Goal: Task Accomplishment & Management: Manage account settings

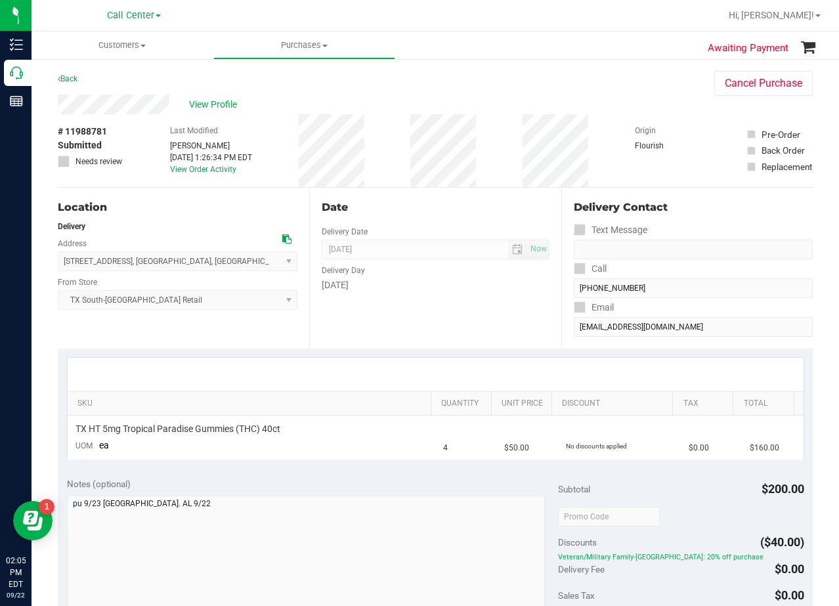
scroll to position [328, 0]
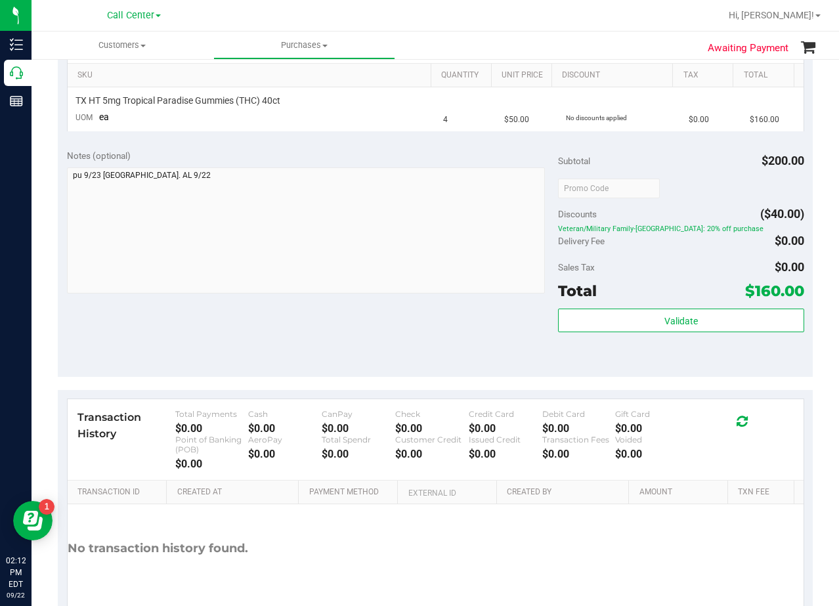
click at [451, 152] on div "Notes (optional)" at bounding box center [313, 155] width 492 height 13
click at [479, 137] on div "SKU Quantity Unit Price Discount Tax Total TX HT 5mg Tropical Paradise Gummies …" at bounding box center [435, 80] width 755 height 120
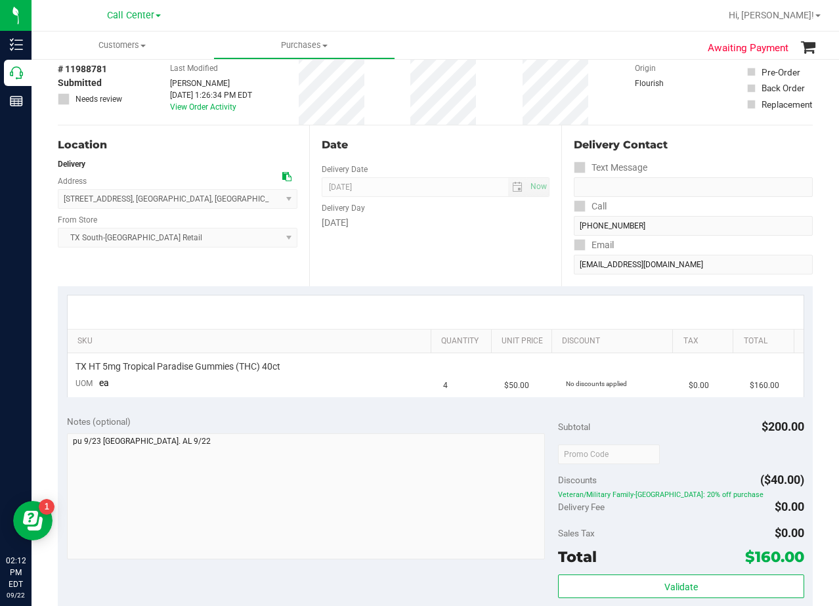
scroll to position [0, 0]
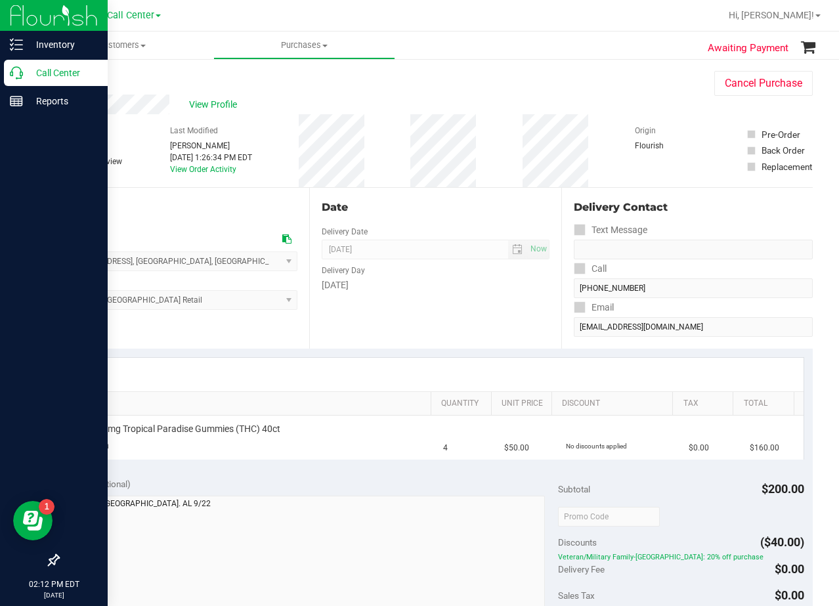
click at [28, 74] on p "Call Center" at bounding box center [62, 73] width 79 height 16
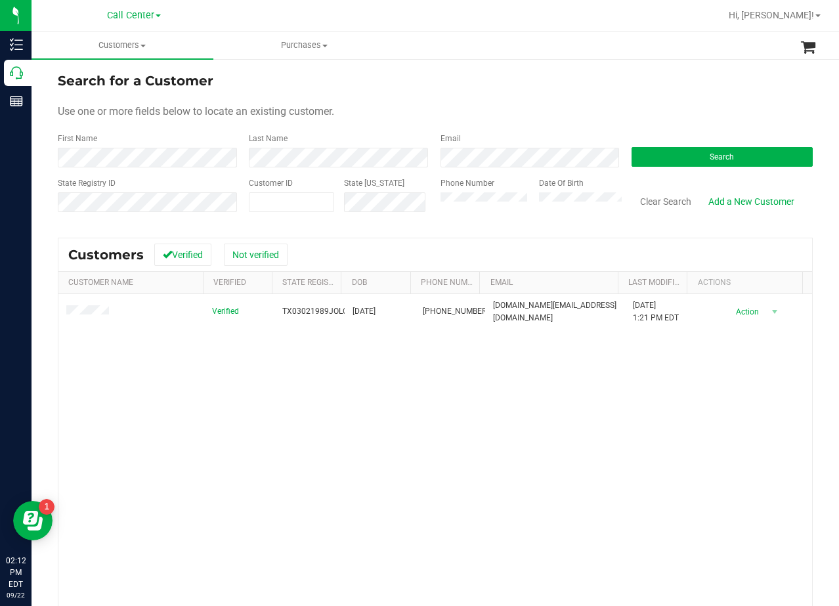
click at [536, 238] on div "Customers Verified Not verified Customer Name Verified State Registry Id DOB Ph…" at bounding box center [435, 473] width 755 height 470
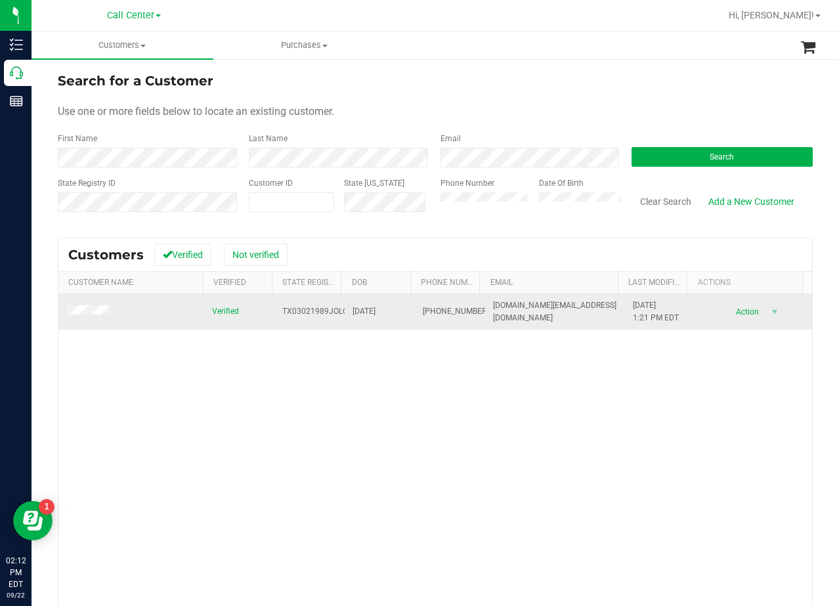
click at [83, 305] on span at bounding box center [89, 311] width 47 height 13
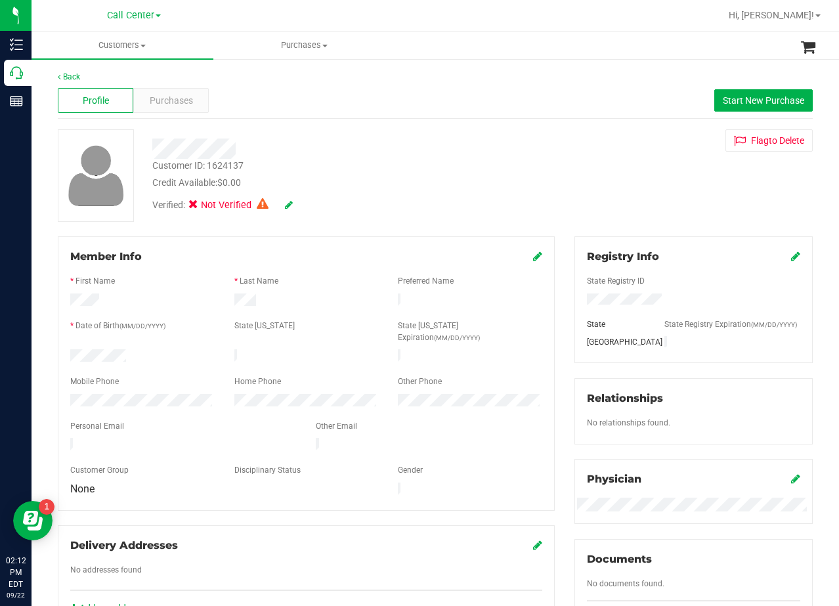
click at [520, 152] on div at bounding box center [335, 149] width 387 height 20
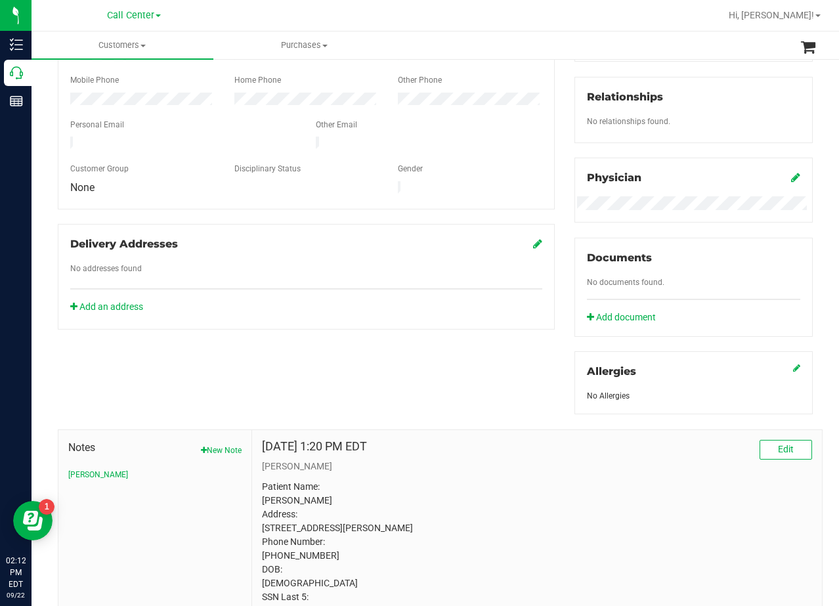
scroll to position [182, 0]
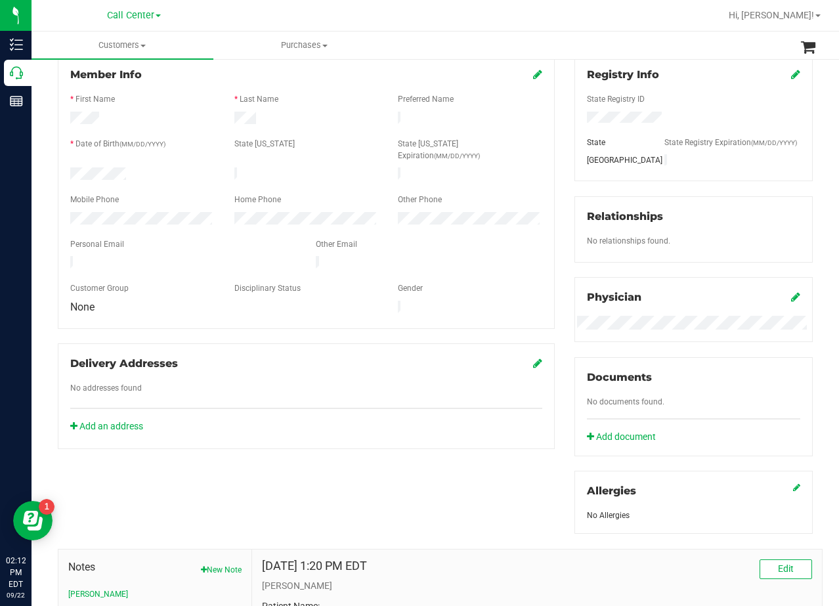
click at [632, 406] on div "Documents No documents found. Add document" at bounding box center [694, 406] width 238 height 99
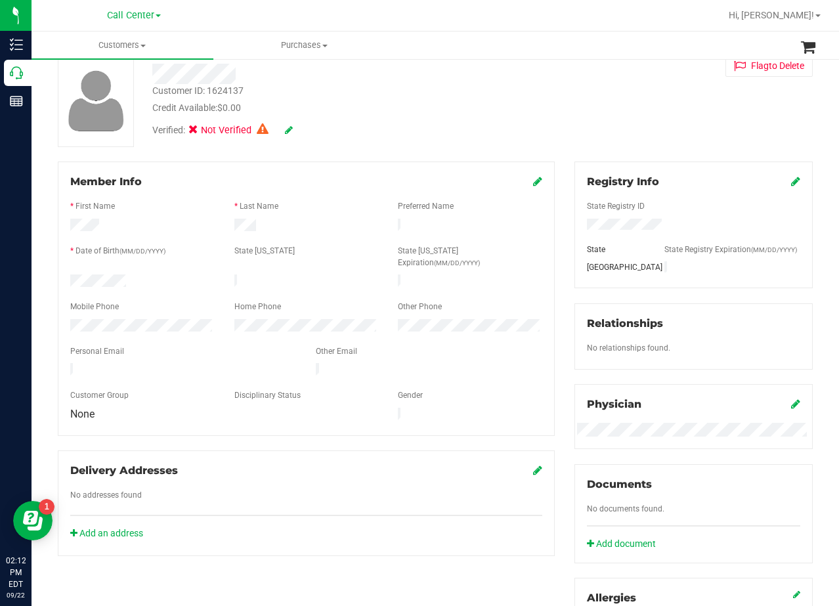
scroll to position [51, 0]
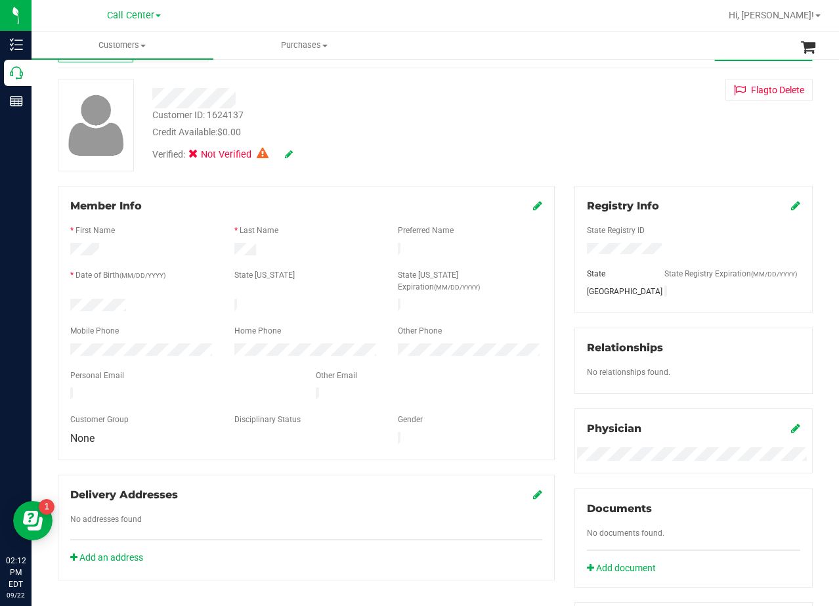
click at [292, 155] on icon at bounding box center [289, 154] width 8 height 9
click at [295, 154] on div "Verified: Medical" at bounding box center [335, 155] width 387 height 32
click at [377, 131] on div "Credit Available: $0.00" at bounding box center [336, 132] width 368 height 14
click at [292, 146] on div "Verified: Medical" at bounding box center [335, 155] width 387 height 32
click at [292, 150] on icon at bounding box center [288, 154] width 11 height 9
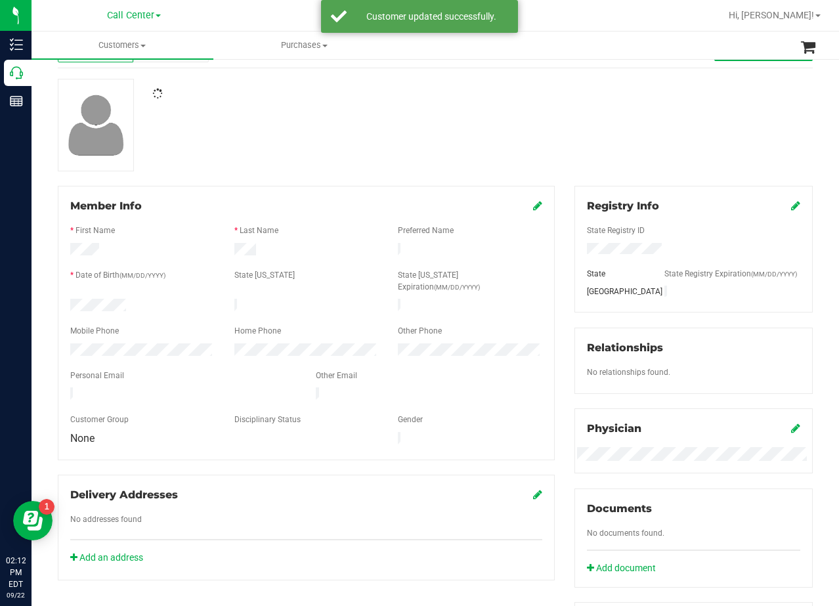
click at [435, 123] on div at bounding box center [435, 125] width 775 height 93
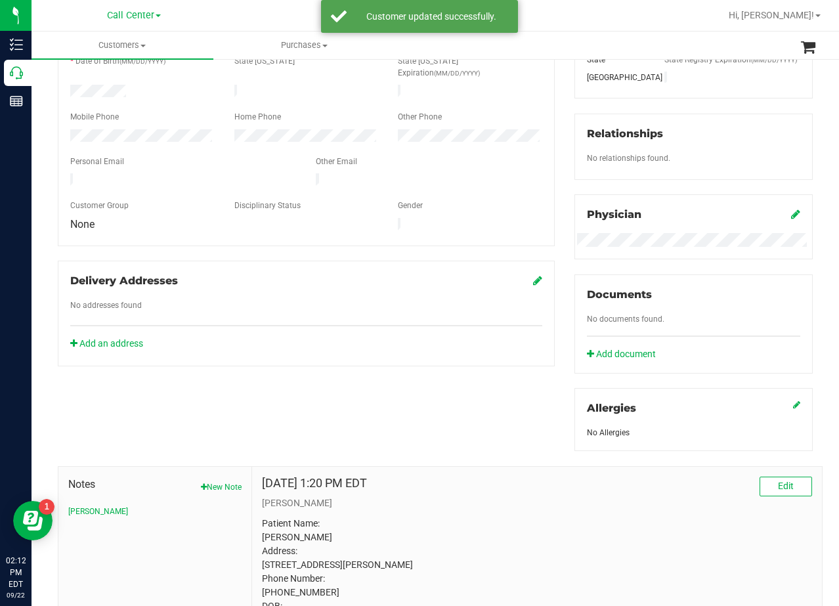
scroll to position [248, 0]
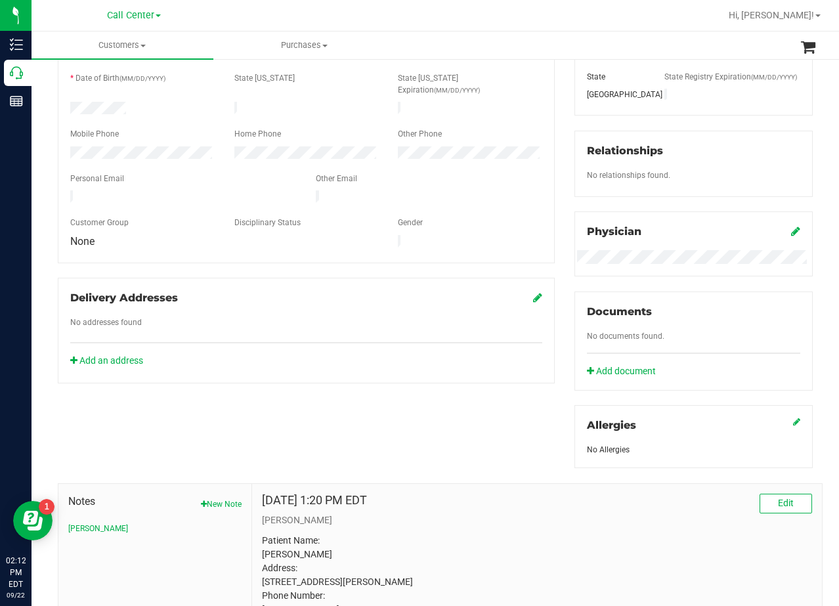
drag, startPoint x: 472, startPoint y: 367, endPoint x: 513, endPoint y: 379, distance: 42.4
click at [472, 367] on div "Member Info * First Name * Last Name Preferred Name * Date of Birth (MM/DD/YYYY…" at bounding box center [435, 335] width 775 height 693
click at [614, 366] on link "Add document" at bounding box center [625, 371] width 76 height 14
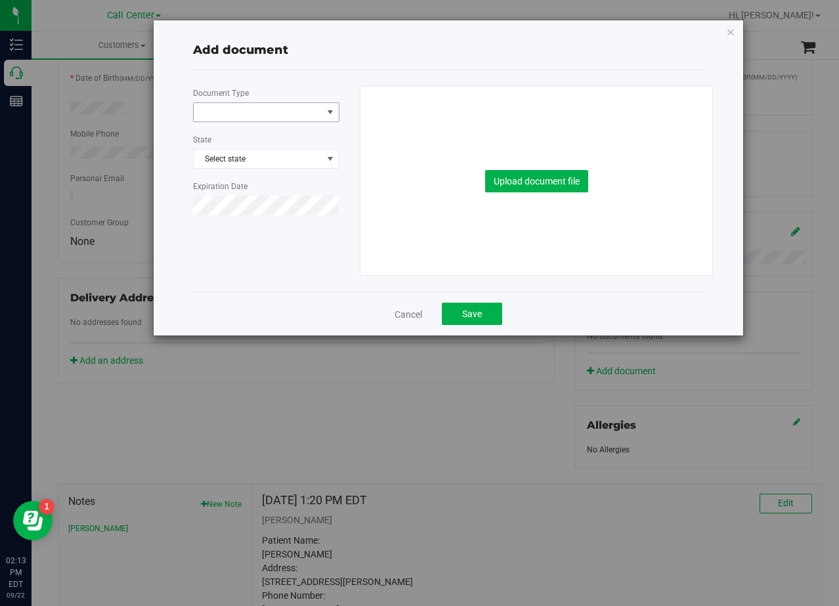
click at [265, 103] on span at bounding box center [258, 112] width 129 height 18
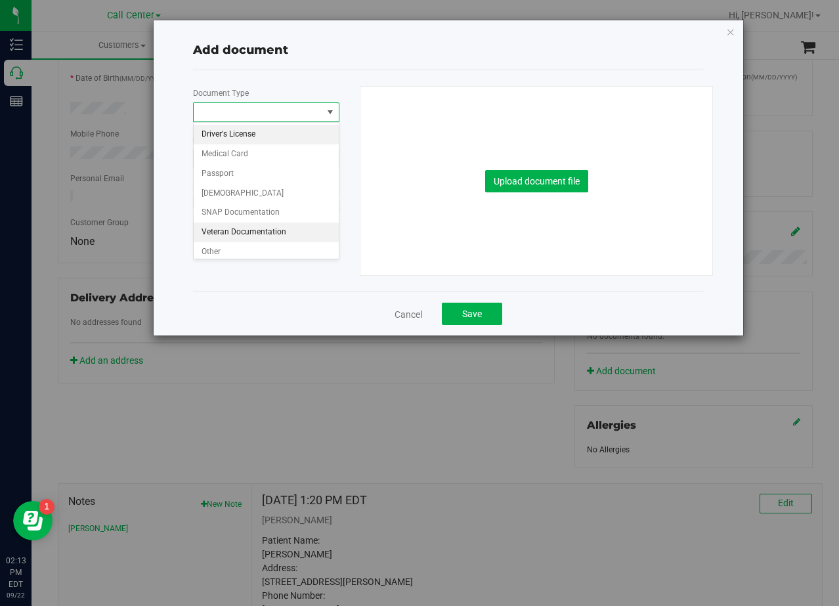
click at [238, 235] on li "Veteran Documentation" at bounding box center [266, 233] width 145 height 20
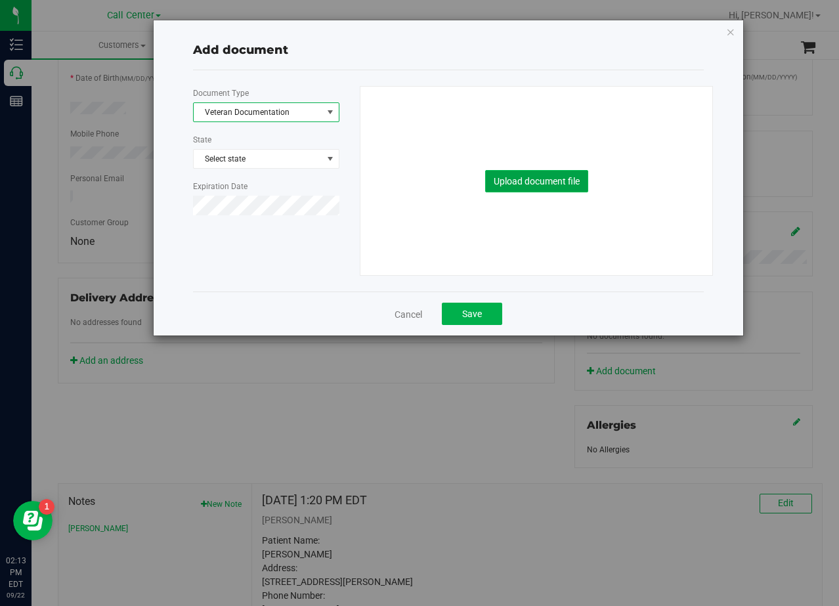
click at [557, 186] on button "Upload document file" at bounding box center [536, 181] width 103 height 22
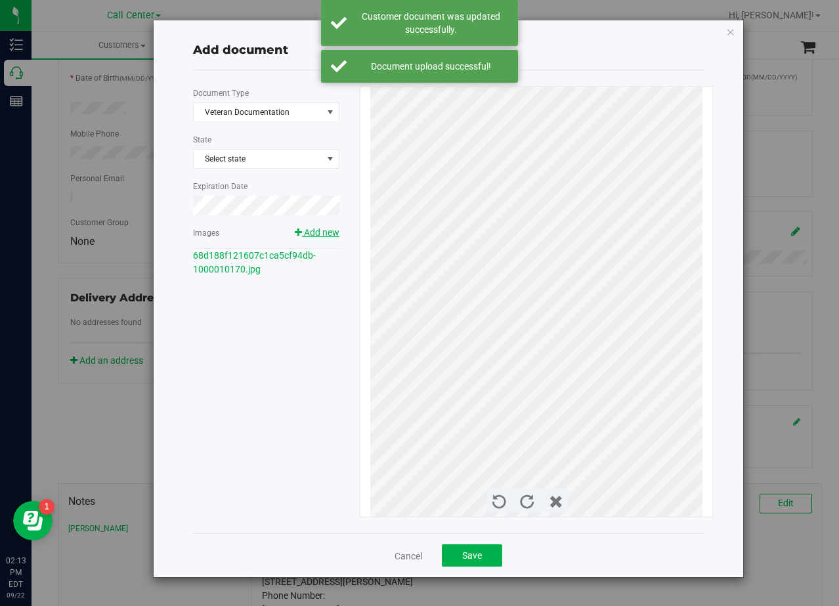
click at [318, 231] on span "Add new" at bounding box center [321, 232] width 35 height 11
click at [495, 552] on button "Save" at bounding box center [472, 555] width 60 height 22
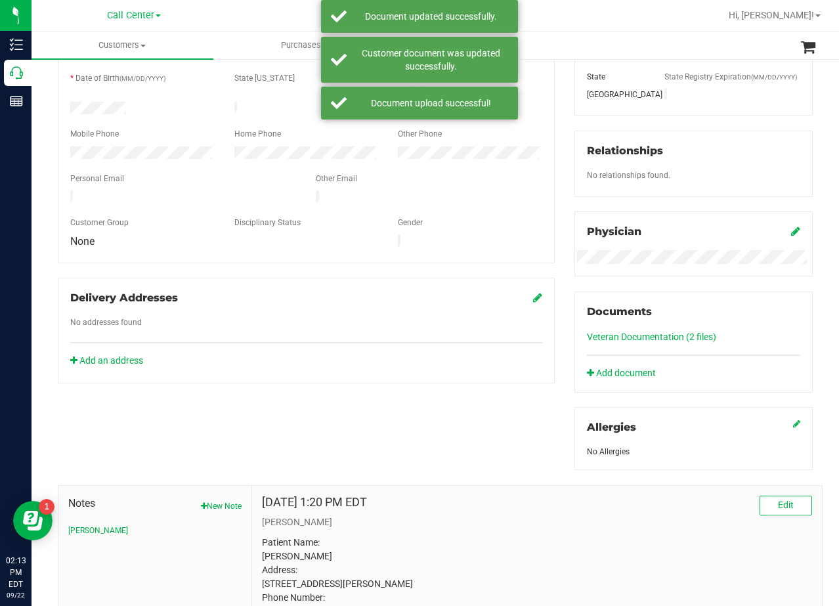
click at [362, 354] on div "Add an address" at bounding box center [306, 361] width 492 height 14
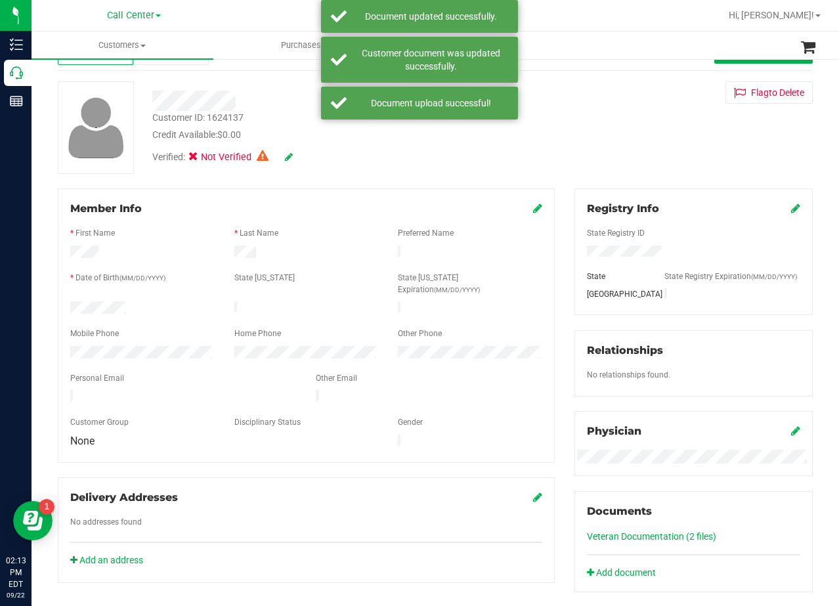
scroll to position [0, 0]
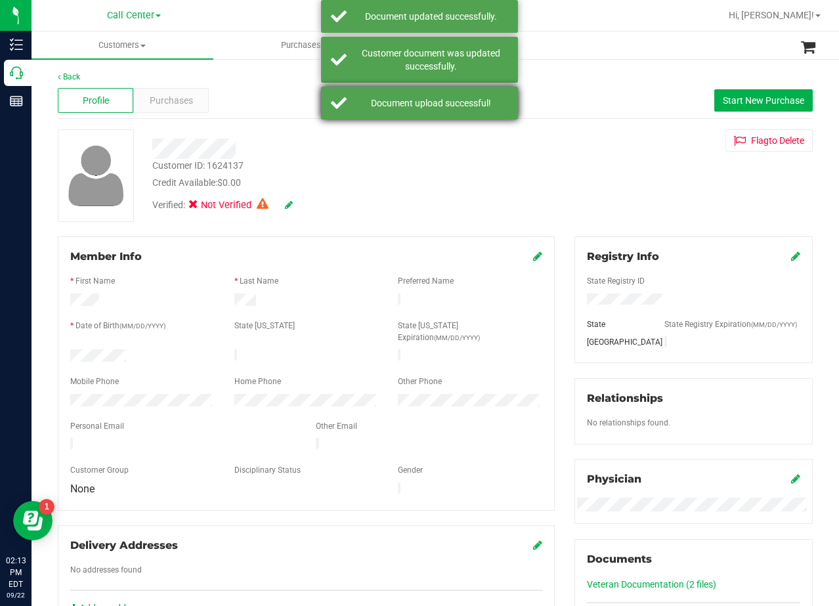
click at [461, 110] on div "Document upload successful!" at bounding box center [419, 103] width 197 height 33
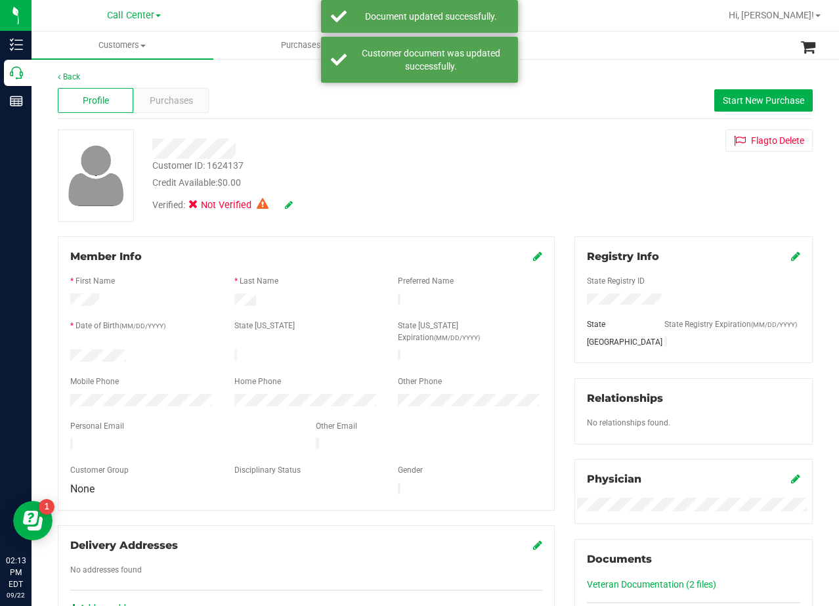
click at [590, 229] on div "Back Profile Purchases Start New Purchase Customer ID: 1624137 Credit Available…" at bounding box center [435, 501] width 755 height 861
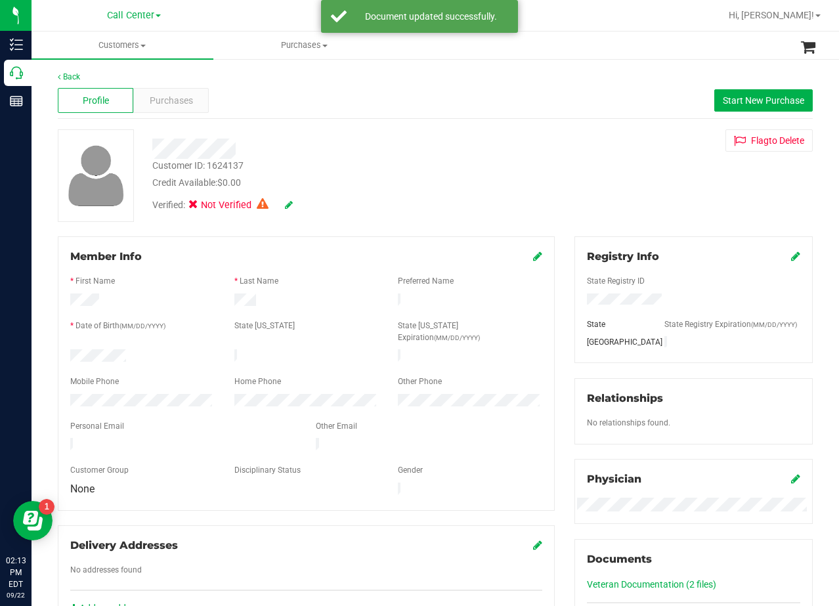
click at [454, 142] on div at bounding box center [335, 149] width 387 height 20
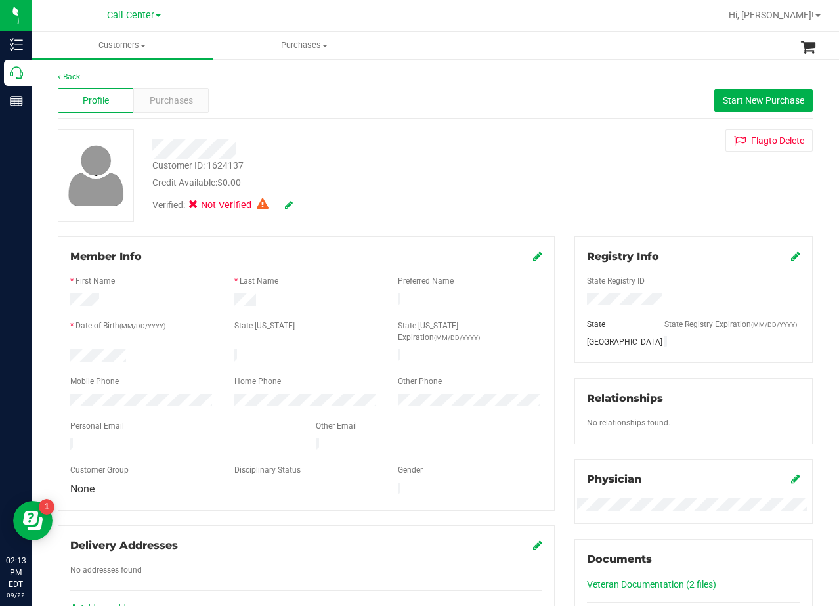
drag, startPoint x: 494, startPoint y: 139, endPoint x: 502, endPoint y: 135, distance: 8.8
click at [494, 139] on div at bounding box center [335, 149] width 387 height 20
drag, startPoint x: 187, startPoint y: 158, endPoint x: 213, endPoint y: 136, distance: 34.5
click at [213, 132] on div at bounding box center [335, 144] width 387 height 30
drag, startPoint x: 583, startPoint y: 120, endPoint x: 577, endPoint y: 131, distance: 12.6
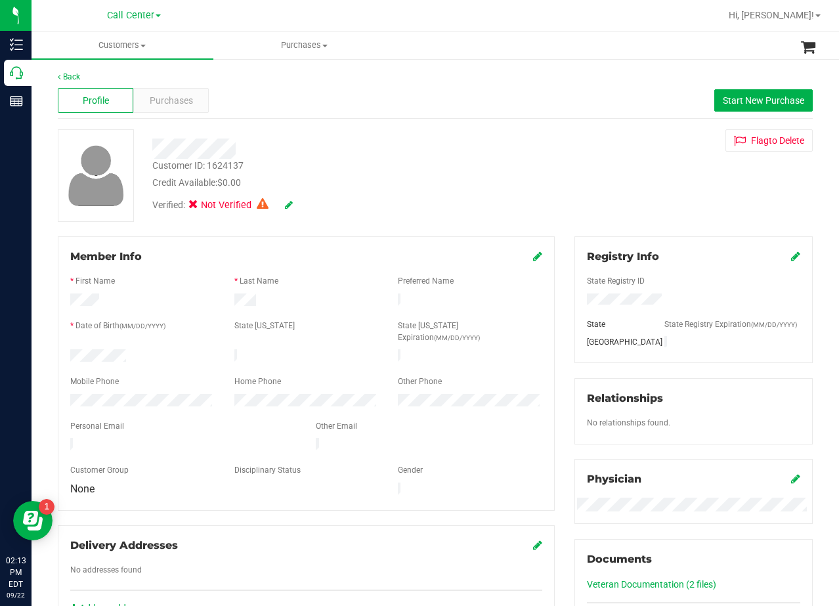
click at [582, 121] on div "Back Profile Purchases Start New Purchase Customer ID: 1624137 Credit Available…" at bounding box center [435, 501] width 755 height 861
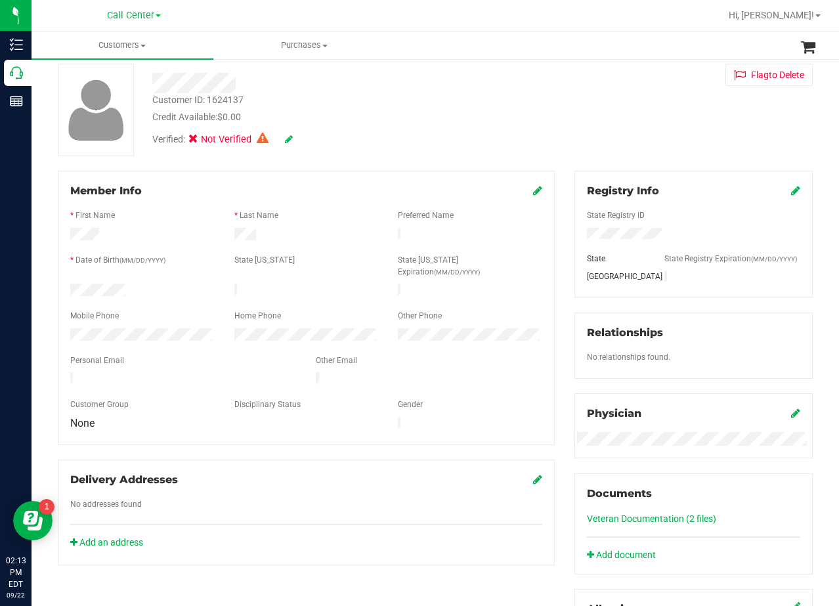
scroll to position [131, 0]
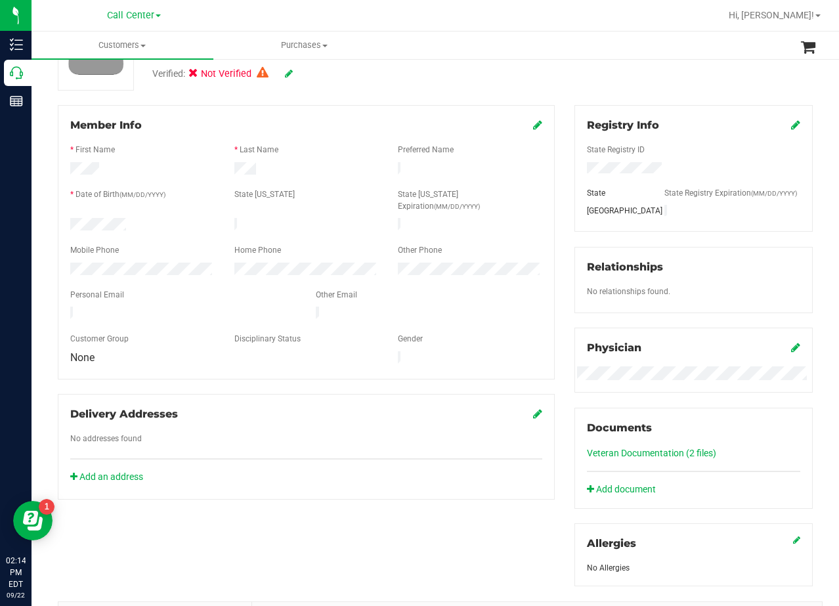
click at [555, 185] on div "Member Info * First Name * Last Name Preferred Name * Date of Birth (MM/DD/YYYY…" at bounding box center [306, 302] width 517 height 395
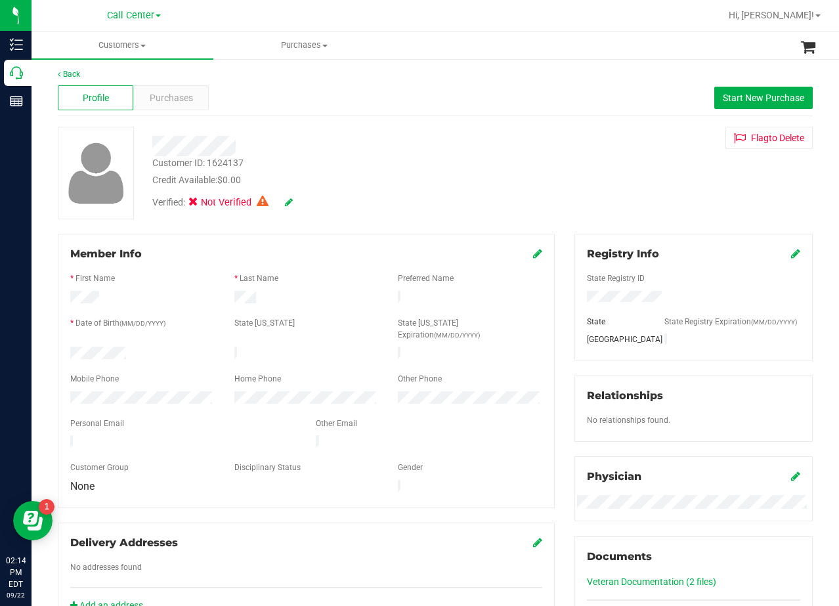
scroll to position [0, 0]
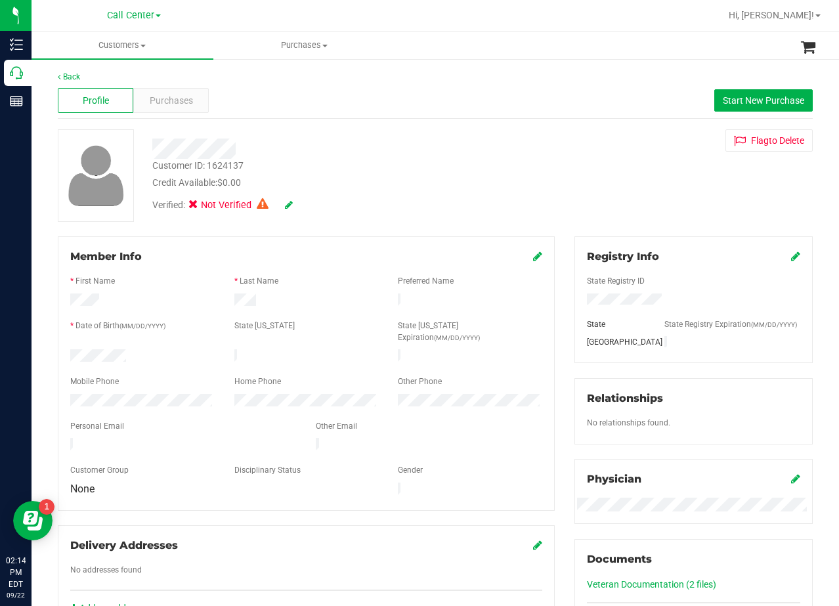
click at [554, 225] on div "Back Profile Purchases Start New Purchase Customer ID: 1624137 Credit Available…" at bounding box center [435, 501] width 755 height 861
click at [554, 198] on div "Customer ID: 1624137 Credit Available: $0.00 Verified: Not Verified Flag to Del…" at bounding box center [435, 175] width 775 height 93
click at [152, 97] on span "Purchases" at bounding box center [171, 101] width 43 height 14
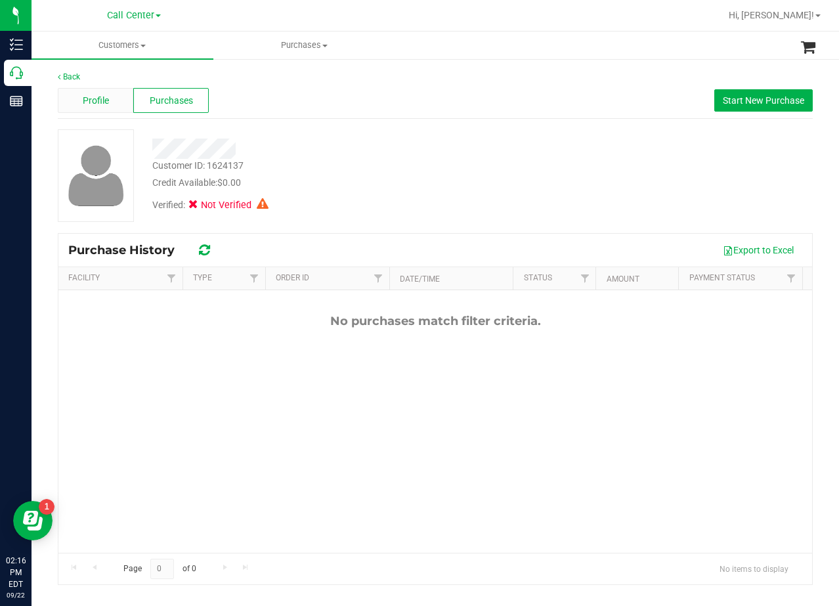
click at [98, 92] on div "Profile" at bounding box center [96, 100] width 76 height 25
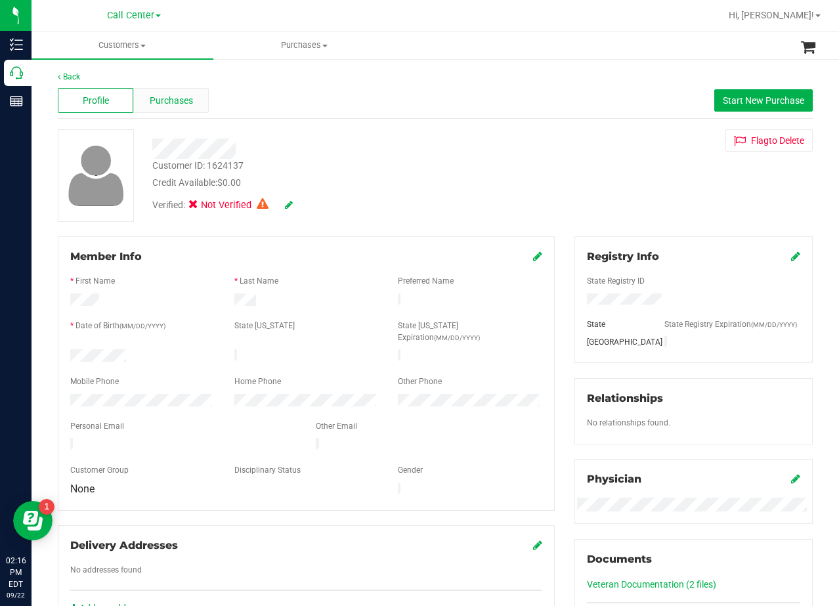
click at [165, 106] on span "Purchases" at bounding box center [171, 101] width 43 height 14
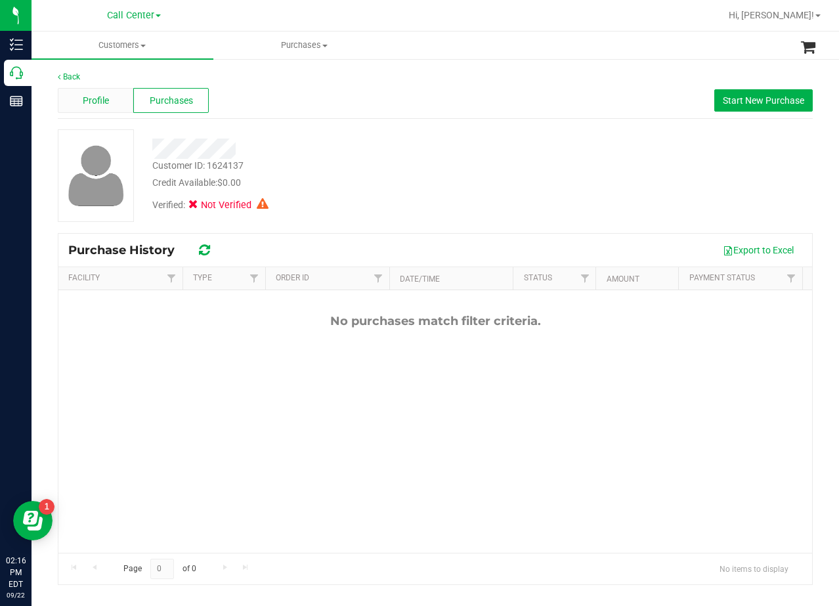
click at [98, 106] on span "Profile" at bounding box center [96, 101] width 26 height 14
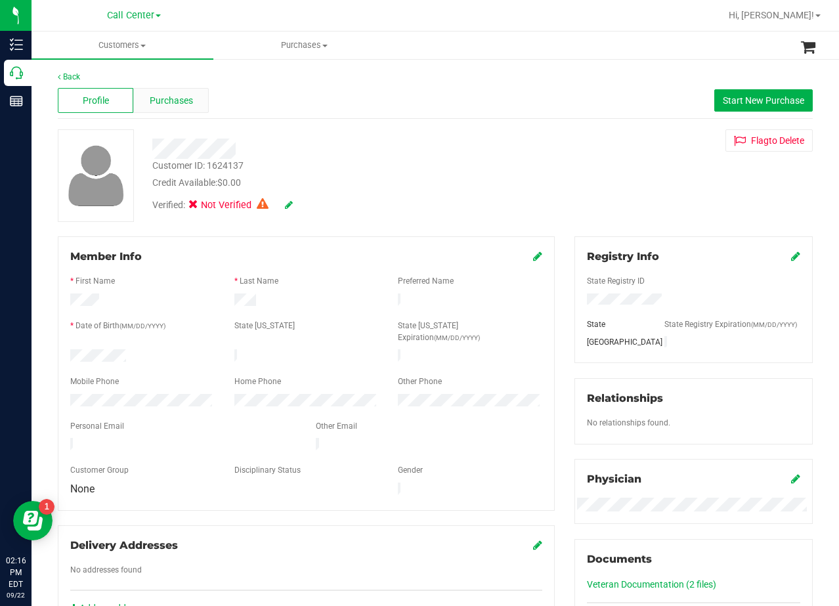
click at [192, 96] on div "Purchases" at bounding box center [171, 100] width 76 height 25
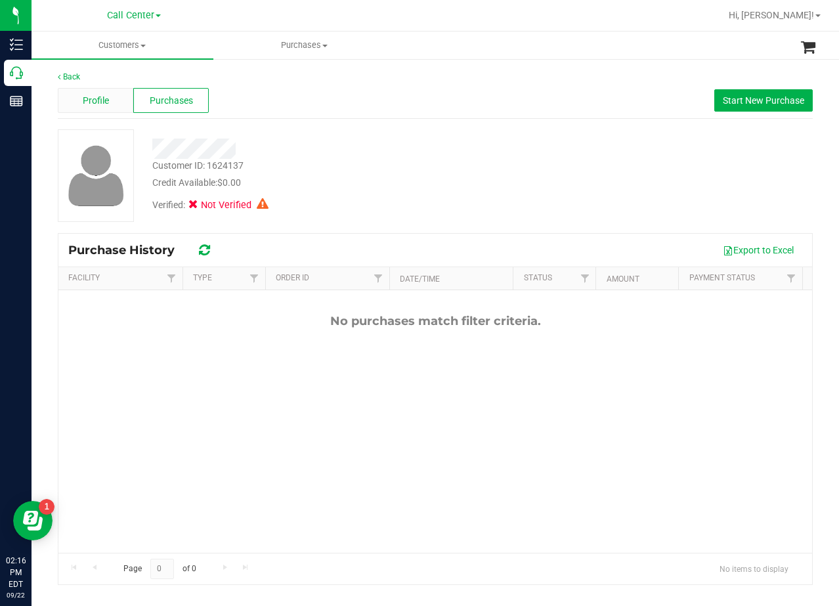
click at [109, 107] on div "Profile" at bounding box center [96, 100] width 76 height 25
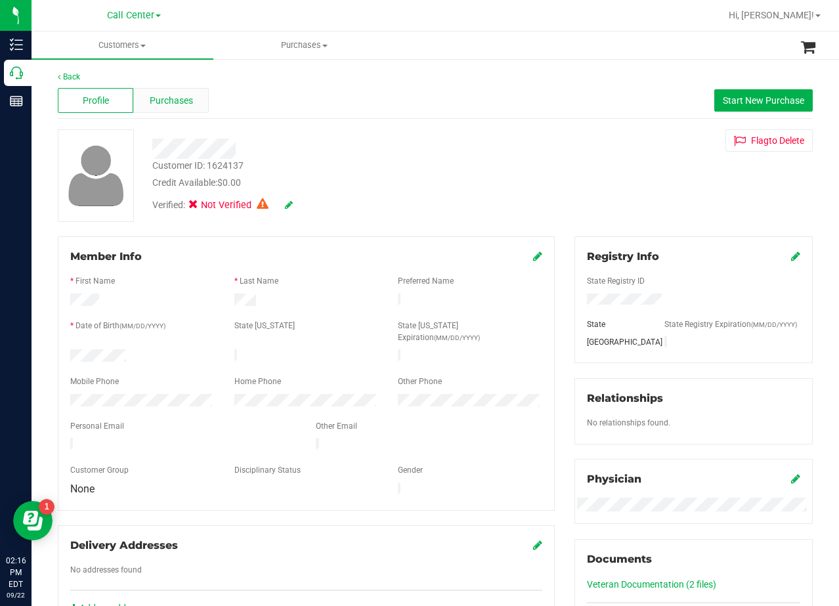
click at [171, 110] on div "Purchases" at bounding box center [171, 100] width 76 height 25
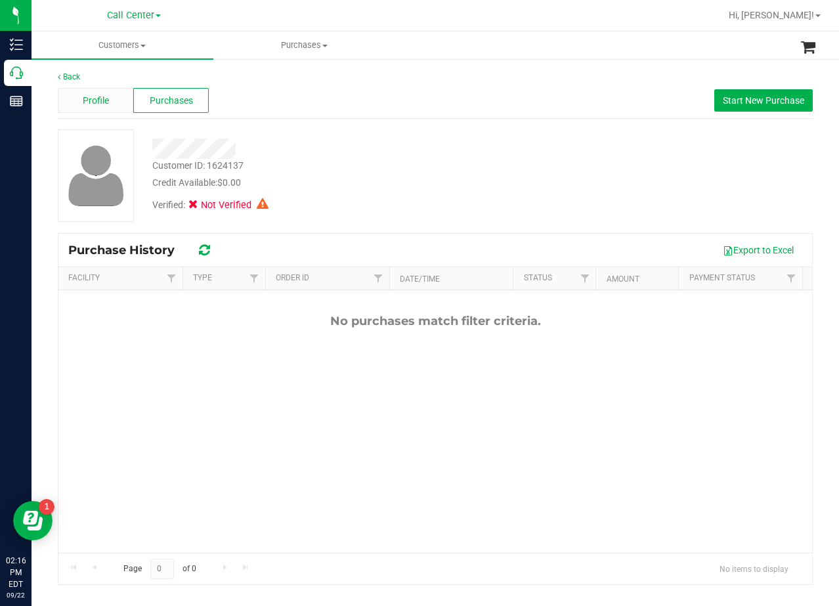
click at [111, 102] on div "Profile" at bounding box center [96, 100] width 76 height 25
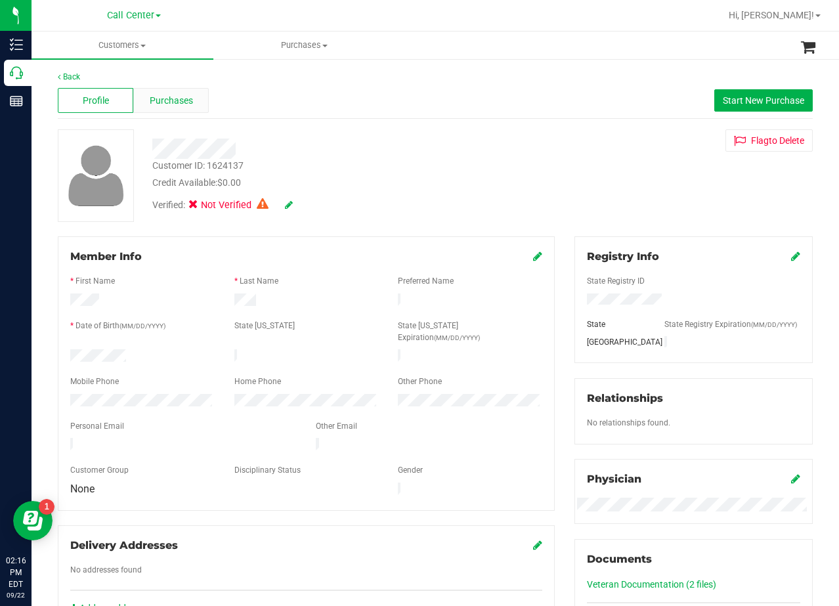
click at [165, 98] on span "Purchases" at bounding box center [171, 101] width 43 height 14
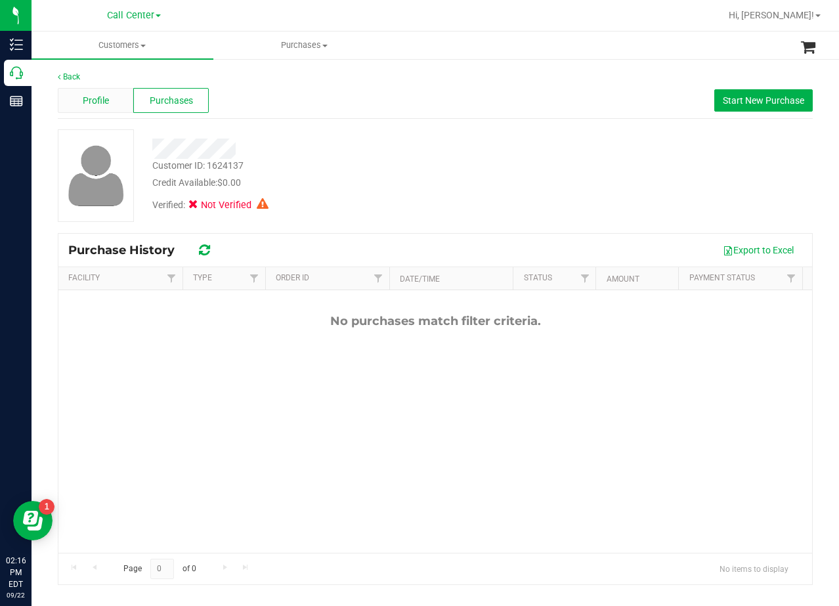
click at [100, 100] on span "Profile" at bounding box center [96, 101] width 26 height 14
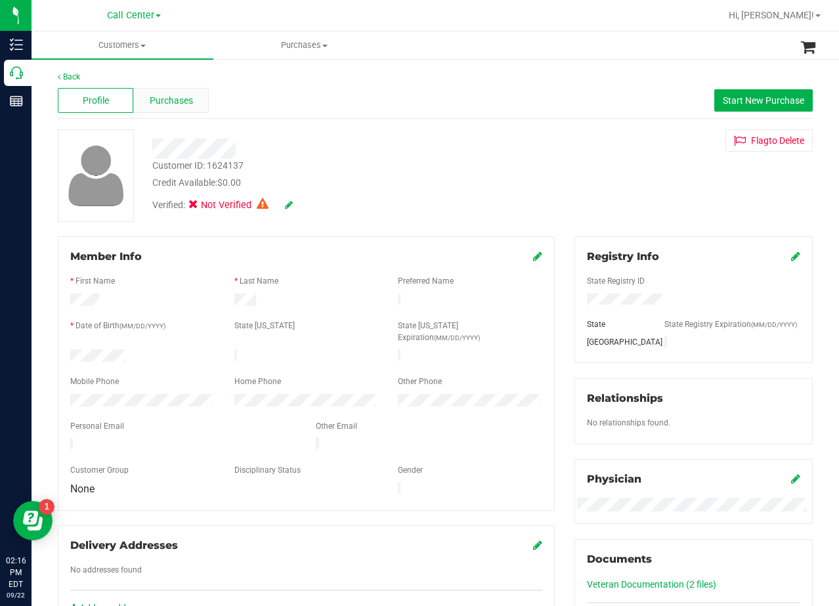
click at [161, 102] on span "Purchases" at bounding box center [171, 101] width 43 height 14
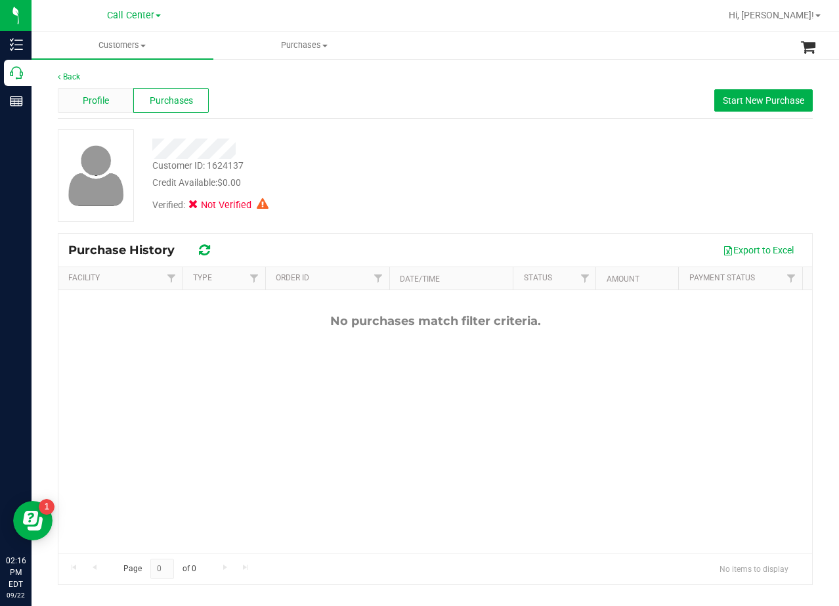
click at [104, 103] on span "Profile" at bounding box center [96, 101] width 26 height 14
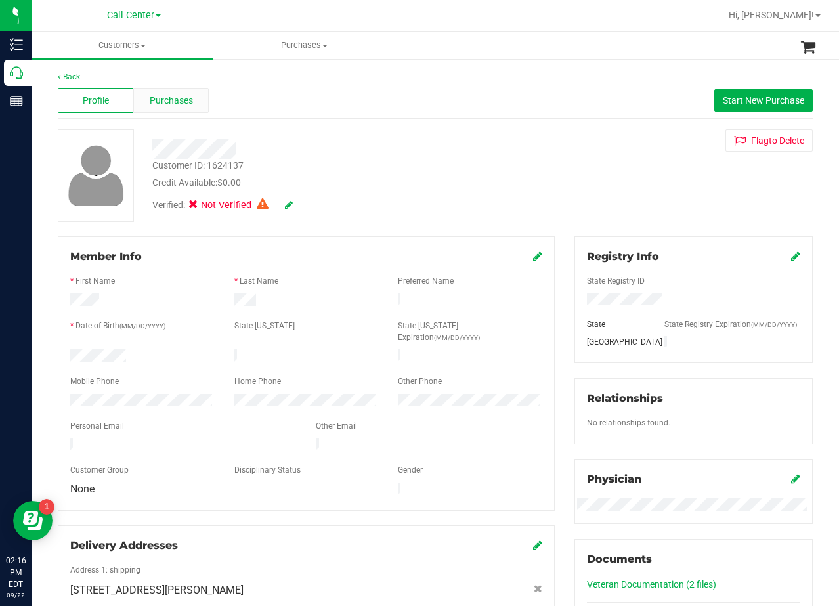
click at [184, 105] on span "Purchases" at bounding box center [171, 101] width 43 height 14
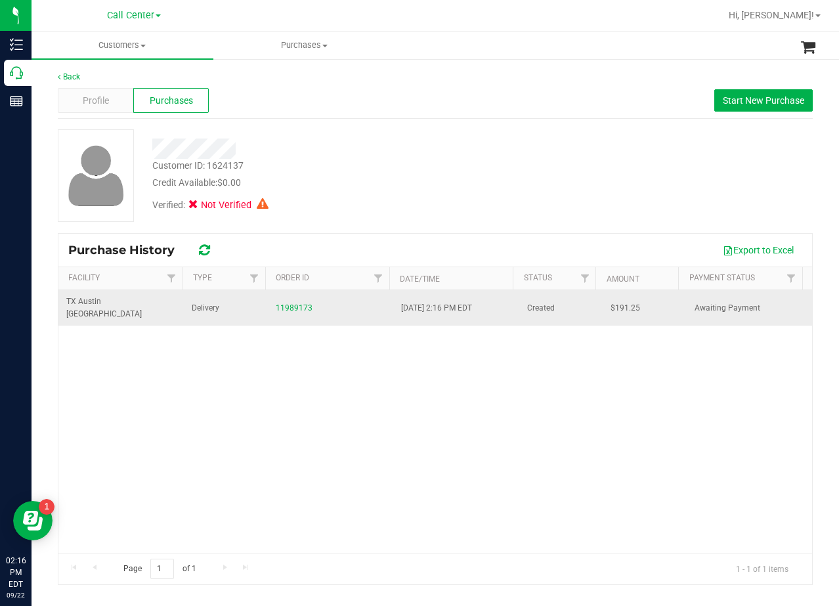
click at [291, 293] on td "11989173" at bounding box center [330, 307] width 125 height 35
click at [292, 303] on link "11989173" at bounding box center [294, 307] width 37 height 9
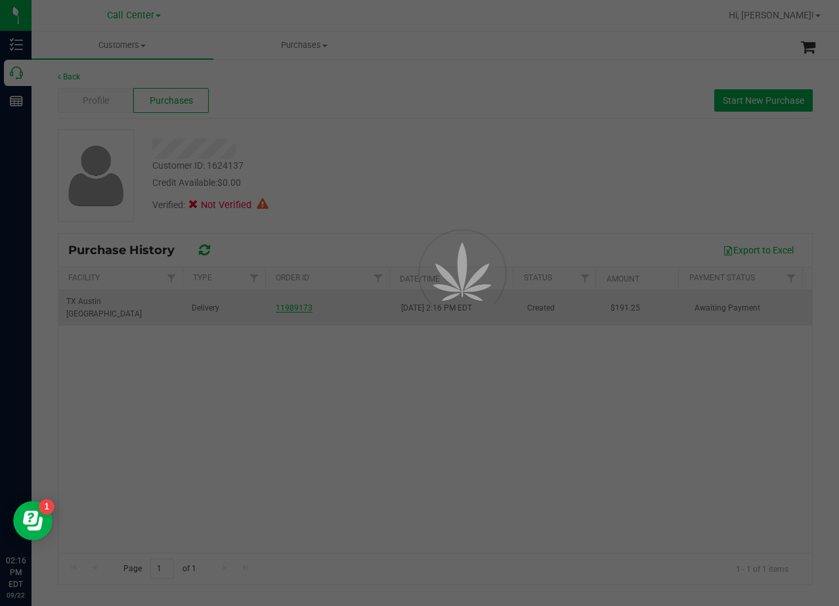
click at [379, 139] on div at bounding box center [419, 303] width 839 height 606
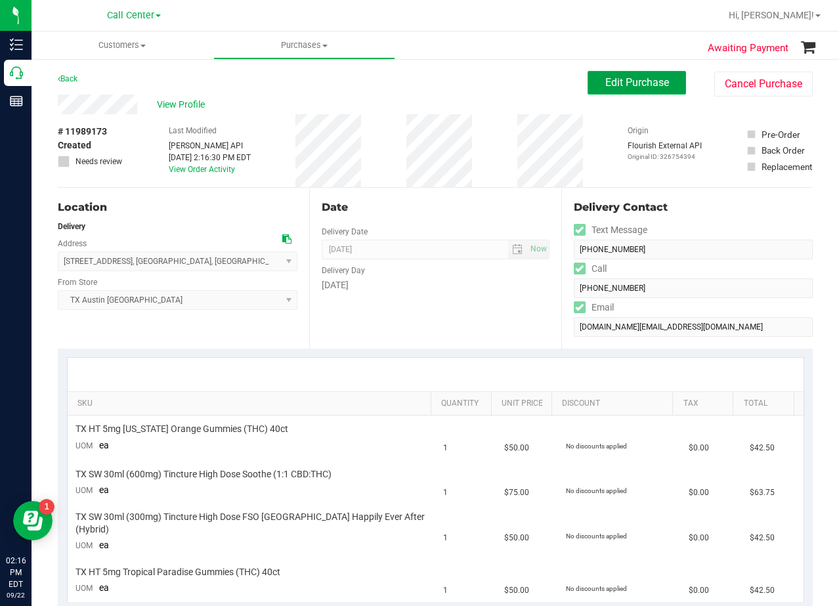
click at [626, 87] on span "Edit Purchase" at bounding box center [637, 82] width 64 height 12
click at [391, 86] on div "Back Edit Purchase Cancel Purchase" at bounding box center [435, 83] width 755 height 24
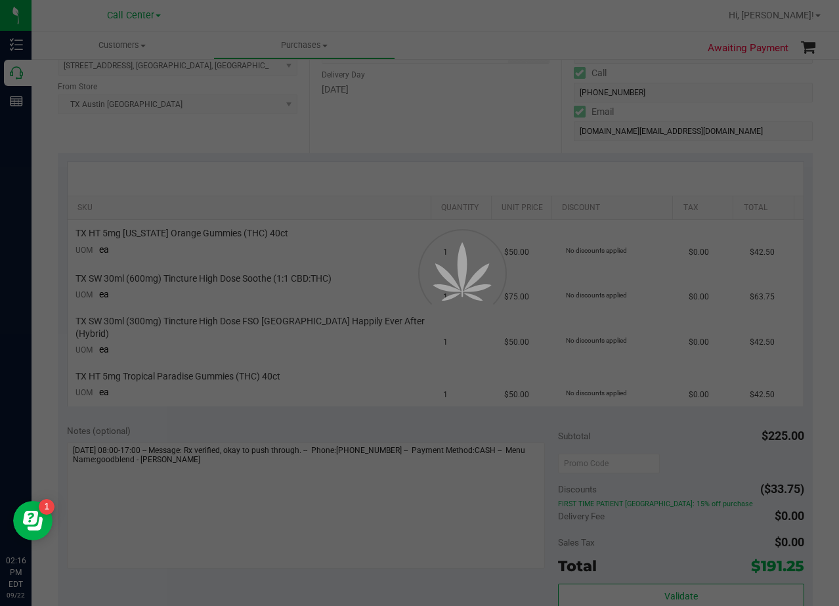
scroll to position [197, 0]
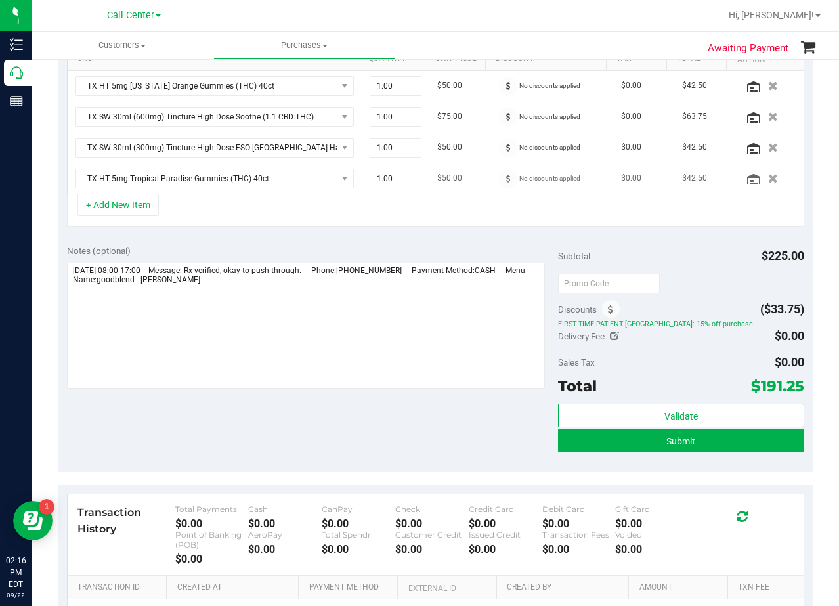
scroll to position [263, 0]
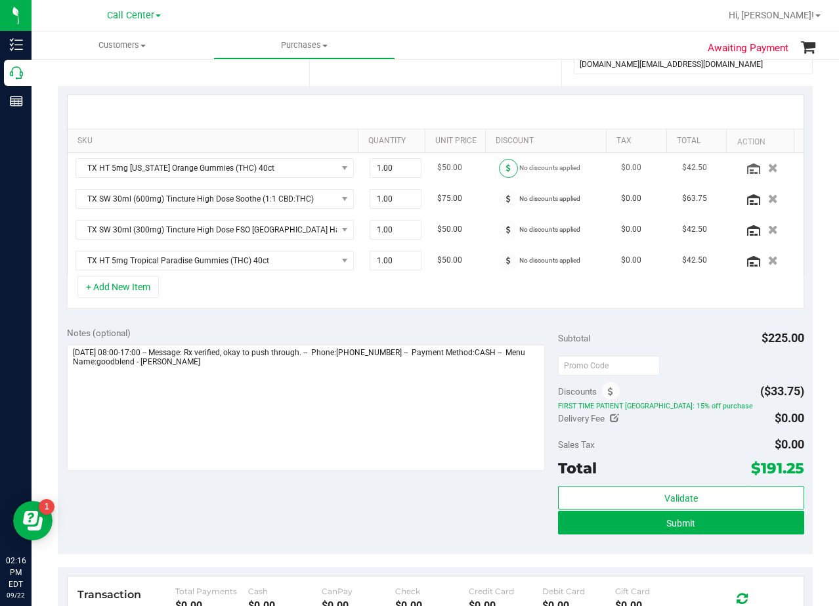
click at [506, 168] on icon at bounding box center [508, 168] width 5 height 8
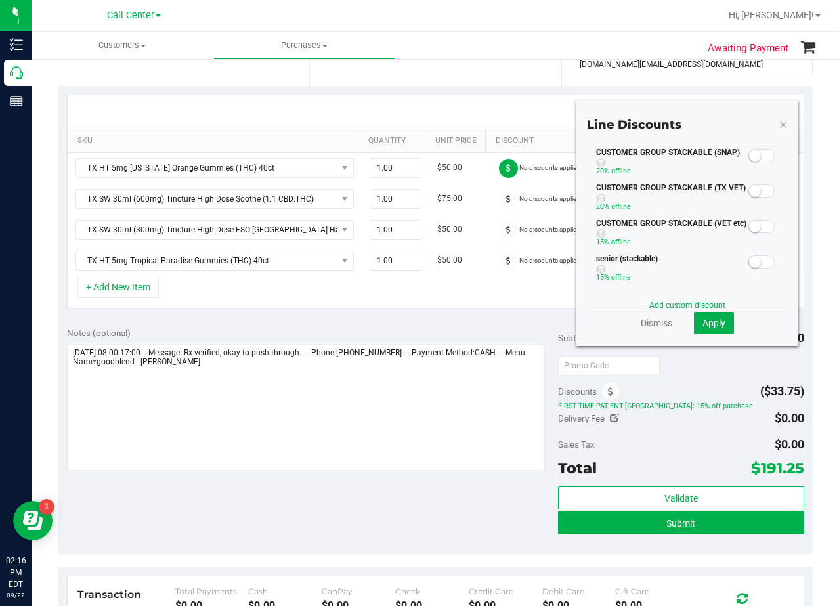
click at [755, 194] on span at bounding box center [762, 191] width 26 height 13
click at [725, 318] on div "Dismiss Apply" at bounding box center [687, 323] width 201 height 22
click at [720, 324] on button "Apply" at bounding box center [714, 323] width 40 height 22
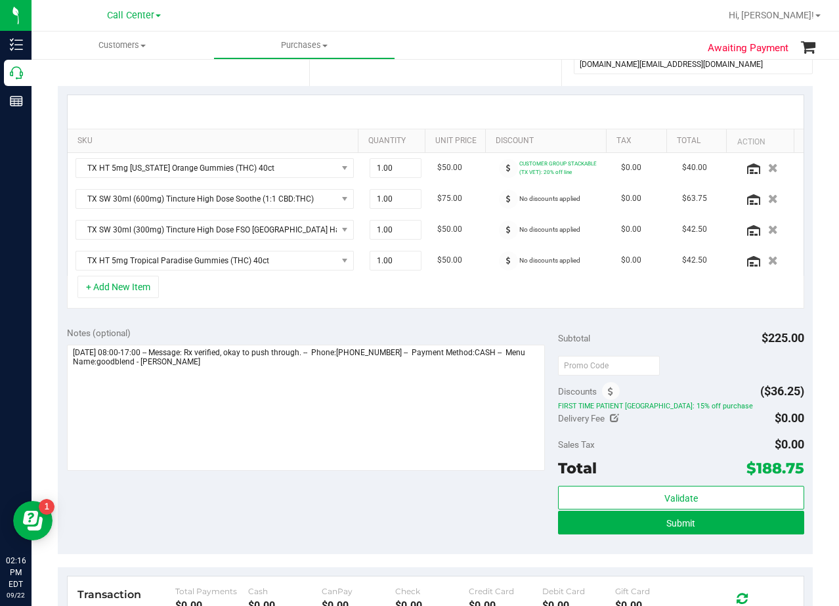
click at [506, 201] on icon at bounding box center [508, 199] width 5 height 8
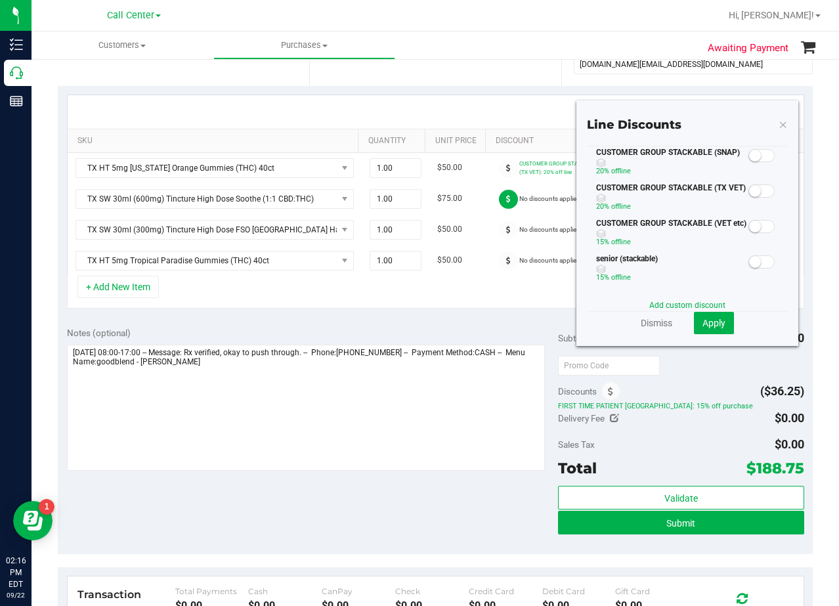
click at [754, 187] on span at bounding box center [762, 191] width 26 height 13
click at [712, 324] on span "Apply" at bounding box center [714, 323] width 23 height 11
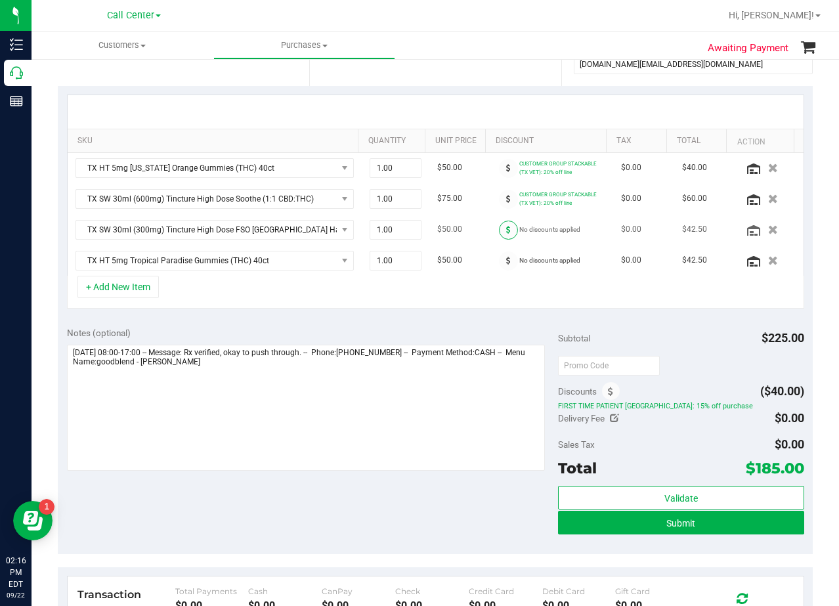
click at [506, 231] on icon at bounding box center [508, 230] width 5 height 8
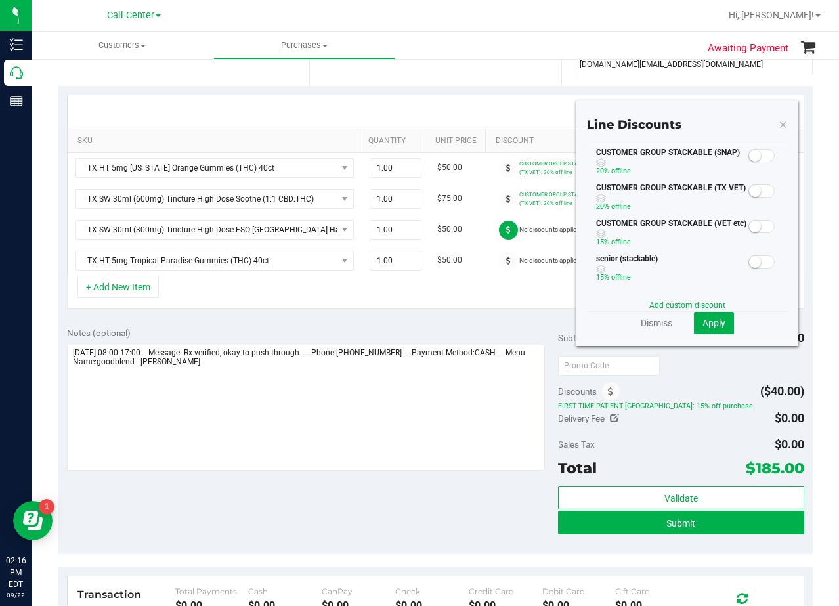
click at [757, 192] on span at bounding box center [762, 191] width 26 height 13
click at [708, 329] on button "Apply" at bounding box center [714, 323] width 40 height 22
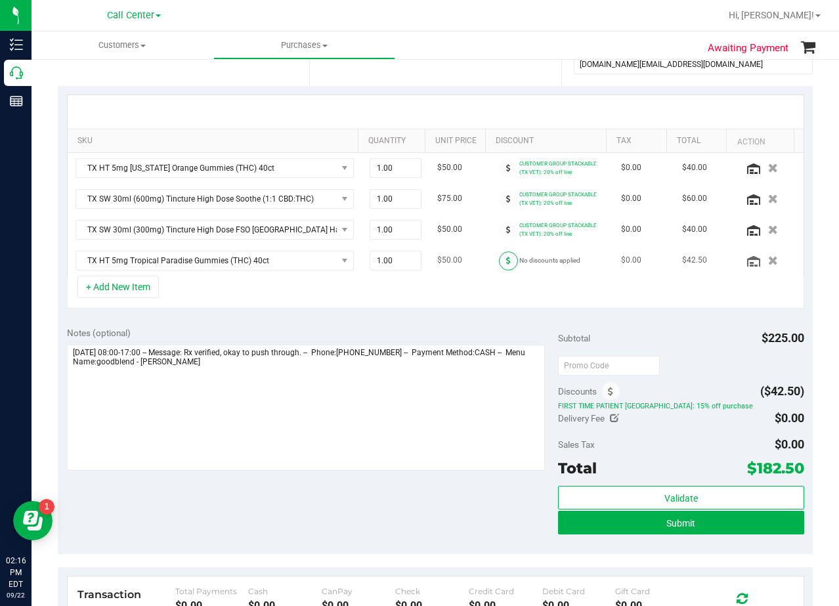
click at [506, 262] on icon at bounding box center [508, 261] width 5 height 8
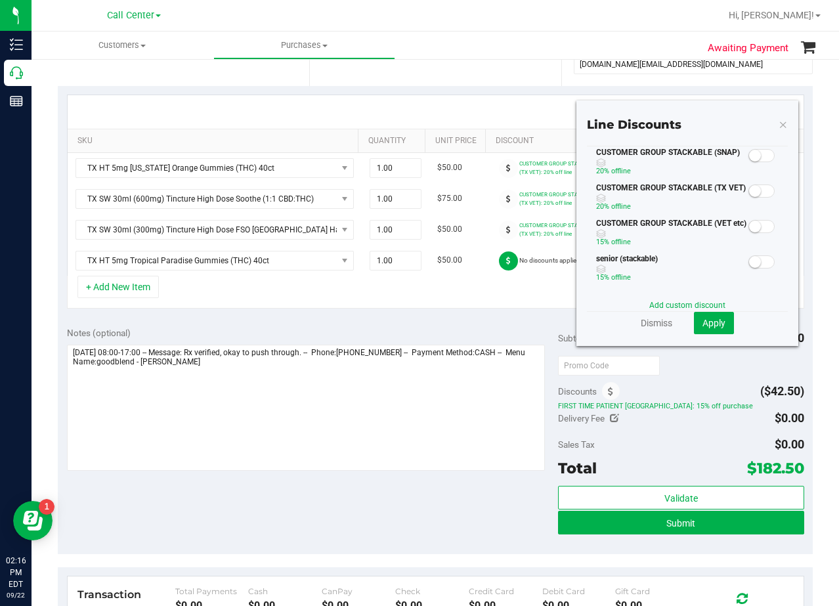
click at [757, 195] on span at bounding box center [762, 191] width 26 height 13
click at [706, 332] on button "Apply" at bounding box center [714, 323] width 40 height 22
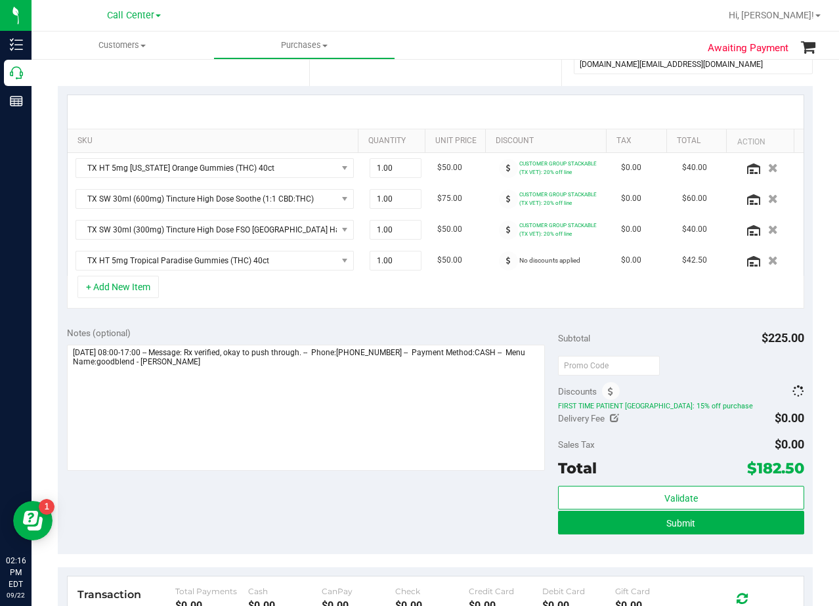
click at [708, 364] on div at bounding box center [681, 365] width 246 height 24
click at [609, 394] on span at bounding box center [611, 391] width 18 height 18
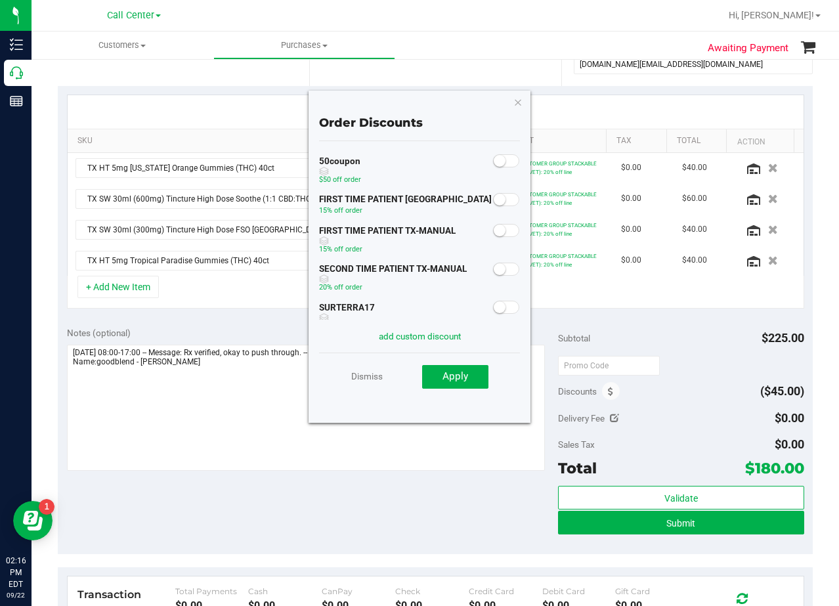
click at [508, 230] on span at bounding box center [506, 230] width 26 height 13
click at [465, 370] on span "Apply" at bounding box center [456, 376] width 26 height 12
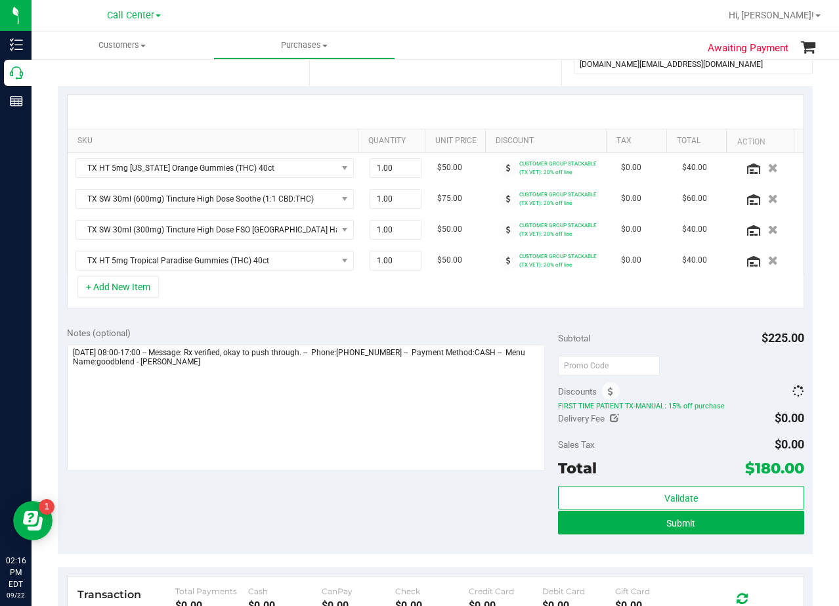
click at [484, 330] on div "Notes (optional)" at bounding box center [313, 332] width 492 height 13
click at [484, 325] on div "Notes (optional) Subtotal $225.00 Discounts ($78.75) FIRST TIME PATIENT TX-MANU…" at bounding box center [435, 436] width 755 height 236
click at [391, 202] on span "1.00 1" at bounding box center [396, 199] width 52 height 20
click at [391, 202] on input "1" at bounding box center [395, 199] width 51 height 18
type input "2"
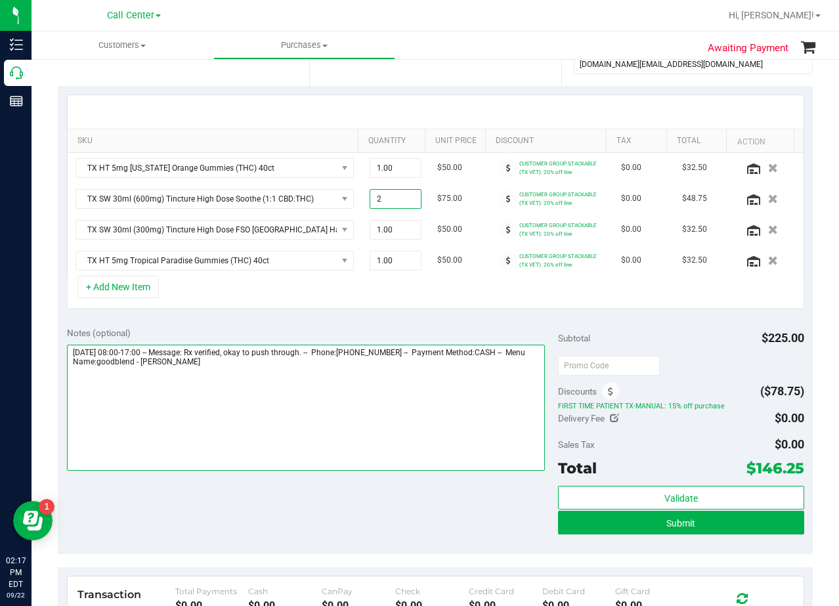
type input "2.00"
click at [496, 347] on textarea at bounding box center [306, 408] width 479 height 126
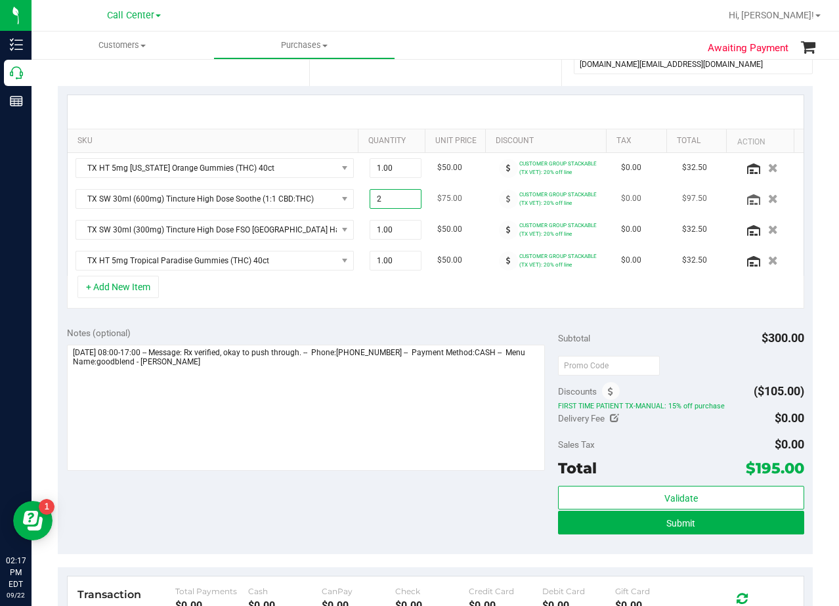
click at [395, 198] on span "2.00 2" at bounding box center [396, 199] width 52 height 20
click at [395, 198] on input "2" at bounding box center [395, 199] width 51 height 18
type input "1"
type input "1.00"
click at [420, 110] on div at bounding box center [436, 111] width 736 height 33
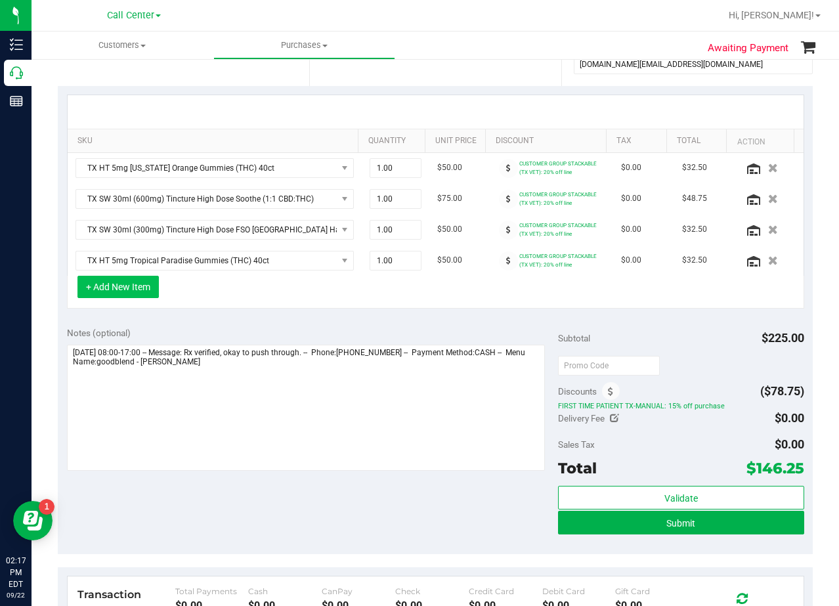
click at [142, 292] on button "+ Add New Item" at bounding box center [117, 287] width 81 height 22
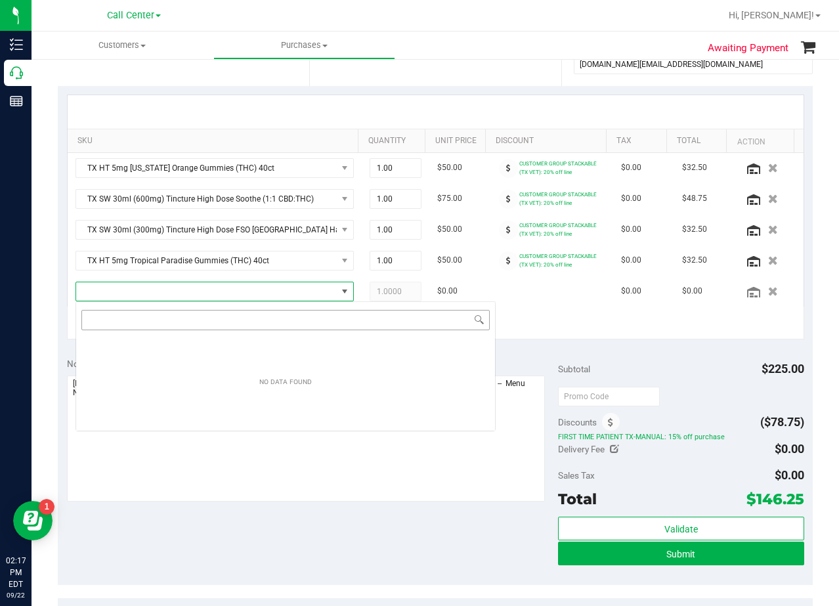
scroll to position [20, 271]
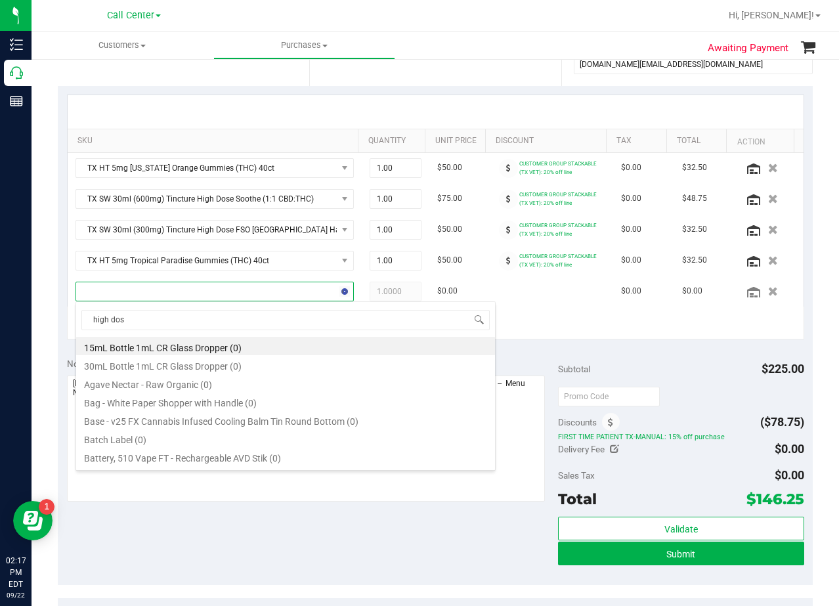
type input "high dose"
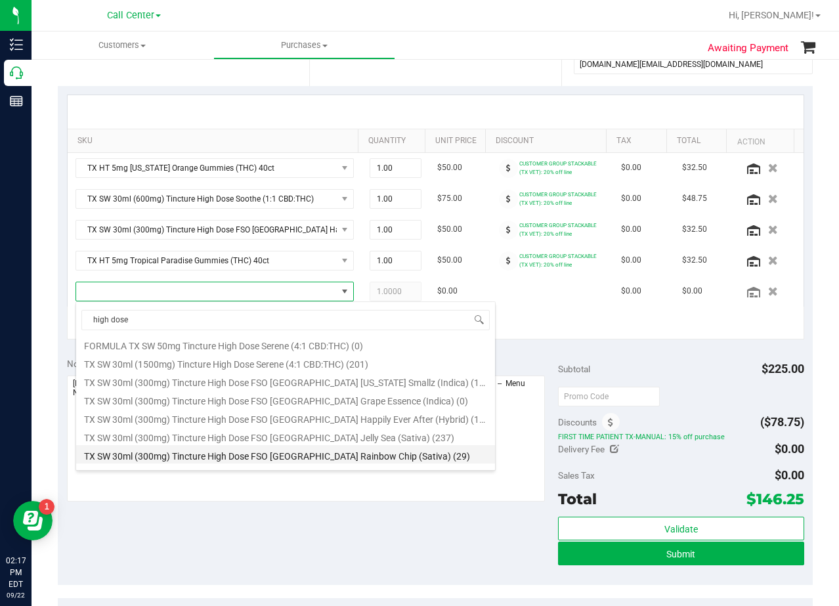
scroll to position [273, 0]
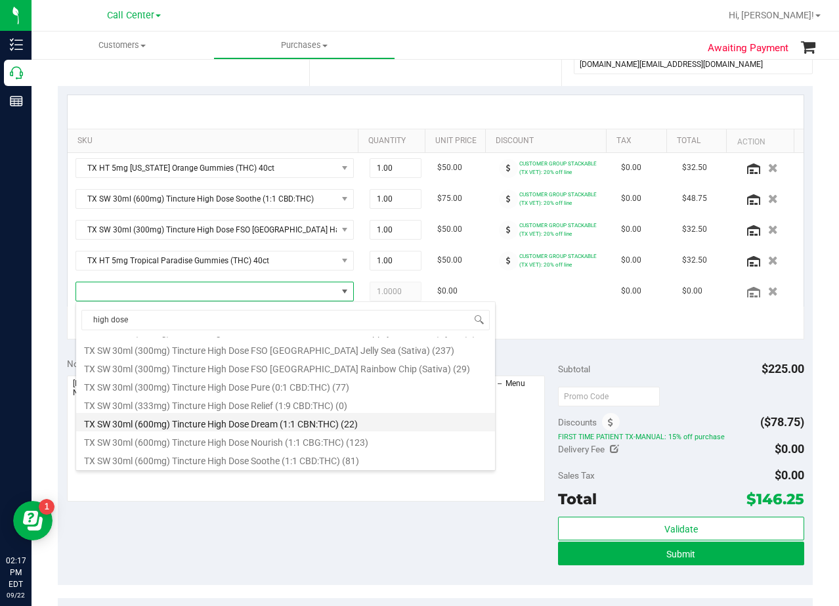
click at [358, 427] on li "TX SW 30ml (600mg) Tincture High Dose Dream (1:1 CBN:THC) (22)" at bounding box center [285, 422] width 419 height 18
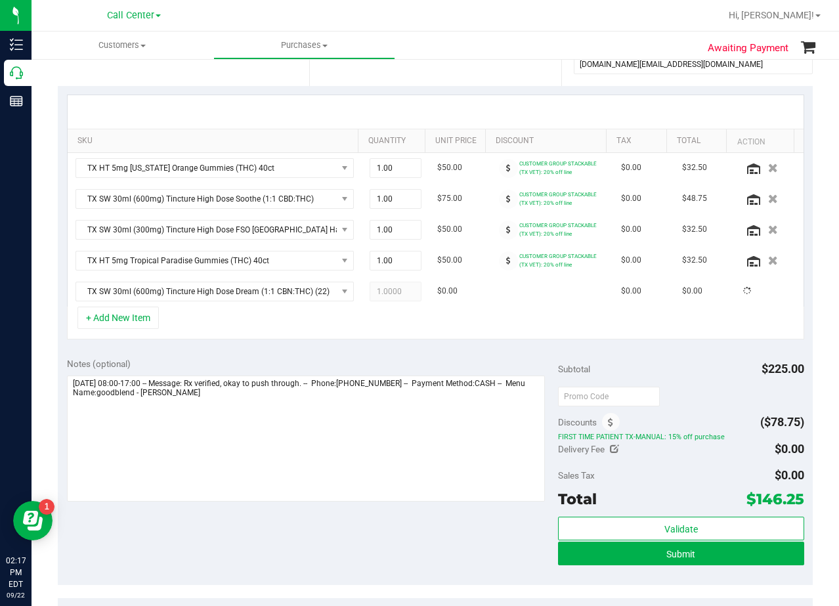
click at [344, 355] on div "Notes (optional) Subtotal $225.00 Discounts ($78.75) FIRST TIME PATIENT TX-MANU…" at bounding box center [435, 467] width 755 height 236
click at [506, 292] on icon at bounding box center [508, 292] width 5 height 8
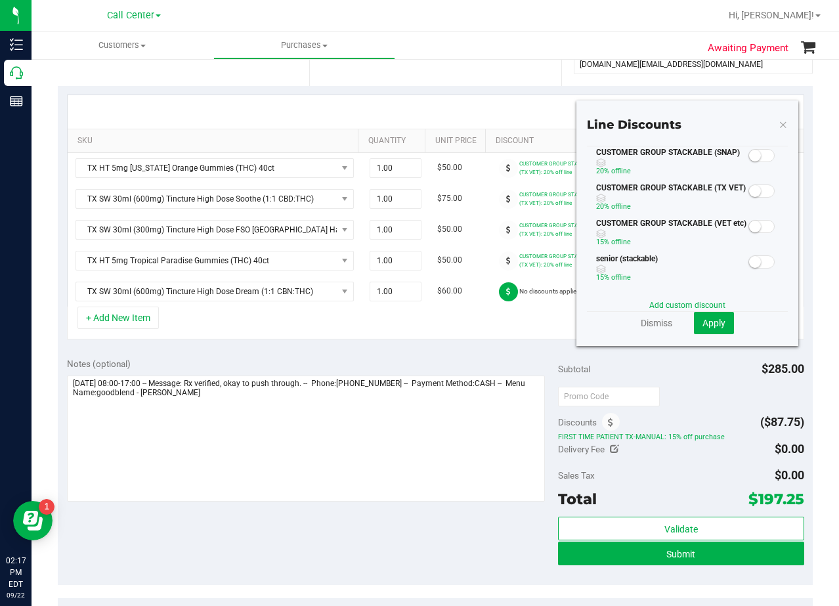
click at [753, 190] on span at bounding box center [762, 191] width 26 height 13
click at [716, 328] on button "Apply" at bounding box center [714, 323] width 40 height 22
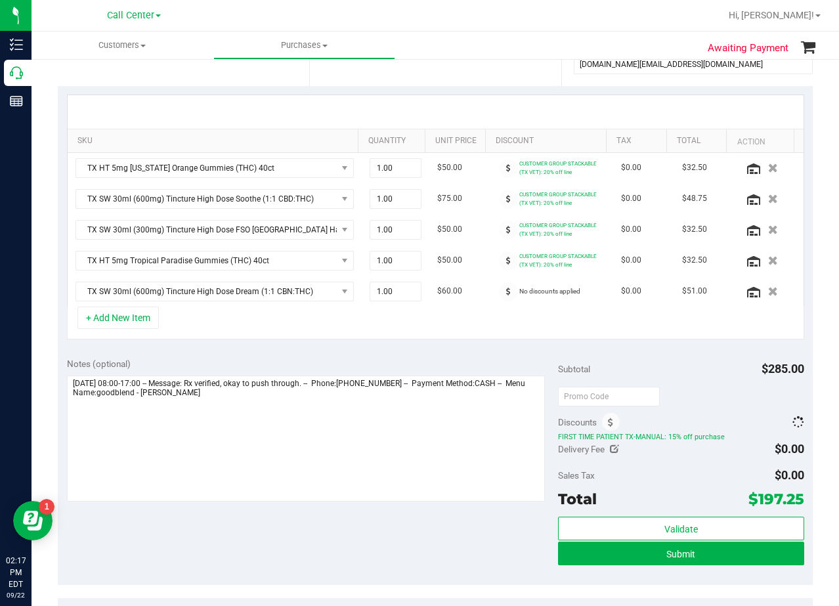
click at [455, 342] on div "SKU Quantity Unit Price Discount Tax Total Action TX HT 5mg Texas Orange Gummie…" at bounding box center [435, 217] width 755 height 263
click at [454, 346] on div "SKU Quantity Unit Price Discount Tax Total Action TX HT 5mg Texas Orange Gummie…" at bounding box center [435, 217] width 755 height 263
click at [144, 313] on button "+ Add New Item" at bounding box center [117, 318] width 81 height 22
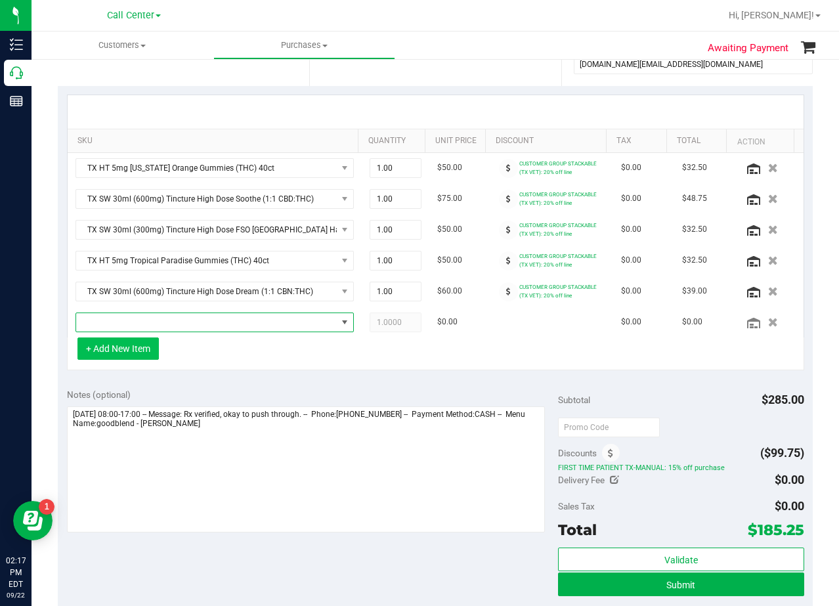
click at [148, 320] on span "NO DATA FOUND" at bounding box center [206, 322] width 261 height 18
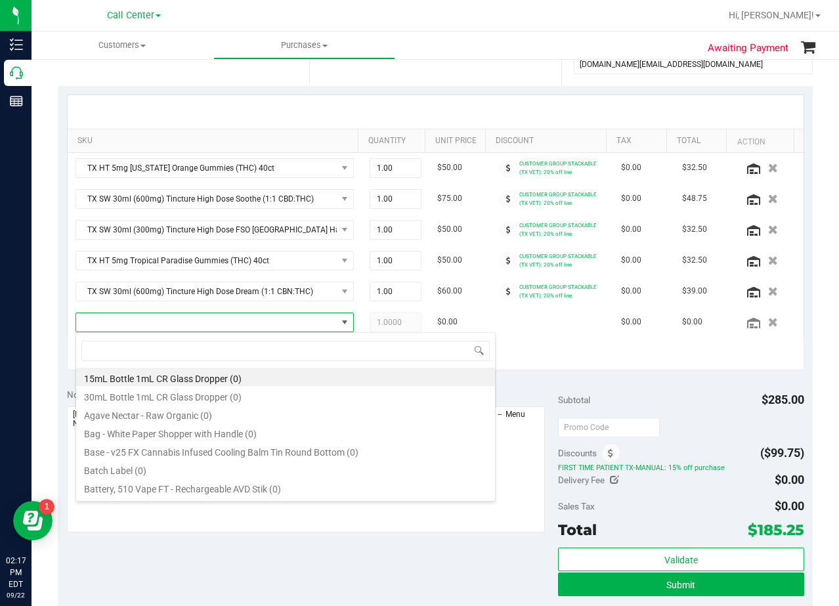
scroll to position [20, 271]
type input "dark choc"
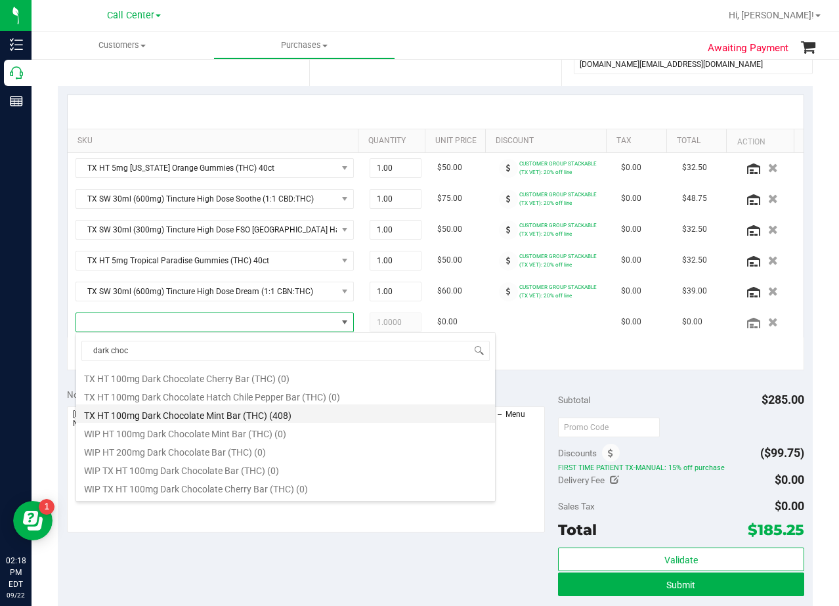
scroll to position [630, 0]
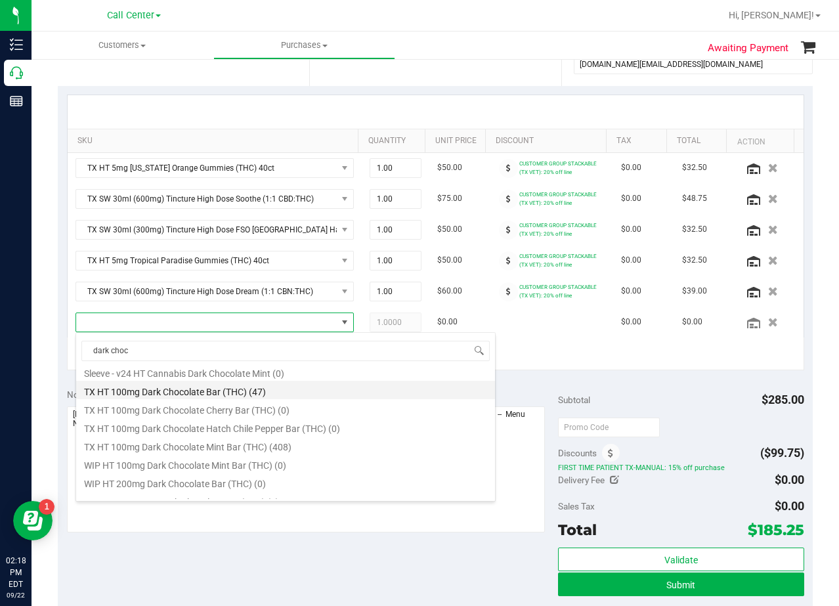
click at [250, 394] on li "TX HT 100mg Dark Chocolate Bar (THC) (47)" at bounding box center [285, 390] width 419 height 18
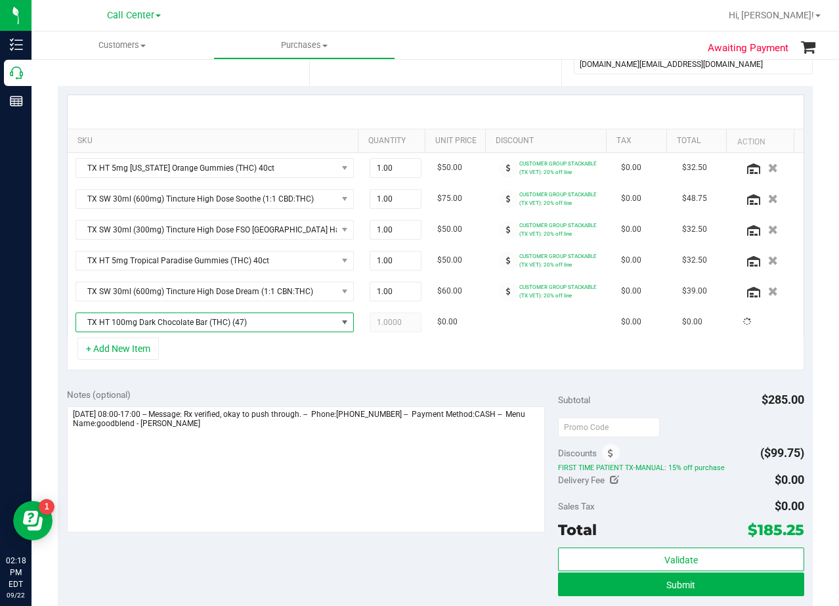
click at [247, 371] on div "SKU Quantity Unit Price Discount Tax Total Action TX HT 5mg Texas Orange Gummie…" at bounding box center [435, 232] width 755 height 293
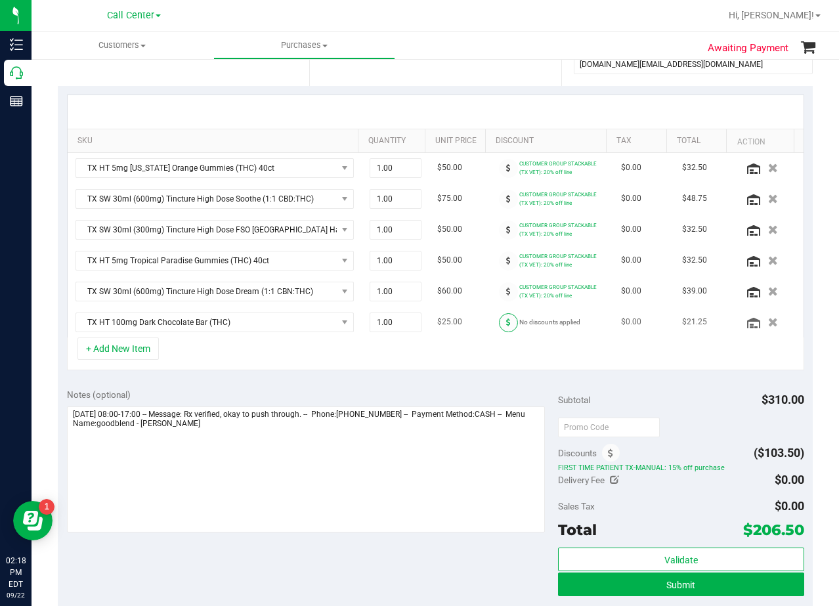
click at [499, 319] on span at bounding box center [508, 322] width 19 height 19
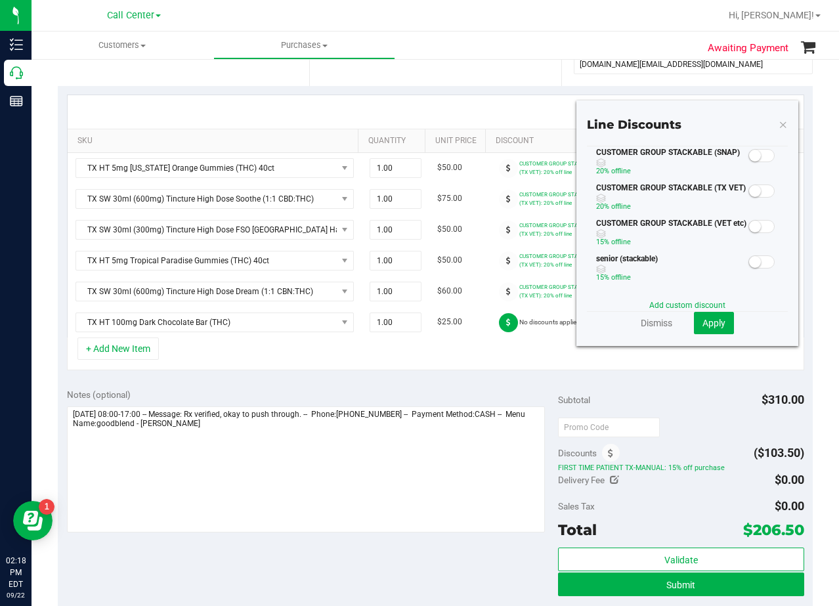
click at [749, 190] on small at bounding box center [755, 191] width 12 height 12
click at [711, 324] on span "Apply" at bounding box center [714, 323] width 23 height 11
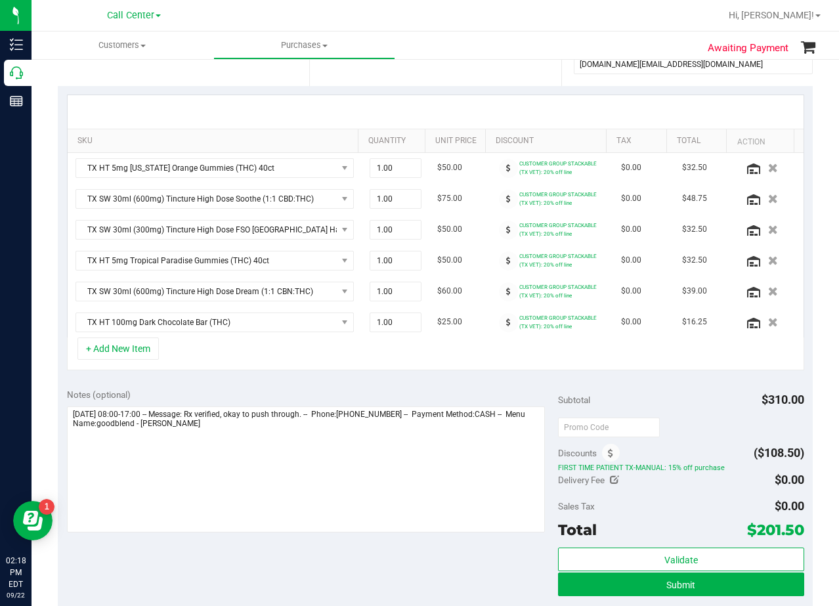
drag, startPoint x: 704, startPoint y: 397, endPoint x: 694, endPoint y: 401, distance: 10.6
click at [705, 398] on div "Subtotal $310.00" at bounding box center [681, 400] width 246 height 24
drag, startPoint x: 446, startPoint y: 387, endPoint x: 412, endPoint y: 384, distance: 34.3
click at [445, 387] on div "Notes (optional) Subtotal $310.00 Discounts ($108.50) FIRST TIME PATIENT TX-MAN…" at bounding box center [435, 498] width 755 height 236
click at [221, 224] on span "TX SW 30ml (300mg) Tincture High Dose FSO TX Happily Ever After (Hybrid)" at bounding box center [206, 230] width 261 height 18
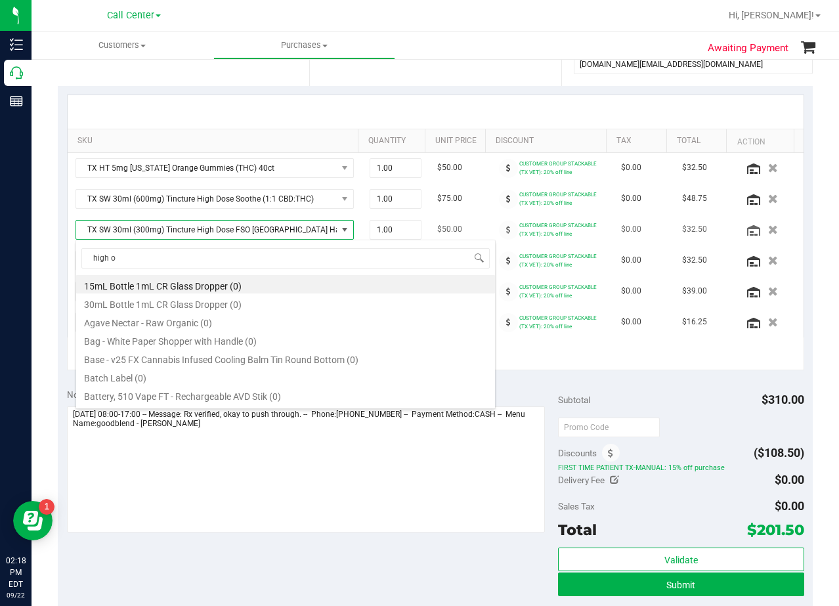
scroll to position [163, 0]
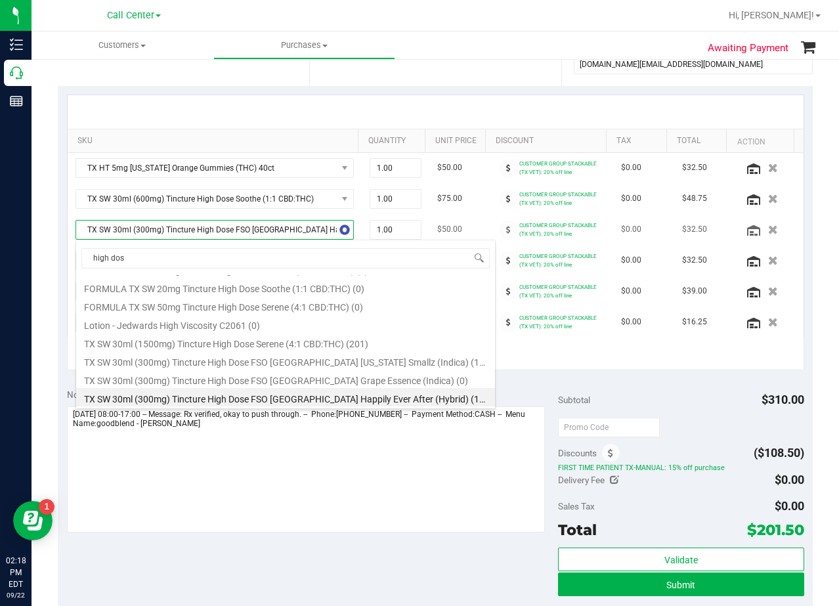
type input "high dose"
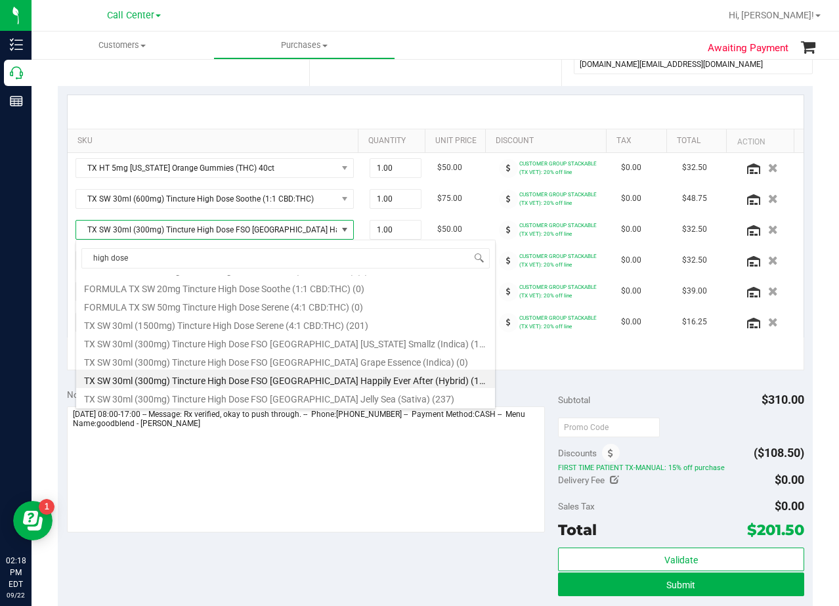
click at [542, 388] on div "Notes (optional)" at bounding box center [313, 394] width 492 height 13
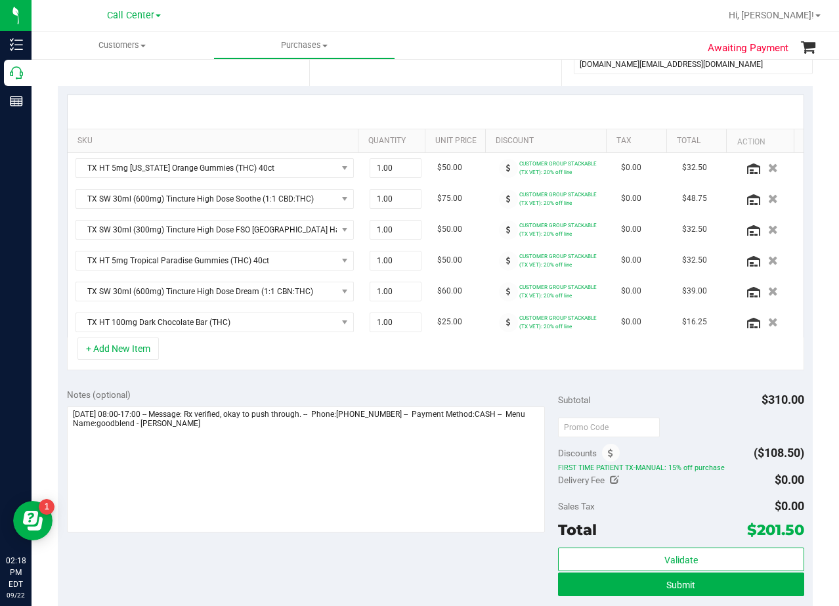
click at [446, 395] on div "Notes (optional)" at bounding box center [313, 394] width 492 height 13
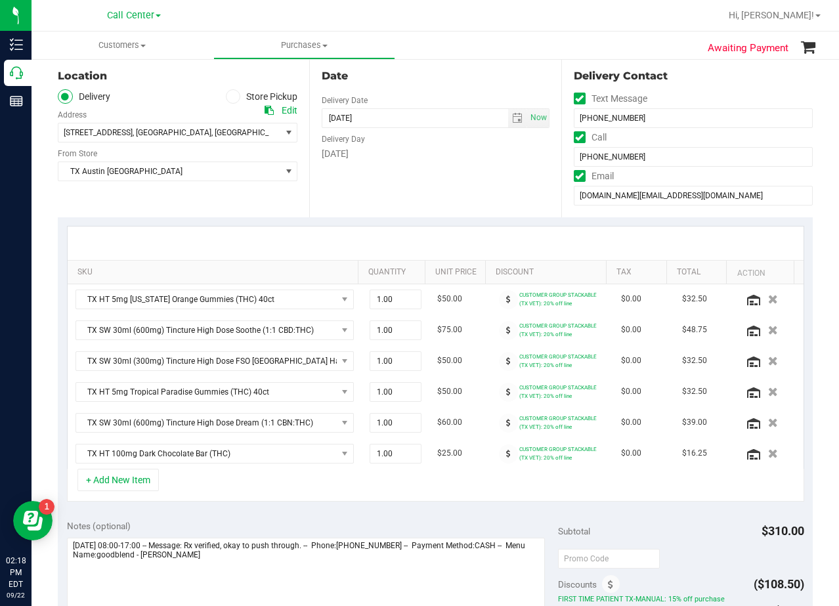
scroll to position [66, 0]
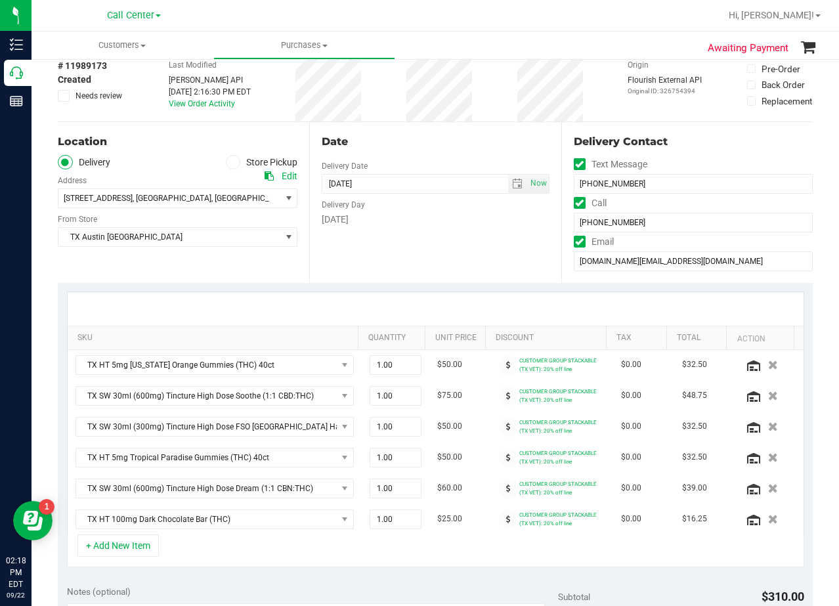
click at [448, 146] on div "Date" at bounding box center [435, 142] width 227 height 16
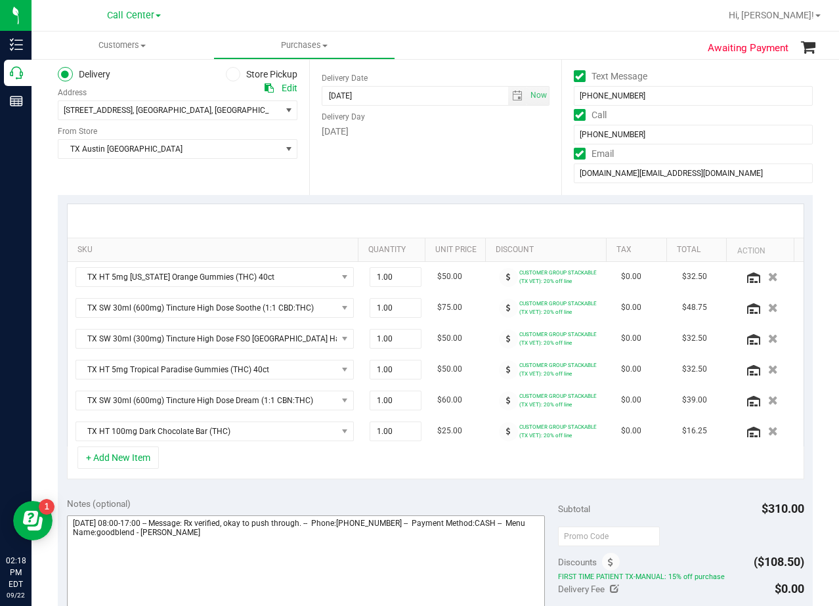
scroll to position [328, 0]
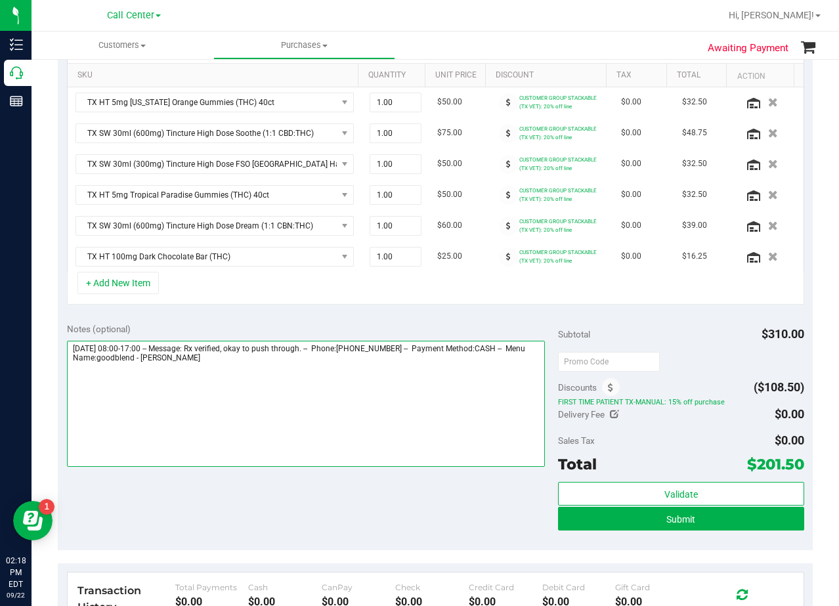
click at [324, 401] on textarea at bounding box center [306, 404] width 479 height 126
click at [204, 387] on textarea at bounding box center [306, 404] width 479 height 126
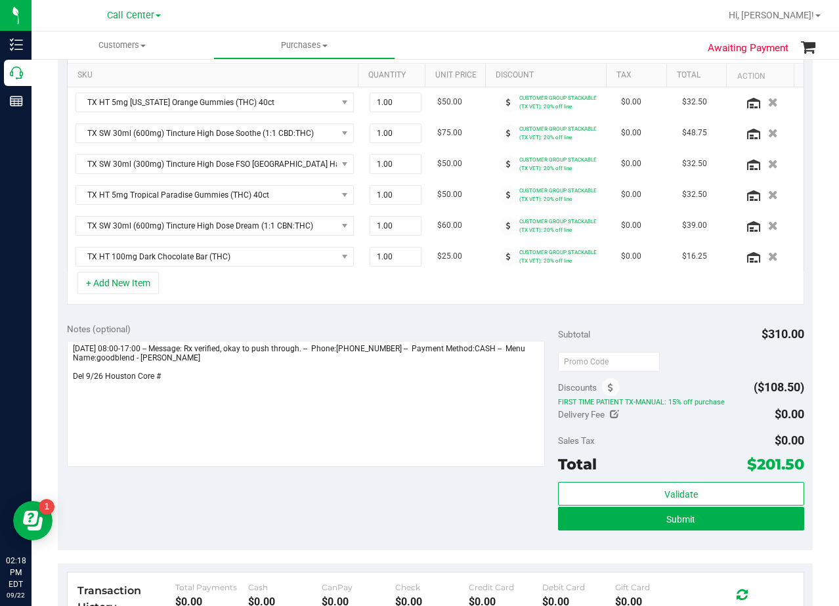
click at [485, 329] on div "Notes (optional)" at bounding box center [313, 328] width 492 height 13
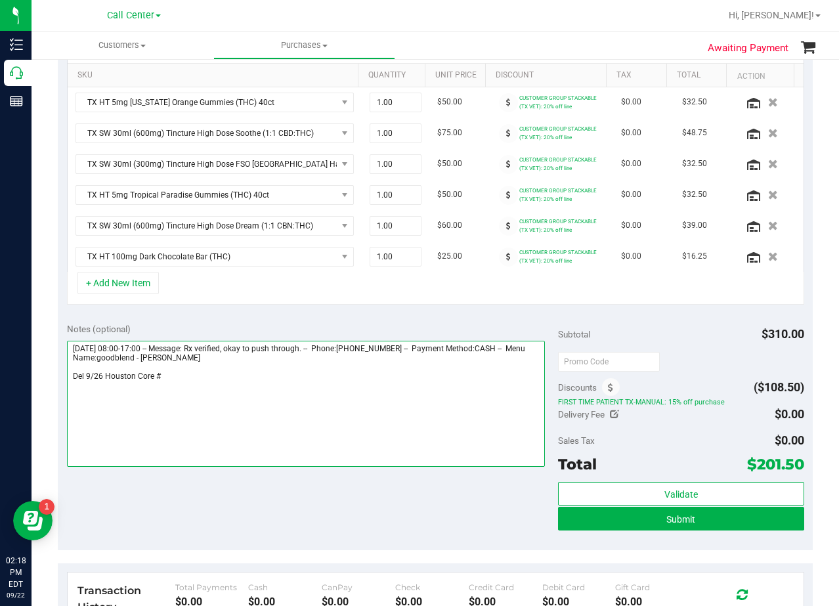
click at [306, 391] on textarea at bounding box center [306, 404] width 479 height 126
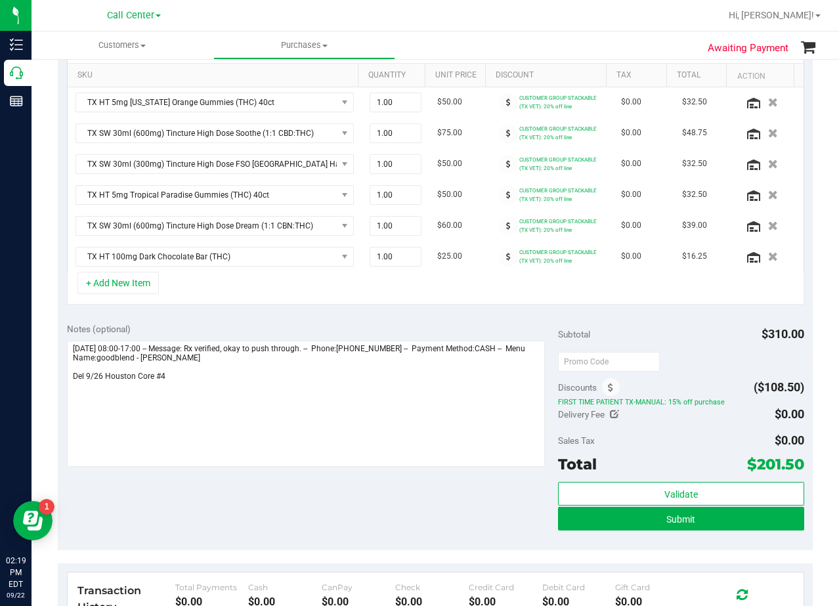
click at [754, 471] on span "$201.50" at bounding box center [775, 464] width 57 height 18
drag, startPoint x: 723, startPoint y: 429, endPoint x: 761, endPoint y: 466, distance: 52.9
click at [724, 429] on div "Sales Tax $0.00" at bounding box center [681, 441] width 246 height 24
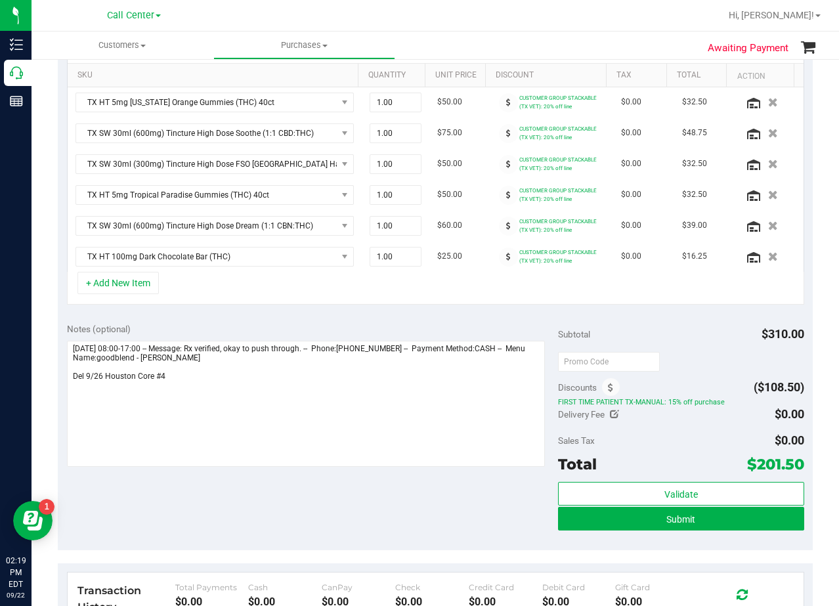
click at [761, 466] on span "$201.50" at bounding box center [775, 464] width 57 height 18
drag, startPoint x: 731, startPoint y: 435, endPoint x: 724, endPoint y: 452, distance: 18.9
click at [729, 435] on div "Sales Tax $0.00" at bounding box center [681, 441] width 246 height 24
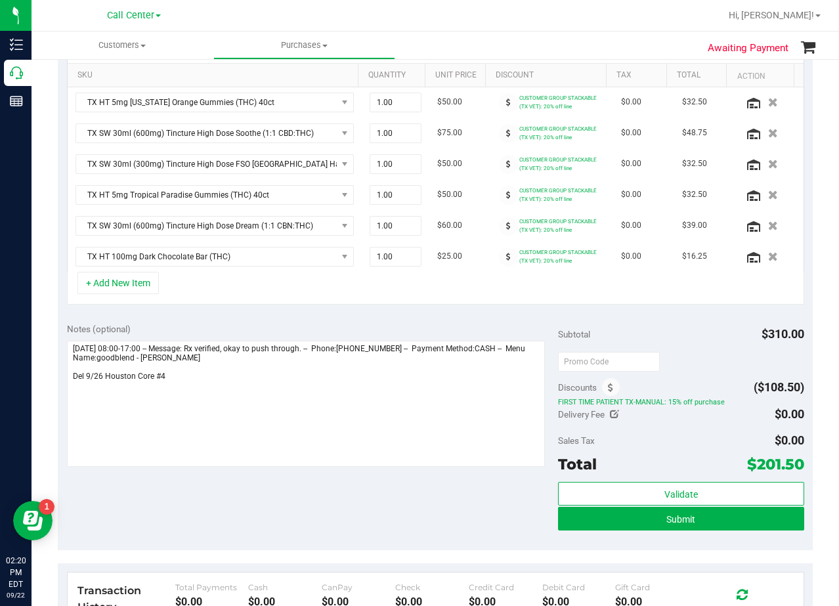
drag, startPoint x: 735, startPoint y: 465, endPoint x: 792, endPoint y: 464, distance: 57.1
click at [792, 464] on div "Total $201.50" at bounding box center [681, 464] width 246 height 24
click at [792, 464] on span "$201.50" at bounding box center [775, 464] width 57 height 18
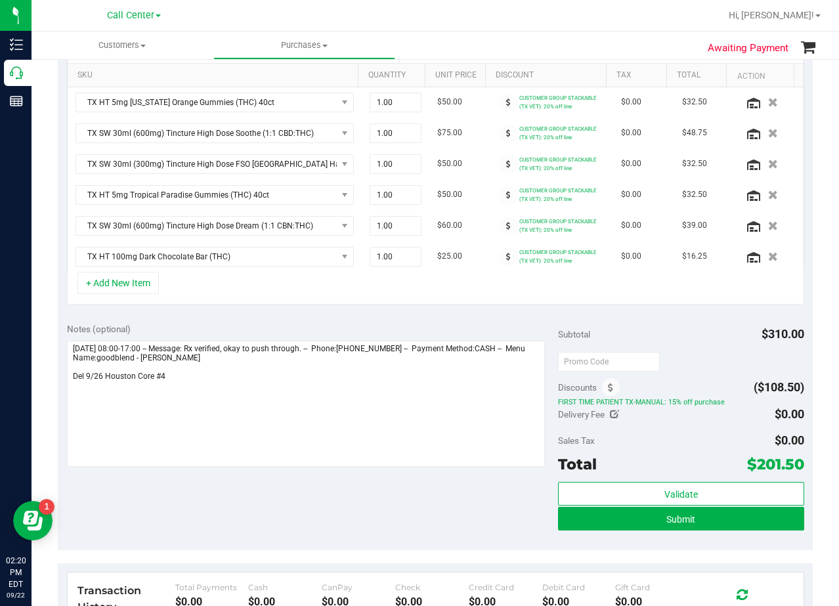
click at [792, 464] on span "$201.50" at bounding box center [775, 464] width 57 height 18
click at [713, 423] on div "Delivery Fee $0.00" at bounding box center [681, 414] width 246 height 24
click at [660, 368] on div at bounding box center [681, 361] width 246 height 24
click at [689, 323] on div "Subtotal $310.00" at bounding box center [681, 334] width 246 height 24
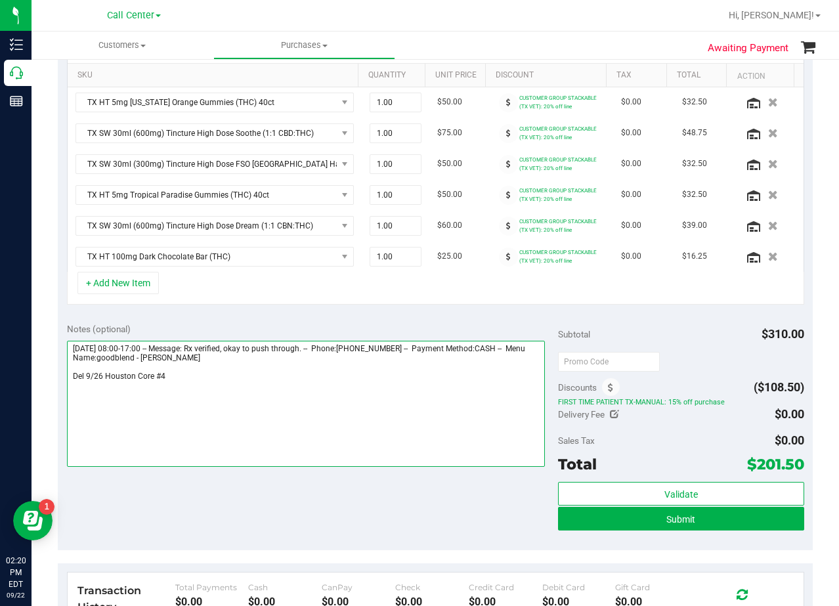
drag, startPoint x: 324, startPoint y: 395, endPoint x: 283, endPoint y: 359, distance: 54.0
click at [320, 391] on textarea at bounding box center [306, 404] width 479 height 126
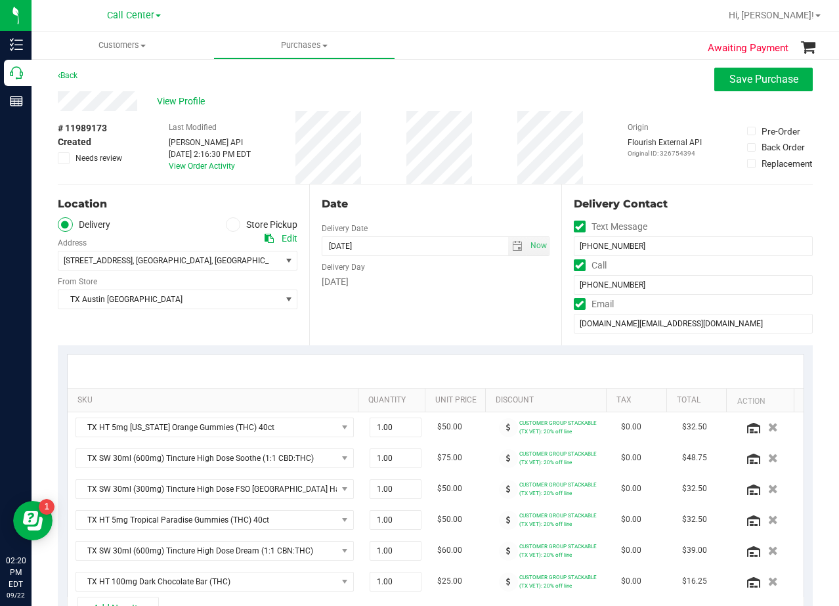
scroll to position [0, 0]
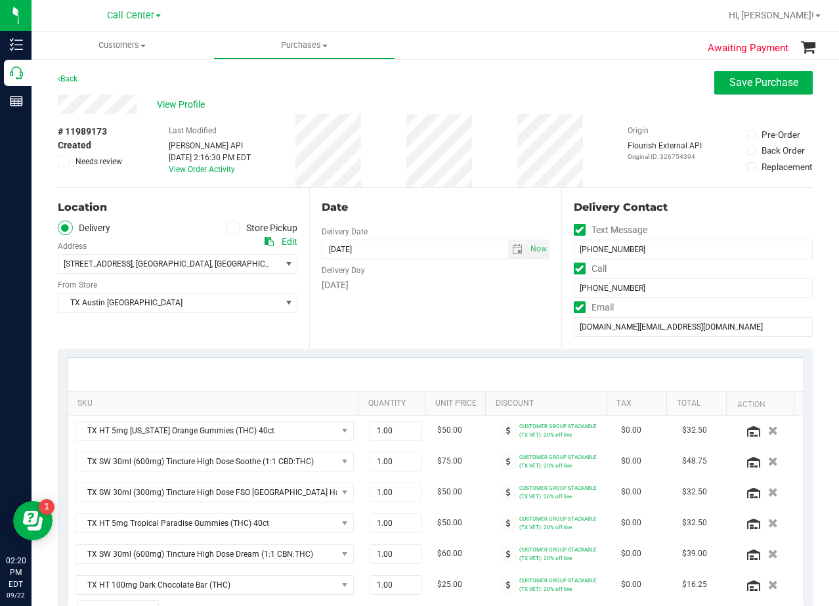
type textarea "Tuesday 09/23/2025 08:00-17:00 -- Message: Rx verified, okay to push through. -…"
click at [475, 291] on div "Tuesday" at bounding box center [435, 285] width 227 height 14
click at [433, 207] on div "Date" at bounding box center [435, 208] width 227 height 16
click at [512, 248] on span "select" at bounding box center [517, 249] width 11 height 11
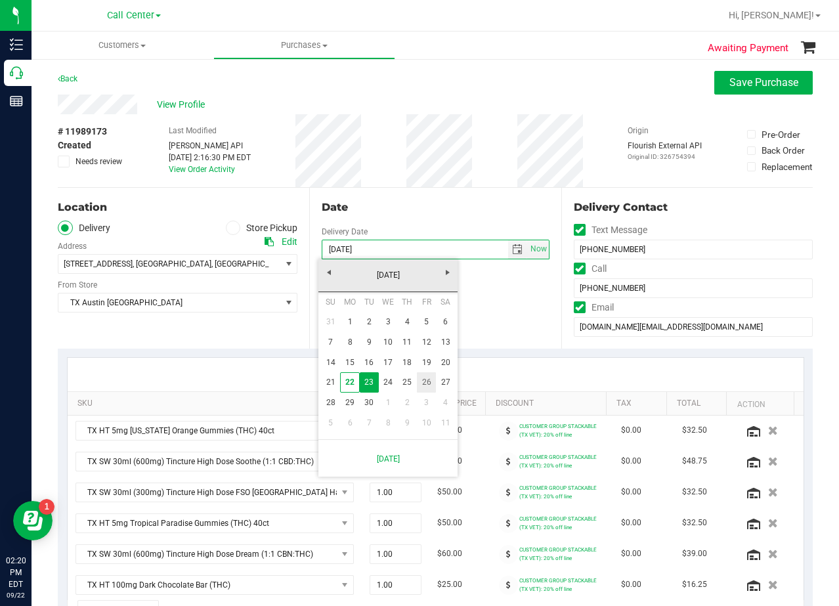
click at [426, 383] on link "26" at bounding box center [426, 382] width 19 height 20
type input "09/26/2025"
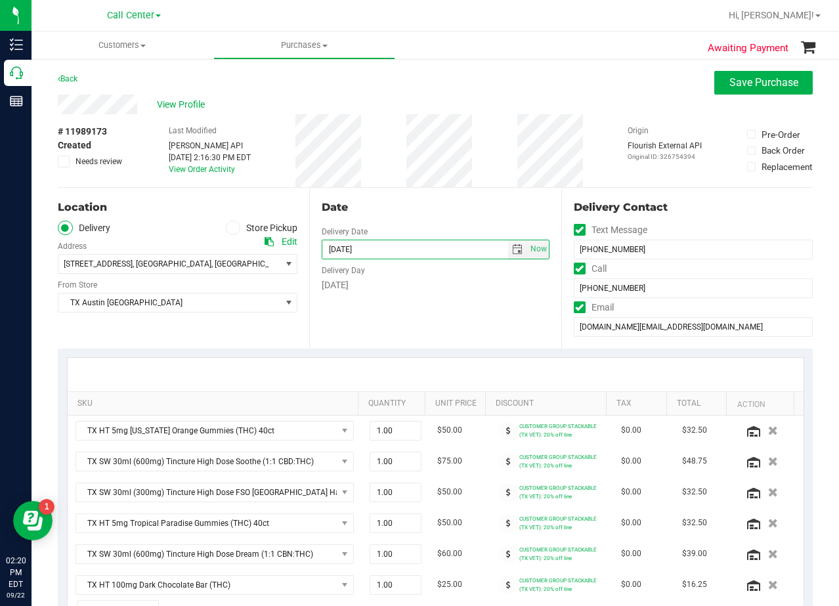
click at [405, 280] on div "Friday" at bounding box center [435, 285] width 227 height 14
click at [408, 179] on div "# 11989173 Created Needs review Last Modified Jane API Sep 22, 2025 2:16:30 PM …" at bounding box center [435, 150] width 755 height 73
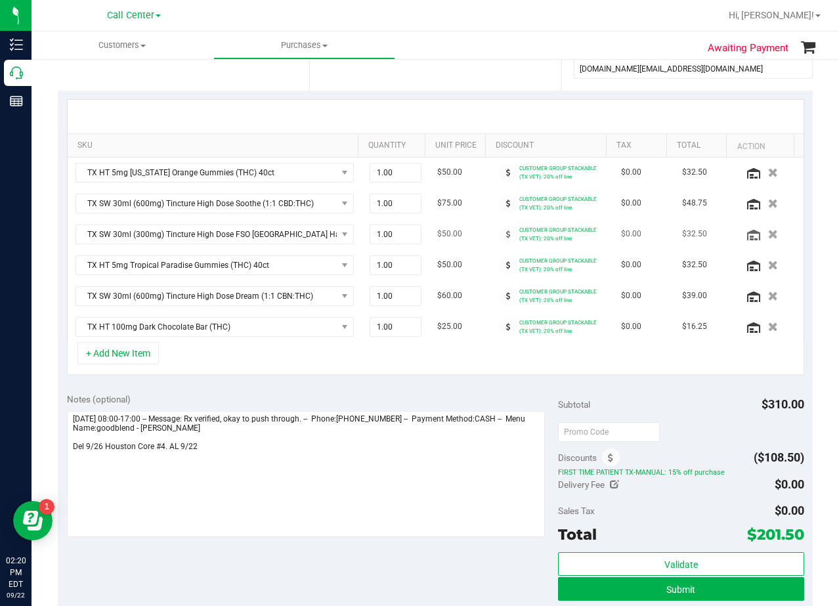
scroll to position [263, 0]
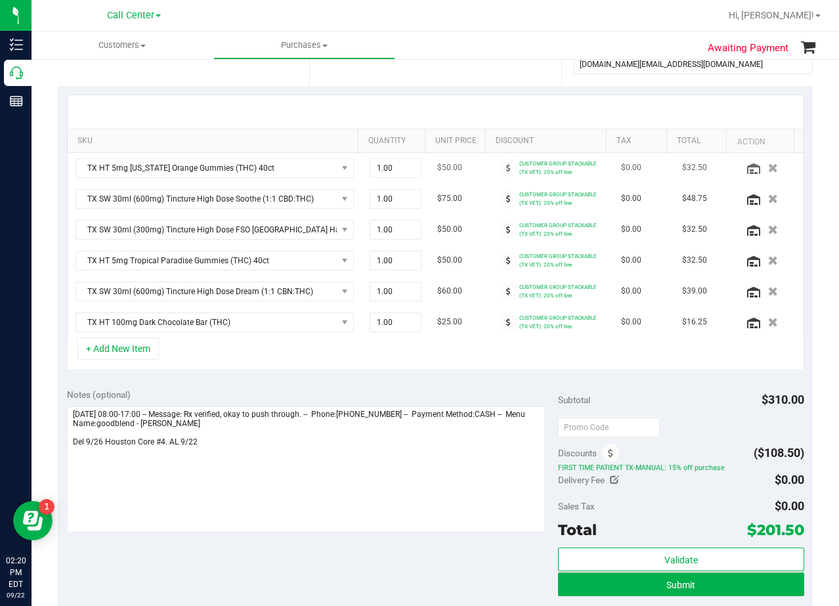
click at [474, 167] on td "$50.00" at bounding box center [459, 168] width 61 height 31
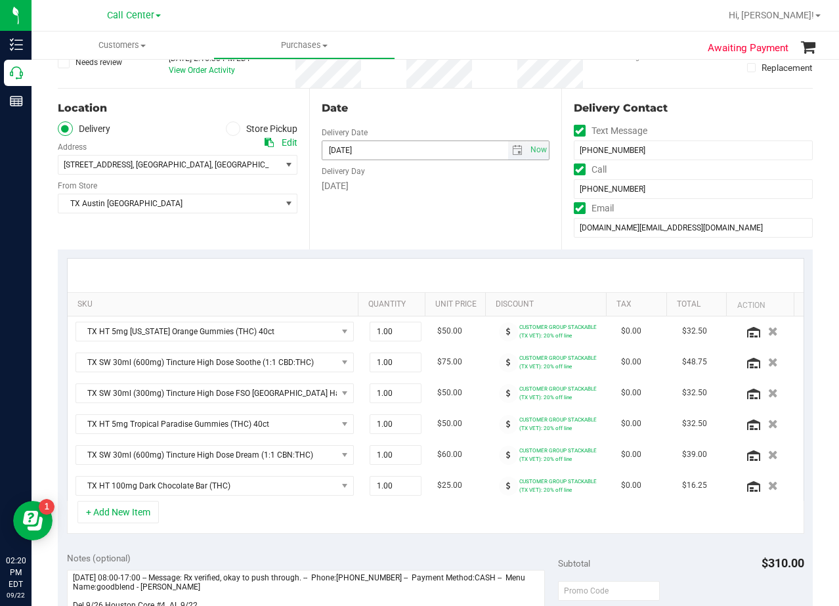
scroll to position [66, 0]
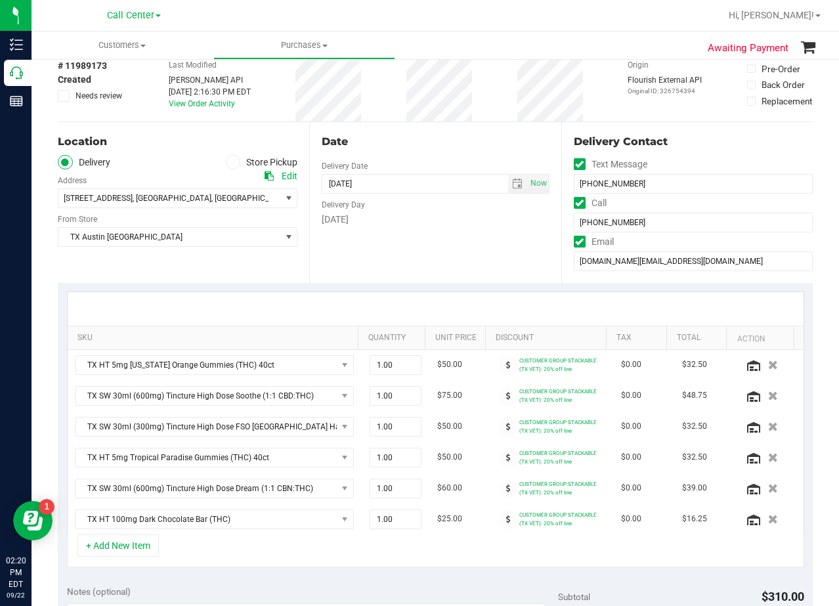
click at [431, 155] on div "Date Delivery Date 09/26/2025 Now 09/26/2025 08:00 AM Now Delivery Day Friday" at bounding box center [434, 202] width 251 height 161
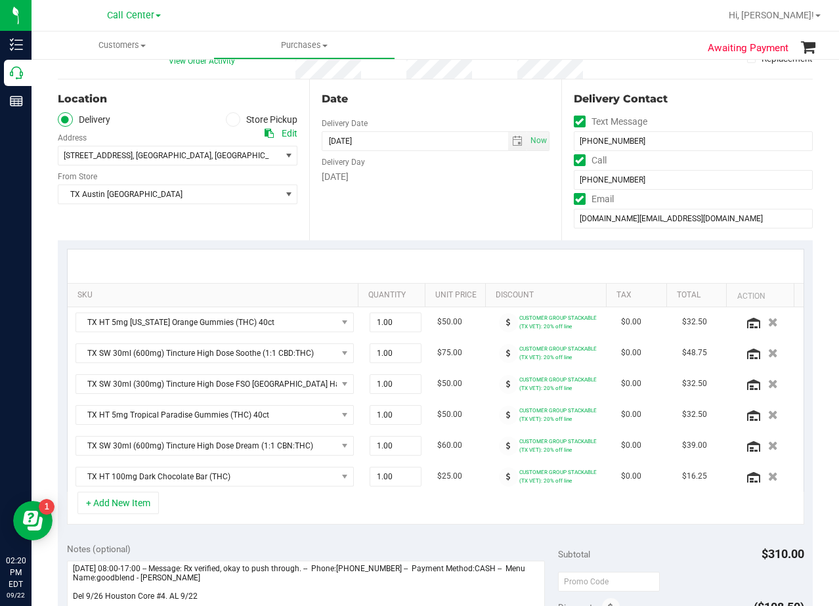
scroll to position [131, 0]
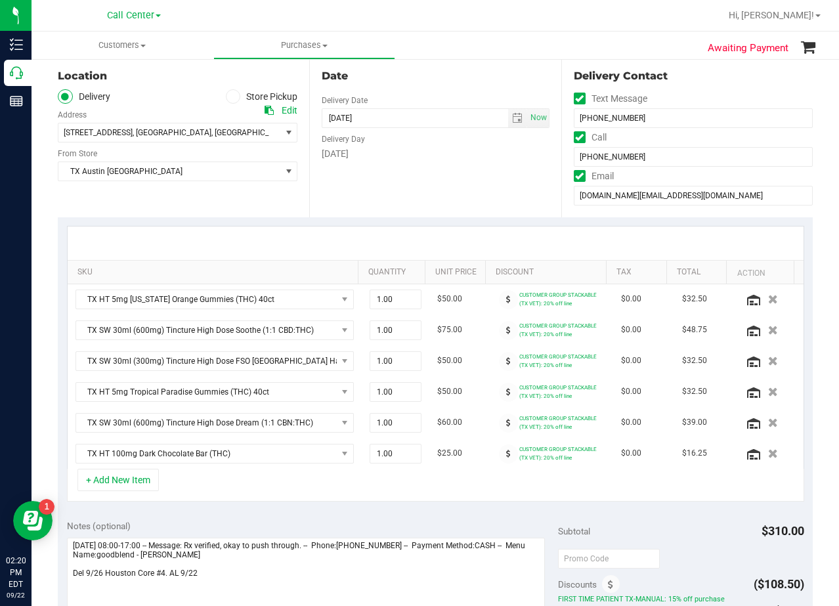
click at [429, 144] on div "Delivery Day" at bounding box center [435, 137] width 227 height 19
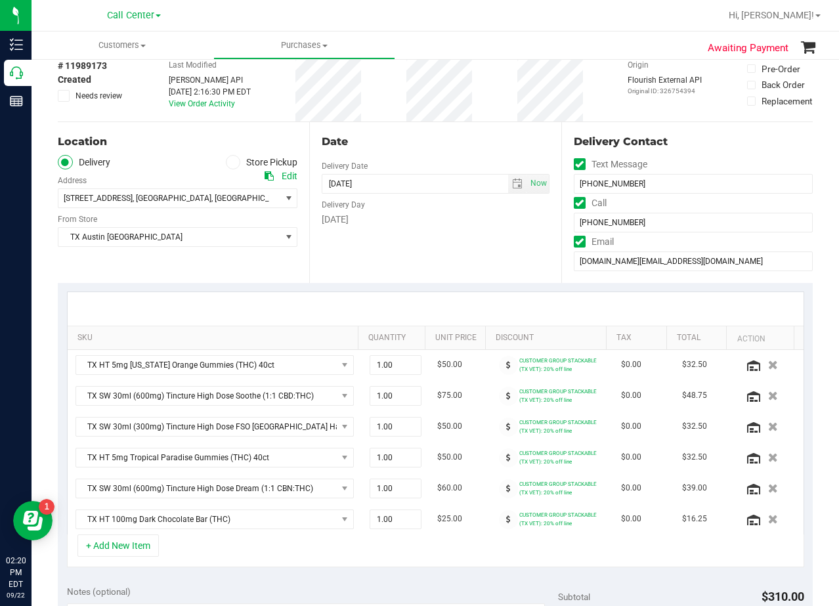
scroll to position [0, 0]
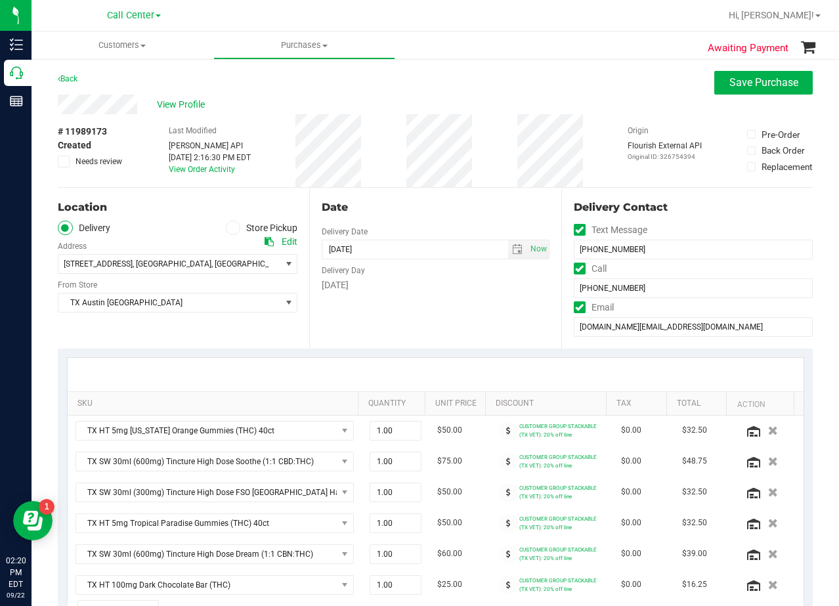
click at [432, 98] on div "View Profile" at bounding box center [435, 105] width 755 height 20
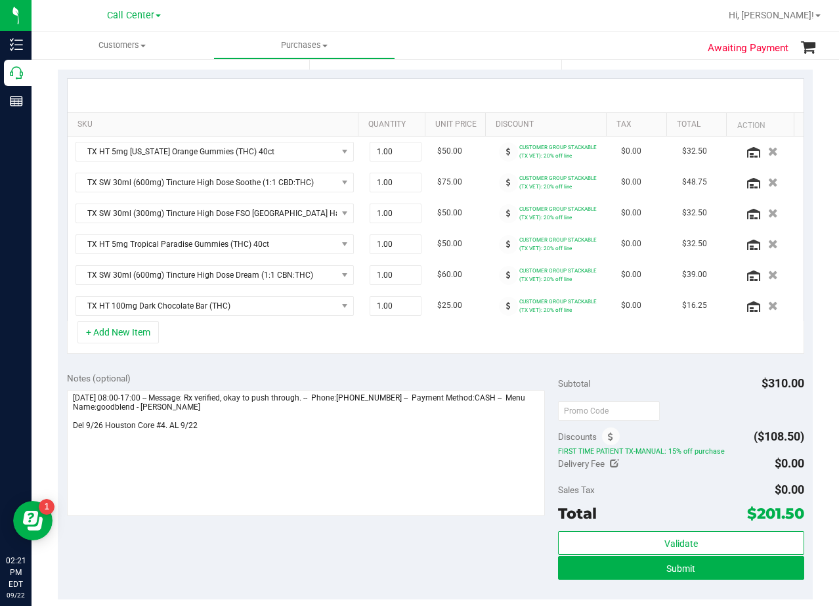
scroll to position [328, 0]
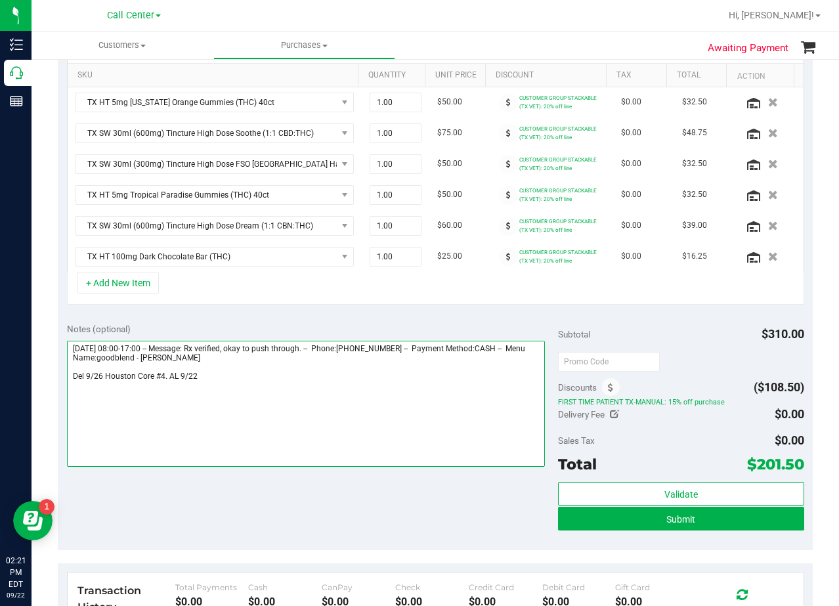
click at [473, 401] on textarea at bounding box center [306, 404] width 479 height 126
click at [172, 383] on textarea at bounding box center [306, 404] width 479 height 126
click at [487, 322] on div "Notes (optional)" at bounding box center [313, 328] width 492 height 13
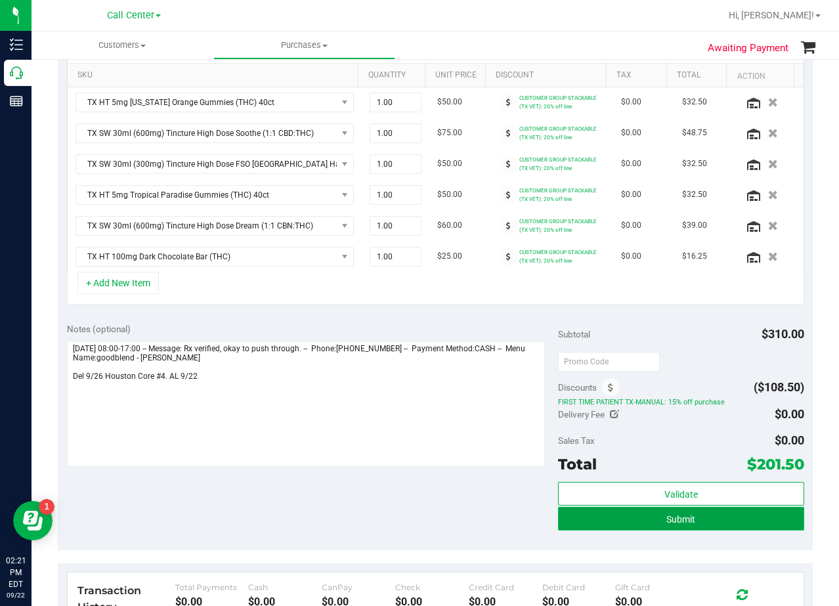
click at [558, 520] on button "Submit" at bounding box center [681, 519] width 246 height 24
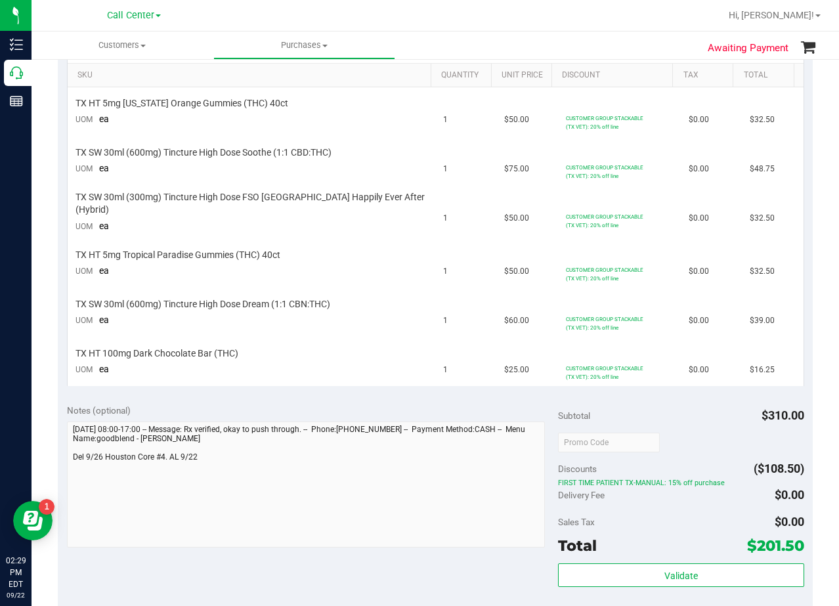
click at [481, 404] on div "Notes (optional)" at bounding box center [313, 410] width 492 height 13
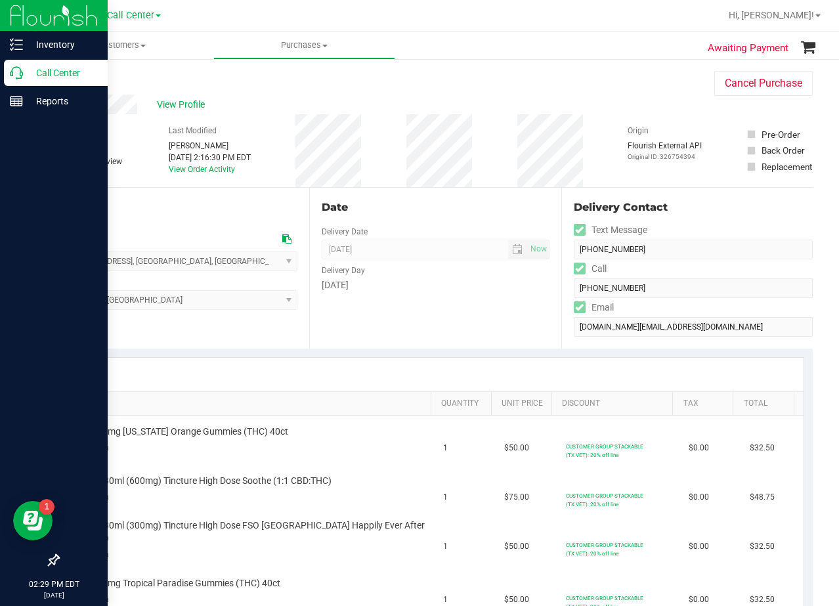
click at [20, 71] on icon at bounding box center [16, 72] width 13 height 13
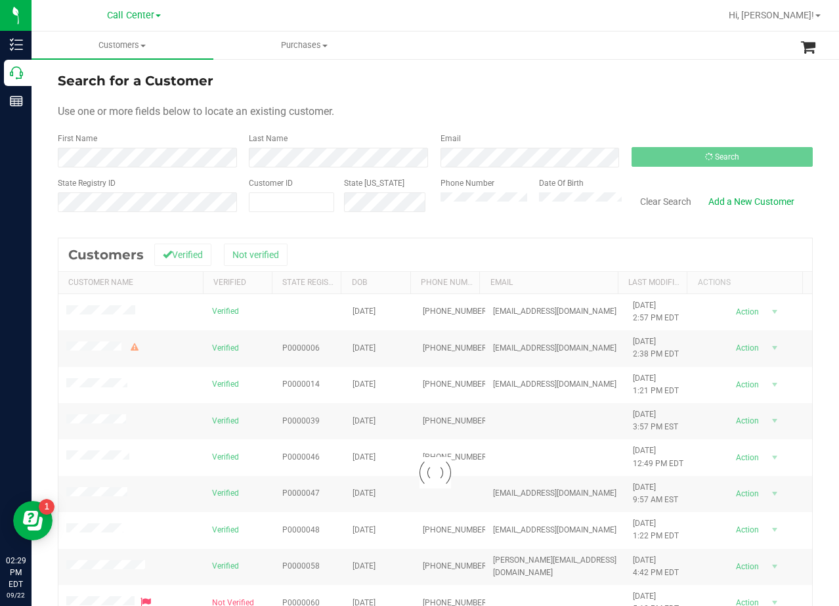
click at [560, 85] on div "Search for a Customer" at bounding box center [435, 81] width 755 height 20
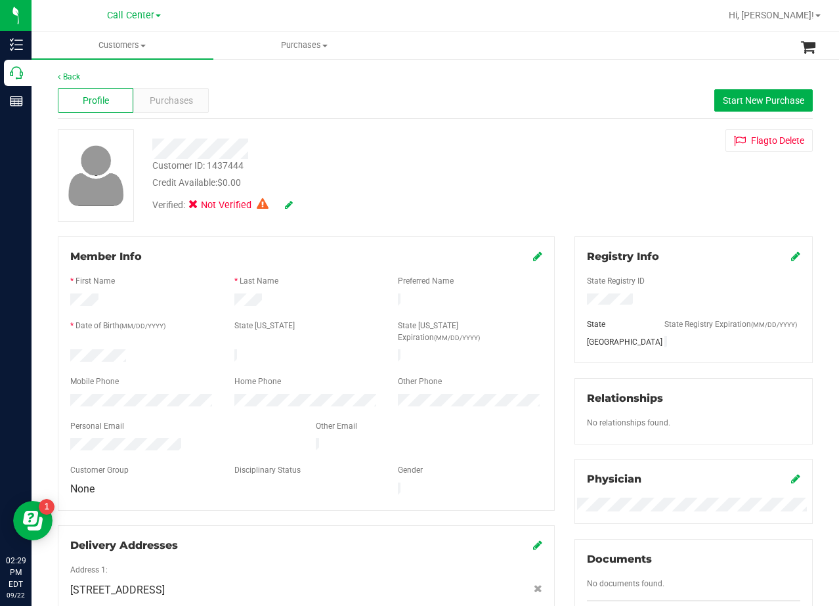
click at [488, 111] on div "Profile Purchases Start New Purchase" at bounding box center [435, 101] width 755 height 36
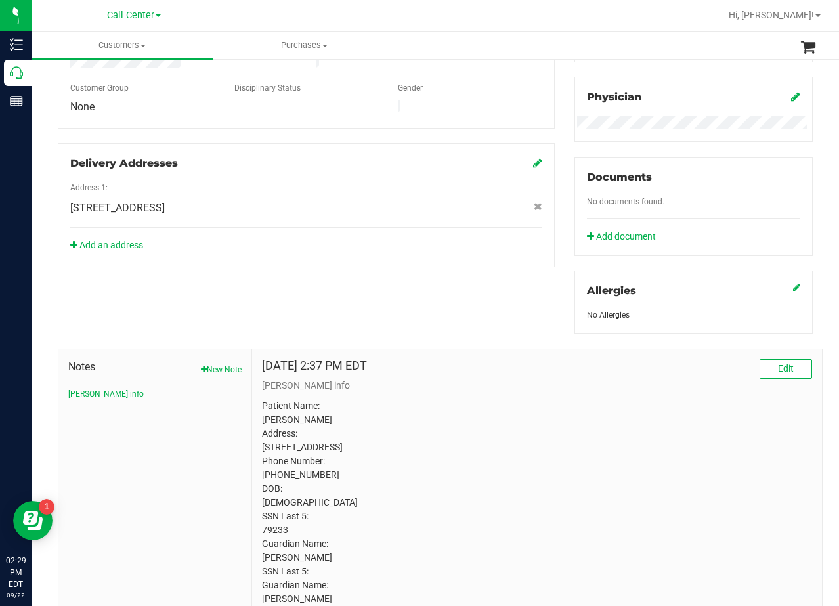
scroll to position [197, 0]
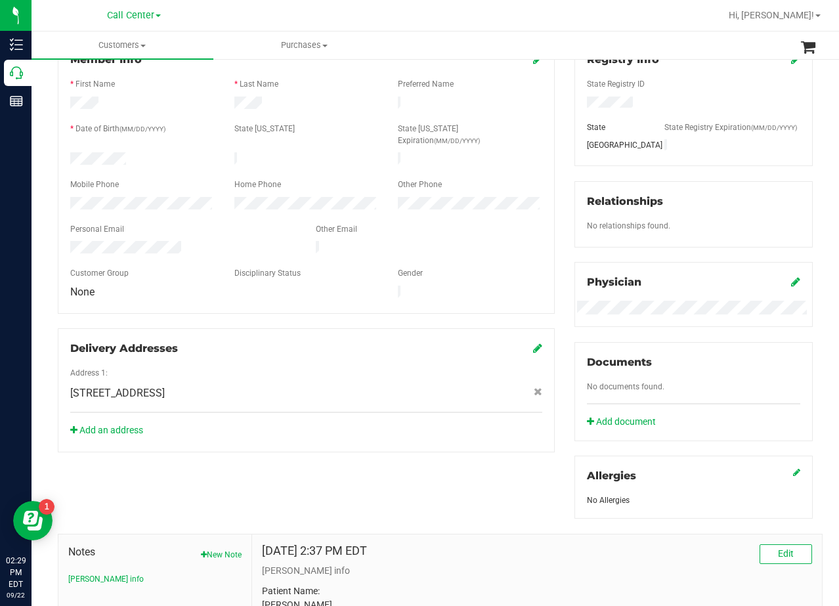
click at [565, 219] on div "Registry Info State Registry ID State State Registry Expiration (MM/DD/YYYY) TX…" at bounding box center [694, 278] width 258 height 479
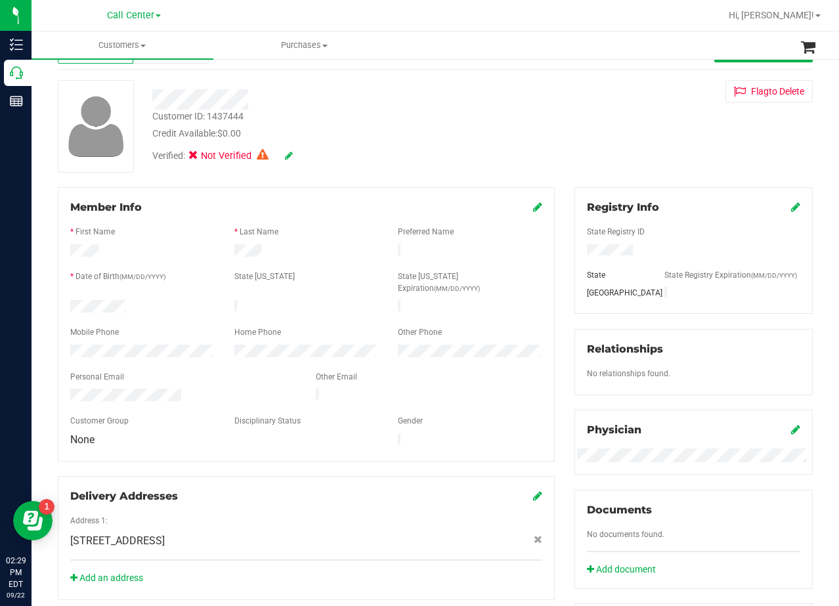
scroll to position [0, 0]
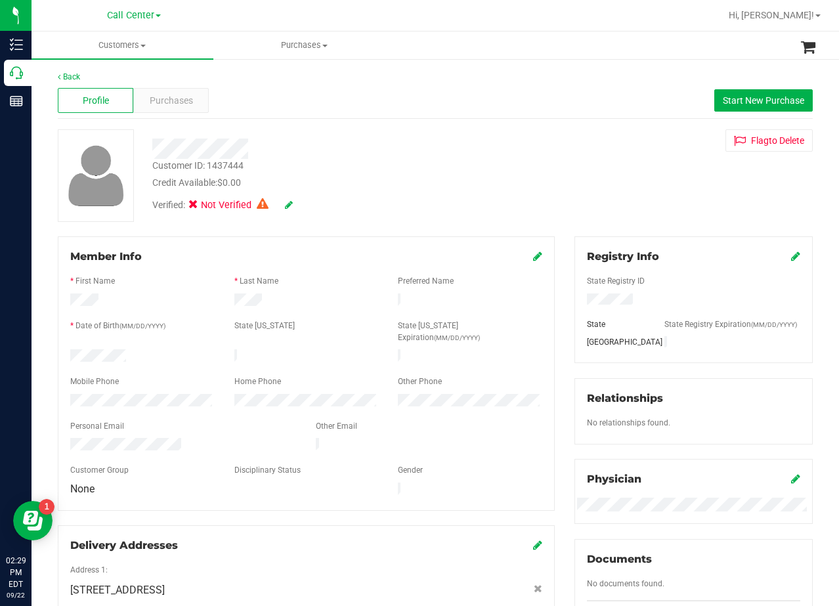
click at [791, 259] on icon at bounding box center [795, 256] width 9 height 11
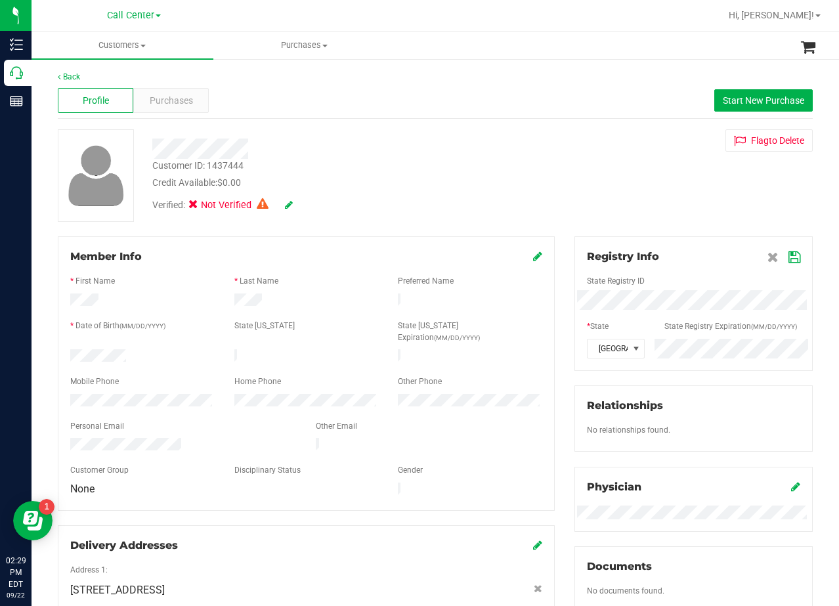
click at [666, 290] on div "State Registry ID" at bounding box center [693, 282] width 233 height 15
click at [789, 258] on icon at bounding box center [795, 257] width 12 height 11
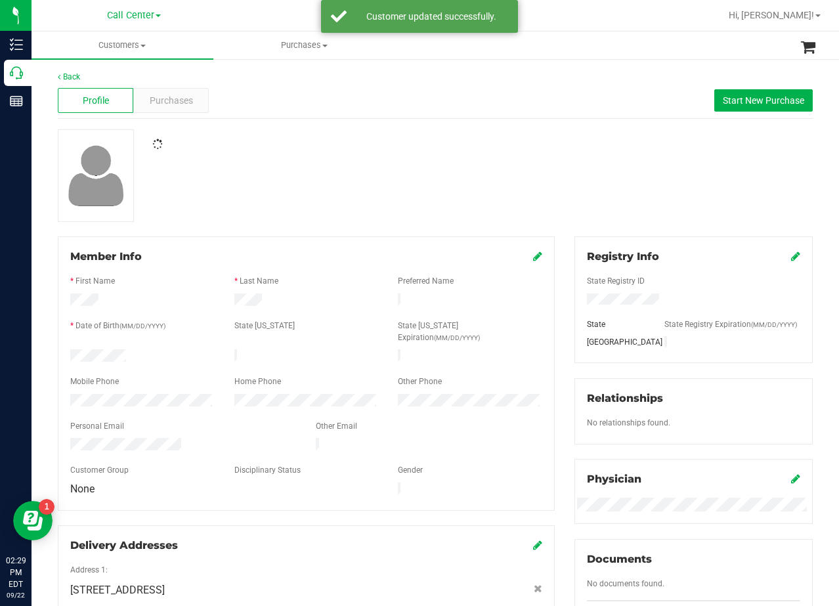
click at [673, 200] on div at bounding box center [435, 175] width 775 height 93
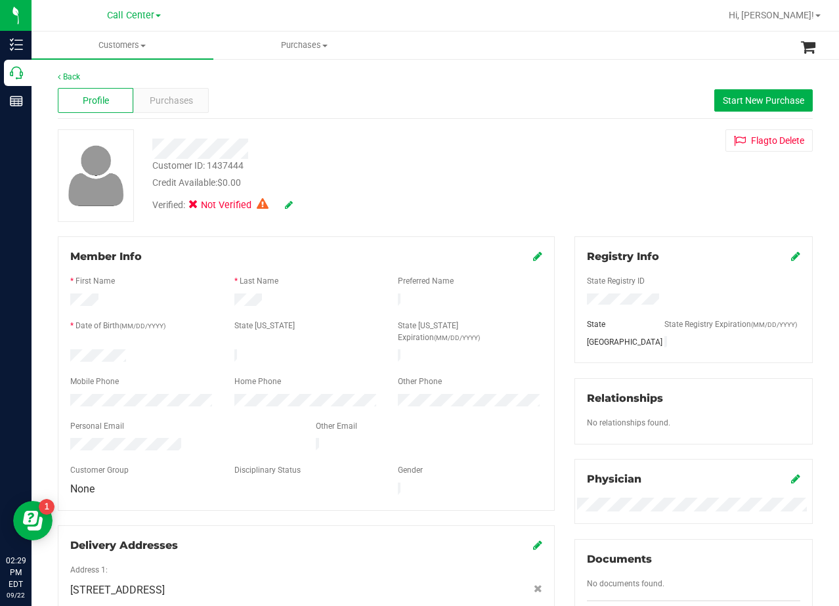
click at [391, 121] on div "Back Profile Purchases Start New Purchase Customer ID: 1437444 Credit Available…" at bounding box center [435, 562] width 755 height 983
click at [747, 102] on span "Start New Purchase" at bounding box center [763, 100] width 81 height 11
drag, startPoint x: 560, startPoint y: 131, endPoint x: 536, endPoint y: 183, distance: 57.0
click at [565, 131] on div "Flag to Delete" at bounding box center [694, 140] width 258 height 22
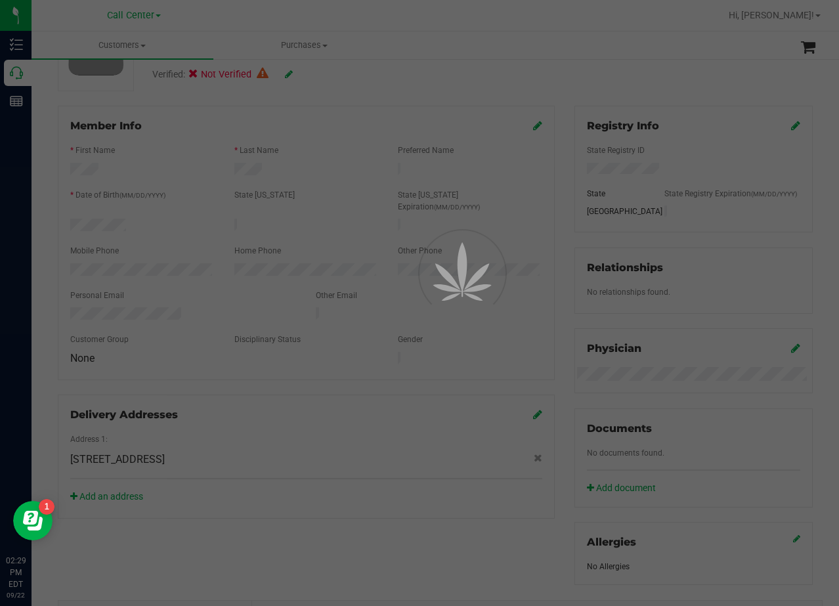
scroll to position [131, 0]
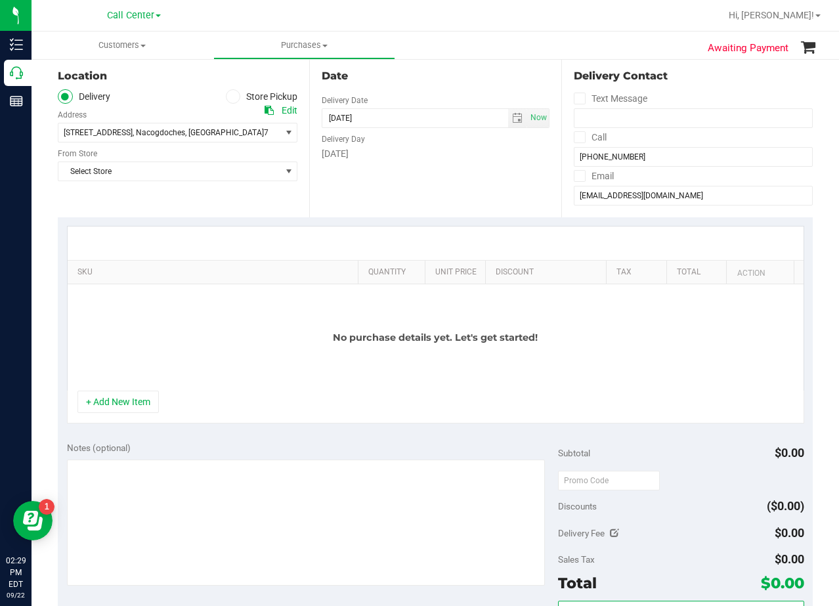
click at [490, 208] on div "Date Delivery Date 09/22/2025 Now 09/22/2025 02:29 PM Now Delivery Day Monday" at bounding box center [434, 136] width 251 height 161
click at [137, 408] on button "+ Add New Item" at bounding box center [117, 402] width 81 height 22
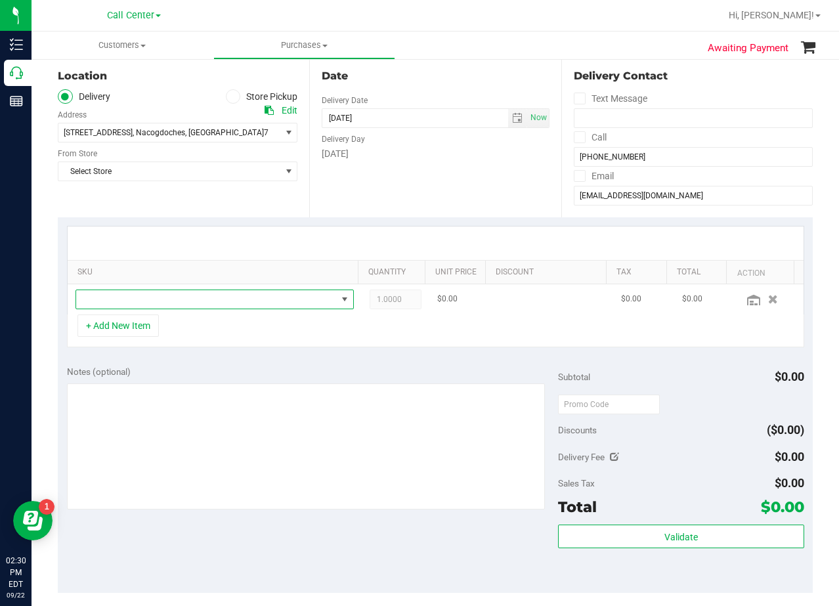
click at [151, 296] on span "NO DATA FOUND" at bounding box center [206, 299] width 261 height 18
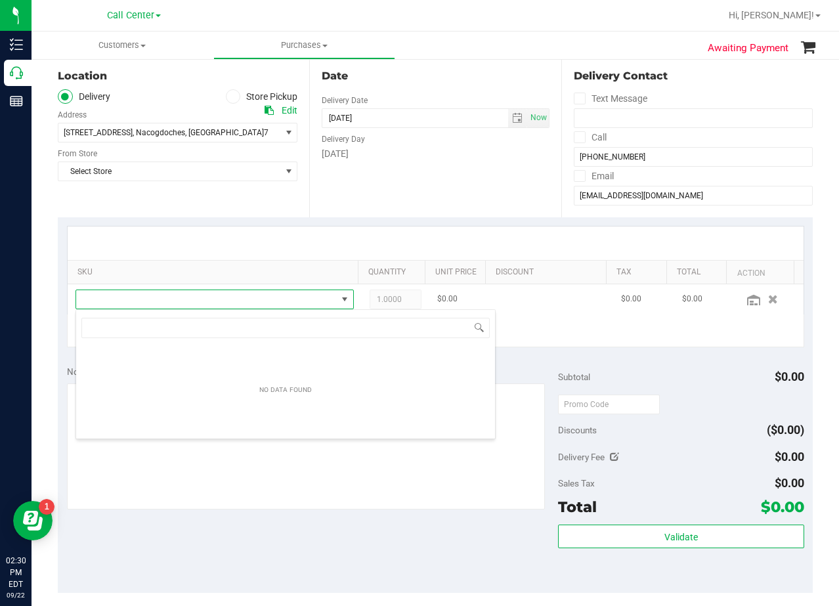
scroll to position [20, 271]
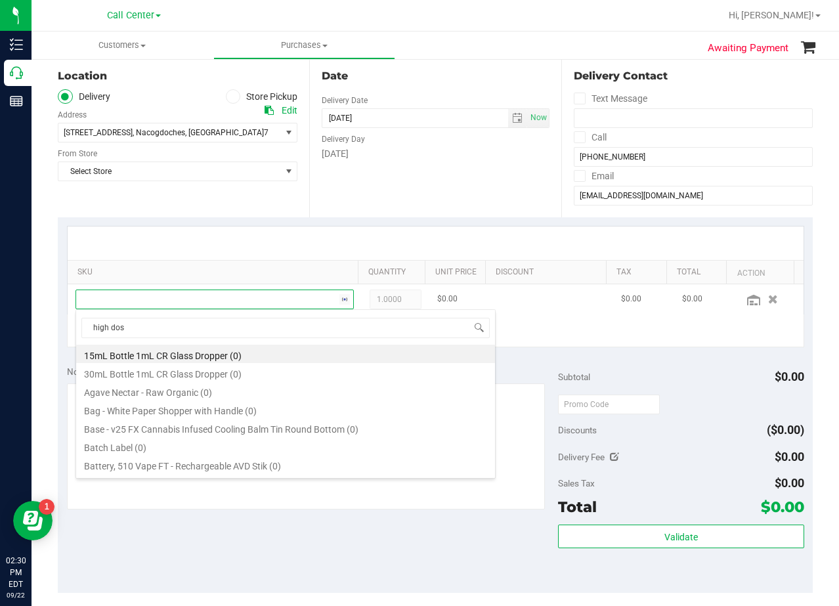
type input "high dose"
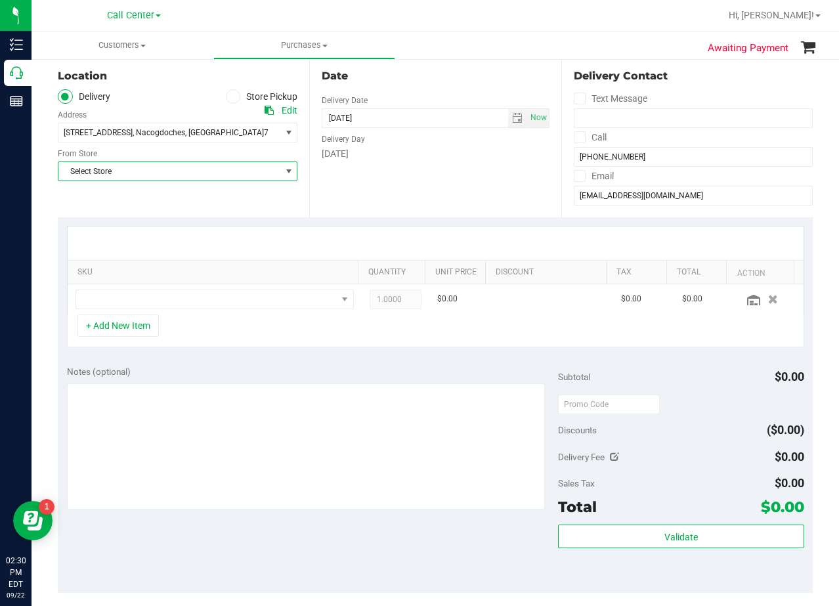
click at [215, 169] on span "Select Store" at bounding box center [169, 171] width 222 height 18
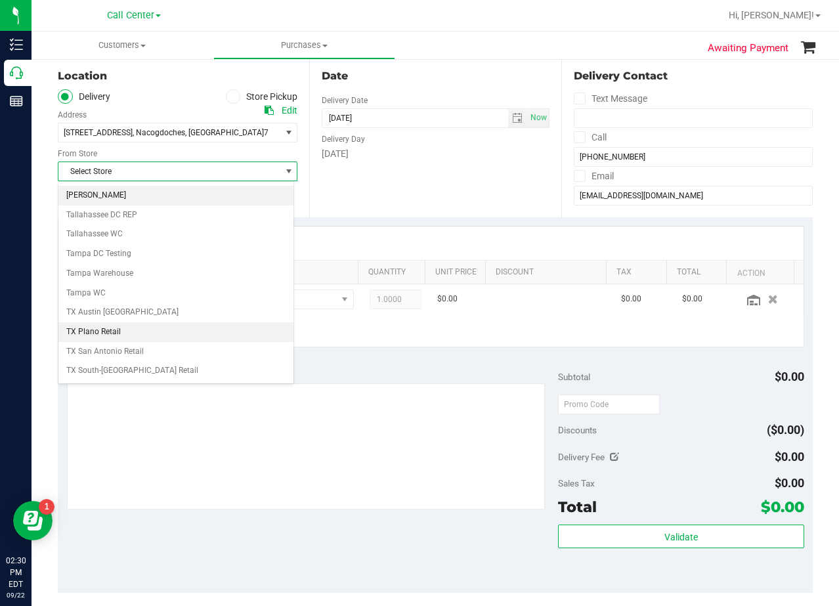
scroll to position [954, 0]
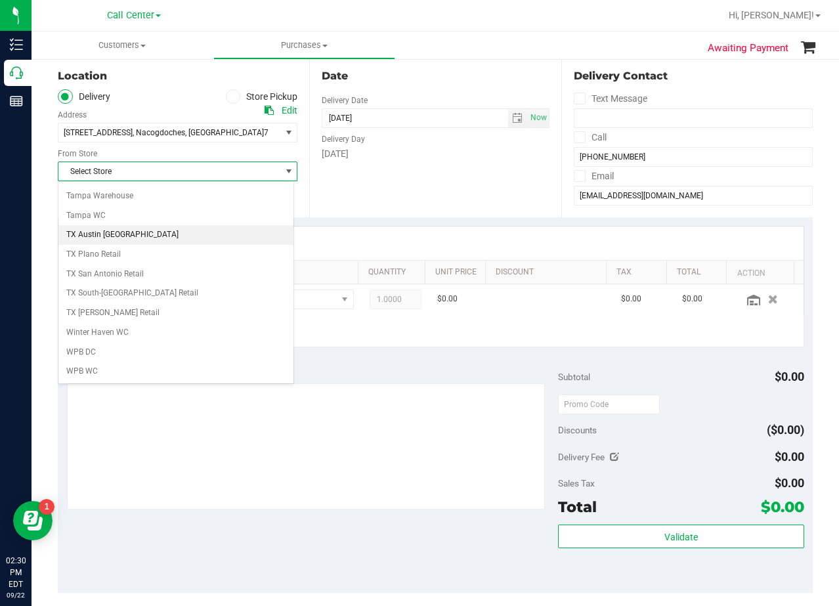
drag, startPoint x: 152, startPoint y: 225, endPoint x: 152, endPoint y: 232, distance: 7.2
click at [152, 232] on li "TX Austin [GEOGRAPHIC_DATA]" at bounding box center [175, 235] width 235 height 20
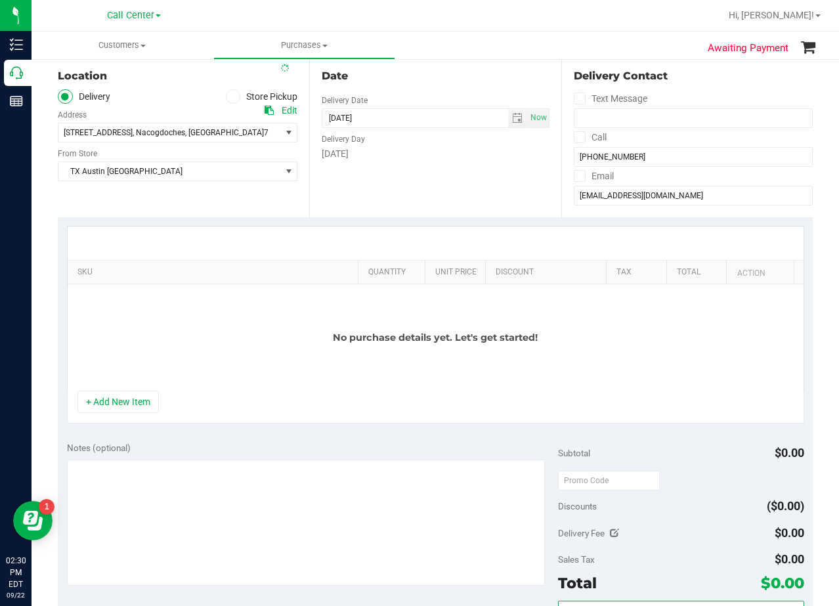
click at [383, 214] on div "Date Delivery Date 09/22/2025 Now 09/22/2025 02:29 PM Now Delivery Day Monday" at bounding box center [434, 136] width 251 height 161
click at [127, 395] on button "+ Add New Item" at bounding box center [117, 402] width 81 height 22
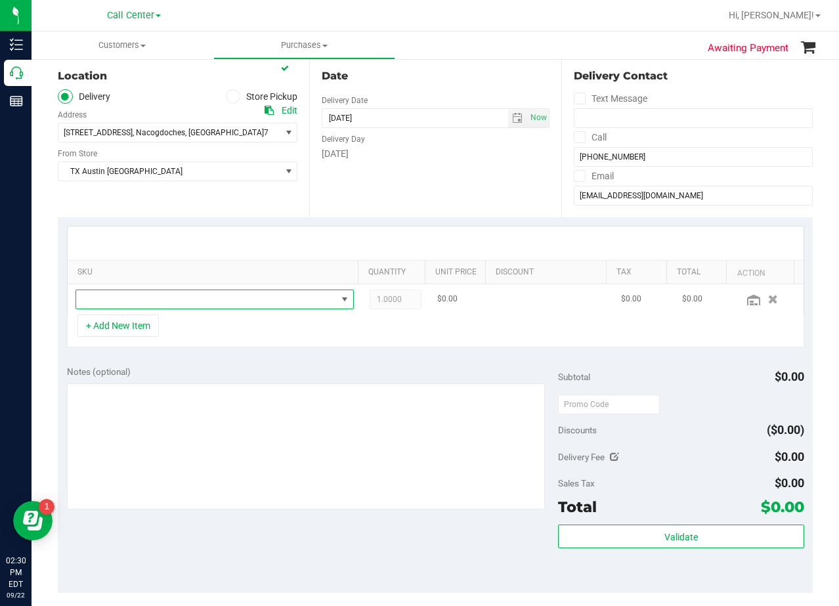
click at [146, 299] on span "NO DATA FOUND" at bounding box center [206, 299] width 261 height 18
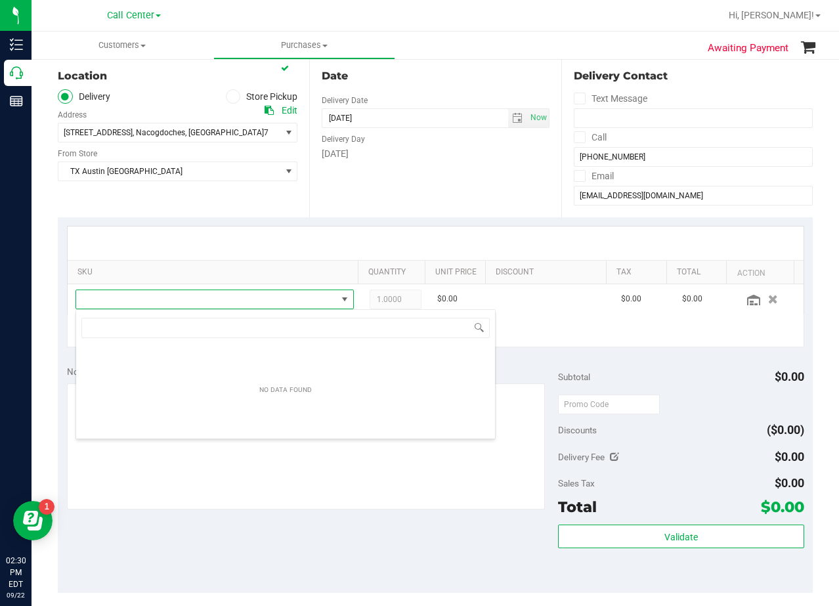
scroll to position [20, 271]
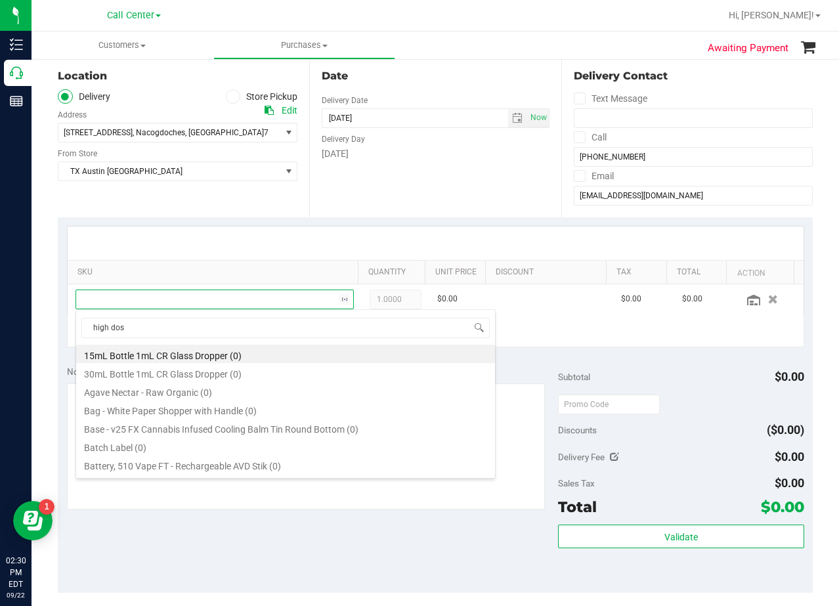
type input "high dose"
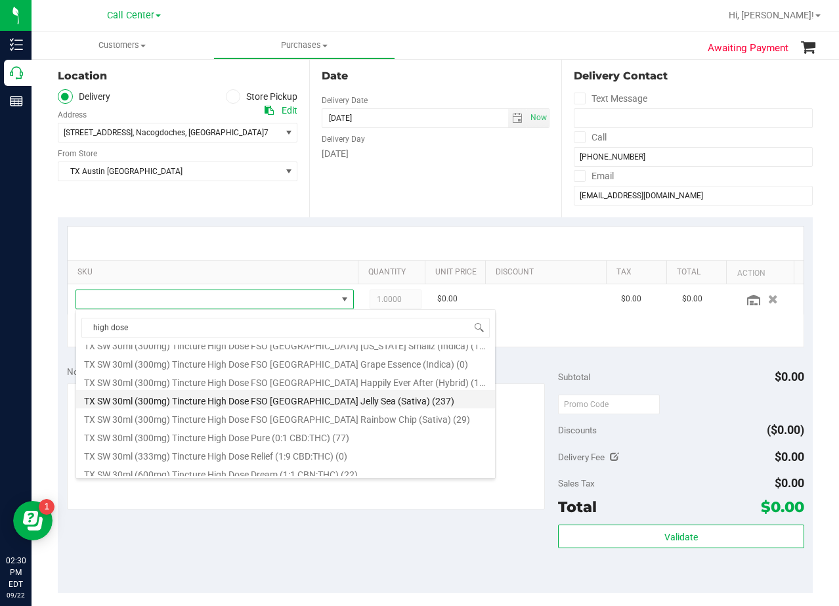
scroll to position [207, 0]
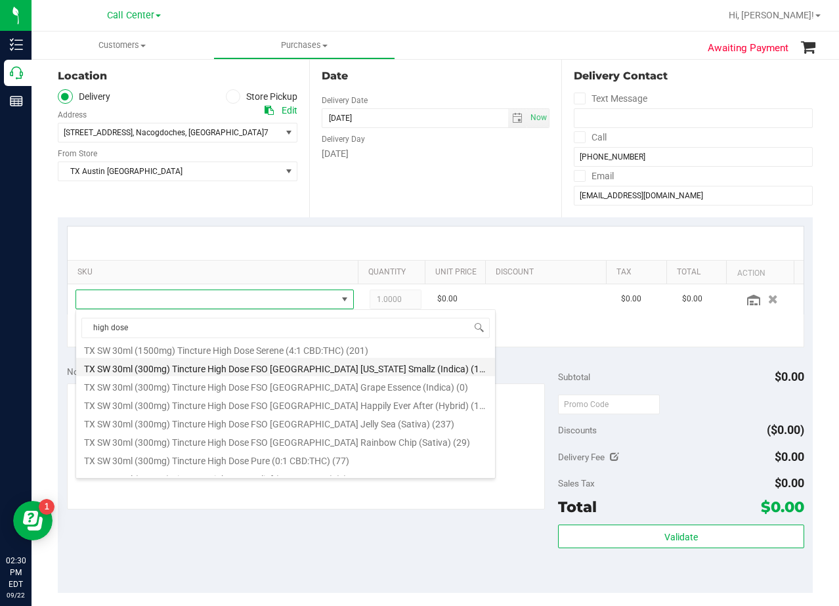
click at [288, 366] on li "TX SW 30ml (300mg) Tincture High Dose FSO TX Georgia Smallz (Indica) (19)" at bounding box center [285, 367] width 419 height 18
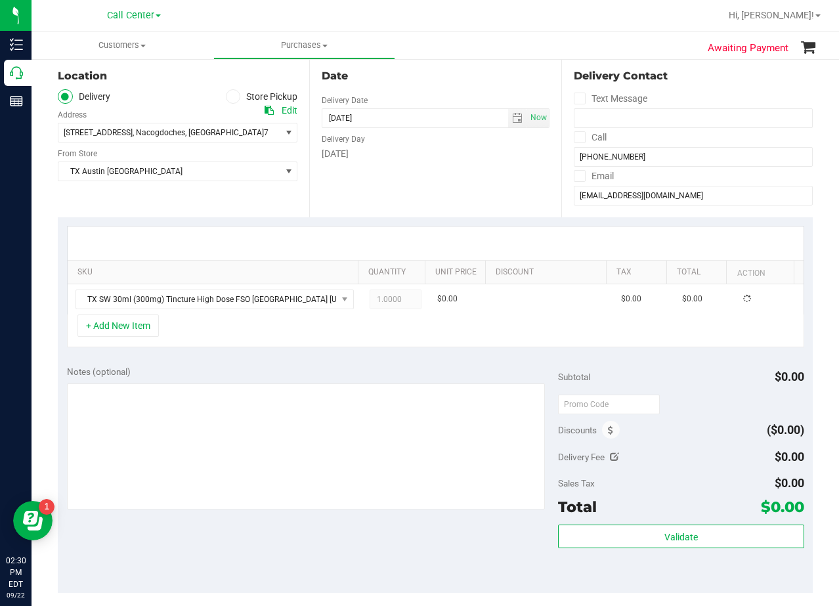
click at [288, 366] on div "Notes (optional)" at bounding box center [313, 371] width 492 height 13
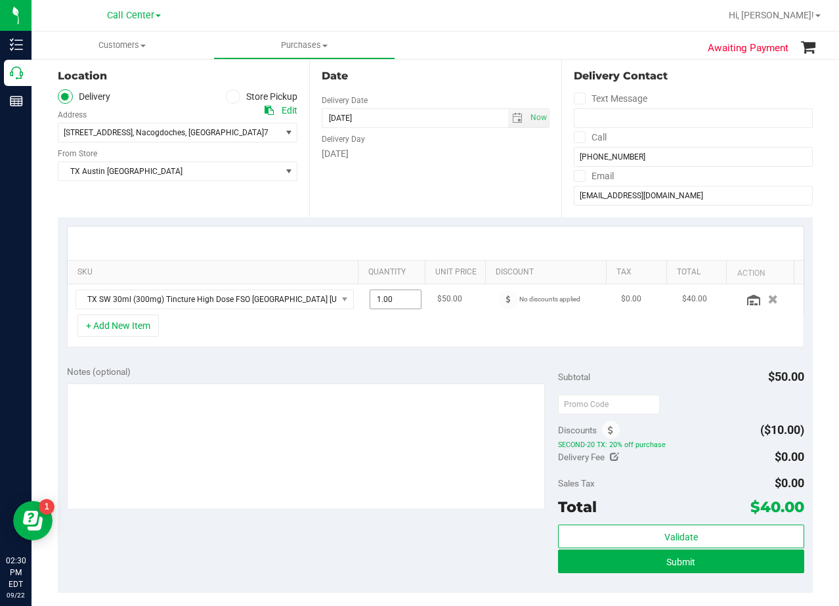
click at [387, 301] on span "1.00 1" at bounding box center [396, 300] width 52 height 20
click at [387, 301] on input "1" at bounding box center [395, 299] width 51 height 18
type input "3"
type input "3.00"
click at [395, 215] on div "Date Delivery Date 09/22/2025 Now 09/22/2025 08:00 AM Now Delivery Day Monday" at bounding box center [434, 136] width 251 height 161
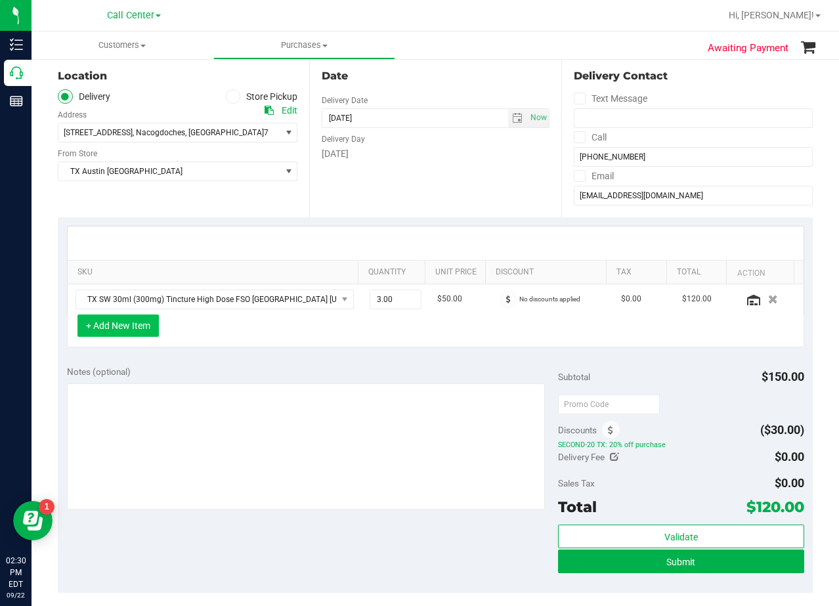
click at [133, 328] on button "+ Add New Item" at bounding box center [117, 326] width 81 height 22
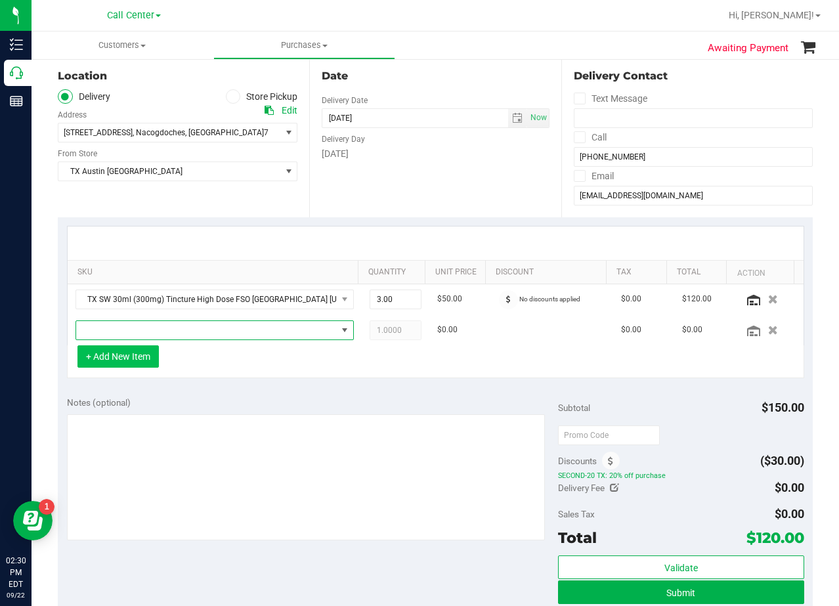
click at [133, 328] on span "NO DATA FOUND" at bounding box center [206, 330] width 261 height 18
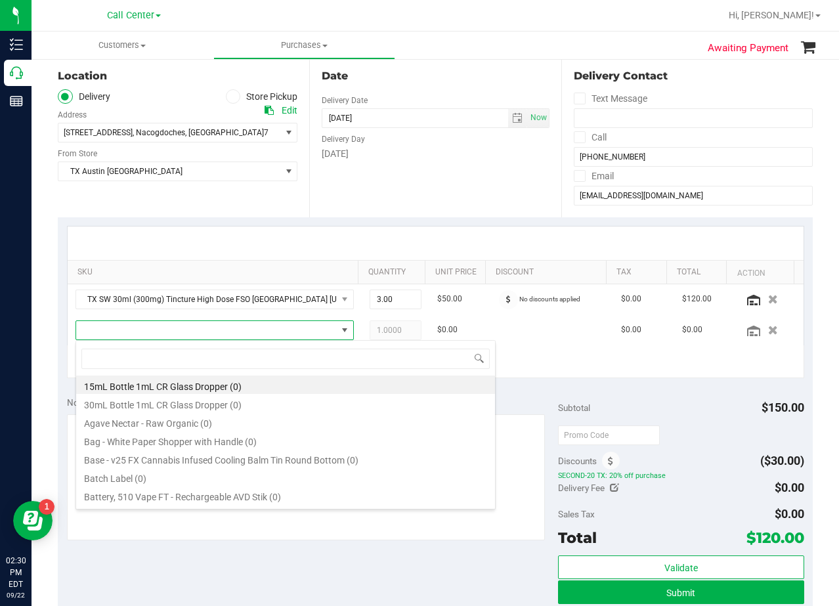
scroll to position [20, 271]
type input "d"
type input "orange dream"
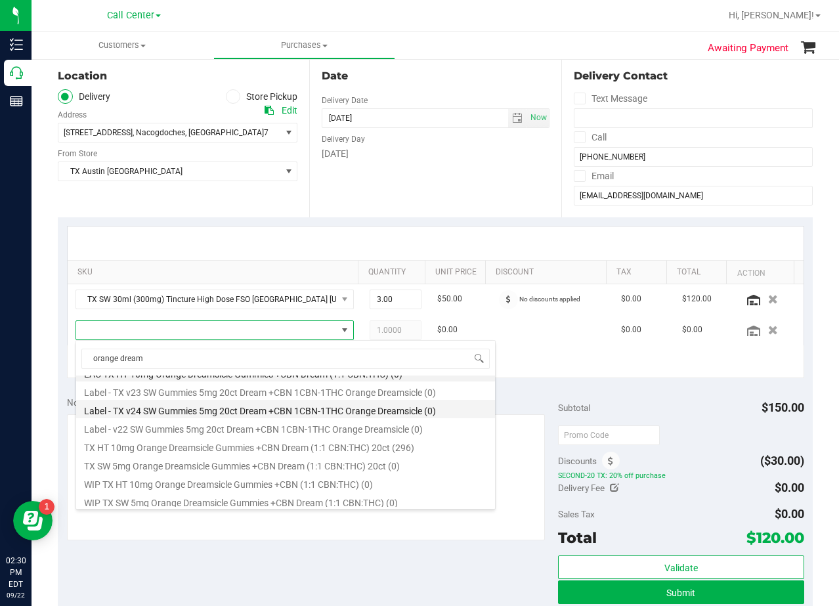
scroll to position [16, 0]
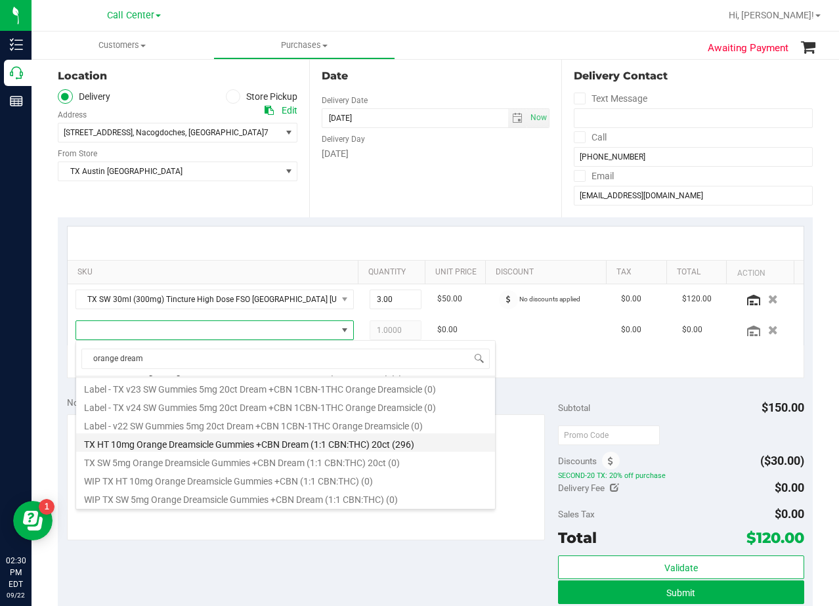
click at [265, 447] on li "TX HT 10mg Orange Dreamsicle Gummies +CBN Dream (1:1 CBN:THC) 20ct (296)" at bounding box center [285, 442] width 419 height 18
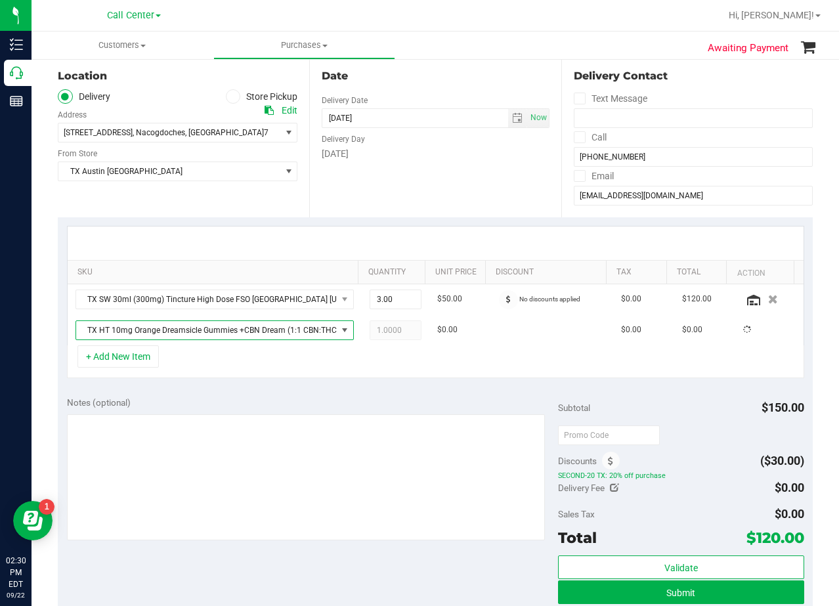
drag, startPoint x: 263, startPoint y: 409, endPoint x: 351, endPoint y: 368, distance: 97.2
click at [263, 408] on div "Notes (optional)" at bounding box center [313, 402] width 492 height 13
click at [378, 335] on span "1.00 1" at bounding box center [396, 330] width 52 height 20
click at [0, 0] on input "1" at bounding box center [0, 0] width 0 height 0
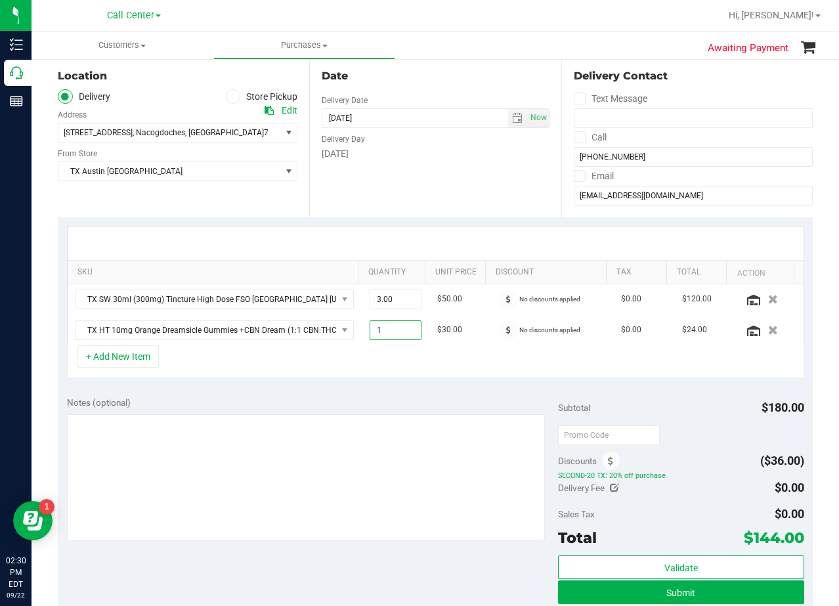
type input "2"
type input "2.00"
click at [387, 202] on div "Date Delivery Date 09/22/2025 Now 09/22/2025 08:00 AM Now Delivery Day Monday" at bounding box center [434, 136] width 251 height 161
click at [490, 186] on div "Date Delivery Date 09/22/2025 Now 09/22/2025 08:00 AM Now Delivery Day Monday" at bounding box center [434, 136] width 251 height 161
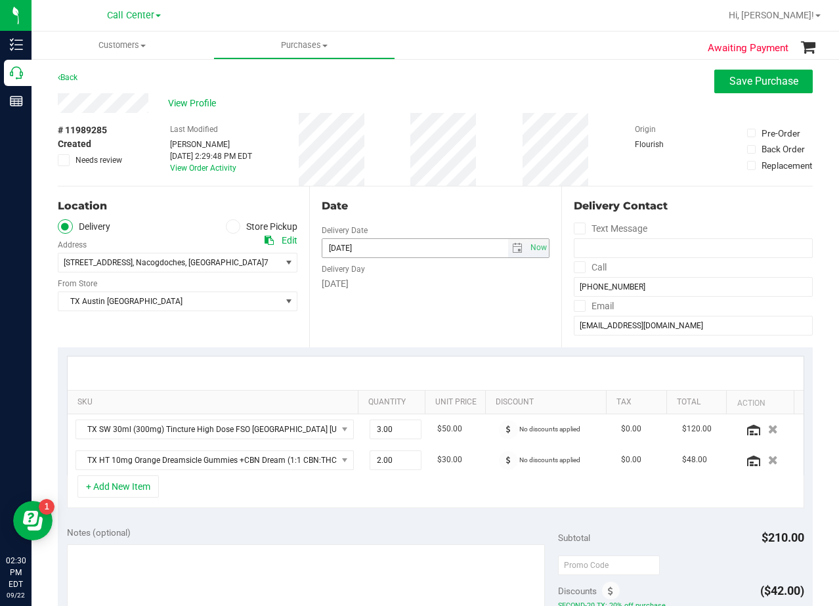
scroll to position [0, 0]
click at [512, 254] on span "select" at bounding box center [517, 249] width 11 height 11
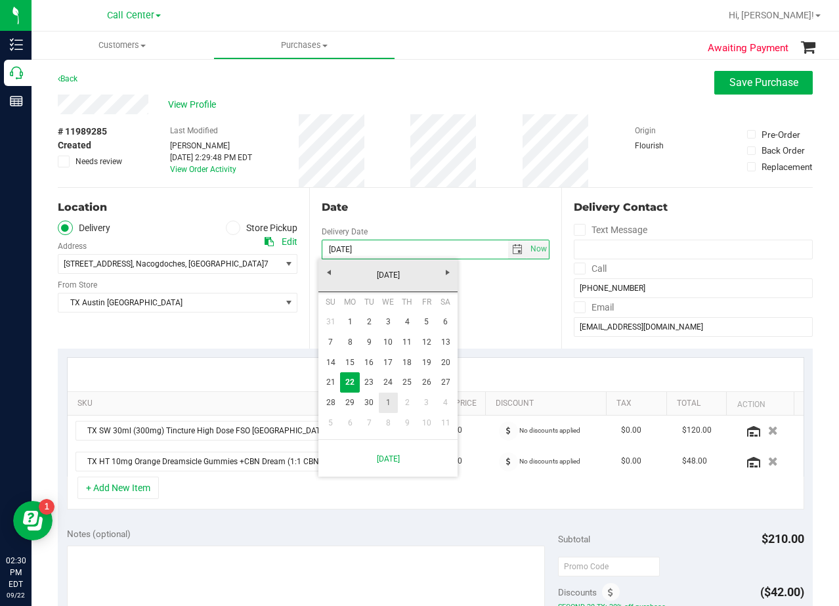
click at [383, 401] on link "1" at bounding box center [388, 403] width 19 height 20
type input "10/01/2025"
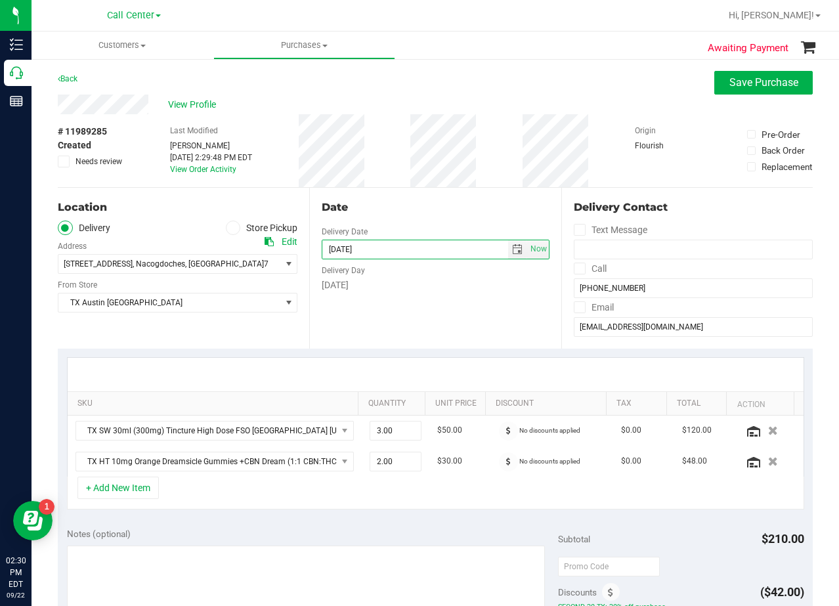
click at [406, 288] on div "Wednesday" at bounding box center [435, 285] width 227 height 14
click at [415, 208] on div "Date" at bounding box center [435, 208] width 227 height 16
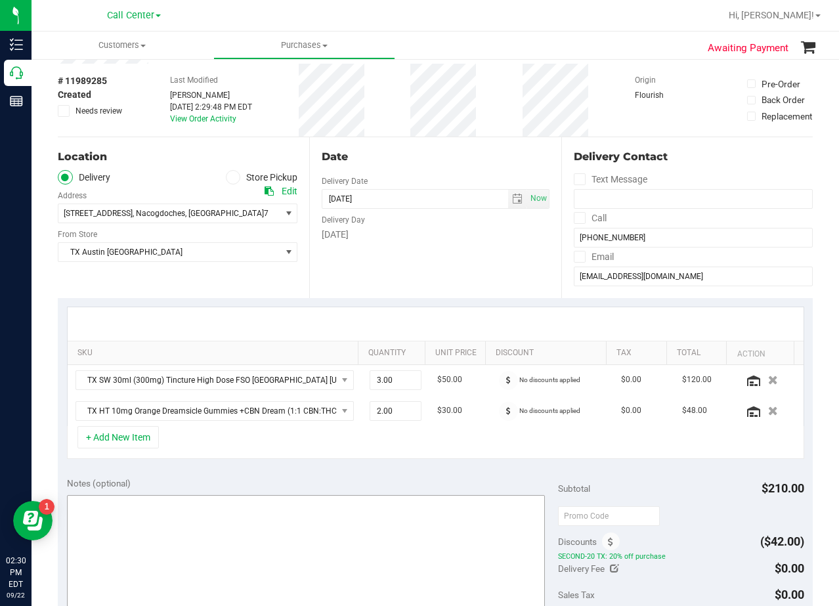
scroll to position [197, 0]
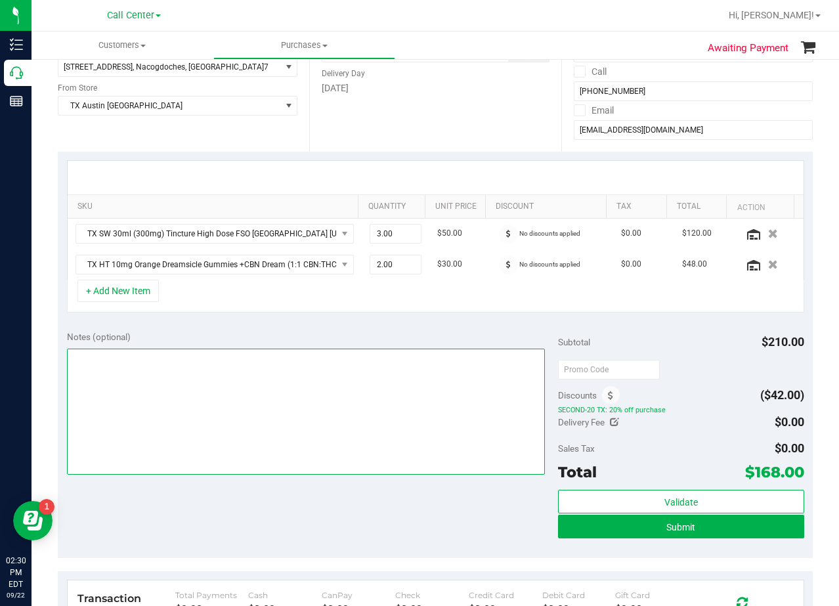
click at [367, 441] on textarea at bounding box center [306, 412] width 479 height 126
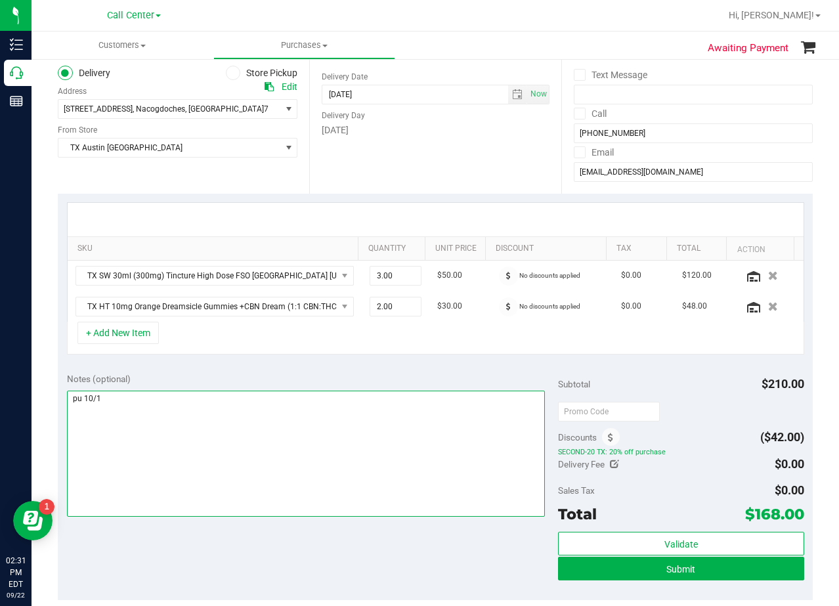
scroll to position [131, 0]
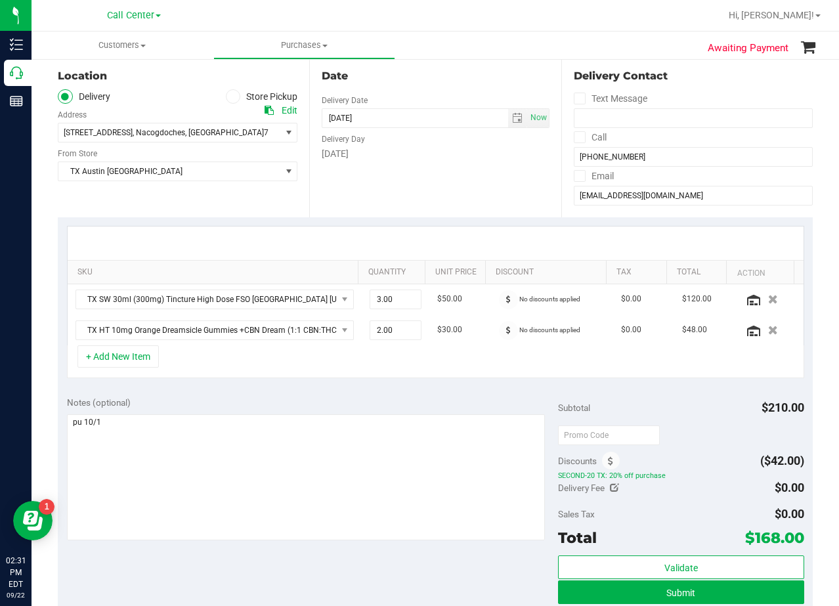
click at [445, 236] on div at bounding box center [436, 243] width 736 height 33
click at [404, 413] on div "Notes (optional)" at bounding box center [313, 469] width 492 height 147
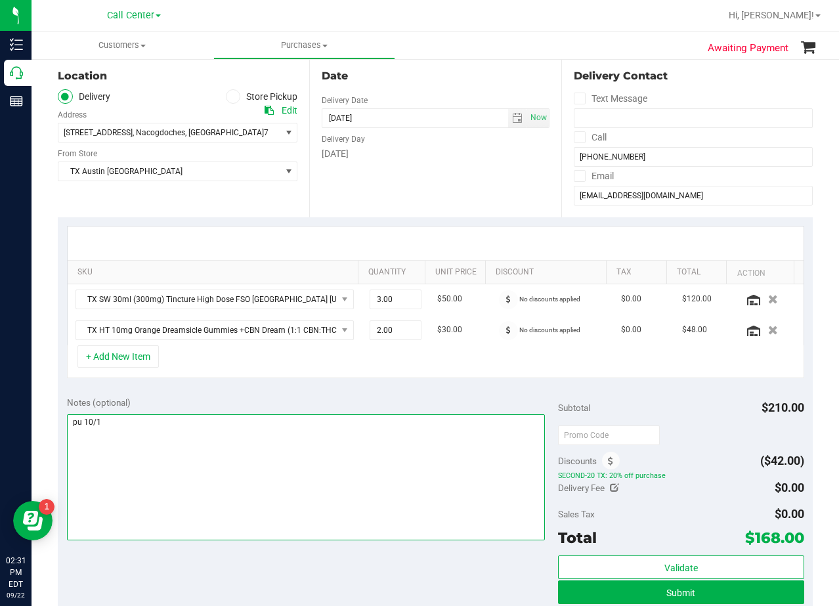
click at [403, 423] on textarea at bounding box center [306, 477] width 479 height 126
type textarea "pu 10/1 Nacogdoches. AL 9/22"
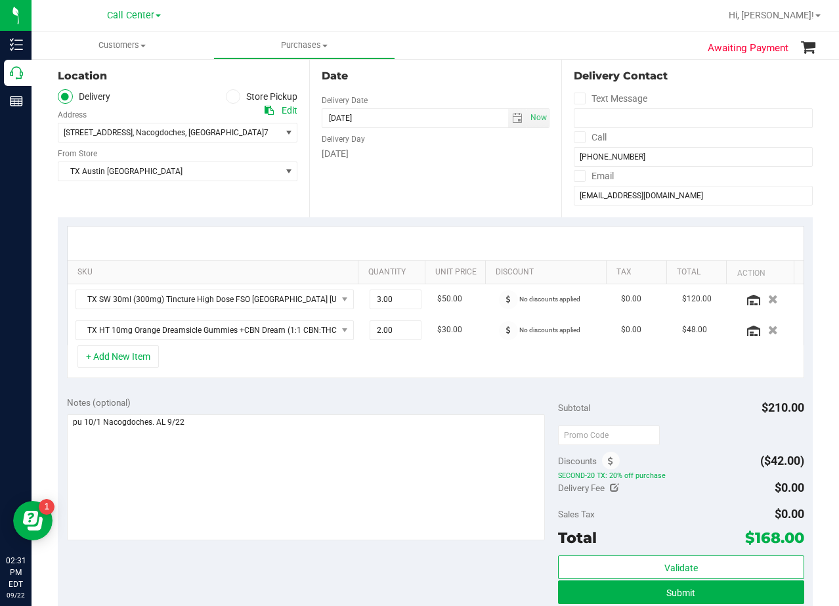
click at [471, 391] on div "Notes (optional) Subtotal $210.00 Discounts ($42.00) SECOND-20 TX: 20% off purc…" at bounding box center [435, 505] width 755 height 236
click at [445, 246] on div at bounding box center [436, 243] width 736 height 33
click at [506, 187] on div "Date Delivery Date 10/01/2025 Now 10/01/2025 08:00 AM Now Delivery Day Wednesday" at bounding box center [434, 136] width 251 height 161
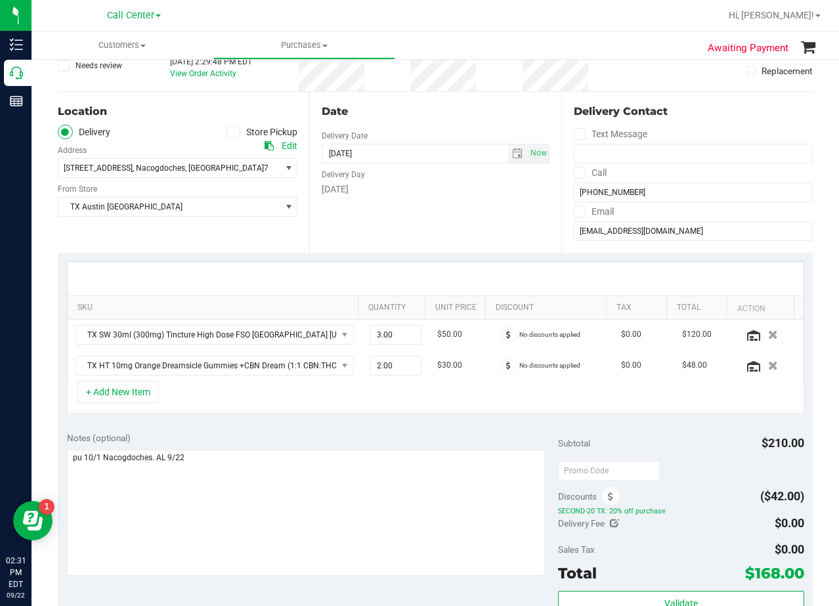
scroll to position [66, 0]
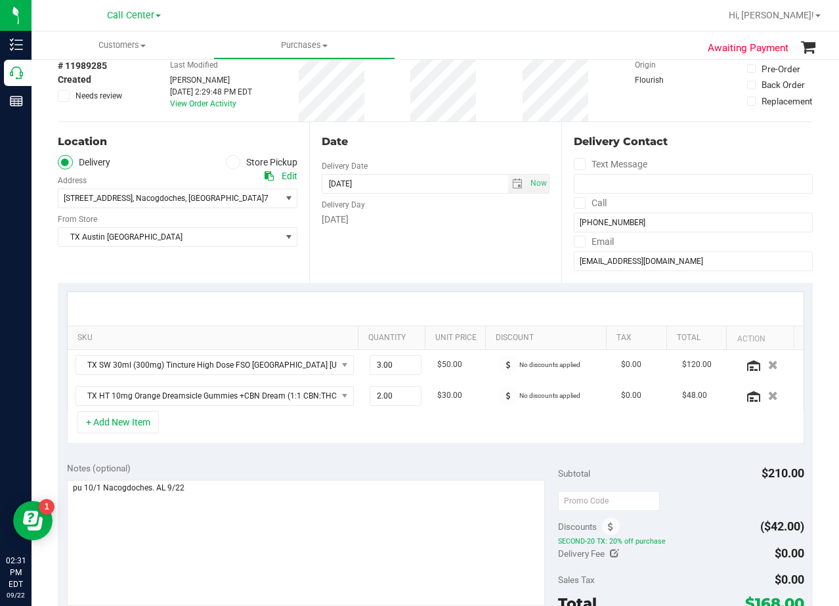
click at [441, 153] on div "Date Delivery Date 10/01/2025 Now 10/01/2025 08:00 AM Now Delivery Day Wednesday" at bounding box center [434, 202] width 251 height 161
click at [443, 141] on div "Date" at bounding box center [435, 142] width 227 height 16
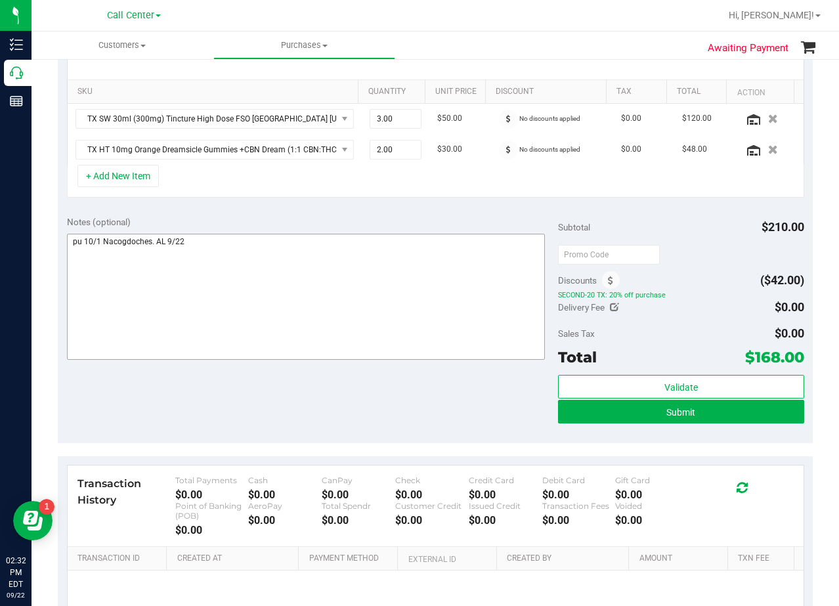
scroll to position [328, 0]
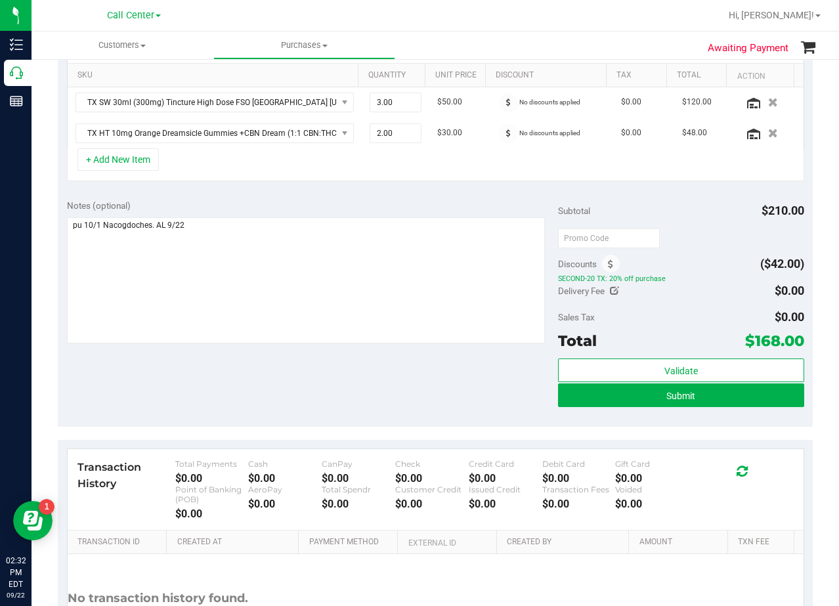
click at [489, 353] on div "Notes (optional) Subtotal $210.00 Discounts ($42.00) SECOND-20 TX: 20% off purc…" at bounding box center [435, 308] width 755 height 236
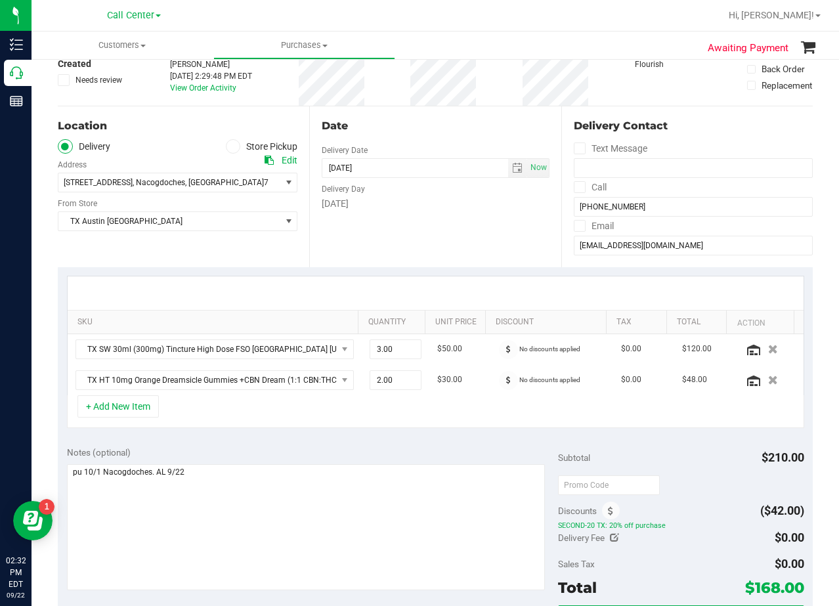
scroll to position [0, 0]
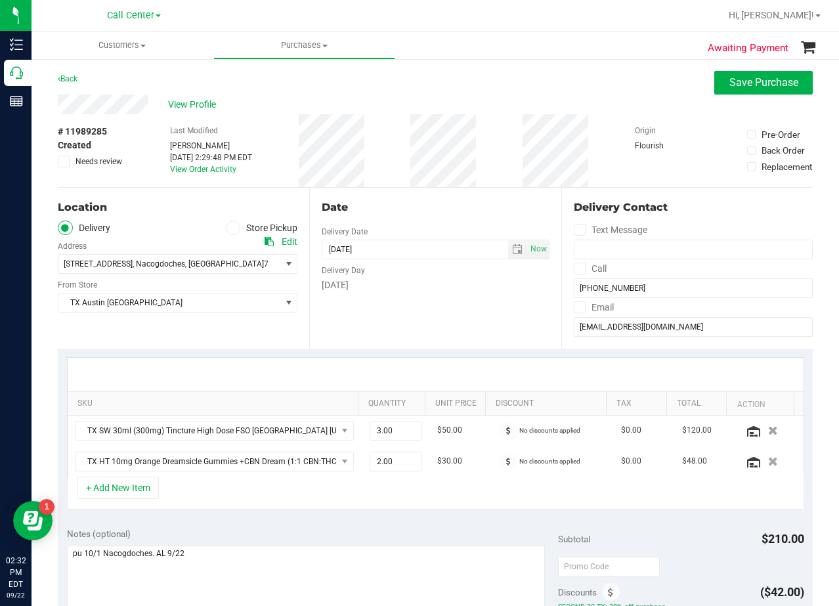
click at [464, 300] on div "Date Delivery Date 10/01/2025 Now 10/01/2025 08:00 AM Now Delivery Day Wednesday" at bounding box center [434, 268] width 251 height 161
click at [445, 189] on div "Date Delivery Date 10/01/2025 Now 10/01/2025 08:00 AM Now Delivery Day Wednesday" at bounding box center [434, 268] width 251 height 161
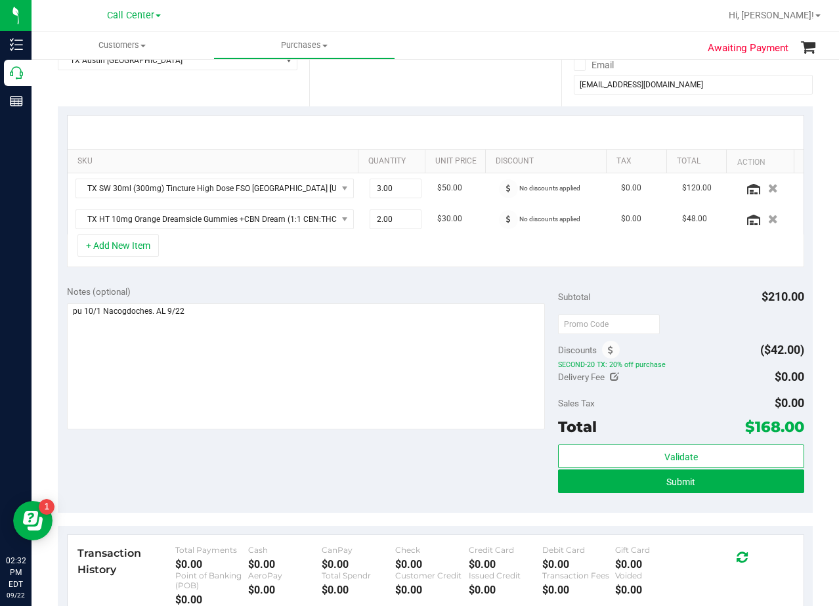
scroll to position [328, 0]
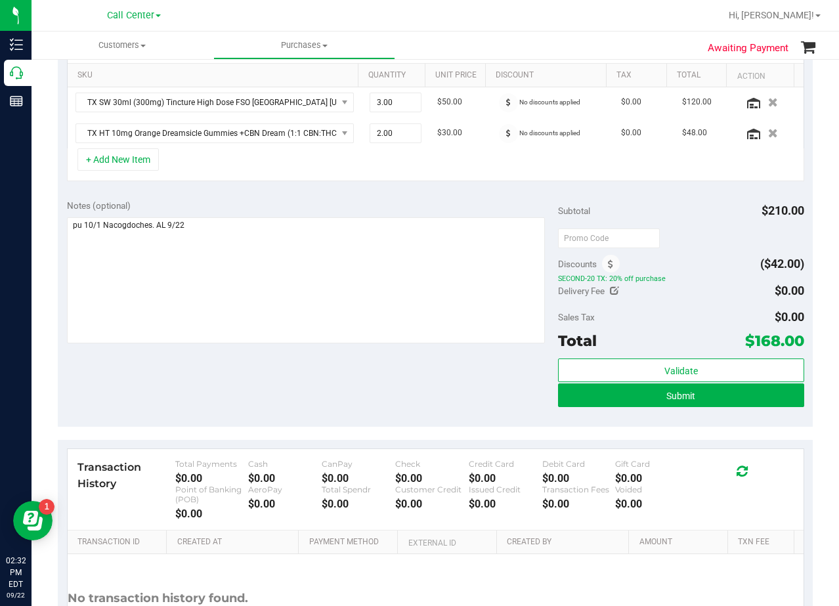
click at [550, 397] on div "Notes (optional) Subtotal $210.00 Discounts ($42.00) SECOND-20 TX: 20% off purc…" at bounding box center [435, 308] width 755 height 236
click at [559, 401] on button "Submit" at bounding box center [681, 395] width 246 height 24
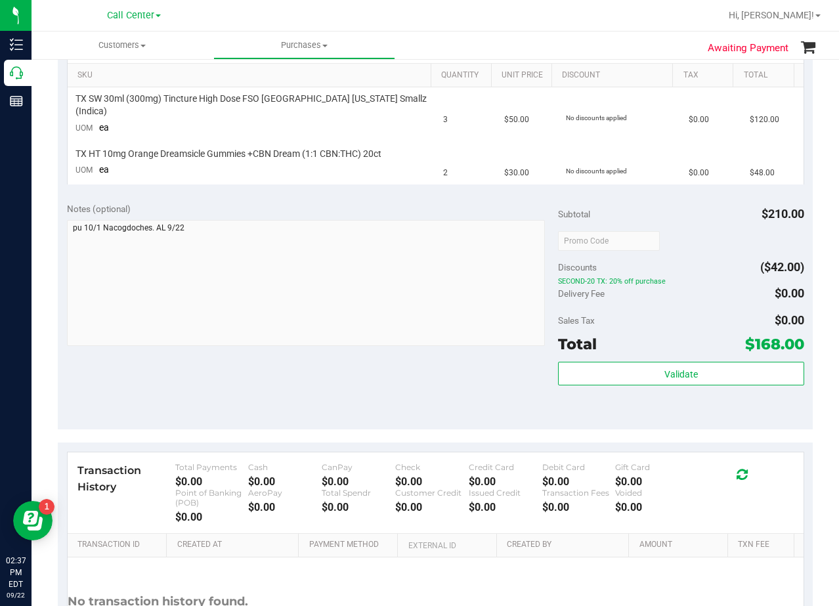
click at [479, 361] on div "Notes (optional) Subtotal $210.00 Discounts ($42.00) SECOND-20 TX: 20% off purc…" at bounding box center [435, 311] width 755 height 236
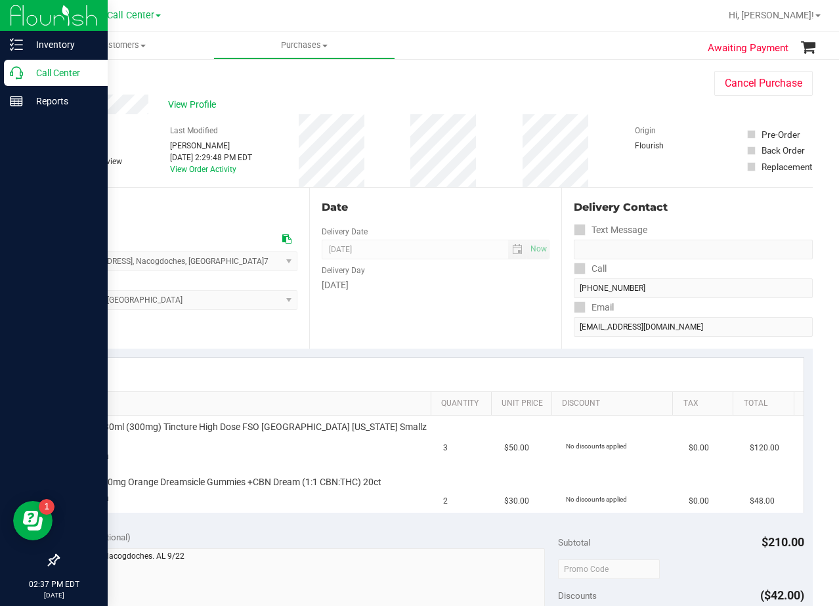
click at [31, 67] on p "Call Center" at bounding box center [62, 73] width 79 height 16
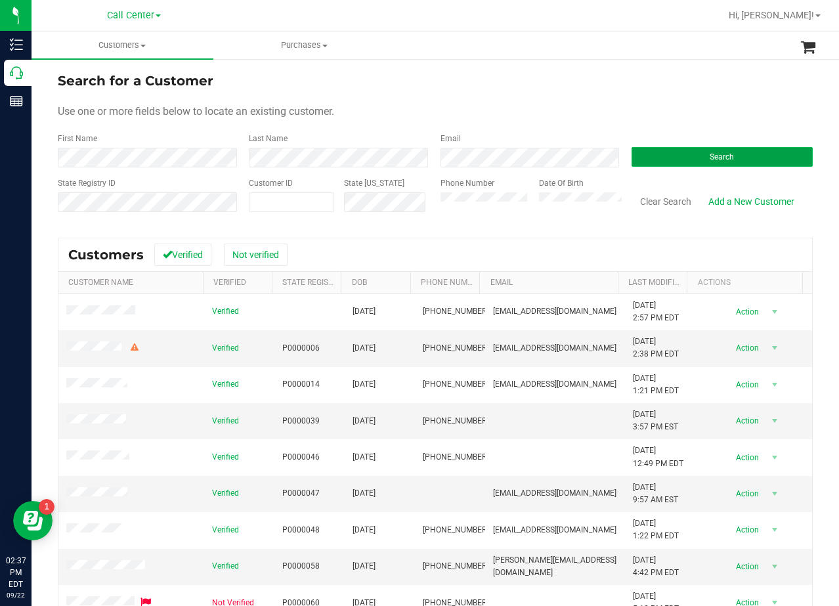
click at [694, 150] on button "Search" at bounding box center [722, 157] width 181 height 20
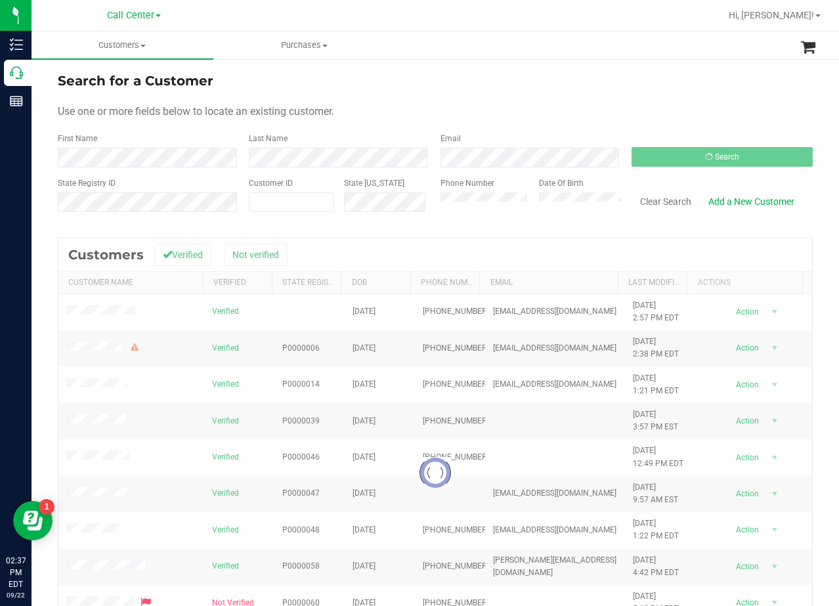
click at [570, 91] on form "Search for a Customer Use one or more fields below to locate an existing custom…" at bounding box center [435, 147] width 755 height 153
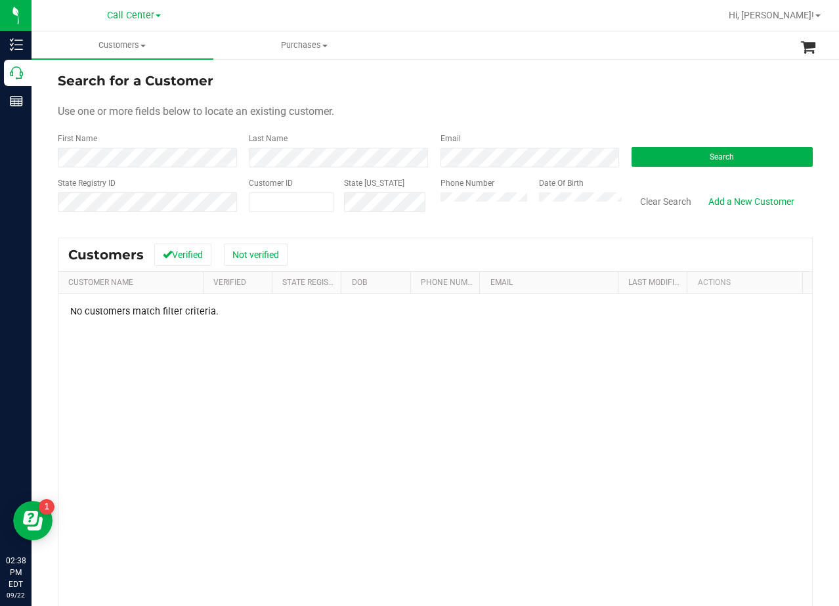
click at [497, 88] on div "Search for a Customer" at bounding box center [435, 81] width 755 height 20
click at [492, 99] on form "Search for a Customer Use one or more fields below to locate an existing custom…" at bounding box center [435, 147] width 755 height 153
click at [701, 452] on div "No customers match filter criteria." at bounding box center [435, 490] width 754 height 393
click at [723, 202] on link "Add a New Customer" at bounding box center [751, 201] width 103 height 22
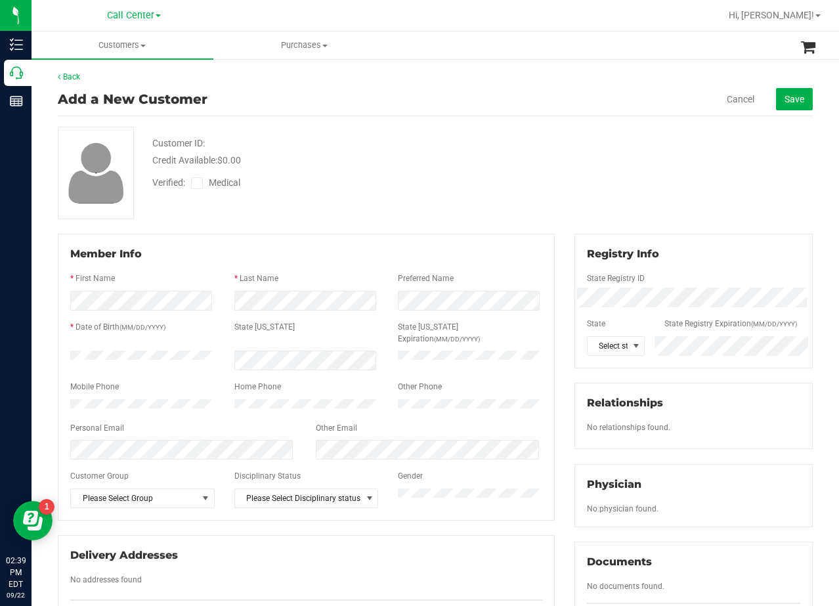
drag, startPoint x: 544, startPoint y: 165, endPoint x: 555, endPoint y: 213, distance: 49.1
click at [544, 165] on div "Customer ID: Credit Available: $0.00 Verified: Medical" at bounding box center [435, 173] width 775 height 93
drag, startPoint x: 542, startPoint y: 165, endPoint x: 471, endPoint y: 206, distance: 81.2
click at [542, 165] on div "Customer ID: Credit Available: $0.00 Verified: Medical" at bounding box center [435, 173] width 775 height 93
drag, startPoint x: 500, startPoint y: 185, endPoint x: 495, endPoint y: 192, distance: 8.6
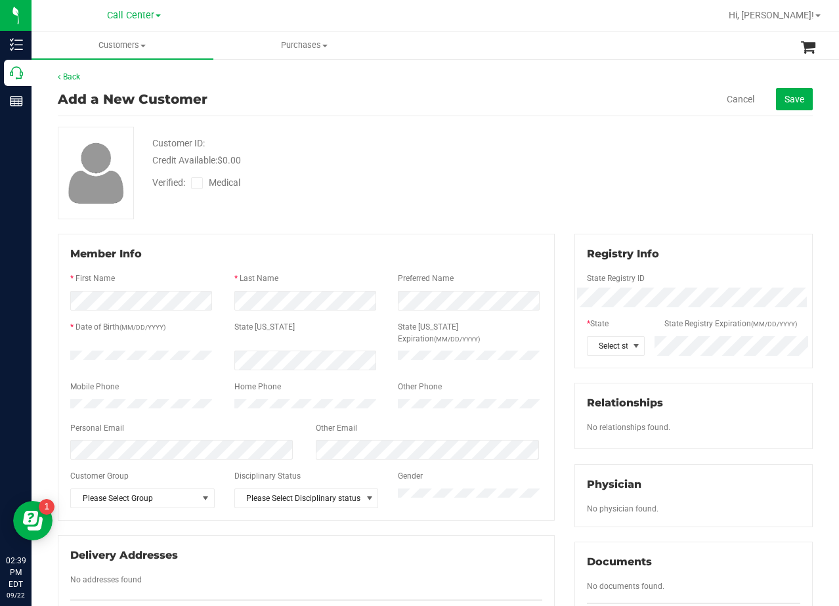
click at [500, 185] on div "Verified: Medical" at bounding box center [335, 181] width 387 height 29
drag, startPoint x: 571, startPoint y: 137, endPoint x: 339, endPoint y: 377, distance: 333.9
click at [568, 141] on div "Customer ID: Credit Available: $0.00 Verified: Medical" at bounding box center [435, 173] width 775 height 93
click at [194, 183] on icon at bounding box center [197, 183] width 9 height 0
click at [0, 0] on input "Medical" at bounding box center [0, 0] width 0 height 0
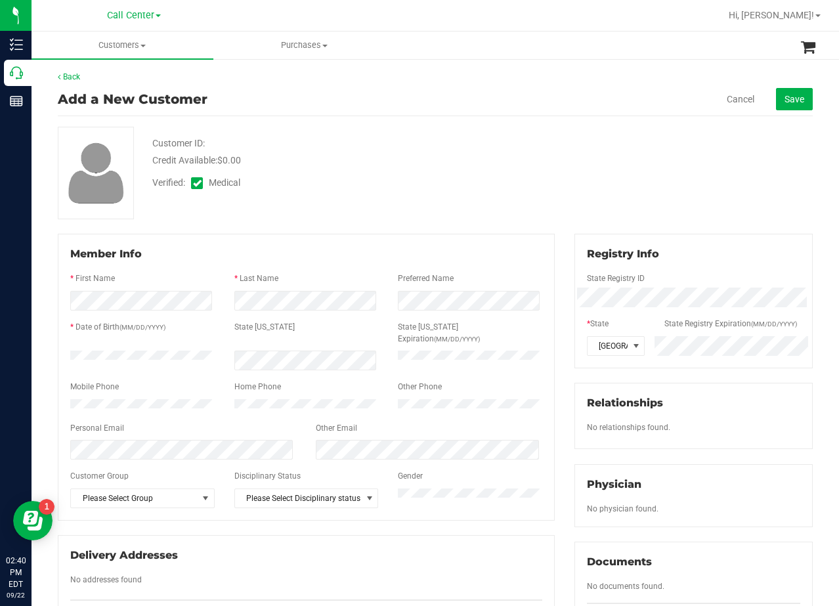
click at [311, 186] on div "Verified: Medical" at bounding box center [335, 181] width 387 height 29
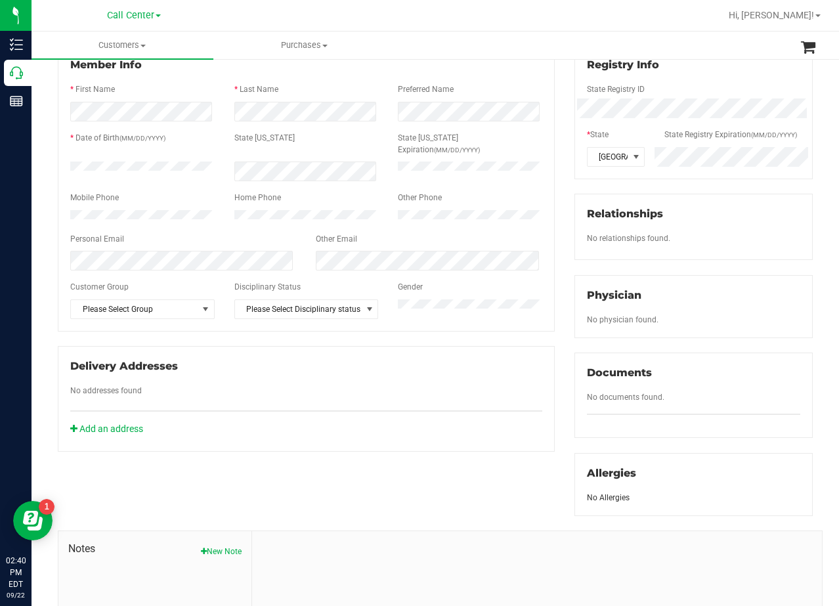
scroll to position [197, 0]
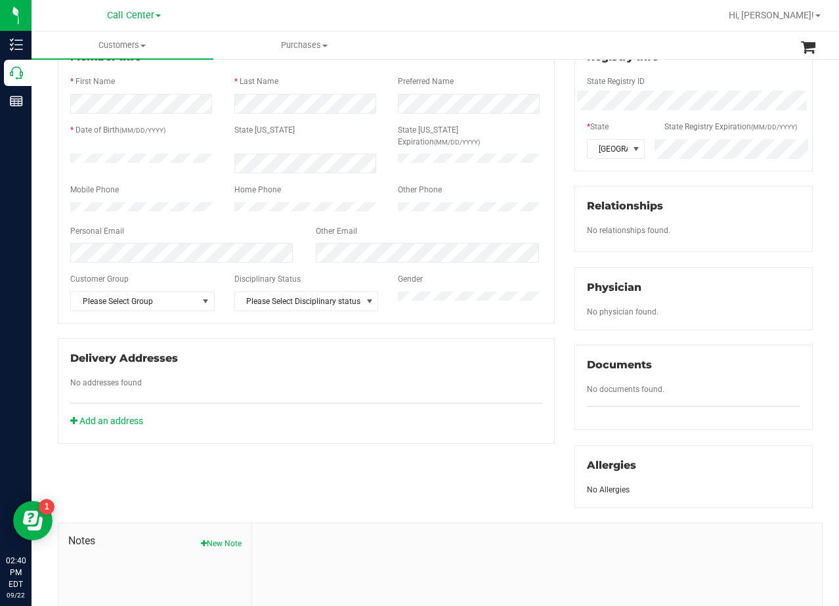
drag, startPoint x: 562, startPoint y: 201, endPoint x: 525, endPoint y: 311, distance: 115.7
click at [555, 220] on div "Member Info * First Name * Last Name Preferred Name * Date of Birth (MM/DD/YYYY…" at bounding box center [435, 368] width 775 height 663
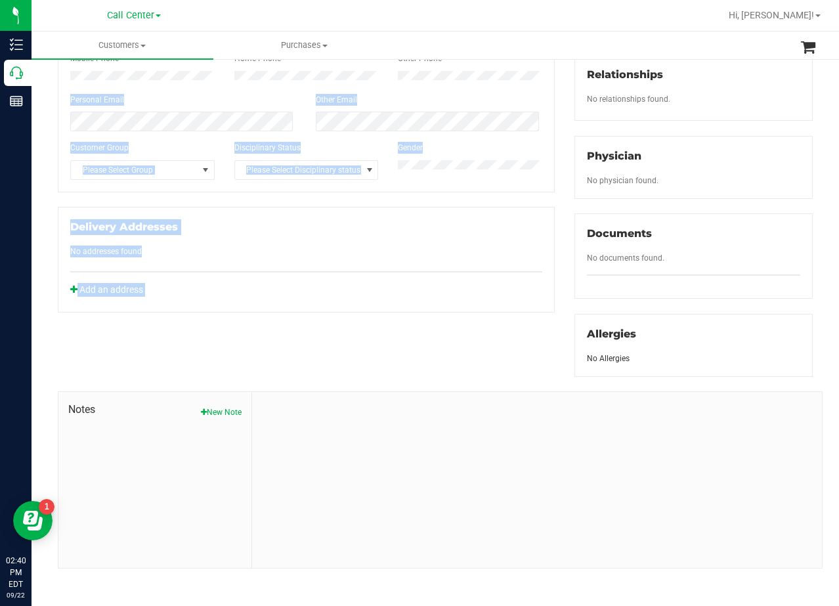
scroll to position [334, 0]
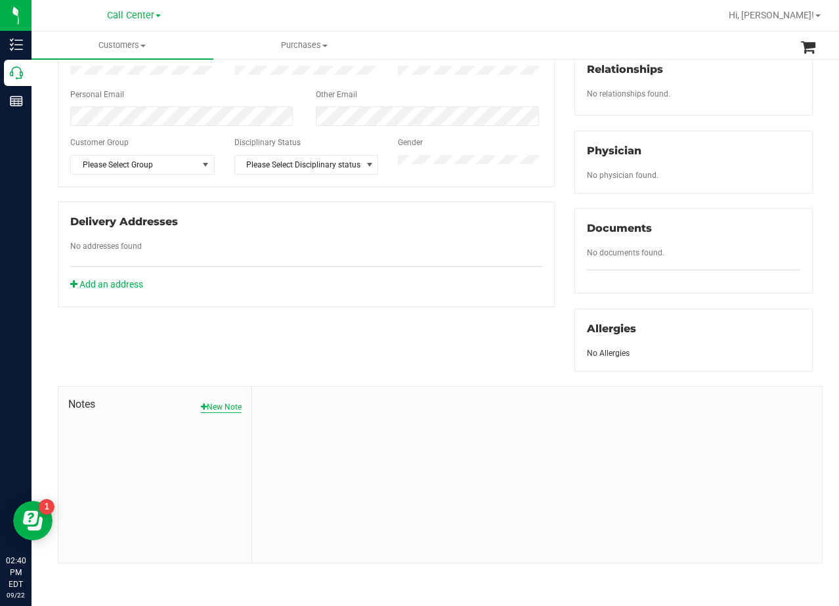
drag, startPoint x: 248, startPoint y: 403, endPoint x: 237, endPoint y: 408, distance: 11.5
click at [243, 406] on div "Notes New Note" at bounding box center [155, 475] width 194 height 176
click at [236, 408] on button "New Note" at bounding box center [221, 407] width 41 height 12
drag, startPoint x: 333, startPoint y: 454, endPoint x: 336, endPoint y: 447, distance: 7.7
click at [334, 454] on form "Sep 22, 2025 2:40 PM EDT Note Title * Note" at bounding box center [537, 468] width 550 height 142
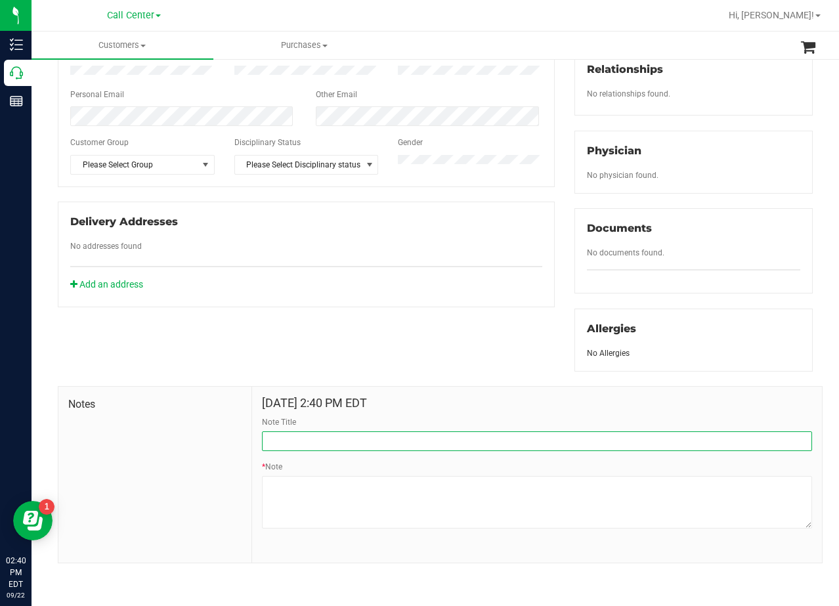
click at [336, 447] on input "Note Title" at bounding box center [537, 441] width 550 height 20
type input "[PERSON_NAME]"
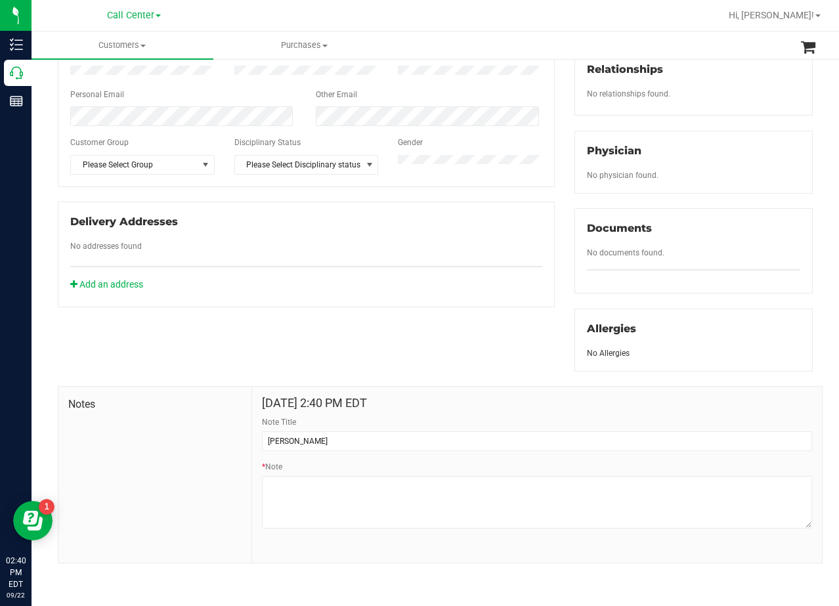
drag, startPoint x: 345, startPoint y: 357, endPoint x: 11, endPoint y: 274, distance: 344.3
click at [345, 357] on div "Member Info * First Name * Last Name Preferred Name * Date of Birth (MM/DD/YYYY…" at bounding box center [435, 231] width 775 height 663
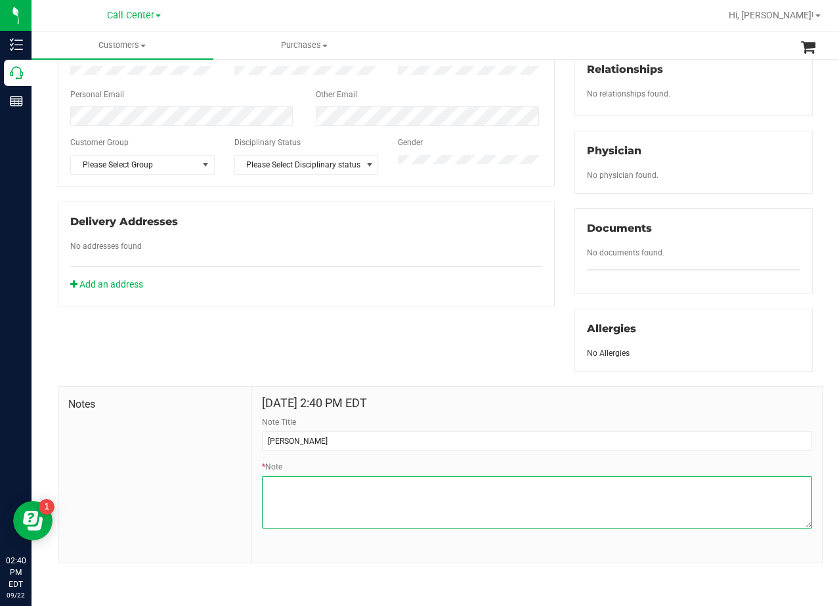
click at [508, 519] on textarea "* Note" at bounding box center [537, 502] width 550 height 53
paste textarea "Patient Name: Julie Cervantes Address: 11304 Terrace Meadow Way Manor, TX, 7865…"
type textarea "Patient Name: Julie Cervantes Address: 11304 Terrace Meadow Way Manor, TX, 7865…"
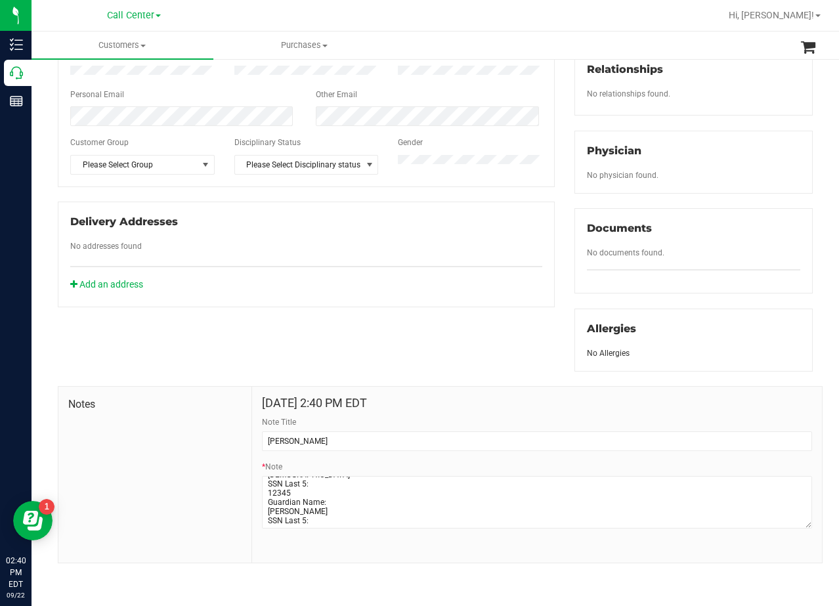
drag, startPoint x: 489, startPoint y: 310, endPoint x: 532, endPoint y: 379, distance: 81.1
click at [494, 318] on div "Member Info * First Name * Last Name Preferred Name * Date of Birth (MM/DD/YYYY…" at bounding box center [435, 231] width 775 height 663
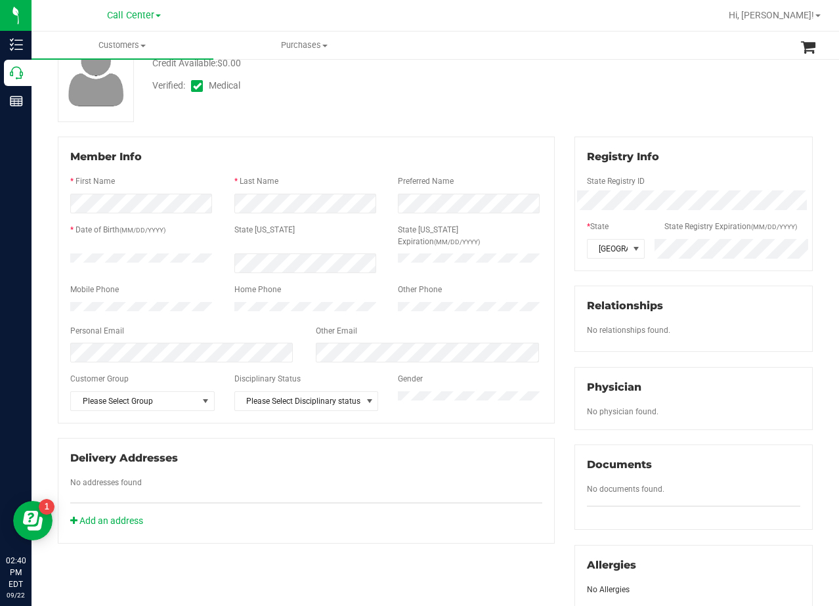
scroll to position [0, 0]
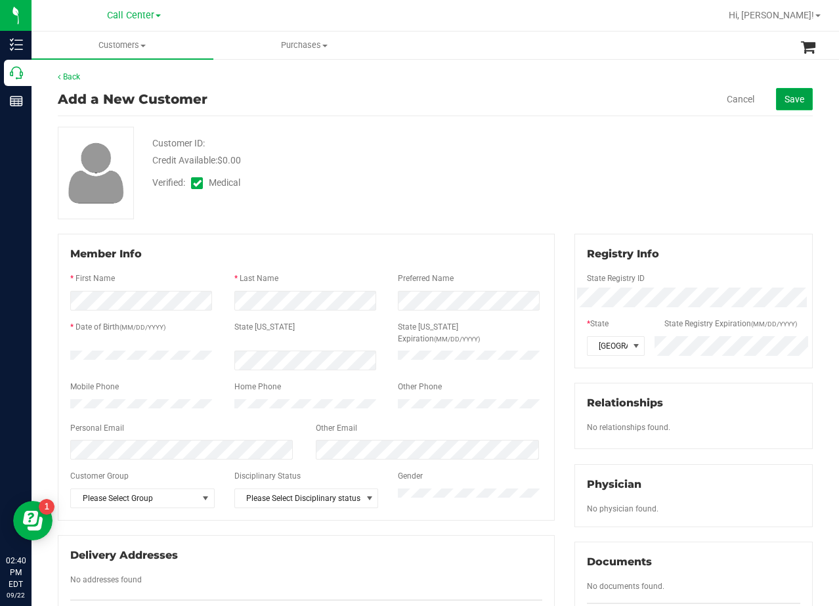
click at [789, 102] on span "Save" at bounding box center [795, 99] width 20 height 11
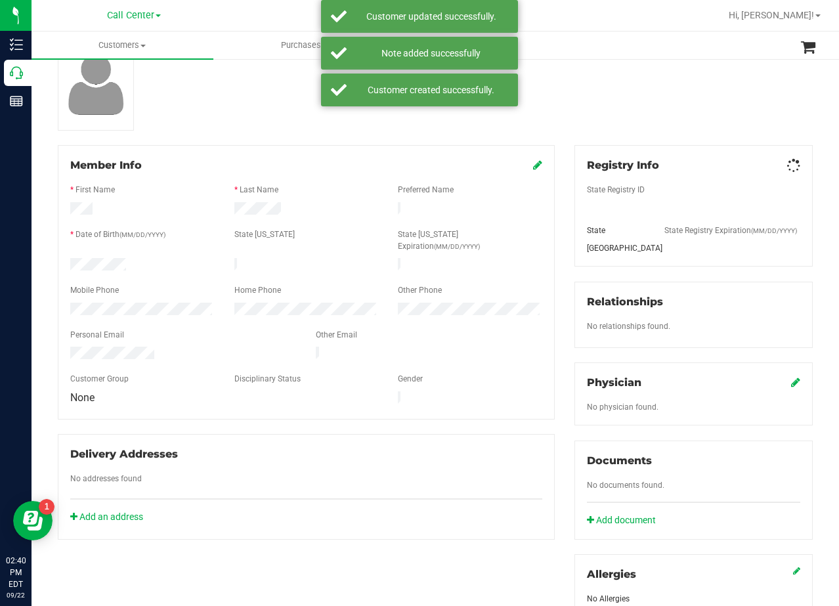
scroll to position [263, 0]
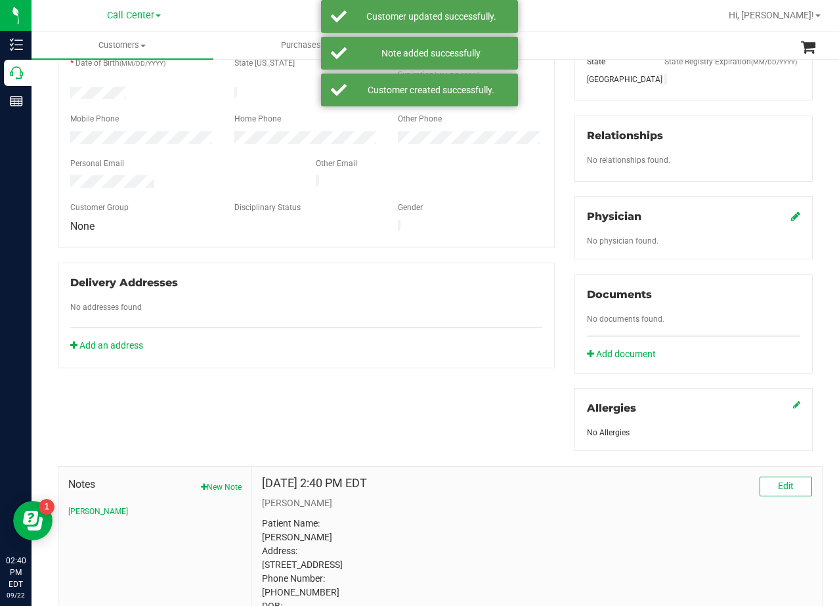
click at [791, 211] on icon at bounding box center [795, 216] width 9 height 11
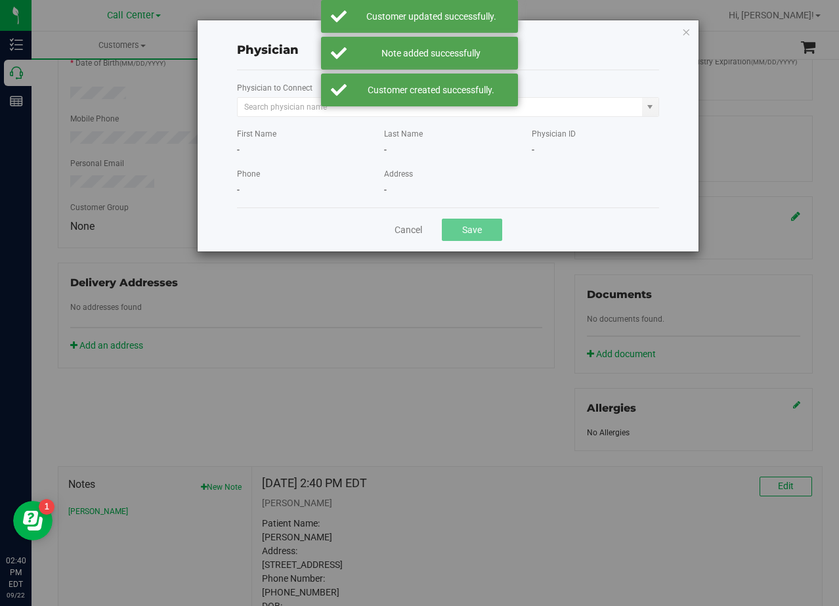
click at [269, 92] on label "Physician to Connect" at bounding box center [275, 88] width 76 height 12
click at [270, 98] on input "text" at bounding box center [440, 107] width 404 height 18
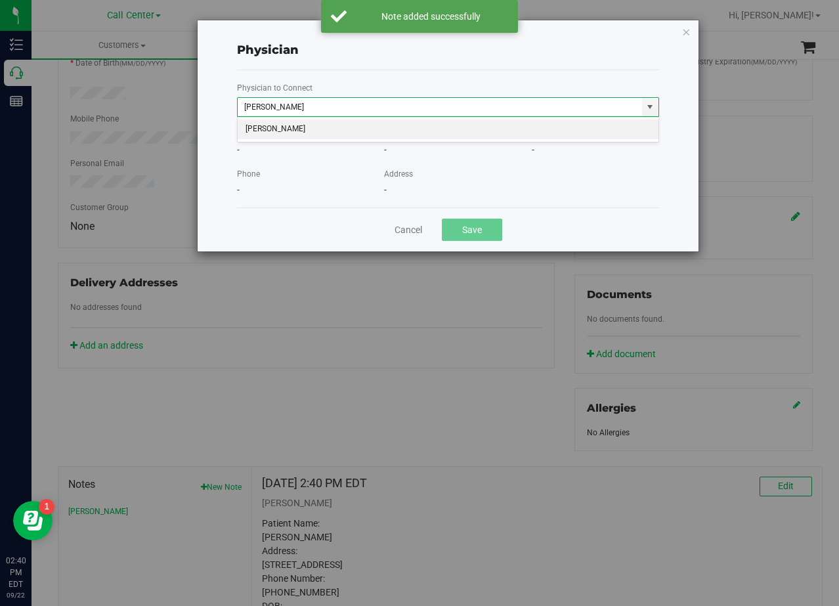
click at [305, 123] on li "Sauman Rafii" at bounding box center [448, 129] width 421 height 20
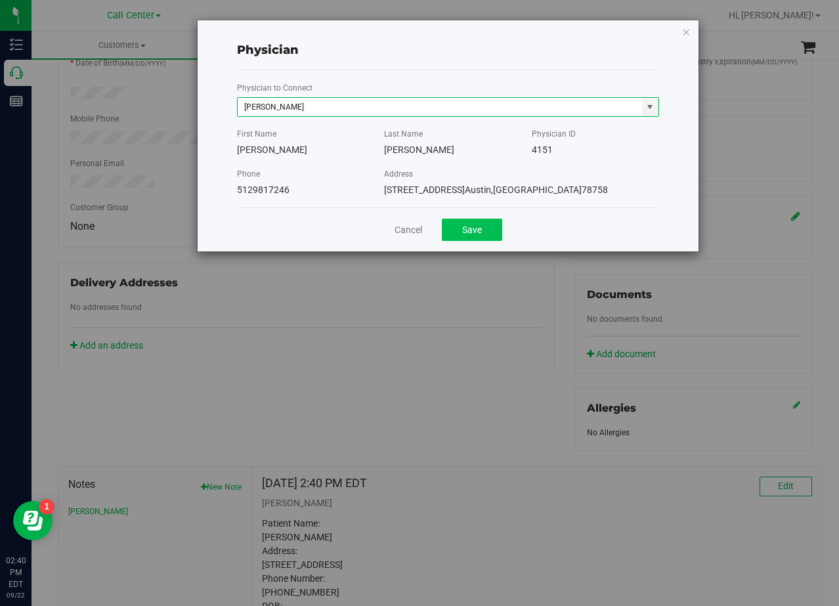
type input "Sauman Rafii"
click at [478, 236] on button "Save" at bounding box center [472, 230] width 60 height 22
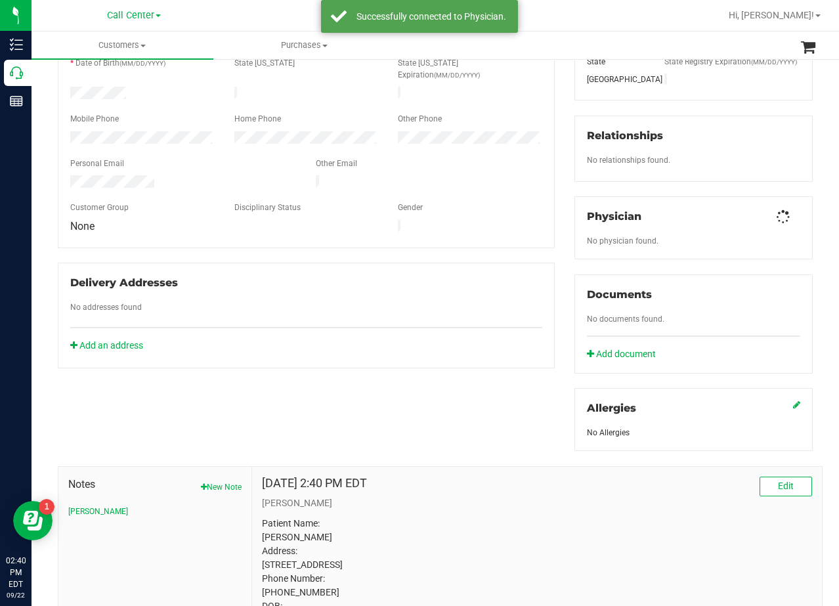
click at [476, 263] on div "Delivery Addresses No addresses found Add an address" at bounding box center [306, 316] width 497 height 106
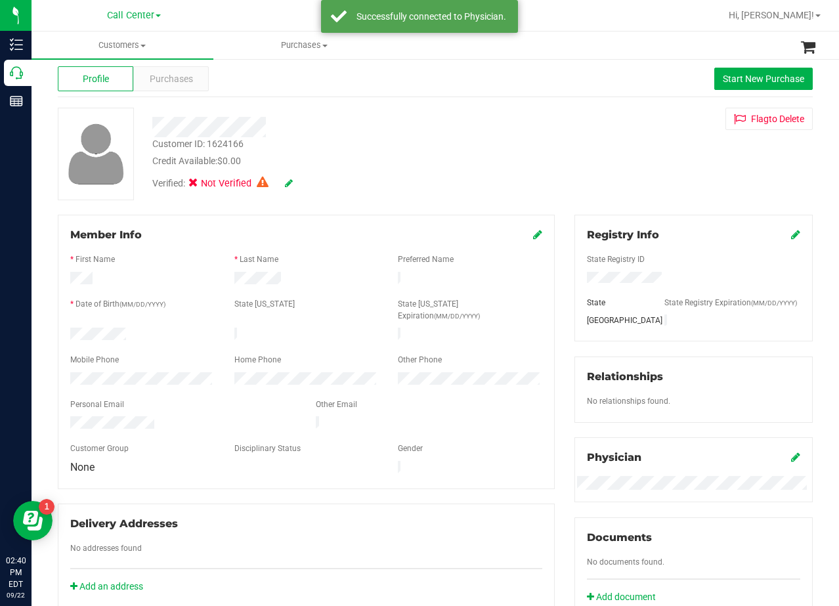
scroll to position [0, 0]
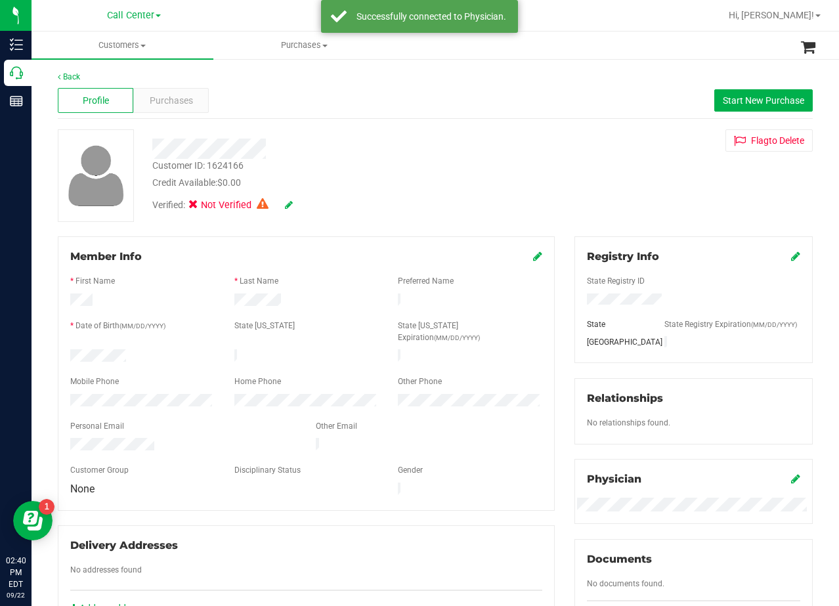
click at [365, 176] on div "Credit Available: $0.00" at bounding box center [336, 183] width 368 height 14
click at [288, 200] on icon at bounding box center [289, 204] width 8 height 9
click at [293, 203] on icon at bounding box center [288, 205] width 11 height 9
click at [353, 173] on div at bounding box center [435, 175] width 775 height 93
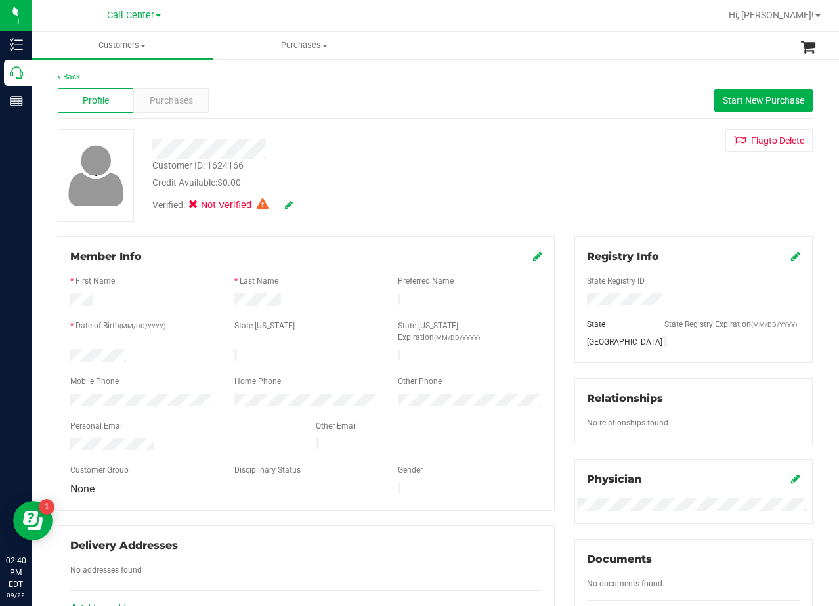
click at [504, 162] on div "Customer ID: 1624166 Credit Available: $0.00" at bounding box center [335, 174] width 387 height 31
click at [514, 127] on div "Back Profile Purchases Start New Purchase Customer ID: 1624166 Credit Available…" at bounding box center [435, 521] width 755 height 900
click at [546, 119] on div "Back Profile Purchases Start New Purchase Customer ID: 1624166 Credit Available…" at bounding box center [435, 521] width 755 height 900
click at [448, 131] on div at bounding box center [335, 144] width 387 height 30
click at [559, 181] on div "Customer ID: 1624166 Credit Available: $0.00 Verified: Not Verified Flag to Del…" at bounding box center [435, 175] width 775 height 93
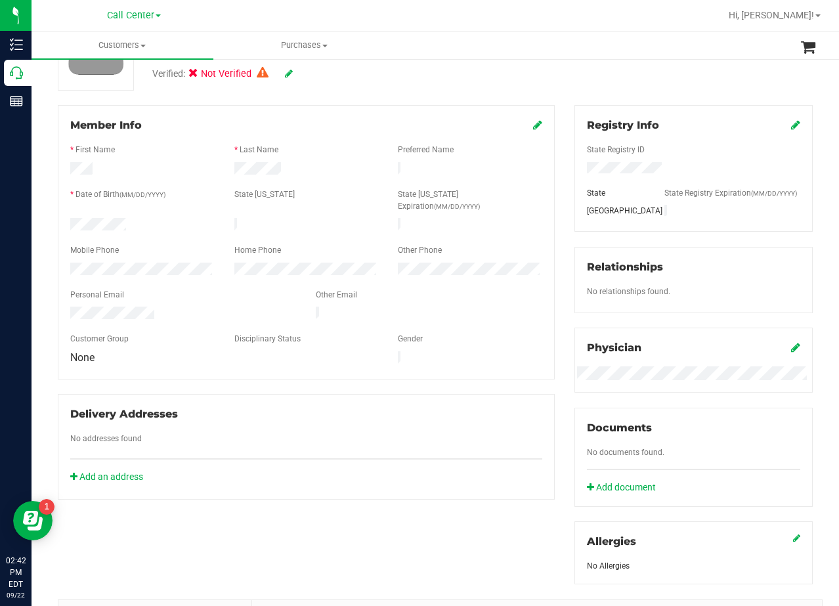
click at [556, 203] on div "Member Info * First Name * Last Name Preferred Name * Date of Birth (MM/DD/YYYY…" at bounding box center [306, 302] width 517 height 395
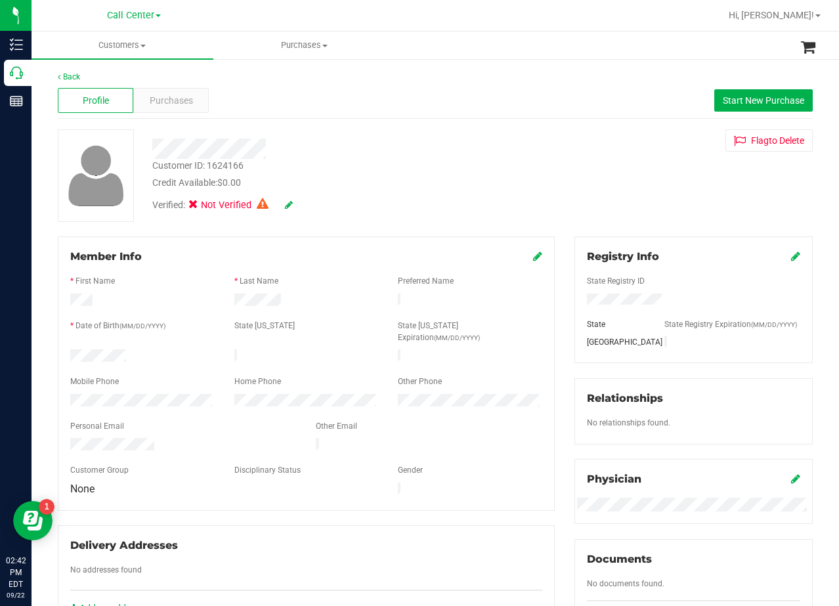
click at [556, 203] on div "Customer ID: 1624166 Credit Available: $0.00 Verified: Not Verified Flag to Del…" at bounding box center [435, 175] width 775 height 93
click at [424, 159] on div "Customer ID: 1624166 Credit Available: $0.00" at bounding box center [335, 174] width 387 height 31
click at [737, 100] on span "Start New Purchase" at bounding box center [763, 100] width 81 height 11
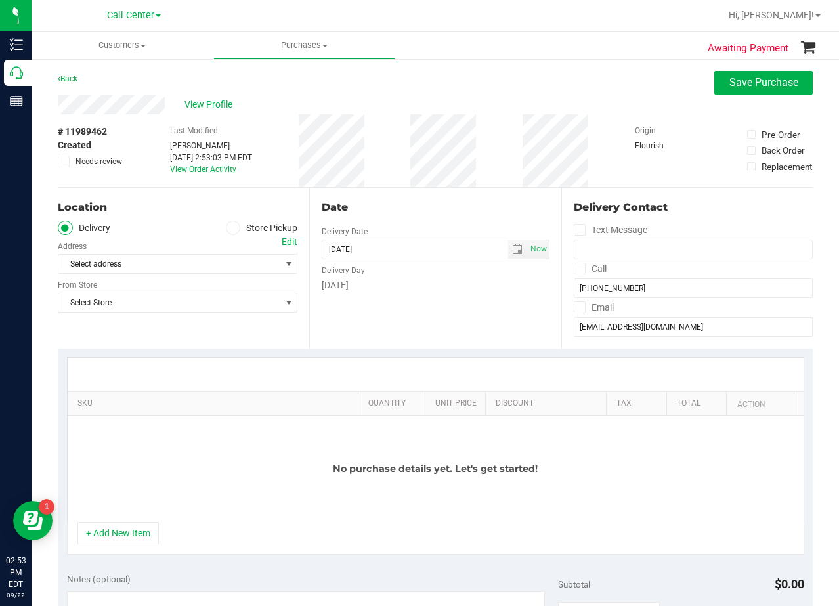
click at [276, 243] on div "Select address Select address" at bounding box center [178, 254] width 240 height 39
click at [283, 240] on div "Edit" at bounding box center [290, 242] width 16 height 14
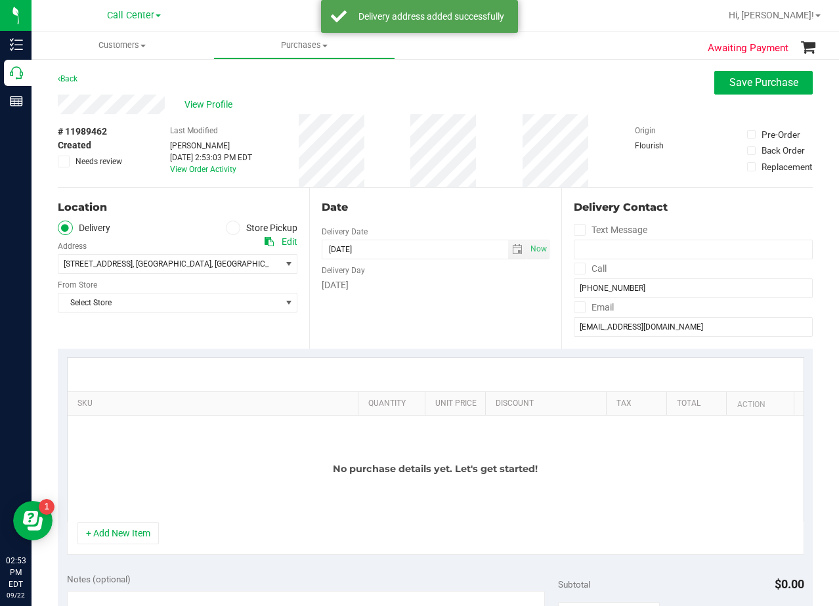
drag, startPoint x: 278, startPoint y: 198, endPoint x: 257, endPoint y: 196, distance: 21.8
click at [276, 195] on div "Location Delivery Store Pickup Address Edit 7105 E. Riverside Dr , Austin , TX …" at bounding box center [183, 268] width 251 height 161
click at [118, 299] on span "Select Store" at bounding box center [169, 302] width 222 height 18
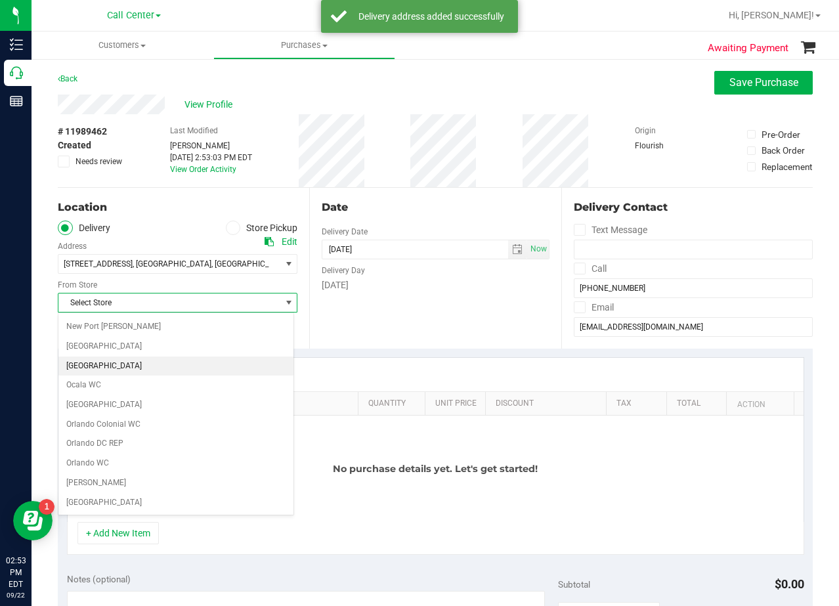
scroll to position [954, 0]
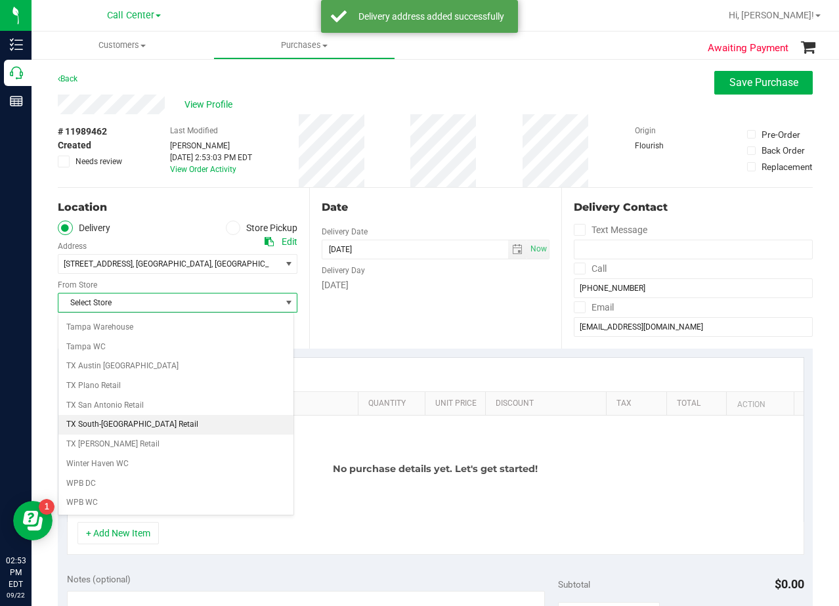
click at [162, 423] on li "TX South-[GEOGRAPHIC_DATA] Retail" at bounding box center [175, 425] width 235 height 20
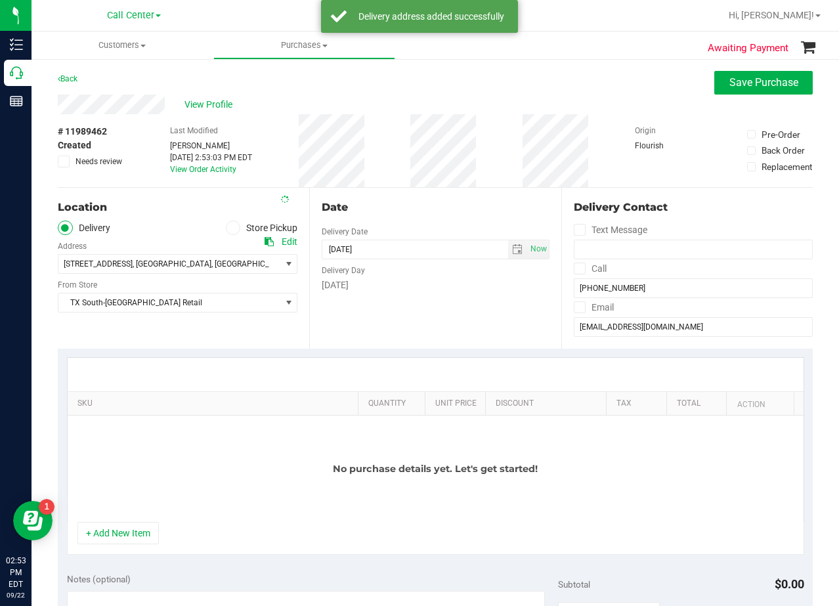
drag, startPoint x: 340, startPoint y: 292, endPoint x: 362, endPoint y: 295, distance: 22.7
click at [344, 293] on div "Date Delivery Date 09/22/2025 Now 09/22/2025 02:53 PM Now Delivery Day Monday" at bounding box center [434, 268] width 251 height 161
click at [452, 202] on div "Date" at bounding box center [435, 208] width 227 height 16
click at [507, 266] on div "Delivery Day" at bounding box center [435, 268] width 227 height 19
click at [512, 253] on span "select" at bounding box center [517, 249] width 11 height 11
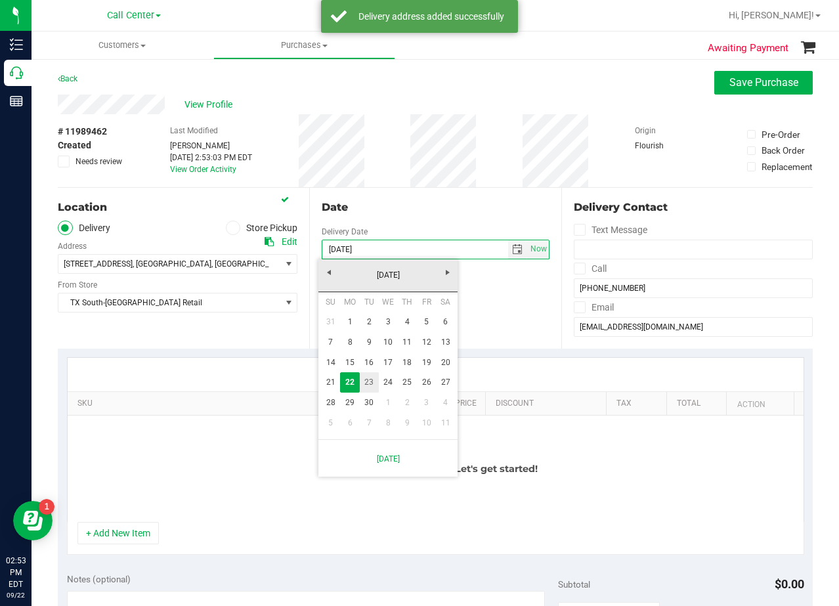
click at [371, 383] on link "23" at bounding box center [369, 382] width 19 height 20
type input "[DATE]"
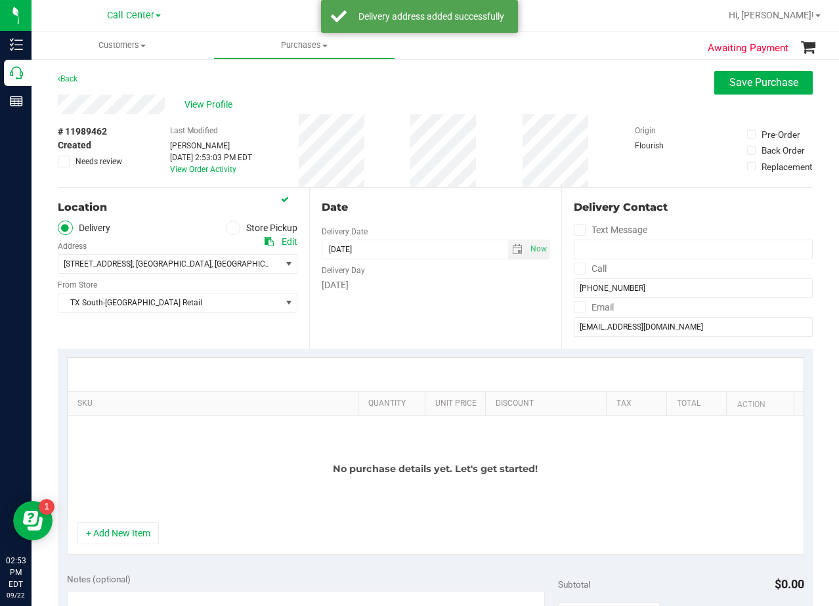
drag, startPoint x: 382, startPoint y: 326, endPoint x: 422, endPoint y: 204, distance: 128.9
click at [383, 326] on div "Date Delivery Date 09/23/2025 Now 09/23/2025 02:53 PM Now Delivery Day Tuesday" at bounding box center [434, 268] width 251 height 161
click at [425, 202] on div "Date" at bounding box center [435, 208] width 227 height 16
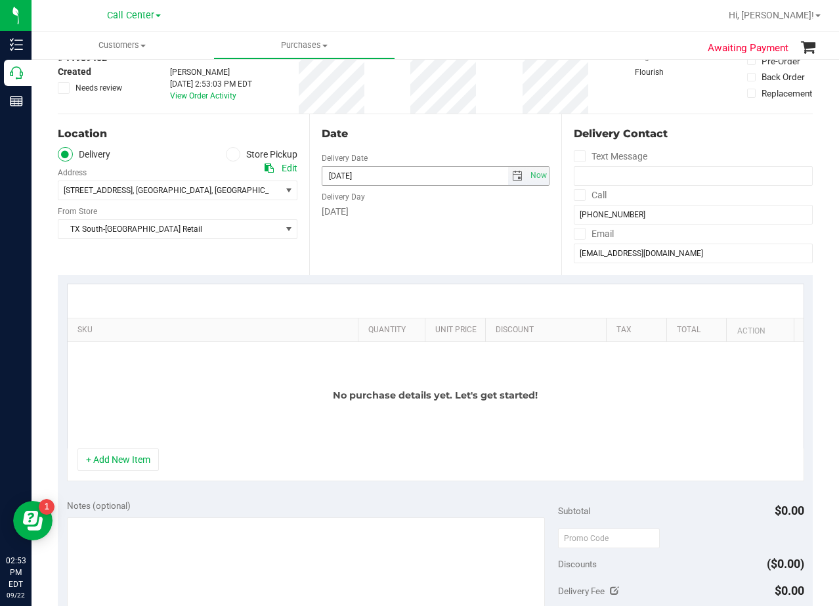
scroll to position [197, 0]
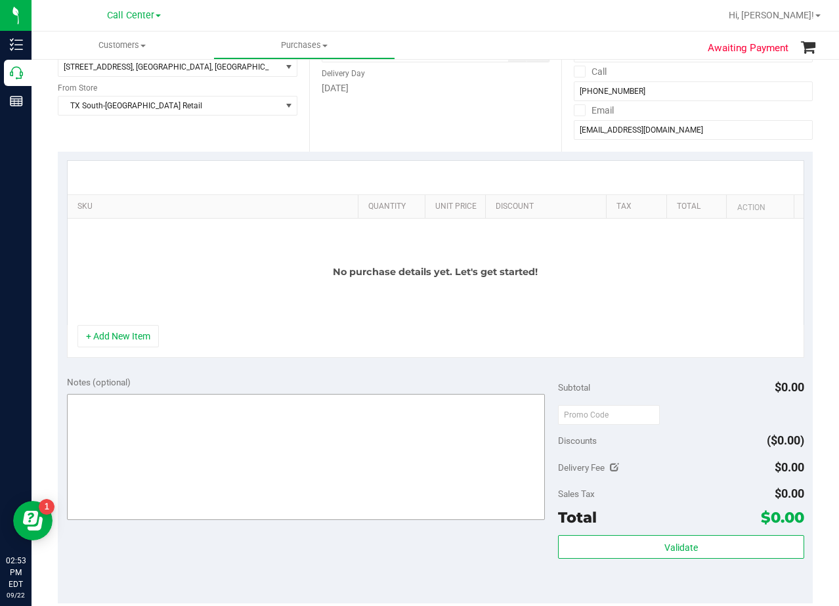
click at [137, 332] on button "+ Add New Item" at bounding box center [117, 336] width 81 height 22
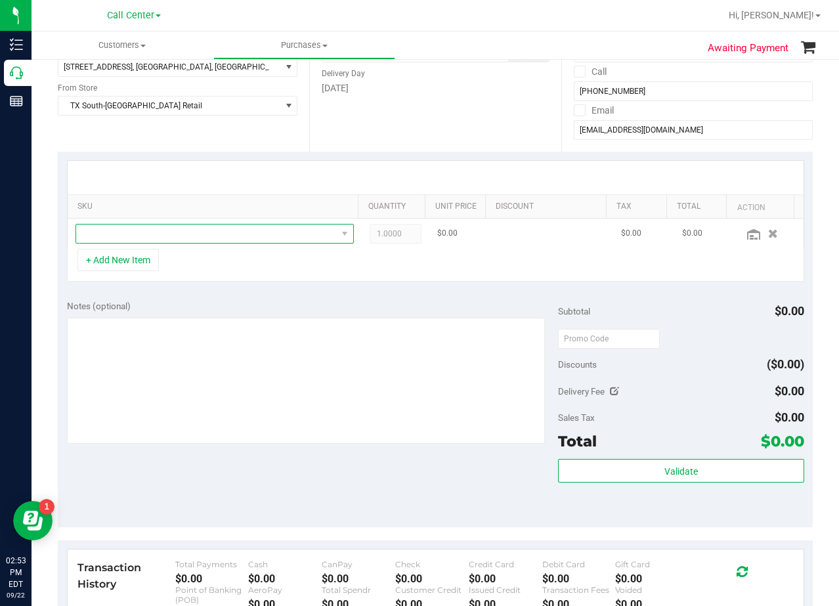
click at [158, 239] on span "NO DATA FOUND" at bounding box center [206, 234] width 261 height 18
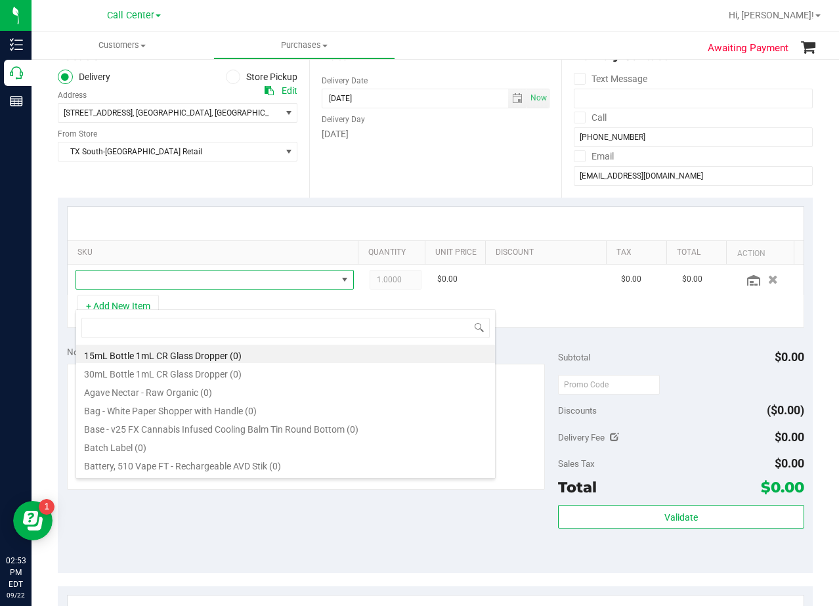
scroll to position [131, 0]
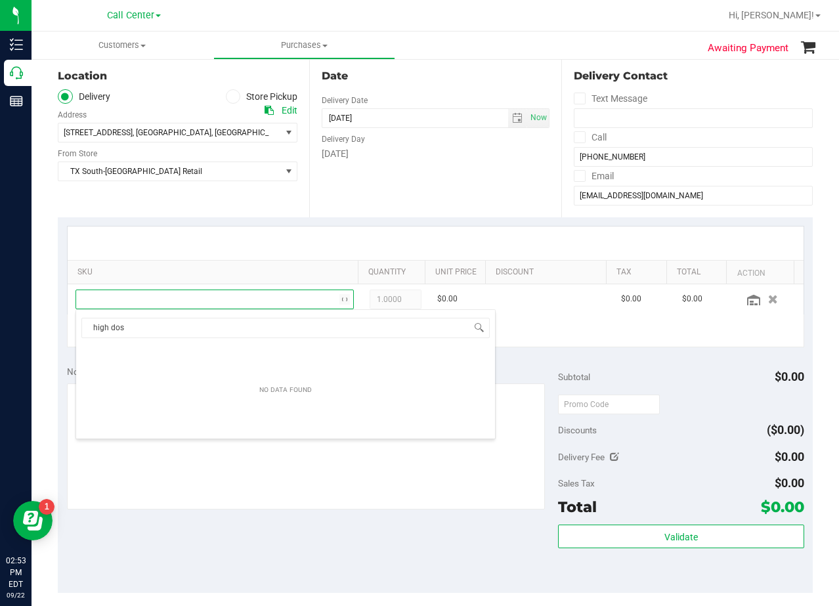
type input "high dose"
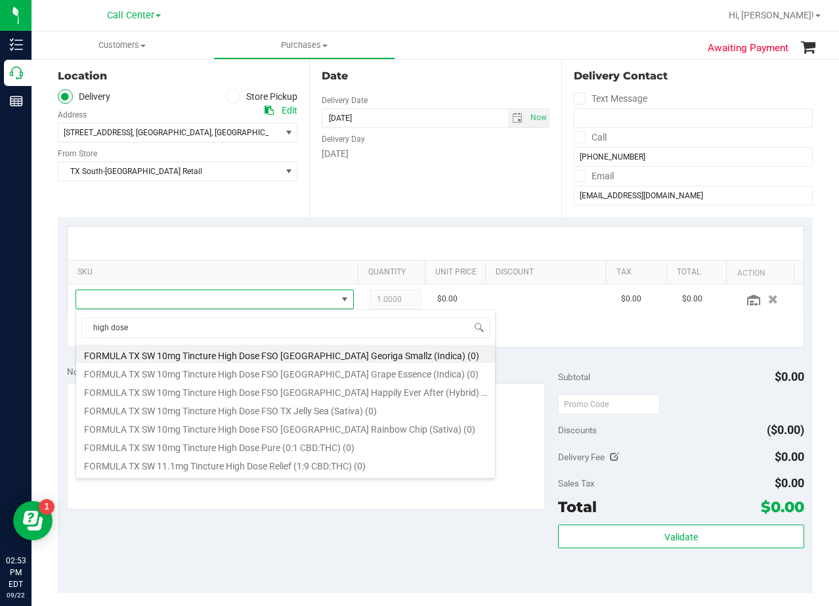
scroll to position [273, 0]
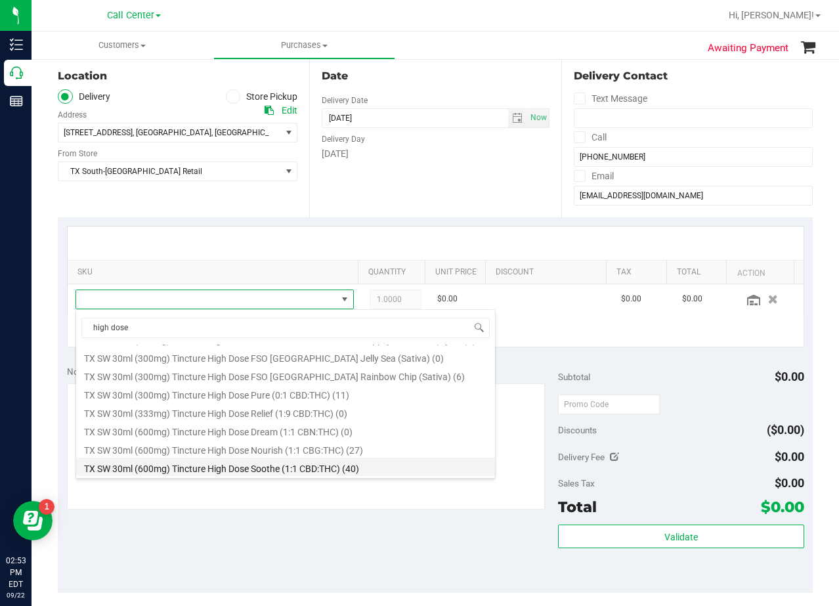
click at [386, 471] on li "TX SW 30ml (600mg) Tincture High Dose Soothe (1:1 CBD:THC) (40)" at bounding box center [285, 467] width 419 height 18
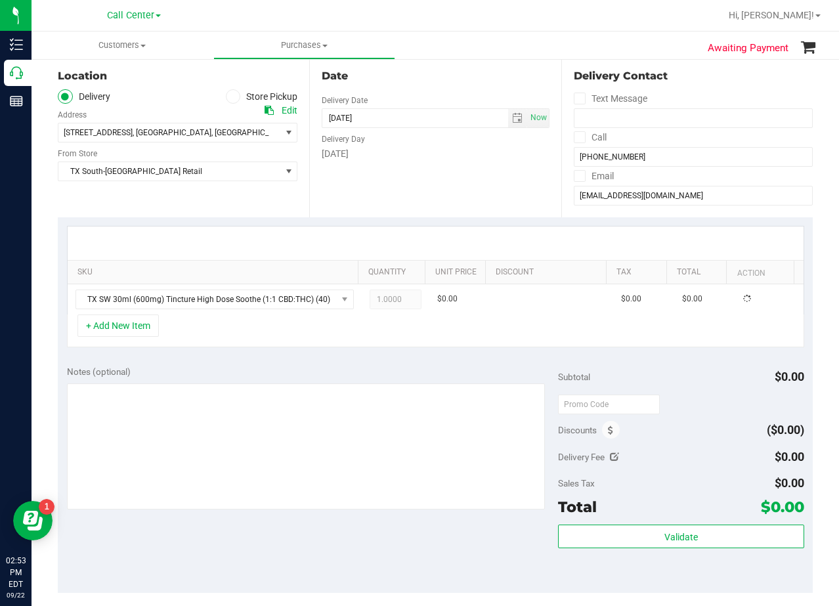
click at [239, 336] on div "+ Add New Item" at bounding box center [435, 331] width 737 height 33
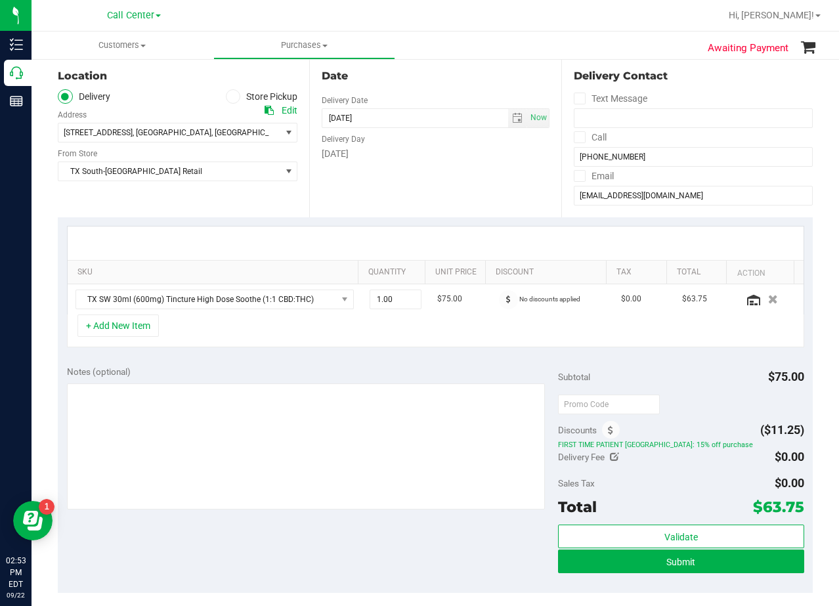
click at [111, 344] on div "+ Add New Item" at bounding box center [435, 331] width 737 height 33
click at [112, 335] on button "+ Add New Item" at bounding box center [117, 326] width 81 height 22
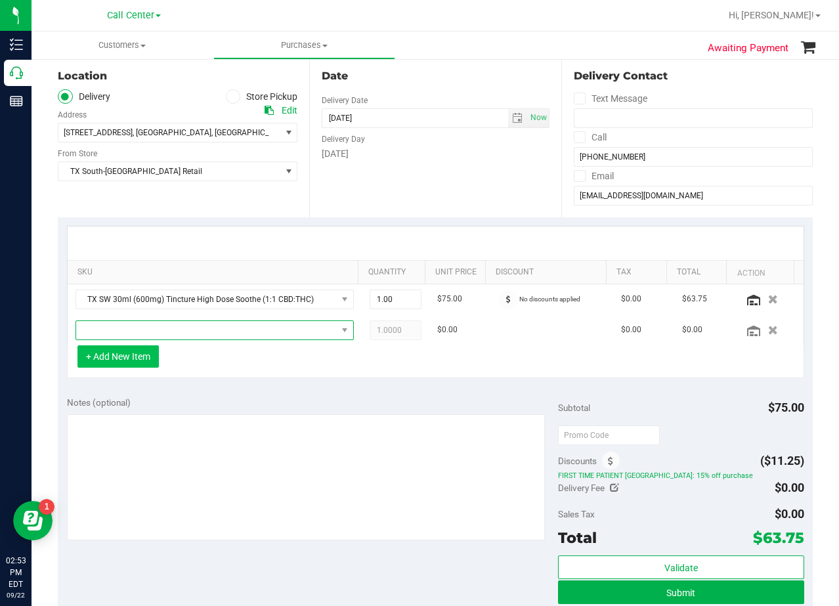
click at [112, 335] on span "NO DATA FOUND" at bounding box center [206, 330] width 261 height 18
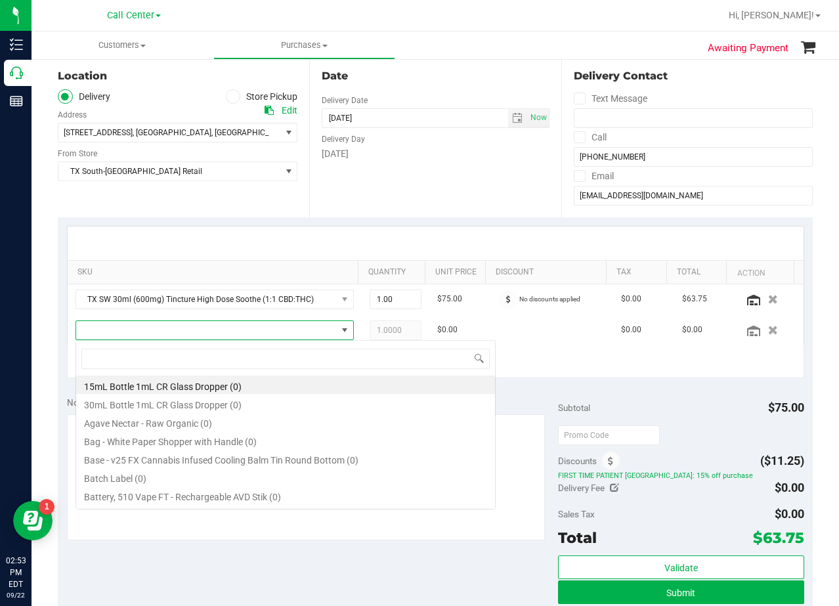
scroll to position [20, 271]
type input "high dose"
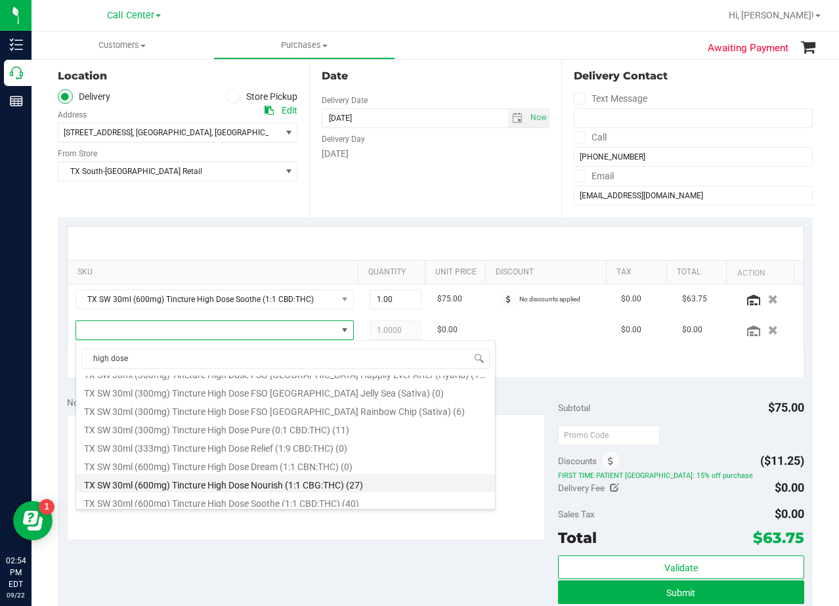
scroll to position [273, 0]
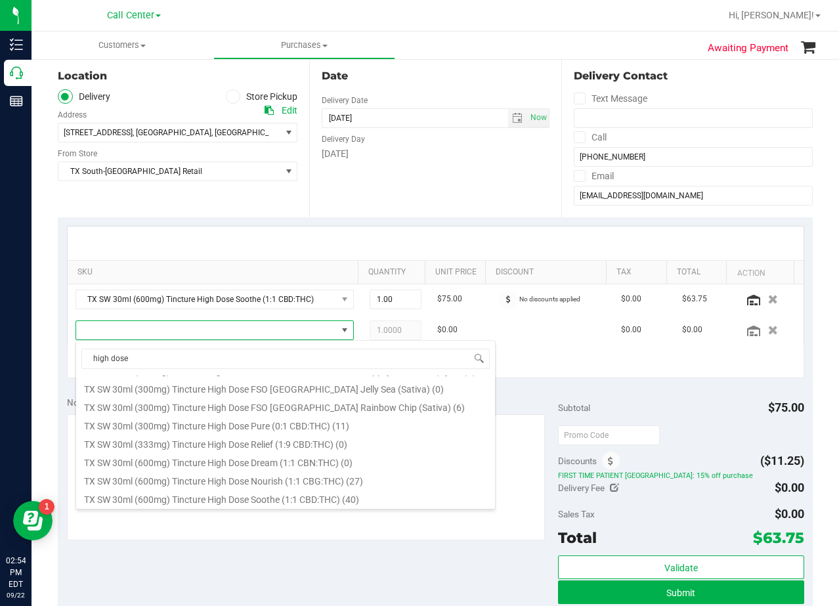
click at [431, 199] on div "Date Delivery Date [DATE] Now [DATE] 08:00 AM Now Delivery Day [DATE]" at bounding box center [434, 136] width 251 height 161
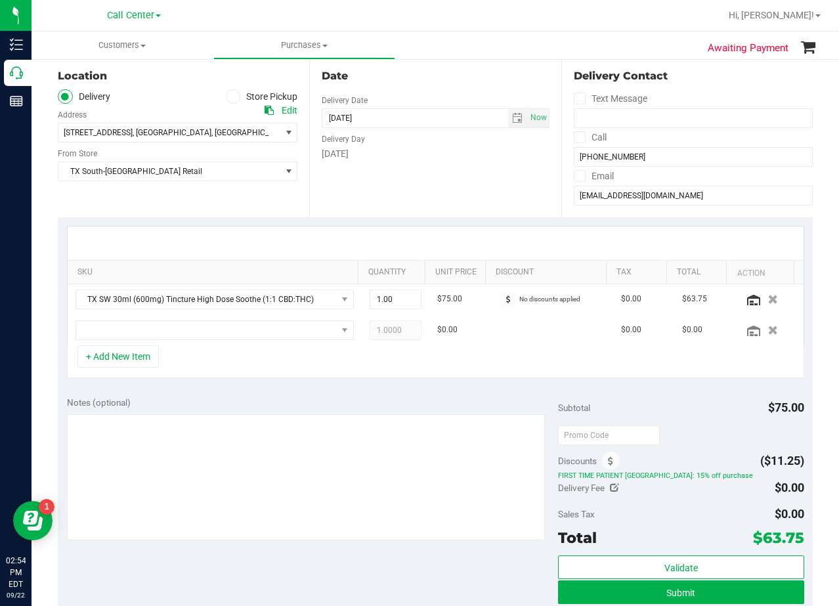
click at [458, 76] on div "Date" at bounding box center [435, 76] width 227 height 16
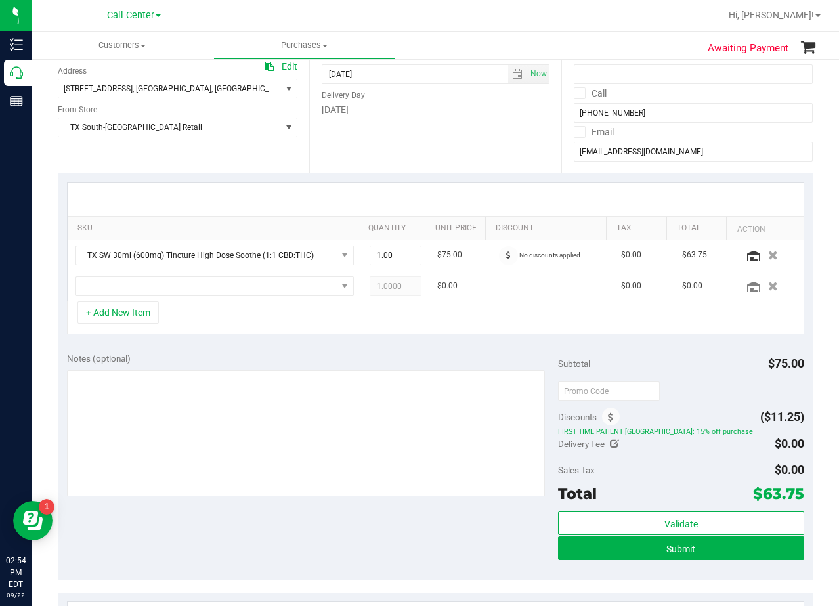
scroll to position [197, 0]
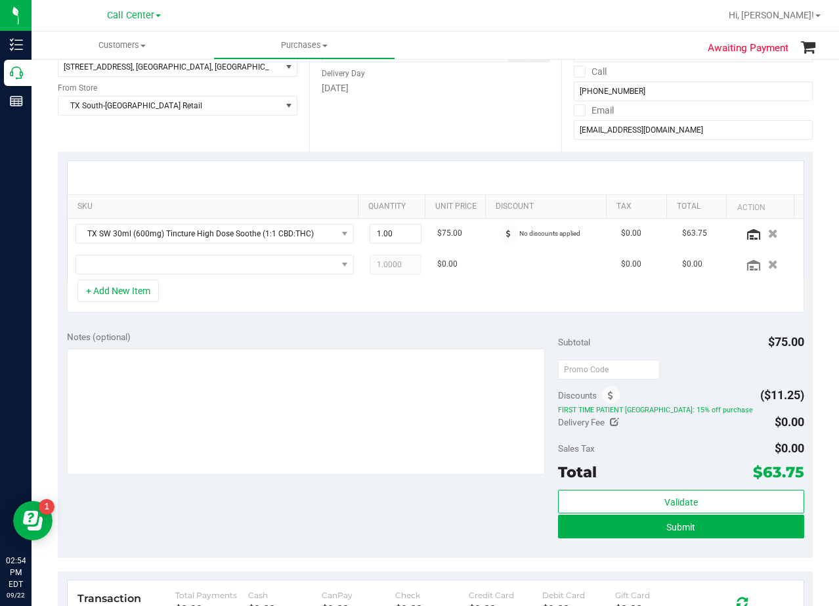
click at [475, 173] on div at bounding box center [436, 177] width 736 height 33
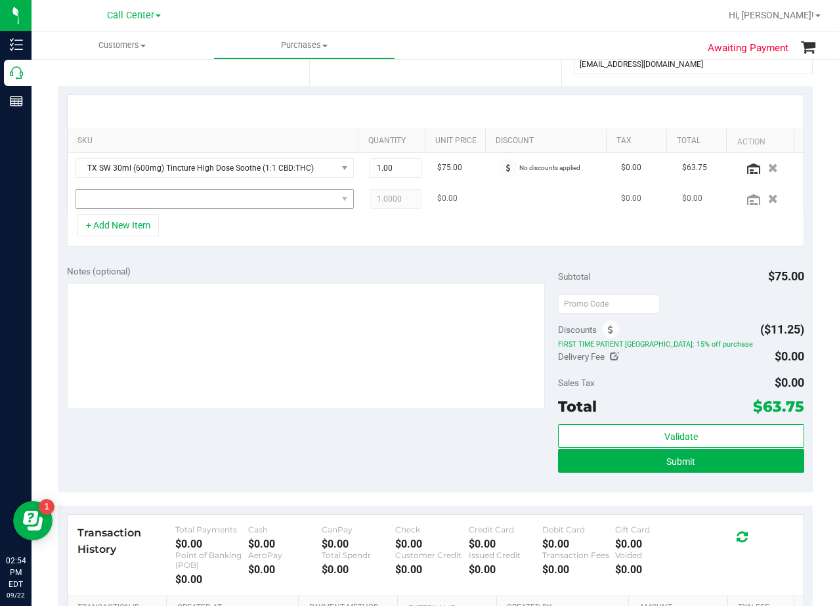
drag, startPoint x: 131, startPoint y: 185, endPoint x: 134, endPoint y: 192, distance: 7.3
click at [131, 188] on td at bounding box center [215, 199] width 294 height 30
drag, startPoint x: 154, startPoint y: 202, endPoint x: 163, endPoint y: 206, distance: 9.8
click at [154, 202] on span "NO DATA FOUND" at bounding box center [206, 199] width 261 height 18
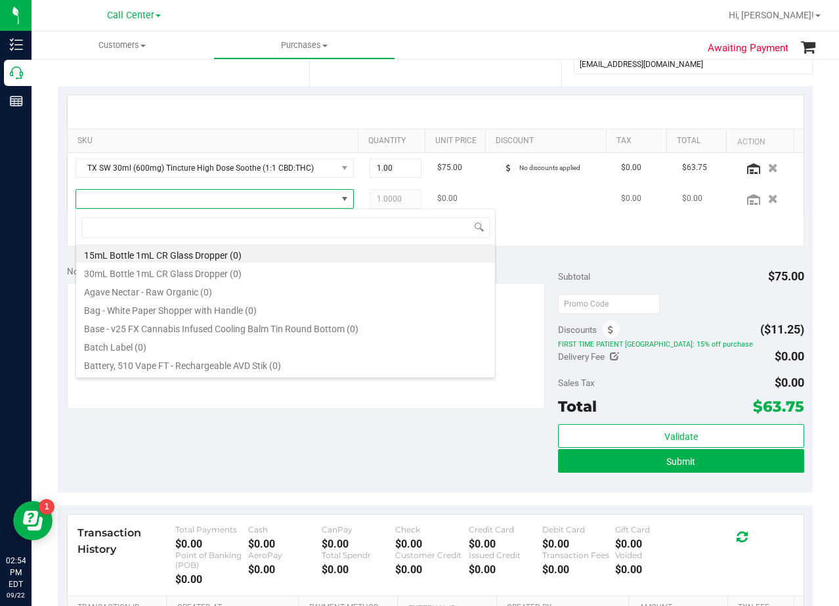
scroll to position [20, 271]
type input "h"
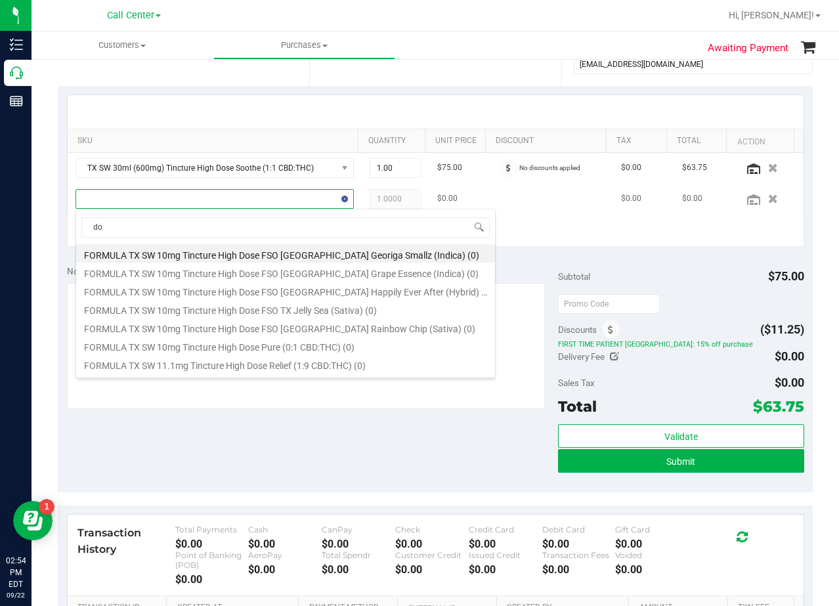
type input "d"
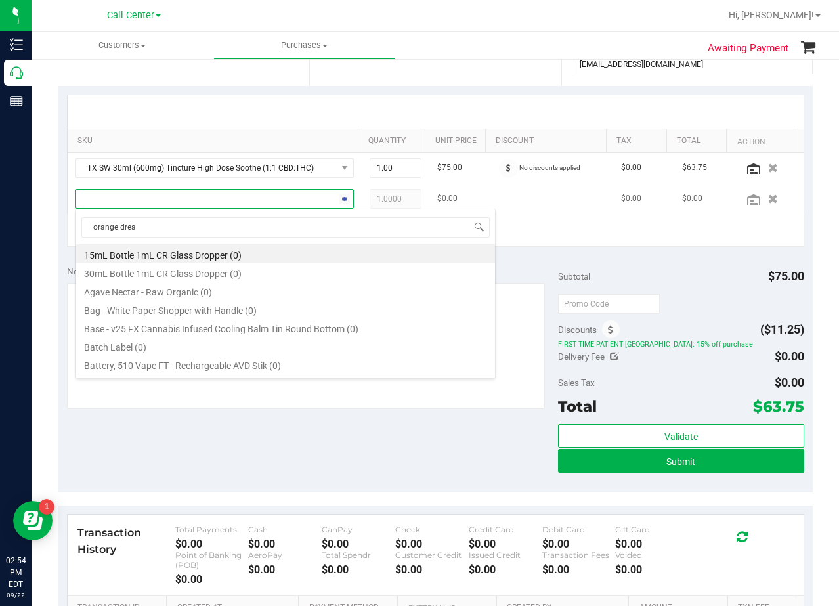
type input "orange dream"
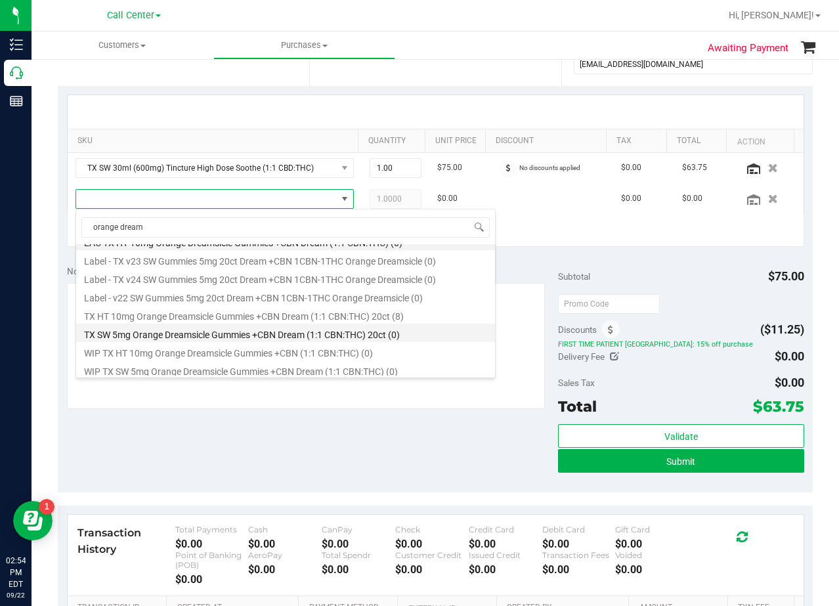
scroll to position [16, 0]
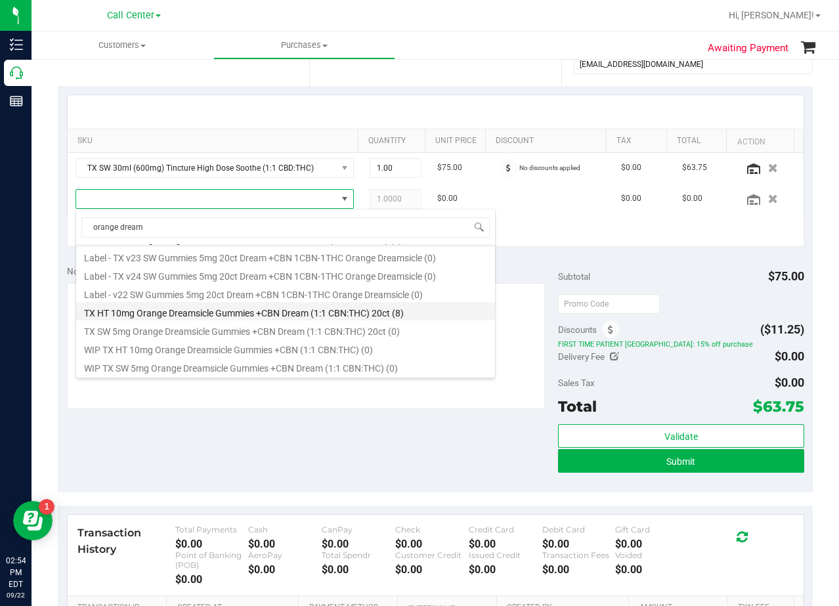
click at [272, 316] on li "TX HT 10mg Orange Dreamsicle Gummies +CBN Dream (1:1 CBN:THC) 20ct (8)" at bounding box center [285, 311] width 419 height 18
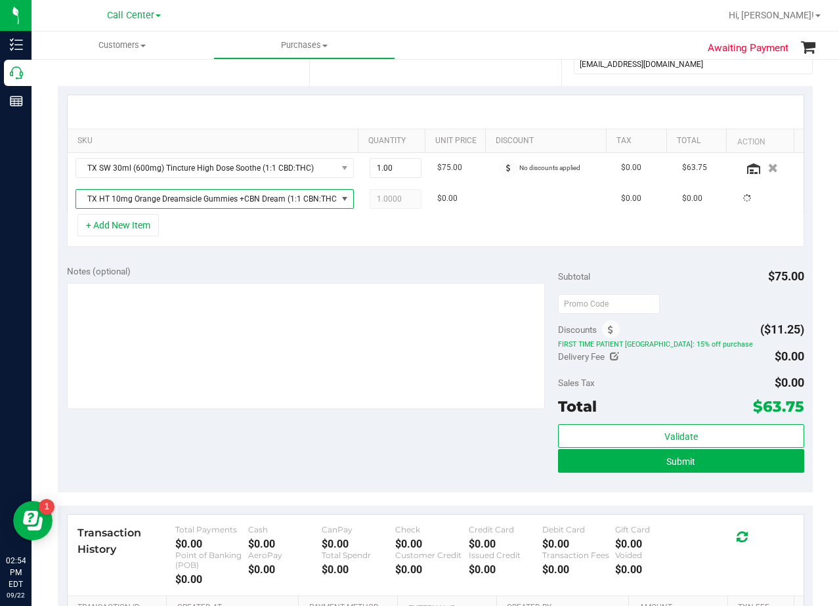
click at [363, 272] on div "Notes (optional)" at bounding box center [313, 271] width 492 height 13
click at [462, 242] on div "+ Add New Item" at bounding box center [435, 230] width 737 height 33
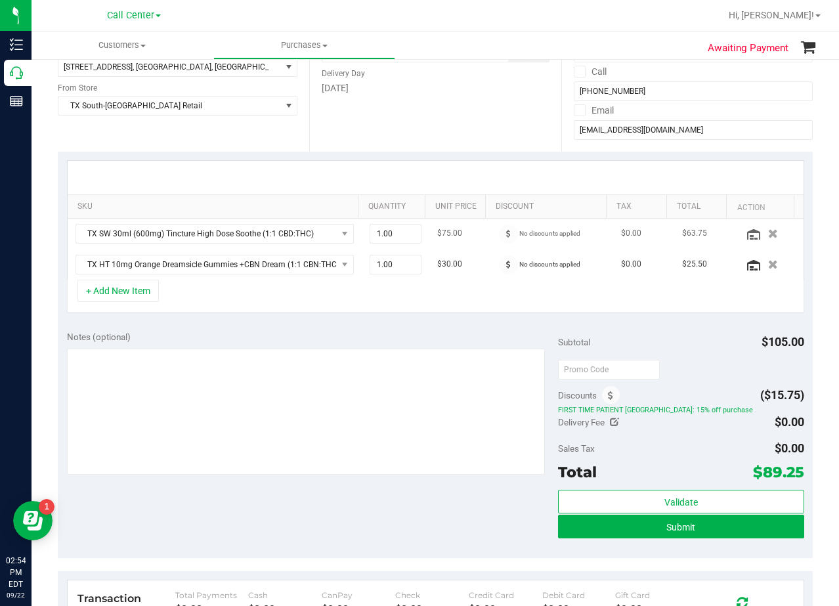
scroll to position [131, 0]
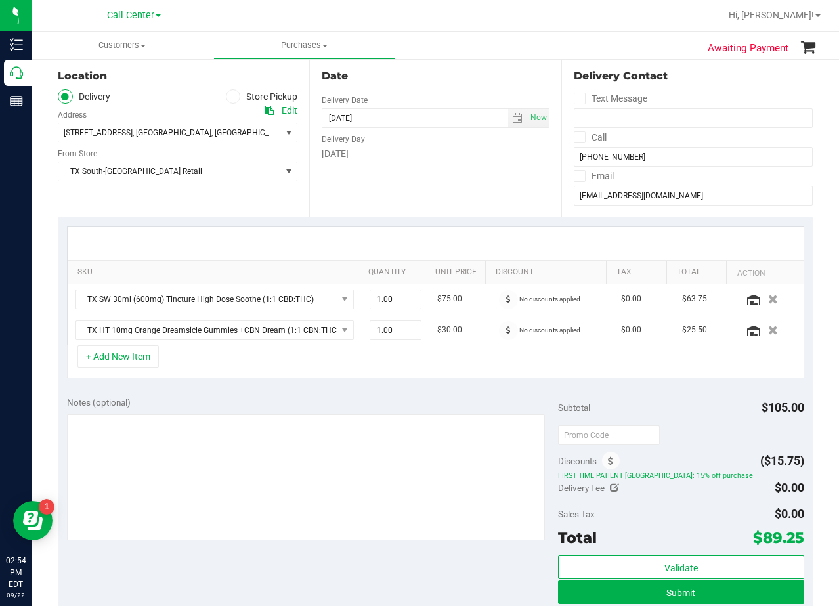
click at [468, 236] on div at bounding box center [436, 243] width 736 height 33
click at [468, 235] on div at bounding box center [436, 243] width 736 height 33
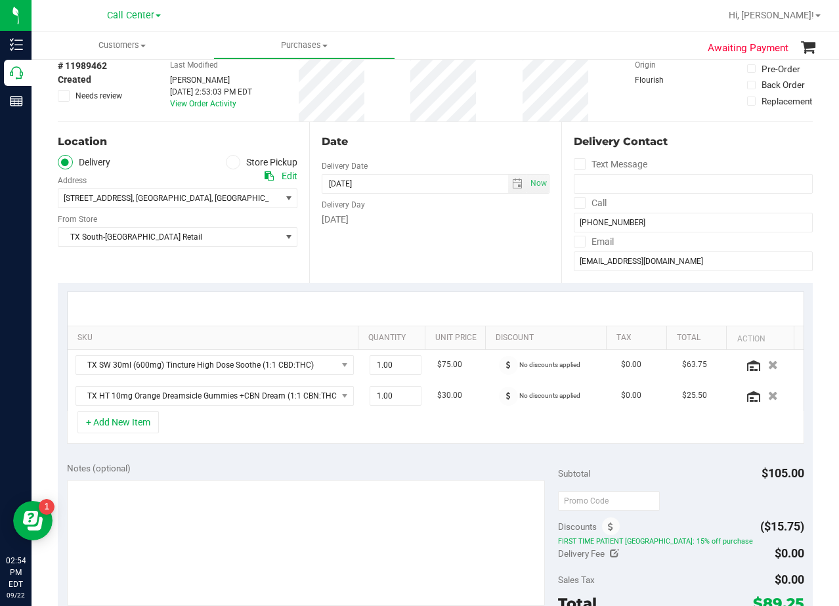
click at [464, 239] on div "Date Delivery Date [DATE] Now [DATE] 08:00 AM Now Delivery Day [DATE]" at bounding box center [434, 202] width 251 height 161
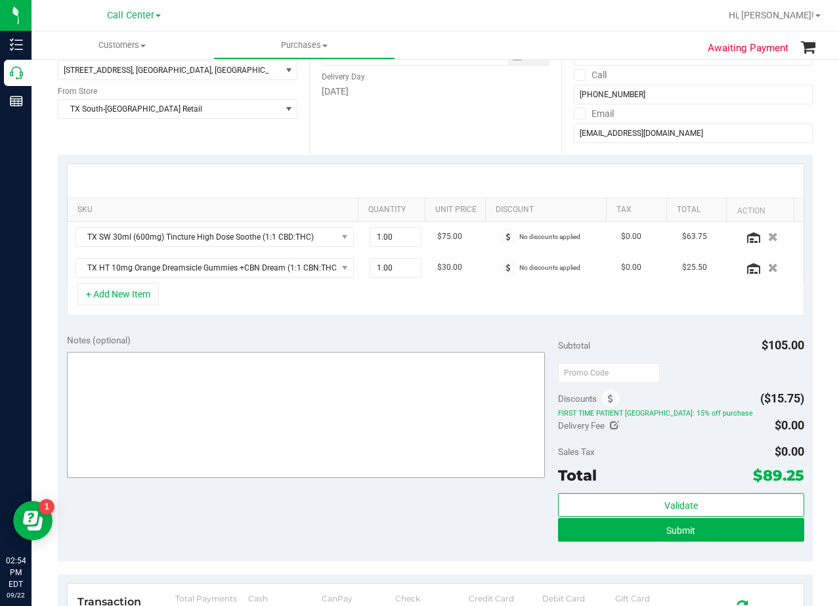
scroll to position [197, 0]
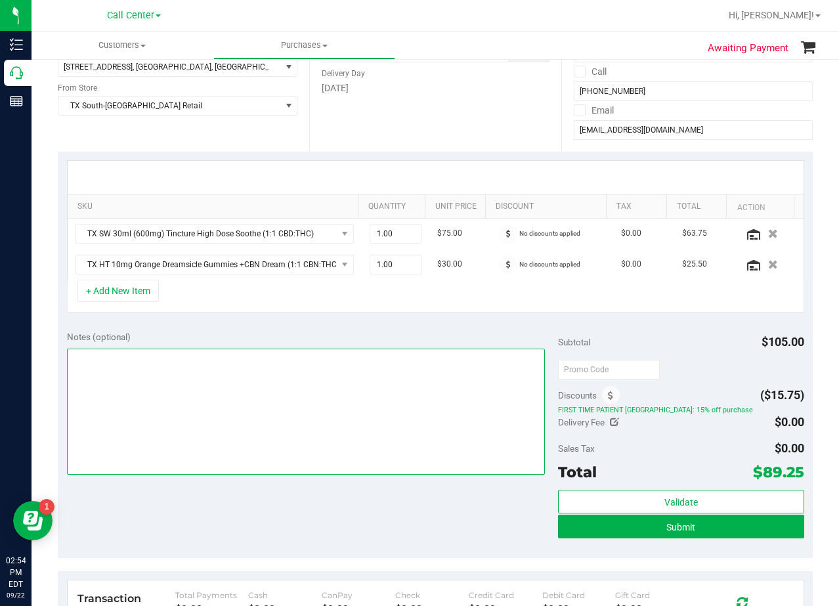
click at [401, 387] on textarea at bounding box center [306, 412] width 479 height 126
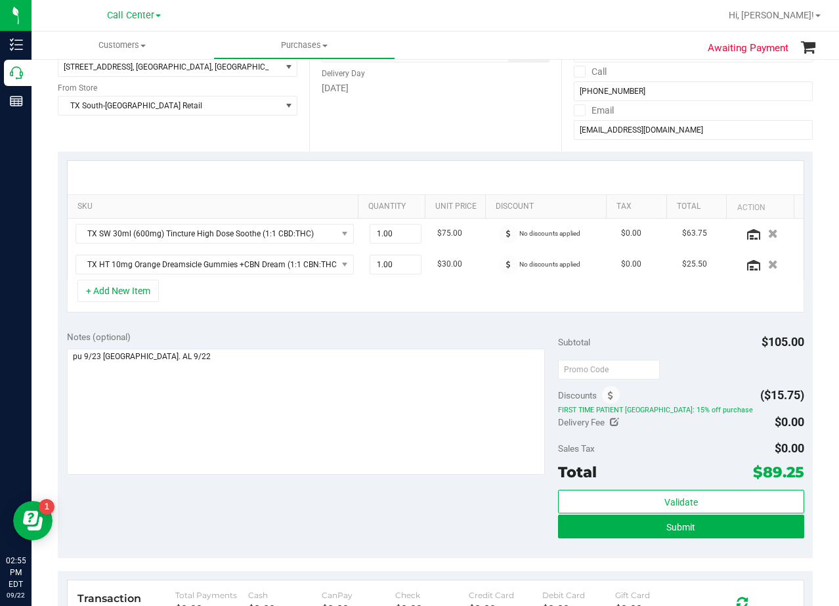
click at [426, 325] on div "Notes (optional) Subtotal $105.00 Discounts ($15.75) FIRST TIME PATIENT TX: 15%…" at bounding box center [435, 440] width 755 height 236
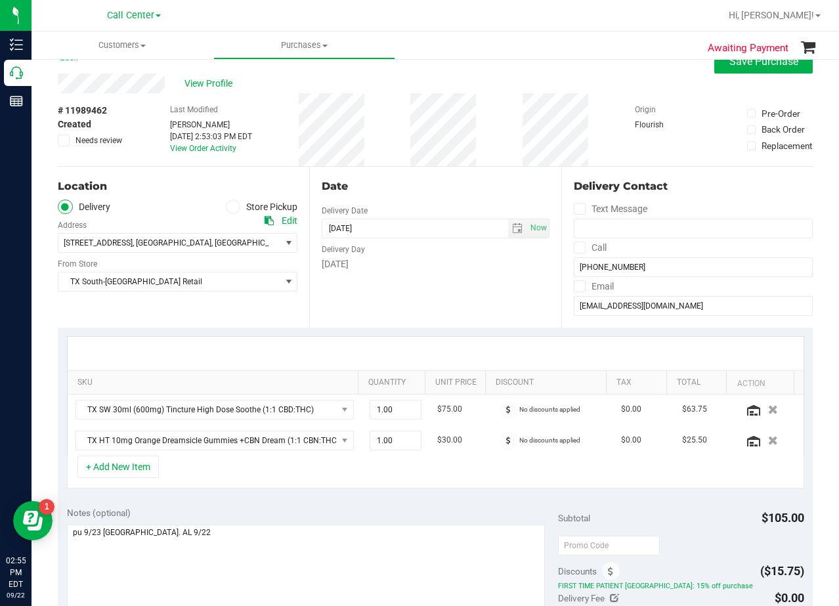
scroll to position [0, 0]
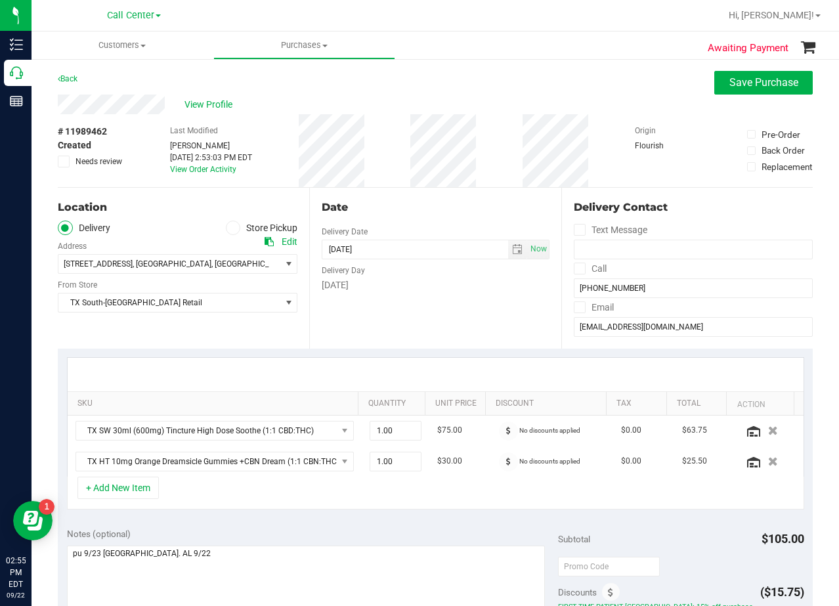
click at [466, 299] on div "Date Delivery Date [DATE] Now [DATE] 08:00 AM Now Delivery Day [DATE]" at bounding box center [434, 268] width 251 height 161
click at [423, 221] on div "Date Delivery Date [DATE] Now [DATE] 08:00 AM Now Delivery Day [DATE]" at bounding box center [434, 268] width 251 height 161
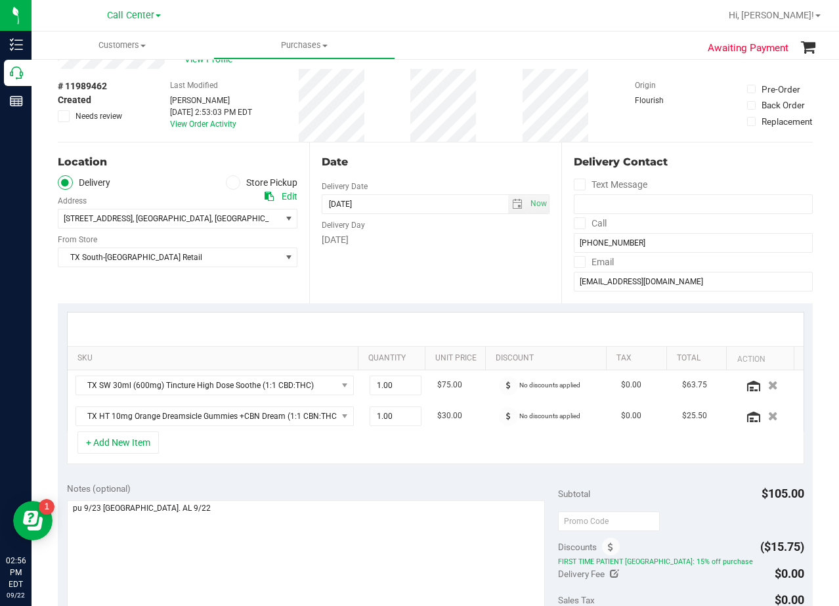
scroll to position [66, 0]
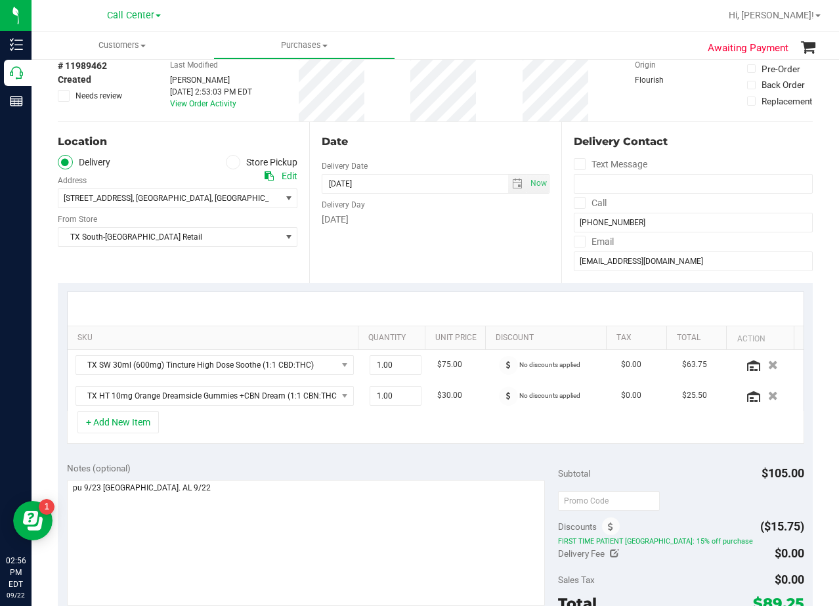
click at [432, 232] on div "Date Delivery Date [DATE] Now [DATE] 08:00 AM Now Delivery Day [DATE]" at bounding box center [434, 202] width 251 height 161
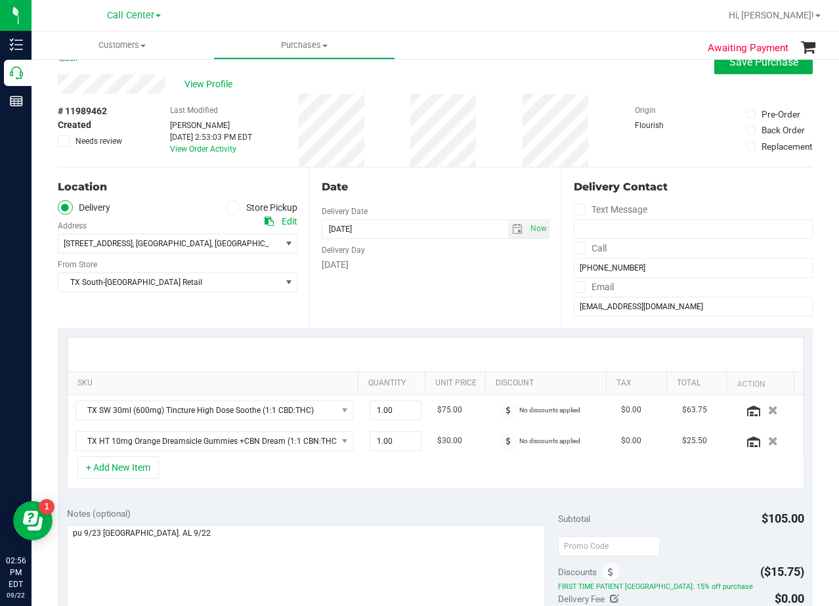
scroll to position [0, 0]
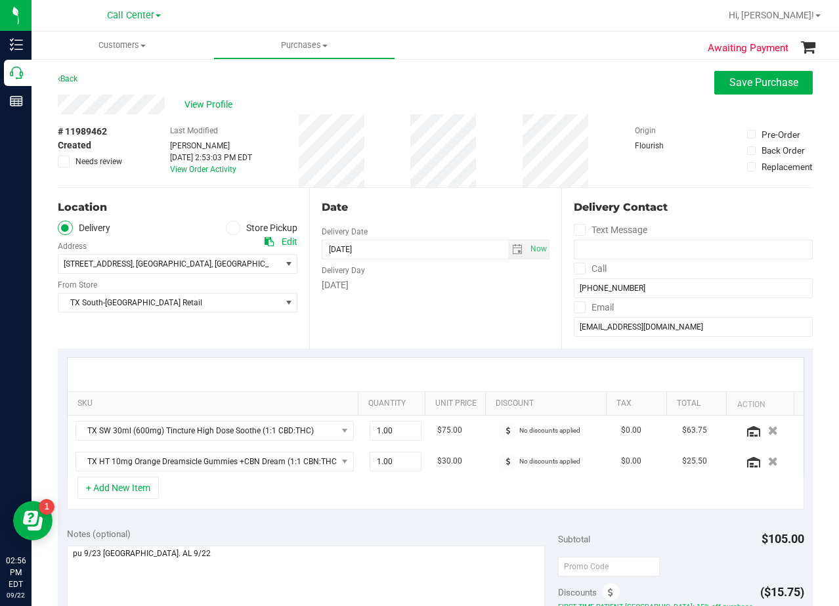
click at [426, 223] on div "Date Delivery Date [DATE] Now [DATE] 08:00 AM Now Delivery Day [DATE]" at bounding box center [434, 268] width 251 height 161
click at [474, 272] on div "Delivery Day" at bounding box center [435, 268] width 227 height 19
click at [428, 222] on div "Date Delivery Date [DATE] Now [DATE] 08:00 AM Now Delivery Day [DATE]" at bounding box center [434, 268] width 251 height 161
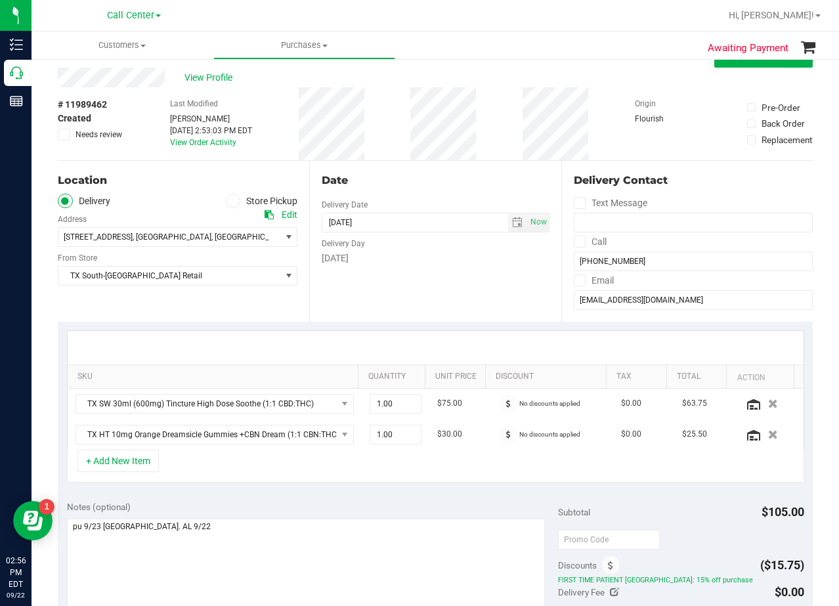
scroll to position [66, 0]
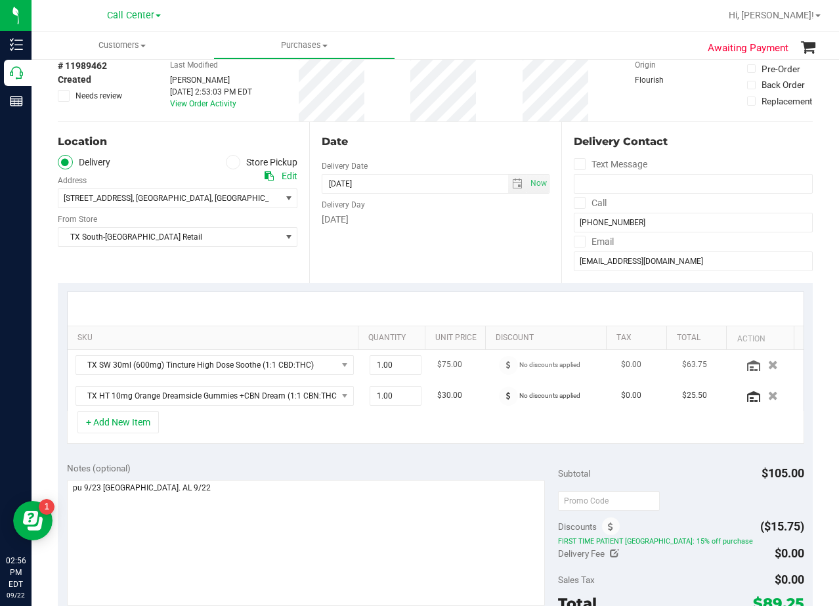
click at [475, 380] on td "$75.00" at bounding box center [459, 365] width 61 height 31
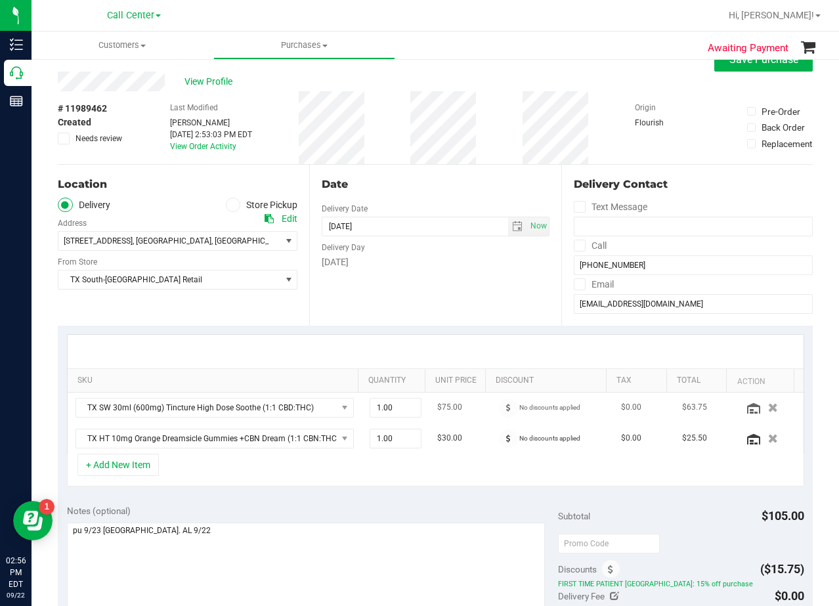
scroll to position [0, 0]
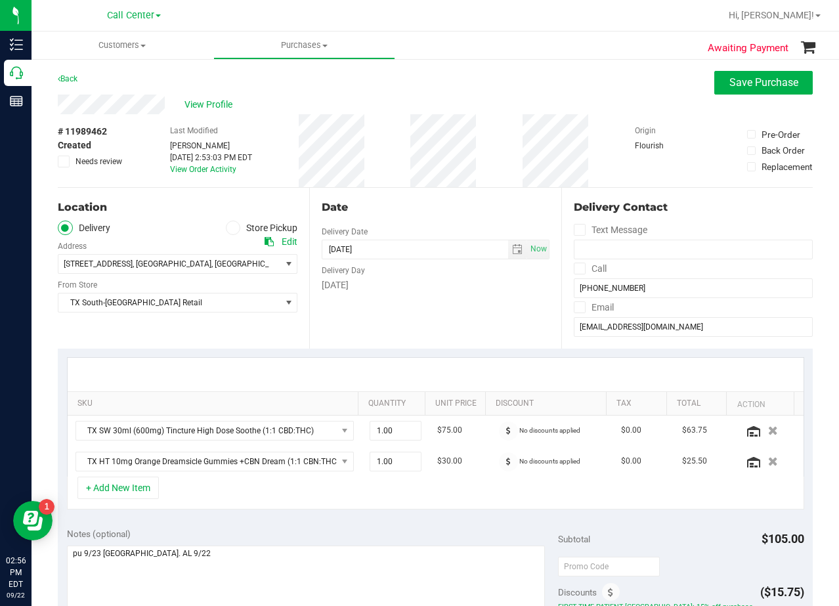
click at [469, 366] on div at bounding box center [436, 374] width 736 height 33
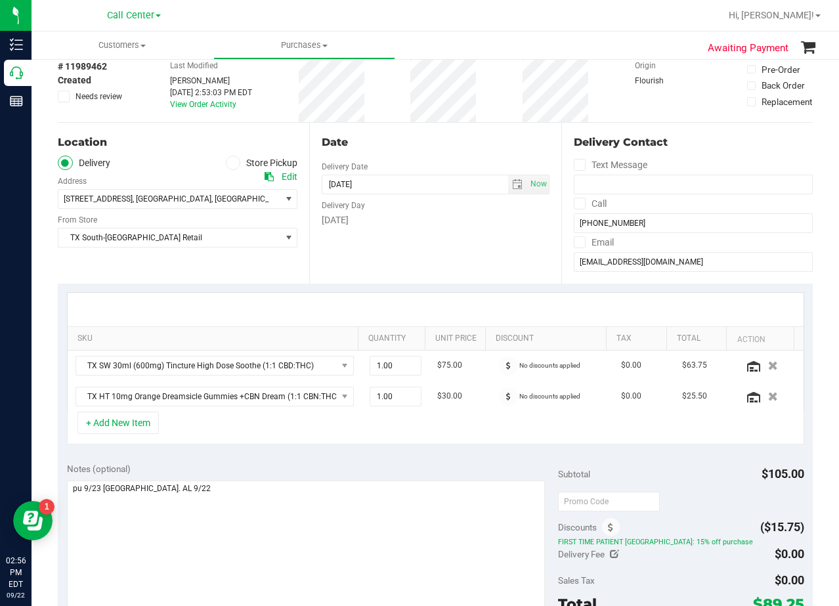
scroll to position [66, 0]
click at [458, 305] on div at bounding box center [436, 308] width 736 height 33
click at [465, 309] on div at bounding box center [435, 309] width 712 height 1
click at [465, 303] on div at bounding box center [436, 308] width 736 height 33
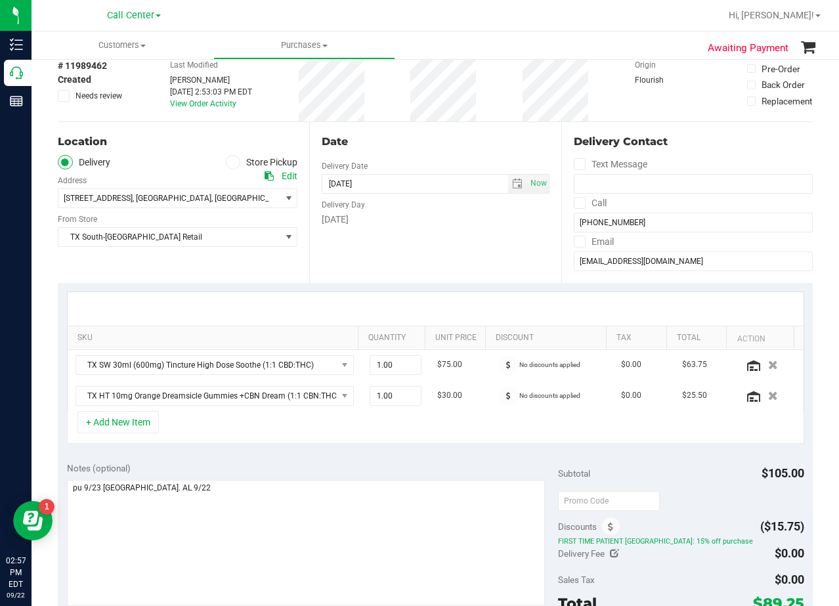
click at [462, 299] on div at bounding box center [436, 308] width 736 height 33
click at [464, 299] on div at bounding box center [436, 308] width 736 height 33
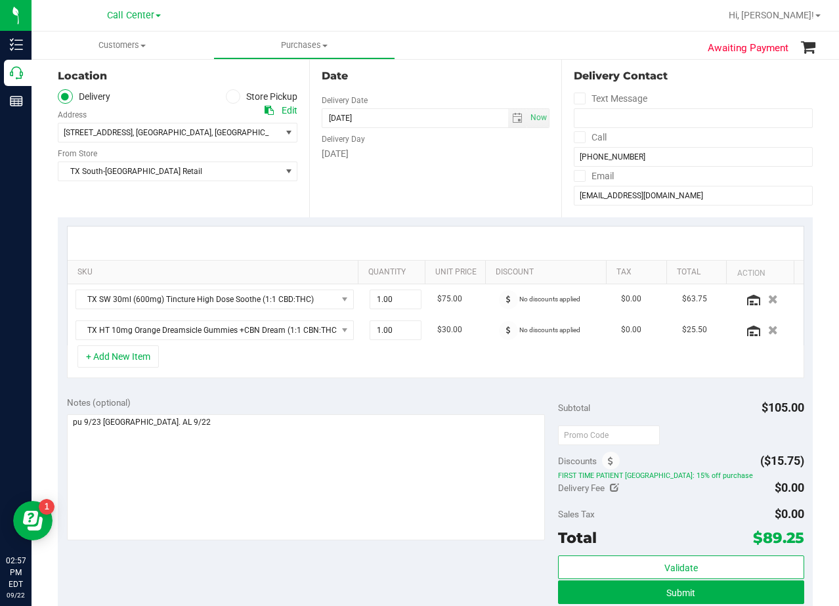
click at [472, 368] on div "+ Add New Item" at bounding box center [435, 361] width 737 height 33
click at [473, 241] on div at bounding box center [436, 243] width 736 height 33
click at [466, 360] on div "+ Add New Item" at bounding box center [435, 361] width 737 height 33
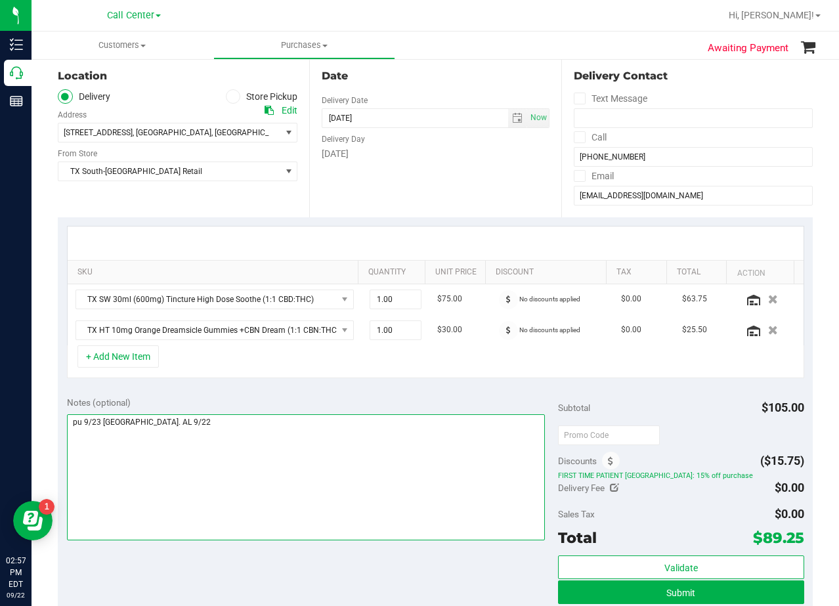
click at [405, 463] on textarea at bounding box center [306, 477] width 479 height 126
type textarea "pu 9/23 South Austin. AL 9/22"
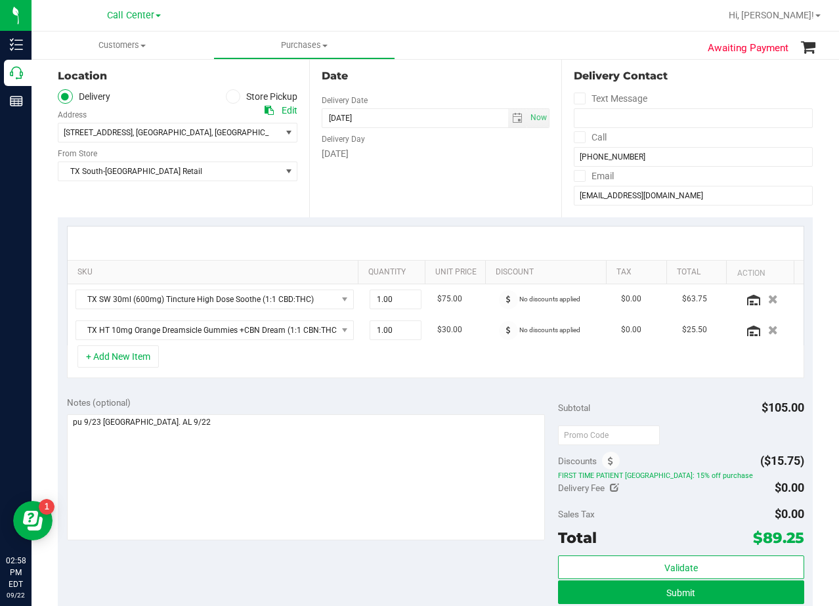
click at [483, 159] on div "[DATE]" at bounding box center [435, 154] width 227 height 14
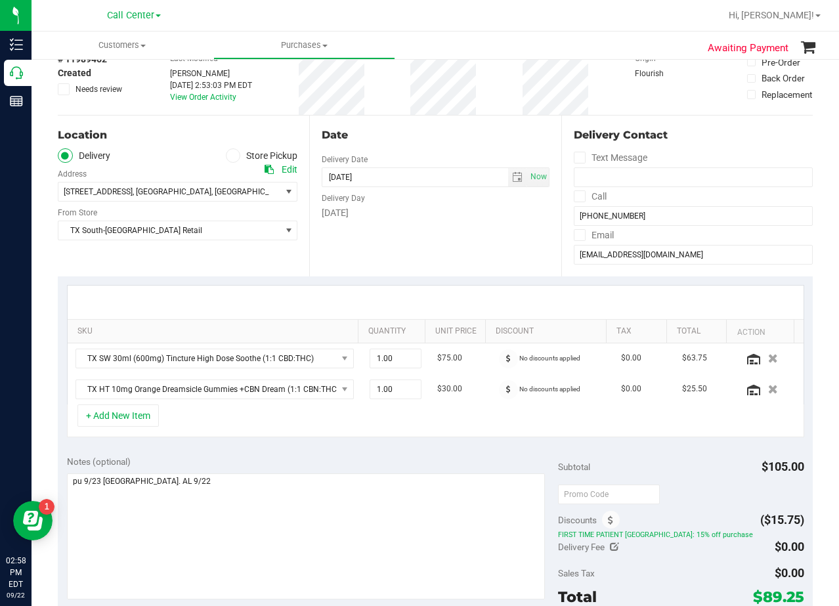
scroll to position [0, 0]
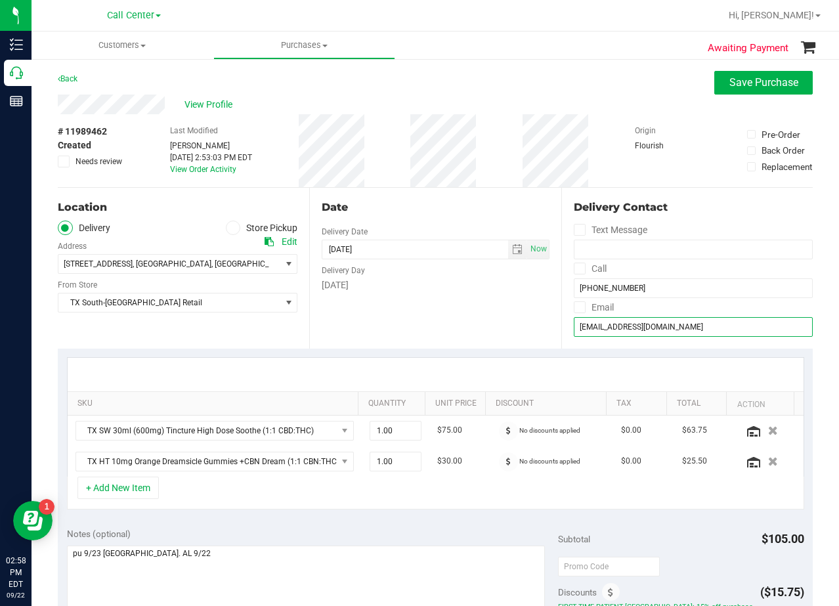
click at [616, 330] on input "julie098@aol.com" at bounding box center [693, 327] width 239 height 20
click at [494, 183] on div "# 11989462 Created Needs review Last Modified Alexander Lawson Sep 22, 2025 2:5…" at bounding box center [435, 150] width 755 height 73
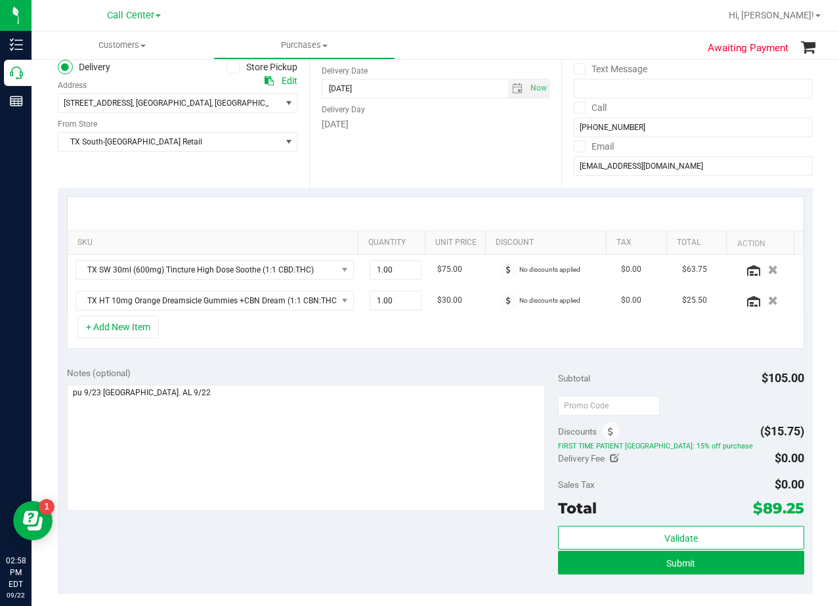
scroll to position [443, 0]
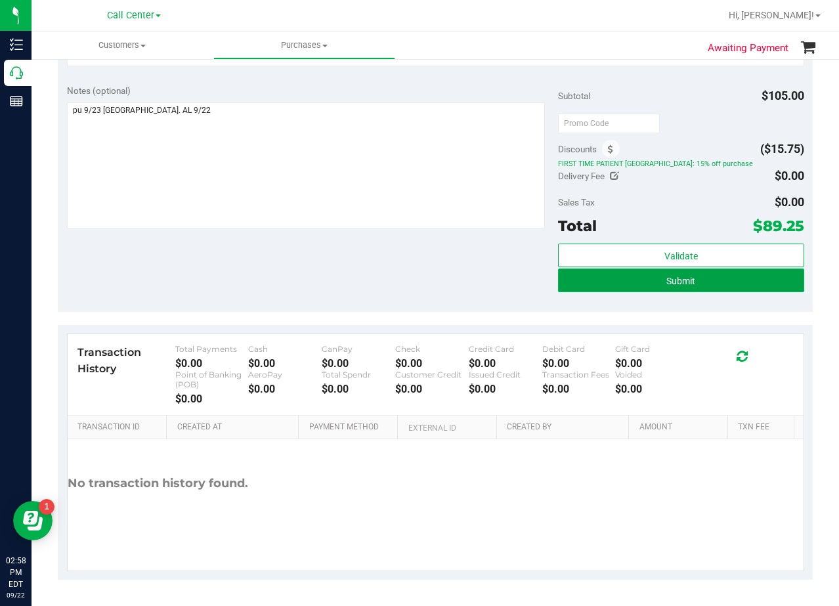
click at [567, 278] on button "Submit" at bounding box center [681, 281] width 246 height 24
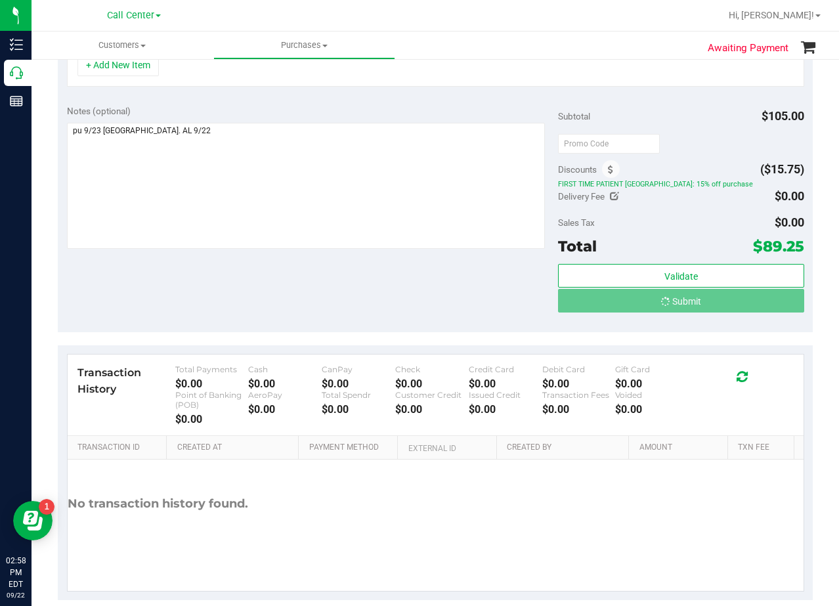
scroll to position [402, 0]
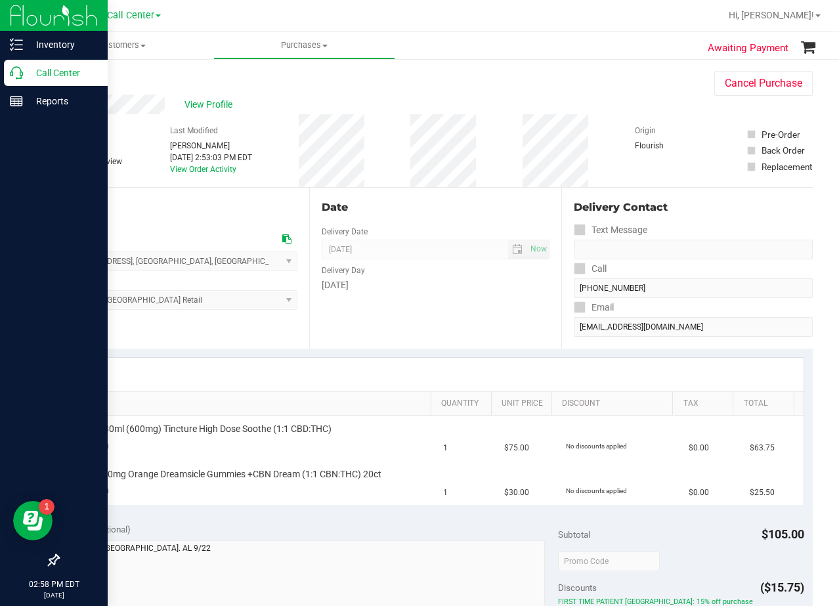
click at [20, 72] on icon at bounding box center [16, 72] width 13 height 13
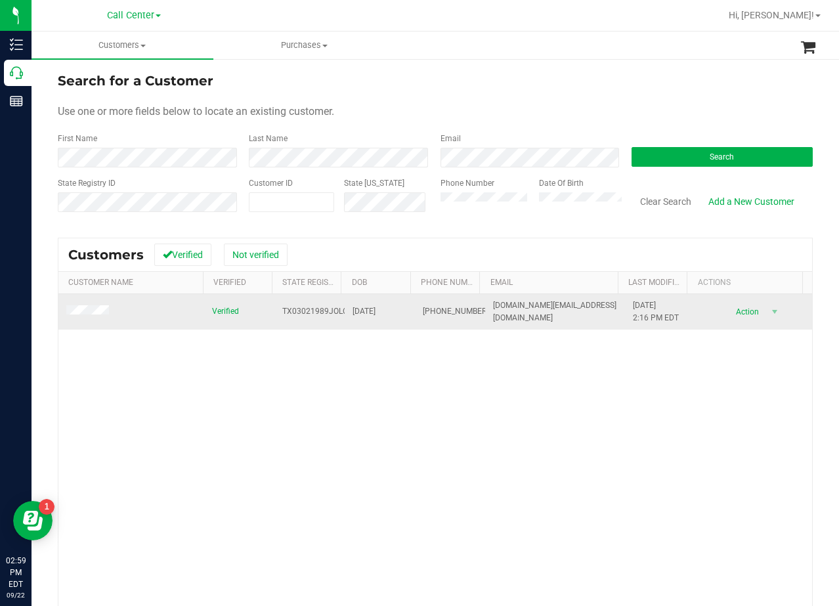
click at [91, 317] on span at bounding box center [89, 311] width 47 height 13
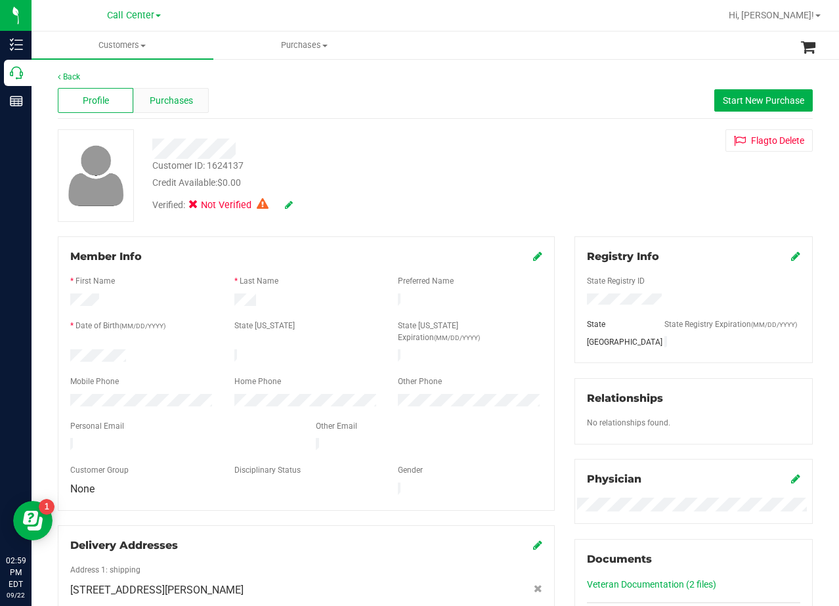
click at [170, 100] on span "Purchases" at bounding box center [171, 101] width 43 height 14
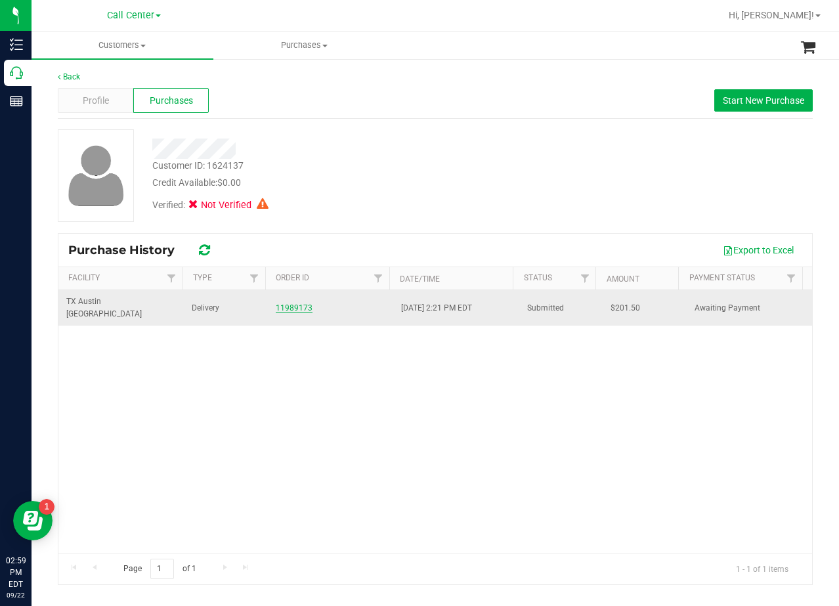
click at [289, 303] on link "11989173" at bounding box center [294, 307] width 37 height 9
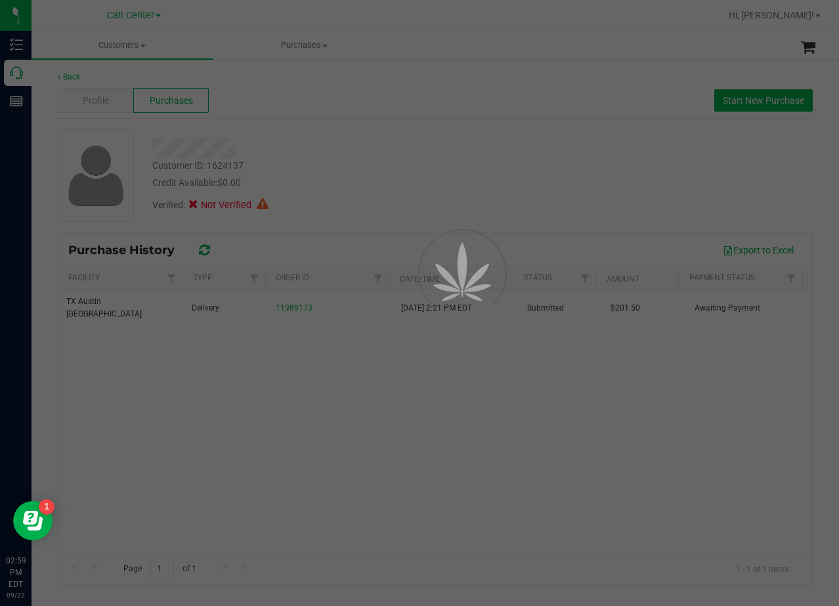
click at [323, 124] on div at bounding box center [419, 303] width 839 height 606
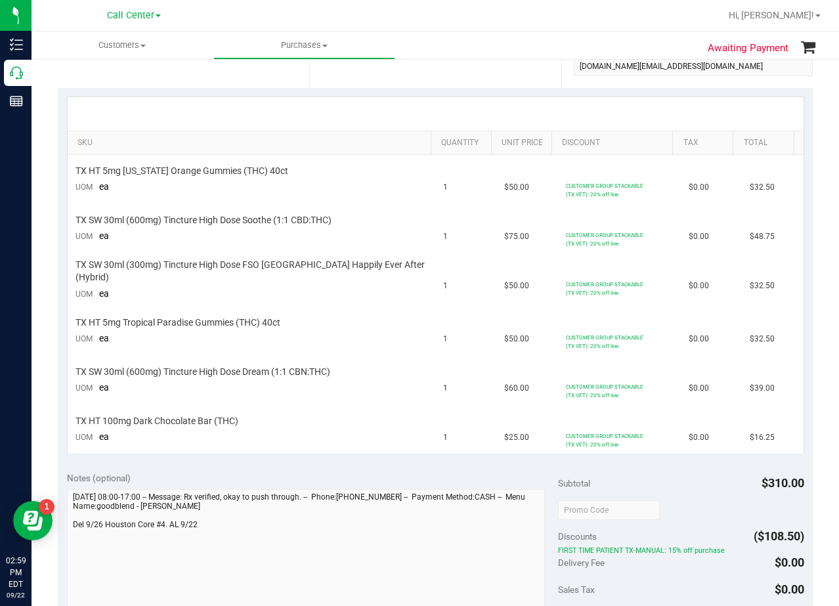
scroll to position [263, 0]
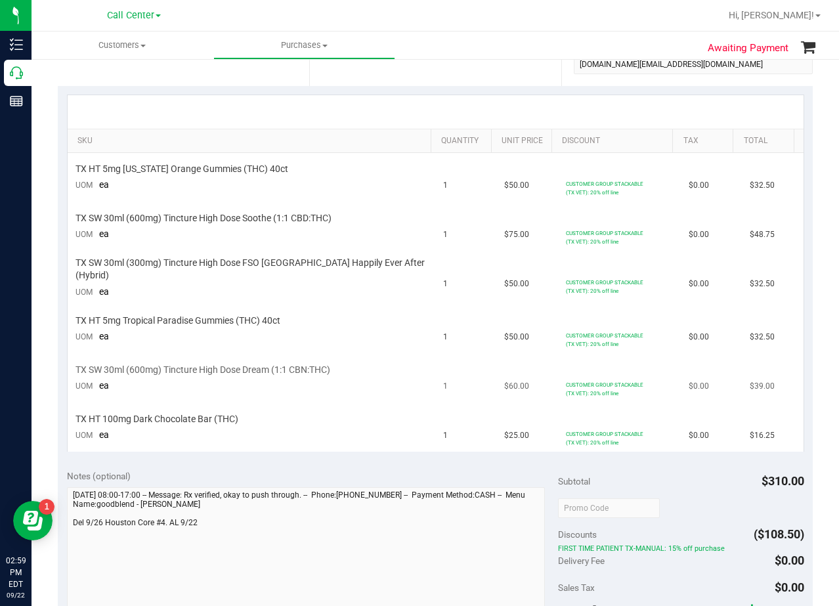
click at [558, 363] on td "CUSTOMER GROUP STACKABLE (TX VET): 20% off line" at bounding box center [619, 378] width 123 height 49
drag, startPoint x: 102, startPoint y: 168, endPoint x: 278, endPoint y: 163, distance: 176.0
click at [280, 163] on div "TX HT 5mg [US_STATE] Orange Gummies (THC) 40ct" at bounding box center [252, 169] width 353 height 12
click at [445, 116] on div at bounding box center [436, 111] width 736 height 33
drag, startPoint x: 268, startPoint y: 168, endPoint x: 104, endPoint y: 166, distance: 163.5
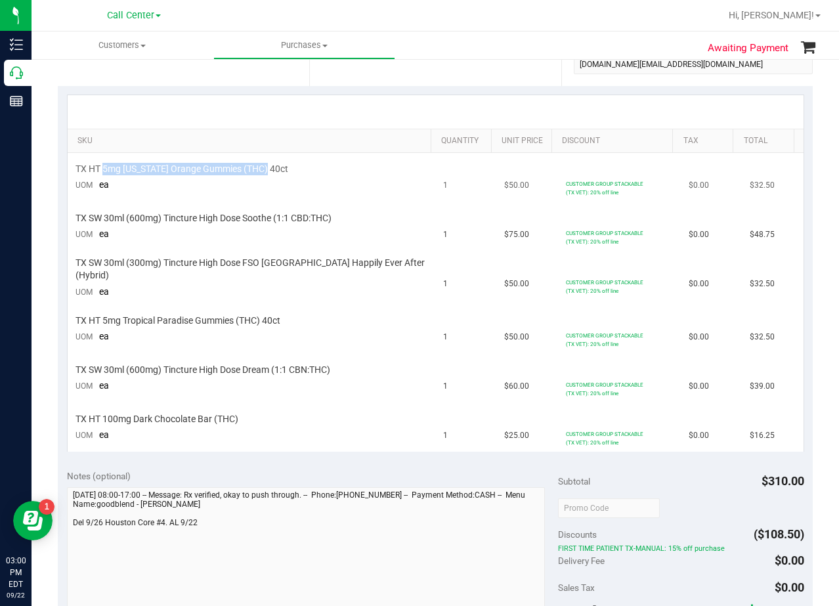
click at [104, 166] on div "TX HT 5mg [US_STATE] Orange Gummies (THC) 40ct" at bounding box center [252, 169] width 353 height 12
copy span "5mg Texas Orange Gummies (THC) 40ct"
click at [506, 263] on td "$50.00" at bounding box center [526, 277] width 61 height 53
drag, startPoint x: 335, startPoint y: 217, endPoint x: 106, endPoint y: 223, distance: 229.2
click at [106, 223] on span "TX SW 30ml (600mg) Tincture High Dose Soothe (1:1 CBD:THC)" at bounding box center [204, 218] width 256 height 12
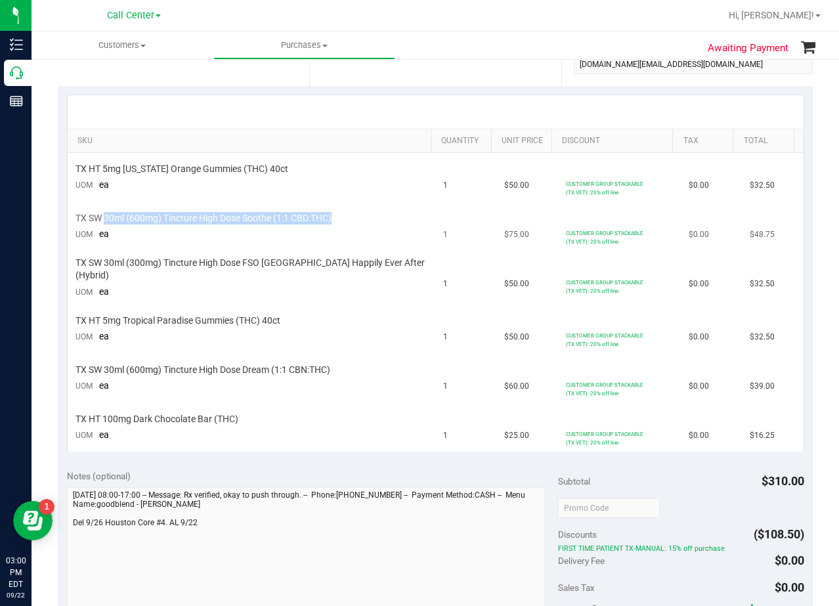
copy span "30ml (600mg) Tincture High Dose Soothe (1:1 CBD:THC)"
click at [496, 269] on td "$50.00" at bounding box center [526, 277] width 61 height 53
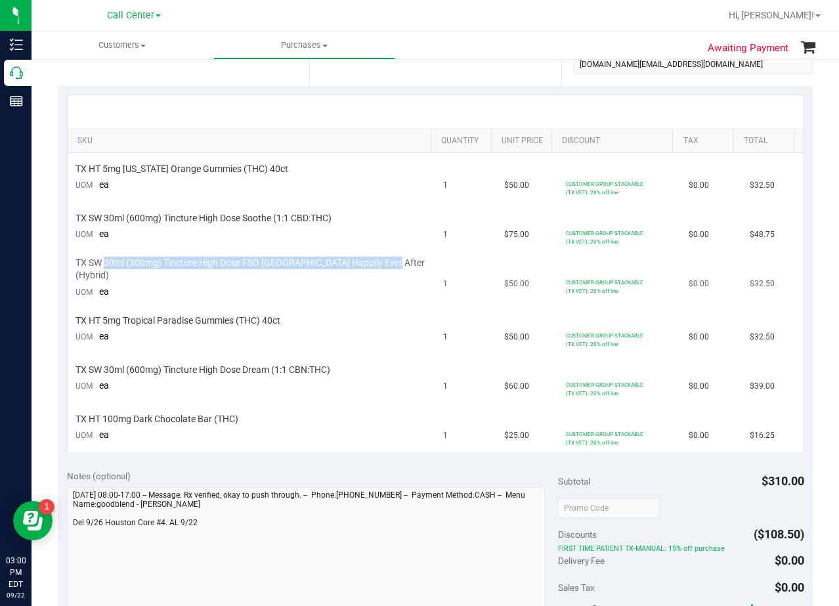
drag, startPoint x: 387, startPoint y: 267, endPoint x: 106, endPoint y: 271, distance: 281.0
click at [106, 271] on div "TX SW 30ml (300mg) Tincture High Dose FSO TX Happily Ever After (Hybrid)" at bounding box center [252, 269] width 353 height 25
copy span "30ml (300mg) Tincture High Dose FSO TX Happily Ever After (Hybrid)"
click at [504, 286] on span "$50.00" at bounding box center [516, 284] width 25 height 12
drag, startPoint x: 299, startPoint y: 324, endPoint x: 100, endPoint y: 322, distance: 198.3
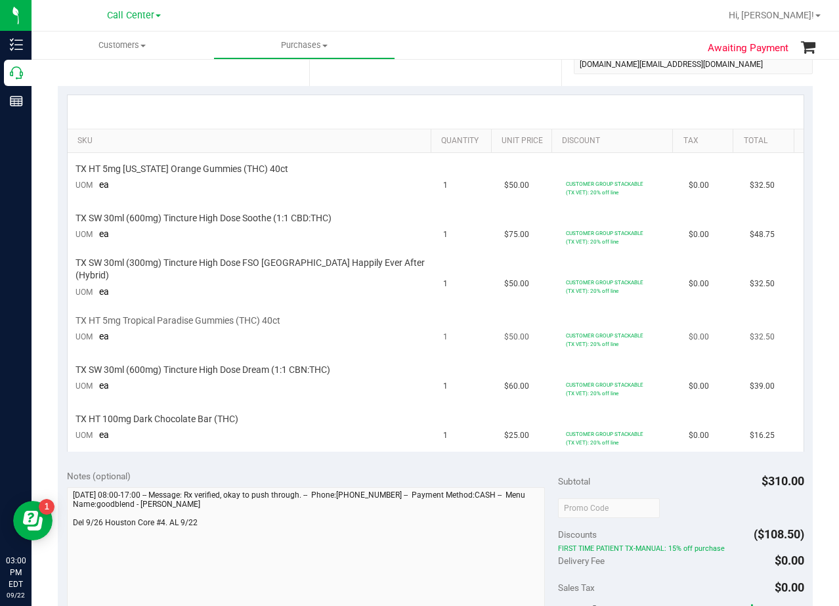
click at [101, 322] on td "TX HT 5mg Tropical Paradise Gummies (THC) 40ct UOM ea" at bounding box center [252, 329] width 368 height 49
click at [98, 318] on span "TX HT 5mg Tropical Paradise Gummies (THC) 40ct" at bounding box center [178, 321] width 205 height 12
drag, startPoint x: 101, startPoint y: 315, endPoint x: 179, endPoint y: 312, distance: 77.5
click at [179, 315] on span "TX HT 5mg Tropical Paradise Gummies (THC) 40ct" at bounding box center [178, 321] width 205 height 12
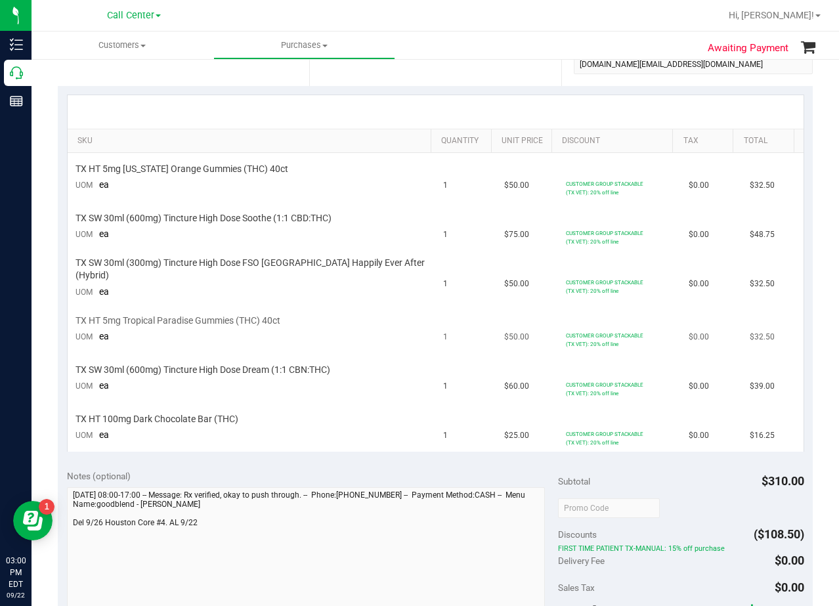
click at [299, 315] on div "TX HT 5mg Tropical Paradise Gummies (THC) 40ct" at bounding box center [252, 321] width 353 height 12
drag, startPoint x: 291, startPoint y: 315, endPoint x: 103, endPoint y: 319, distance: 187.8
click at [103, 319] on div "TX HT 5mg Tropical Paradise Gummies (THC) 40ct" at bounding box center [252, 321] width 353 height 12
copy span "5mg Tropical Paradise Gummies (THC) 40ct"
click at [479, 299] on td "1" at bounding box center [465, 277] width 61 height 53
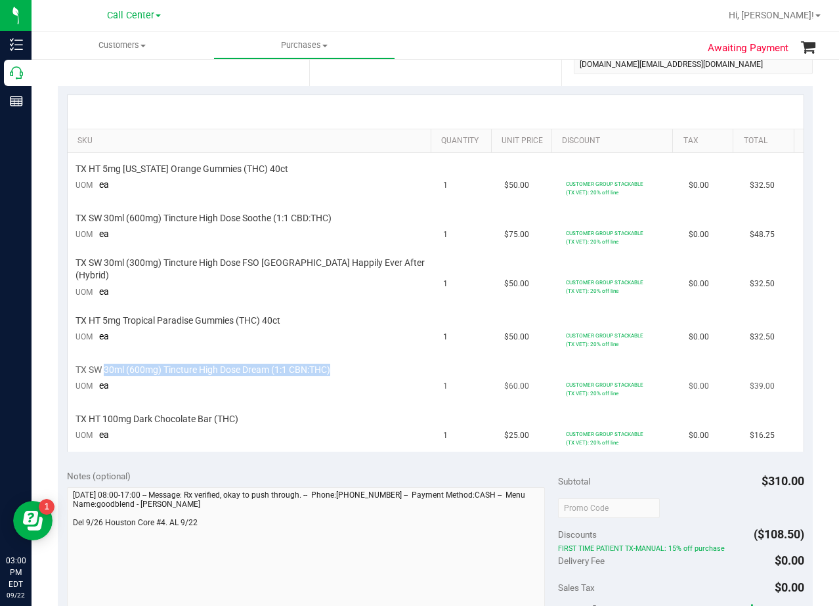
drag, startPoint x: 343, startPoint y: 364, endPoint x: 106, endPoint y: 367, distance: 237.0
click at [106, 367] on div "TX SW 30ml (600mg) Tincture High Dose Dream (1:1 CBN:THC)" at bounding box center [252, 370] width 353 height 12
copy span "30ml (600mg) Tincture High Dose Dream (1:1 CBN:THC)"
drag, startPoint x: 507, startPoint y: 380, endPoint x: 489, endPoint y: 389, distance: 20.0
click at [505, 380] on span "$60.00" at bounding box center [516, 386] width 25 height 12
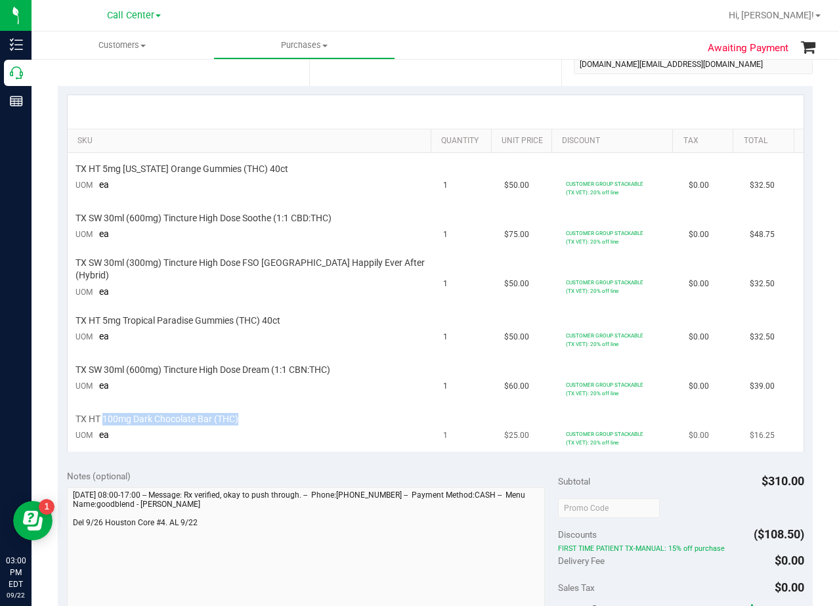
drag, startPoint x: 238, startPoint y: 418, endPoint x: 103, endPoint y: 418, distance: 135.3
click at [103, 418] on div "TX HT 100mg Dark Chocolate Bar (THC)" at bounding box center [252, 419] width 353 height 12
copy span "100mg Dark Chocolate Bar (THC)"
click at [441, 288] on td "1" at bounding box center [465, 277] width 61 height 53
click at [475, 257] on td "1" at bounding box center [465, 277] width 61 height 53
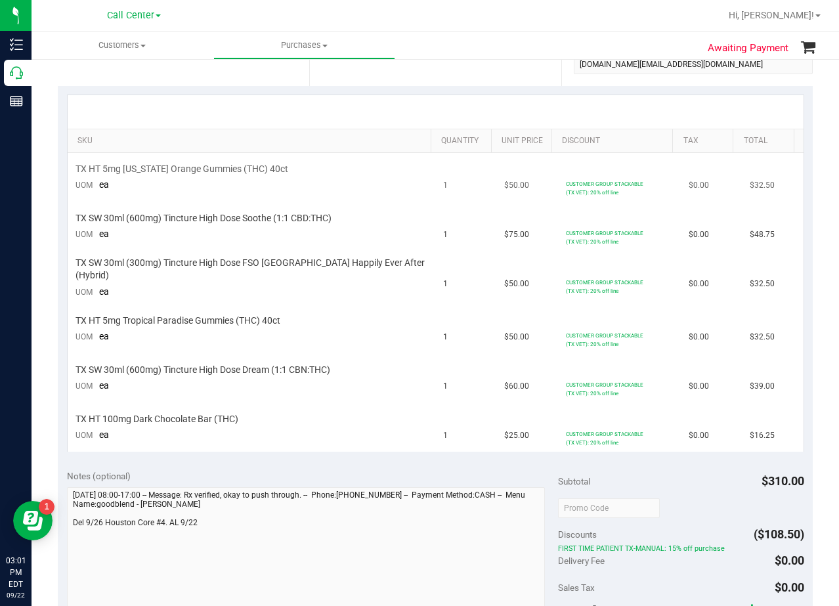
click at [504, 181] on span "$50.00" at bounding box center [516, 185] width 25 height 12
click at [510, 186] on span "$50.00" at bounding box center [516, 185] width 25 height 12
click at [523, 187] on td "$50.00" at bounding box center [526, 177] width 61 height 49
drag, startPoint x: 517, startPoint y: 185, endPoint x: 487, endPoint y: 190, distance: 30.6
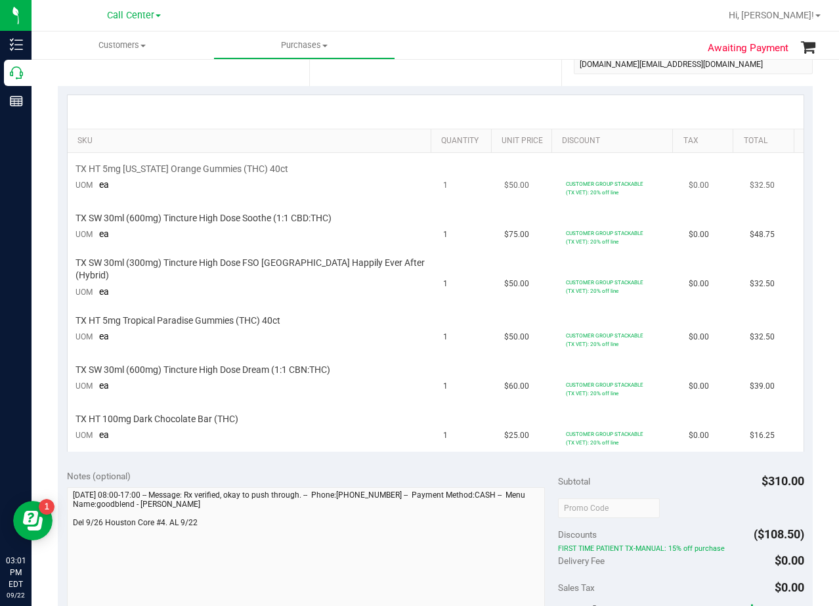
click at [496, 190] on td "$50.00" at bounding box center [526, 177] width 61 height 49
copy span "$50.00"
drag, startPoint x: 518, startPoint y: 234, endPoint x: 479, endPoint y: 234, distance: 39.4
click at [479, 234] on tr "TX SW 30ml (600mg) Tincture High Dose Soothe (1:1 CBD:THC) UOM ea 1 $75.00 CUST…" at bounding box center [436, 226] width 736 height 49
copy tr "$75.00"
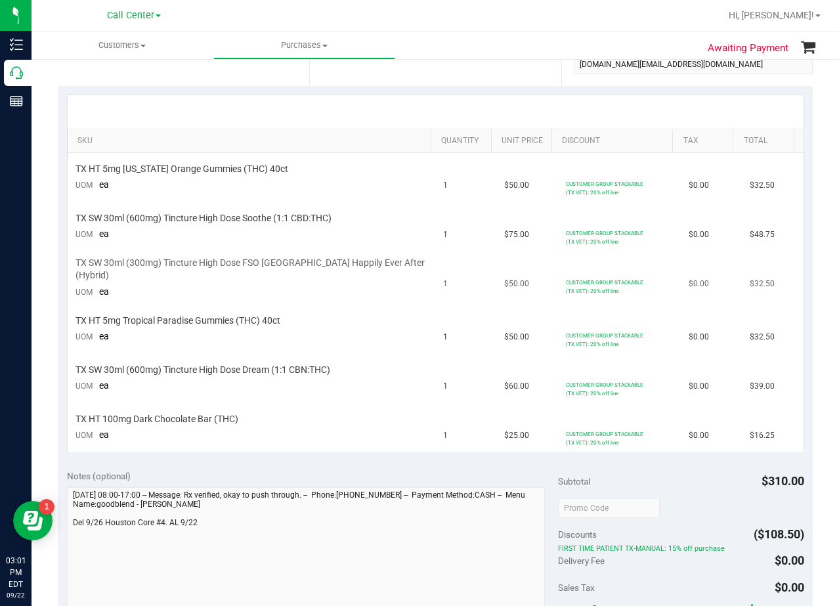
drag, startPoint x: 517, startPoint y: 282, endPoint x: 494, endPoint y: 284, distance: 23.8
click at [496, 284] on td "$50.00" at bounding box center [526, 277] width 61 height 53
copy span "$50.00"
drag, startPoint x: 517, startPoint y: 334, endPoint x: 491, endPoint y: 336, distance: 25.7
click at [496, 336] on td "$50.00" at bounding box center [526, 329] width 61 height 49
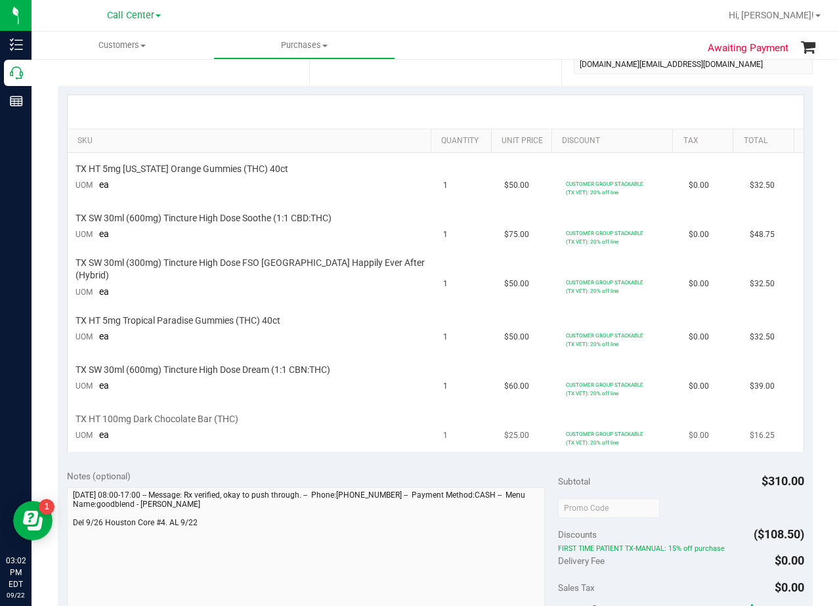
copy span "$50.00"
drag, startPoint x: 519, startPoint y: 379, endPoint x: 492, endPoint y: 381, distance: 26.4
click at [496, 381] on td "$60.00" at bounding box center [526, 378] width 61 height 49
drag, startPoint x: 519, startPoint y: 428, endPoint x: 492, endPoint y: 431, distance: 27.1
click at [496, 431] on td "$25.00" at bounding box center [526, 427] width 61 height 49
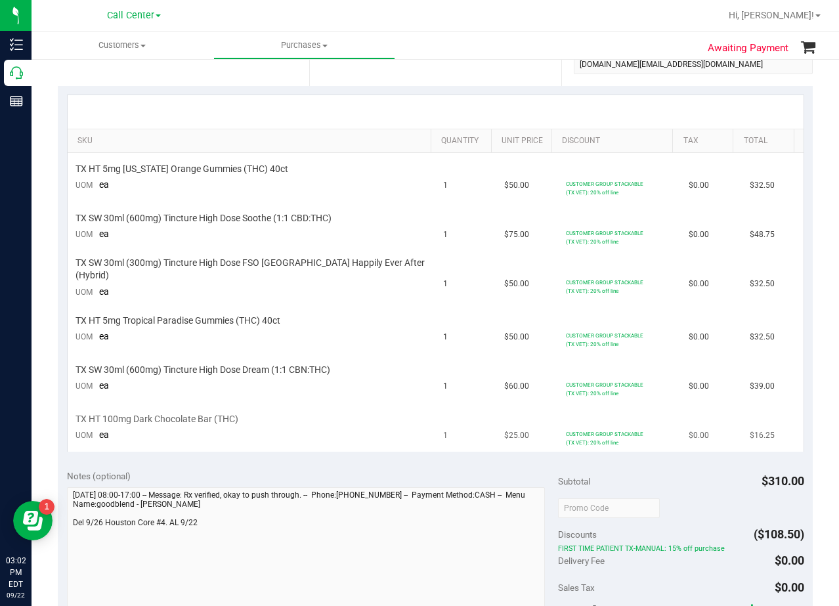
scroll to position [328, 0]
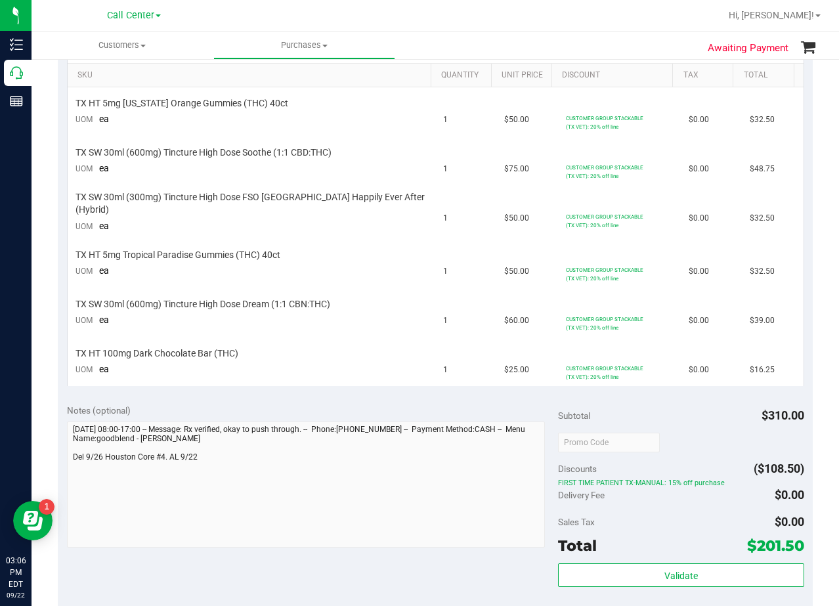
drag, startPoint x: 486, startPoint y: 401, endPoint x: 475, endPoint y: 400, distance: 10.6
click at [486, 404] on div "Notes (optional)" at bounding box center [313, 410] width 492 height 13
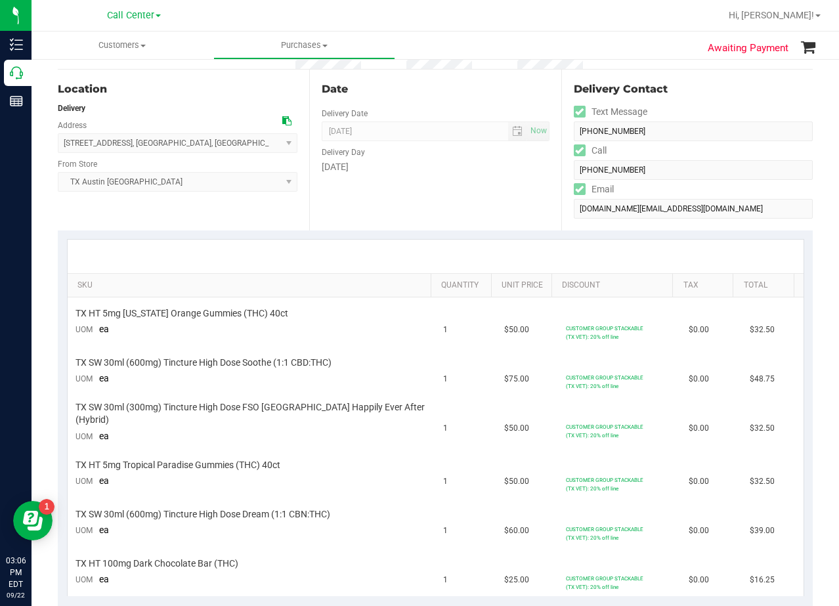
scroll to position [0, 0]
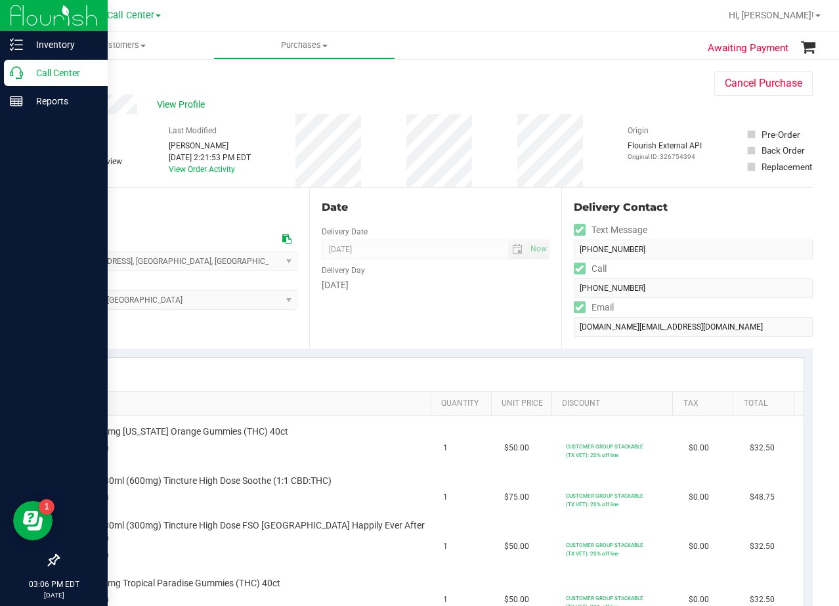
click at [30, 72] on p "Call Center" at bounding box center [62, 73] width 79 height 16
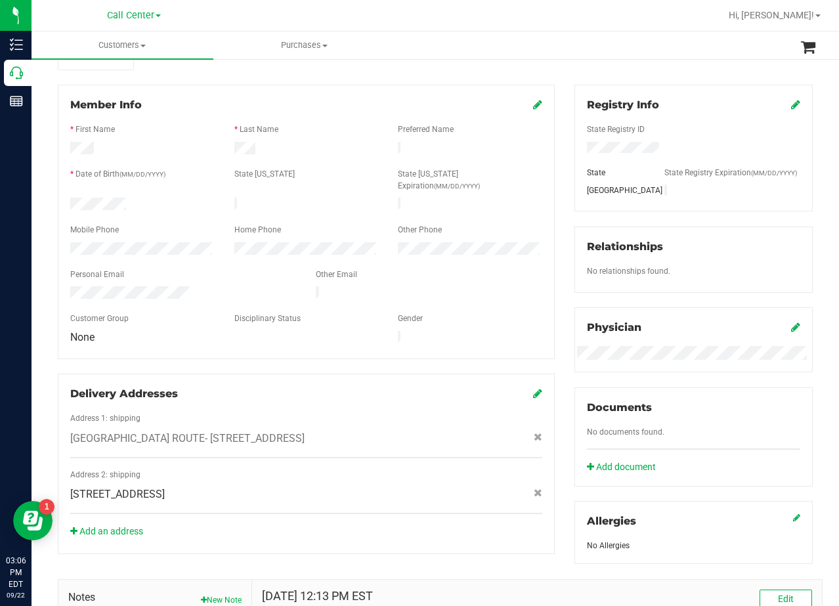
scroll to position [66, 0]
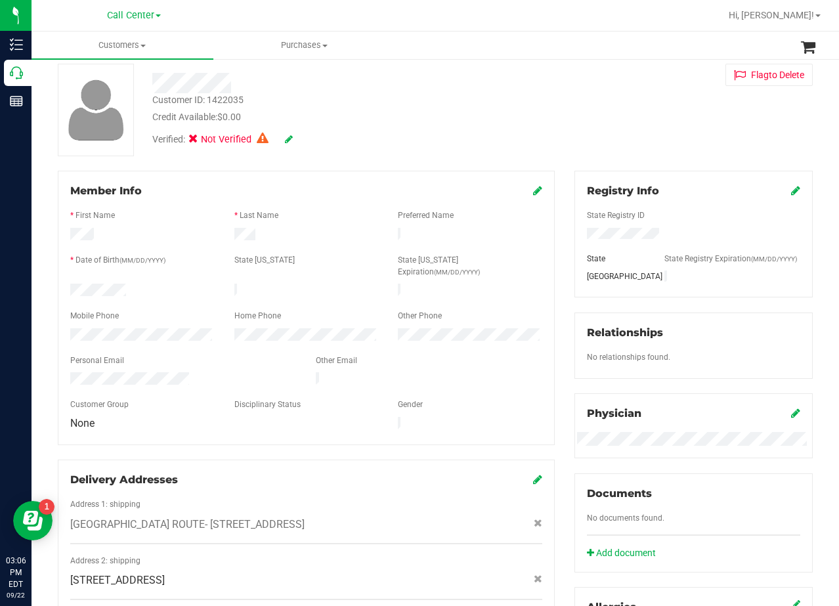
click at [533, 190] on icon at bounding box center [537, 190] width 9 height 11
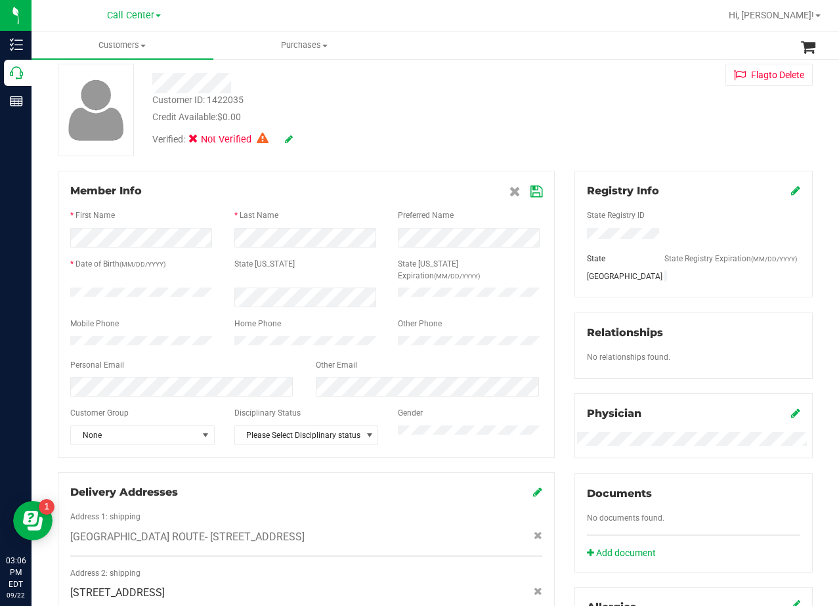
click at [531, 193] on icon at bounding box center [537, 191] width 12 height 11
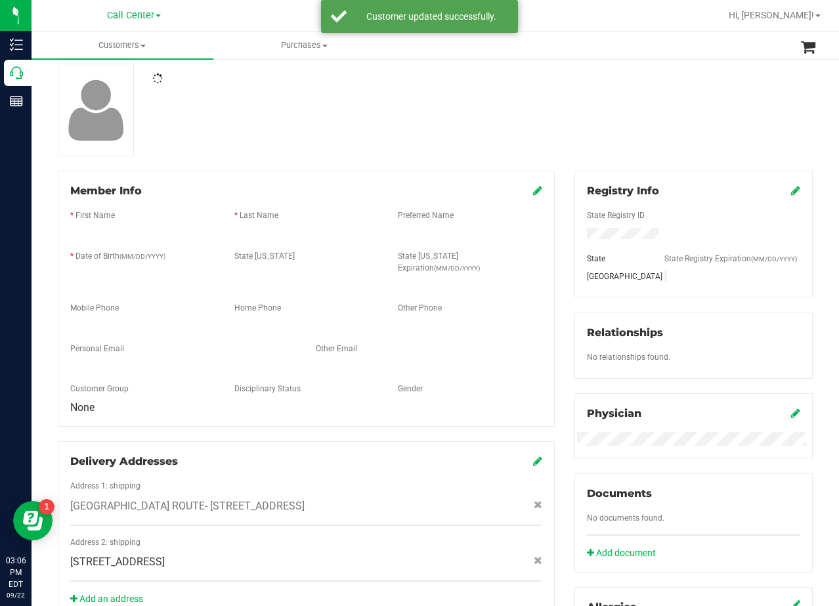
click at [506, 138] on div at bounding box center [435, 110] width 775 height 93
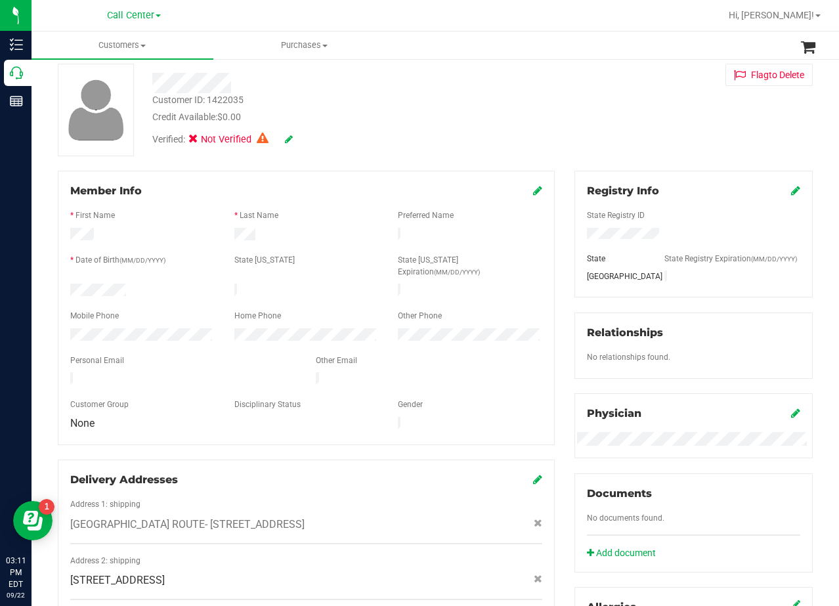
click at [511, 105] on div "Customer ID: 1422035 Credit Available: $0.00" at bounding box center [335, 108] width 387 height 31
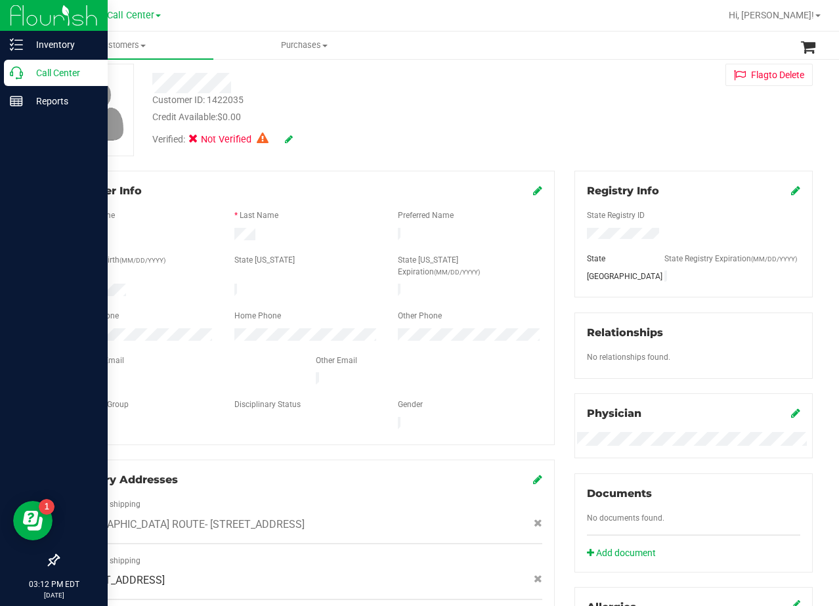
click at [11, 72] on icon at bounding box center [16, 72] width 13 height 13
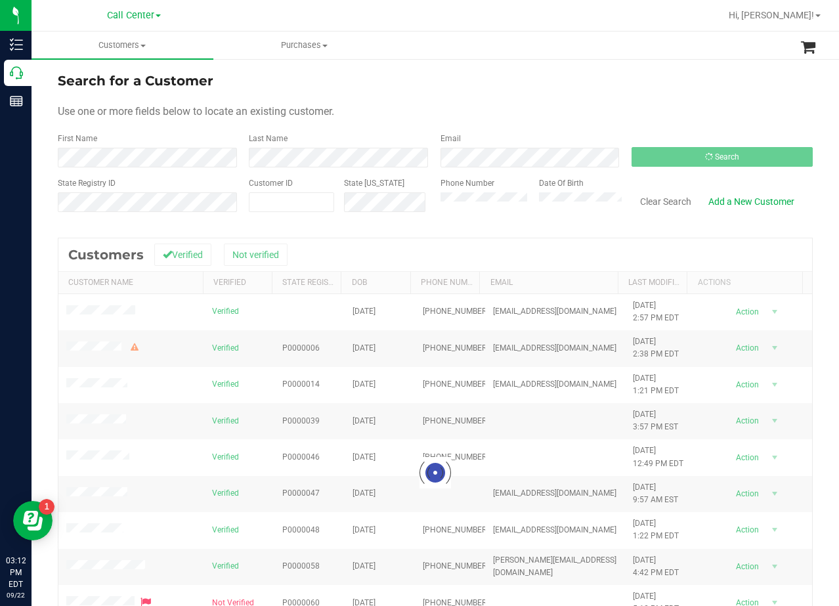
click at [519, 110] on div "Use one or more fields below to locate an existing customer." at bounding box center [435, 112] width 755 height 16
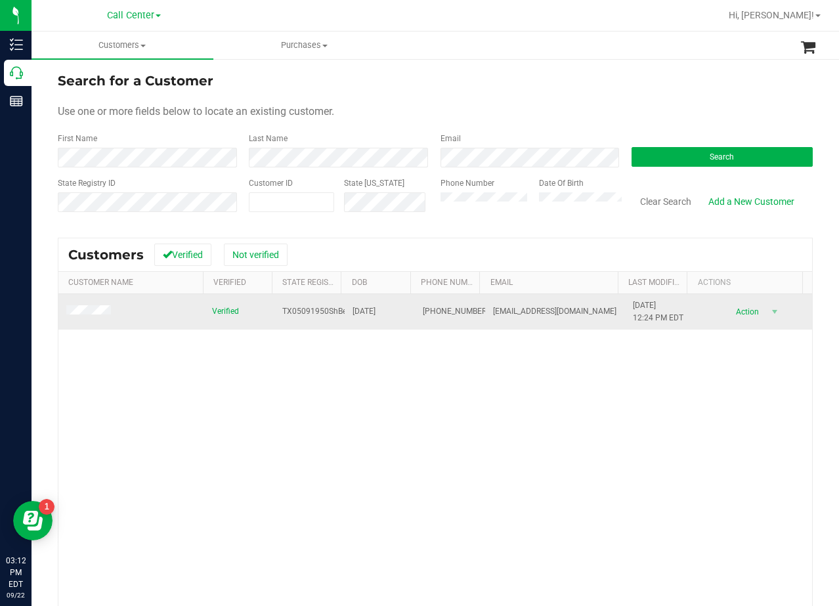
click at [93, 305] on td at bounding box center [131, 311] width 146 height 35
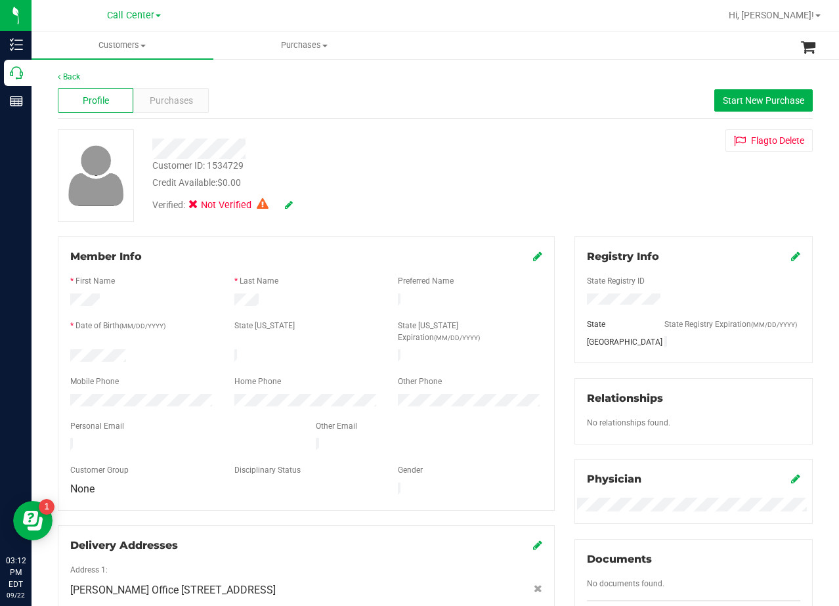
click at [567, 152] on div "Customer ID: 1534729 Credit Available: $0.00 Verified: Not Verified Flag to Del…" at bounding box center [435, 175] width 775 height 93
drag, startPoint x: 561, startPoint y: 203, endPoint x: 553, endPoint y: 198, distance: 10.0
click at [559, 203] on div "Customer ID: 1534729 Credit Available: $0.00 Verified: Not Verified Flag to Del…" at bounding box center [435, 175] width 775 height 93
click at [555, 205] on div "Customer ID: 1534729 Credit Available: $0.00 Verified: Not Verified Flag to Del…" at bounding box center [435, 175] width 775 height 93
click at [567, 166] on div "Customer ID: 1534729 Credit Available: $0.00 Verified: Not Verified Flag to Del…" at bounding box center [435, 175] width 775 height 93
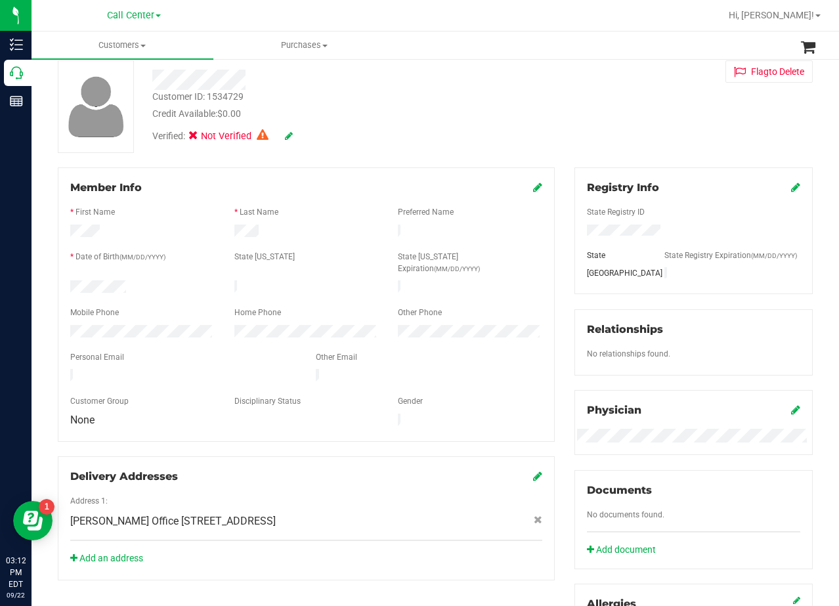
scroll to position [197, 0]
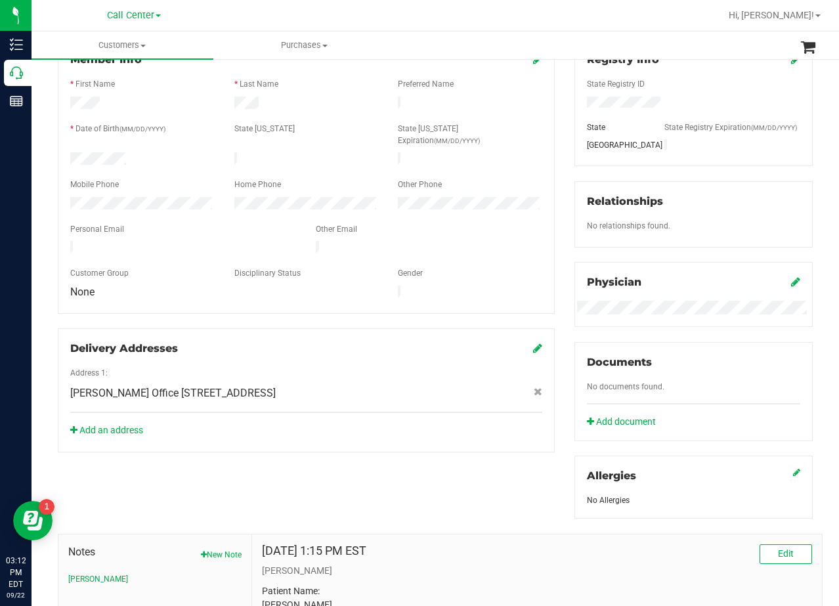
click at [460, 383] on div "Address 1: Dr. Bartels Office 1722 9th St , Wichita Falls , TX 76301" at bounding box center [306, 390] width 472 height 46
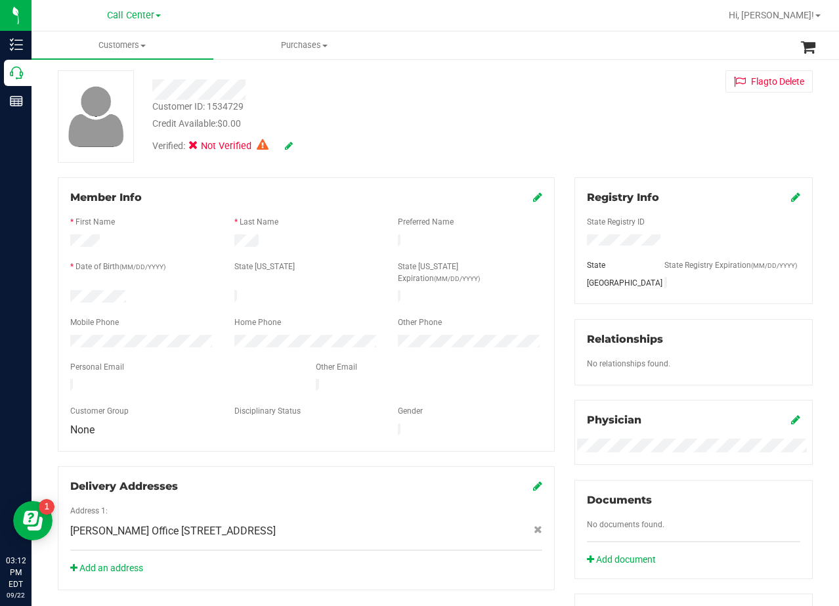
scroll to position [0, 0]
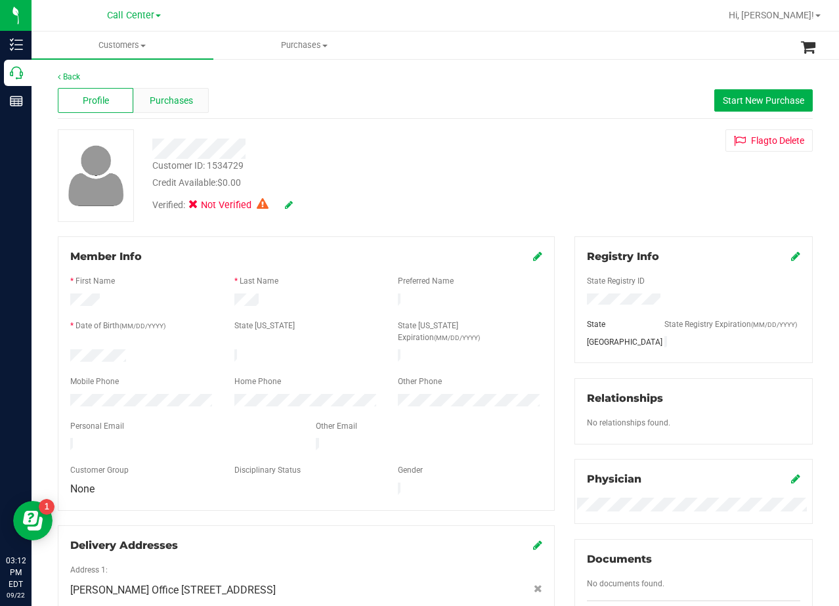
click at [163, 98] on span "Purchases" at bounding box center [171, 101] width 43 height 14
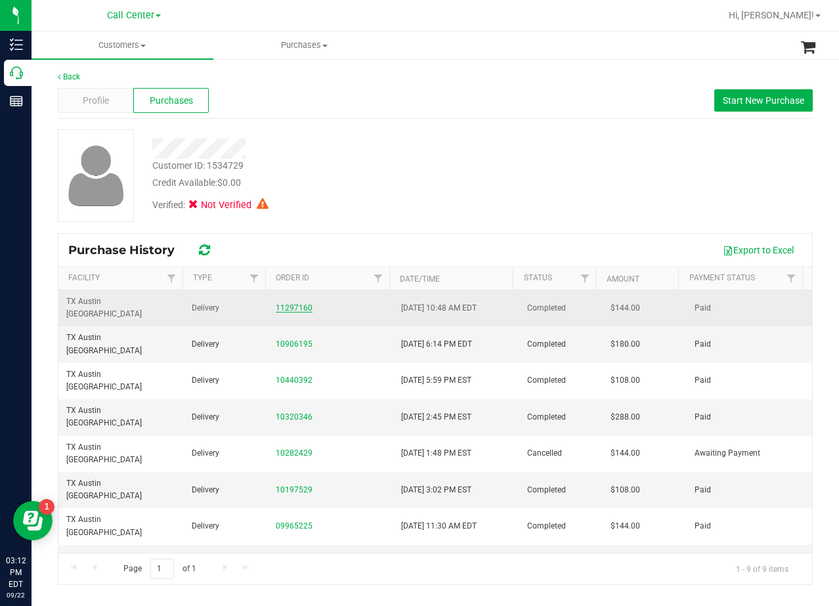
drag, startPoint x: 284, startPoint y: 307, endPoint x: 276, endPoint y: 303, distance: 9.4
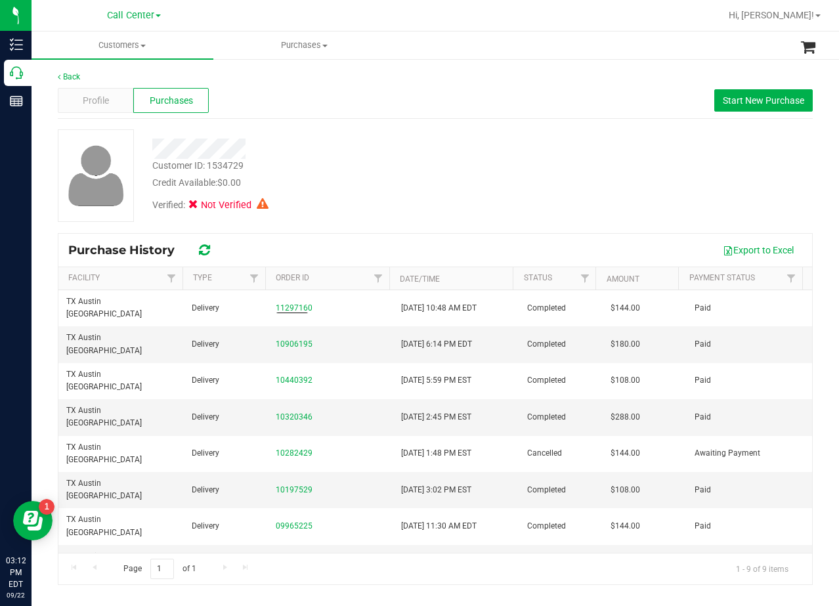
click at [341, 149] on div at bounding box center [335, 149] width 387 height 20
click at [601, 116] on div "Profile Purchases Start New Purchase" at bounding box center [435, 101] width 755 height 36
click at [417, 180] on div "Credit Available: $0.00" at bounding box center [336, 183] width 368 height 14
click at [739, 95] on span "Start New Purchase" at bounding box center [763, 100] width 81 height 11
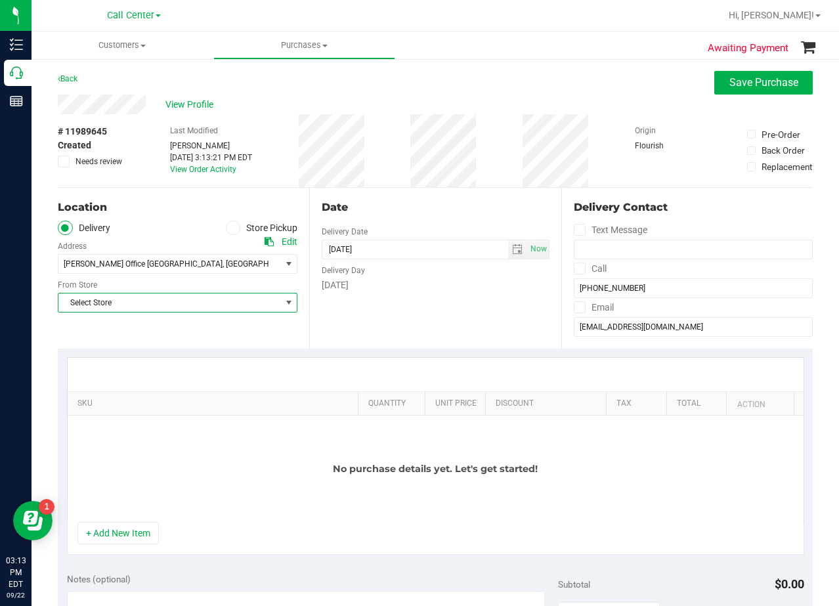
click at [250, 301] on span "Select Store" at bounding box center [169, 302] width 222 height 18
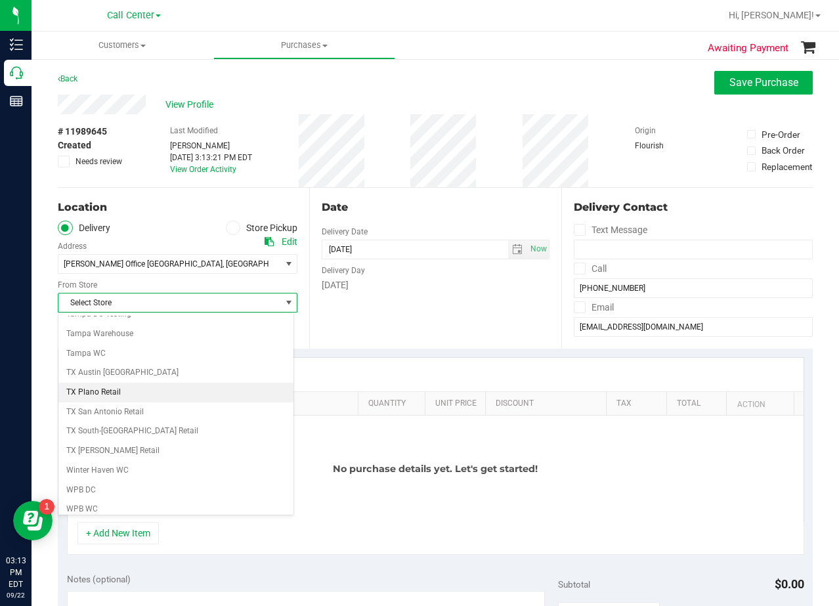
scroll to position [954, 0]
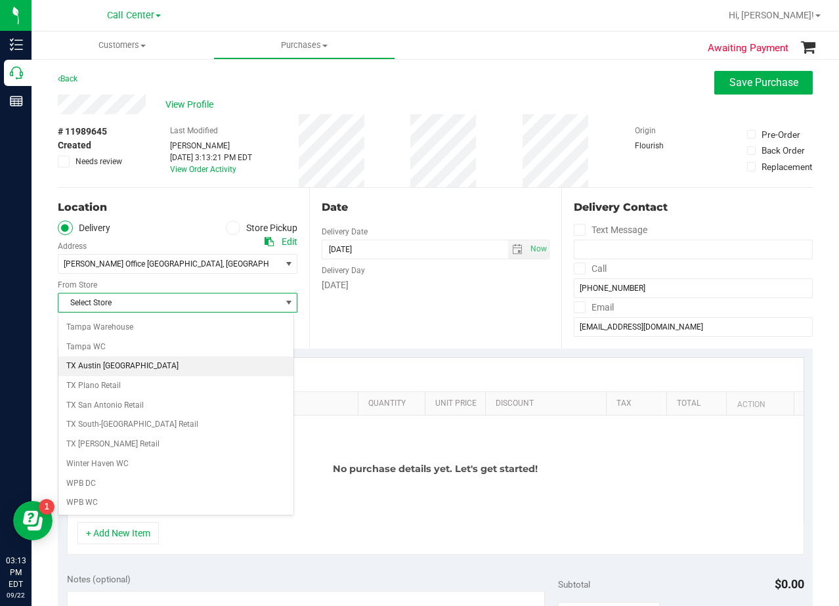
click at [207, 366] on li "TX Austin [GEOGRAPHIC_DATA]" at bounding box center [175, 367] width 235 height 20
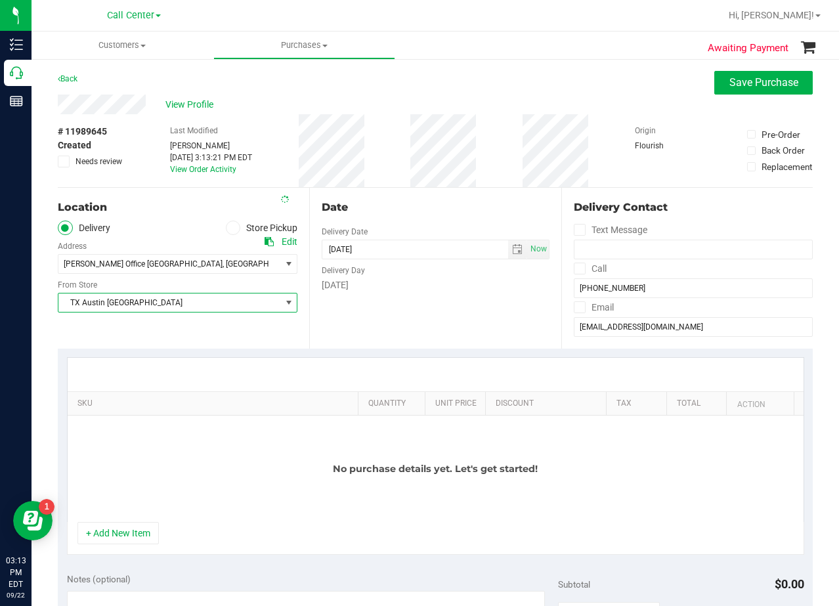
click at [369, 311] on div "Date Delivery Date 09/22/2025 Now 09/22/2025 03:13 PM Now Delivery Day Monday" at bounding box center [434, 268] width 251 height 161
click at [439, 209] on div "Date" at bounding box center [435, 208] width 227 height 16
click at [512, 251] on span "select" at bounding box center [517, 249] width 11 height 11
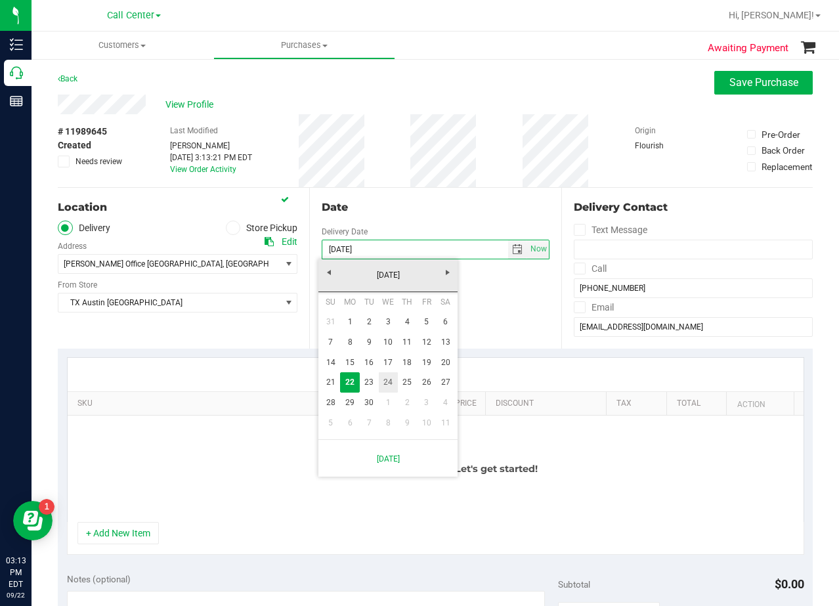
click at [383, 380] on link "24" at bounding box center [388, 382] width 19 height 20
type input "09/24/2025"
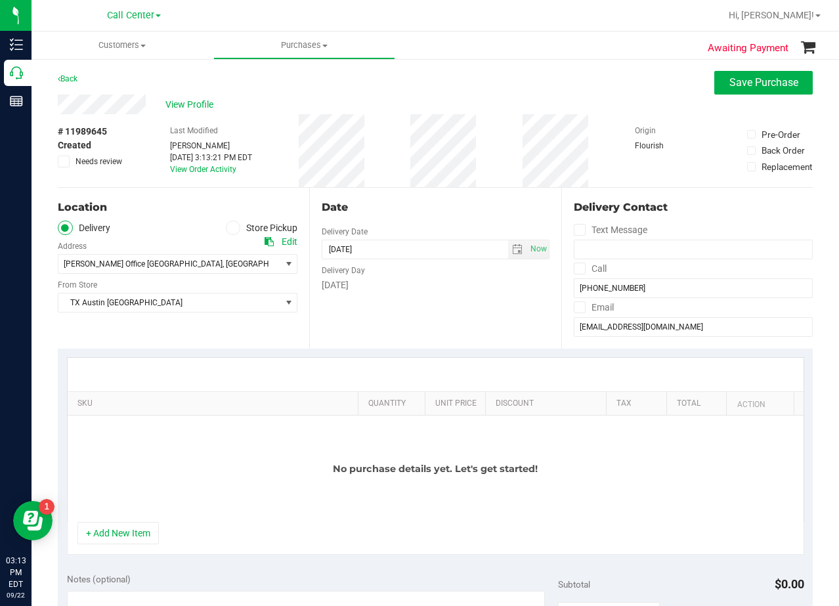
click at [399, 328] on div "Date Delivery Date 09/24/2025 Now 09/24/2025 03:13 PM Now Delivery Day Wednesday" at bounding box center [434, 268] width 251 height 161
click at [414, 208] on div "Date" at bounding box center [435, 208] width 227 height 16
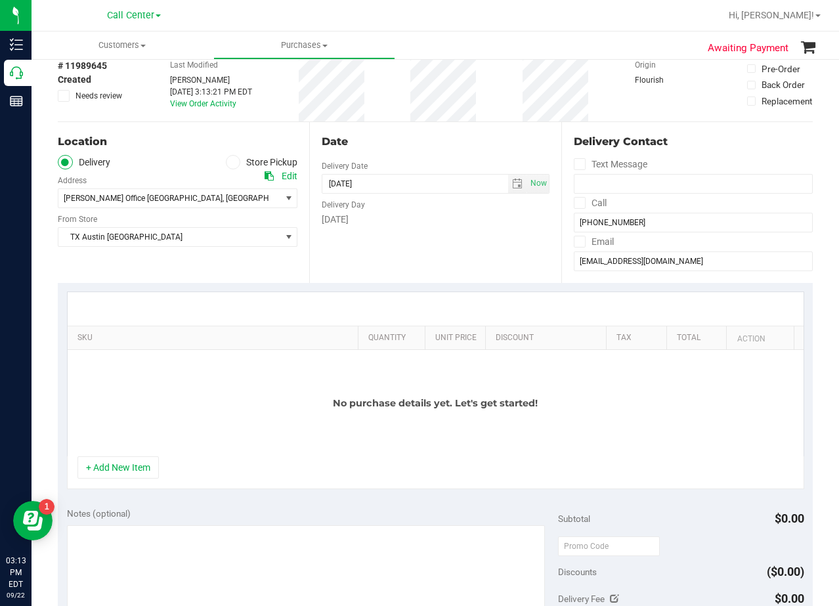
click at [508, 246] on div "Date Delivery Date 09/24/2025 Now 09/24/2025 03:13 PM Now Delivery Day Wednesday" at bounding box center [434, 202] width 251 height 161
click at [142, 475] on button "+ Add New Item" at bounding box center [117, 467] width 81 height 22
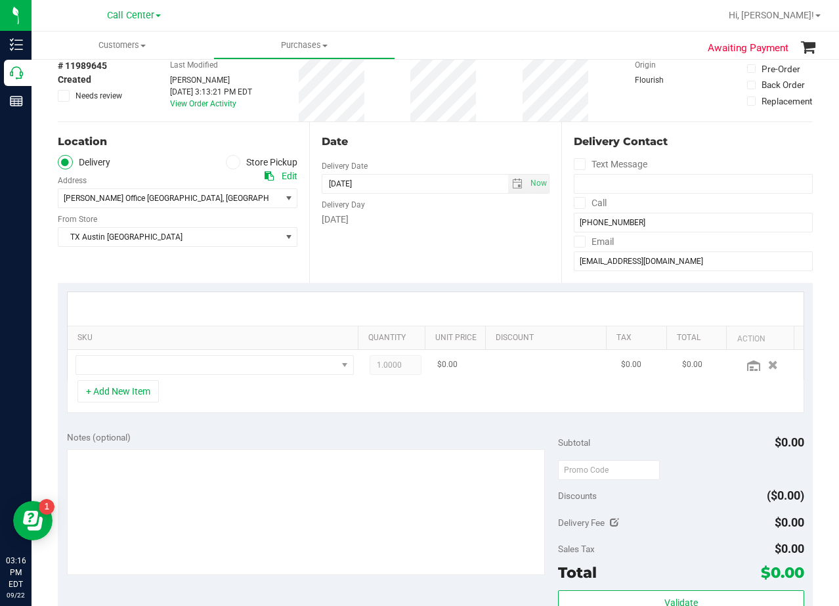
click at [172, 376] on td at bounding box center [215, 365] width 294 height 30
click at [174, 372] on span "NO DATA FOUND" at bounding box center [206, 365] width 261 height 18
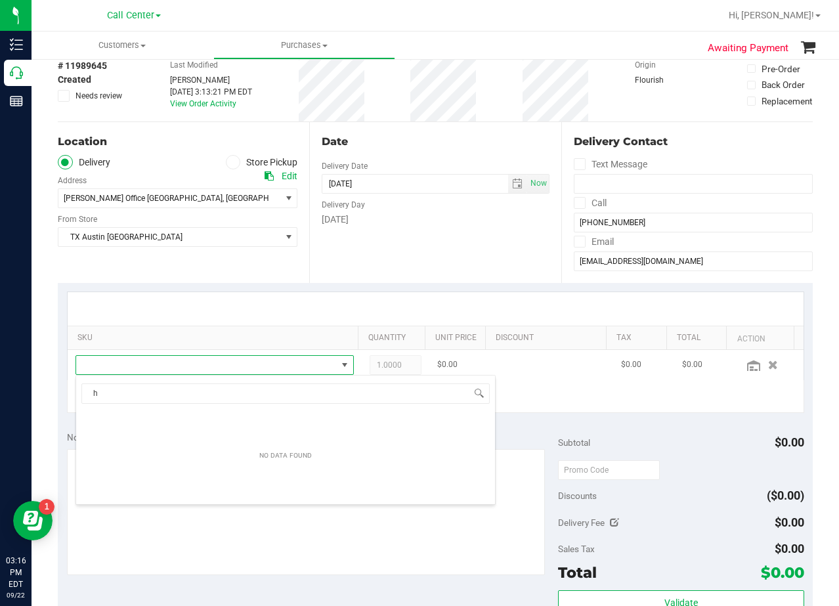
scroll to position [20, 264]
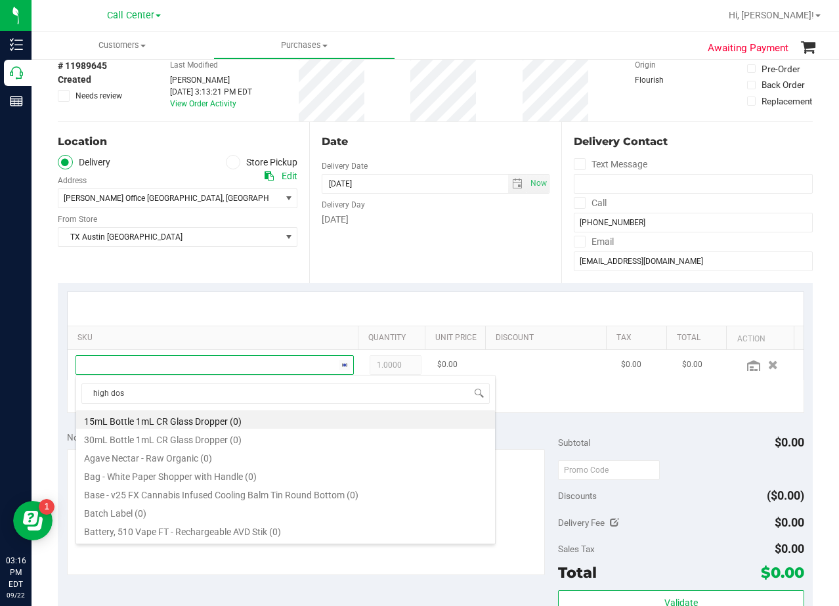
type input "high dose"
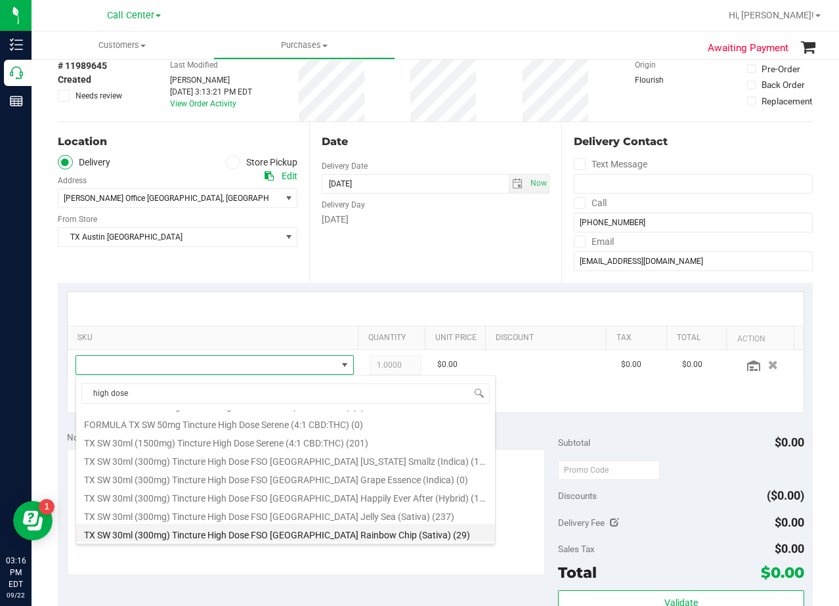
scroll to position [273, 0]
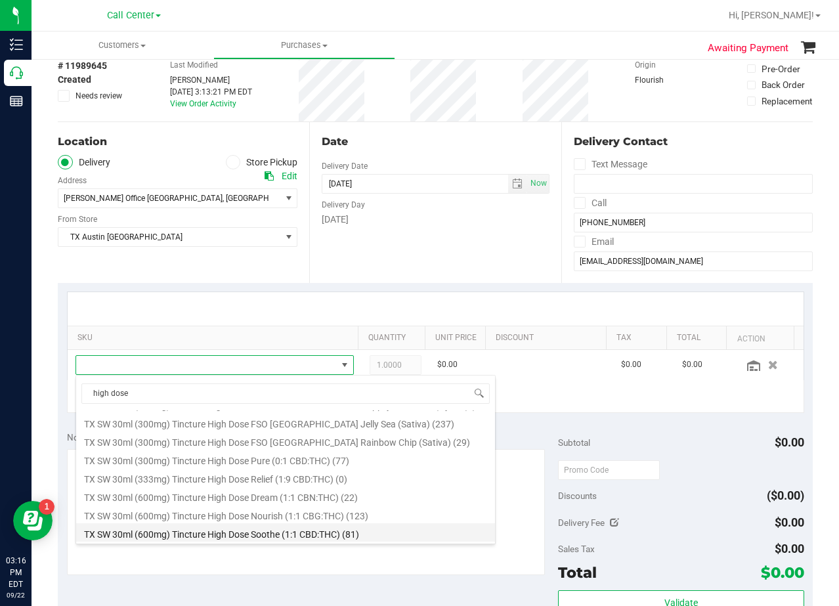
click at [384, 532] on li "TX SW 30ml (600mg) Tincture High Dose Soothe (1:1 CBD:THC) (81)" at bounding box center [285, 532] width 419 height 18
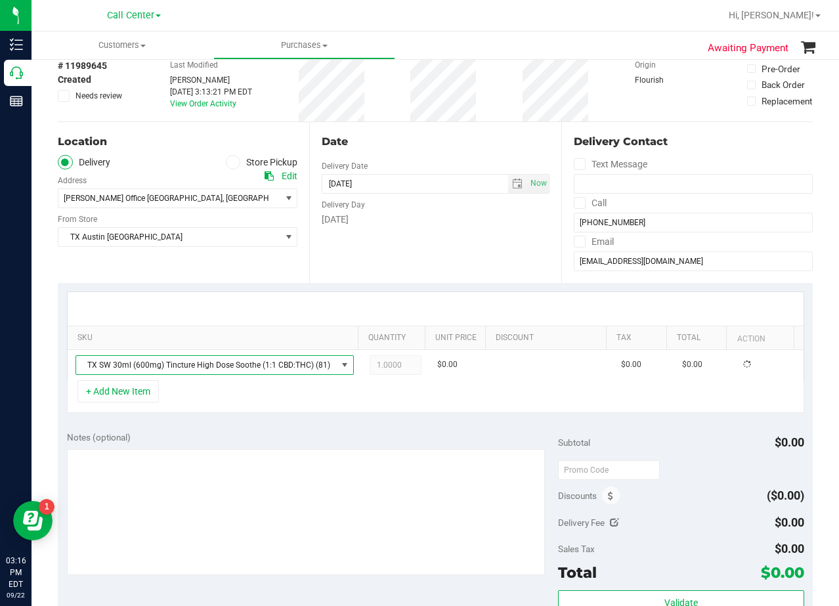
click at [352, 427] on div "Notes (optional) Subtotal $0.00 Discounts ($0.00) Delivery Fee $0.00 Sales Tax …" at bounding box center [435, 540] width 755 height 236
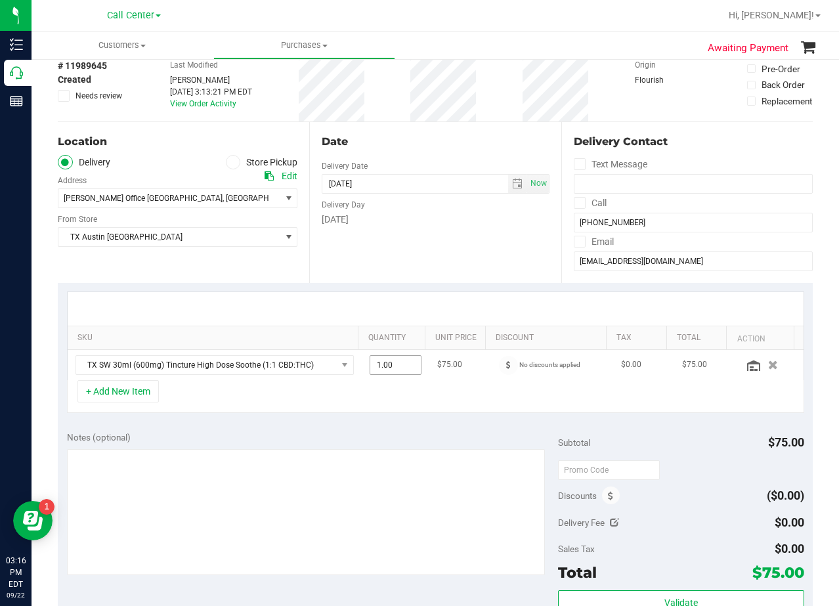
click at [399, 365] on span "1.00 1" at bounding box center [396, 365] width 52 height 20
click at [399, 365] on input "1" at bounding box center [395, 365] width 51 height 18
type input "2"
type input "2.00"
click at [420, 269] on div "Date Delivery Date 09/24/2025 Now 09/24/2025 08:00 AM Now Delivery Day Wednesday" at bounding box center [434, 202] width 251 height 161
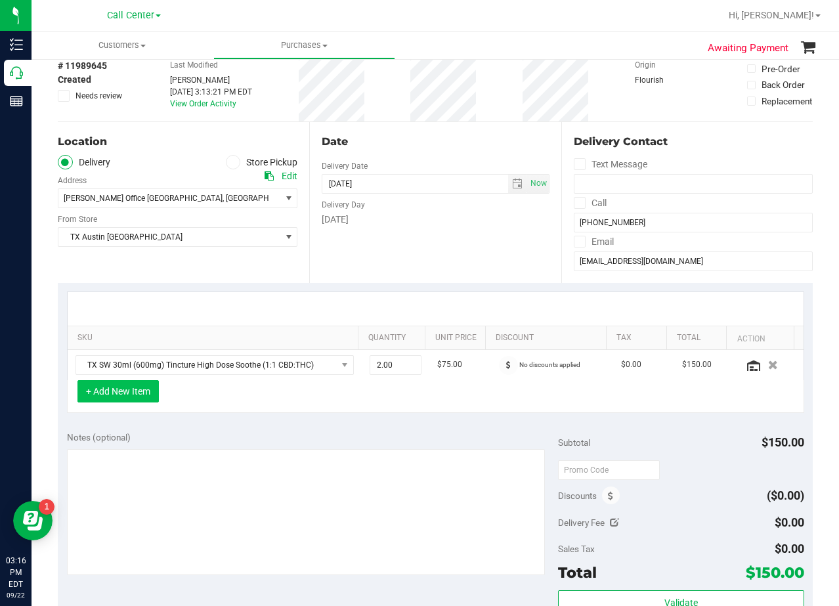
click at [123, 394] on button "+ Add New Item" at bounding box center [117, 391] width 81 height 22
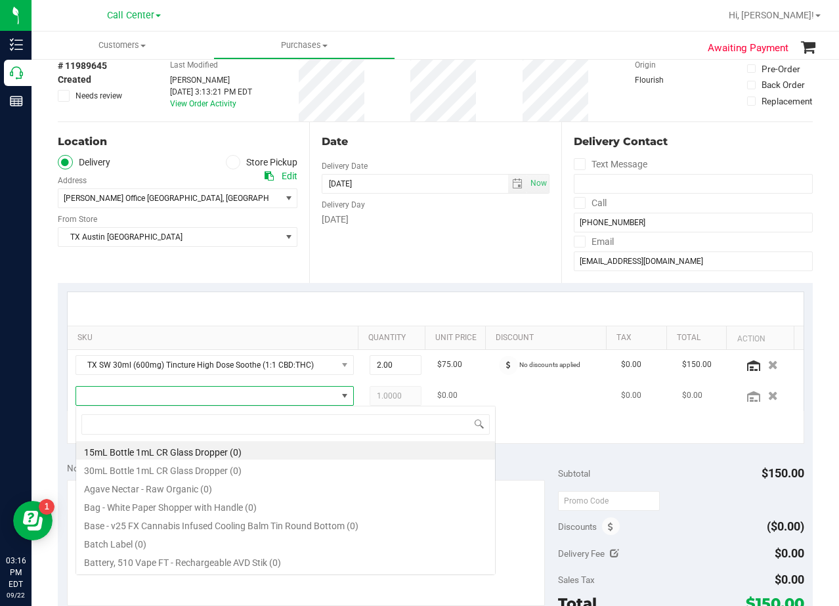
scroll to position [20, 264]
type input "orange dream"
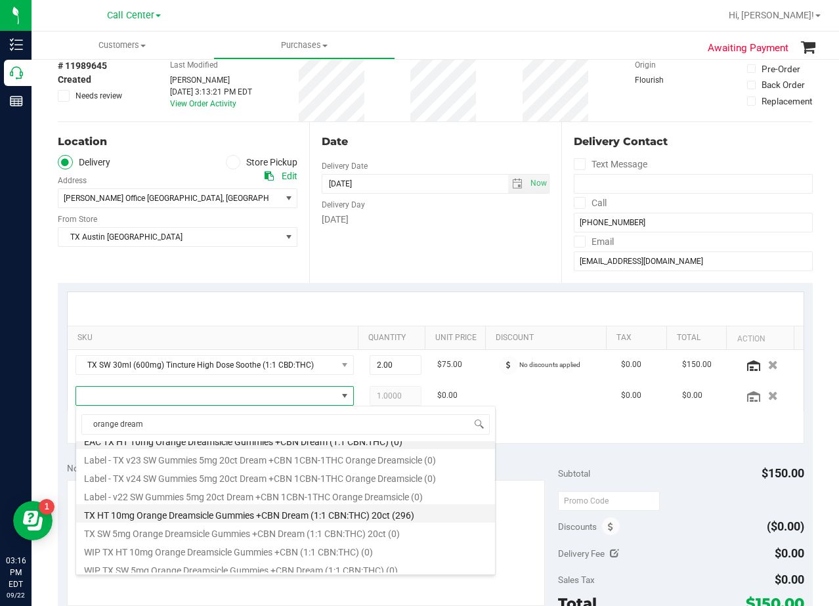
scroll to position [16, 0]
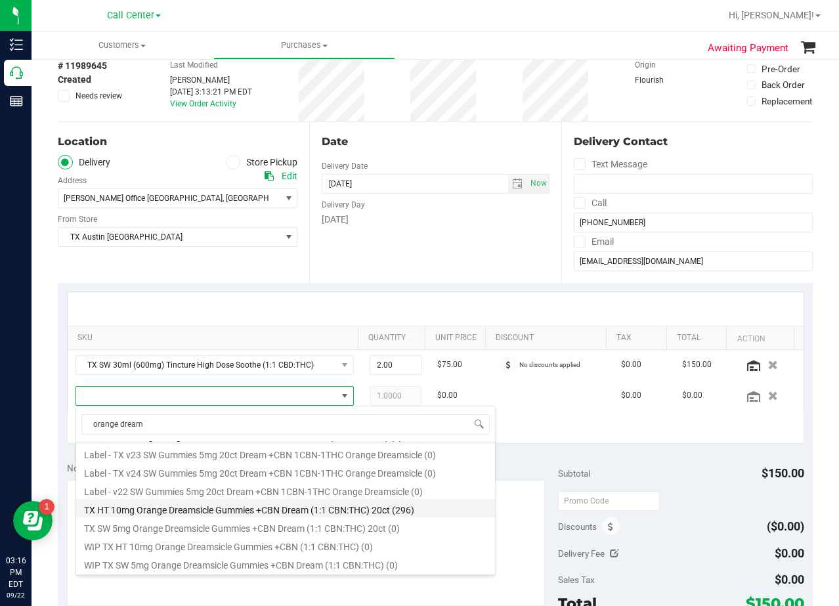
click at [181, 514] on li "TX HT 10mg Orange Dreamsicle Gummies +CBN Dream (1:1 CBN:THC) 20ct (296)" at bounding box center [285, 508] width 419 height 18
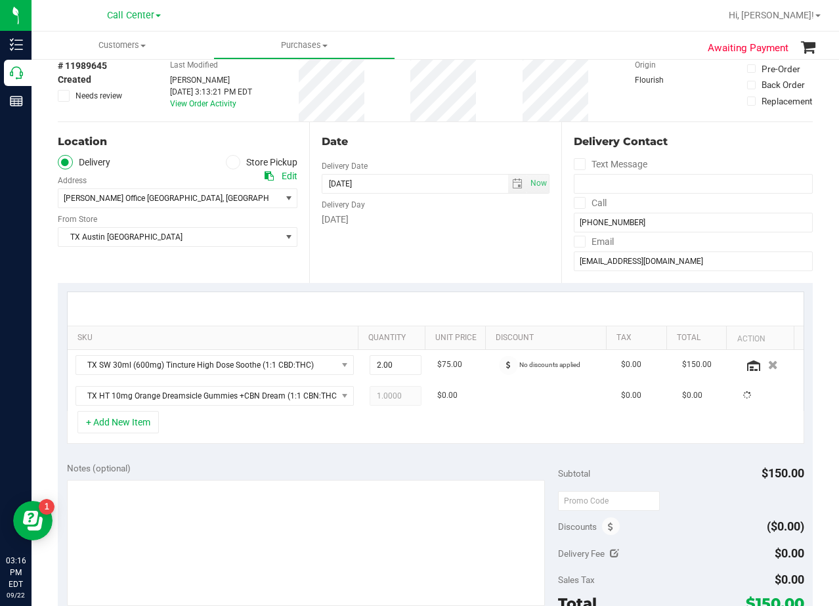
drag, startPoint x: 191, startPoint y: 446, endPoint x: 347, endPoint y: 430, distance: 157.1
click at [192, 446] on div "SKU Quantity Unit Price Discount Tax Total Action TX SW 30ml (600mg) Tincture H…" at bounding box center [435, 368] width 755 height 170
click at [387, 399] on span "1.00 1" at bounding box center [396, 396] width 52 height 20
click at [387, 399] on input "1" at bounding box center [395, 396] width 51 height 18
type input "2"
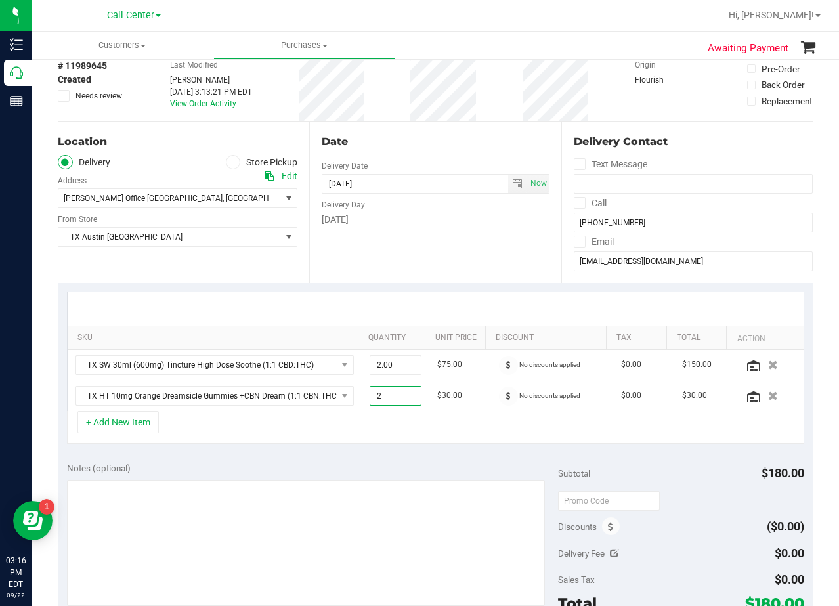
type input "2.00"
click at [406, 232] on div "Date Delivery Date 09/24/2025 Now 09/24/2025 08:00 AM Now Delivery Day Wednesday" at bounding box center [434, 202] width 251 height 161
click at [410, 228] on div "Date Delivery Date 09/24/2025 Now 09/24/2025 08:00 AM Now Delivery Day Wednesday" at bounding box center [434, 202] width 251 height 161
click at [451, 131] on div "Date Delivery Date 09/24/2025 Now 09/24/2025 08:00 AM Now Delivery Day Wednesday" at bounding box center [434, 202] width 251 height 161
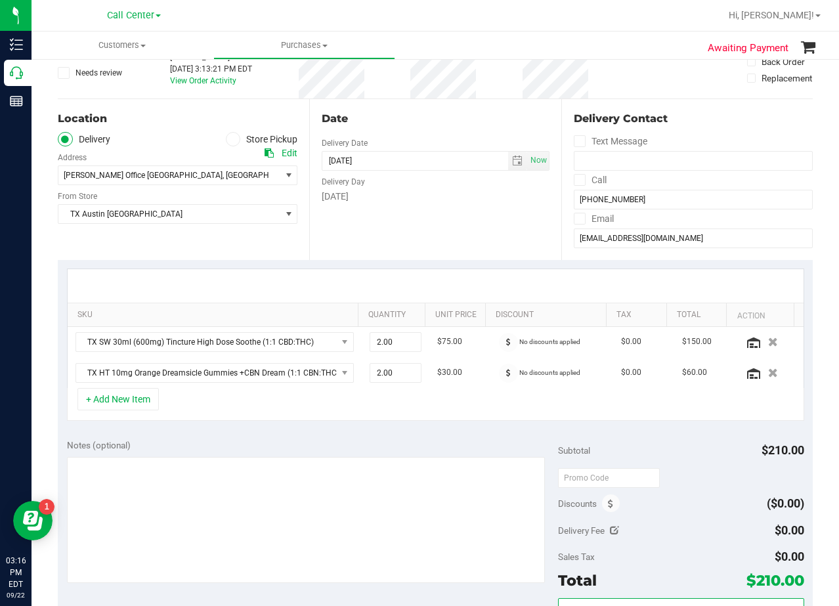
scroll to position [66, 0]
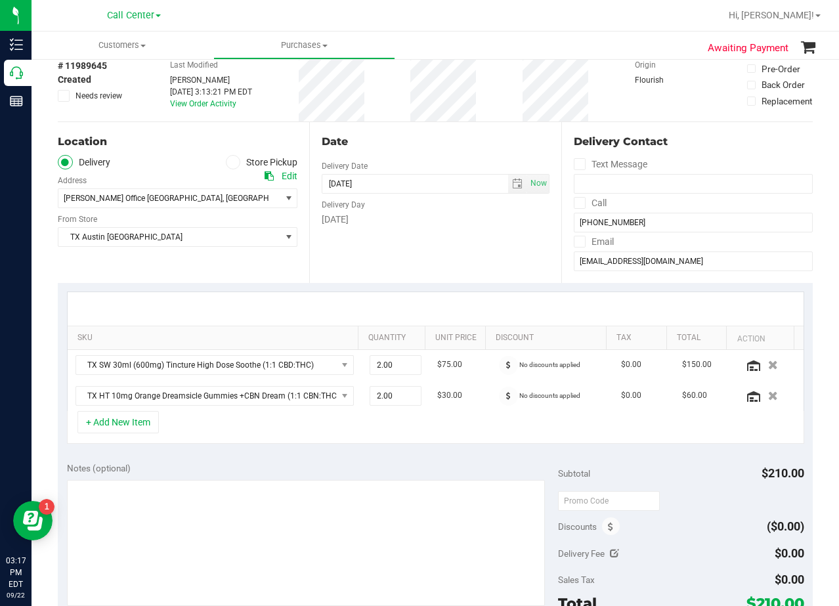
click at [423, 238] on div "Date Delivery Date 09/24/2025 Now 09/24/2025 08:00 AM Now Delivery Day Wednesday" at bounding box center [434, 202] width 251 height 161
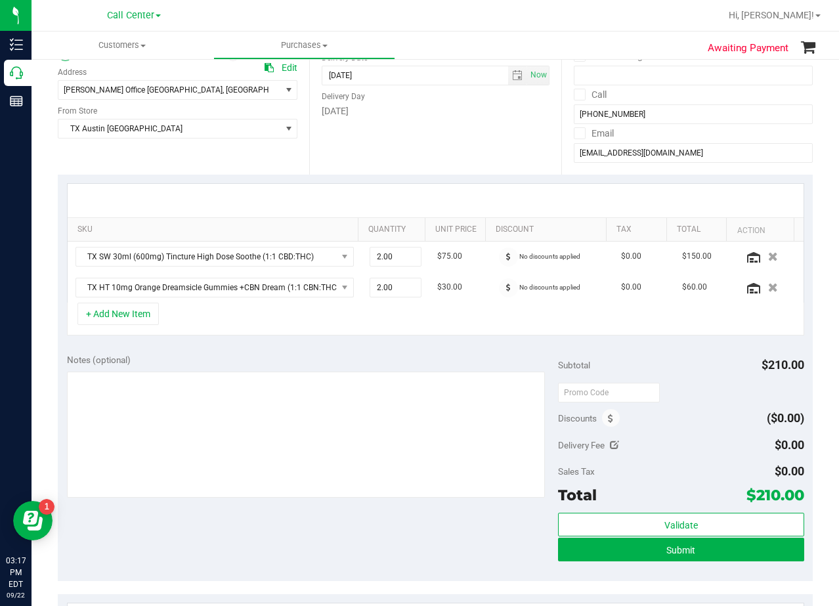
scroll to position [197, 0]
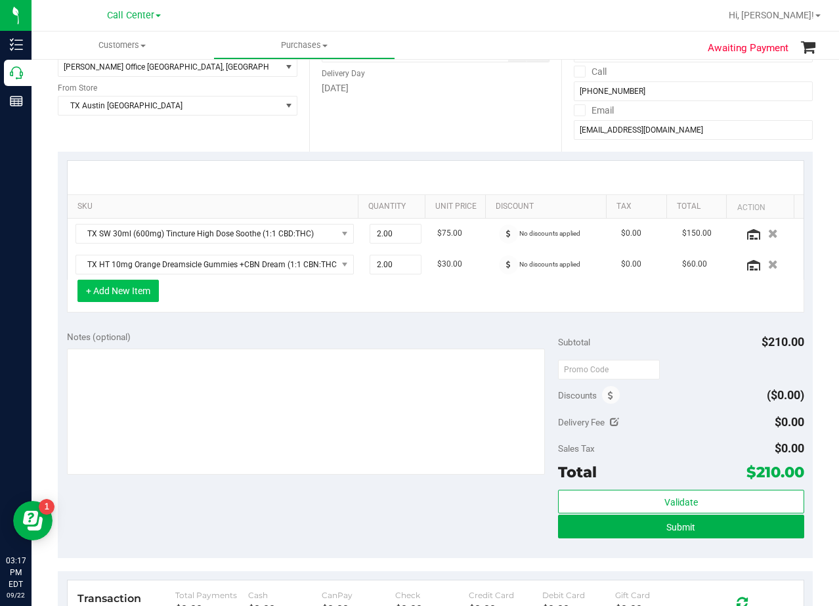
click at [144, 294] on button "+ Add New Item" at bounding box center [117, 291] width 81 height 22
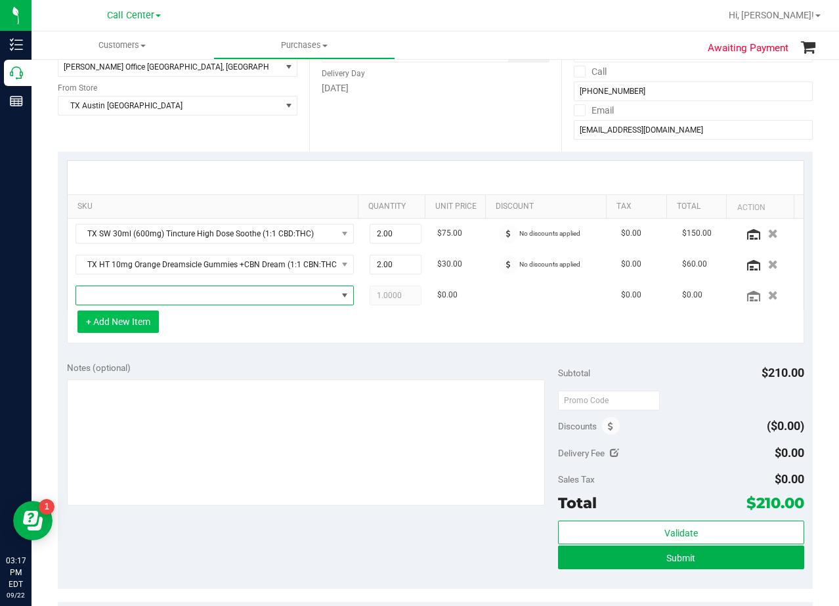
click at [144, 294] on span "NO DATA FOUND" at bounding box center [206, 295] width 261 height 18
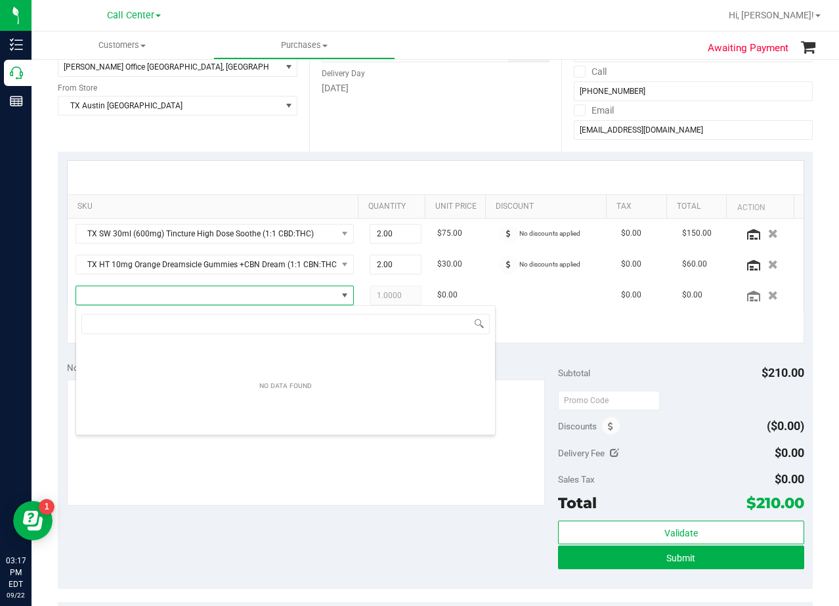
scroll to position [20, 271]
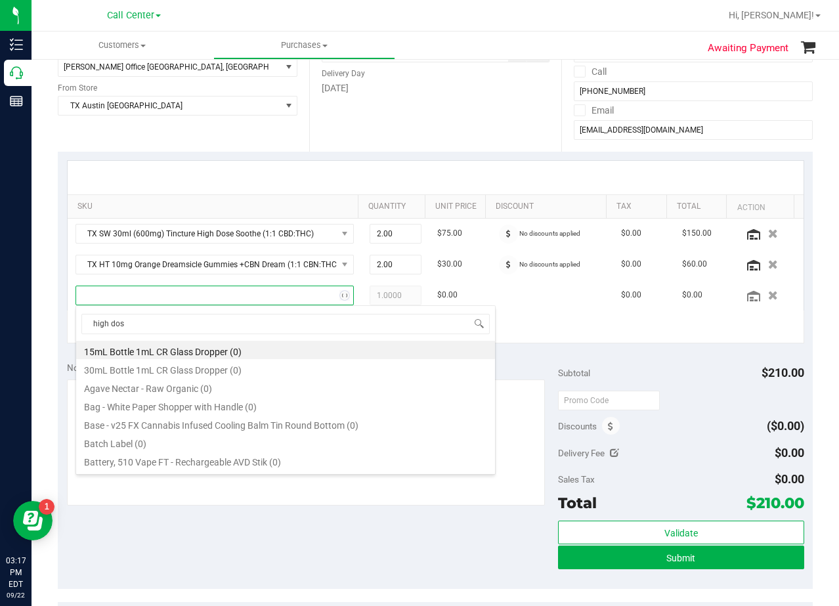
type input "high dose"
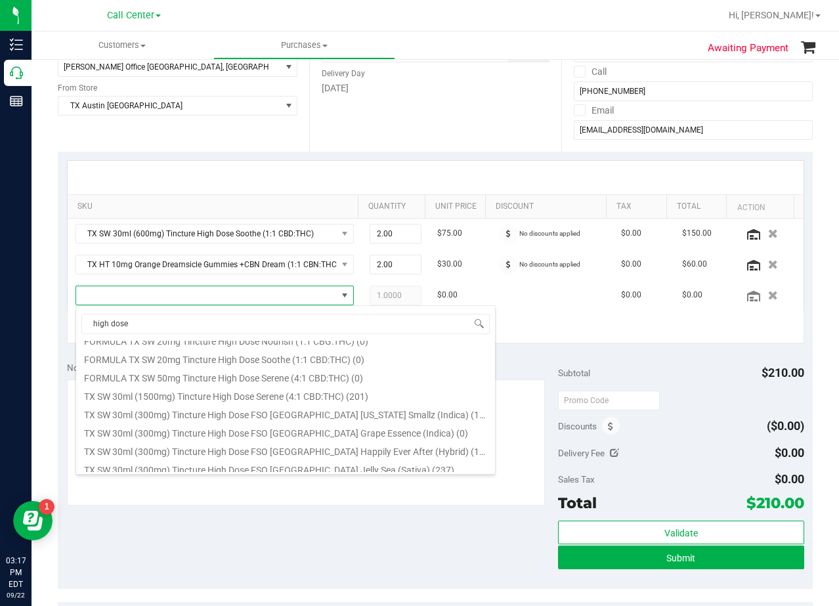
scroll to position [273, 0]
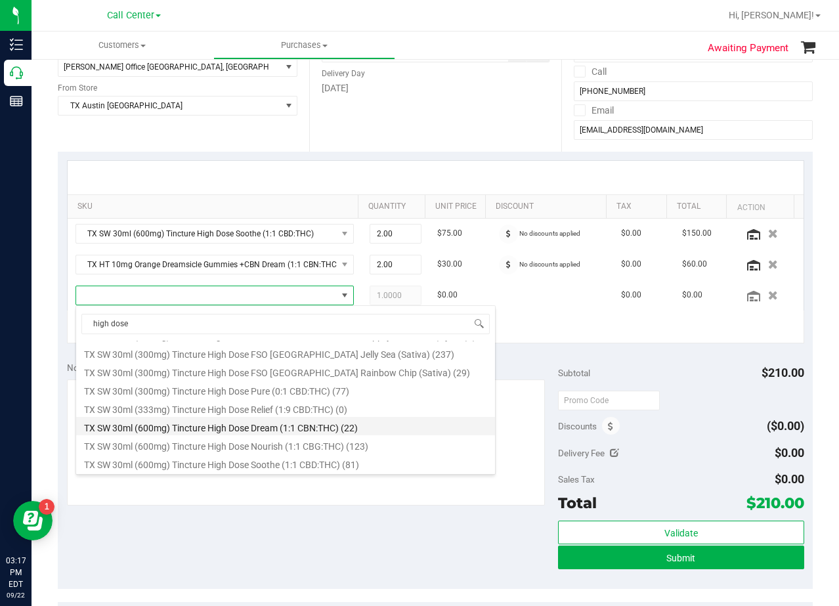
click at [283, 427] on li "TX SW 30ml (600mg) Tincture High Dose Dream (1:1 CBN:THC) (22)" at bounding box center [285, 426] width 419 height 18
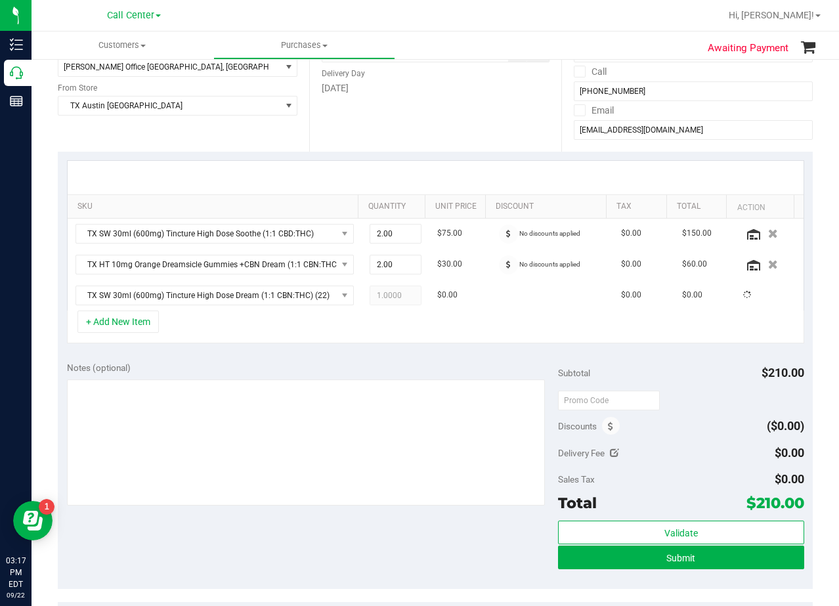
click at [275, 346] on div "SKU Quantity Unit Price Discount Tax Total Action TX SW 30ml (600mg) Tincture H…" at bounding box center [435, 252] width 755 height 201
click at [473, 250] on td "$30.00" at bounding box center [459, 265] width 61 height 31
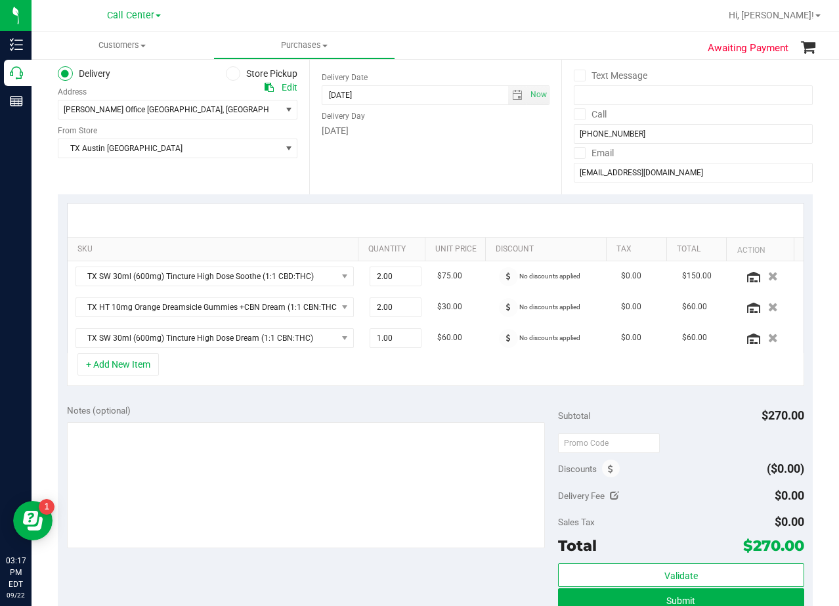
scroll to position [131, 0]
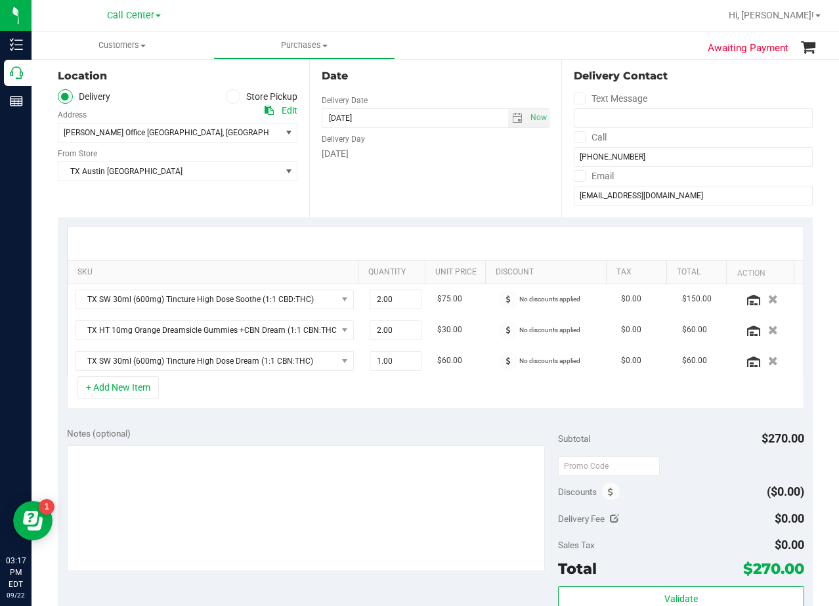
click at [465, 234] on div at bounding box center [436, 243] width 736 height 33
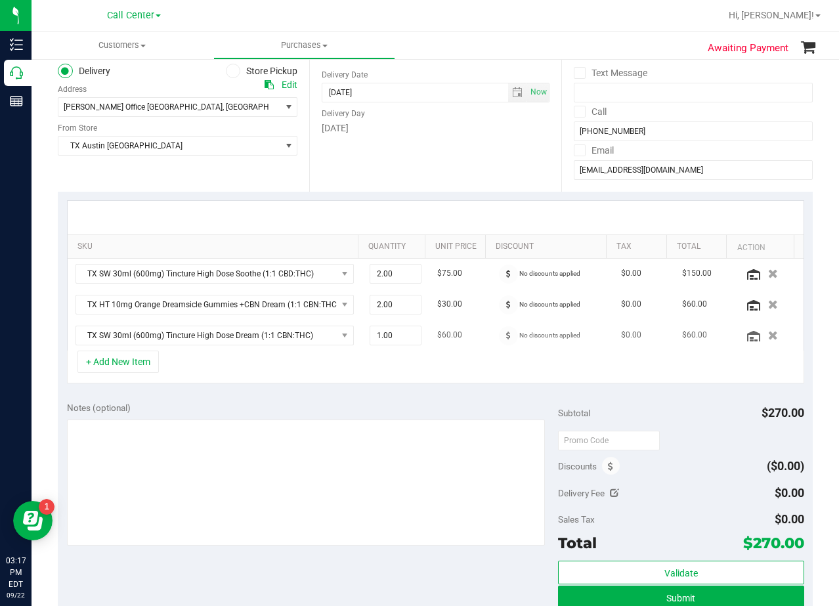
scroll to position [197, 0]
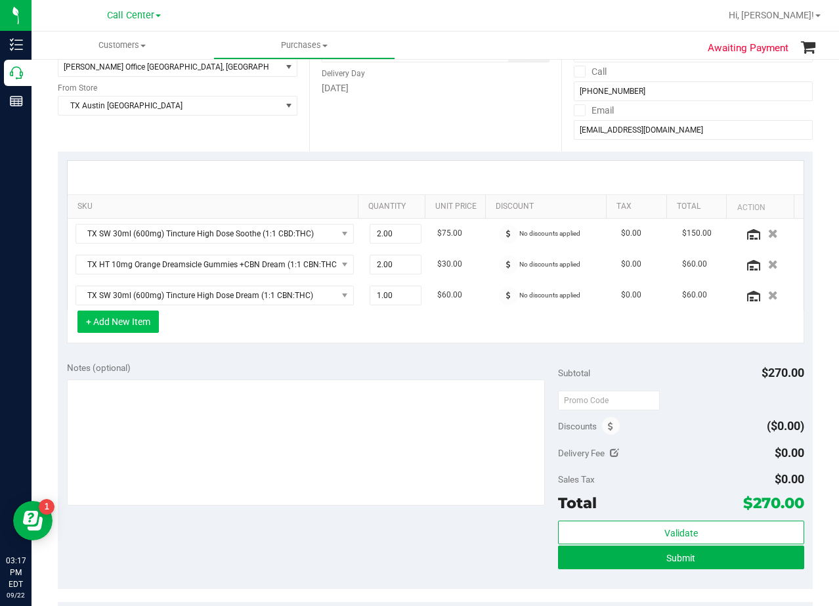
click at [111, 323] on button "+ Add New Item" at bounding box center [117, 322] width 81 height 22
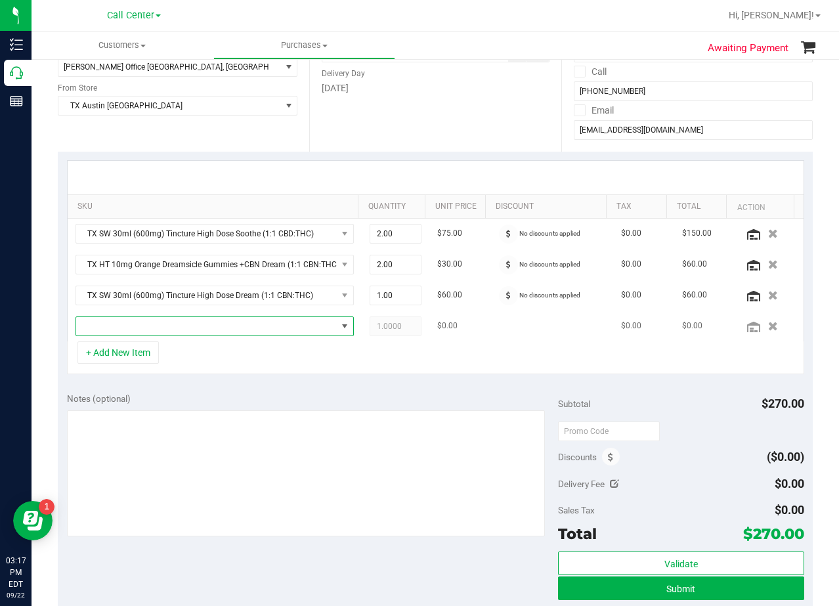
click at [119, 325] on span "NO DATA FOUND" at bounding box center [206, 326] width 261 height 18
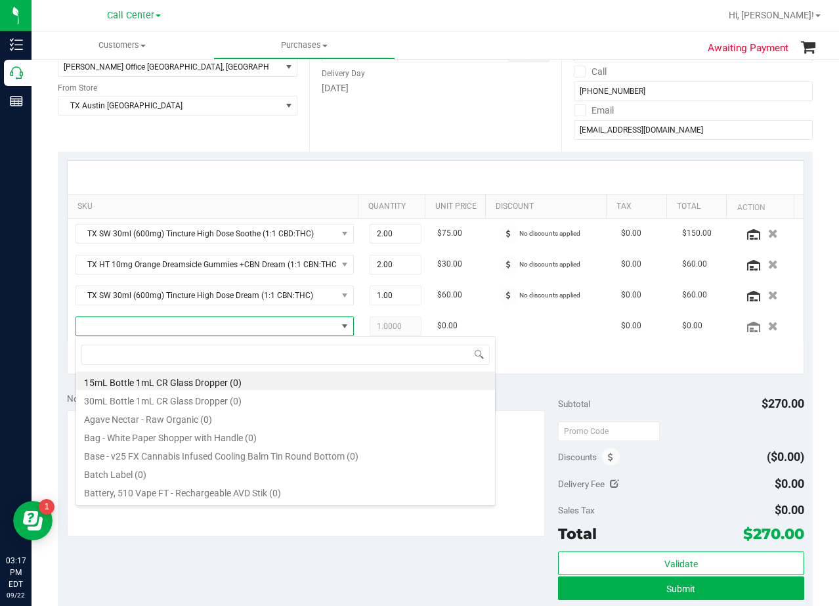
scroll to position [20, 271]
type input "texas orange"
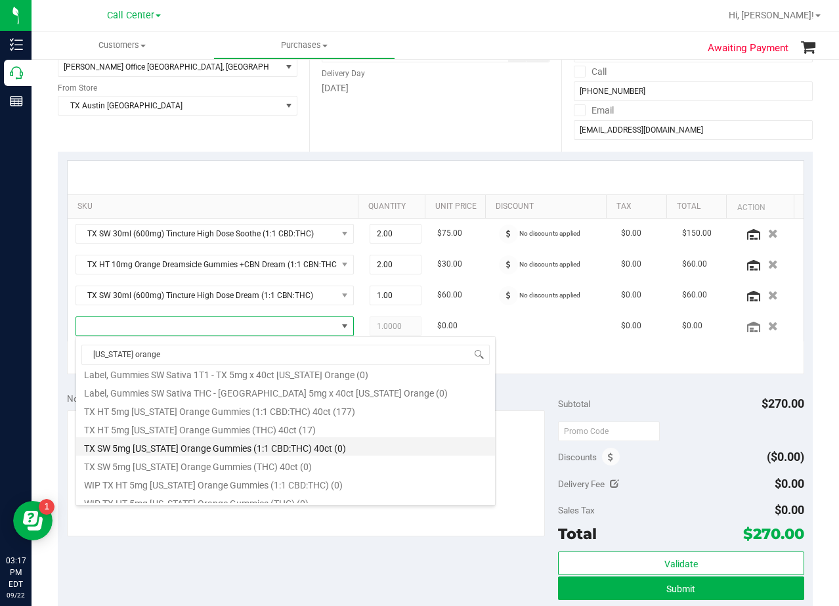
scroll to position [152, 0]
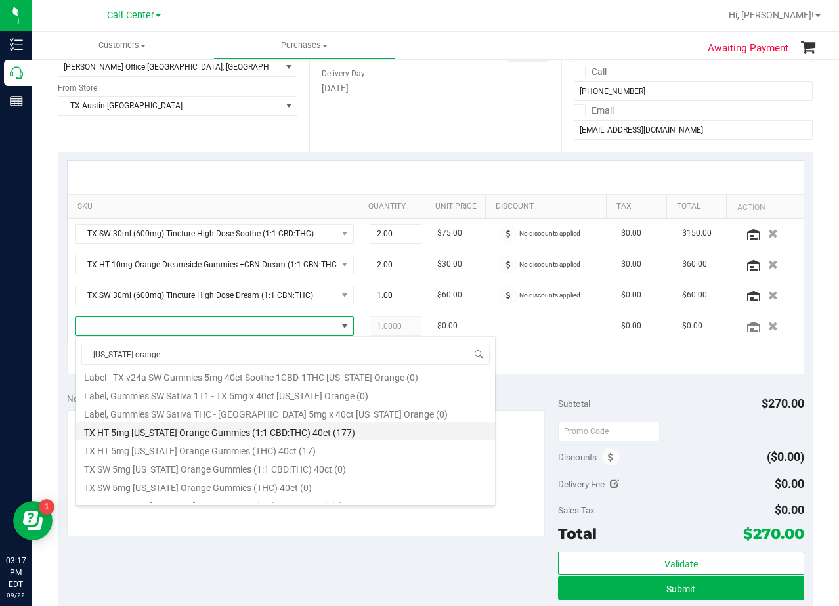
click at [329, 430] on li "TX HT 5mg Texas Orange Gummies (1:1 CBD:THC) 40ct (177)" at bounding box center [285, 431] width 419 height 18
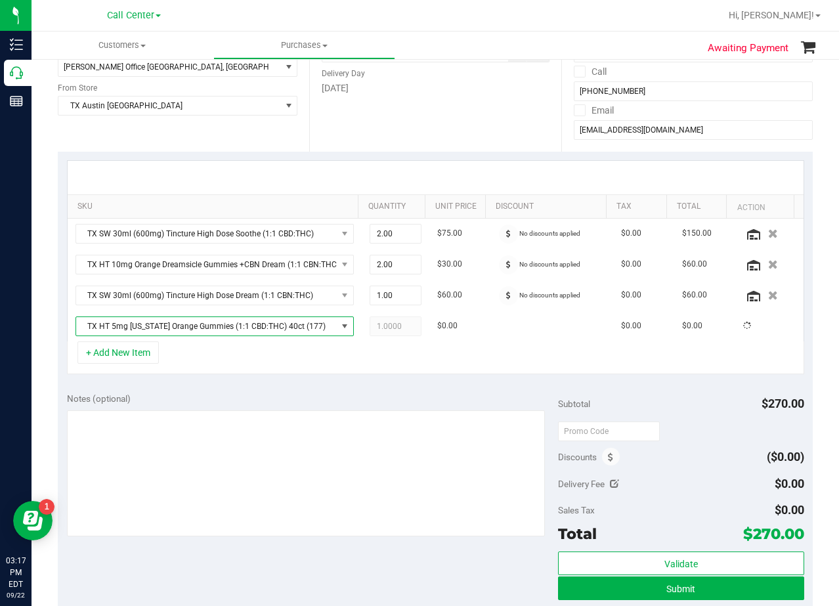
click at [306, 388] on div "Notes (optional) Subtotal $270.00 Discounts ($0.00) Delivery Fee $0.00 Sales Ta…" at bounding box center [435, 501] width 755 height 236
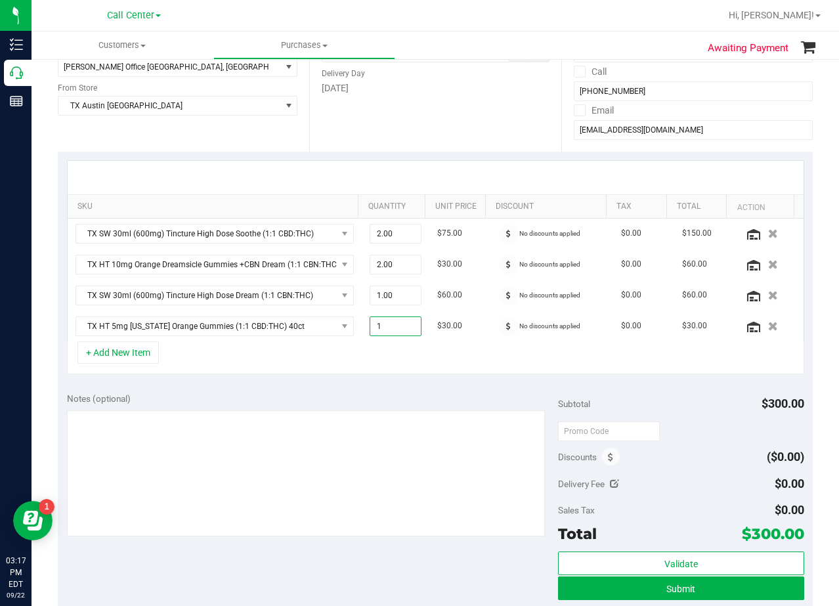
click at [389, 324] on span "1.00 1" at bounding box center [396, 326] width 52 height 20
click at [389, 324] on input "1" at bounding box center [395, 326] width 51 height 18
type input "2"
type input "2.00"
click at [397, 375] on div "SKU Quantity Unit Price Discount Tax Total Action TX SW 30ml (600mg) Tincture H…" at bounding box center [435, 268] width 755 height 232
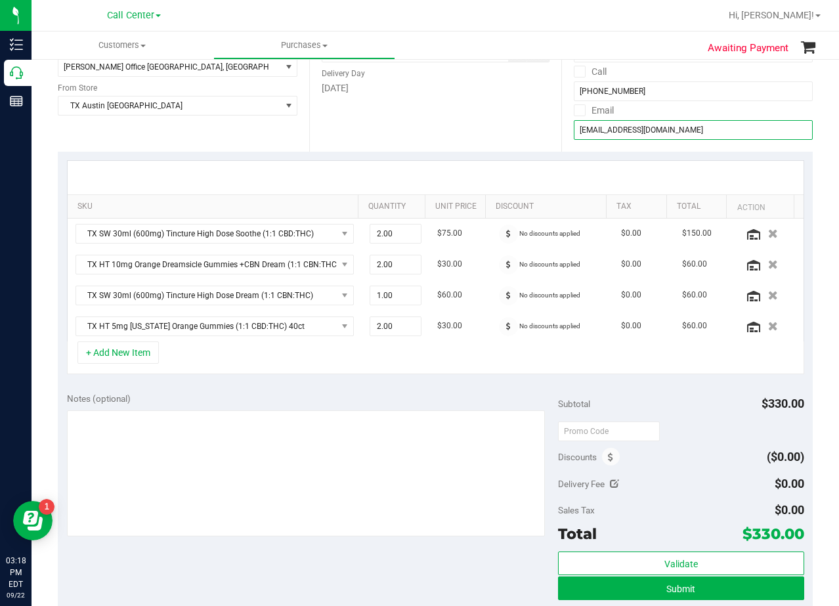
click at [622, 133] on input "sherrilberre@yahoo.com" at bounding box center [693, 130] width 239 height 20
click at [486, 122] on div "Date Delivery Date 09/24/2025 Now 09/24/2025 08:00 AM Now Delivery Day Wednesday" at bounding box center [434, 71] width 251 height 161
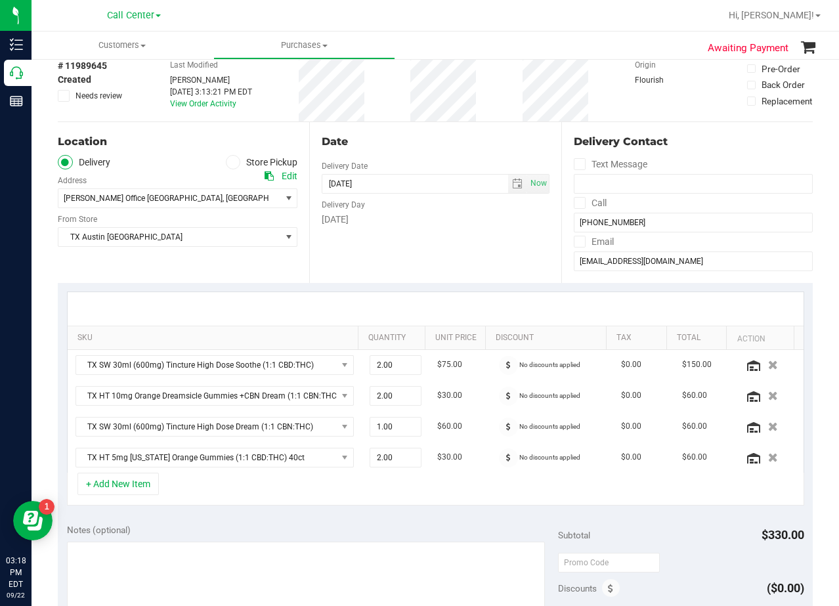
click at [471, 127] on div "Date Delivery Date 09/24/2025 Now 09/24/2025 08:00 AM Now Delivery Day Wednesday" at bounding box center [434, 202] width 251 height 161
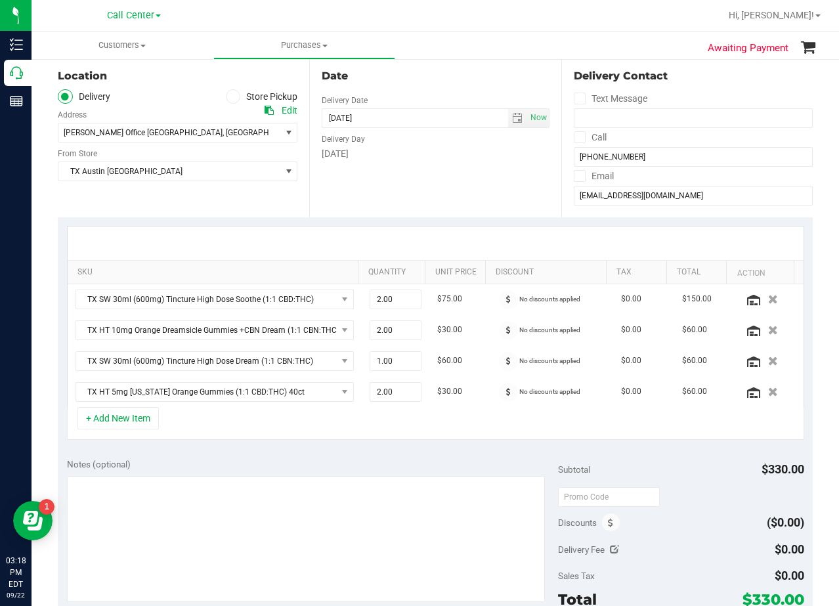
scroll to position [197, 0]
click at [465, 234] on div at bounding box center [436, 243] width 736 height 33
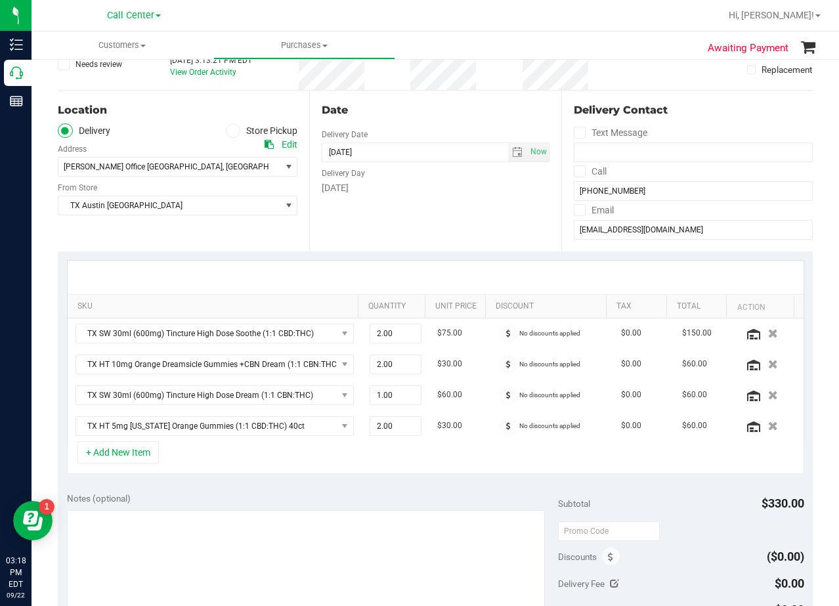
scroll to position [66, 0]
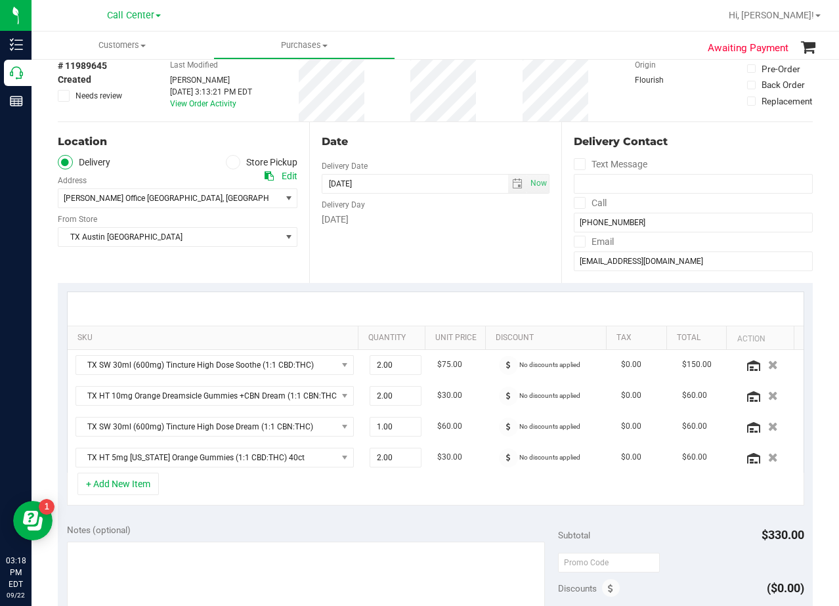
click at [465, 234] on div "Date Delivery Date 09/24/2025 Now 09/24/2025 08:00 AM Now Delivery Day Wednesday" at bounding box center [434, 202] width 251 height 161
click at [468, 142] on div "Date" at bounding box center [435, 142] width 227 height 16
click at [439, 232] on div "Date Delivery Date 09/24/2025 Now 09/24/2025 08:00 AM Now Delivery Day Wednesday" at bounding box center [434, 202] width 251 height 161
click at [493, 253] on div "Date Delivery Date 09/24/2025 Now 09/24/2025 08:00 AM Now Delivery Day Wednesday" at bounding box center [434, 202] width 251 height 161
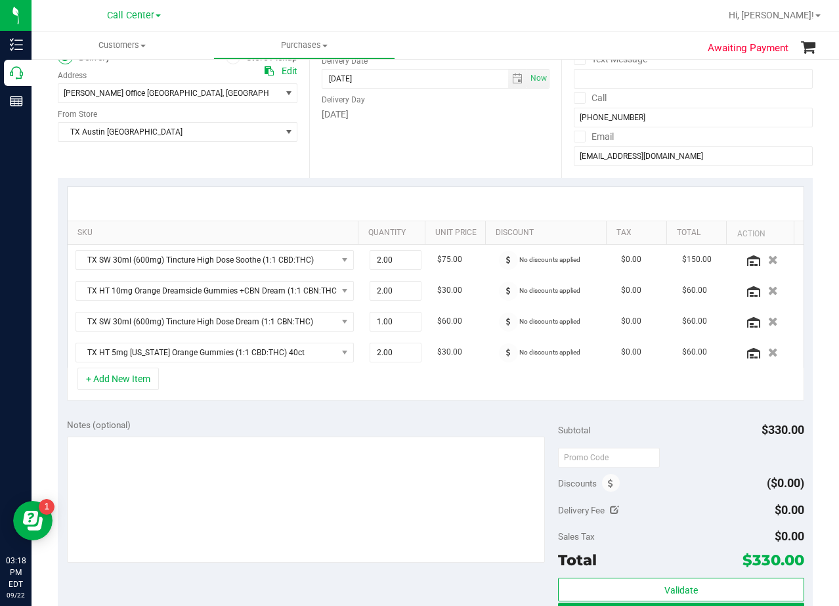
scroll to position [131, 0]
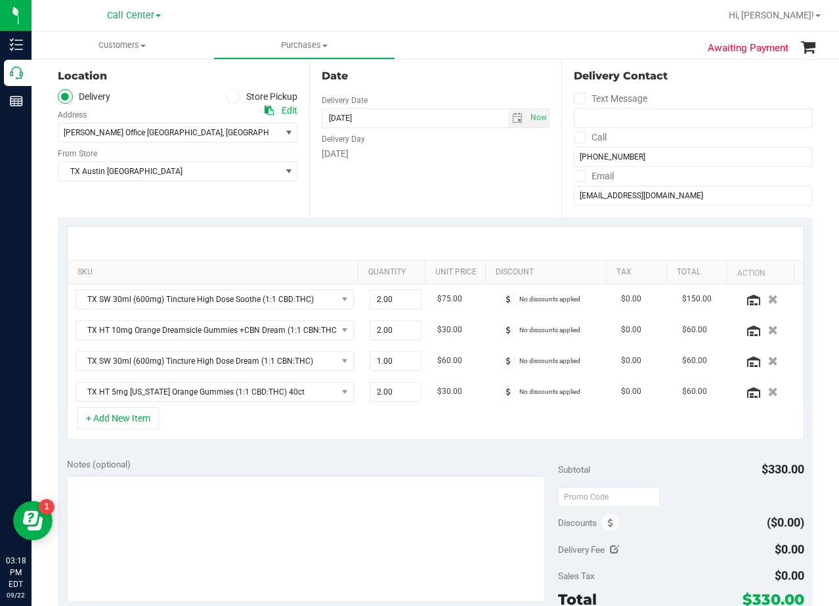
click at [456, 190] on div "Date Delivery Date 09/24/2025 Now 09/24/2025 08:00 AM Now Delivery Day Wednesday" at bounding box center [434, 136] width 251 height 161
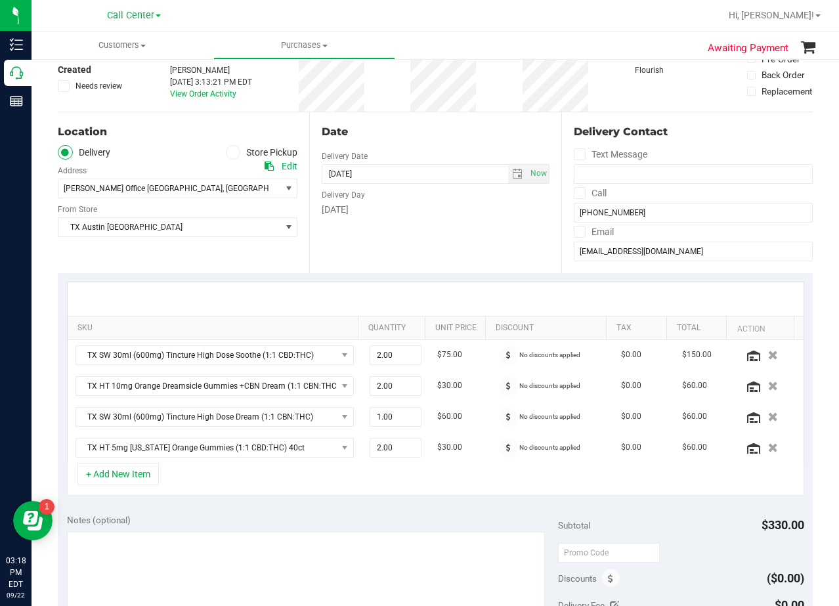
scroll to position [0, 0]
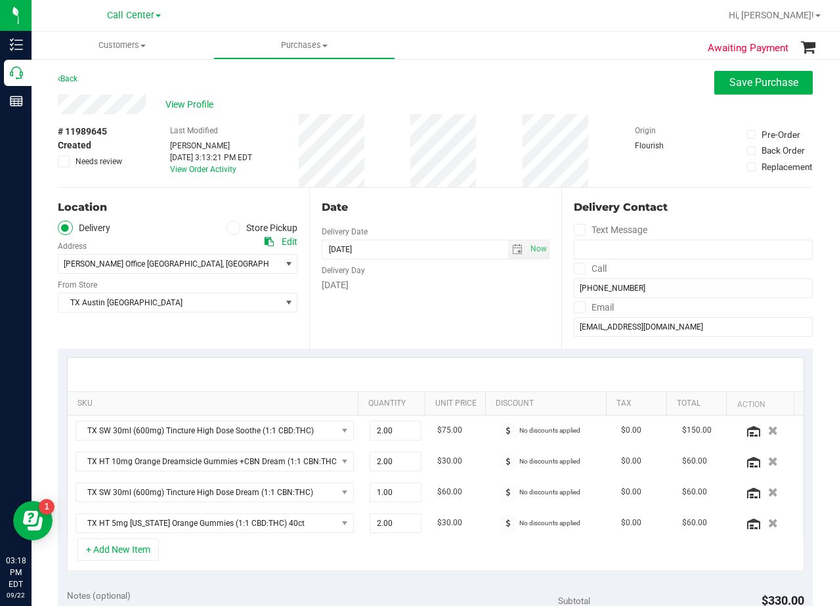
click at [485, 210] on div "Date" at bounding box center [435, 208] width 227 height 16
drag, startPoint x: 529, startPoint y: 200, endPoint x: 513, endPoint y: 200, distance: 15.1
click at [523, 200] on div "Date" at bounding box center [435, 208] width 227 height 16
click at [603, 289] on input "(940) 704-6951" at bounding box center [693, 288] width 239 height 20
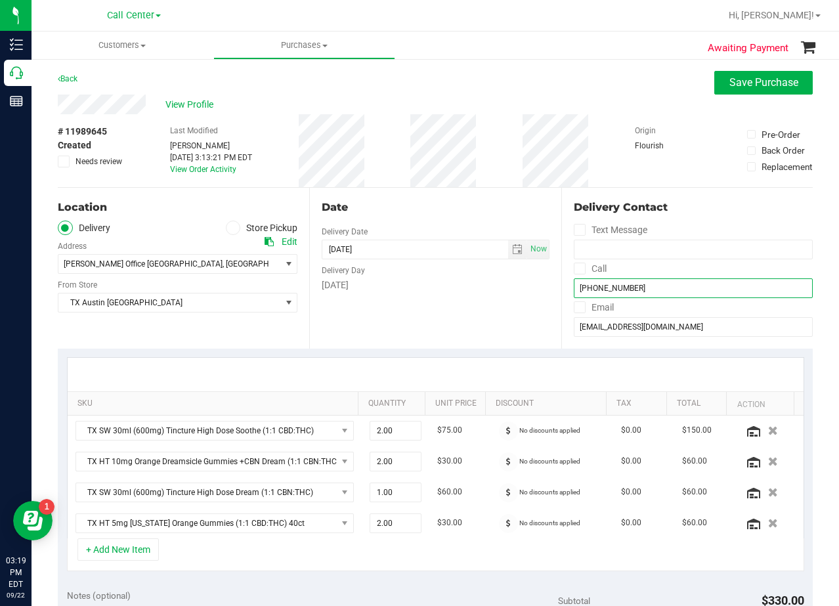
click at [604, 289] on input "(940) 704-6951" at bounding box center [693, 288] width 239 height 20
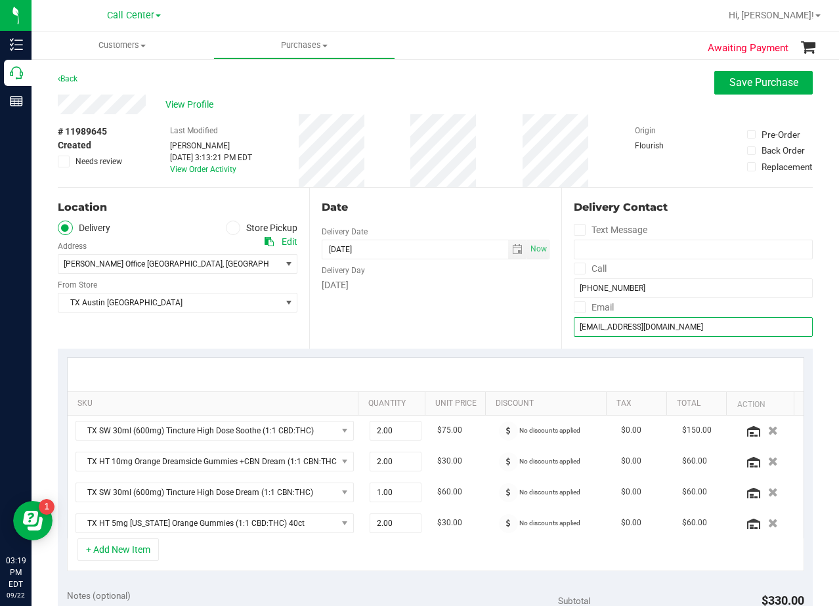
click at [601, 335] on input "sherrilberre@yahoo.com" at bounding box center [693, 327] width 239 height 20
click at [479, 206] on div "Date" at bounding box center [435, 208] width 227 height 16
click at [423, 213] on div "Date" at bounding box center [435, 208] width 227 height 16
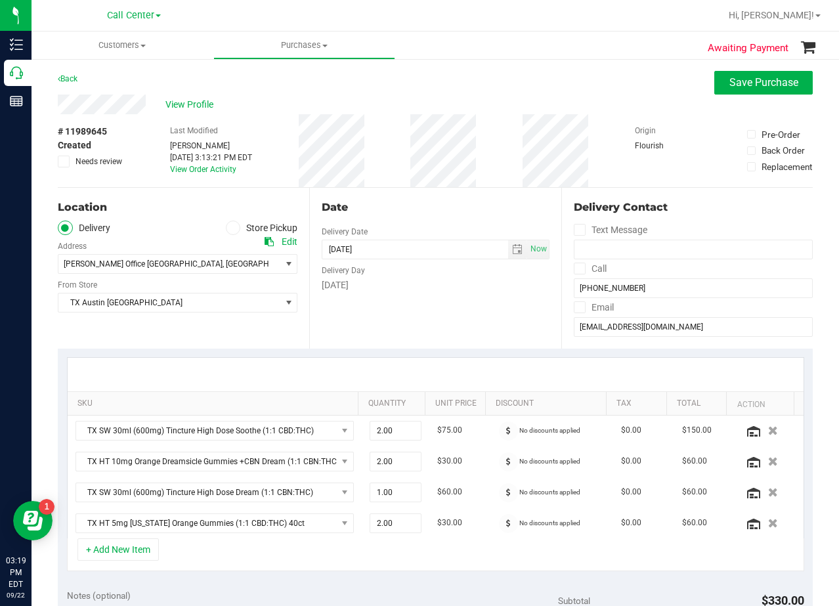
drag, startPoint x: 424, startPoint y: 213, endPoint x: 423, endPoint y: 221, distance: 8.0
click at [424, 219] on div "Date Delivery Date 09/24/2025 Now 09/24/2025 08:00 AM Now Delivery Day Wednesday" at bounding box center [434, 268] width 251 height 161
click at [457, 79] on div "Back Save Purchase" at bounding box center [435, 83] width 755 height 24
click at [437, 95] on div "View Profile" at bounding box center [435, 105] width 755 height 20
click at [439, 93] on div "Back Save Purchase" at bounding box center [435, 83] width 755 height 24
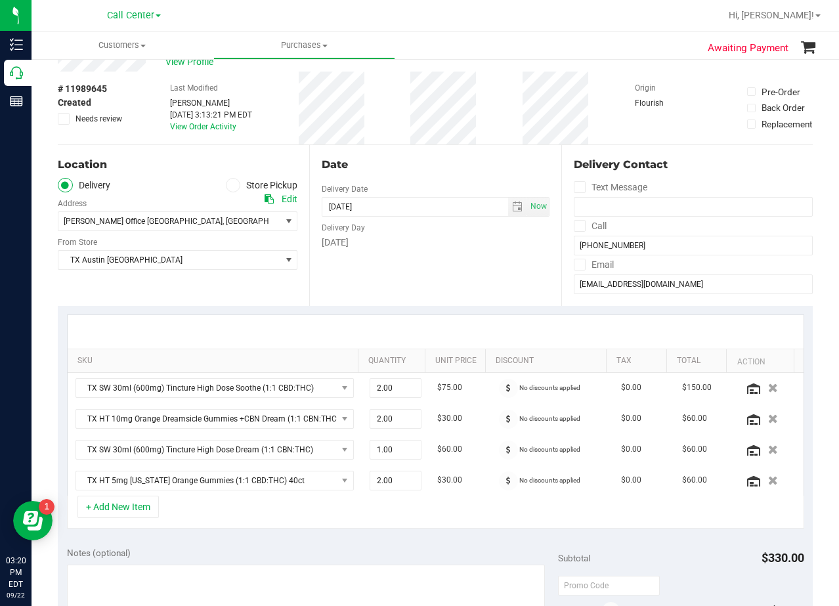
scroll to position [66, 0]
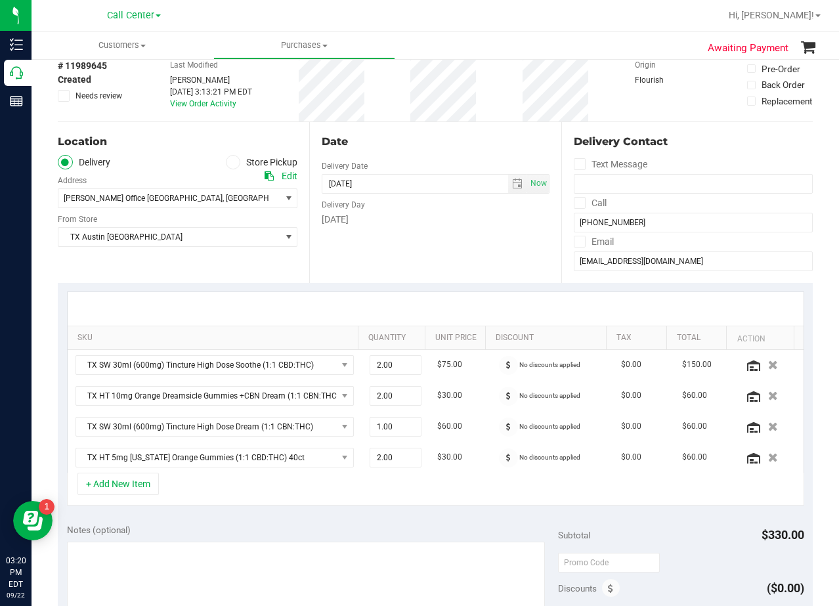
click at [429, 131] on div "Date Delivery Date 09/24/2025 Now 09/24/2025 08:00 AM Now Delivery Day Wednesday" at bounding box center [434, 202] width 251 height 161
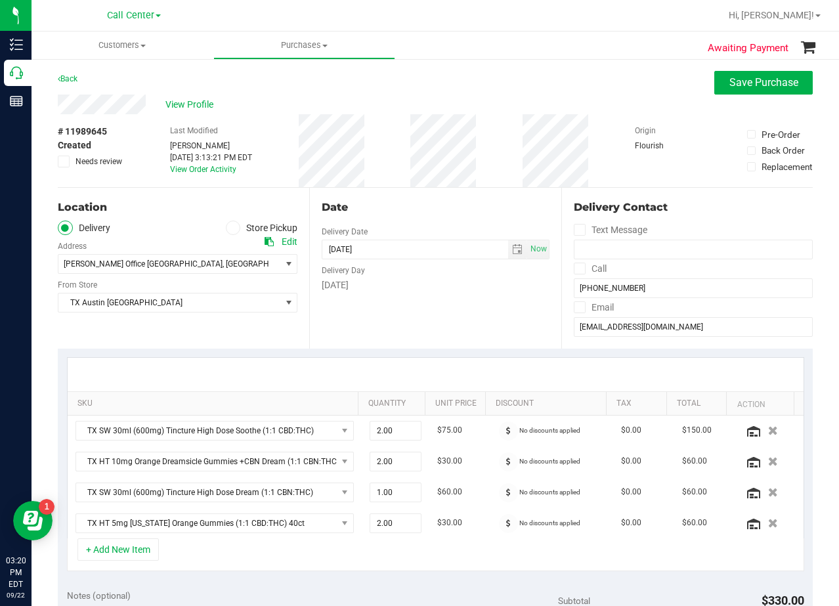
click at [445, 95] on div "View Profile" at bounding box center [435, 105] width 755 height 20
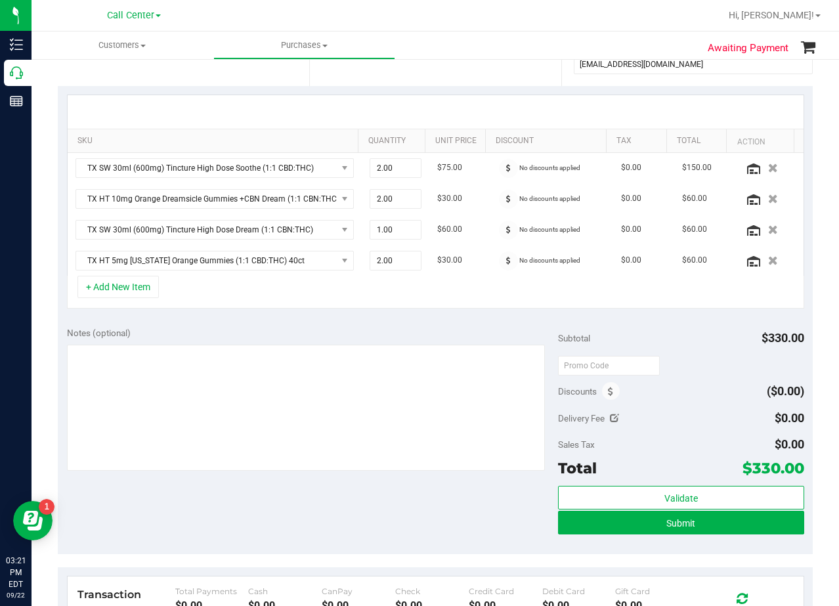
click at [442, 322] on div "Notes (optional) Subtotal $330.00 Discounts ($0.00) Delivery Fee $0.00 Sales Ta…" at bounding box center [435, 436] width 755 height 236
click at [439, 326] on div "Notes (optional) Subtotal $330.00 Discounts ($0.00) Delivery Fee $0.00 Sales Ta…" at bounding box center [435, 436] width 755 height 236
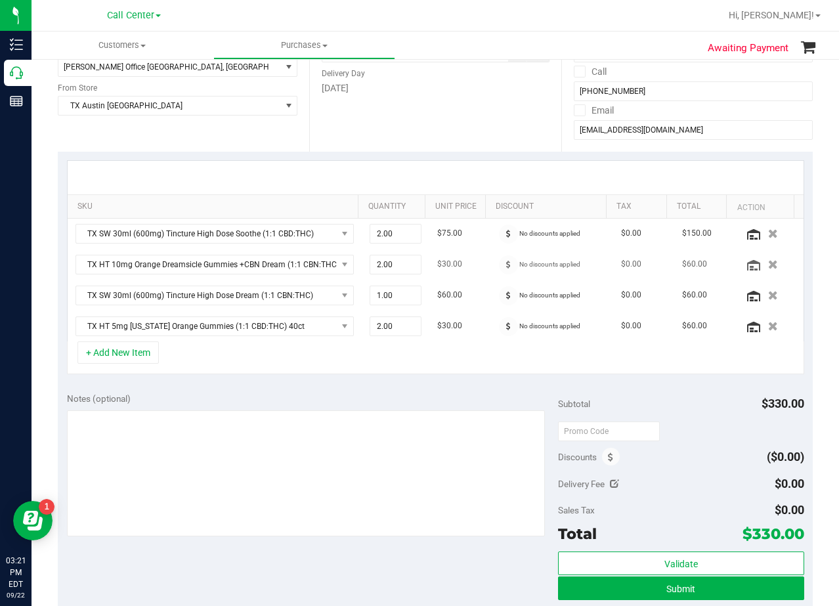
click at [467, 279] on td "$30.00" at bounding box center [459, 265] width 61 height 31
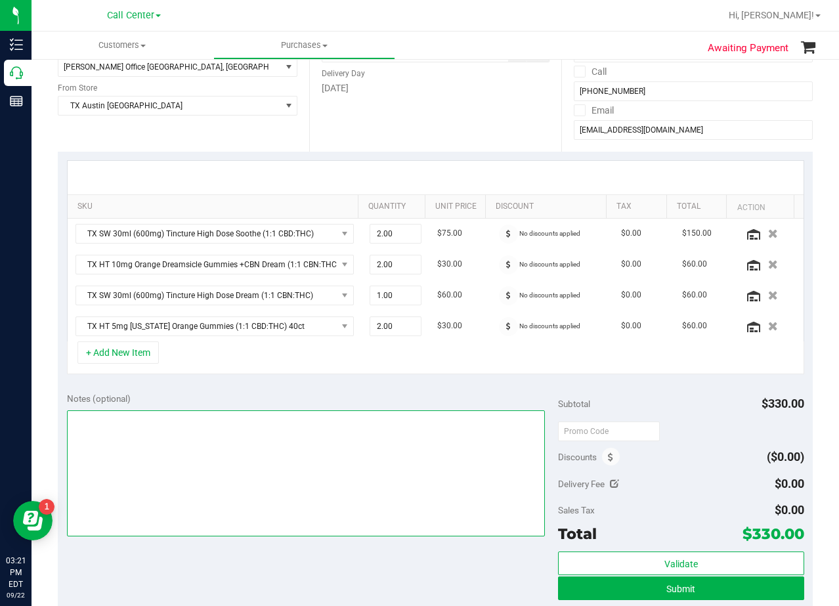
click at [456, 464] on textarea at bounding box center [306, 473] width 479 height 126
type textarea "pu 9/24 Wichita Falls. AL 9/22"
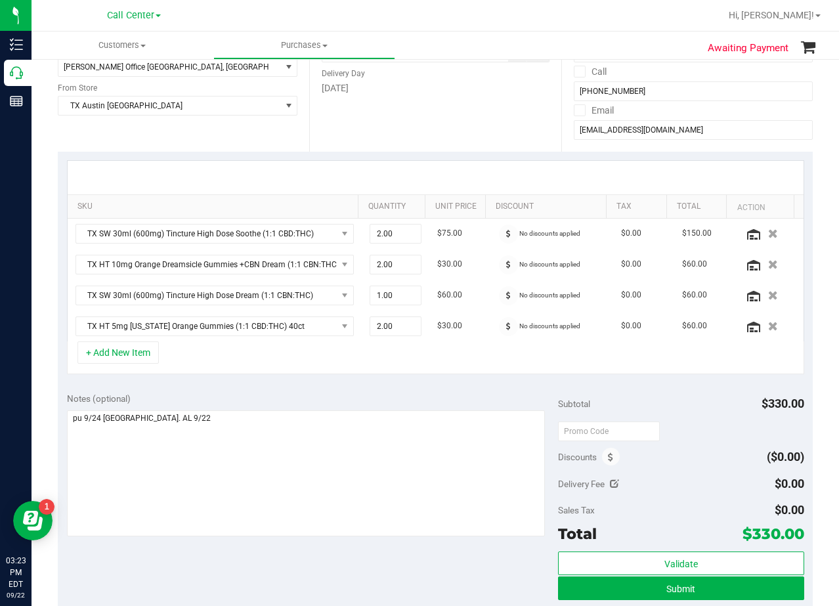
click at [395, 375] on div "SKU Quantity Unit Price Discount Tax Total Action TX SW 30ml (600mg) Tincture H…" at bounding box center [435, 268] width 755 height 232
click at [473, 173] on div at bounding box center [436, 177] width 736 height 33
click at [463, 166] on div at bounding box center [436, 177] width 736 height 33
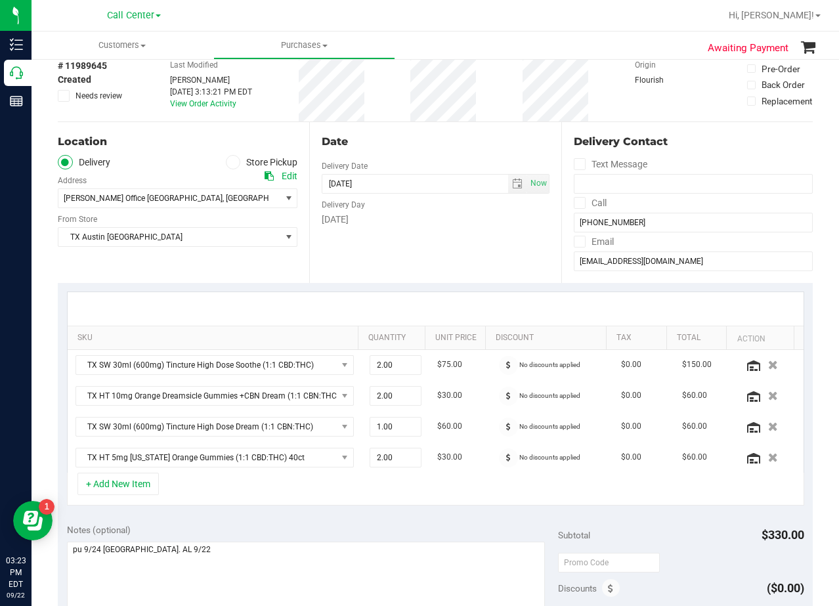
click at [458, 142] on div "Date" at bounding box center [435, 142] width 227 height 16
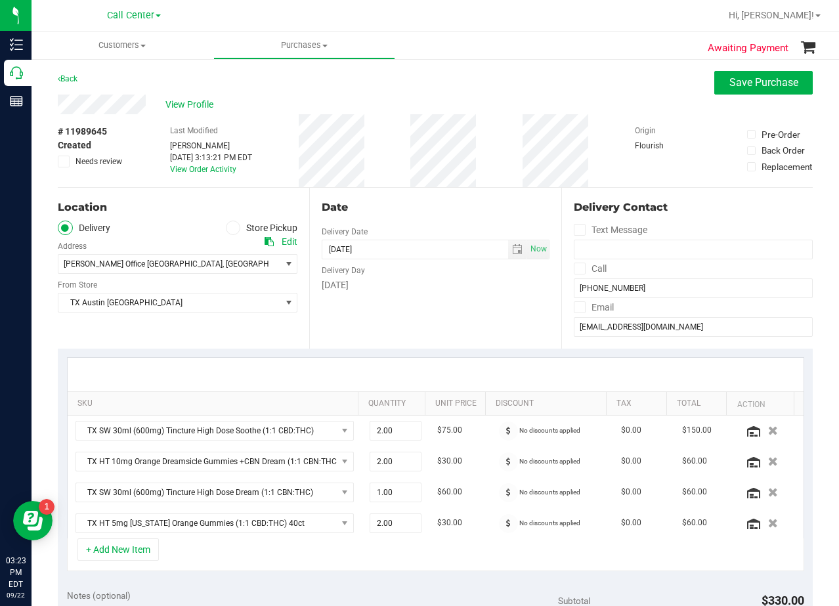
click at [449, 198] on div "Date Delivery Date 09/24/2025 Now 09/24/2025 08:00 AM Now Delivery Day Wednesday" at bounding box center [434, 268] width 251 height 161
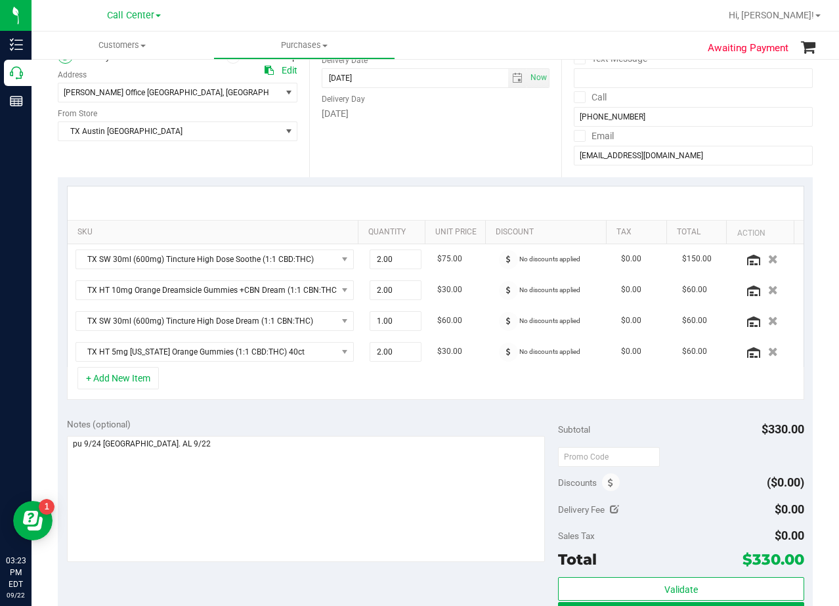
scroll to position [263, 0]
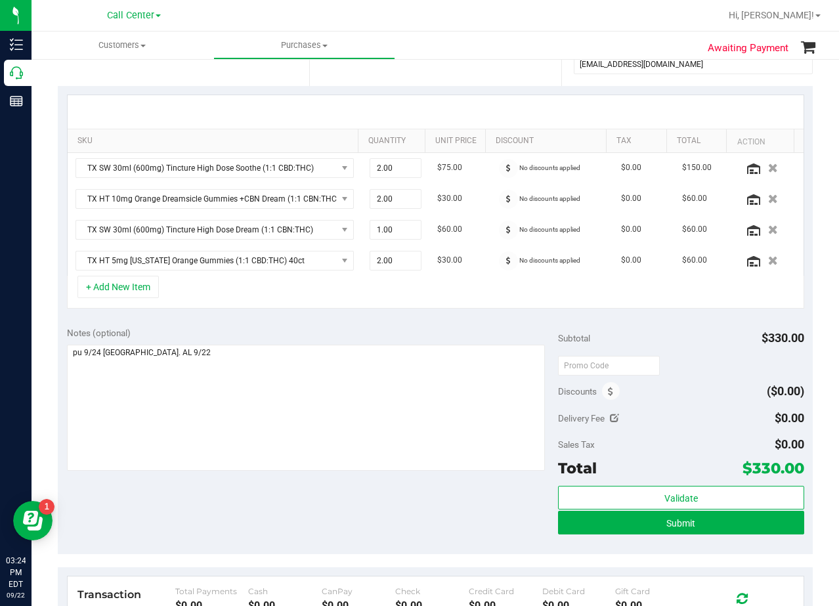
click at [474, 301] on div "+ Add New Item" at bounding box center [435, 292] width 737 height 33
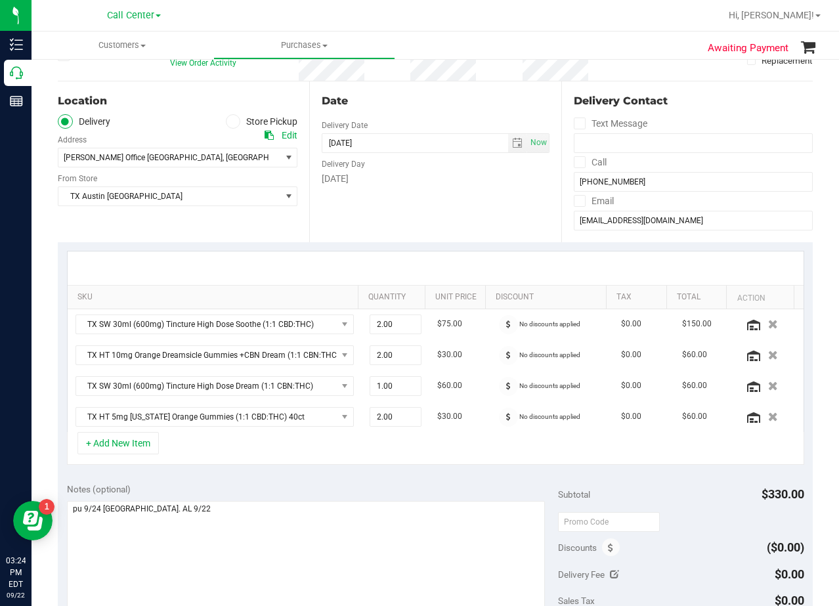
scroll to position [0, 0]
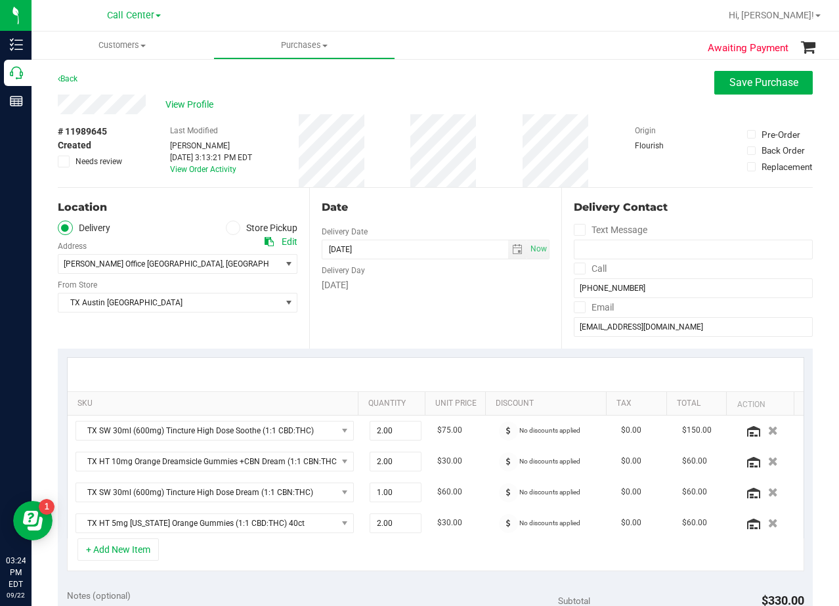
click at [435, 310] on div "Date Delivery Date 09/24/2025 Now 09/24/2025 08:00 AM Now Delivery Day Wednesday" at bounding box center [434, 268] width 251 height 161
click at [435, 212] on div "Date" at bounding box center [435, 208] width 227 height 16
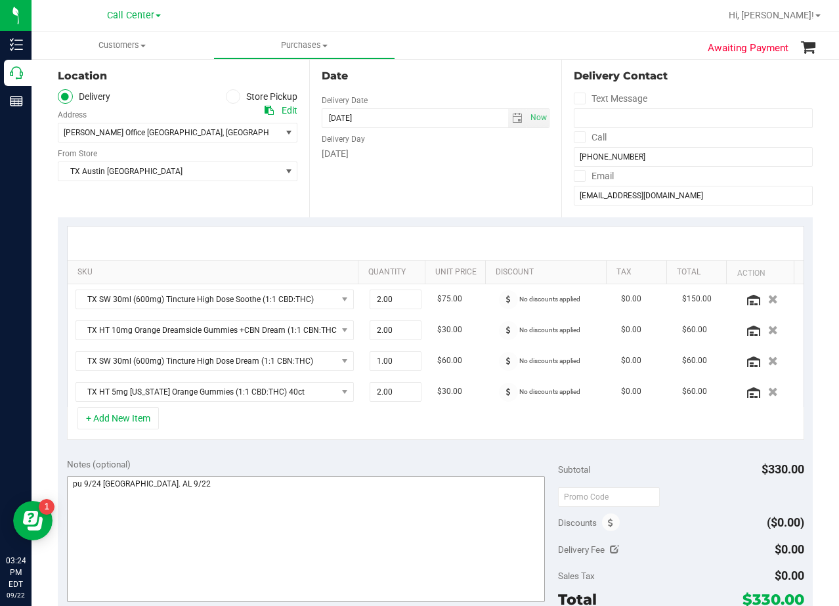
scroll to position [394, 0]
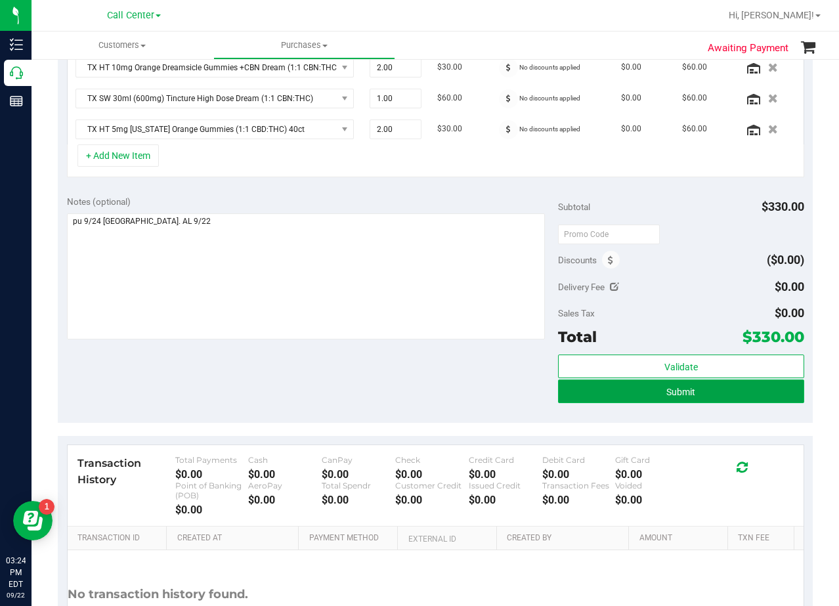
click at [564, 400] on button "Submit" at bounding box center [681, 392] width 246 height 24
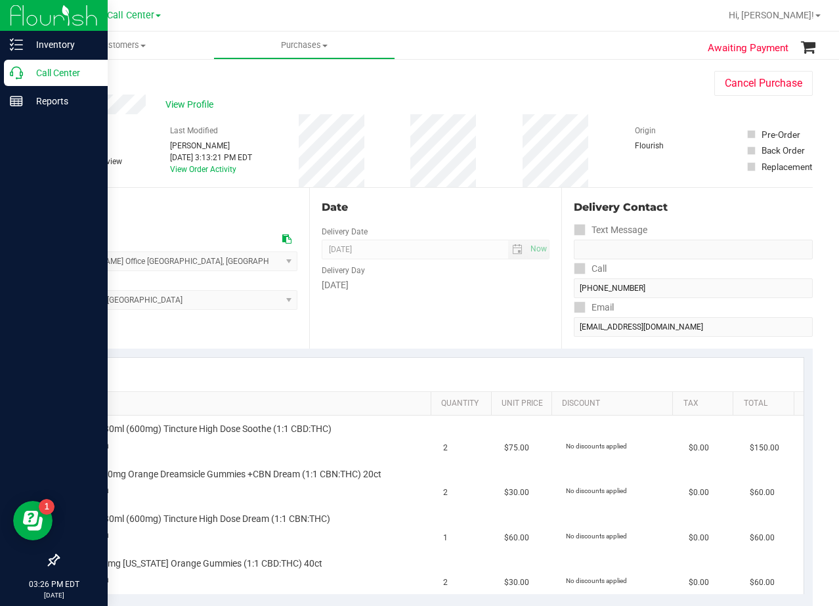
click at [23, 76] on p "Call Center" at bounding box center [62, 73] width 79 height 16
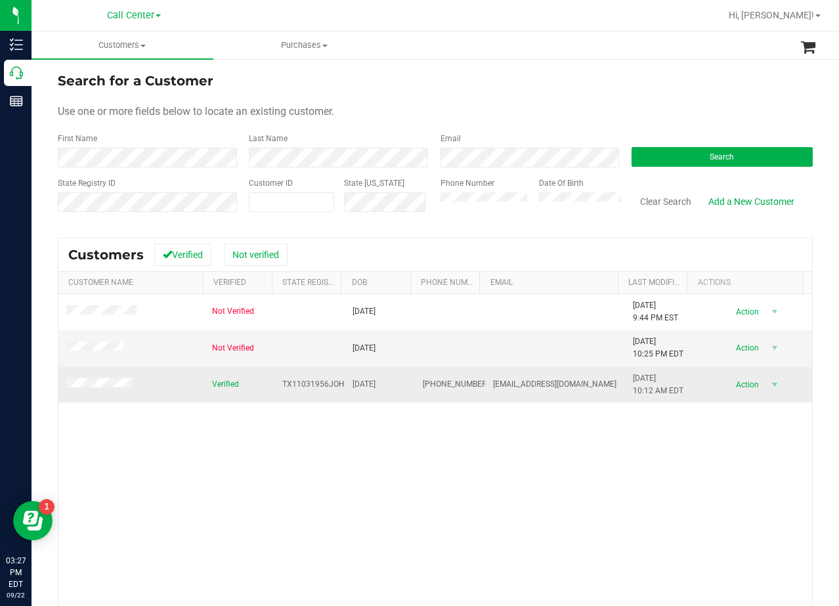
click at [105, 376] on td at bounding box center [131, 384] width 146 height 35
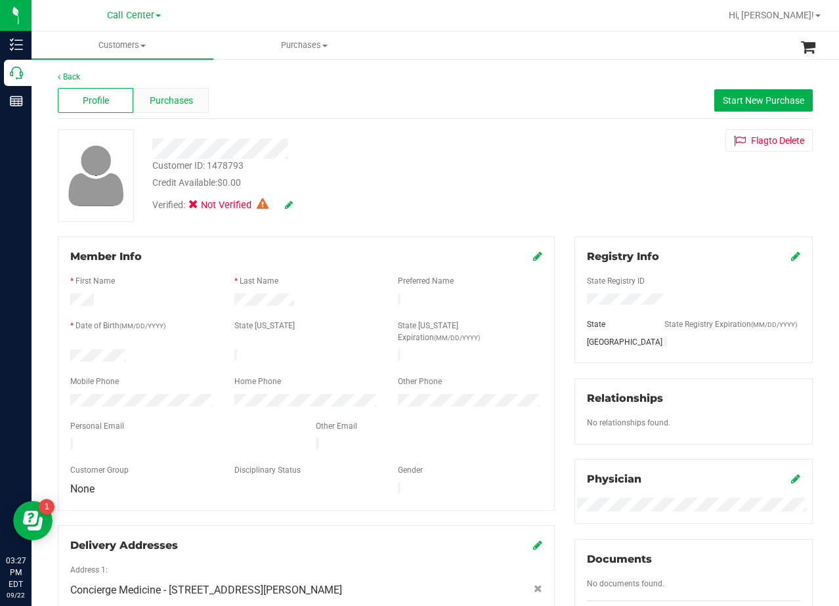
click at [162, 97] on span "Purchases" at bounding box center [171, 101] width 43 height 14
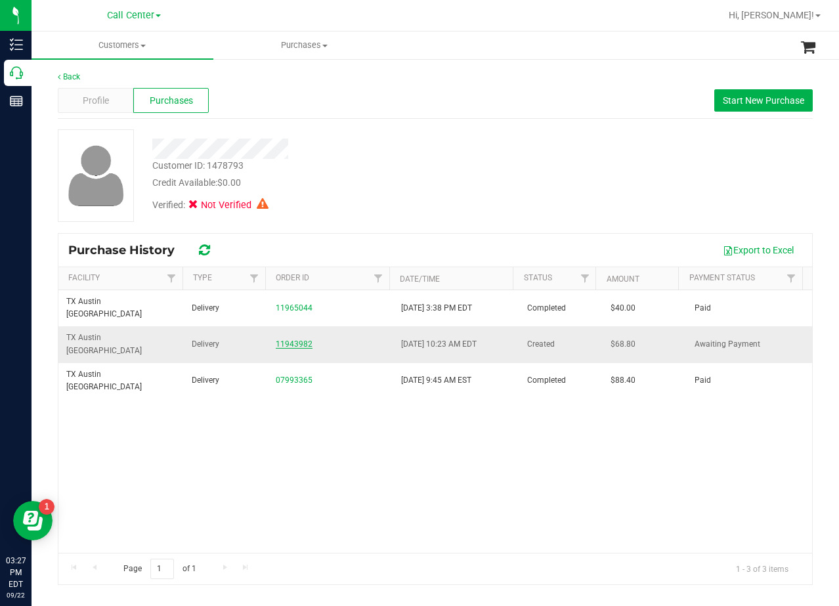
click at [295, 339] on link "11943982" at bounding box center [294, 343] width 37 height 9
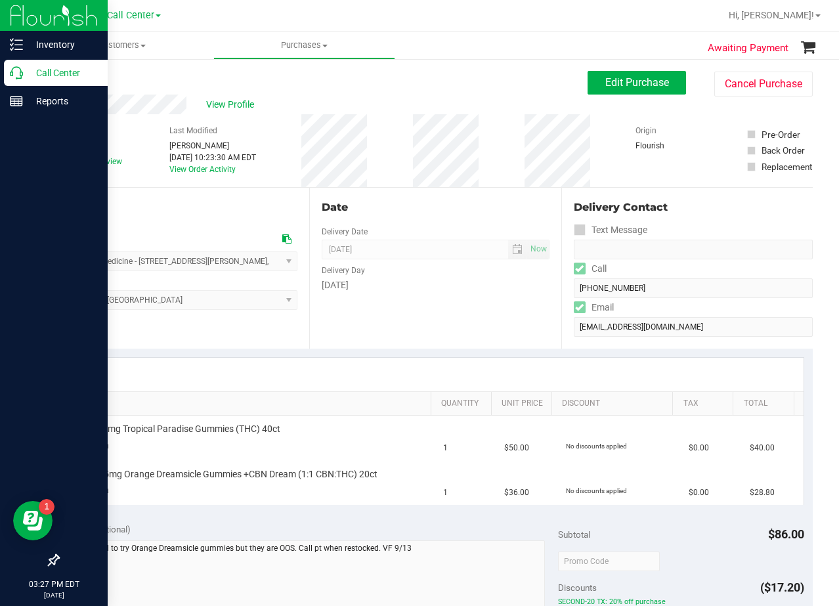
click at [28, 68] on p "Call Center" at bounding box center [62, 73] width 79 height 16
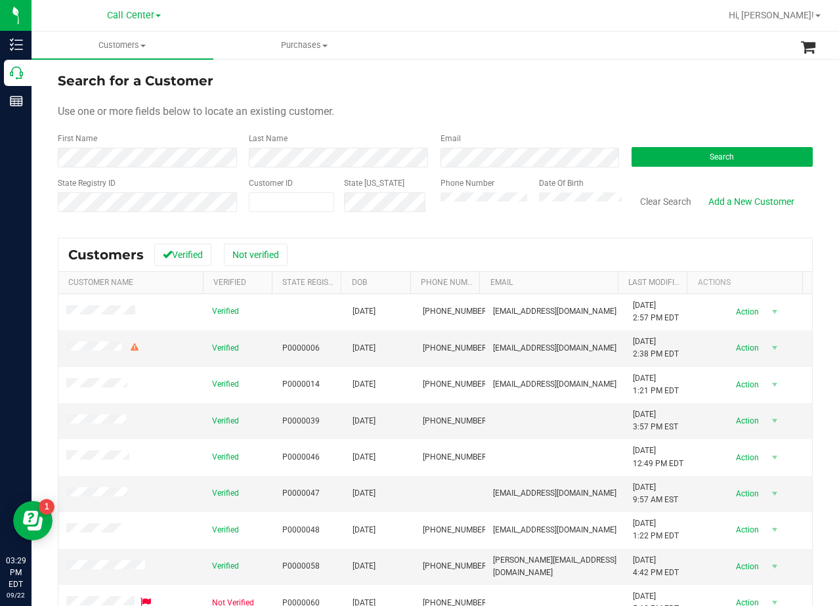
click at [527, 103] on form "Search for a Customer Use one or more fields below to locate an existing custom…" at bounding box center [435, 147] width 755 height 153
drag, startPoint x: 525, startPoint y: 116, endPoint x: 527, endPoint y: 141, distance: 24.4
click at [525, 116] on div "Use one or more fields below to locate an existing customer." at bounding box center [435, 112] width 755 height 16
click at [668, 171] on form "Search for a Customer Use one or more fields below to locate an existing custom…" at bounding box center [435, 147] width 755 height 153
click at [678, 158] on button "Search" at bounding box center [722, 157] width 181 height 20
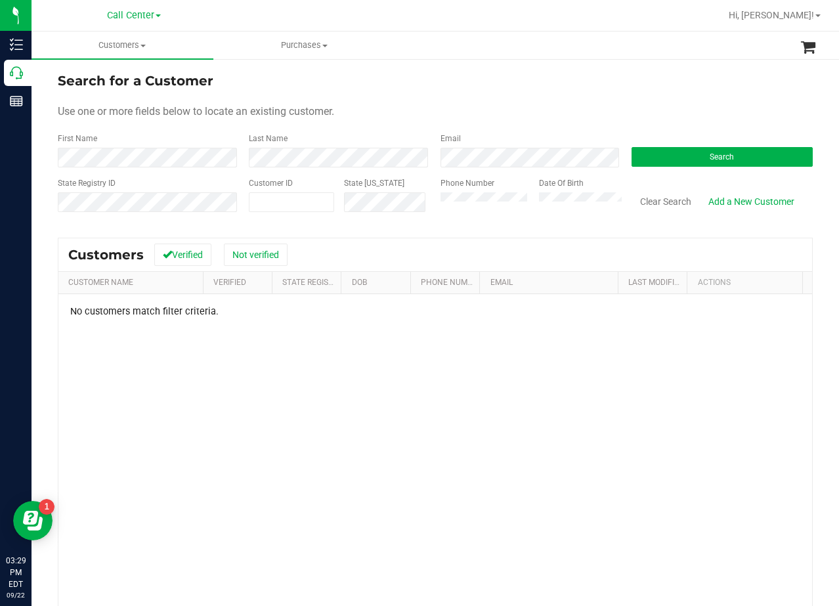
click at [494, 97] on form "Search for a Customer Use one or more fields below to locate an existing custom…" at bounding box center [435, 147] width 755 height 153
click at [647, 104] on div "Use one or more fields below to locate an existing customer." at bounding box center [435, 112] width 755 height 16
click at [534, 91] on form "Search for a Customer Use one or more fields below to locate an existing custom…" at bounding box center [435, 147] width 755 height 153
click at [531, 93] on form "Search for a Customer Use one or more fields below to locate an existing custom…" at bounding box center [435, 147] width 755 height 153
click at [556, 126] on form "Search for a Customer Use one or more fields below to locate an existing custom…" at bounding box center [435, 147] width 755 height 153
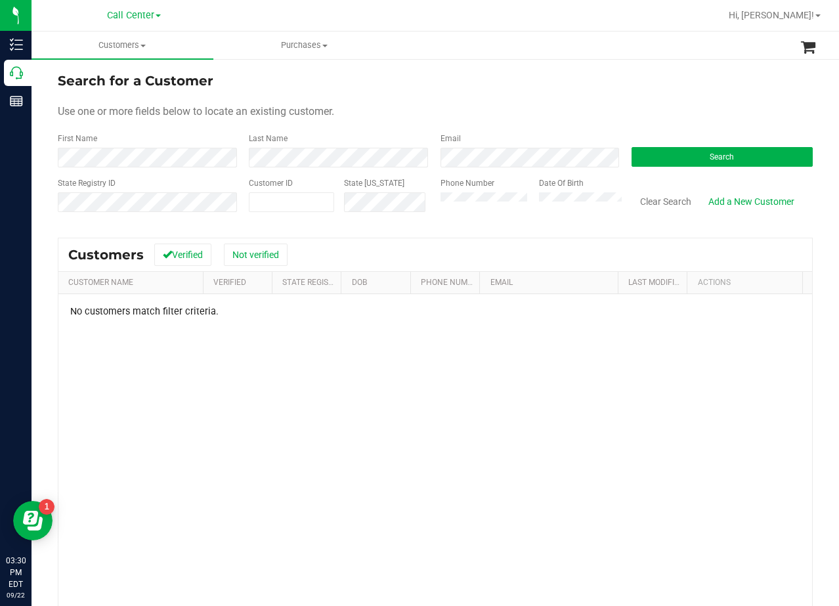
click at [517, 119] on div "Use one or more fields below to locate an existing customer." at bounding box center [435, 112] width 755 height 16
click at [522, 111] on div "Use one or more fields below to locate an existing customer." at bounding box center [435, 112] width 755 height 16
click at [722, 207] on link "Add a New Customer" at bounding box center [751, 201] width 103 height 22
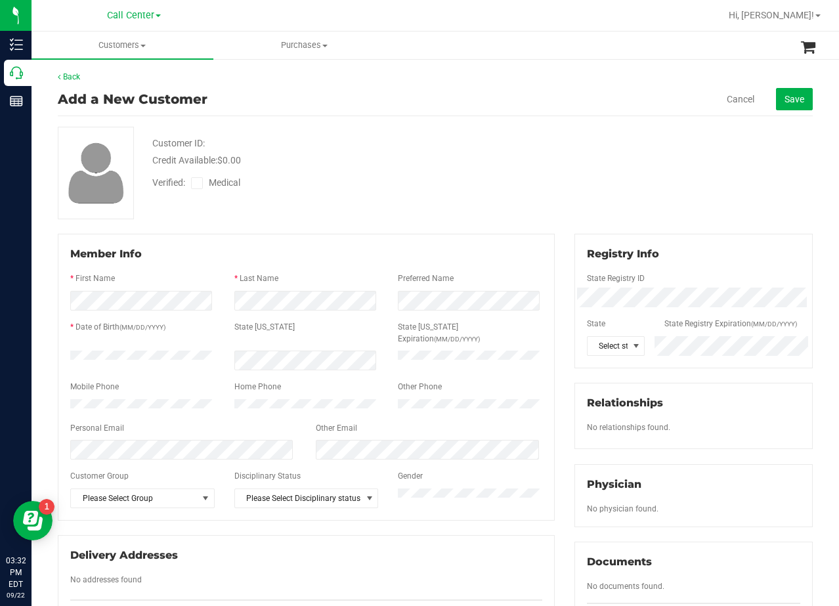
click at [541, 154] on div "Customer ID: Credit Available: $0.00 Verified: Medical" at bounding box center [435, 173] width 775 height 93
click at [433, 188] on div "Verified: Medical" at bounding box center [335, 181] width 387 height 29
drag, startPoint x: 533, startPoint y: 185, endPoint x: 302, endPoint y: 425, distance: 333.4
click at [532, 185] on div "Customer ID: Credit Available: $0.00 Verified: Medical" at bounding box center [435, 173] width 775 height 93
drag, startPoint x: 385, startPoint y: 196, endPoint x: 569, endPoint y: 352, distance: 241.4
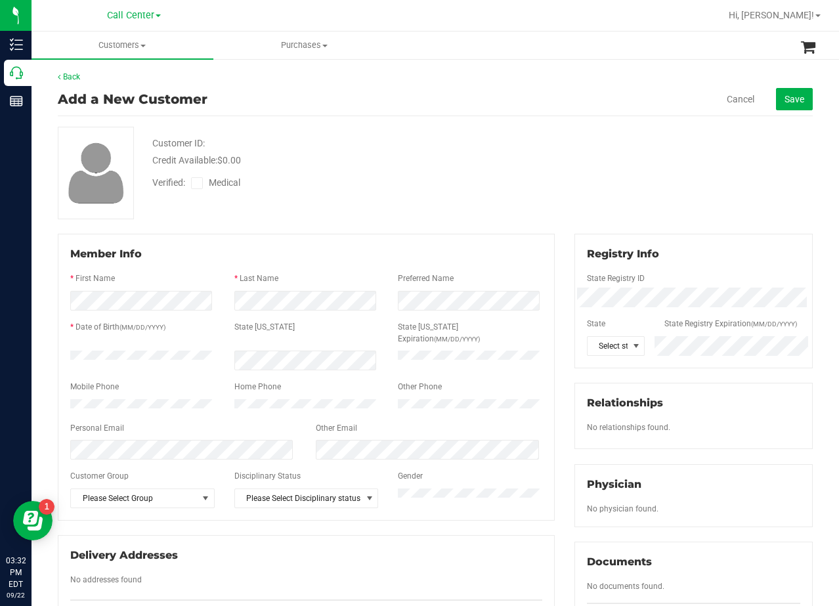
click at [390, 198] on div "Customer ID: Credit Available: $0.00 Verified: Medical" at bounding box center [435, 173] width 775 height 93
click at [687, 310] on div at bounding box center [693, 312] width 213 height 11
click at [425, 192] on div "Verified: Medical" at bounding box center [335, 181] width 387 height 29
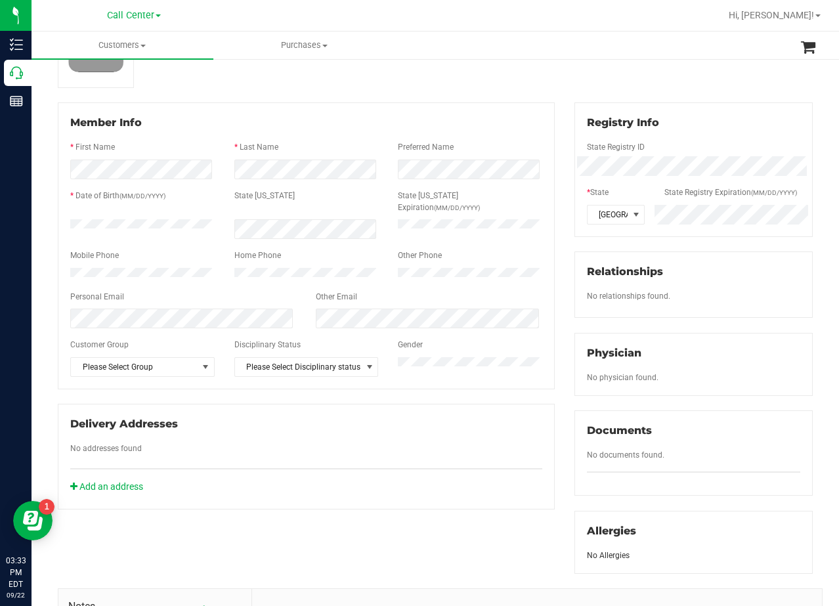
click at [565, 177] on div "Registry Info State Registry ID * State State Registry Expiration (MM/DD/YYYY) …" at bounding box center [694, 337] width 258 height 471
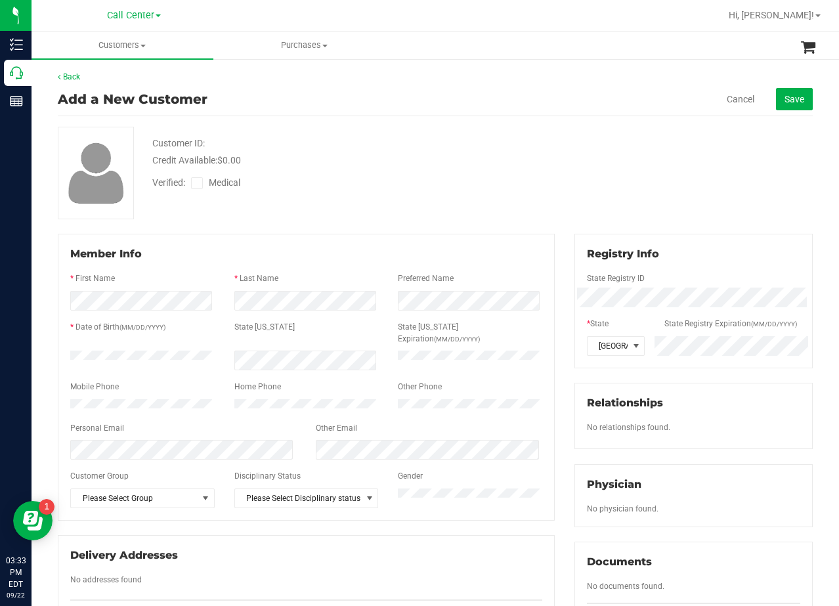
click at [198, 183] on icon at bounding box center [197, 183] width 9 height 0
click at [0, 0] on input "Medical" at bounding box center [0, 0] width 0 height 0
click at [567, 190] on div "Customer ID: Credit Available: $0.00 Verified: Medical" at bounding box center [435, 173] width 775 height 93
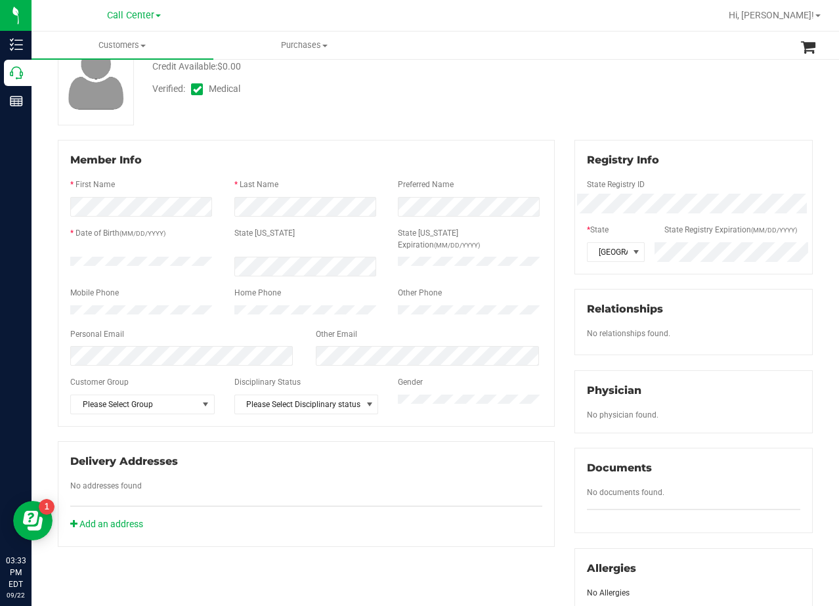
scroll to position [66, 0]
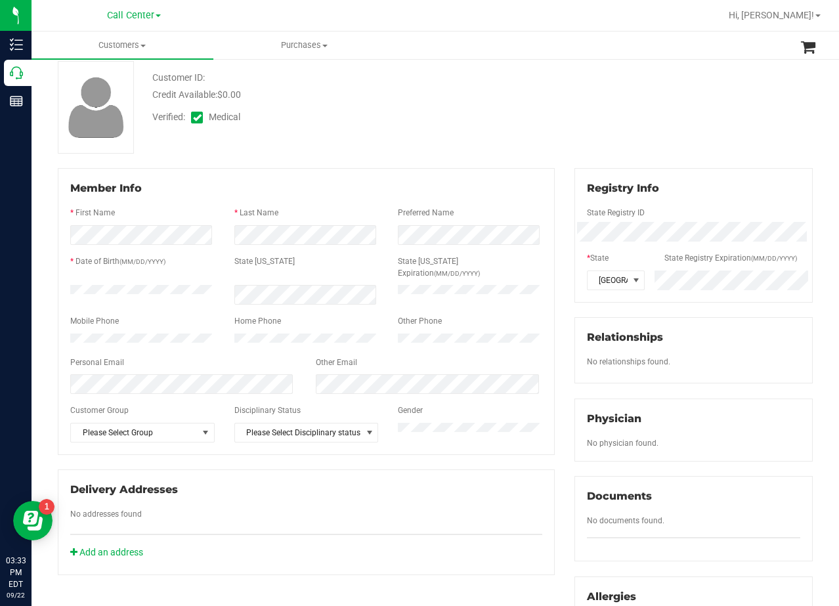
click at [545, 105] on div "Customer ID: Credit Available: $0.00 Verified: Medical" at bounding box center [435, 107] width 775 height 93
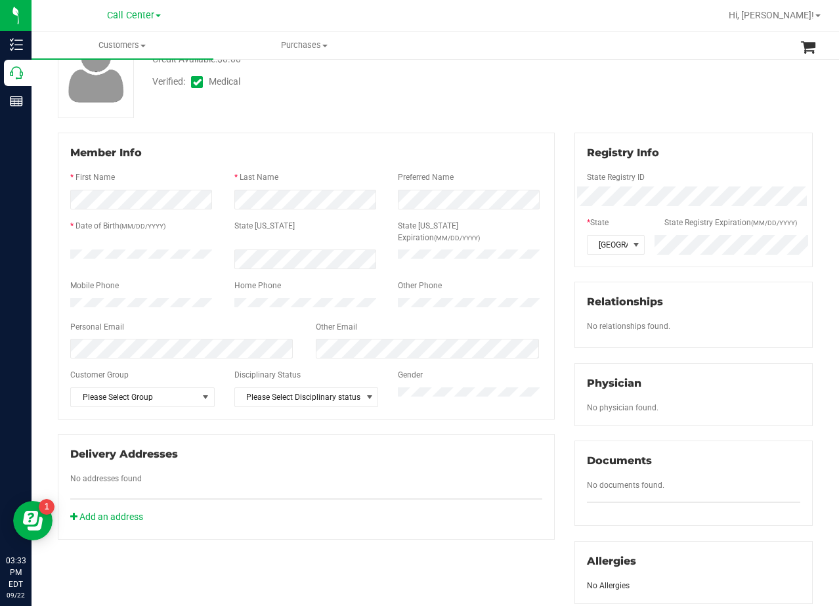
scroll to position [131, 0]
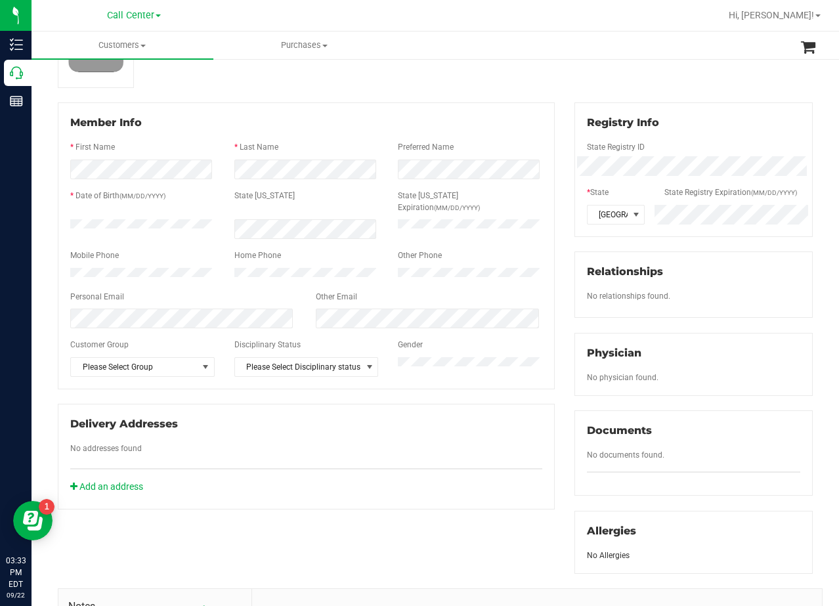
drag, startPoint x: 550, startPoint y: 218, endPoint x: 558, endPoint y: 209, distance: 11.6
click at [551, 218] on div "Member Info * First Name * Last Name Preferred Name * Date of Birth (MM/DD/YYYY…" at bounding box center [306, 305] width 517 height 407
click at [565, 209] on div "Registry Info State Registry ID * State State Registry Expiration (MM/DD/YYYY) …" at bounding box center [694, 337] width 258 height 471
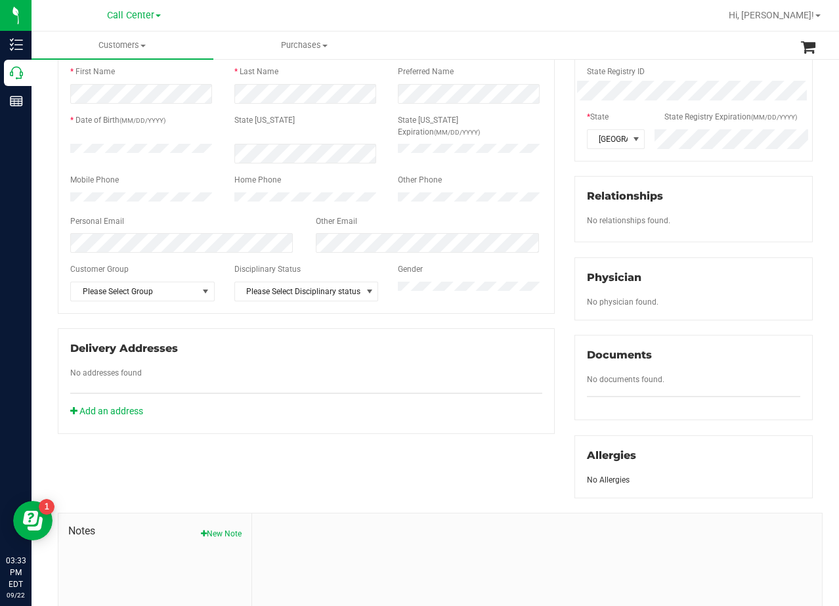
scroll to position [334, 0]
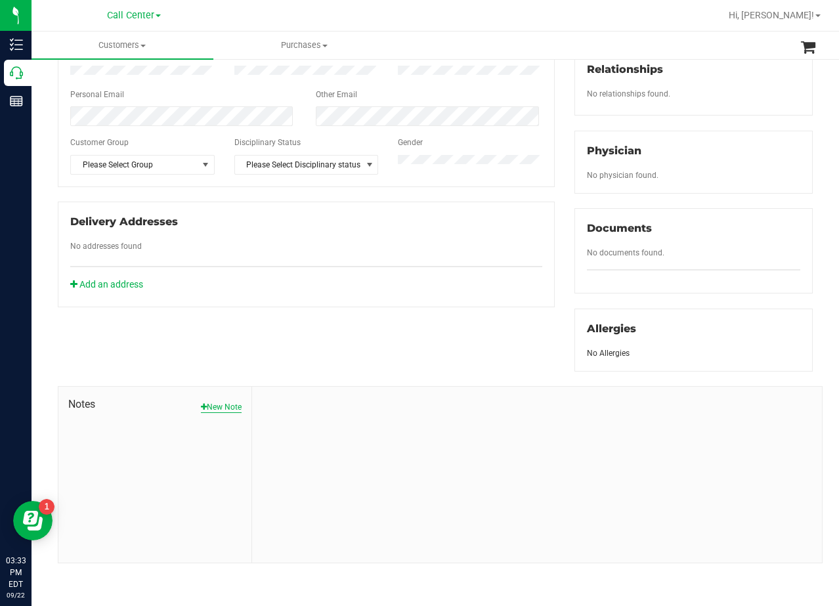
click at [211, 403] on button "New Note" at bounding box center [221, 407] width 41 height 12
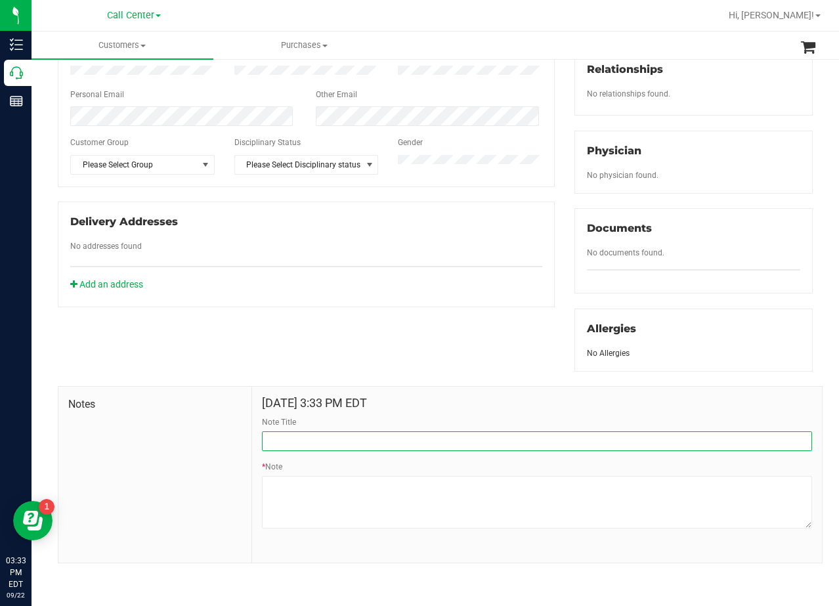
click at [326, 436] on input "Note Title" at bounding box center [537, 441] width 550 height 20
type input "[PERSON_NAME]"
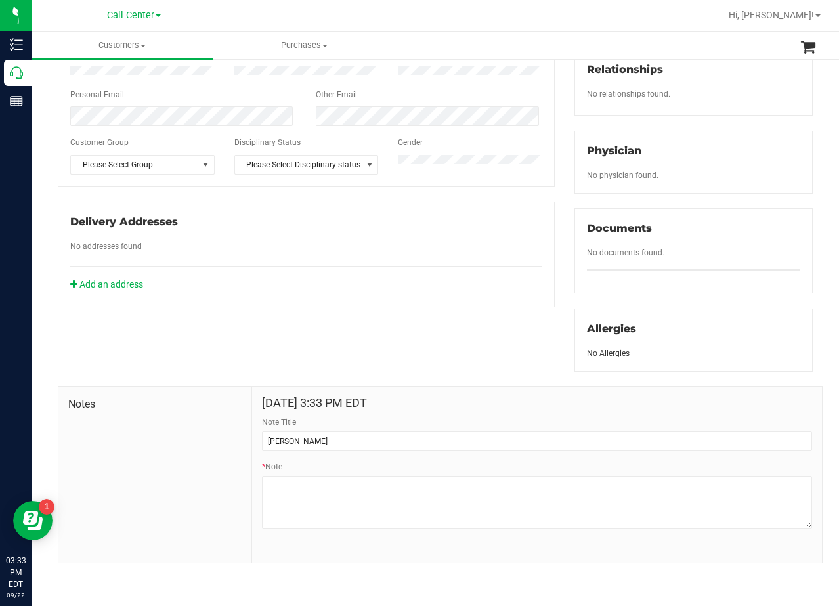
drag, startPoint x: 311, startPoint y: 287, endPoint x: 301, endPoint y: 293, distance: 12.4
click at [311, 292] on div at bounding box center [306, 293] width 472 height 3
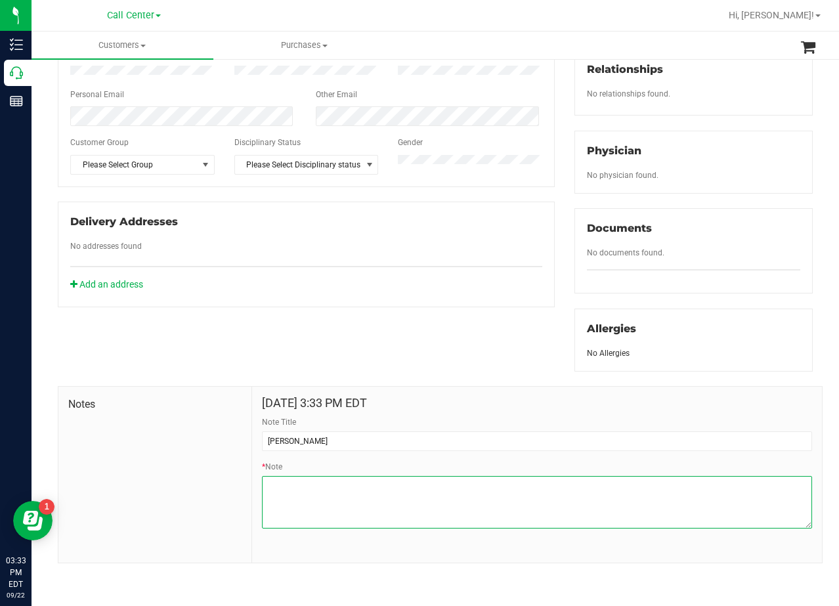
click at [483, 493] on textarea "* Note" at bounding box center [537, 502] width 550 height 53
paste textarea "Patient Name: Naomi Grace Lockwood Address: 8721 Fredrick Dr. Frisco, TX, 75033…"
type textarea "Patient Name: Naomi Grace Lockwood Address: 8721 Fredrick Dr. Frisco, TX, 75033…"
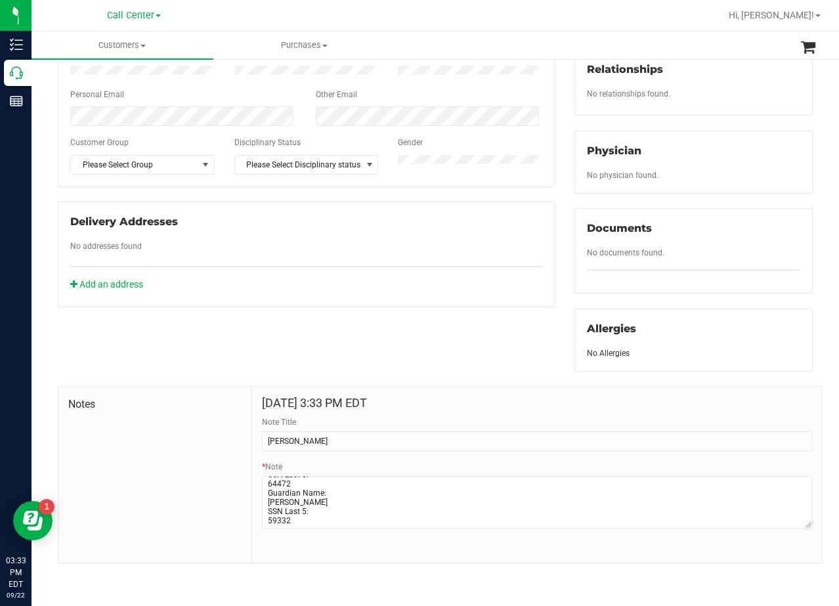
click at [467, 313] on div "Member Info * First Name * Last Name Preferred Name * Date of Birth (MM/DD/YYYY…" at bounding box center [435, 231] width 775 height 663
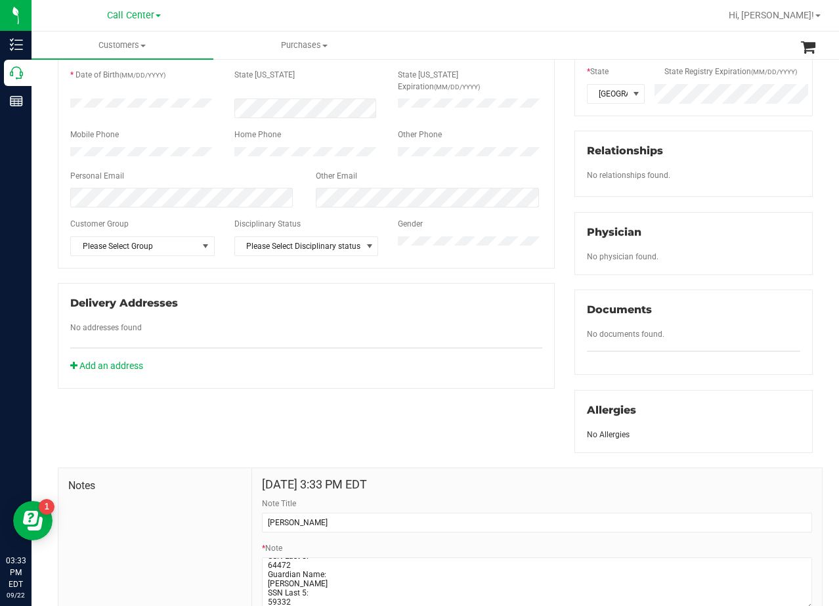
scroll to position [0, 0]
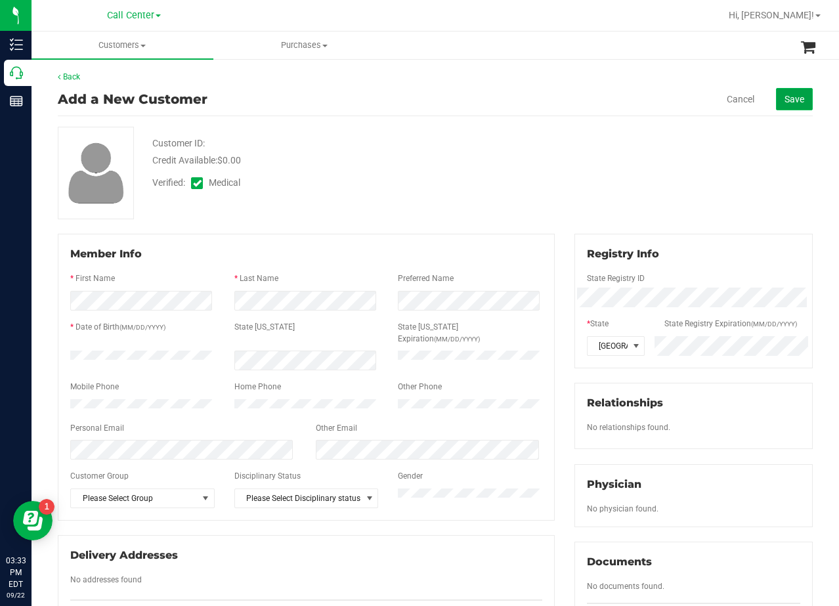
click at [785, 103] on span "Save" at bounding box center [795, 99] width 20 height 11
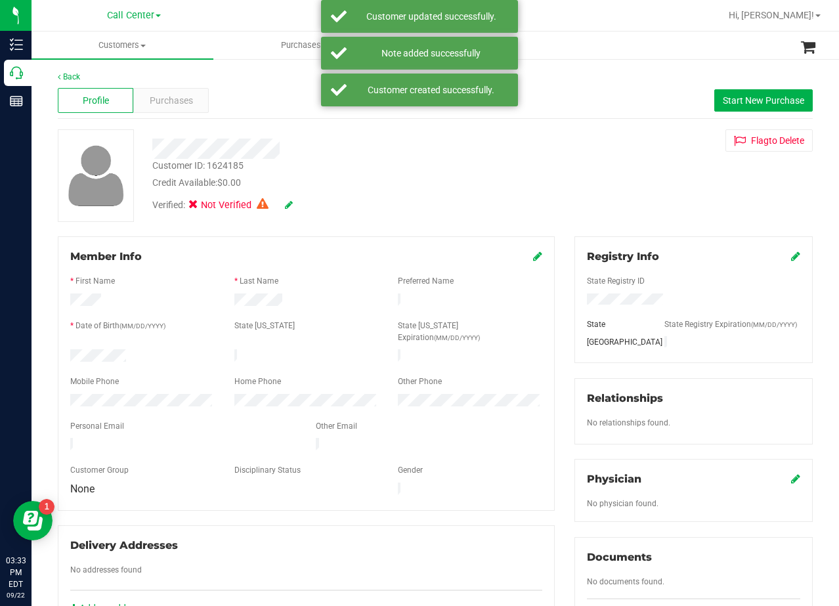
scroll to position [66, 0]
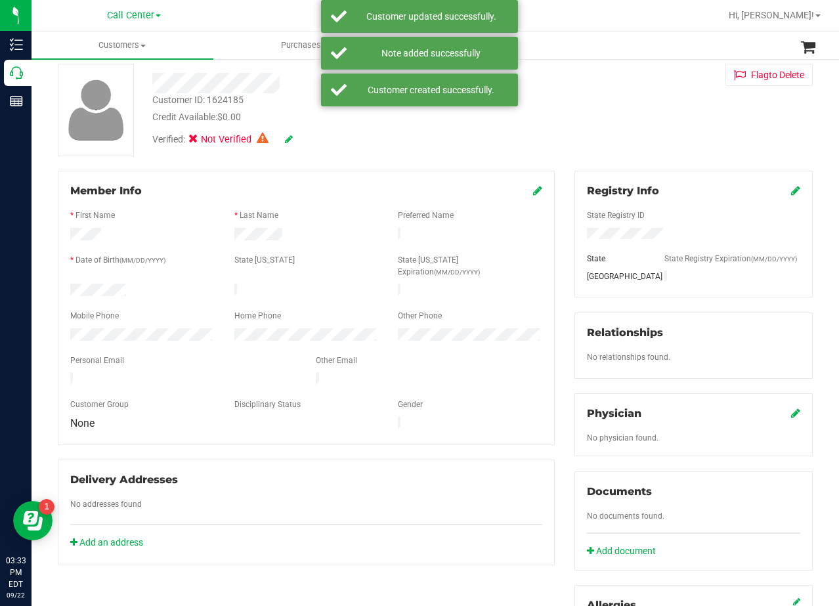
click at [290, 139] on icon at bounding box center [289, 139] width 8 height 9
click at [296, 142] on div "Verified: Medical" at bounding box center [335, 140] width 387 height 32
click at [288, 141] on icon at bounding box center [288, 139] width 11 height 9
click at [531, 119] on div at bounding box center [435, 110] width 775 height 93
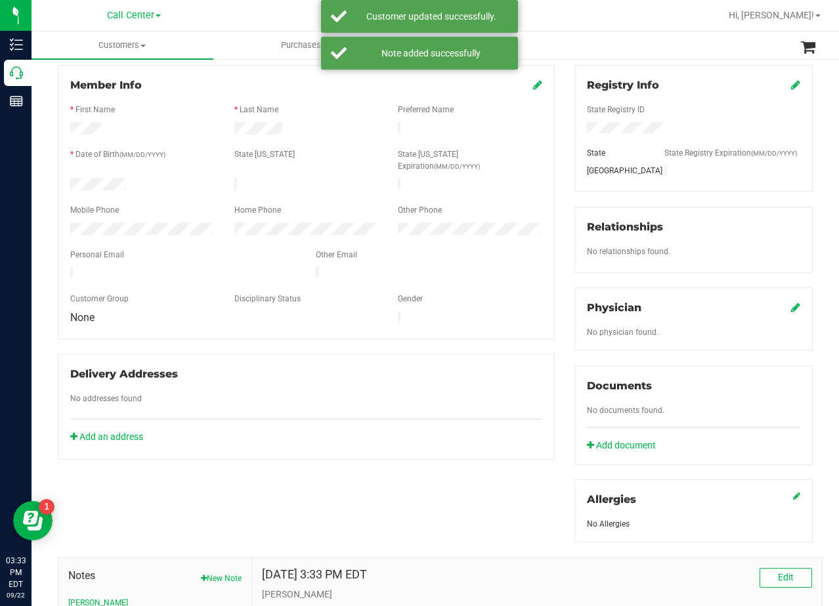
scroll to position [263, 0]
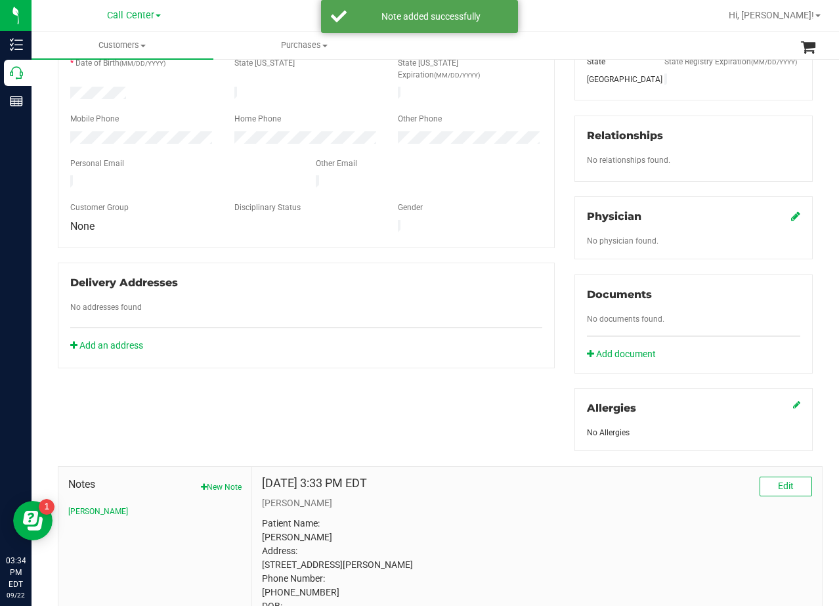
click at [791, 219] on icon at bounding box center [795, 216] width 9 height 11
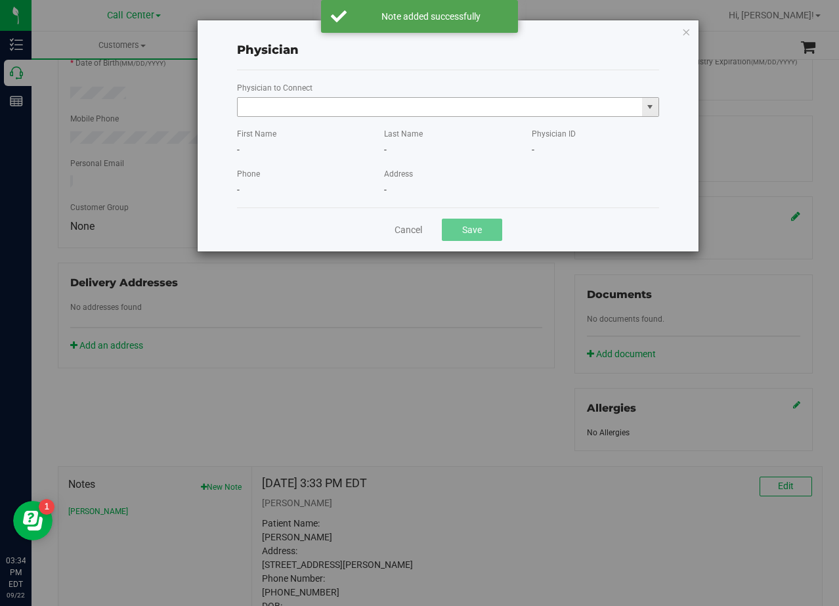
click at [360, 102] on input "text" at bounding box center [440, 107] width 404 height 18
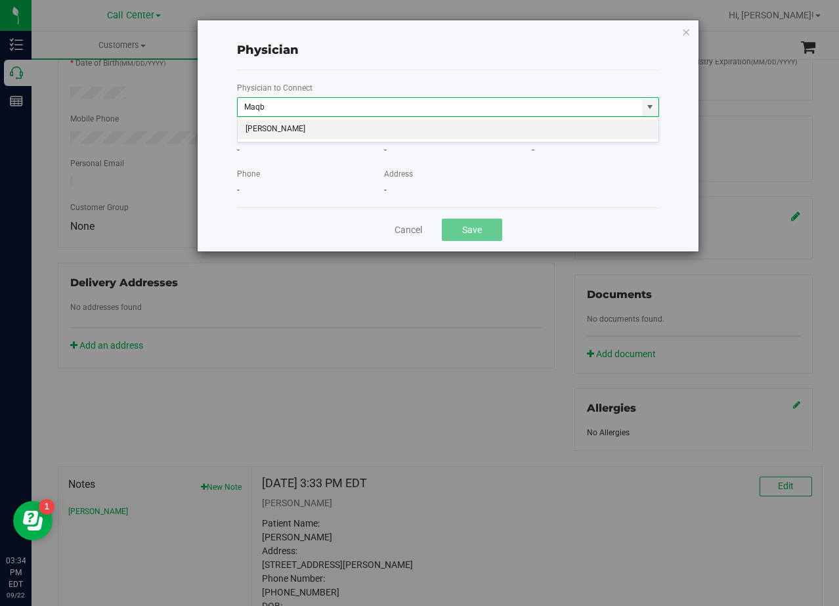
click at [362, 131] on li "Mohsin Maqbool" at bounding box center [448, 129] width 421 height 20
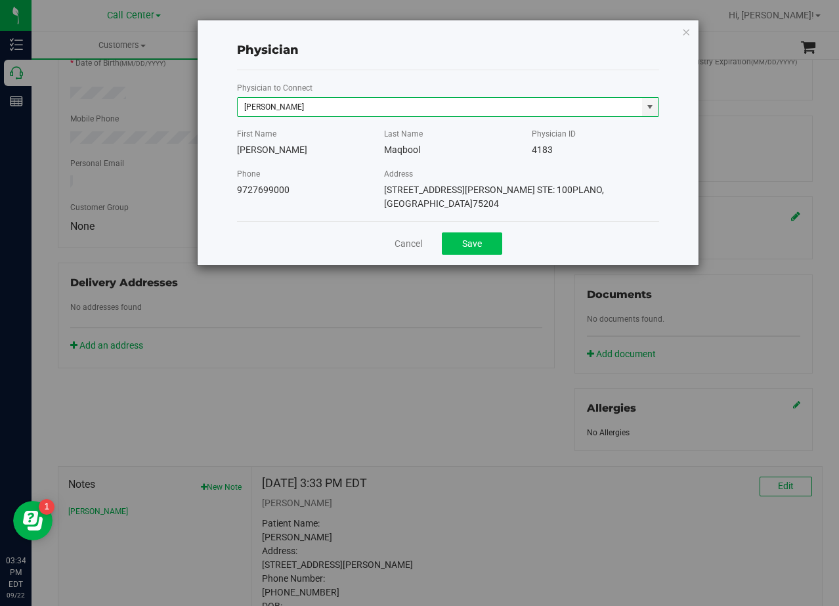
type input "Mohsin Maqbool"
click at [475, 232] on button "Save" at bounding box center [472, 243] width 60 height 22
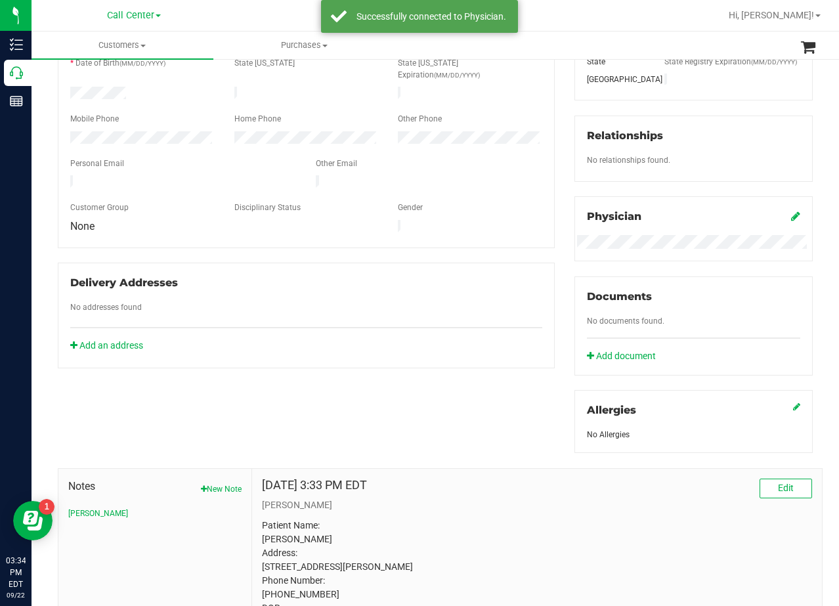
scroll to position [0, 0]
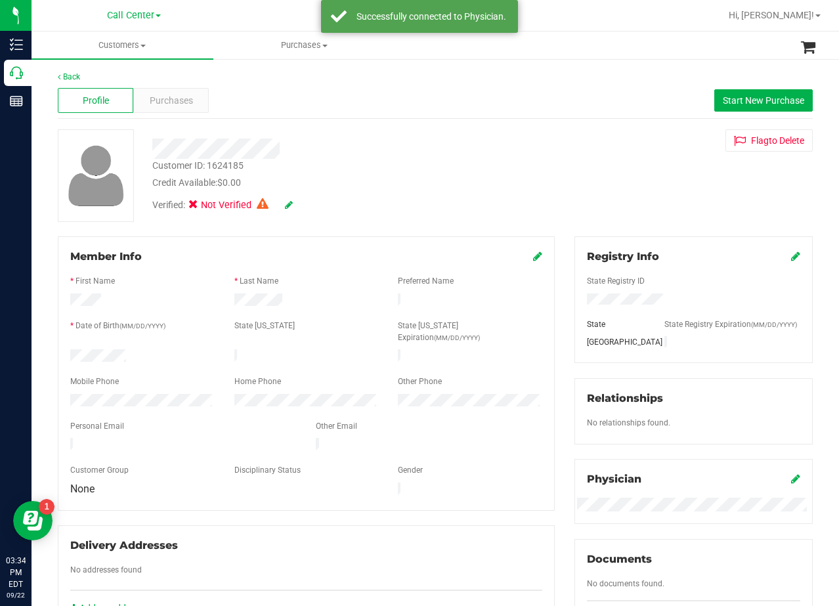
click at [533, 253] on link at bounding box center [537, 256] width 9 height 12
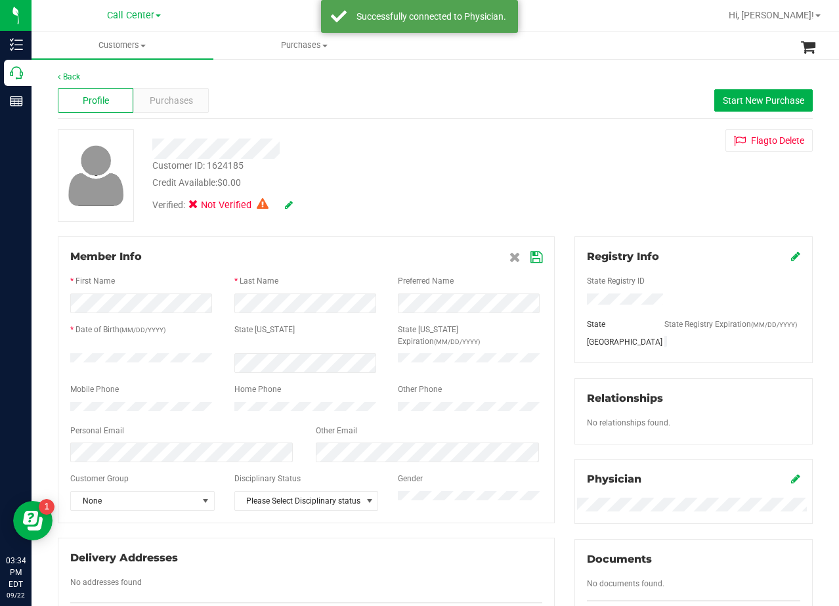
click at [154, 462] on div at bounding box center [306, 467] width 472 height 11
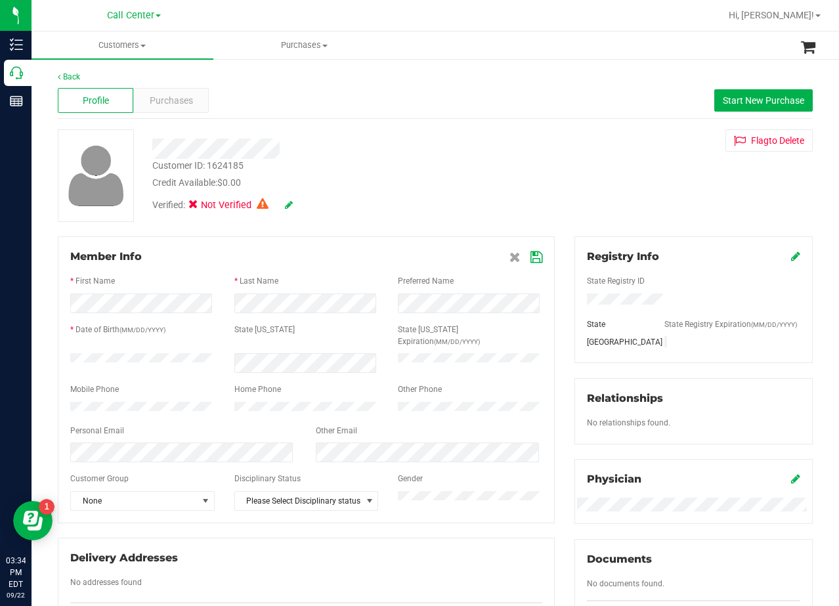
click at [534, 253] on icon at bounding box center [537, 257] width 12 height 11
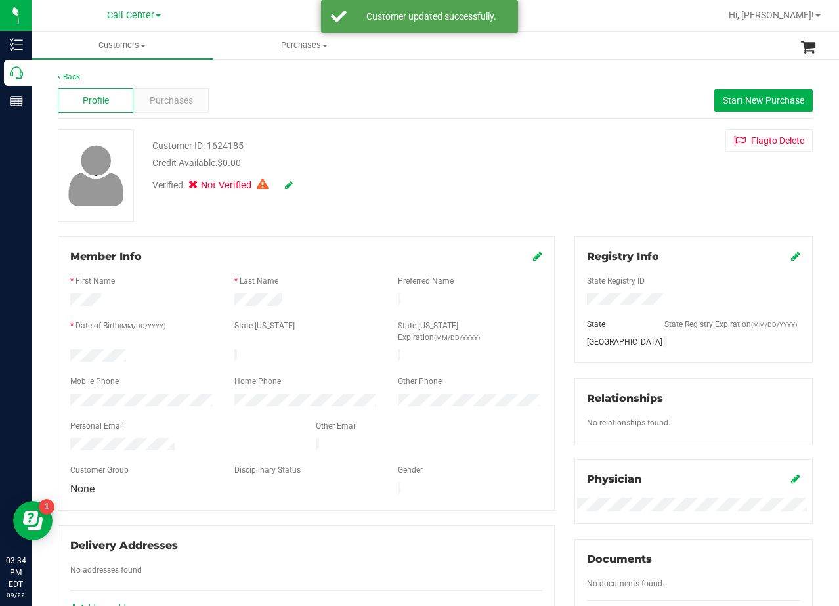
click at [538, 177] on div "Customer ID: 1624185 Credit Available: $0.00 Verified: Not Verified Flag to Del…" at bounding box center [435, 175] width 775 height 93
drag, startPoint x: 351, startPoint y: 119, endPoint x: 381, endPoint y: 118, distance: 30.2
click at [353, 119] on div "Back Profile Purchases Start New Purchase Customer ID: 1624185 Credit Available…" at bounding box center [435, 528] width 755 height 914
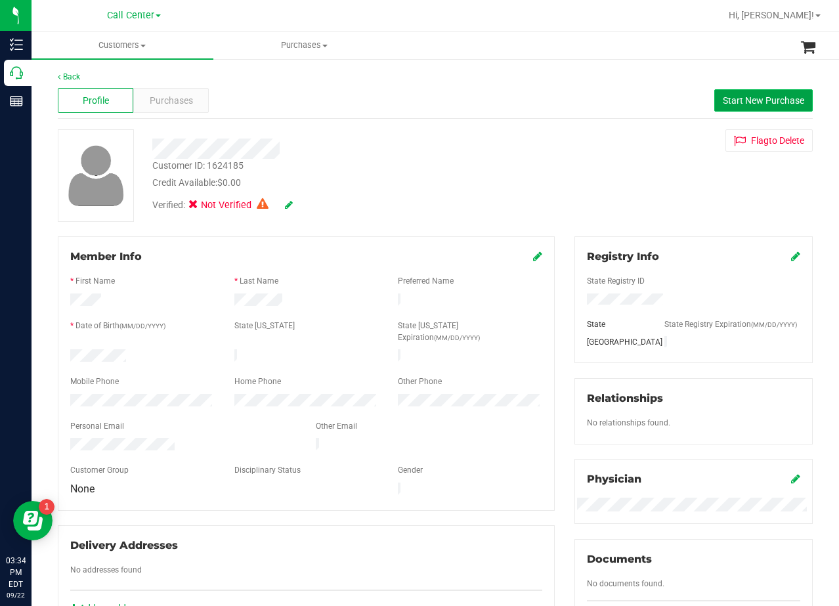
click at [752, 99] on span "Start New Purchase" at bounding box center [763, 100] width 81 height 11
drag, startPoint x: 467, startPoint y: 132, endPoint x: 466, endPoint y: 141, distance: 9.4
click at [467, 136] on div at bounding box center [335, 144] width 387 height 30
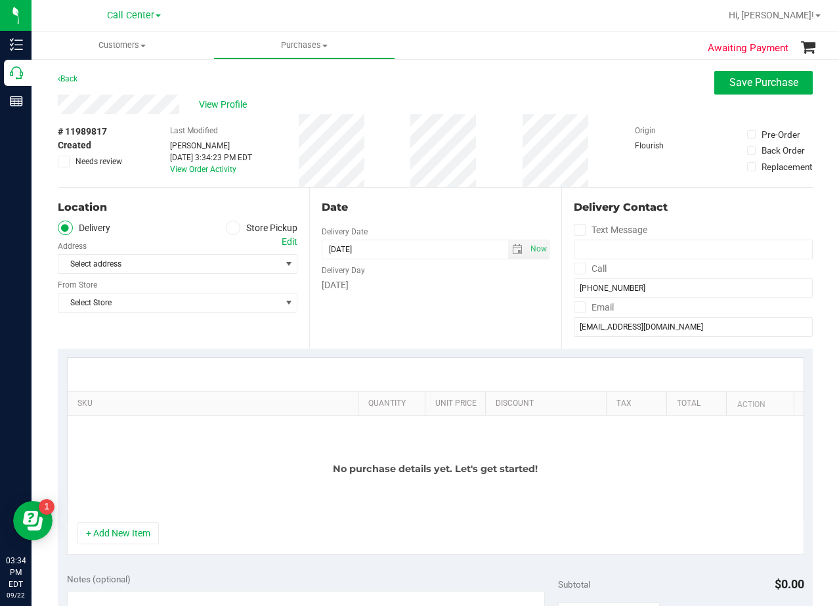
click at [360, 200] on div "Date" at bounding box center [435, 208] width 227 height 16
click at [185, 305] on span "Select Store" at bounding box center [169, 302] width 222 height 18
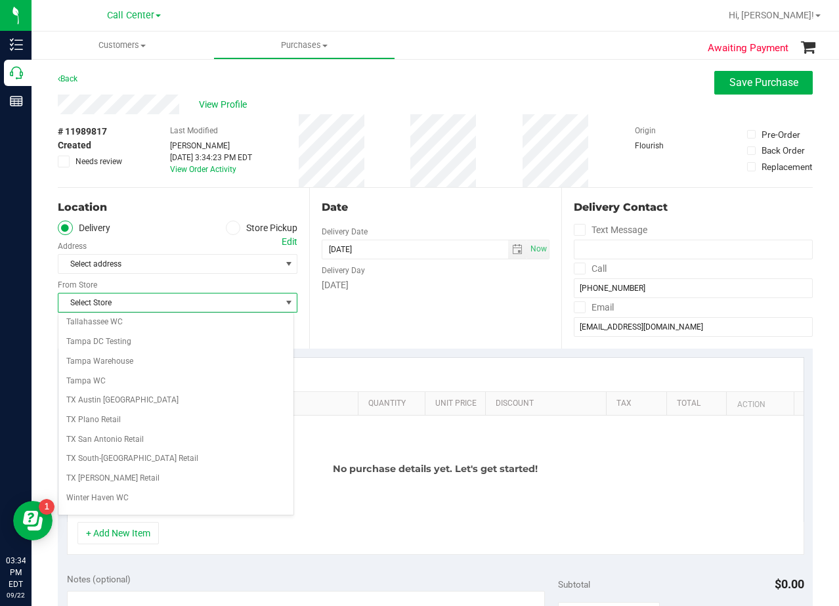
scroll to position [954, 0]
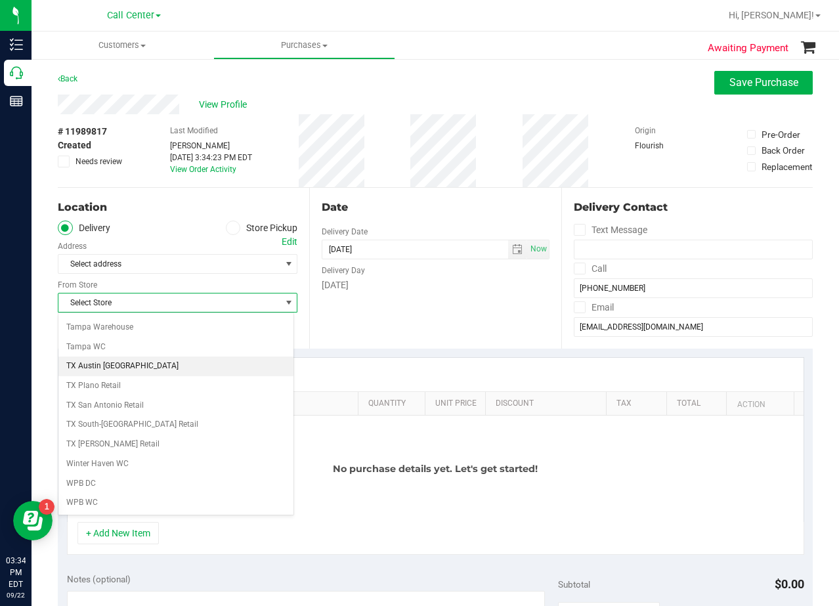
click at [129, 375] on li "TX Austin [GEOGRAPHIC_DATA]" at bounding box center [175, 367] width 235 height 20
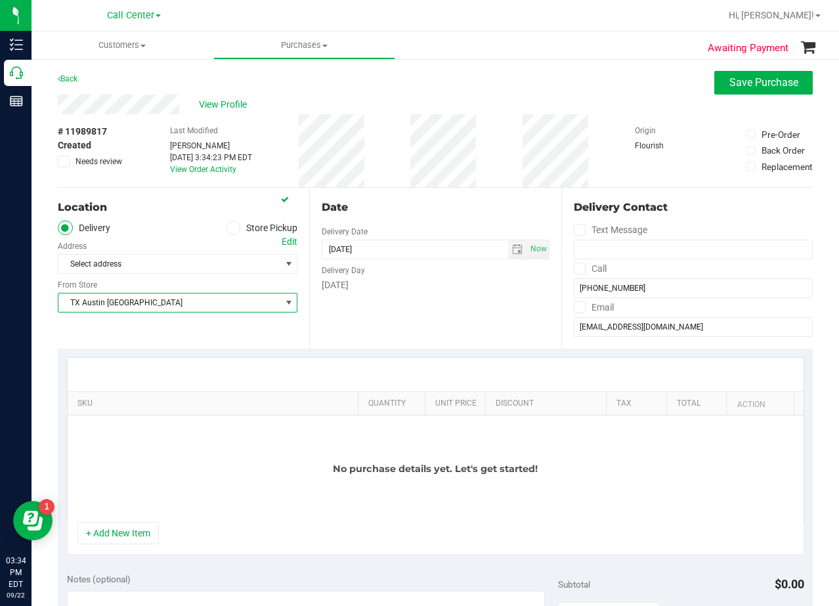
click at [131, 301] on span "TX Austin [GEOGRAPHIC_DATA]" at bounding box center [169, 302] width 222 height 18
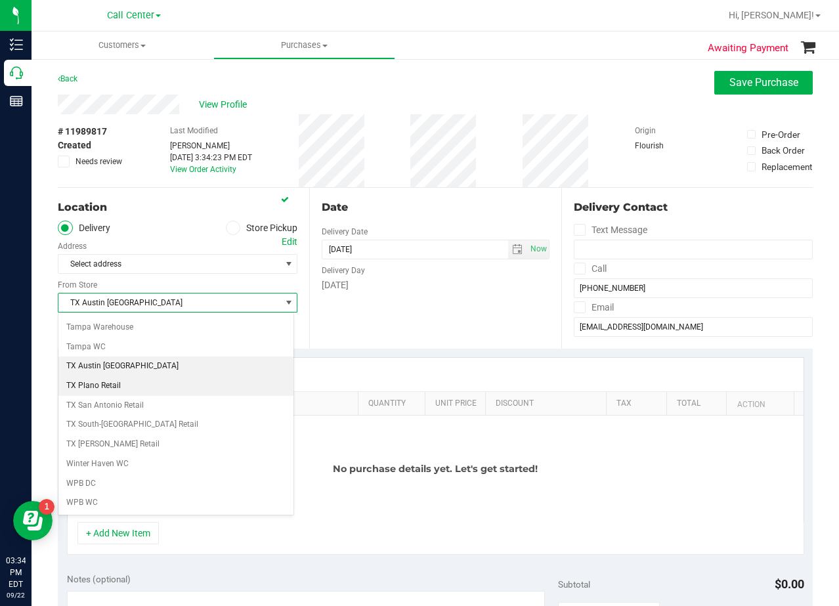
click at [146, 381] on li "TX Plano Retail" at bounding box center [175, 386] width 235 height 20
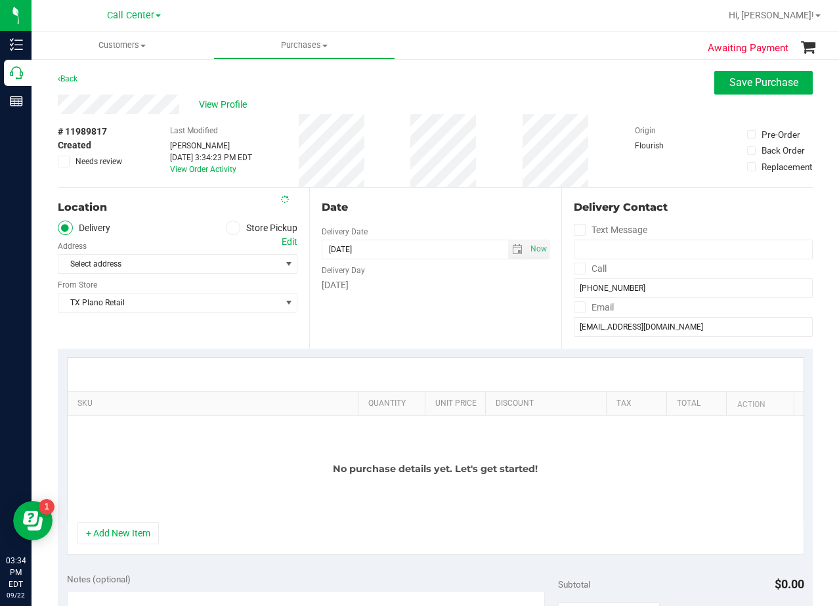
drag, startPoint x: 332, startPoint y: 307, endPoint x: 411, endPoint y: 209, distance: 126.1
click at [334, 307] on div "Date Delivery Date 09/22/2025 Now 09/22/2025 03:34 PM Now Delivery Day Monday" at bounding box center [434, 268] width 251 height 161
click at [412, 207] on div "Date" at bounding box center [435, 208] width 227 height 16
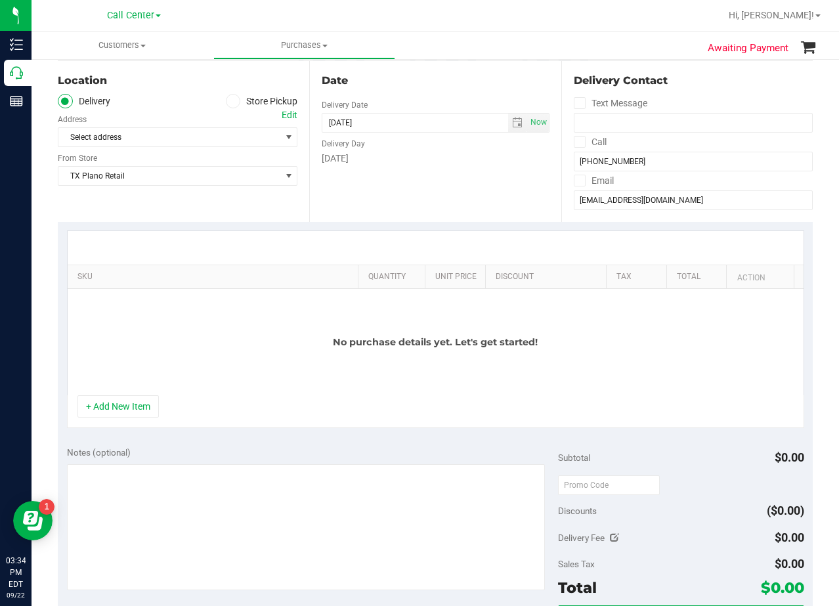
scroll to position [131, 0]
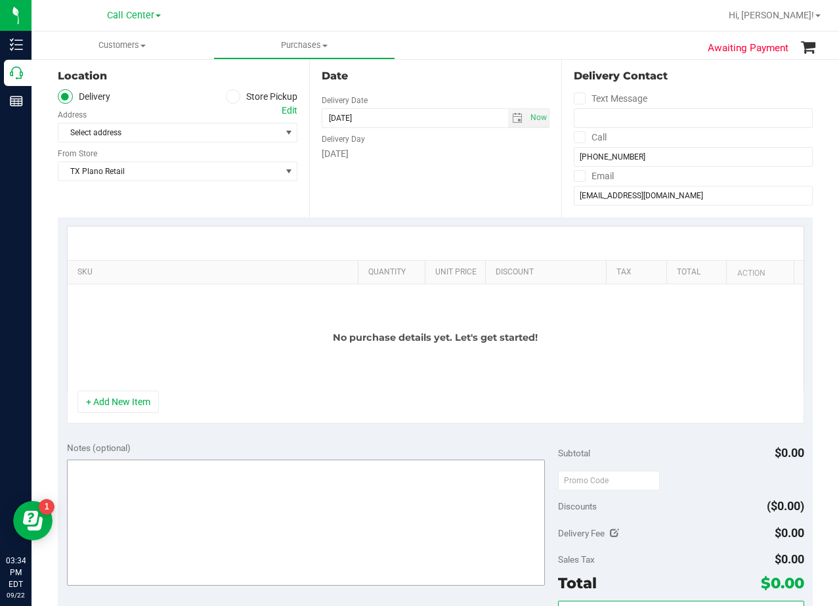
click at [132, 399] on button "+ Add New Item" at bounding box center [117, 402] width 81 height 22
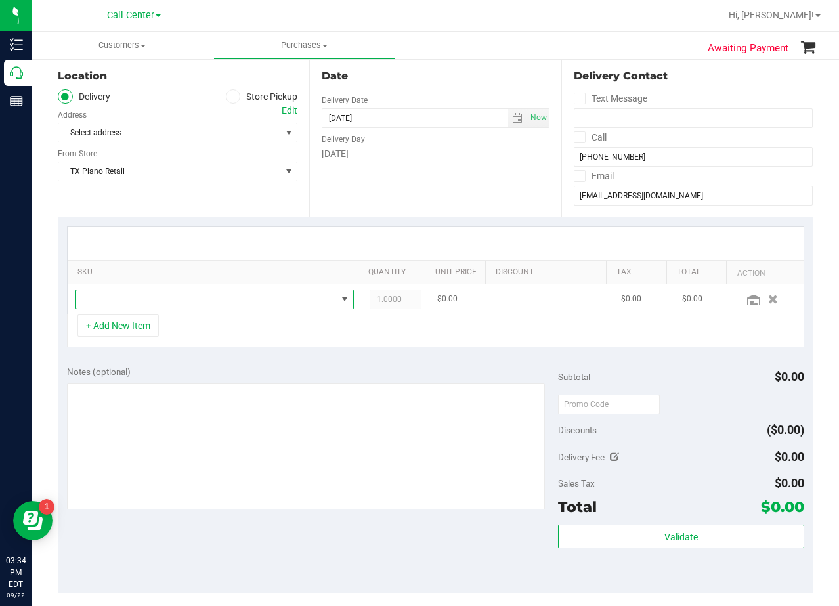
click at [172, 305] on span "NO DATA FOUND" at bounding box center [206, 299] width 261 height 18
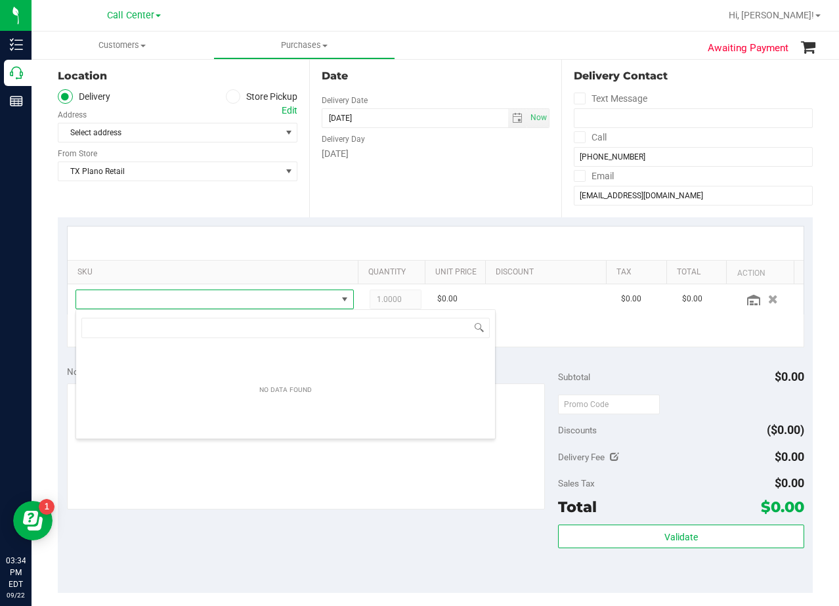
scroll to position [20, 271]
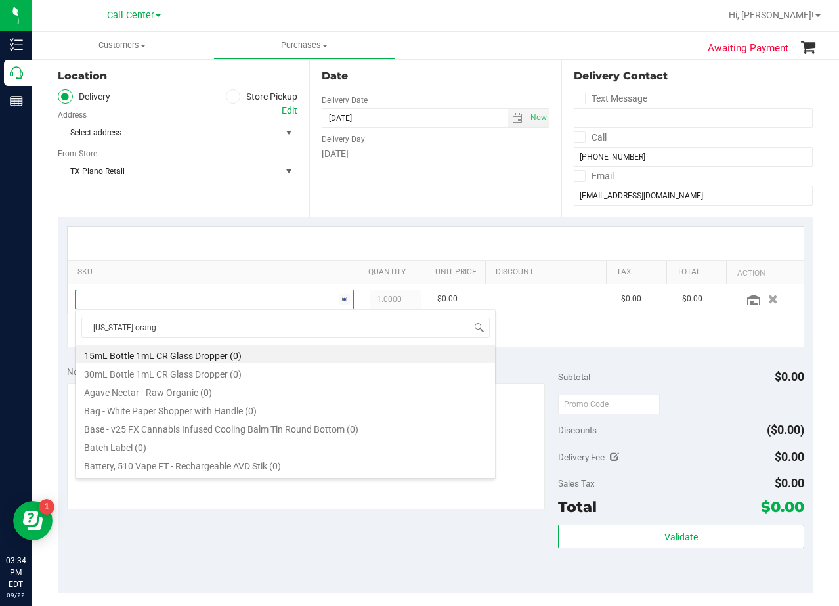
type input "texas orange"
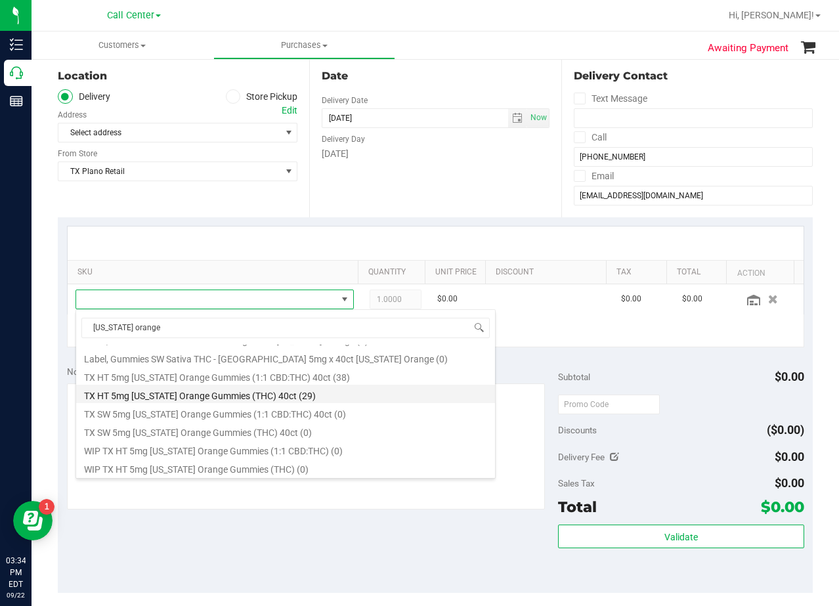
scroll to position [152, 0]
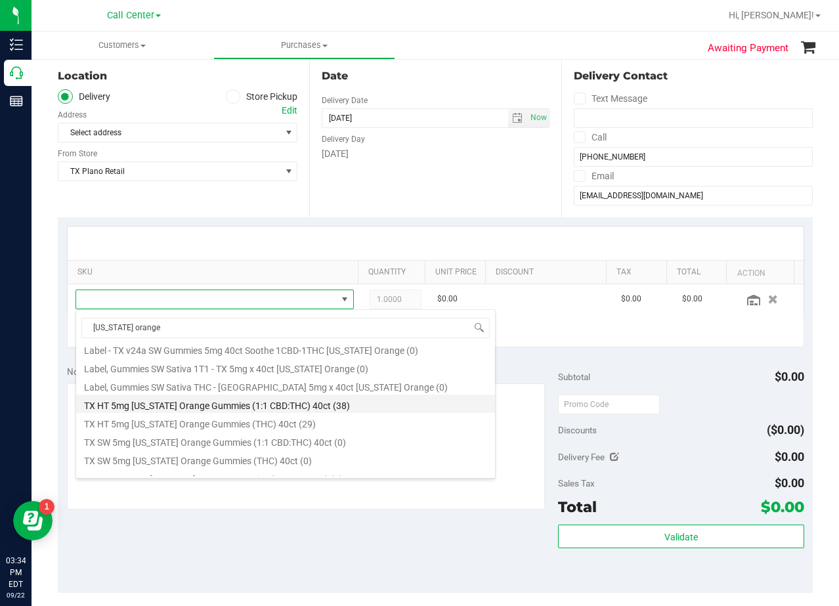
click at [255, 408] on li "TX HT 5mg Texas Orange Gummies (1:1 CBD:THC) 40ct (38)" at bounding box center [285, 404] width 419 height 18
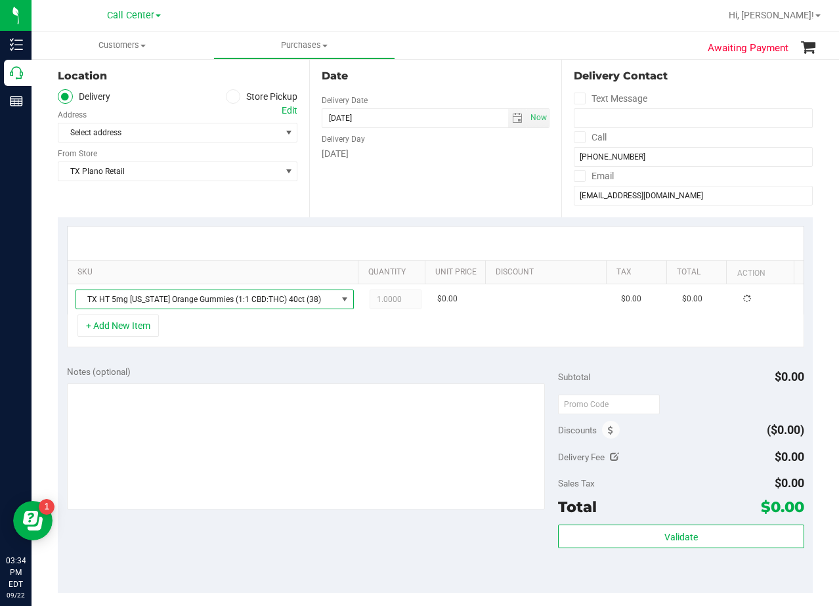
click at [299, 343] on div "+ Add New Item" at bounding box center [435, 331] width 737 height 33
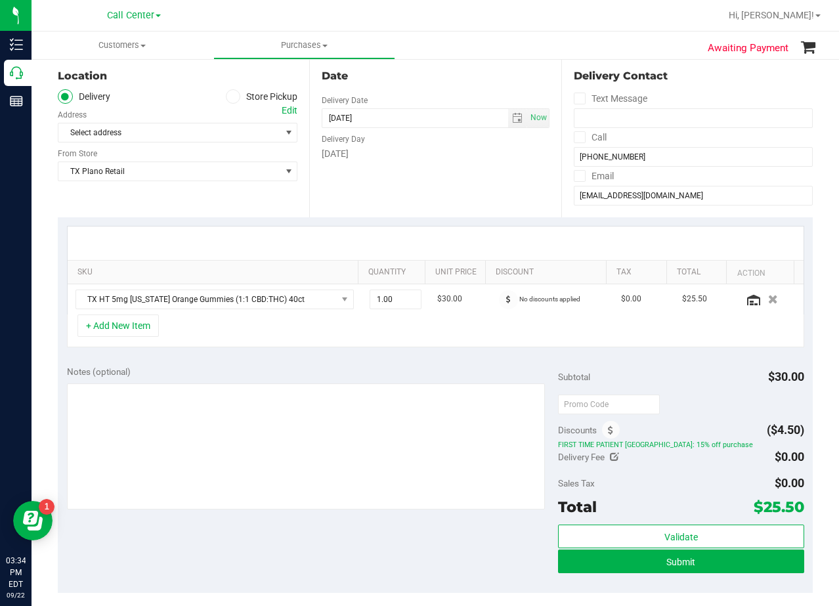
drag, startPoint x: 317, startPoint y: 240, endPoint x: 185, endPoint y: 238, distance: 132.6
click at [314, 240] on div at bounding box center [436, 243] width 736 height 33
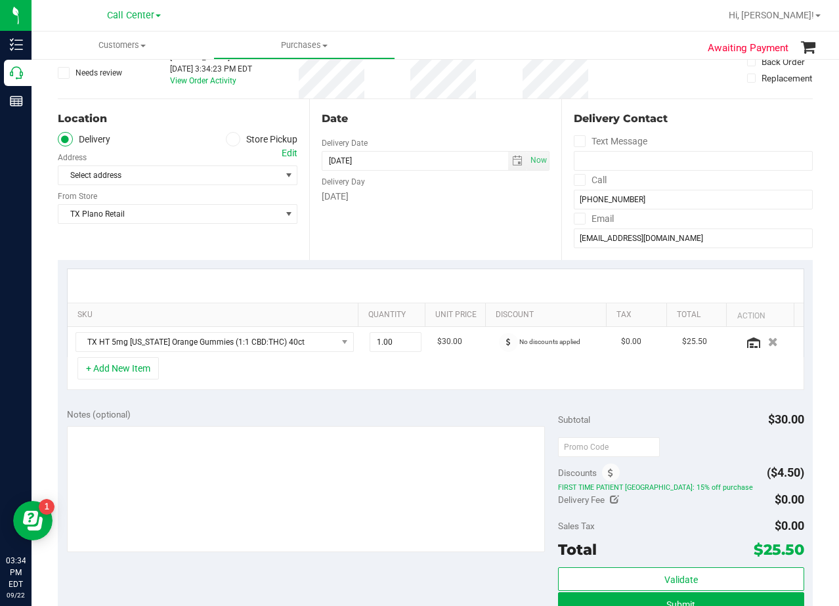
scroll to position [66, 0]
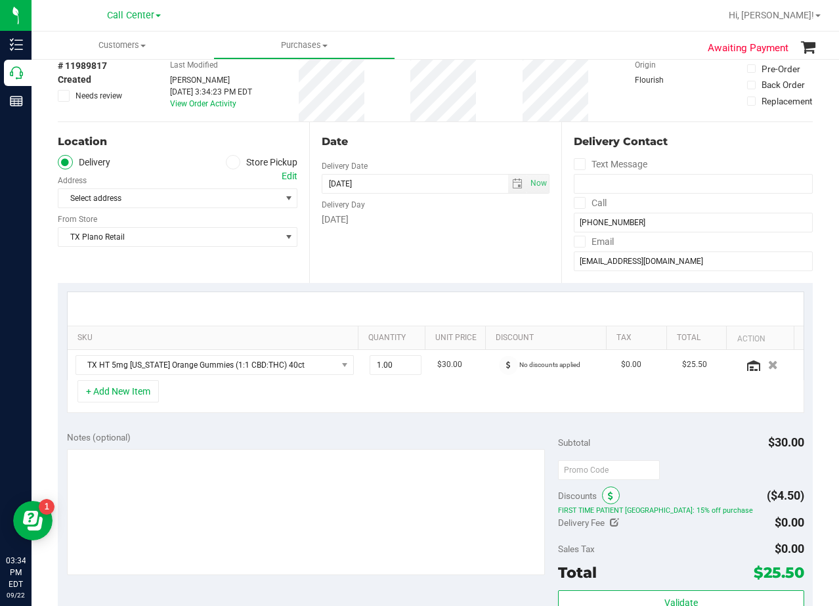
click at [608, 496] on span at bounding box center [611, 496] width 18 height 18
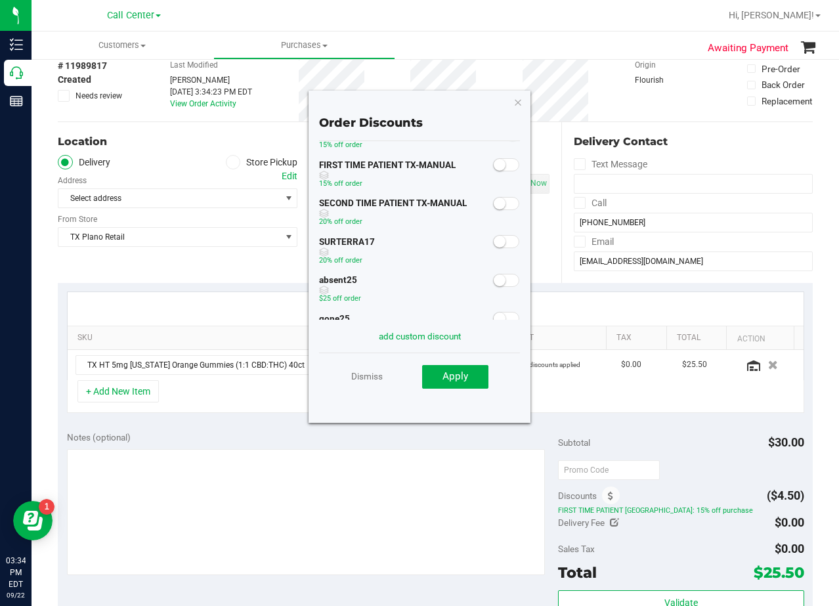
scroll to position [0, 0]
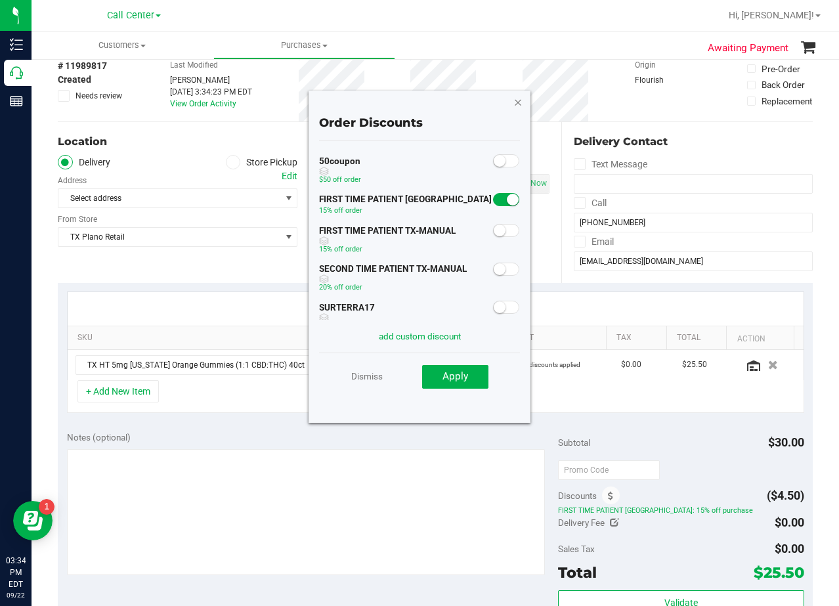
click at [518, 106] on icon "button" at bounding box center [517, 102] width 9 height 16
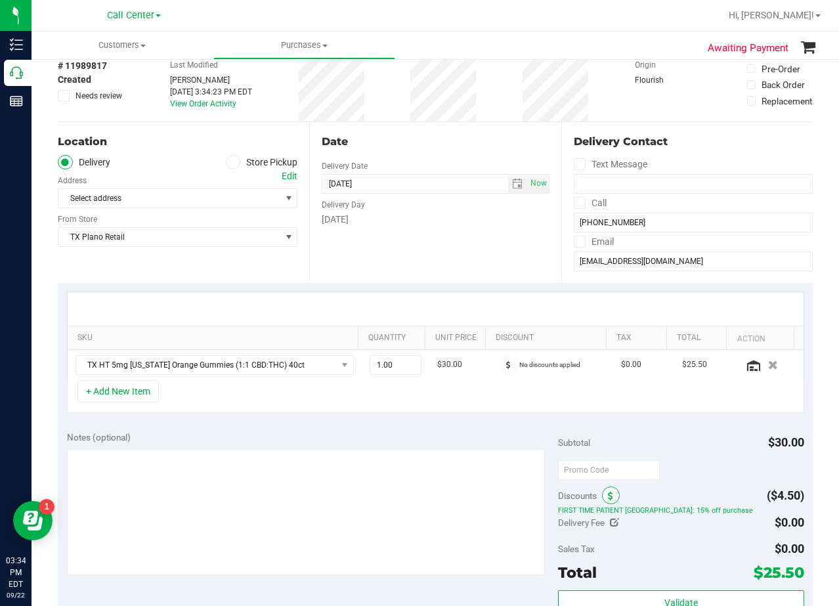
click at [606, 490] on span at bounding box center [611, 496] width 18 height 18
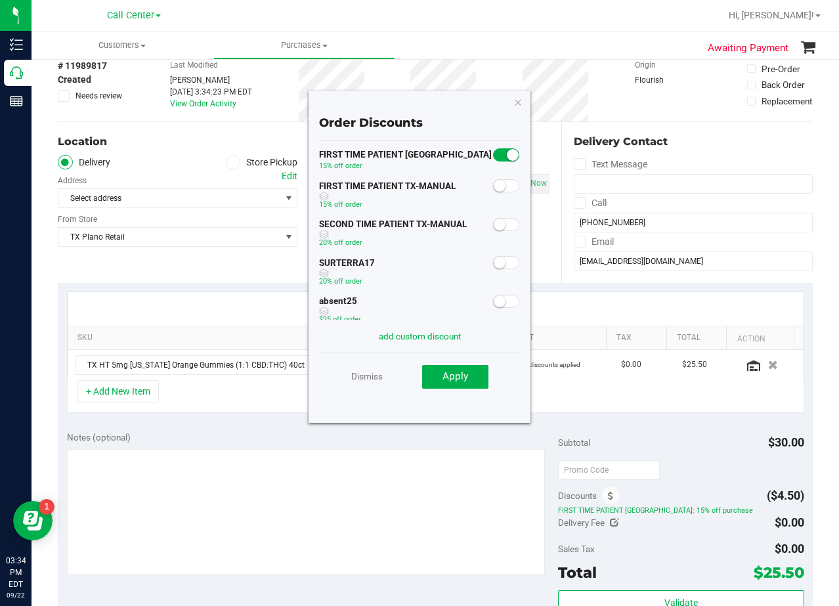
scroll to position [66, 0]
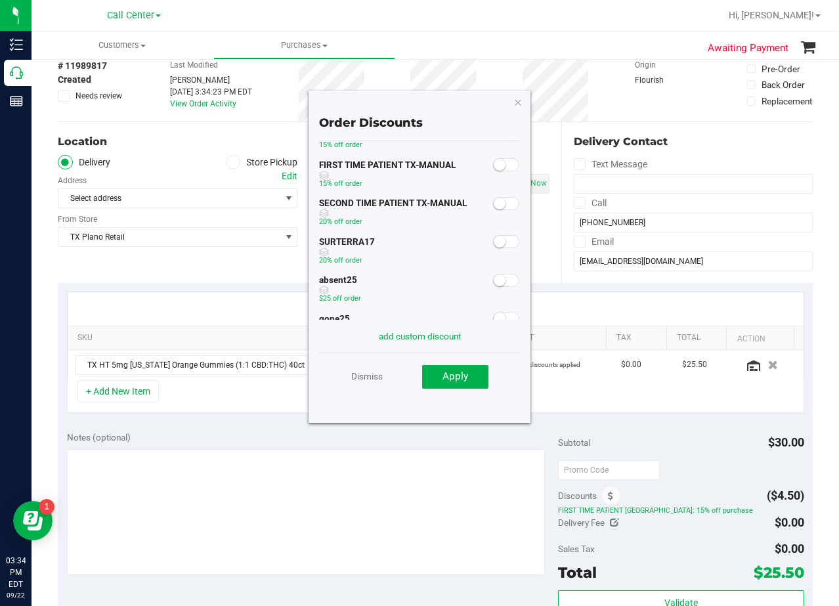
click at [496, 240] on span at bounding box center [506, 241] width 26 height 13
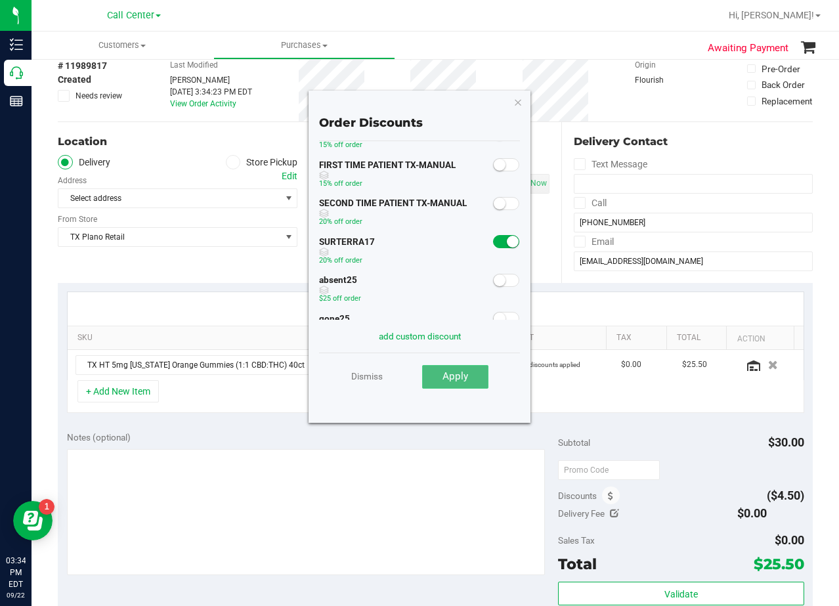
click at [458, 370] on span "Apply" at bounding box center [456, 376] width 26 height 12
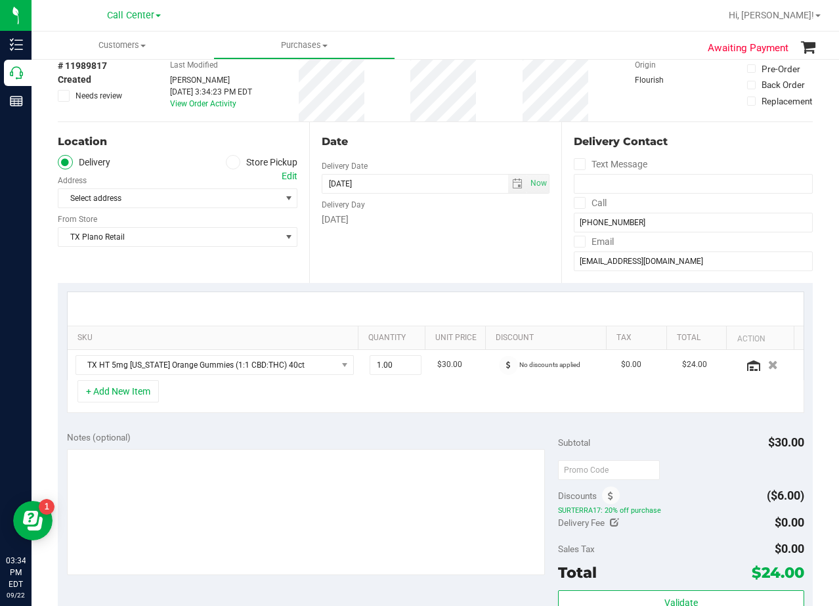
click at [527, 295] on div at bounding box center [436, 308] width 736 height 33
click at [458, 223] on div "[DATE]" at bounding box center [435, 220] width 227 height 14
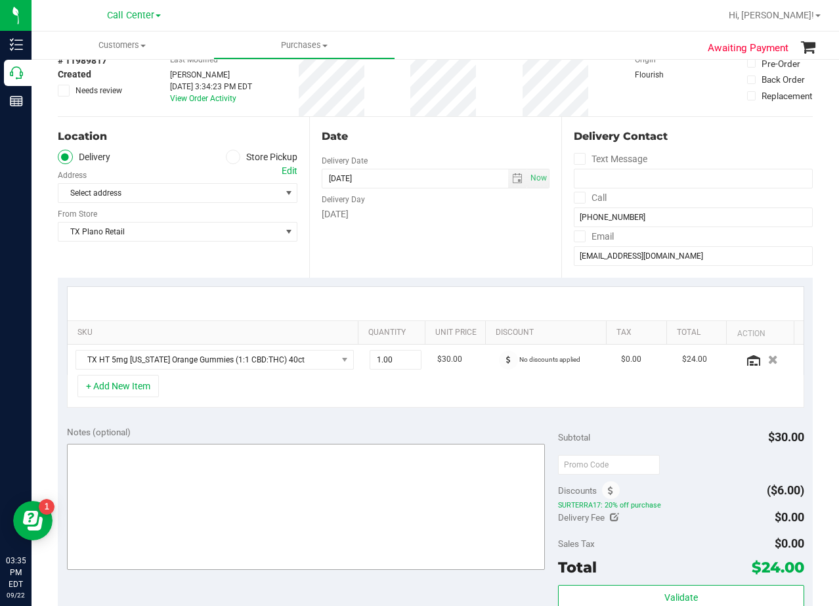
scroll to position [328, 0]
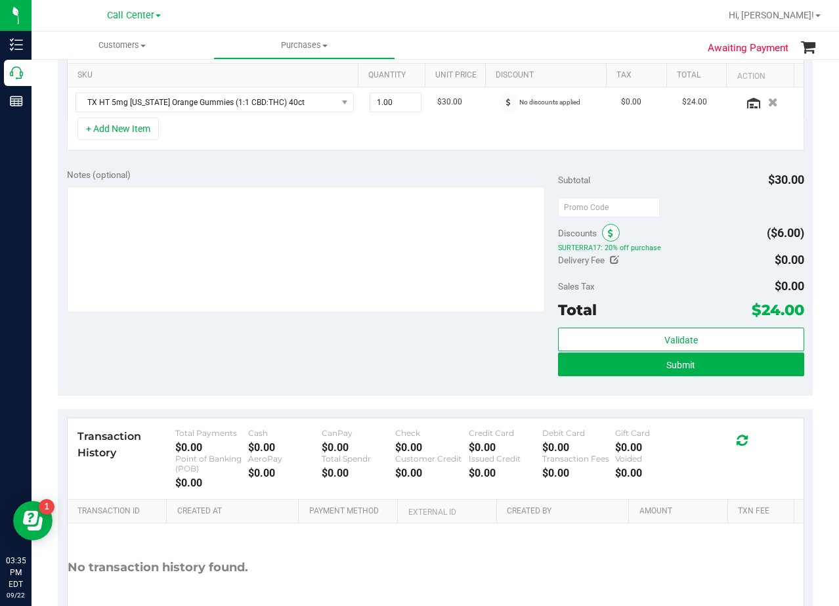
click at [608, 237] on icon at bounding box center [610, 233] width 5 height 9
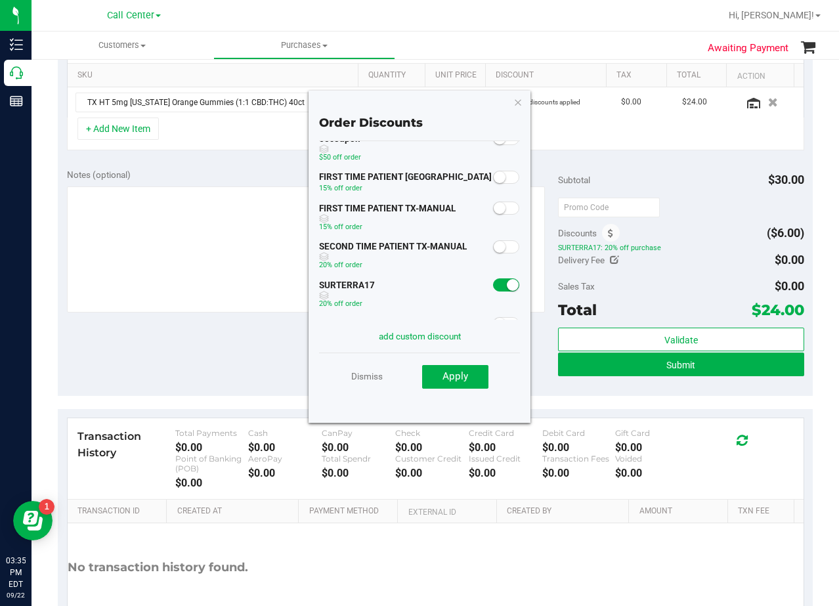
scroll to position [0, 0]
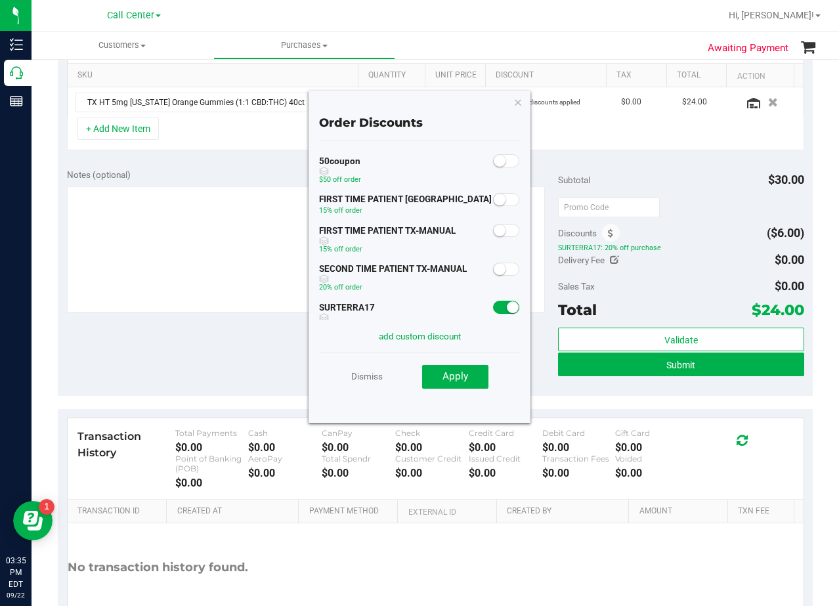
click at [498, 230] on span at bounding box center [506, 230] width 26 height 13
click at [460, 369] on button "Apply" at bounding box center [455, 377] width 66 height 24
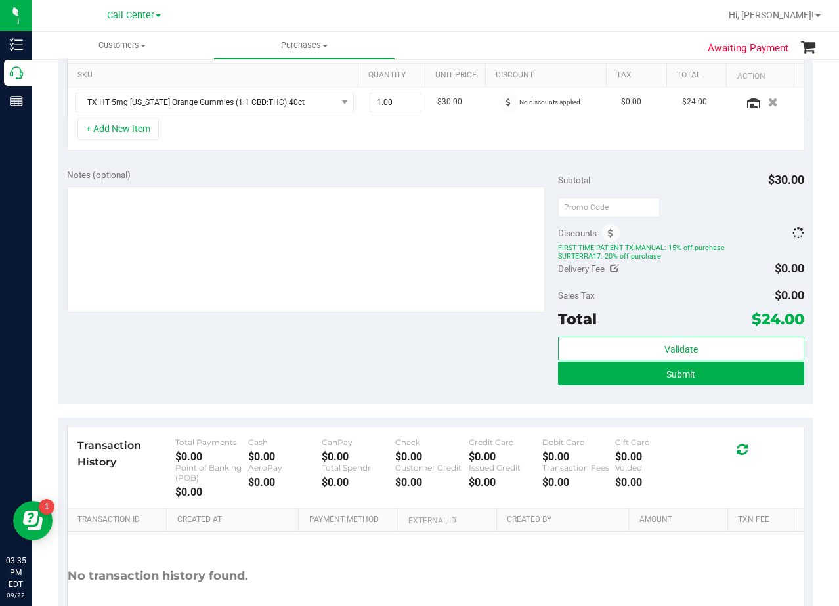
click at [434, 328] on div "Notes (optional) Subtotal $30.00 Discounts FIRST TIME PATIENT TX-MANUAL: 15% of…" at bounding box center [435, 283] width 755 height 246
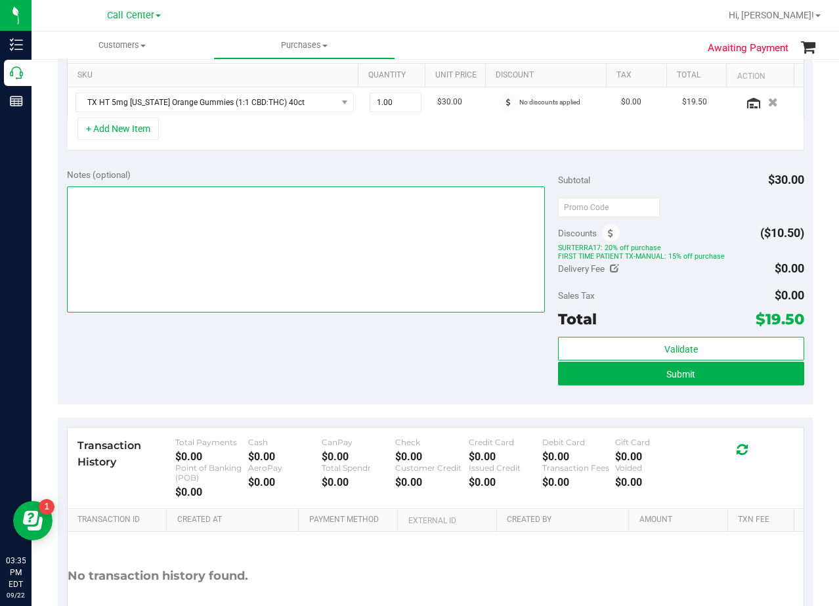
click at [370, 280] on textarea at bounding box center [306, 249] width 479 height 126
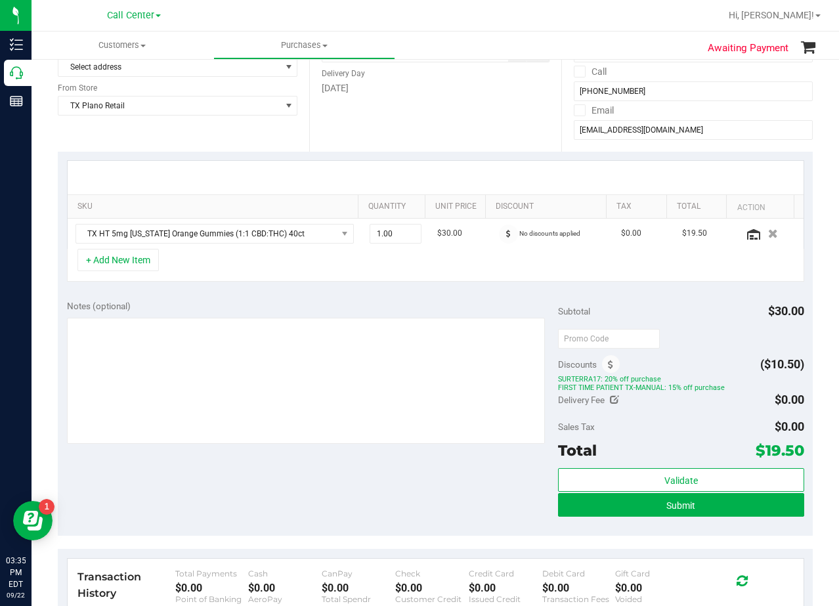
click at [434, 174] on div at bounding box center [436, 177] width 736 height 33
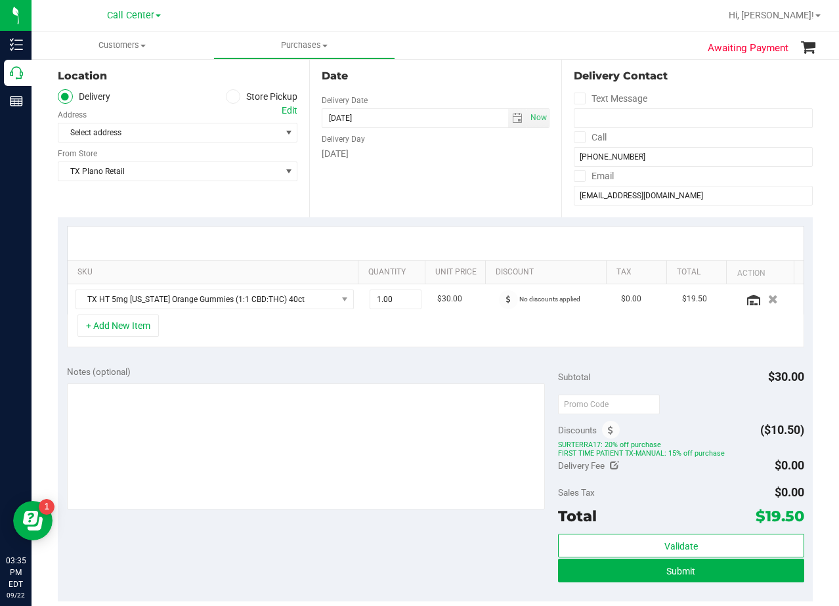
click at [288, 114] on div "Edit" at bounding box center [290, 111] width 16 height 14
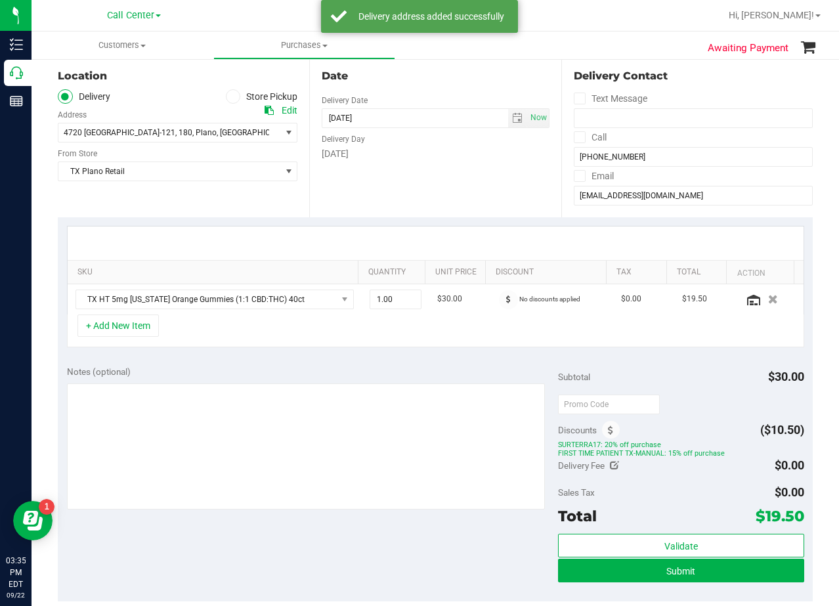
click at [448, 191] on div "Date Delivery Date 09/22/2025 Now 09/22/2025 08:00 AM Now Delivery Day Monday" at bounding box center [434, 136] width 251 height 161
click at [448, 159] on div "[DATE]" at bounding box center [435, 154] width 227 height 14
click at [511, 125] on span "select" at bounding box center [517, 118] width 19 height 18
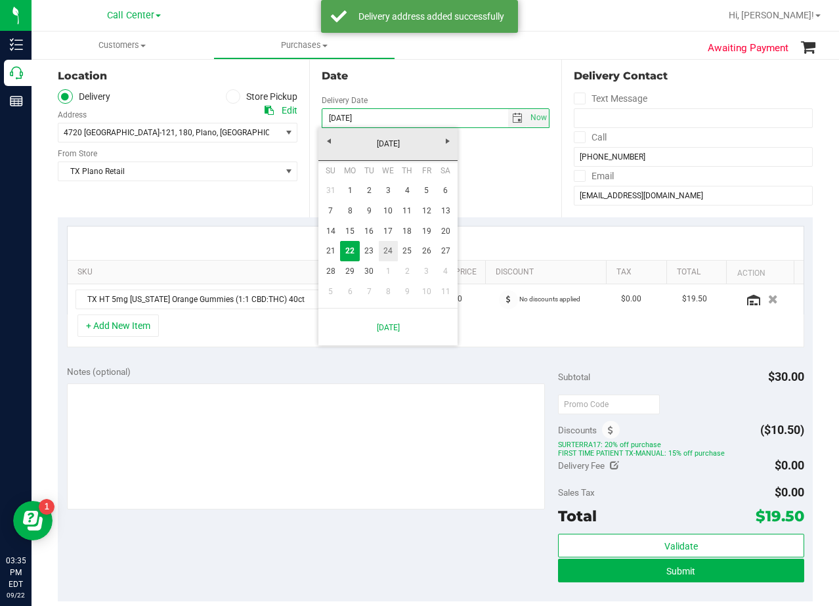
click at [379, 251] on link "24" at bounding box center [388, 251] width 19 height 20
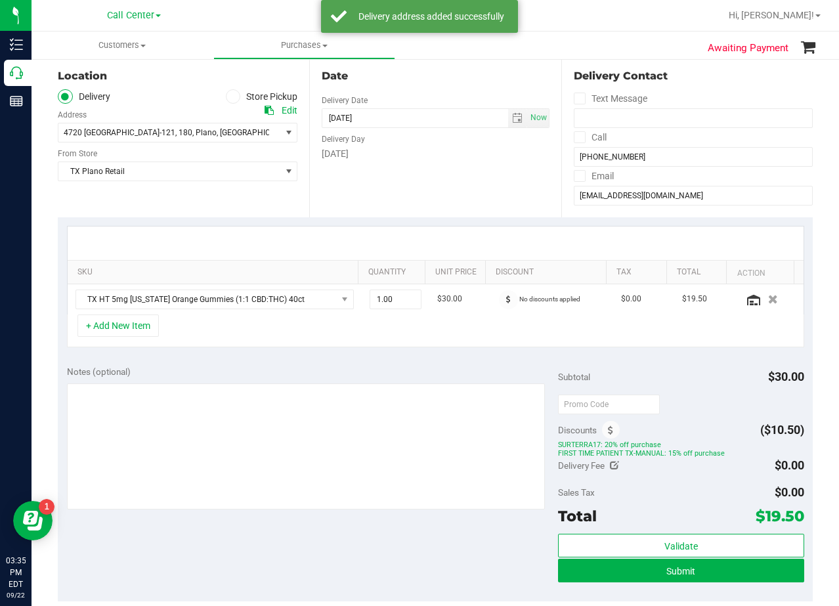
click at [376, 251] on body "Inventory Call Center Reports 03:35 PM EDT 09/22/2025 09/22 Call Center Hi, Ale…" at bounding box center [419, 303] width 839 height 606
click at [513, 114] on span "select" at bounding box center [517, 118] width 11 height 11
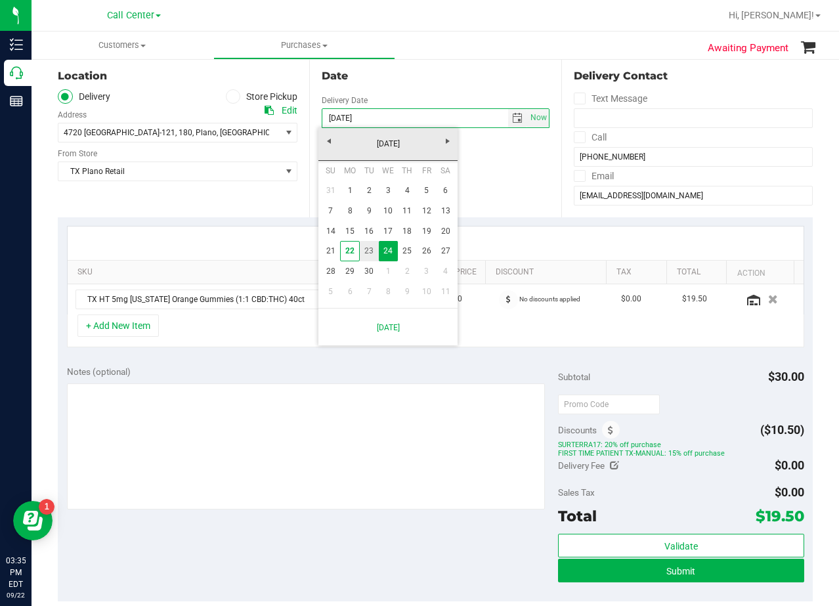
click at [368, 254] on link "23" at bounding box center [369, 251] width 19 height 20
type input "09/23/2025"
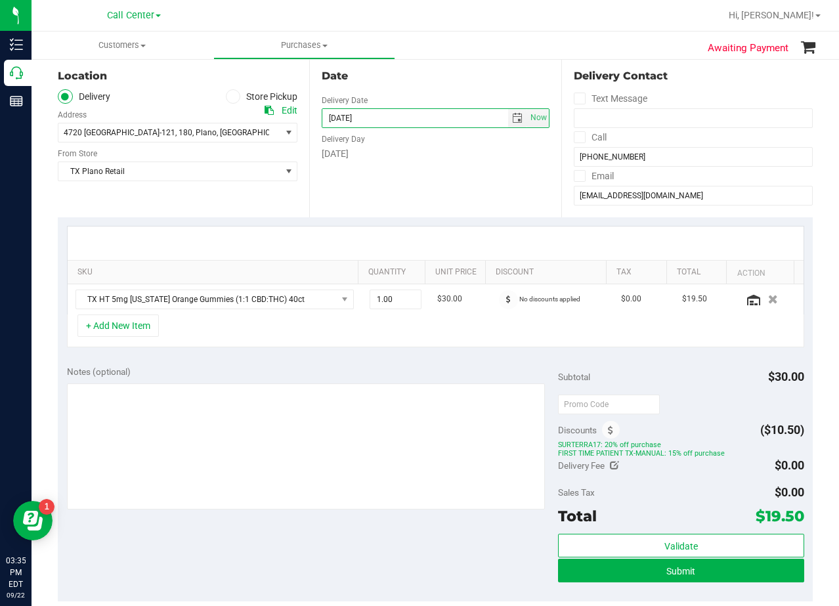
click at [394, 198] on div "Date Delivery Date 09/23/2025 Now 09/23/2025 08:00 AM Now Delivery Day Tuesday" at bounding box center [434, 136] width 251 height 161
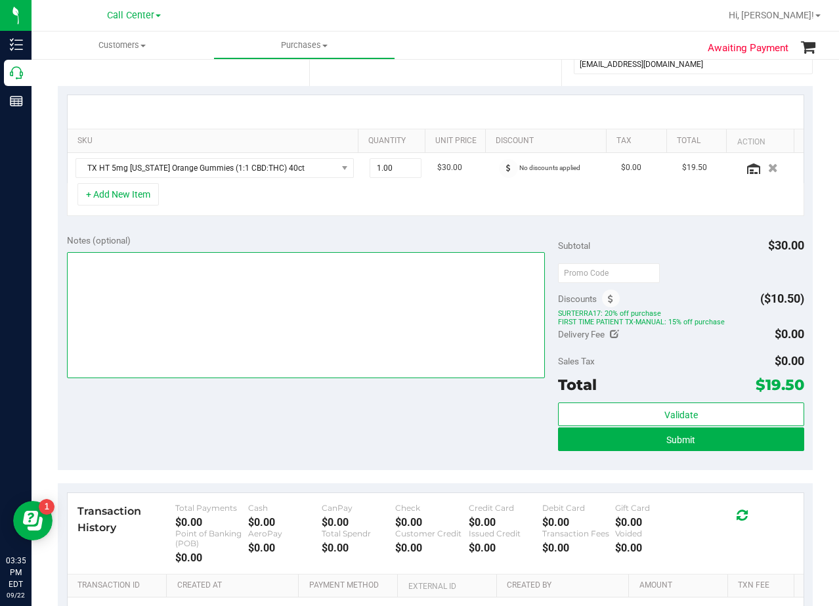
click at [408, 315] on textarea at bounding box center [306, 315] width 479 height 126
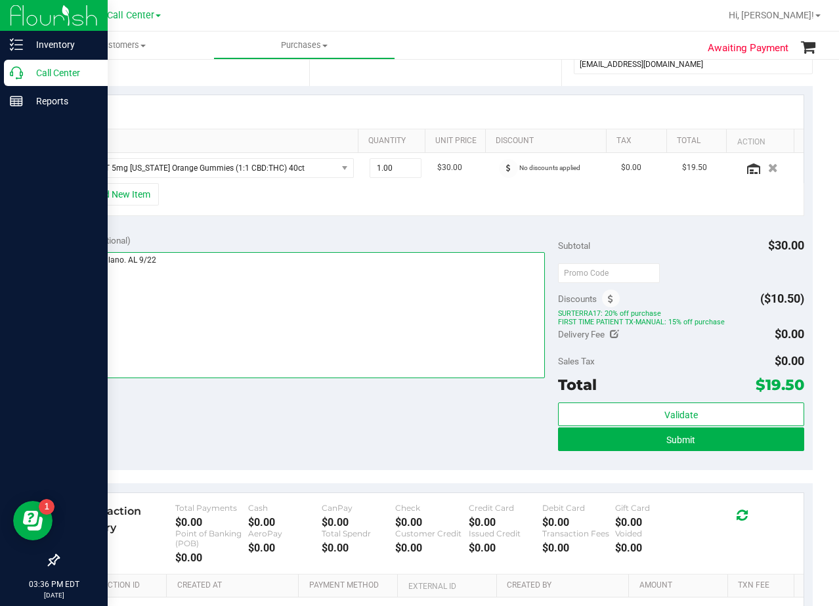
type textarea "pu 9/23 Plano. AL 9/22"
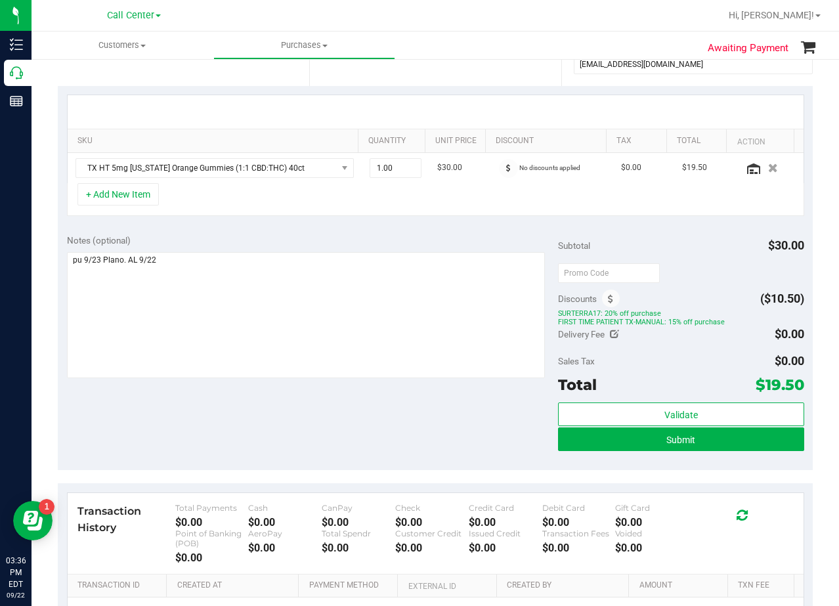
click at [479, 233] on div "Notes (optional) Subtotal $30.00 Discounts ($10.50) SURTERRA17: 20% off purchas…" at bounding box center [435, 348] width 755 height 246
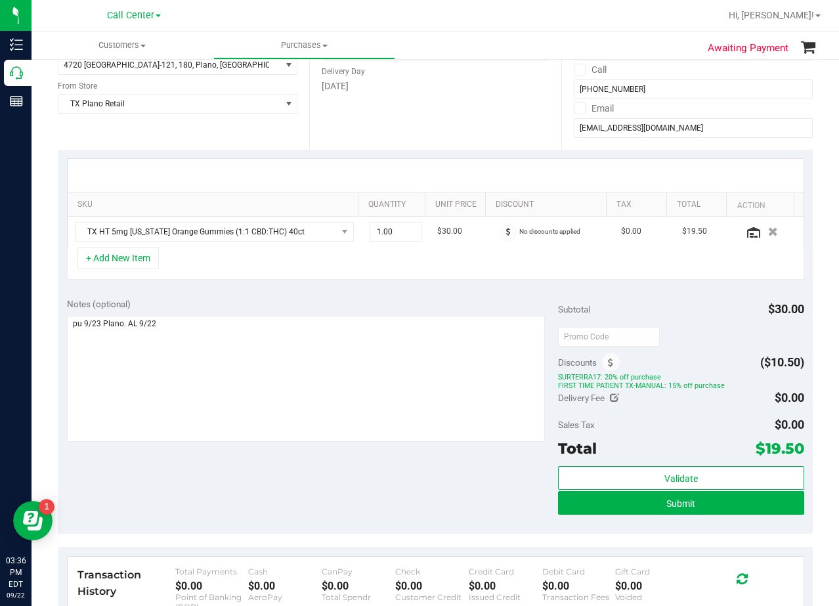
scroll to position [0, 0]
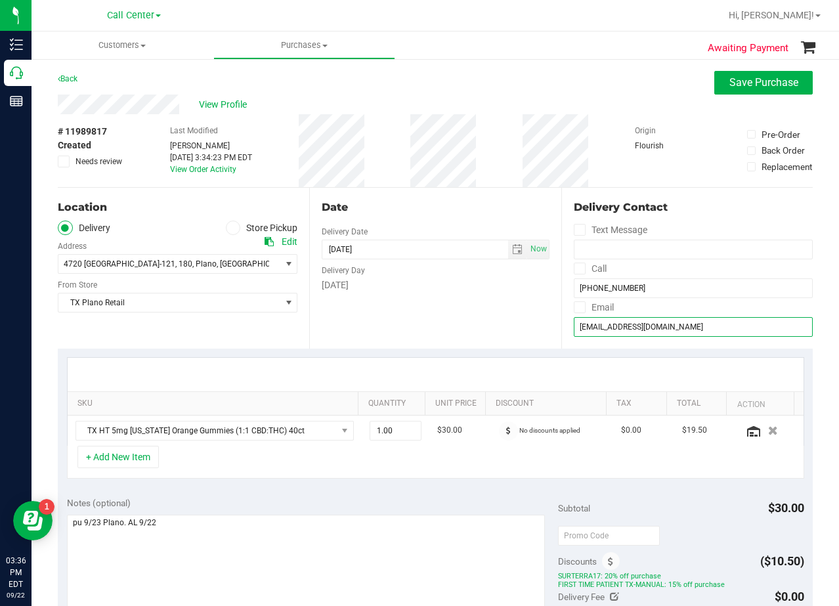
click at [604, 327] on input "matthew2540@att.net" at bounding box center [693, 327] width 239 height 20
click at [500, 157] on div "# 11989817 Created Needs review Last Modified Alexander Lawson Sep 22, 2025 3:3…" at bounding box center [435, 150] width 755 height 73
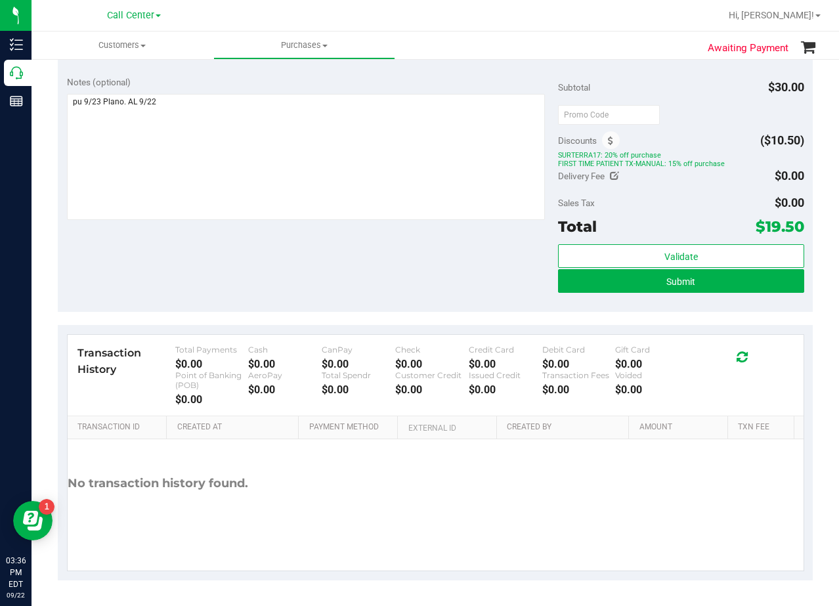
scroll to position [422, 0]
click at [573, 295] on div "Validate Submit" at bounding box center [681, 273] width 246 height 59
click at [575, 292] on div "Validate Submit" at bounding box center [681, 273] width 246 height 59
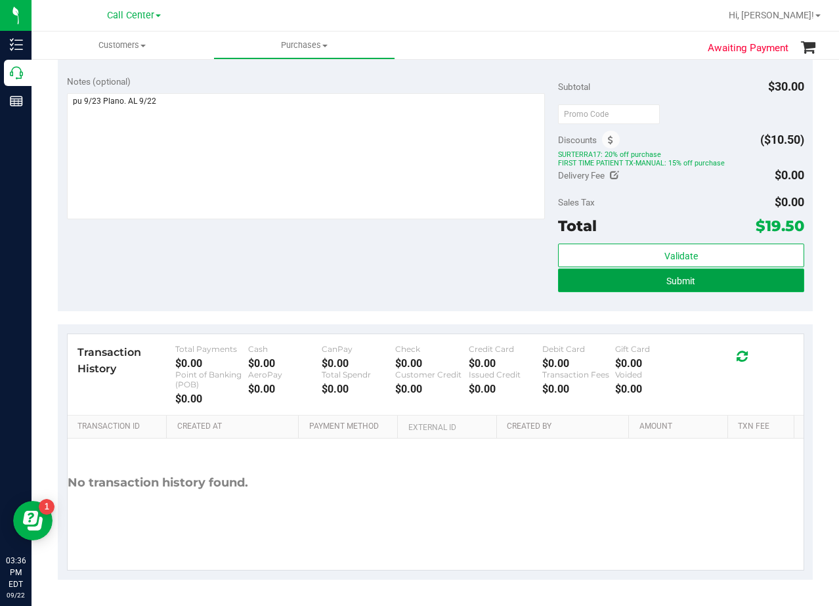
click at [575, 285] on button "Submit" at bounding box center [681, 281] width 246 height 24
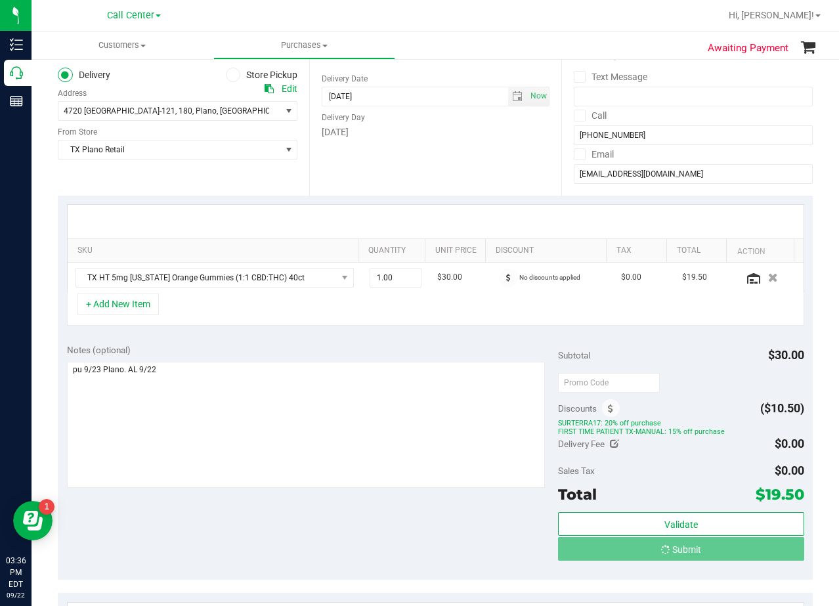
scroll to position [0, 0]
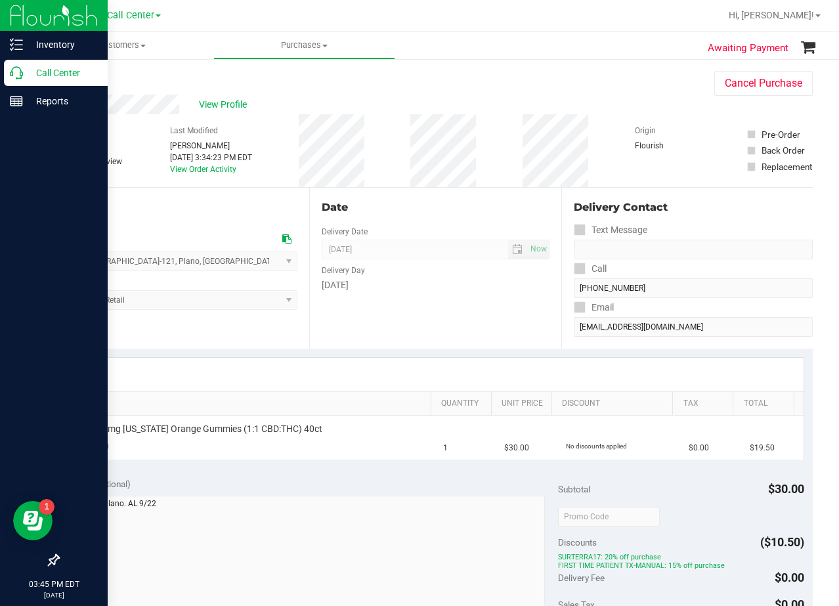
click at [24, 74] on p "Call Center" at bounding box center [62, 73] width 79 height 16
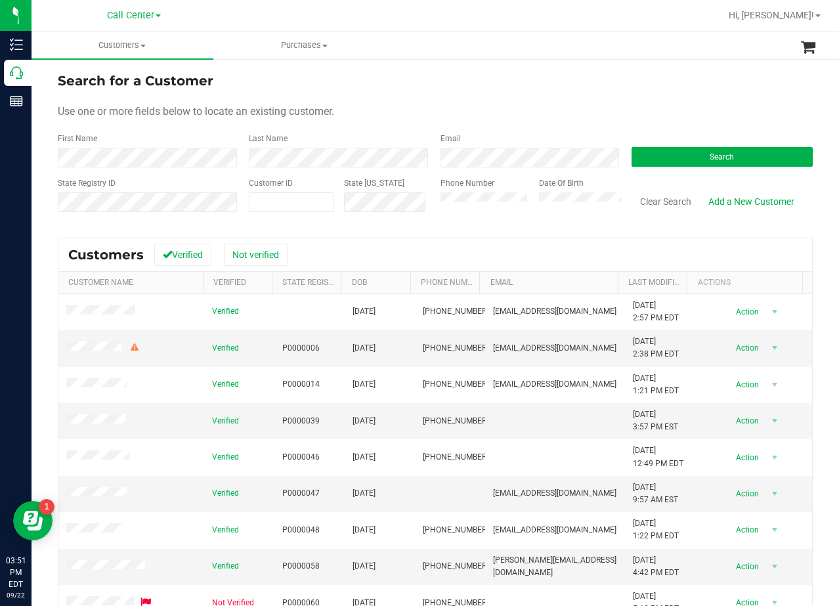
click at [555, 81] on div "Search for a Customer" at bounding box center [435, 81] width 755 height 20
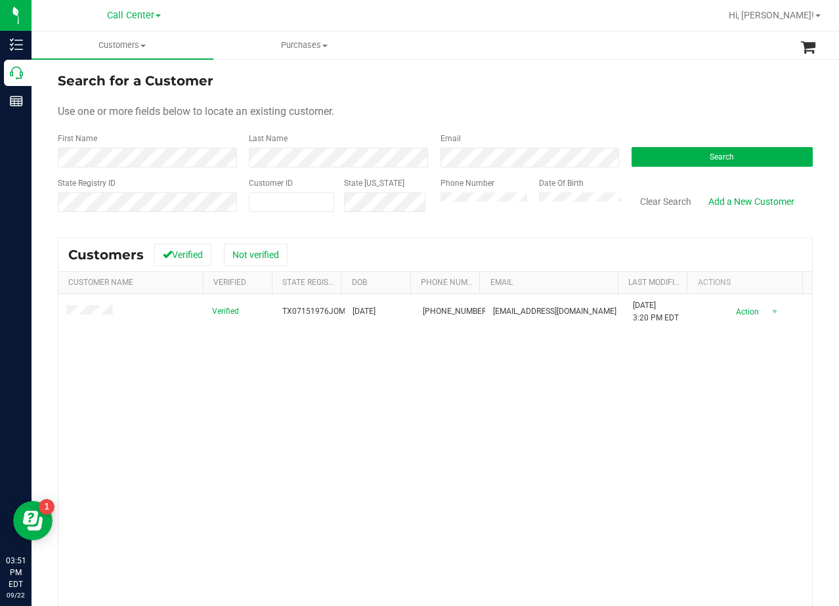
drag, startPoint x: 601, startPoint y: 77, endPoint x: 587, endPoint y: 91, distance: 20.0
click at [601, 77] on div "Search for a Customer" at bounding box center [435, 81] width 755 height 20
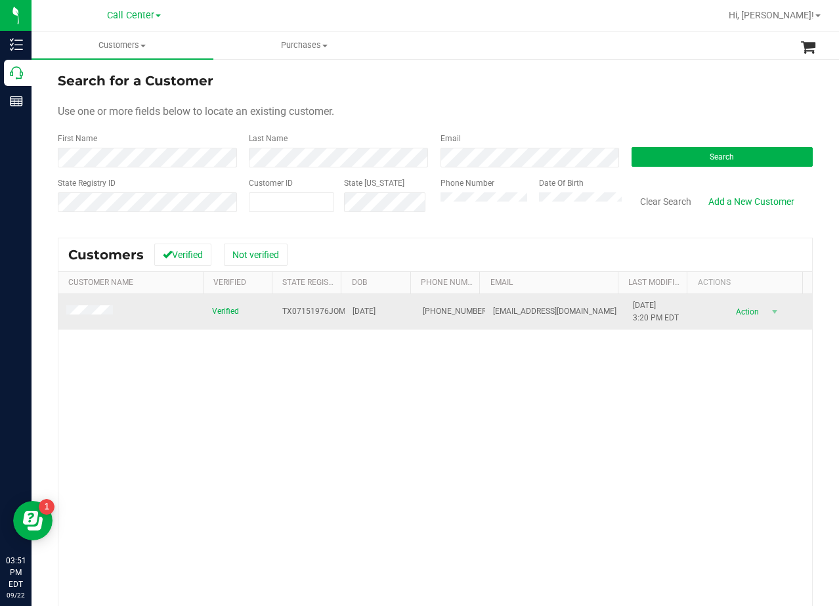
click at [97, 305] on td at bounding box center [131, 311] width 146 height 35
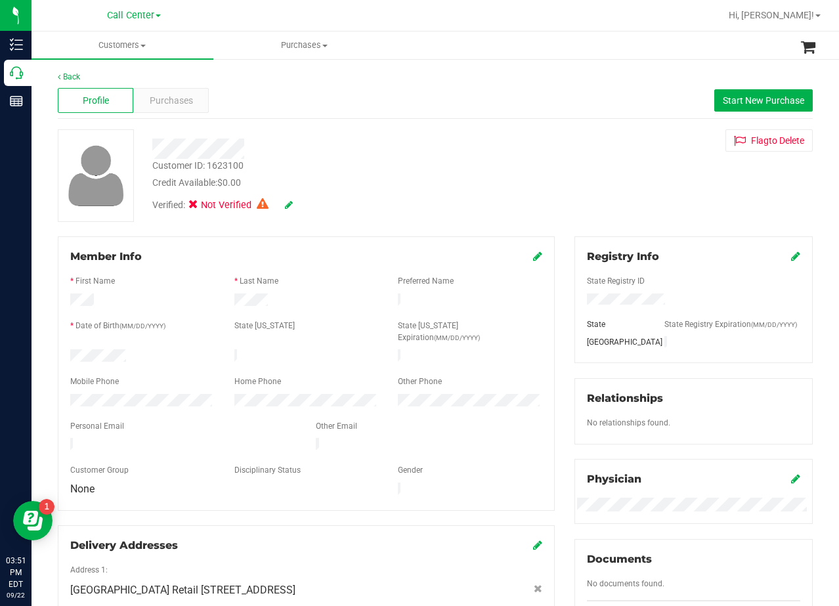
click at [480, 163] on div "Customer ID: 1623100 Credit Available: $0.00" at bounding box center [335, 174] width 387 height 31
click at [171, 102] on span "Purchases" at bounding box center [171, 101] width 43 height 14
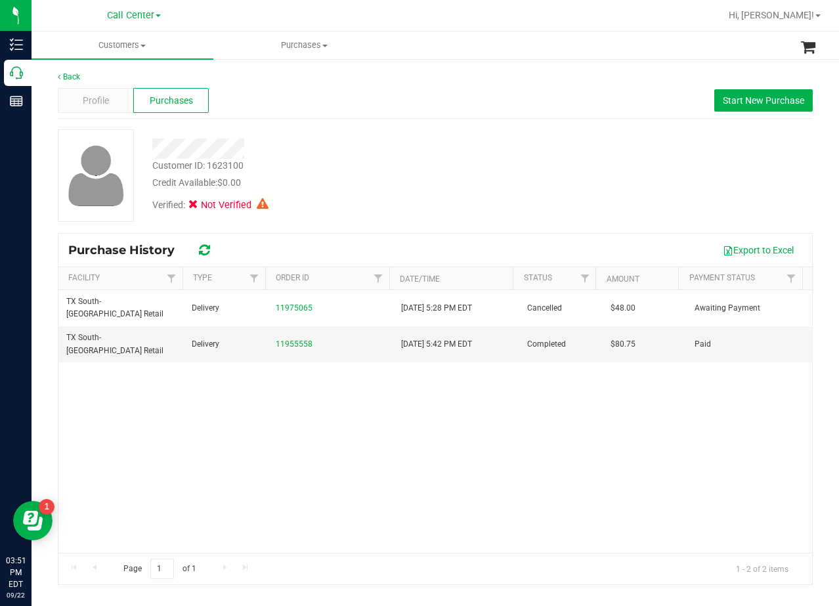
click at [404, 188] on div "Credit Available: $0.00" at bounding box center [336, 183] width 368 height 14
click at [382, 206] on div "Verified: Not Verified" at bounding box center [335, 204] width 387 height 29
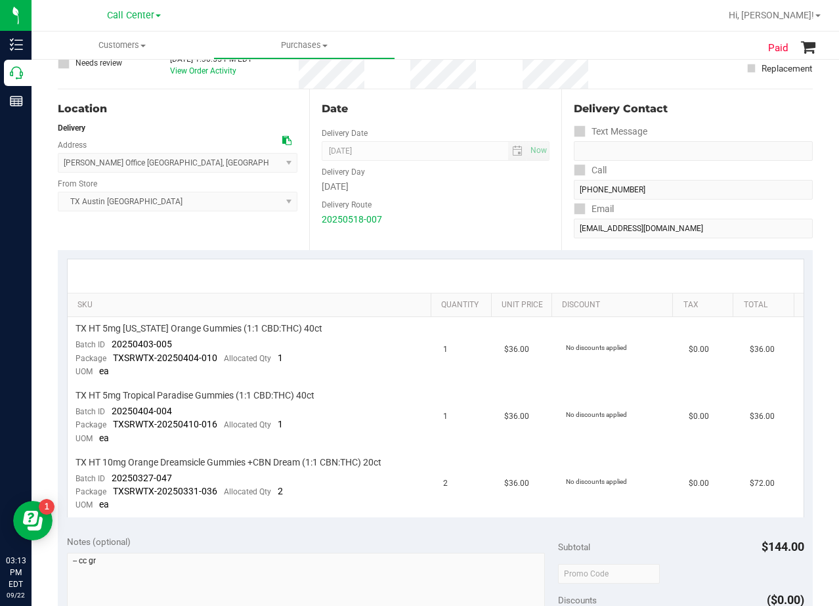
scroll to position [131, 0]
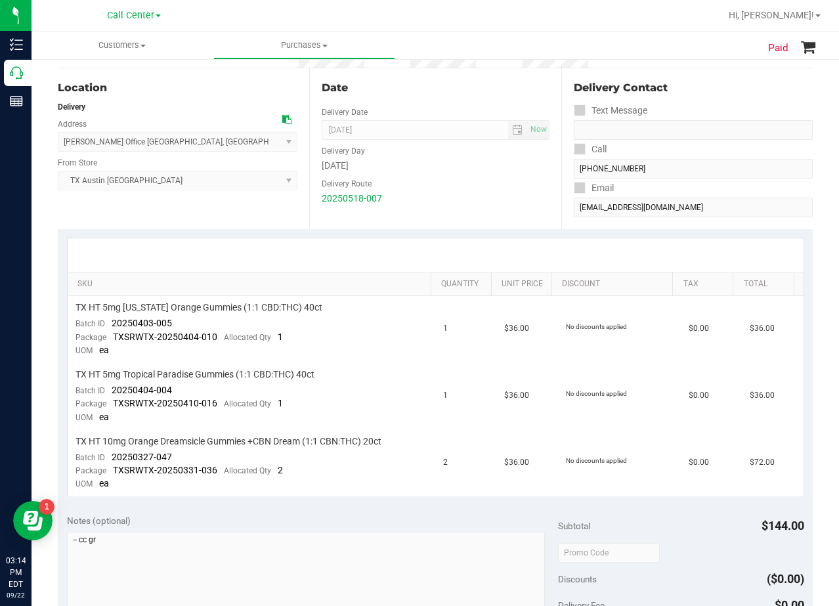
click at [527, 181] on div "Delivery Route" at bounding box center [435, 182] width 227 height 19
click at [435, 193] on div "20250518-007" at bounding box center [435, 199] width 227 height 14
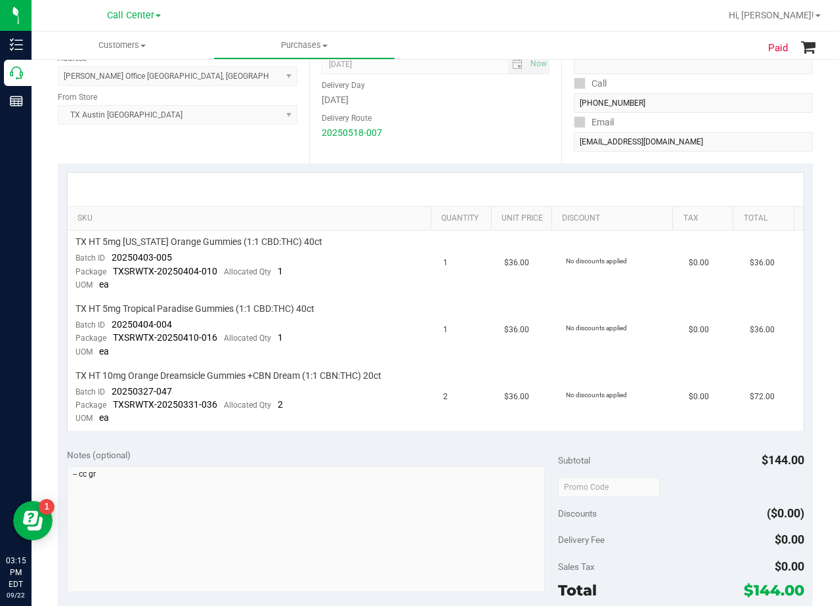
click at [470, 184] on div at bounding box center [436, 189] width 736 height 33
click at [269, 241] on span "TX HT 5mg [US_STATE] Orange Gummies (1:1 CBD:THC) 40ct" at bounding box center [199, 242] width 247 height 12
click at [337, 262] on td "TX HT 5mg Texas Orange Gummies (1:1 CBD:THC) 40ct Batch ID 20250403-005 Package…" at bounding box center [252, 263] width 368 height 67
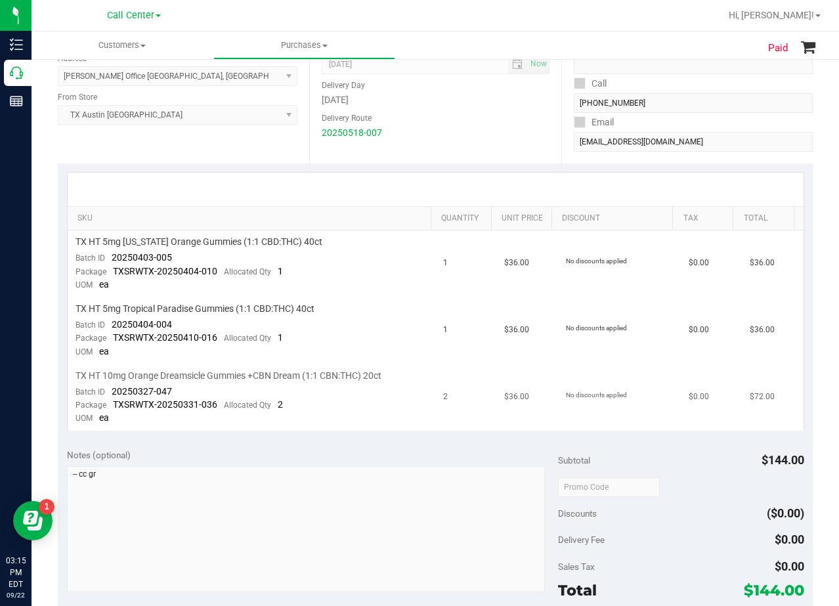
click at [300, 379] on span "TX HT 10mg Orange Dreamsicle Gummies +CBN Dream (1:1 CBN:THC) 20ct" at bounding box center [229, 376] width 306 height 12
click at [313, 431] on div "SKU Quantity Unit Price Discount Tax Total TX HT 5mg Texas Orange Gummies (1:1 …" at bounding box center [435, 301] width 755 height 276
click at [323, 413] on td "TX HT 10mg Orange Dreamsicle Gummies +CBN Dream (1:1 CBN:THC) 20ct Batch ID 202…" at bounding box center [252, 397] width 368 height 66
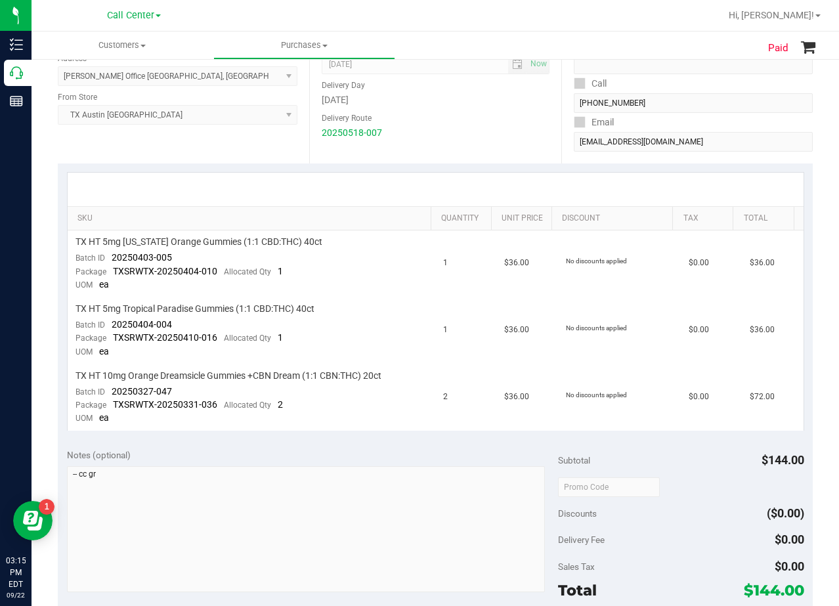
click at [467, 189] on div at bounding box center [435, 189] width 712 height 1
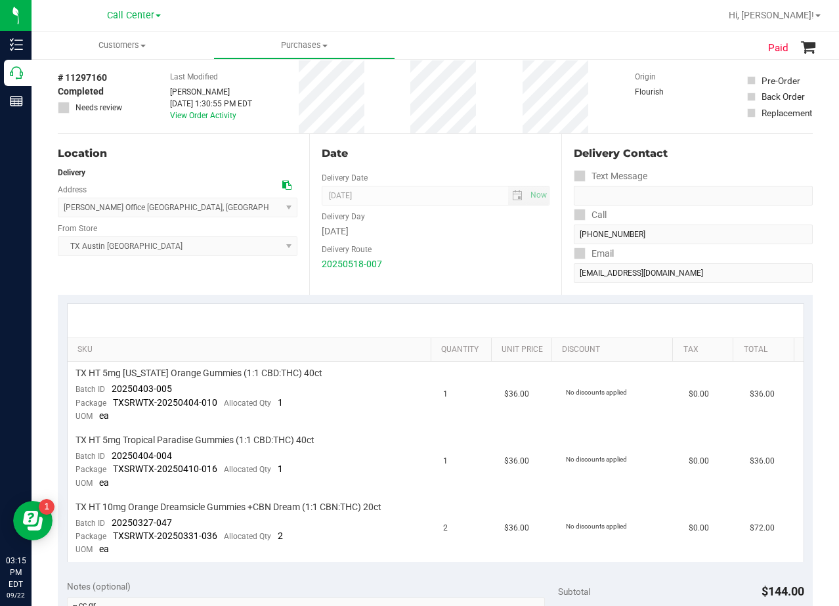
scroll to position [0, 0]
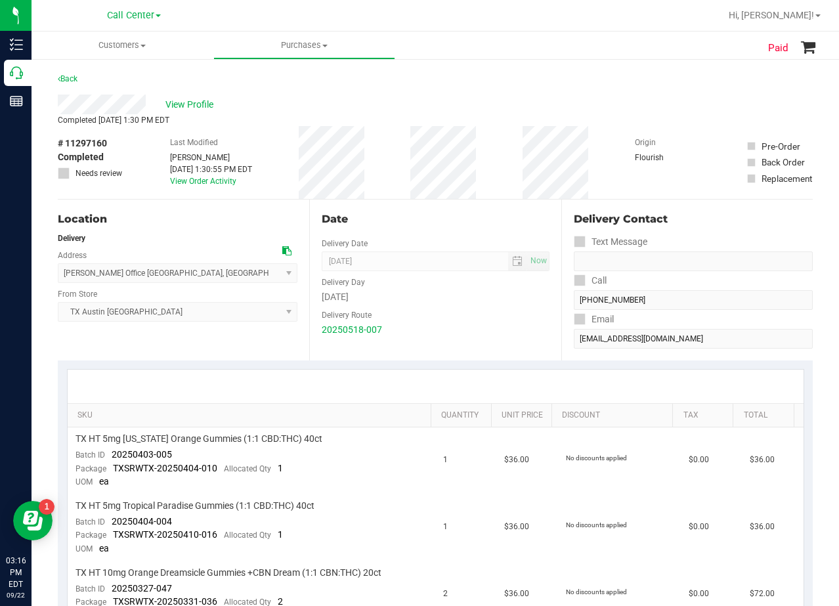
click at [460, 98] on div "View Profile" at bounding box center [435, 105] width 755 height 20
click at [463, 219] on div "Date" at bounding box center [435, 219] width 227 height 16
click at [203, 95] on div "View Profile" at bounding box center [435, 105] width 755 height 20
click at [201, 102] on span "View Profile" at bounding box center [191, 105] width 53 height 14
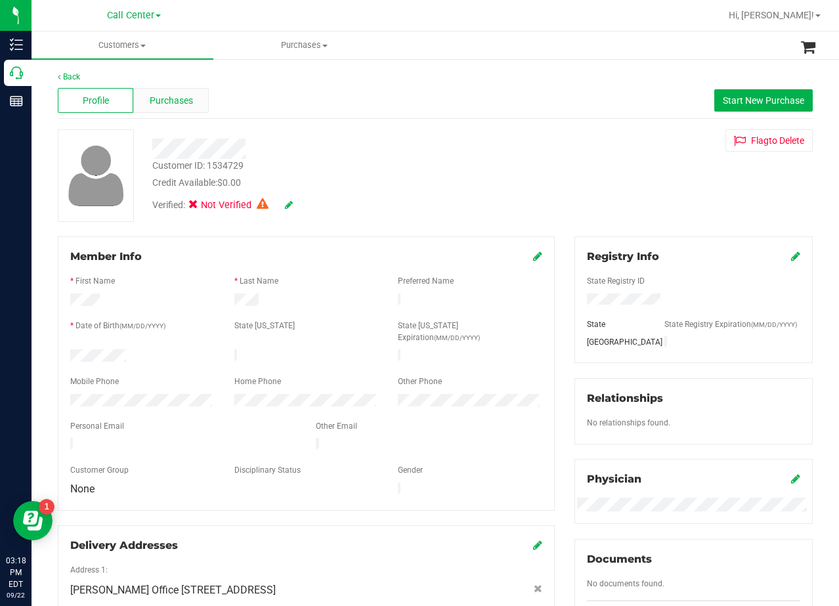
click at [181, 100] on span "Purchases" at bounding box center [171, 101] width 43 height 14
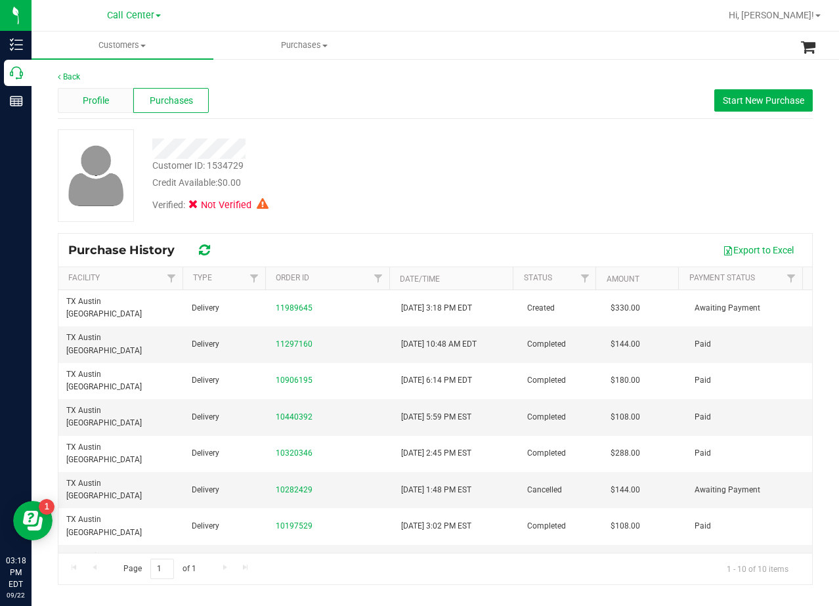
click at [110, 104] on div "Profile" at bounding box center [96, 100] width 76 height 25
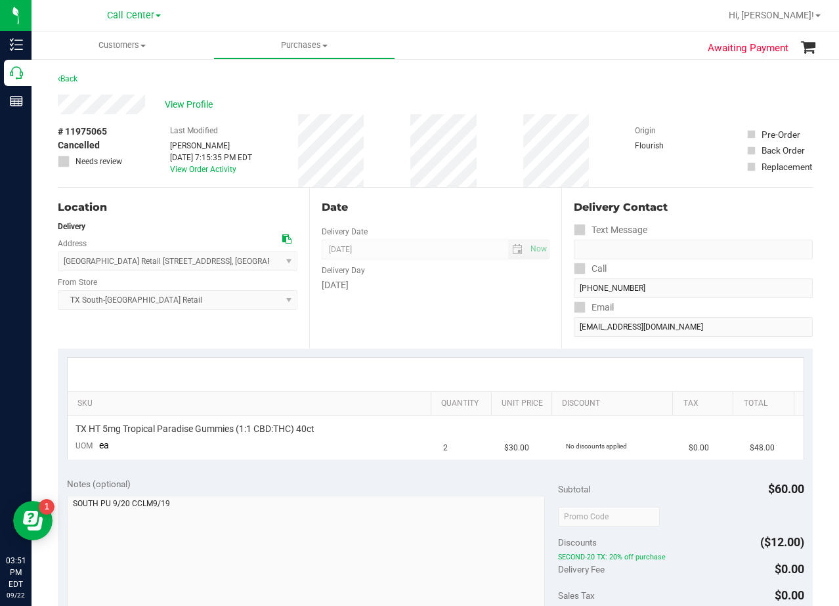
click at [448, 85] on div "Back" at bounding box center [435, 83] width 755 height 24
click at [448, 93] on div "Back" at bounding box center [435, 83] width 755 height 24
click at [490, 102] on div "View Profile" at bounding box center [435, 105] width 755 height 20
click at [415, 208] on div "Date" at bounding box center [435, 208] width 227 height 16
click at [207, 104] on span "View Profile" at bounding box center [191, 105] width 53 height 14
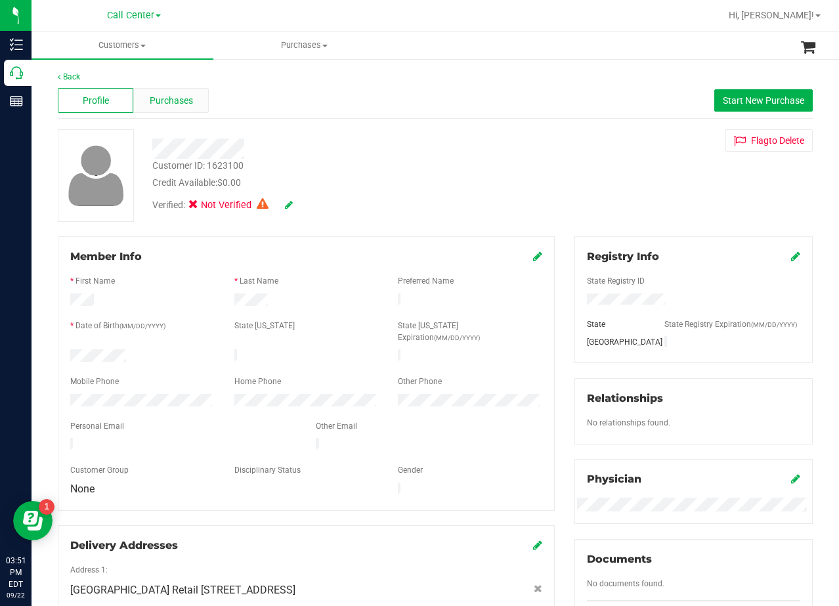
click at [167, 95] on div "Purchases" at bounding box center [171, 100] width 76 height 25
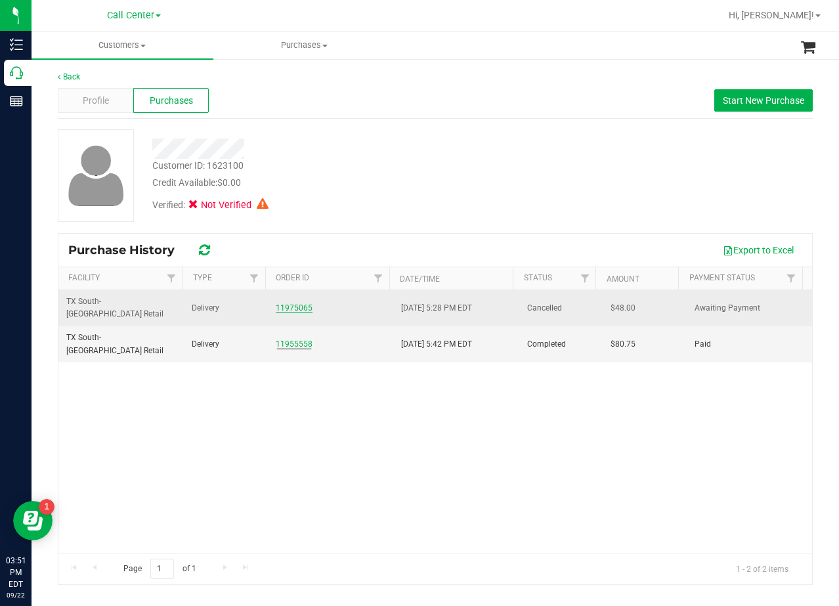
click at [288, 303] on link "11975065" at bounding box center [294, 307] width 37 height 9
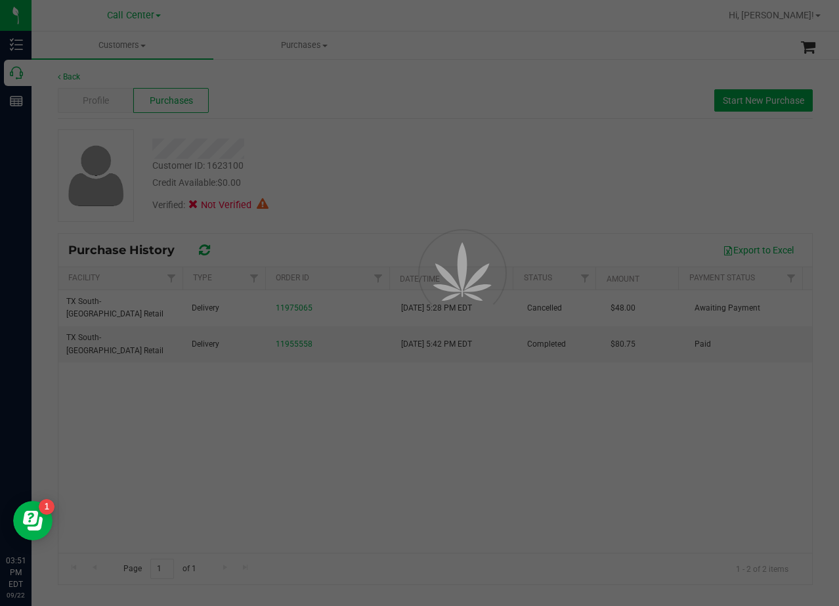
click at [366, 190] on div at bounding box center [419, 303] width 839 height 606
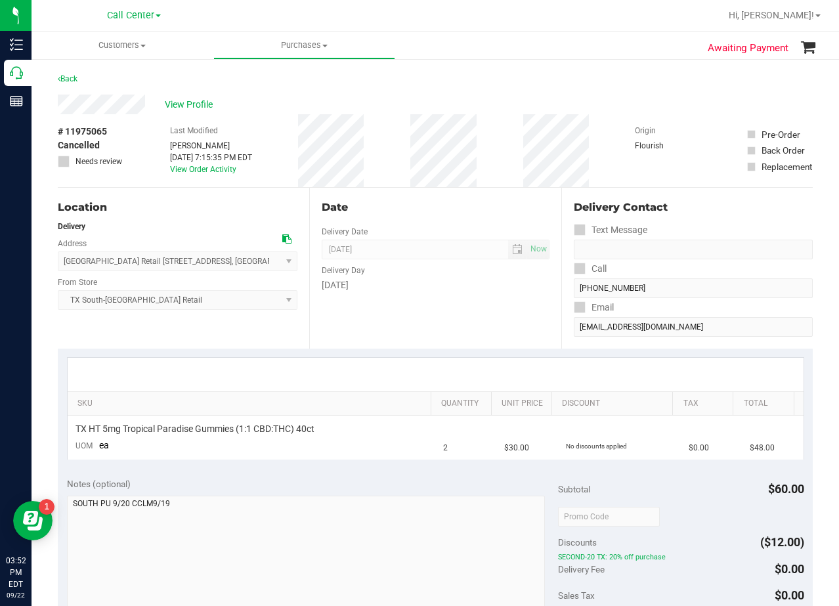
click at [403, 121] on div "# 11975065 Cancelled Needs review Last Modified Raul Calderon Sep 20, 2025 7:15…" at bounding box center [435, 150] width 755 height 73
click at [190, 103] on span "View Profile" at bounding box center [191, 105] width 53 height 14
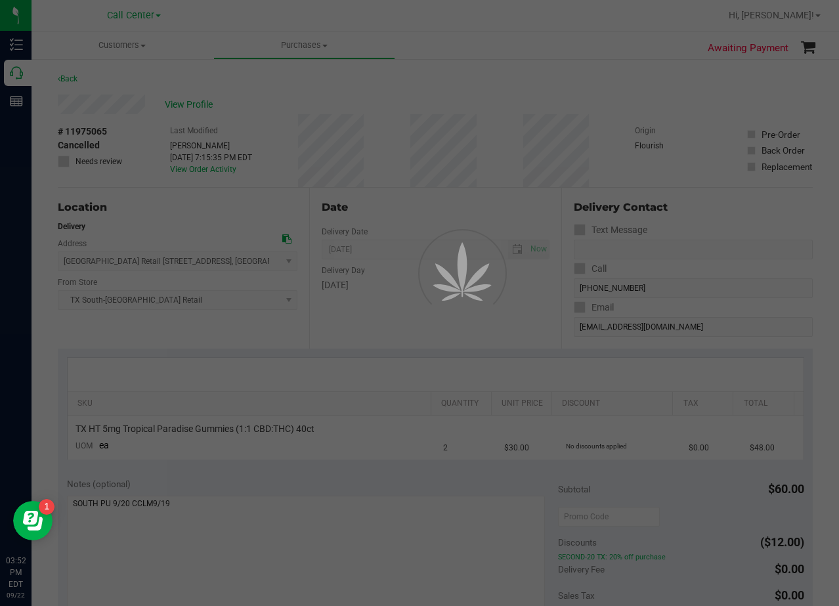
click at [387, 145] on div at bounding box center [419, 303] width 839 height 606
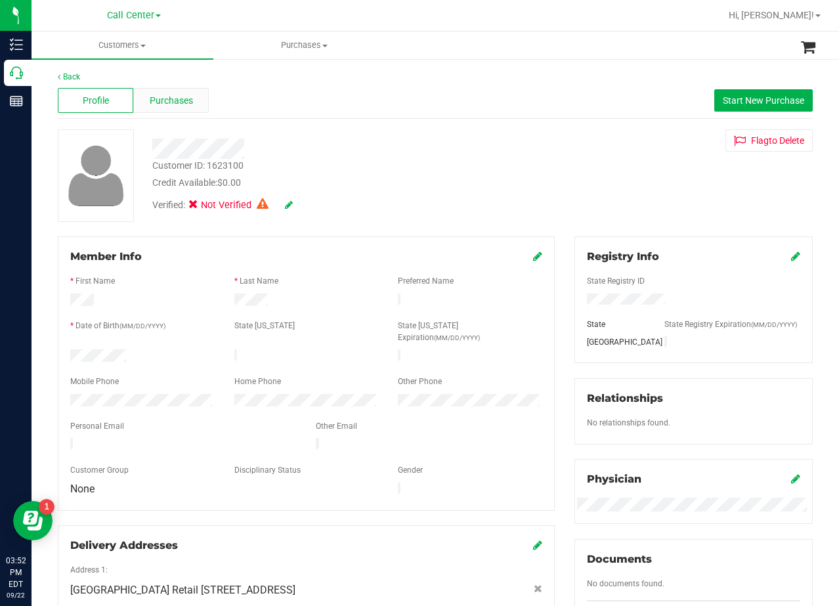
click at [175, 106] on span "Purchases" at bounding box center [171, 101] width 43 height 14
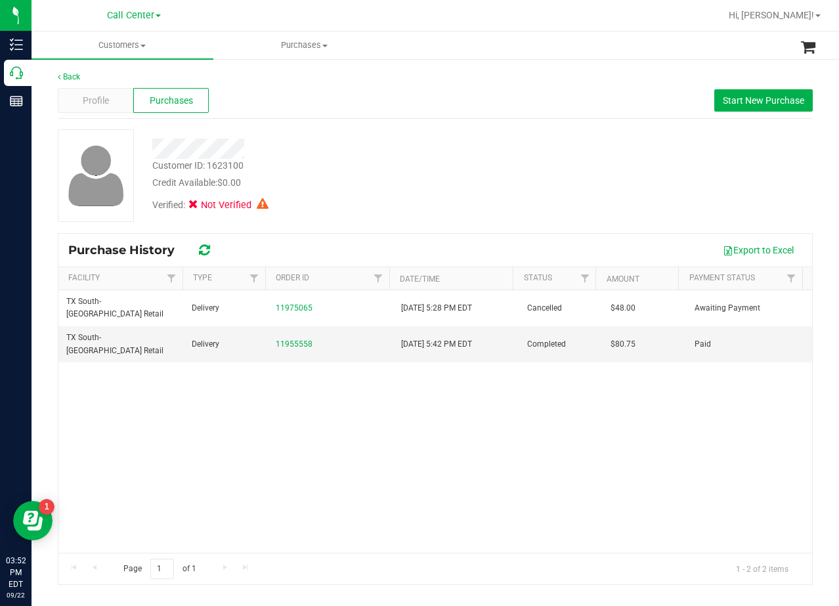
click at [508, 170] on div "Customer ID: 1623100 Credit Available: $0.00" at bounding box center [335, 174] width 387 height 31
click at [728, 113] on div "Profile Purchases Start New Purchase" at bounding box center [435, 101] width 755 height 36
click at [729, 109] on button "Start New Purchase" at bounding box center [763, 100] width 98 height 22
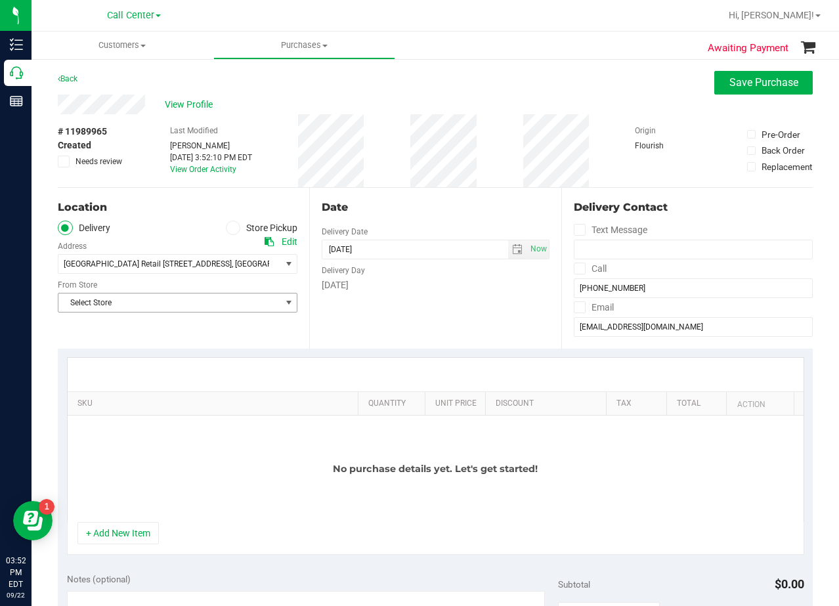
click at [186, 310] on span "Select Store" at bounding box center [169, 302] width 222 height 18
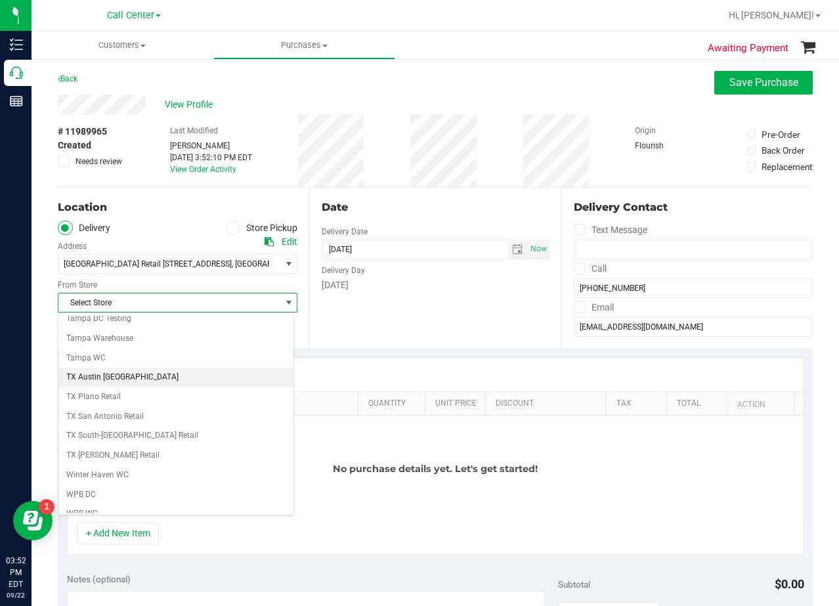
scroll to position [954, 0]
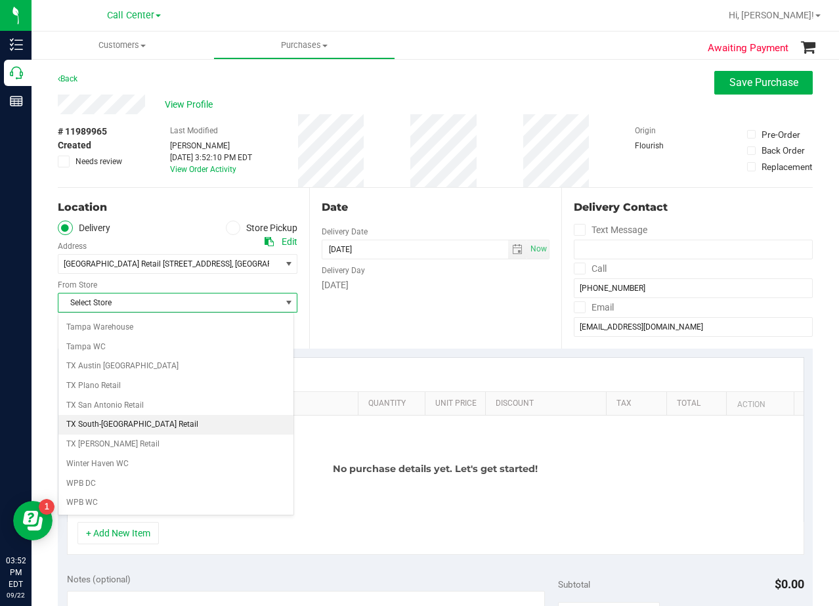
click at [167, 416] on li "TX South-[GEOGRAPHIC_DATA] Retail" at bounding box center [175, 425] width 235 height 20
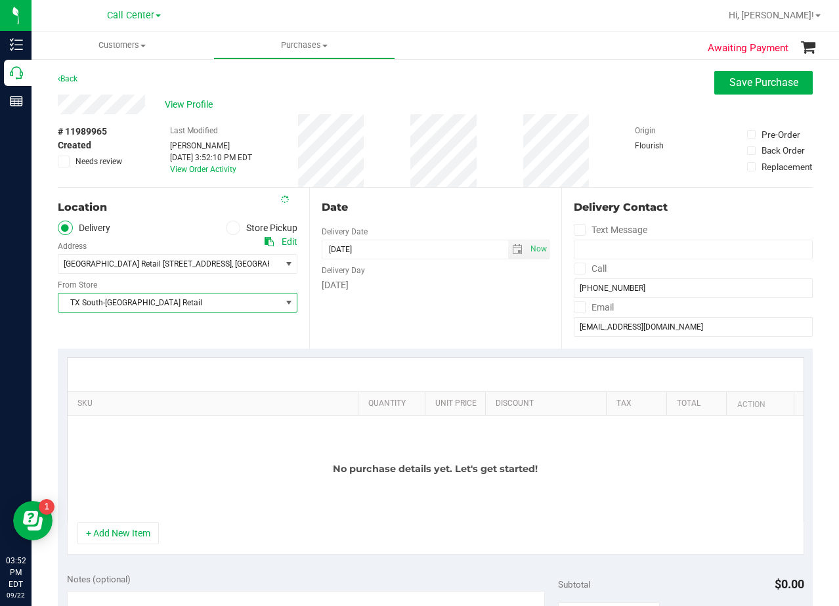
click at [337, 329] on div "Date Delivery Date 09/22/2025 Now 09/22/2025 03:52 PM Now Delivery Day Monday" at bounding box center [434, 268] width 251 height 161
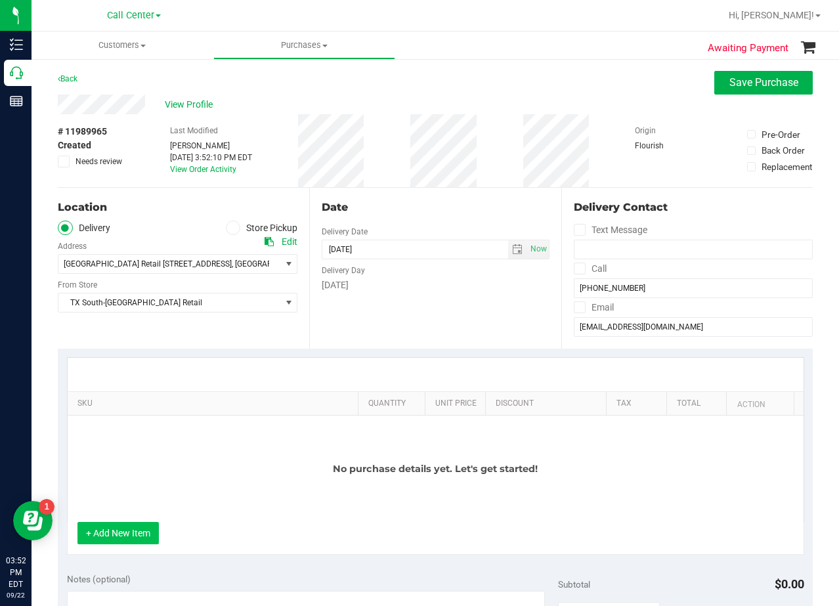
click at [125, 523] on button "+ Add New Item" at bounding box center [117, 533] width 81 height 22
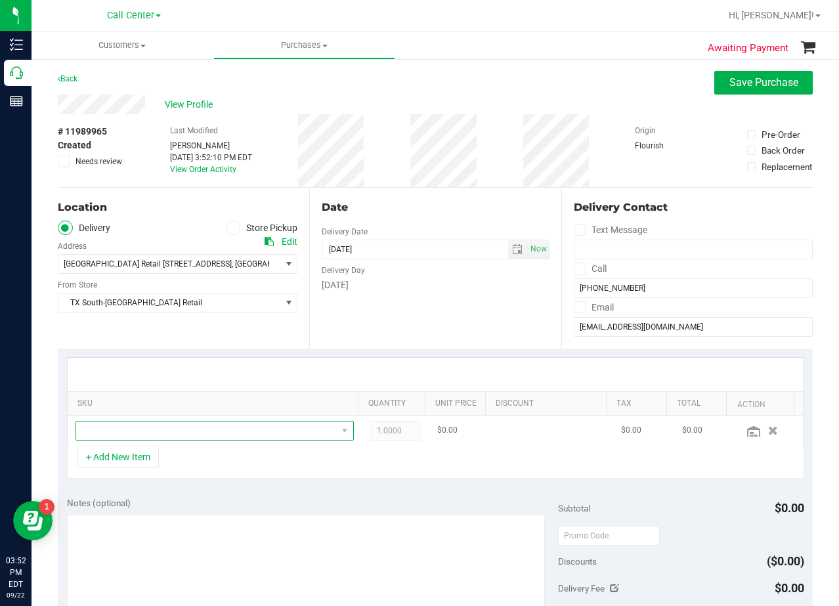
click at [163, 433] on span "NO DATA FOUND" at bounding box center [206, 431] width 261 height 18
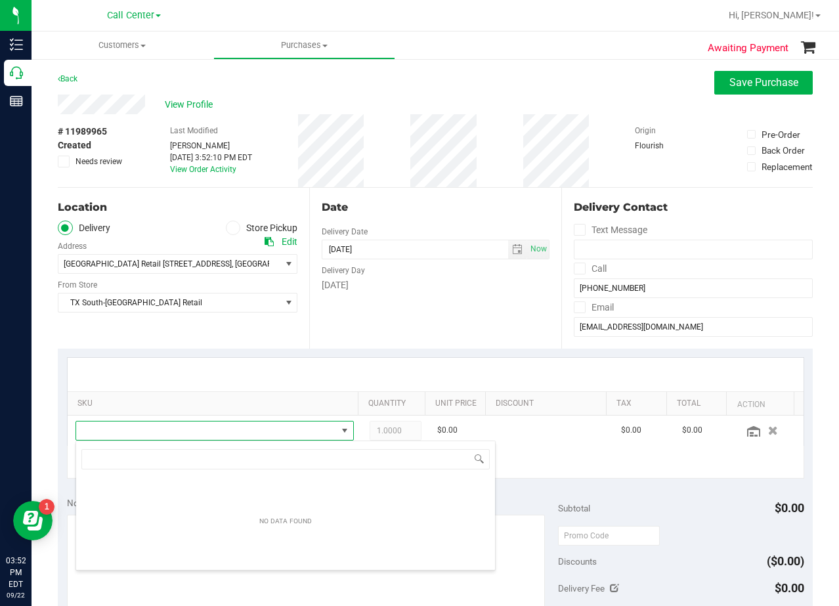
scroll to position [20, 264]
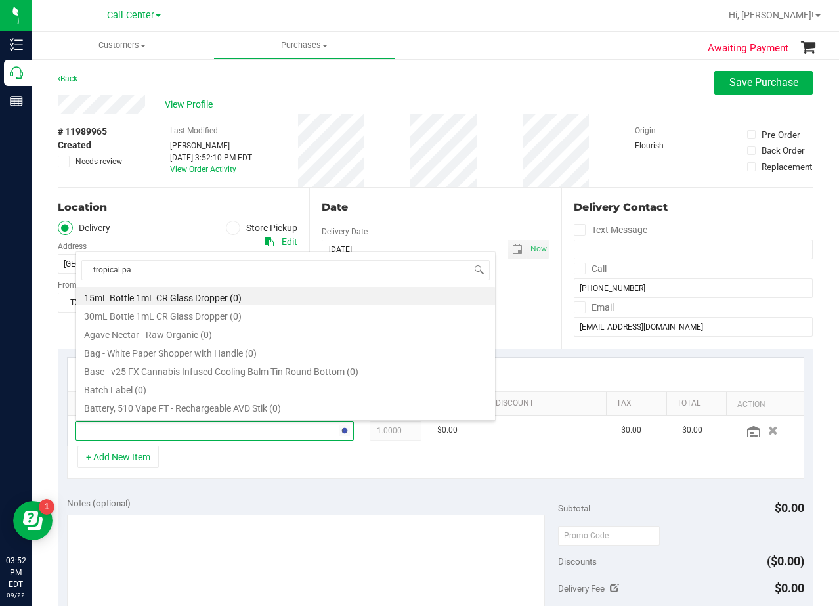
type input "tropical par"
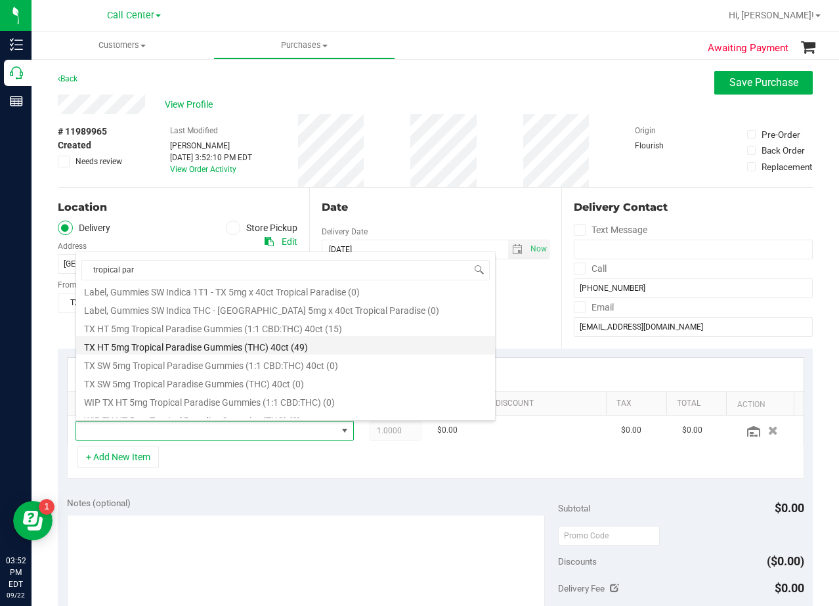
scroll to position [171, 0]
click at [292, 341] on li "TX HT 5mg Tropical Paradise Gummies (1:1 CBD:THC) 40ct (15)" at bounding box center [285, 346] width 419 height 18
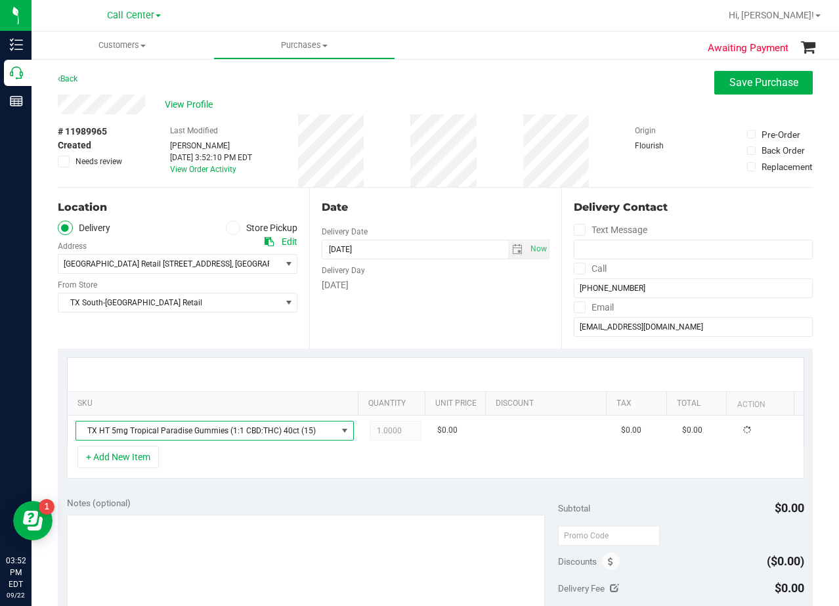
click at [479, 348] on purchase-details "Back Save Purchase View Profile # 11989965 Created Needs review Last Modified A…" at bounding box center [435, 531] width 755 height 921
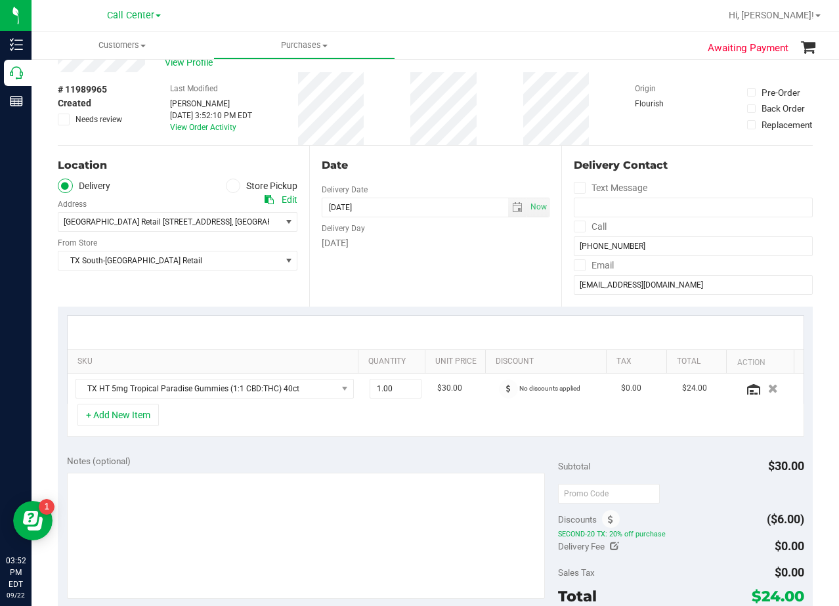
scroll to position [66, 0]
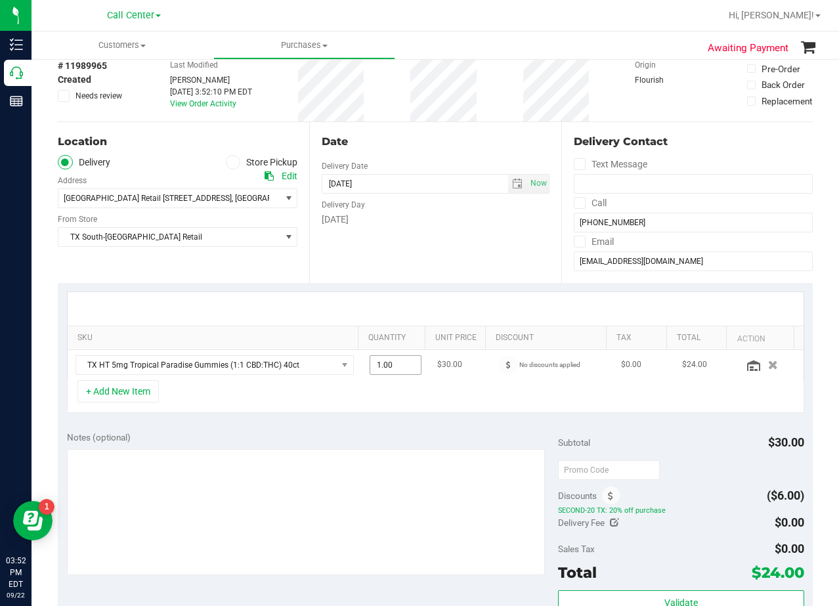
click at [395, 360] on span "1.00 1" at bounding box center [396, 365] width 52 height 20
click at [395, 360] on input "1" at bounding box center [395, 365] width 51 height 18
type input "2"
type input "2.00"
click at [416, 283] on div "SKU Quantity Unit Price Discount Tax Total Action TX HT 5mg Tropical Paradise G…" at bounding box center [435, 352] width 755 height 139
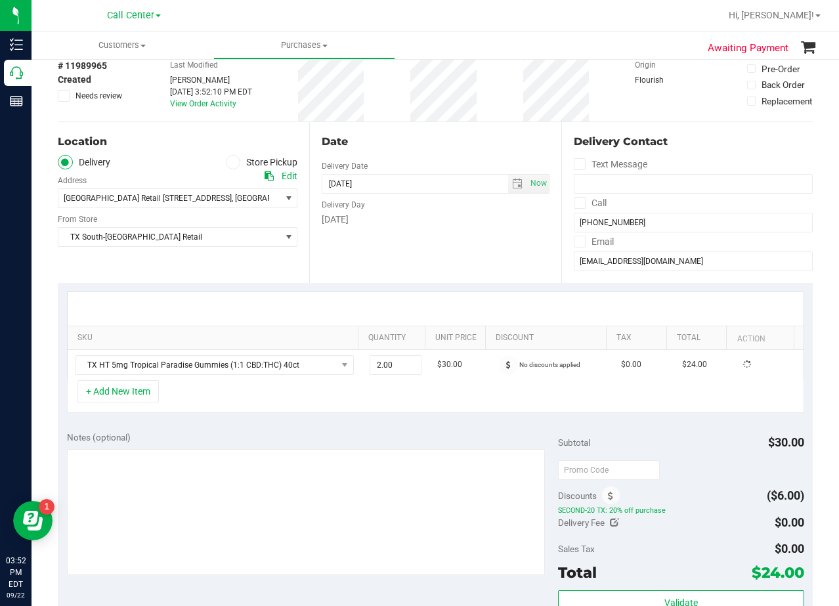
click at [446, 242] on div "Date Delivery Date 09/22/2025 Now 09/22/2025 08:00 AM Now Delivery Day Monday" at bounding box center [434, 202] width 251 height 161
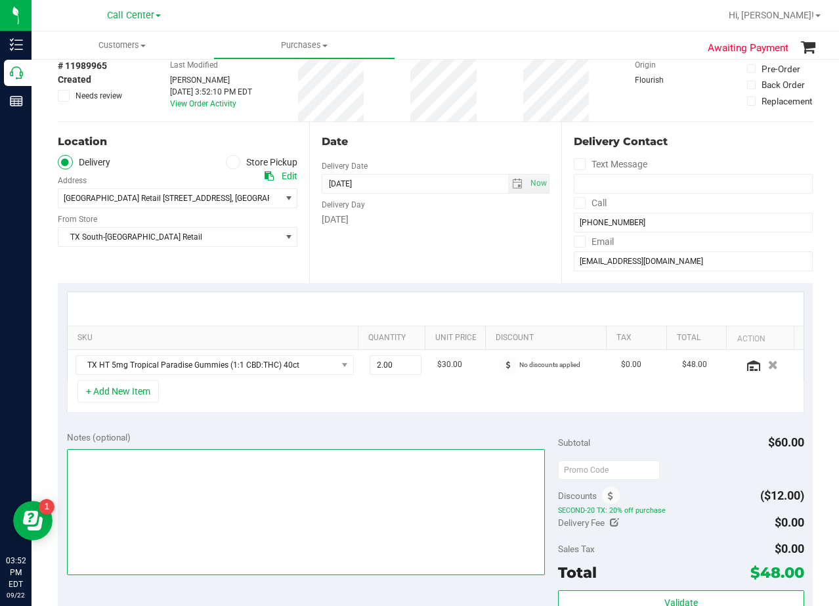
click at [389, 532] on textarea at bounding box center [306, 512] width 479 height 126
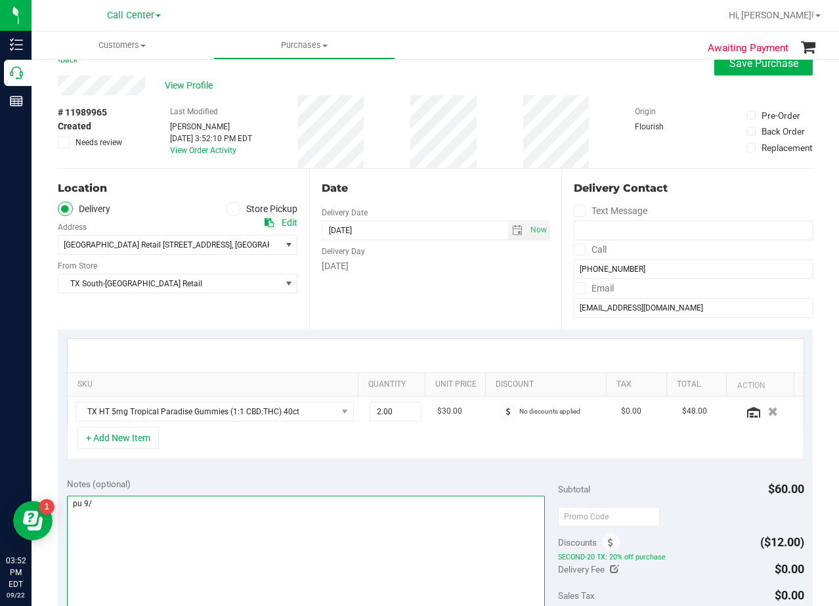
scroll to position [0, 0]
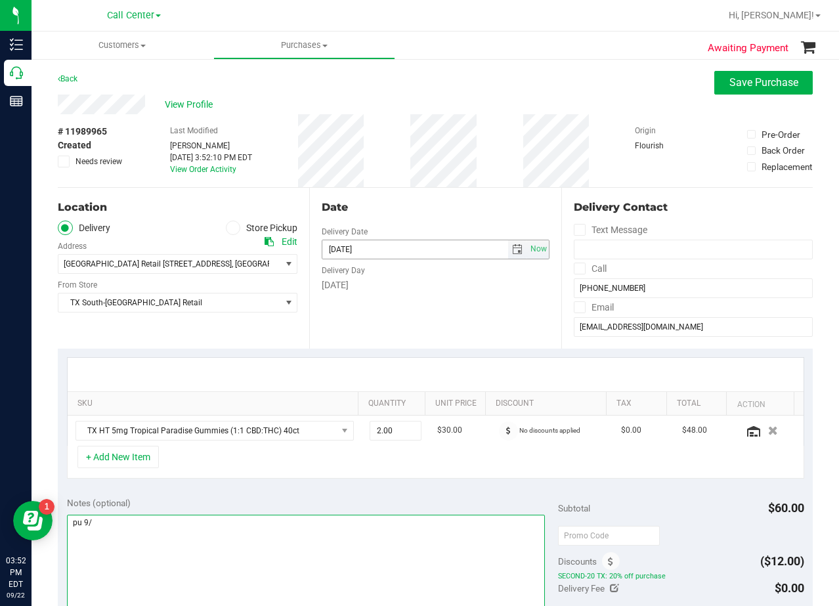
click at [511, 255] on span "select" at bounding box center [517, 249] width 19 height 18
type textarea "pu 9/"
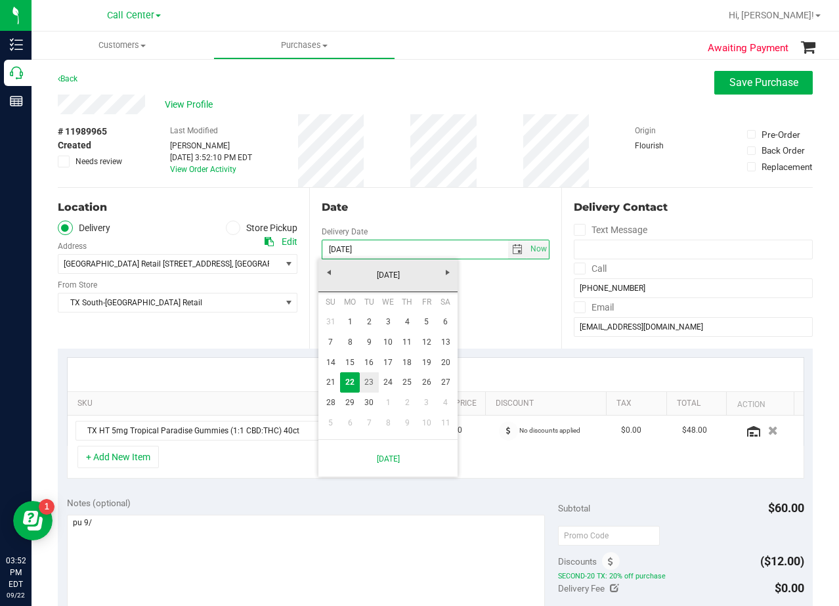
click at [370, 381] on link "23" at bounding box center [369, 382] width 19 height 20
type input "09/23/2025"
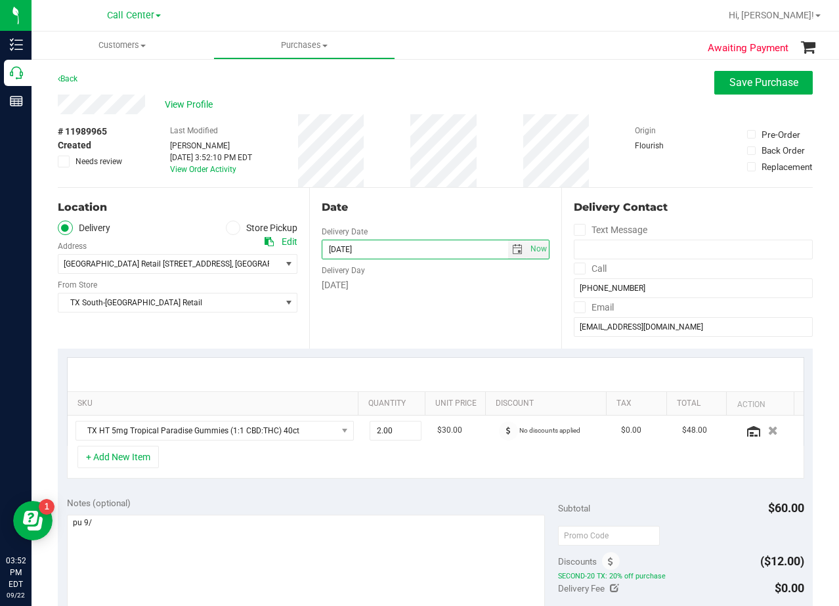
click at [387, 322] on div "Date Delivery Date 09/23/2025 Now 09/23/2025 08:00 AM Now Delivery Day Tuesday" at bounding box center [434, 268] width 251 height 161
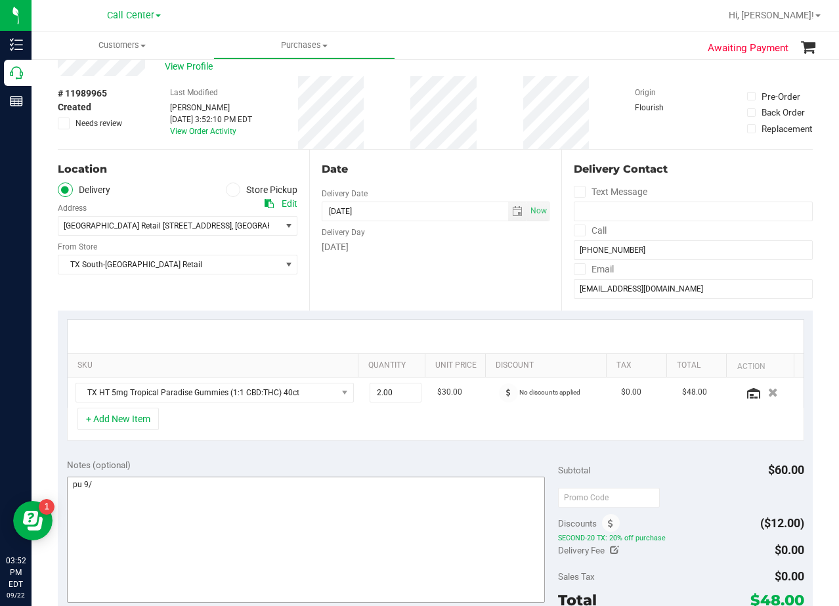
scroll to position [131, 0]
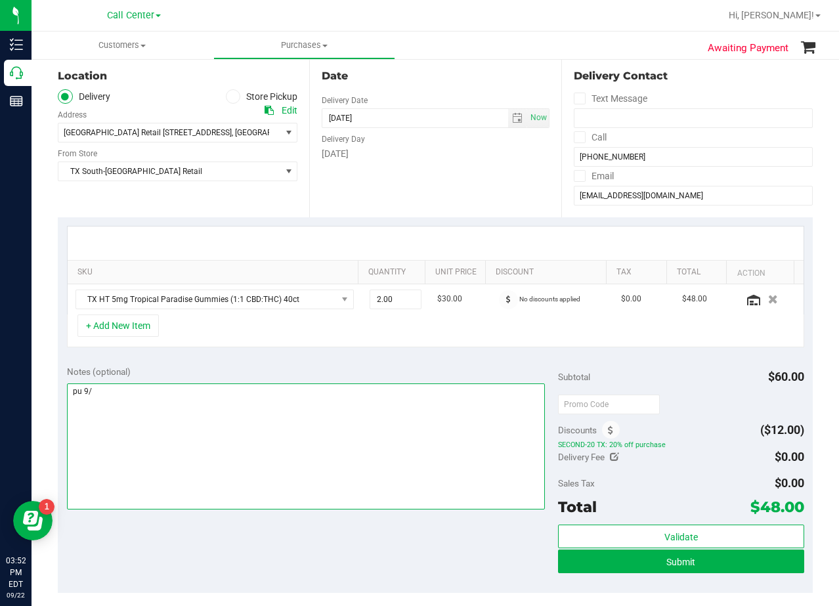
click at [195, 393] on textarea at bounding box center [306, 446] width 479 height 126
type textarea "pu 9/23 South Austin. AL 9/22"
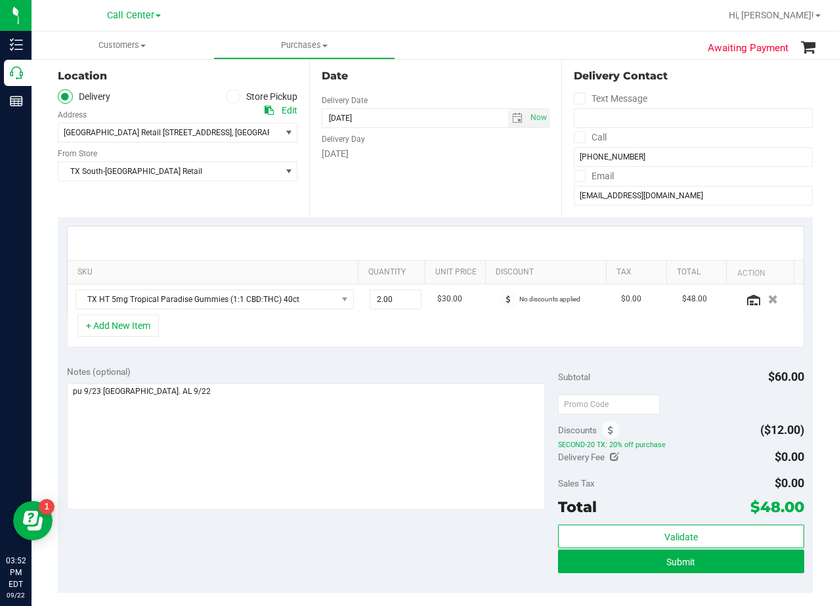
click at [458, 345] on div "+ Add New Item" at bounding box center [435, 331] width 737 height 33
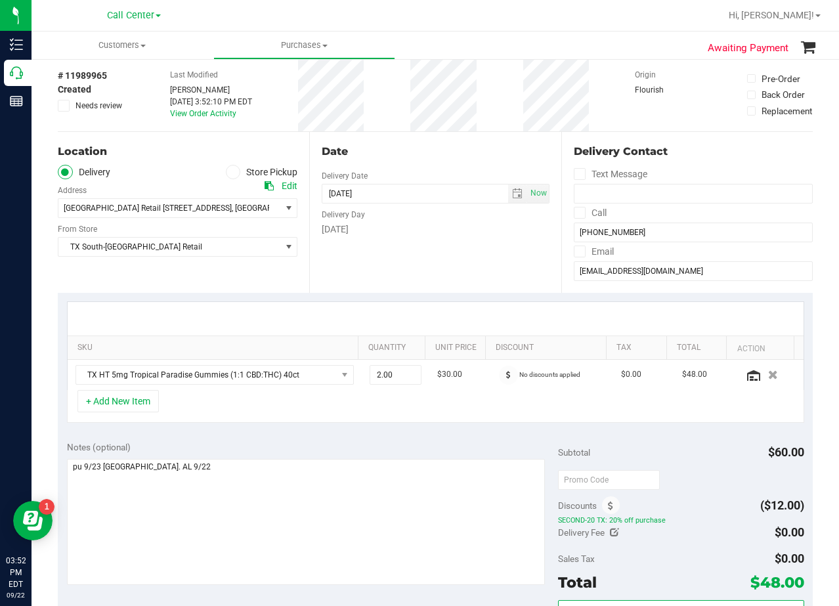
scroll to position [0, 0]
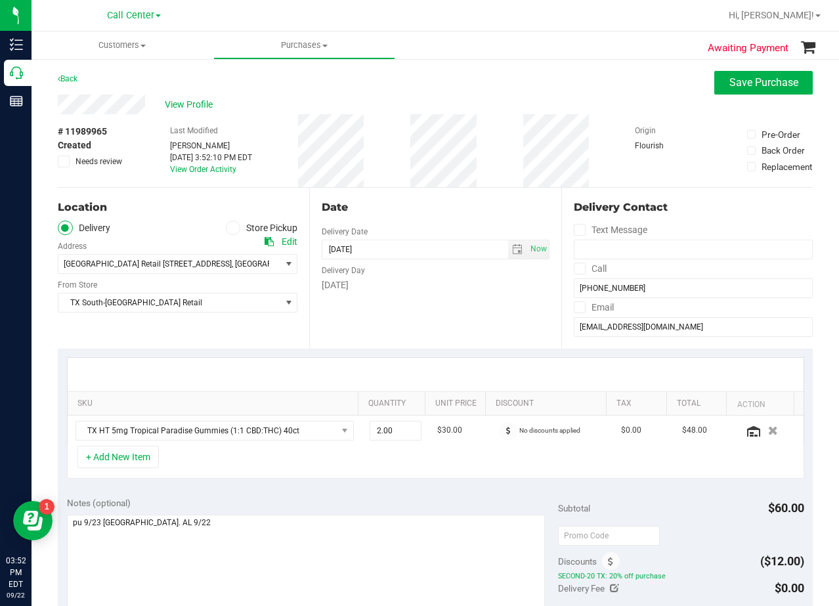
click at [451, 290] on div "Tuesday" at bounding box center [435, 285] width 227 height 14
click at [452, 221] on div "Date Delivery Date 09/23/2025 Now 09/23/2025 08:00 AM Now Delivery Day Tuesday" at bounding box center [434, 268] width 251 height 161
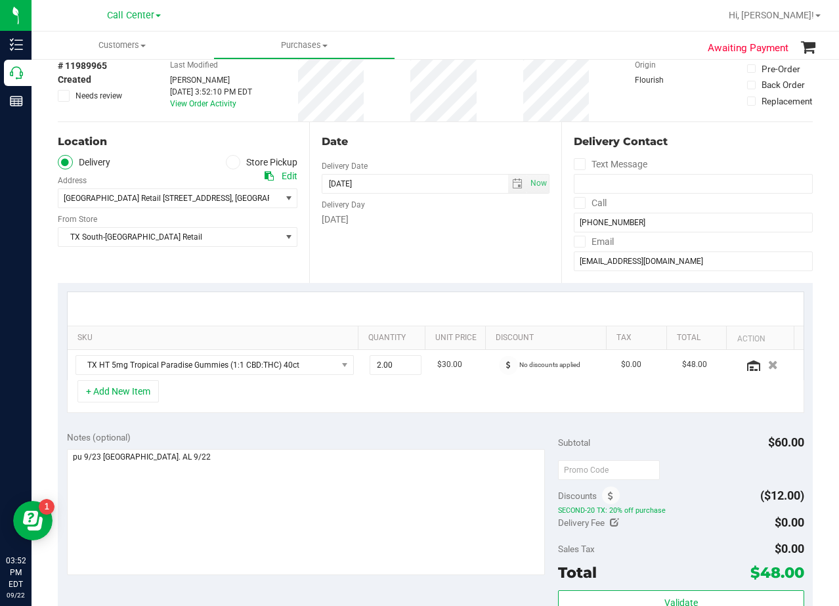
click at [447, 221] on div "Tuesday" at bounding box center [435, 220] width 227 height 14
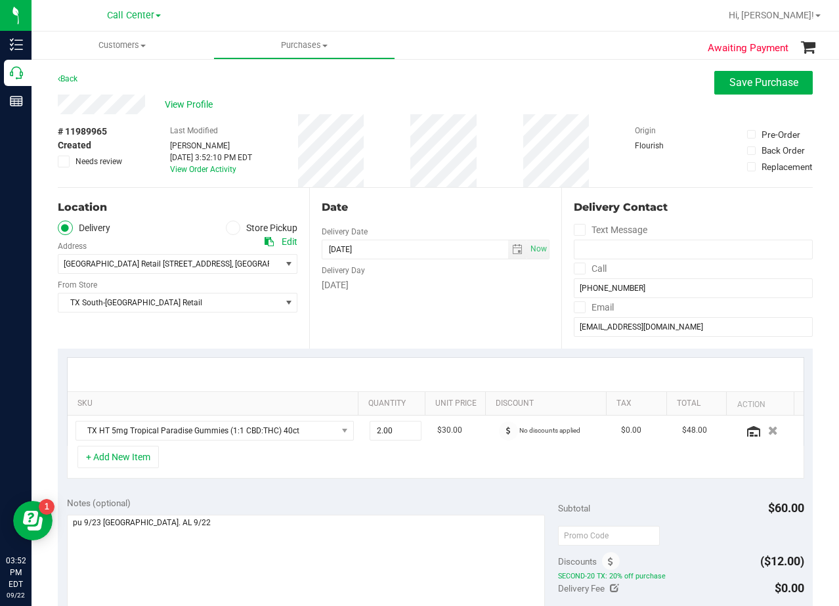
click at [446, 221] on div "Date Delivery Date 09/23/2025 Now 09/23/2025 08:00 AM Now Delivery Day Tuesday" at bounding box center [434, 268] width 251 height 161
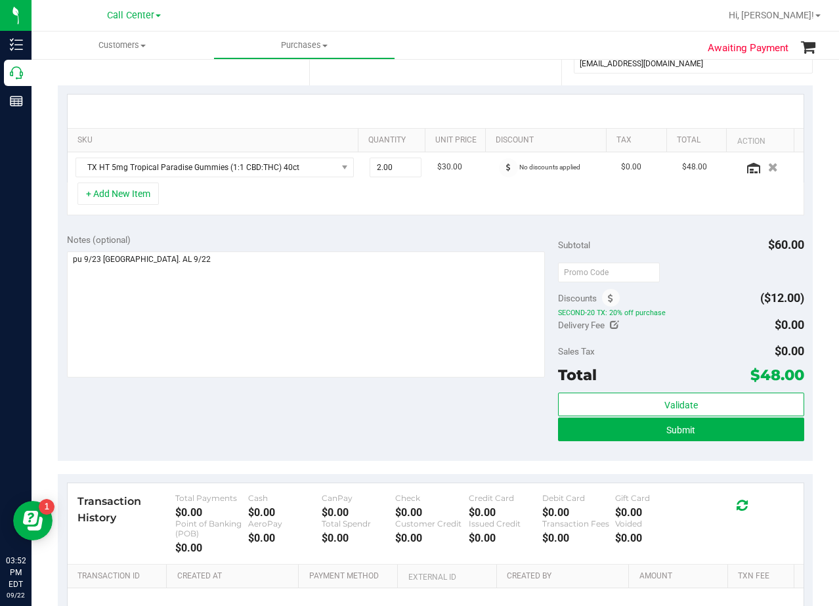
scroll to position [328, 0]
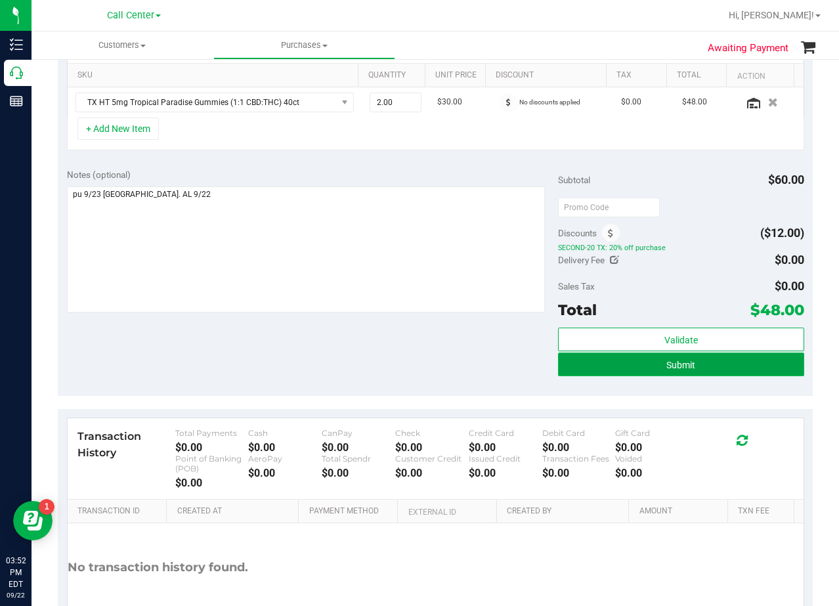
click at [580, 372] on button "Submit" at bounding box center [681, 365] width 246 height 24
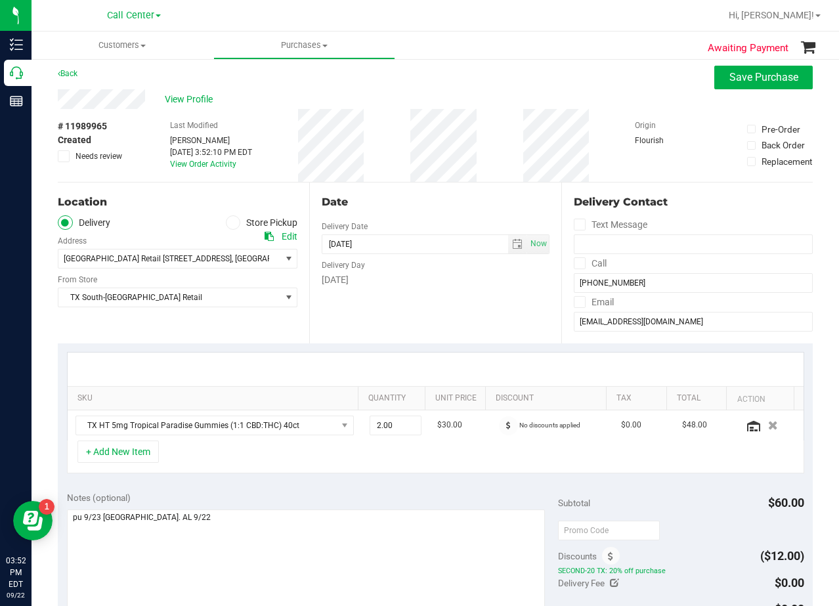
scroll to position [0, 0]
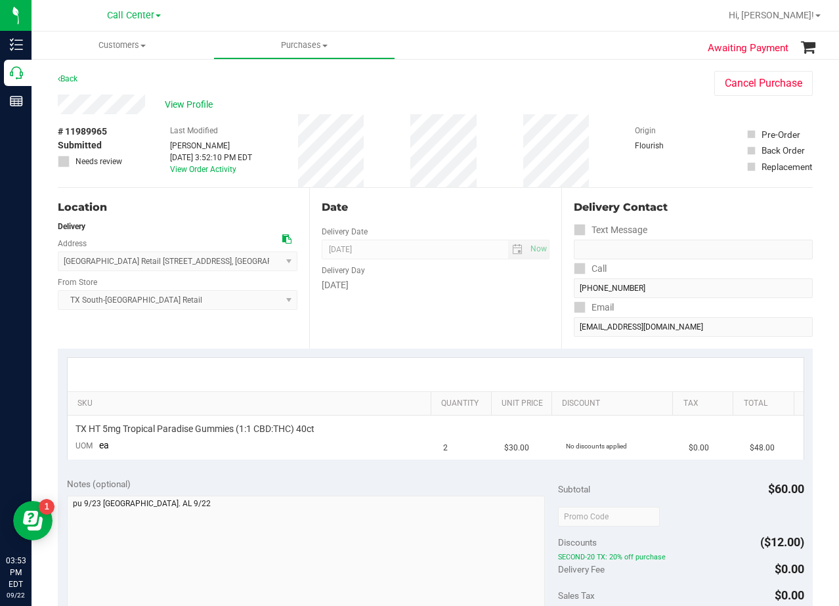
scroll to position [131, 0]
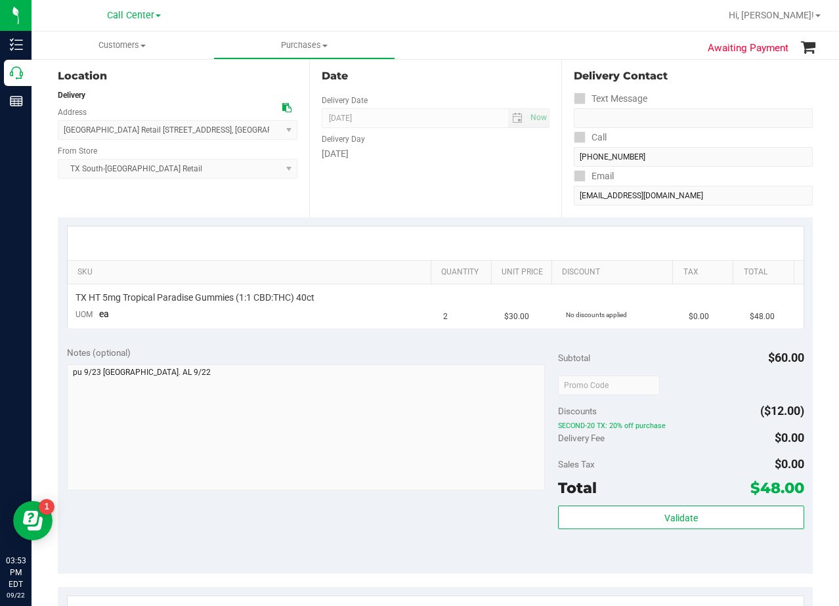
drag, startPoint x: 500, startPoint y: 179, endPoint x: 492, endPoint y: 176, distance: 9.1
click at [501, 179] on div "Date Delivery Date 09/23/2025 Now 09/23/2025 08:00 AM Now Delivery Day Tuesday" at bounding box center [434, 136] width 251 height 161
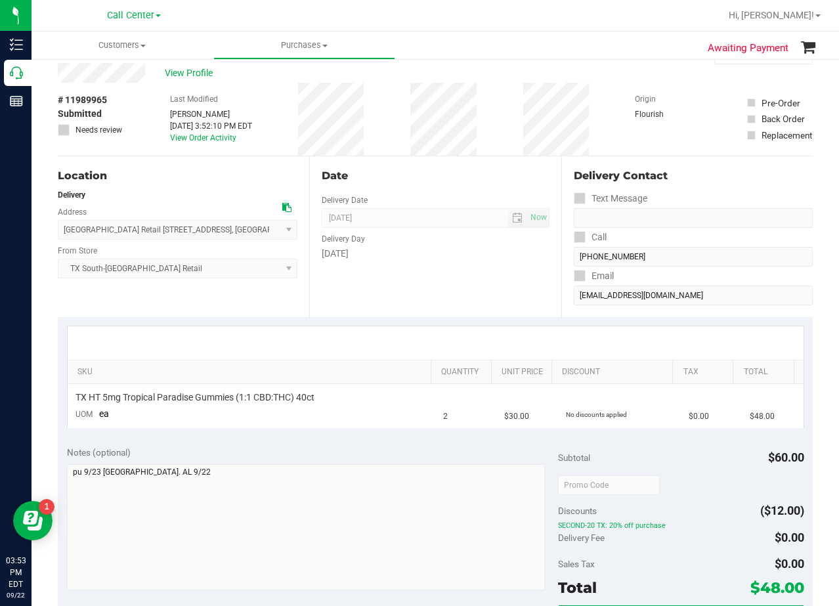
scroll to position [0, 0]
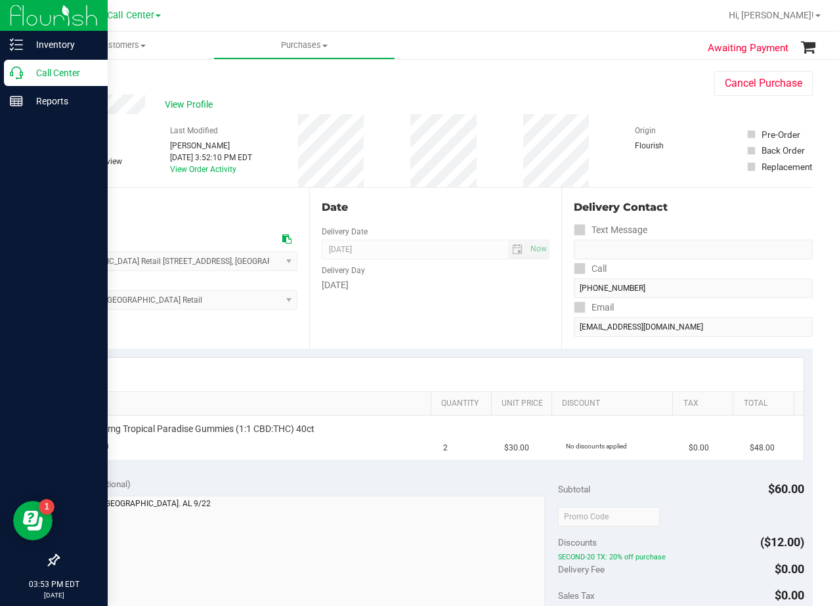
click at [23, 75] on p "Call Center" at bounding box center [62, 73] width 79 height 16
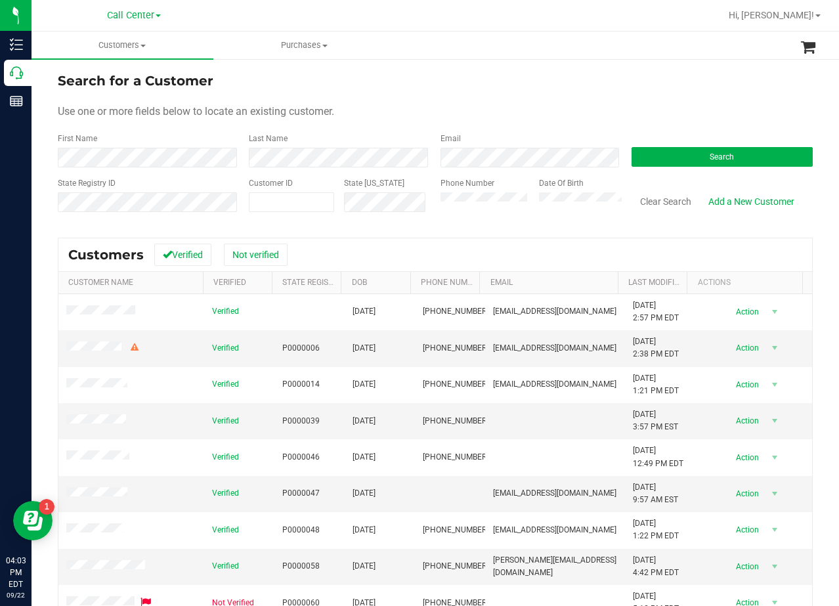
click at [543, 95] on form "Search for a Customer Use one or more fields below to locate an existing custom…" at bounding box center [435, 147] width 755 height 153
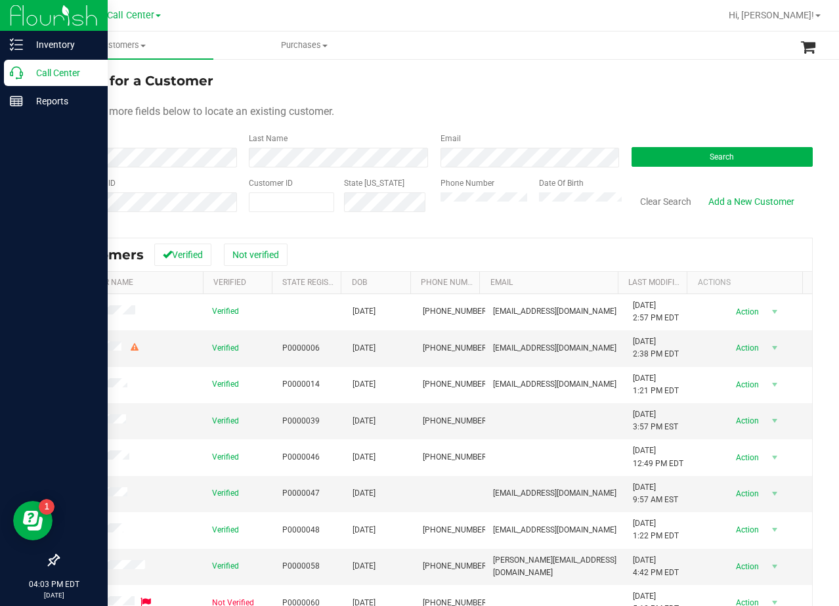
click at [32, 67] on p "Call Center" at bounding box center [62, 73] width 79 height 16
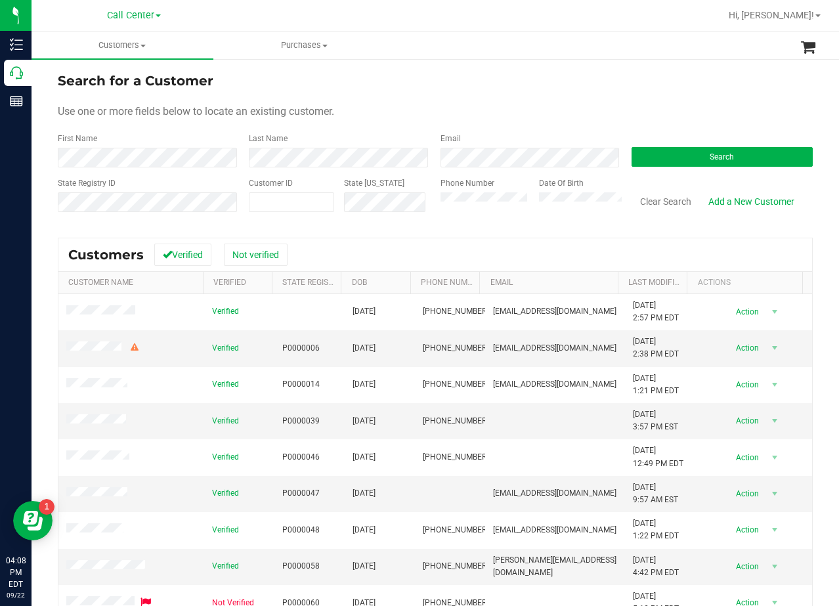
click at [575, 85] on div "Search for a Customer" at bounding box center [435, 81] width 755 height 20
click at [563, 88] on div "Search for a Customer" at bounding box center [435, 81] width 755 height 20
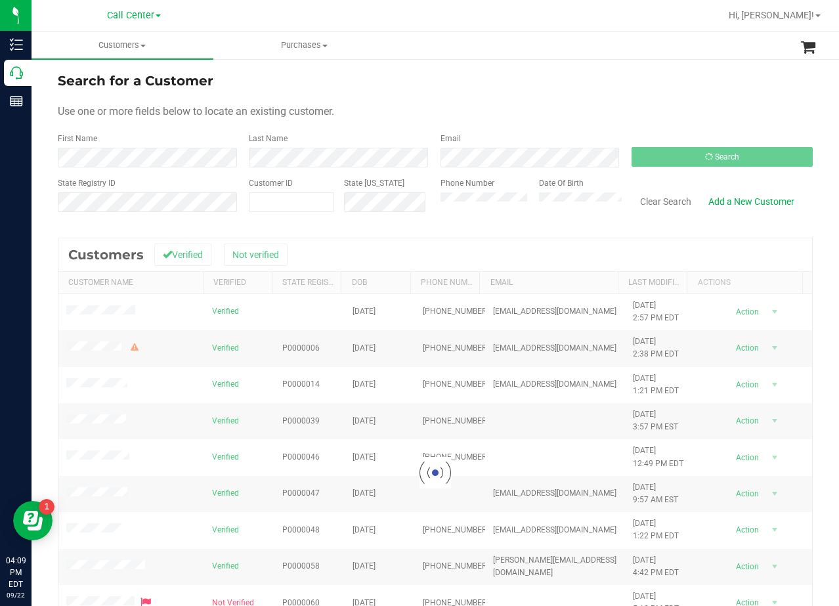
click at [510, 112] on div "Use one or more fields below to locate an existing customer." at bounding box center [435, 112] width 755 height 16
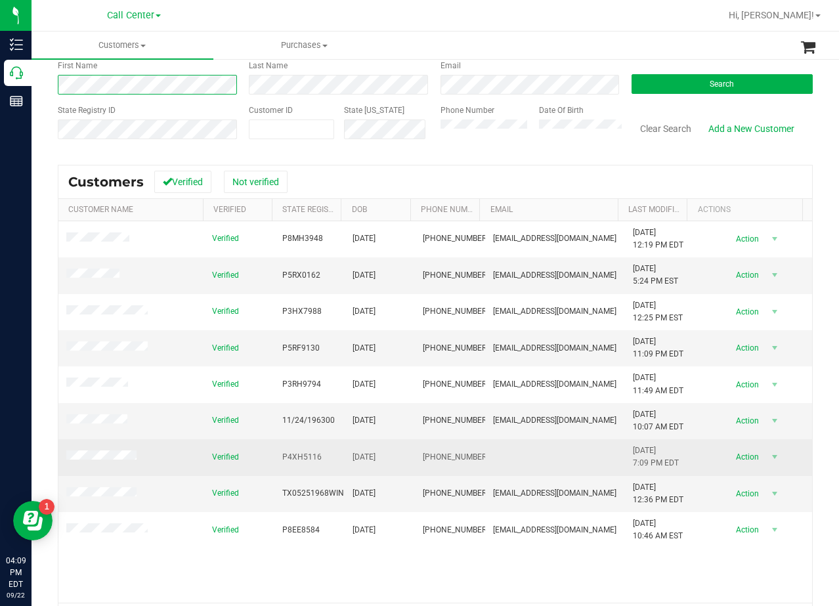
scroll to position [115, 0]
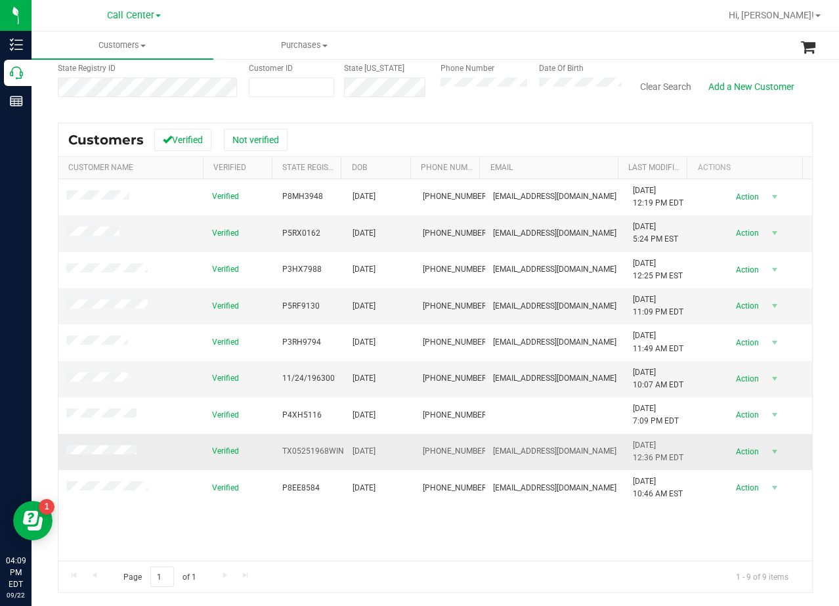
click at [111, 445] on td at bounding box center [131, 452] width 146 height 36
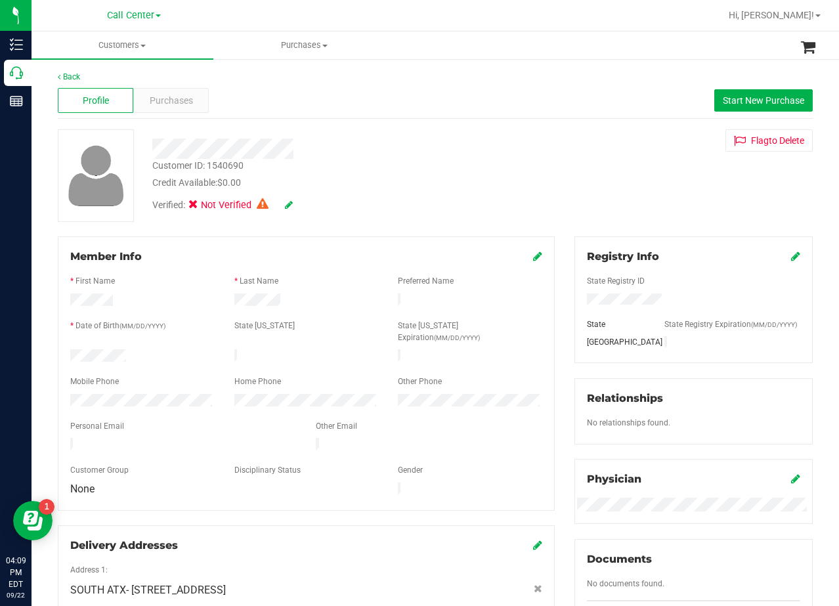
click at [553, 147] on div "Customer ID: 1540690 Credit Available: $0.00 Verified: Not Verified Flag to Del…" at bounding box center [435, 175] width 775 height 93
click at [552, 139] on div "Customer ID: 1540690 Credit Available: $0.00 Verified: Not Verified Flag to Del…" at bounding box center [435, 175] width 775 height 93
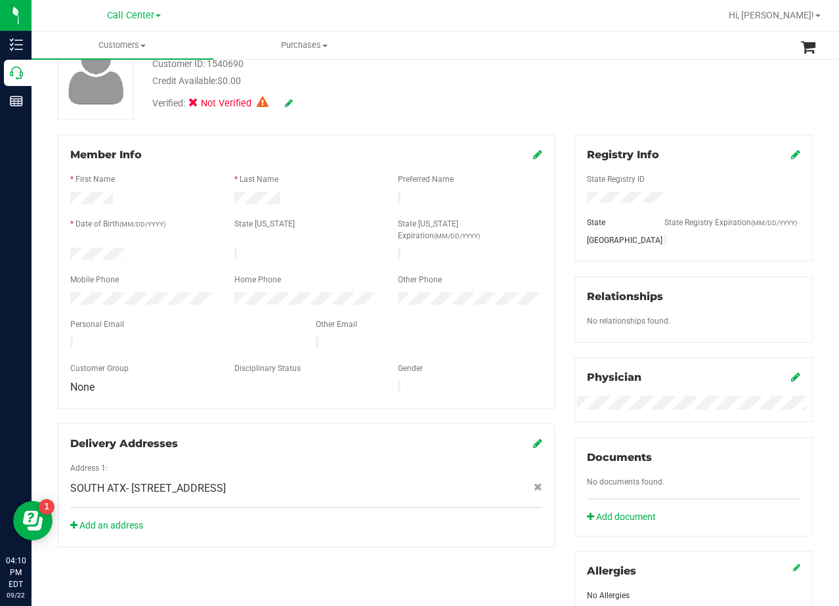
scroll to position [66, 0]
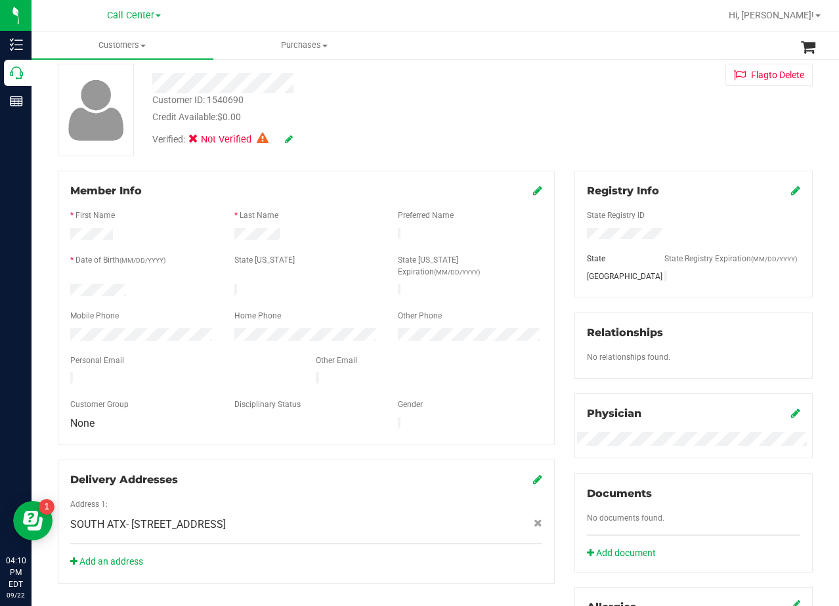
click at [556, 218] on div "Member Info * First Name * Last Name Preferred Name * Date of Birth (MM/DD/YYYY…" at bounding box center [306, 377] width 517 height 413
click at [561, 135] on div "Customer ID: 1540690 Credit Available: $0.00 Verified: Not Verified Flag to Del…" at bounding box center [435, 110] width 775 height 93
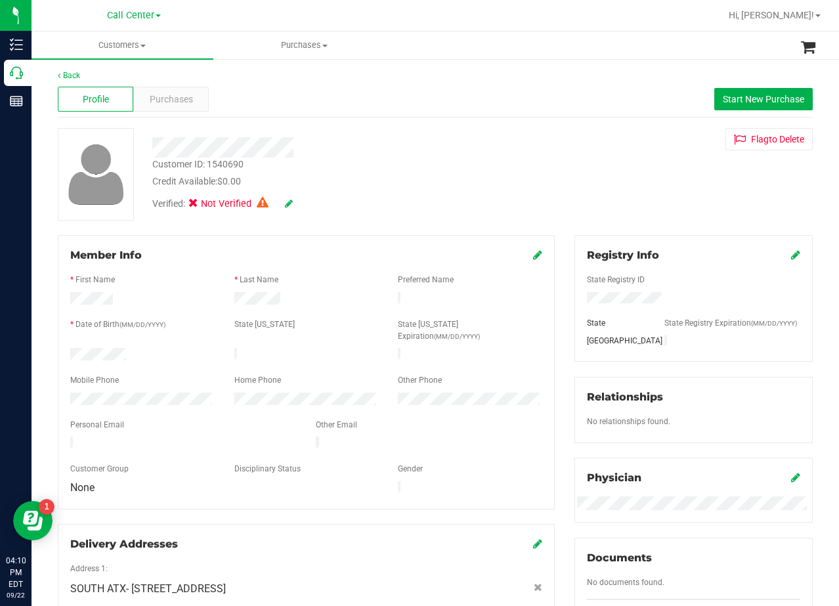
scroll to position [0, 0]
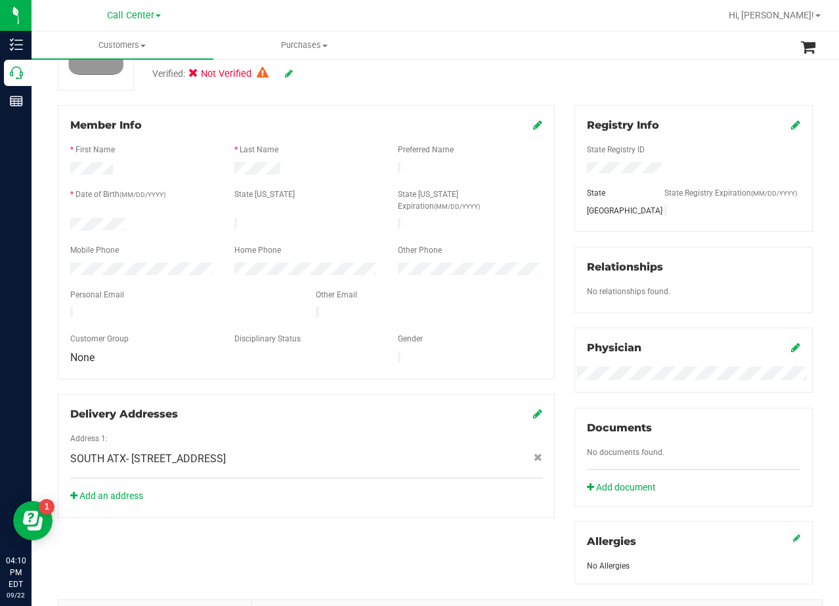
click at [554, 139] on div "Member Info * First Name * Last Name Preferred Name * Date of Birth (MM/DD/YYYY…" at bounding box center [306, 311] width 517 height 413
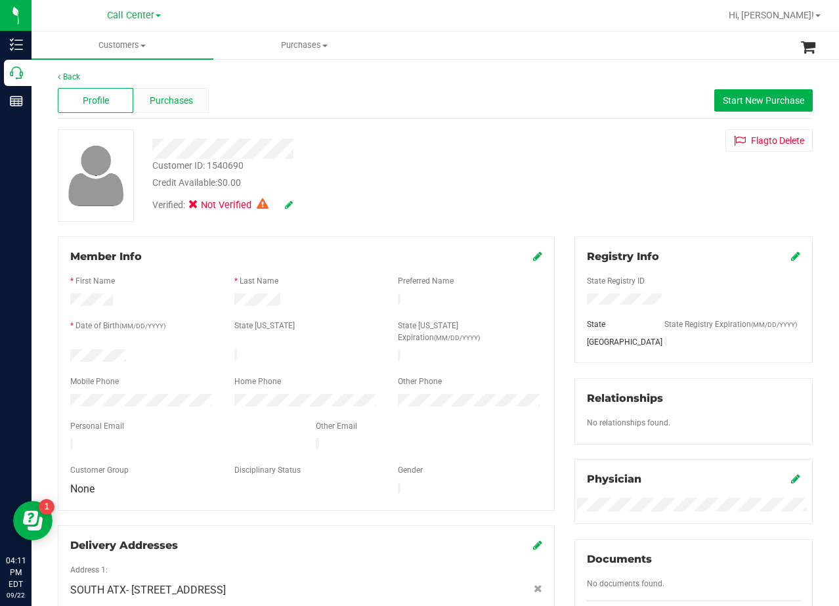
click at [163, 97] on span "Purchases" at bounding box center [171, 101] width 43 height 14
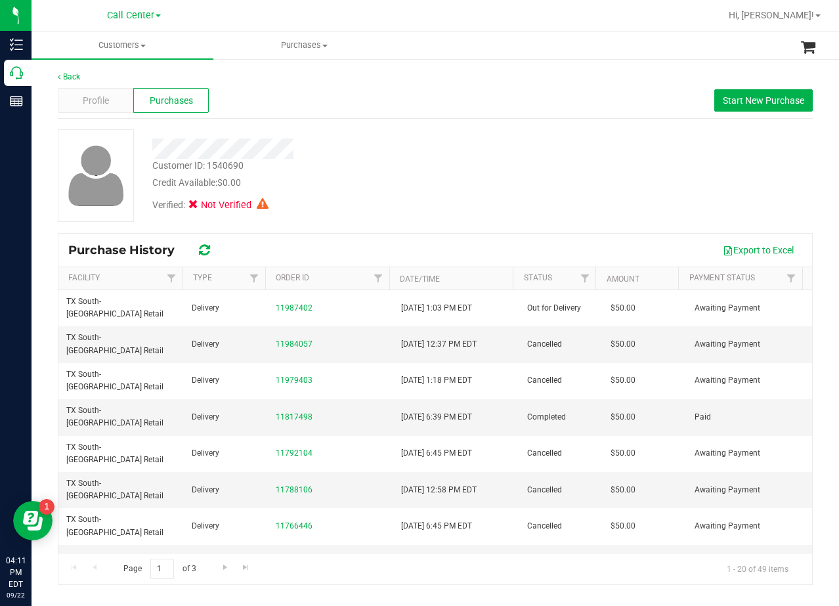
click at [380, 139] on div at bounding box center [335, 149] width 387 height 20
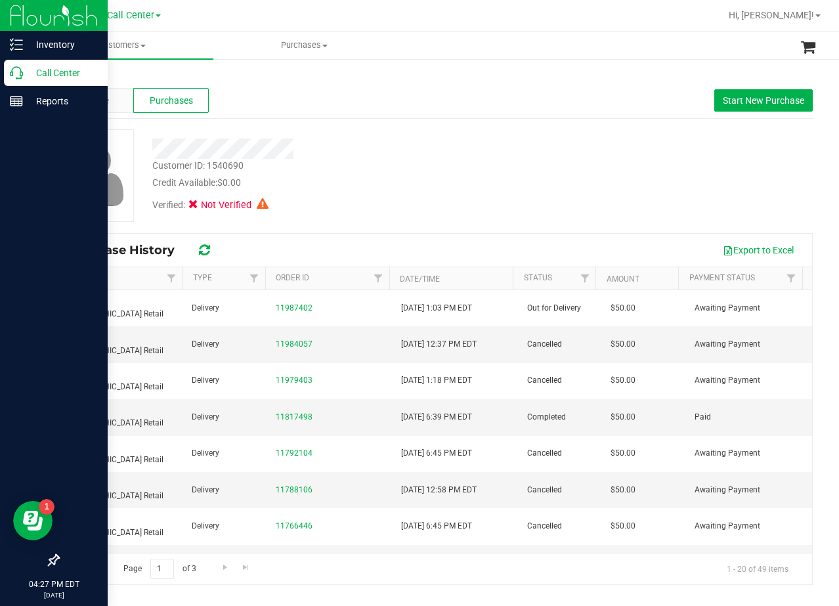
click at [26, 70] on p "Call Center" at bounding box center [62, 73] width 79 height 16
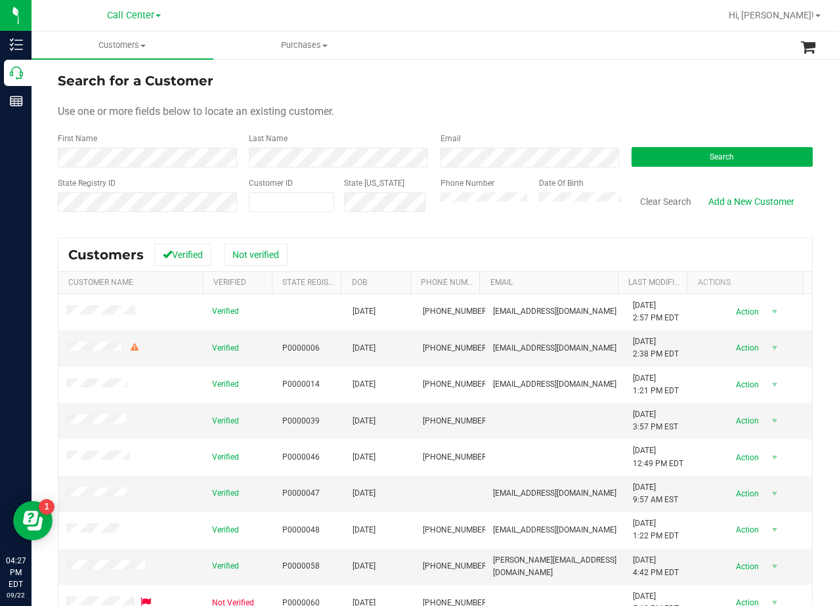
click at [513, 110] on div "Use one or more fields below to locate an existing customer." at bounding box center [435, 112] width 755 height 16
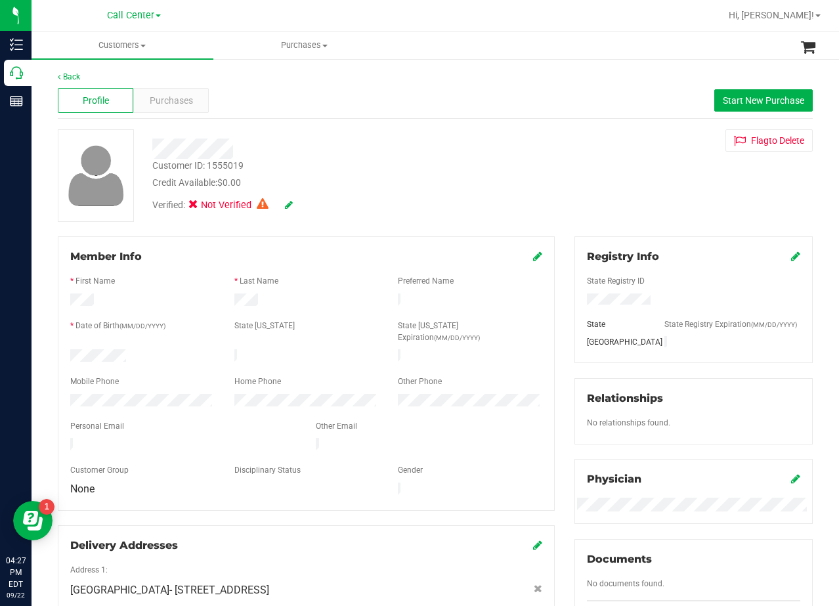
click at [603, 112] on div "Profile Purchases Start New Purchase" at bounding box center [435, 101] width 755 height 36
click at [533, 252] on icon at bounding box center [537, 256] width 9 height 11
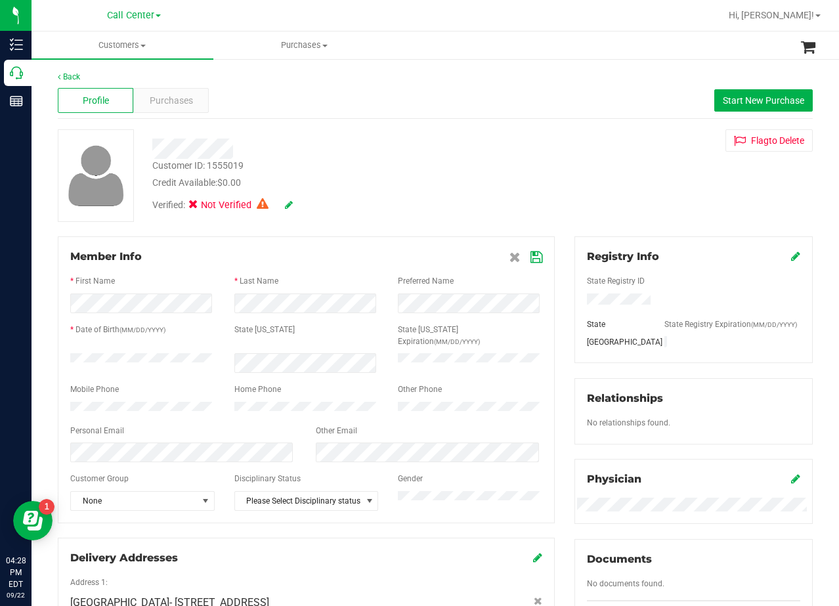
click at [536, 258] on div "Member Info * First Name * Last Name Preferred Name * Date of Birth (MM/DD/YYYY…" at bounding box center [306, 379] width 497 height 287
click at [531, 259] on icon at bounding box center [537, 257] width 12 height 11
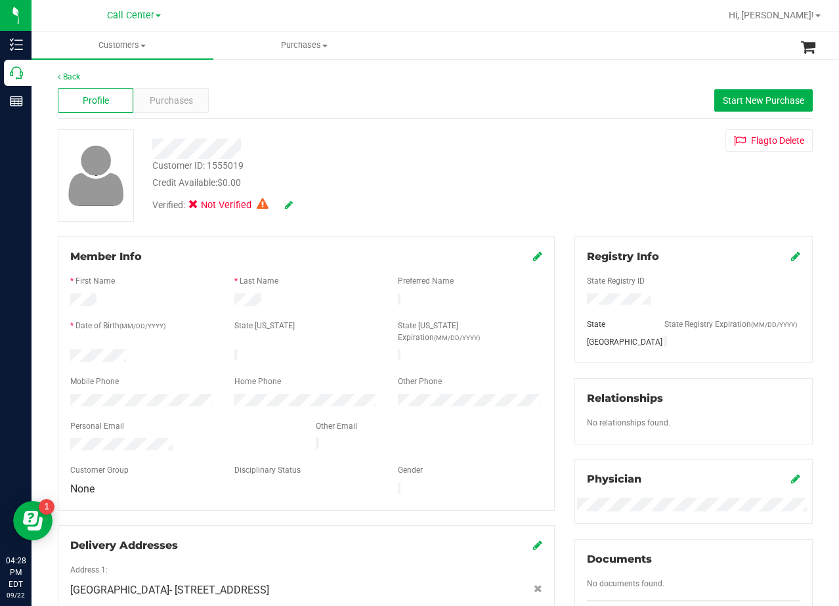
drag, startPoint x: 615, startPoint y: 164, endPoint x: 553, endPoint y: 214, distance: 79.4
click at [613, 163] on div "Customer ID: 1555019 Credit Available: $0.00 Verified: Not Verified Flag to Del…" at bounding box center [435, 175] width 775 height 93
click at [181, 109] on div "Purchases" at bounding box center [171, 100] width 76 height 25
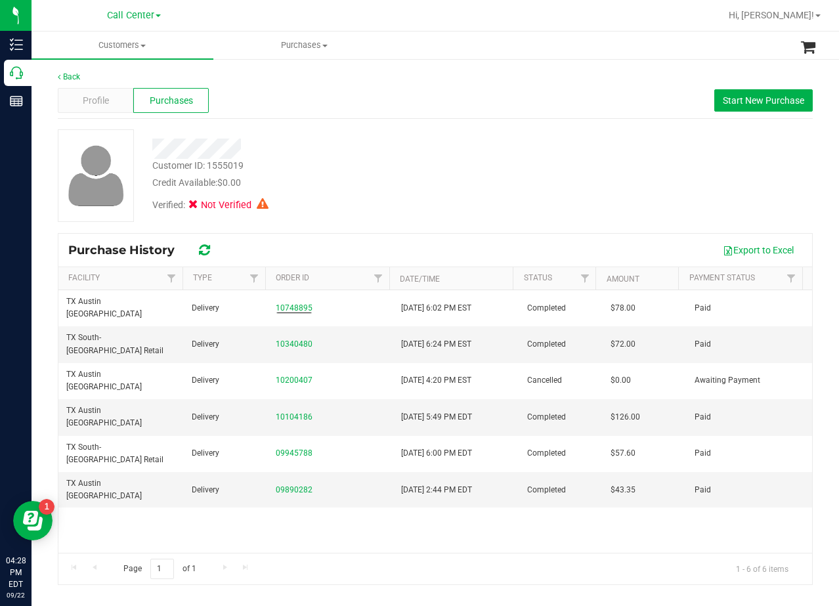
click at [571, 191] on div "Customer ID: 1555019 Credit Available: $0.00 Verified: Not Verified" at bounding box center [435, 175] width 775 height 93
click at [759, 102] on span "Start New Purchase" at bounding box center [763, 100] width 81 height 11
click at [520, 151] on div at bounding box center [335, 149] width 387 height 20
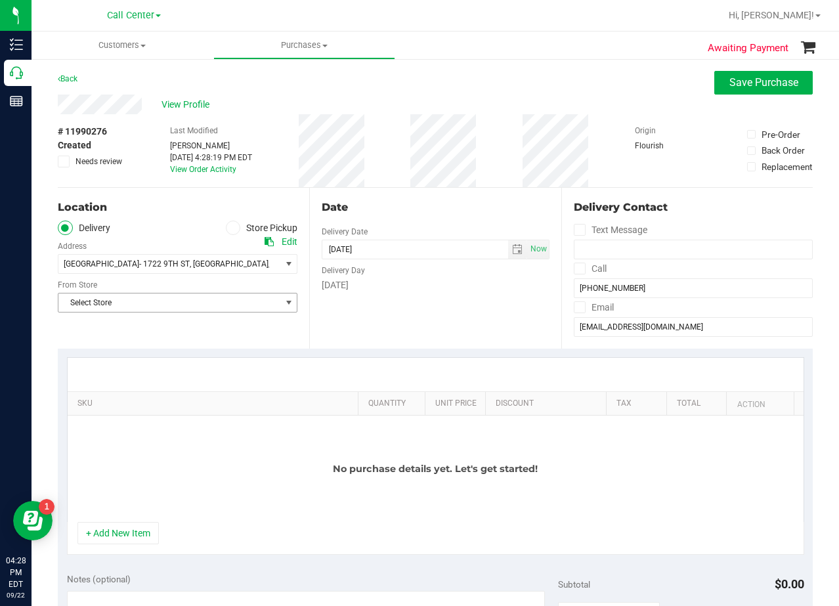
click at [215, 299] on span "Select Store" at bounding box center [169, 302] width 222 height 18
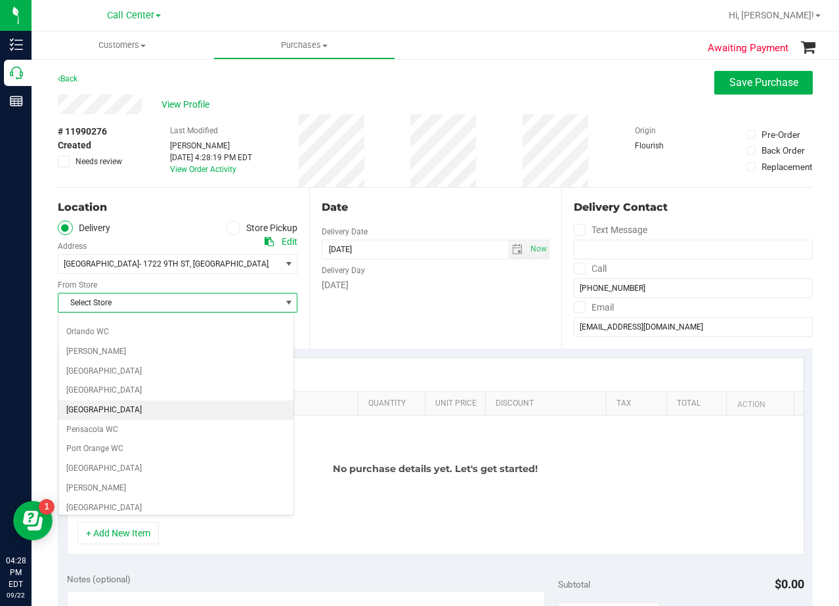
scroll to position [954, 0]
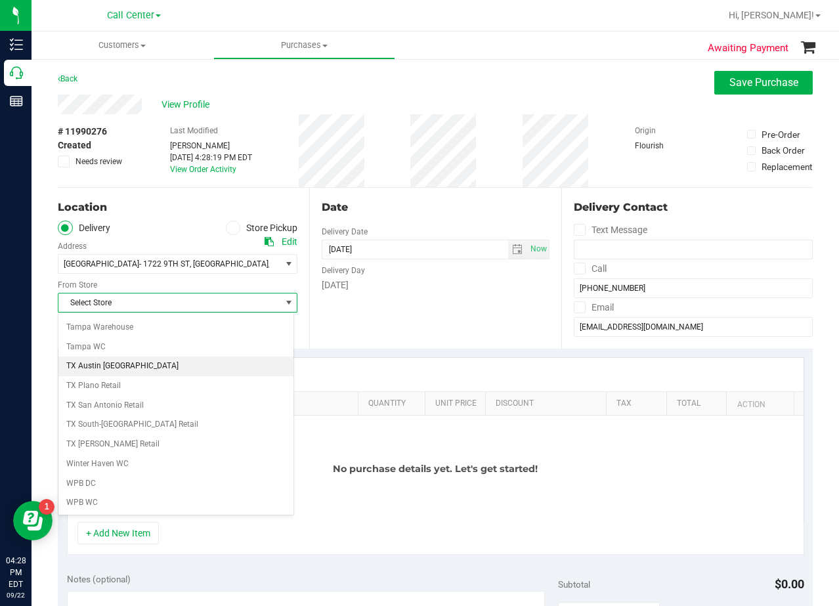
click at [152, 368] on li "TX Austin [GEOGRAPHIC_DATA]" at bounding box center [175, 367] width 235 height 20
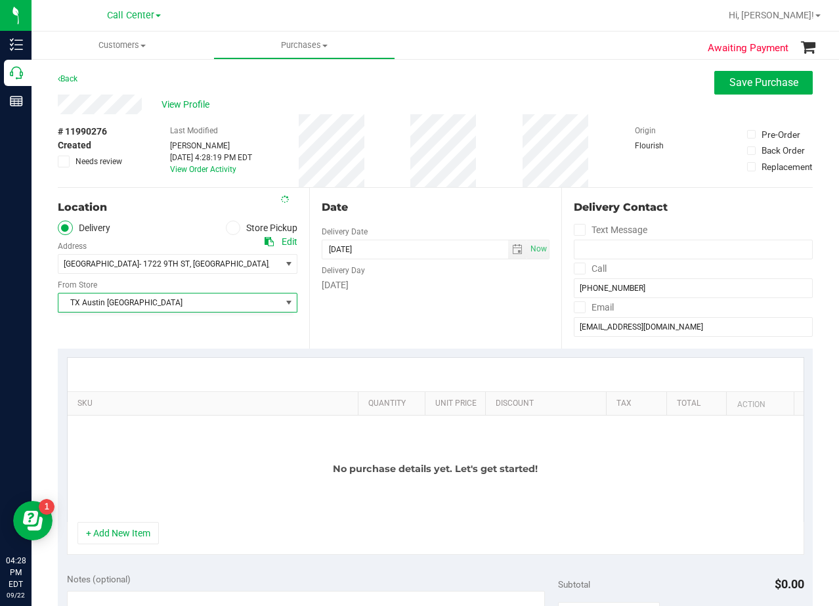
click at [424, 332] on div "Date Delivery Date 09/22/2025 Now 09/22/2025 04:28 PM Now Delivery Day Monday" at bounding box center [434, 268] width 251 height 161
click at [408, 202] on div "Date" at bounding box center [435, 208] width 227 height 16
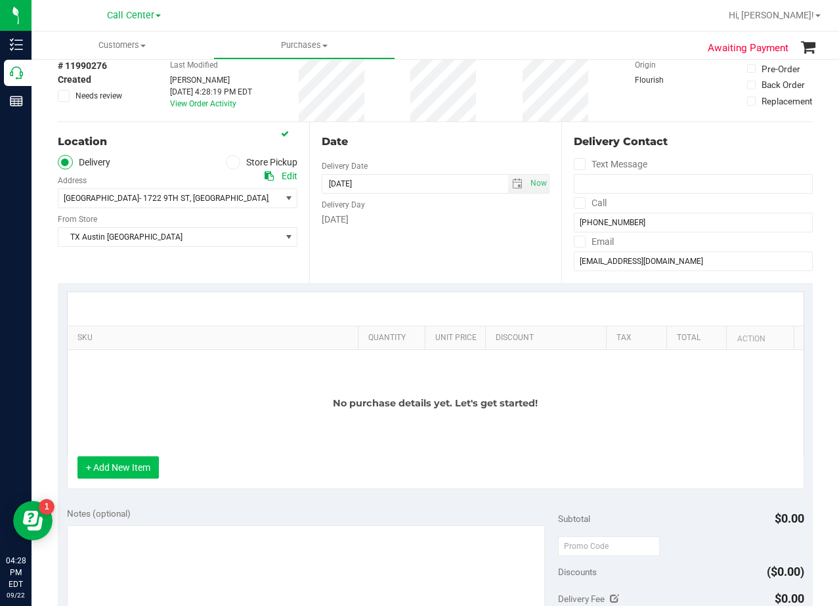
click at [125, 474] on button "+ Add New Item" at bounding box center [117, 467] width 81 height 22
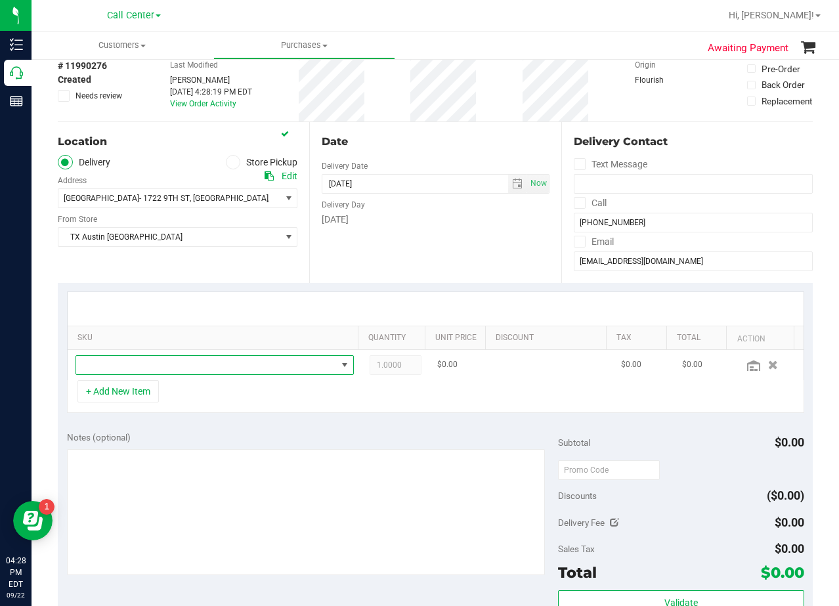
click at [159, 363] on span "NO DATA FOUND" at bounding box center [206, 365] width 261 height 18
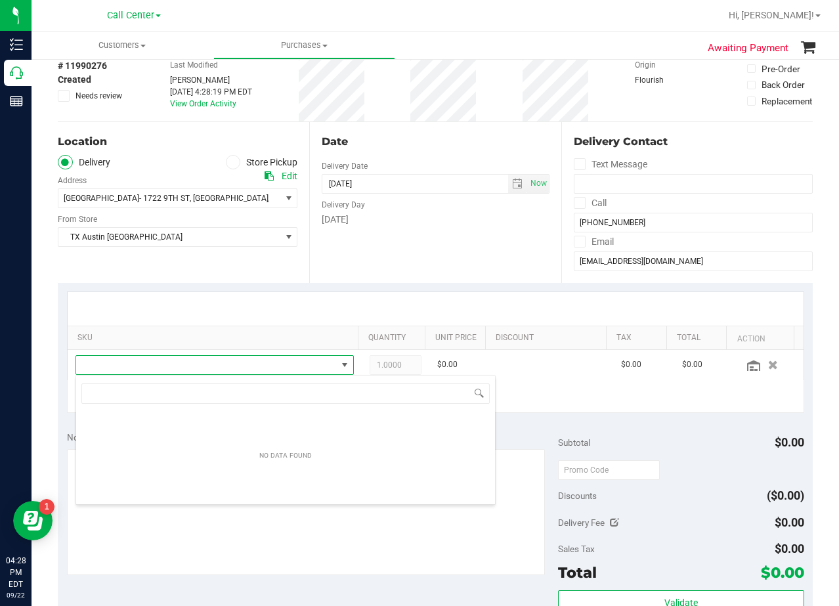
scroll to position [20, 264]
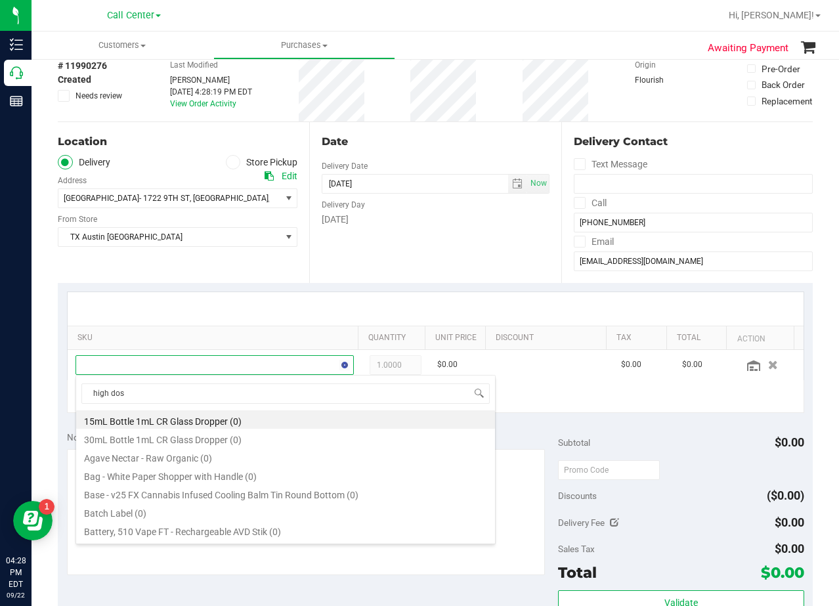
type input "high dose"
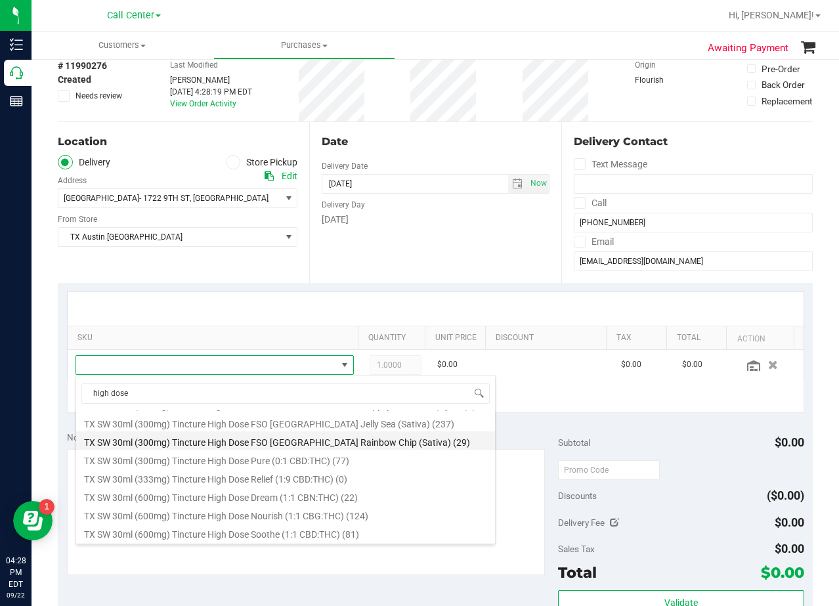
scroll to position [207, 0]
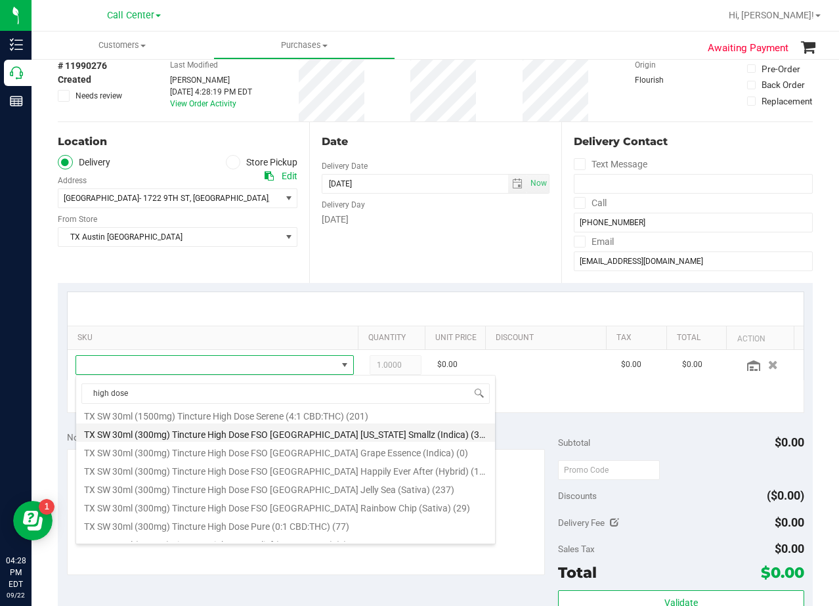
click at [246, 435] on li "TX SW 30ml (300mg) Tincture High Dose FSO TX Georgia Smallz (Indica) (310)" at bounding box center [285, 432] width 419 height 18
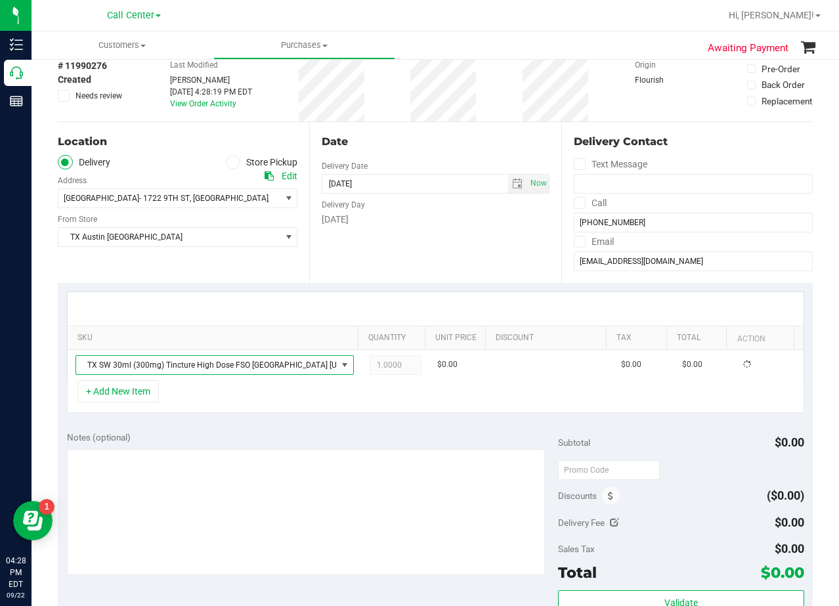
click at [280, 436] on div "Notes (optional)" at bounding box center [313, 437] width 492 height 13
click at [445, 294] on div at bounding box center [436, 308] width 736 height 33
click at [470, 152] on div "Date Delivery Date [DATE] Now [DATE] 08:00 AM Now Delivery Day [DATE]" at bounding box center [434, 202] width 251 height 161
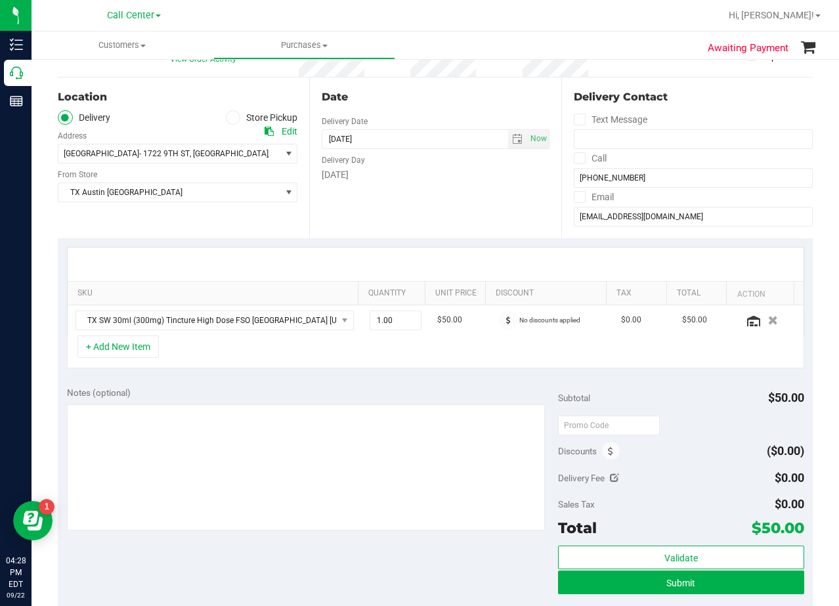
scroll to position [131, 0]
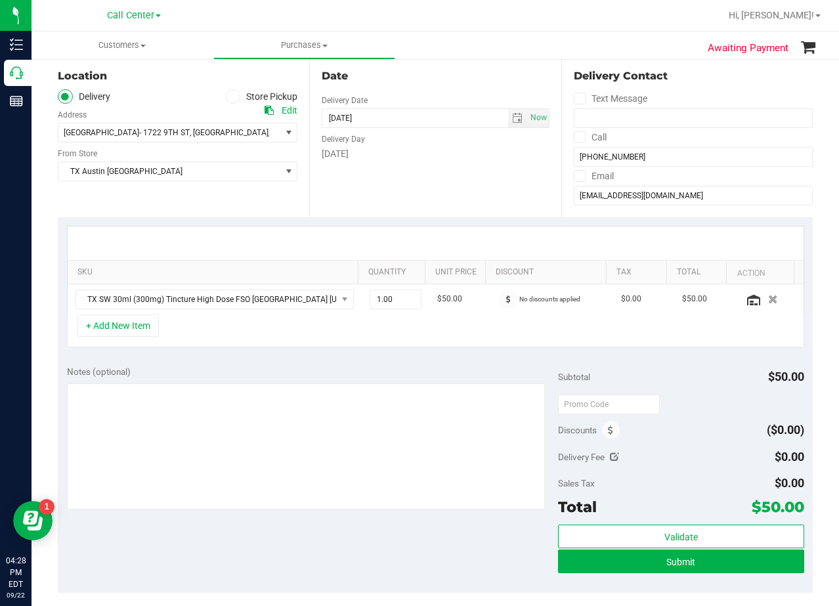
click at [443, 167] on div "Date Delivery Date [DATE] Now [DATE] 08:00 AM Now Delivery Day [DATE]" at bounding box center [434, 136] width 251 height 161
click at [437, 178] on div "Date Delivery Date [DATE] Now [DATE] 08:00 AM Now Delivery Day [DATE]" at bounding box center [434, 136] width 251 height 161
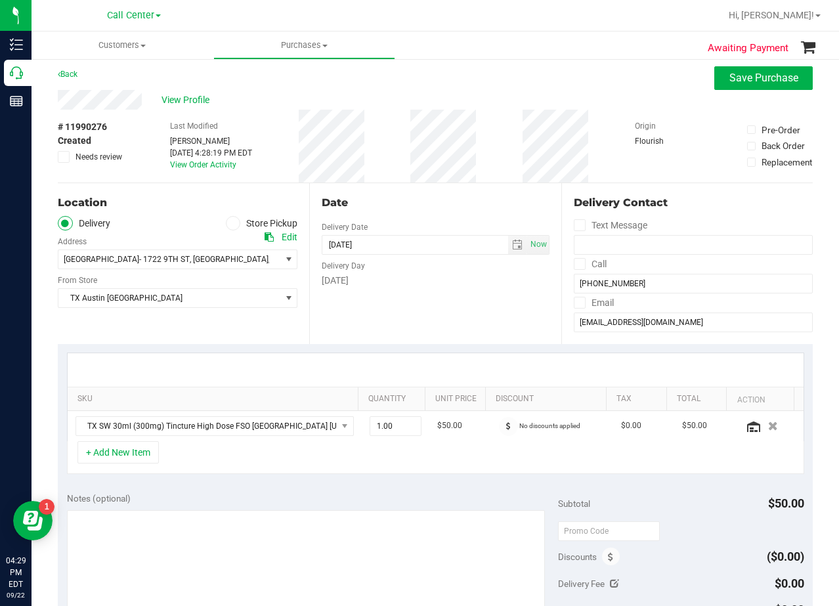
scroll to position [0, 0]
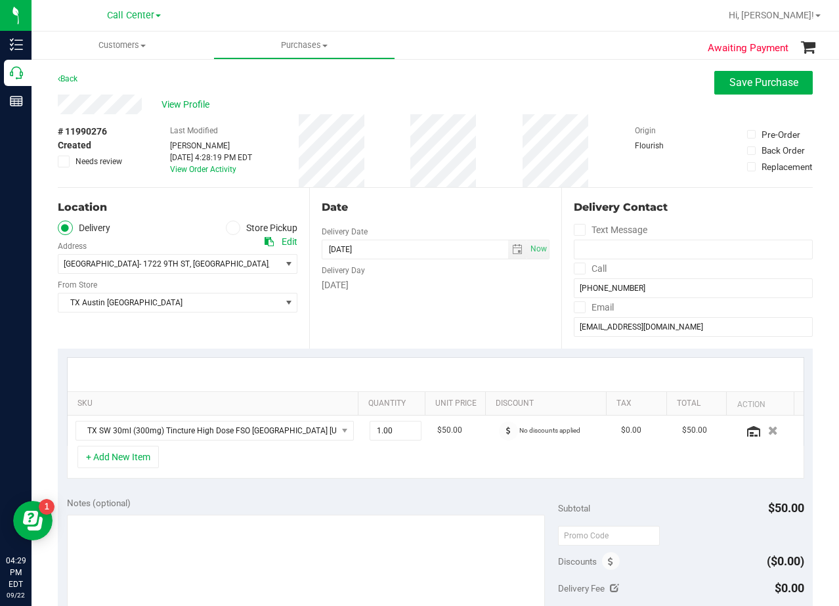
click at [447, 82] on div "Back Save Purchase" at bounding box center [435, 83] width 755 height 24
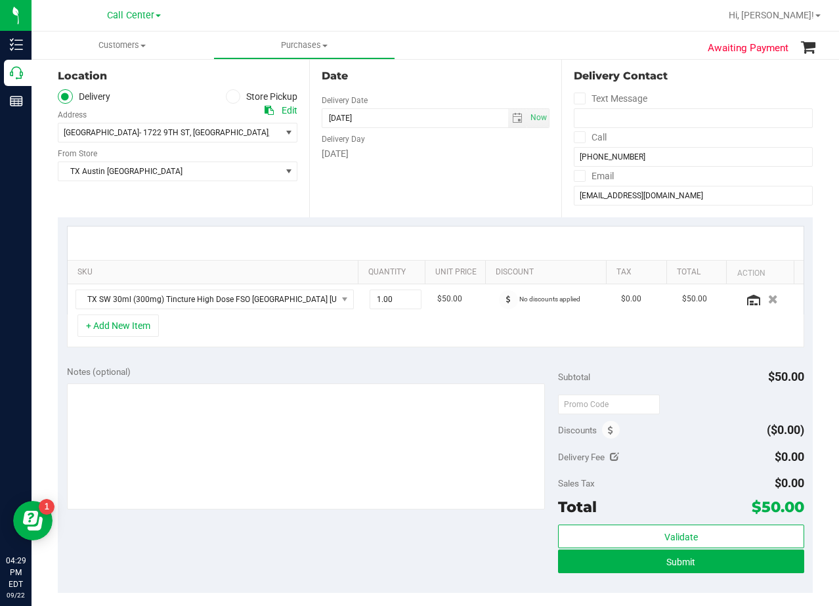
click at [445, 156] on div "[DATE]" at bounding box center [435, 154] width 227 height 14
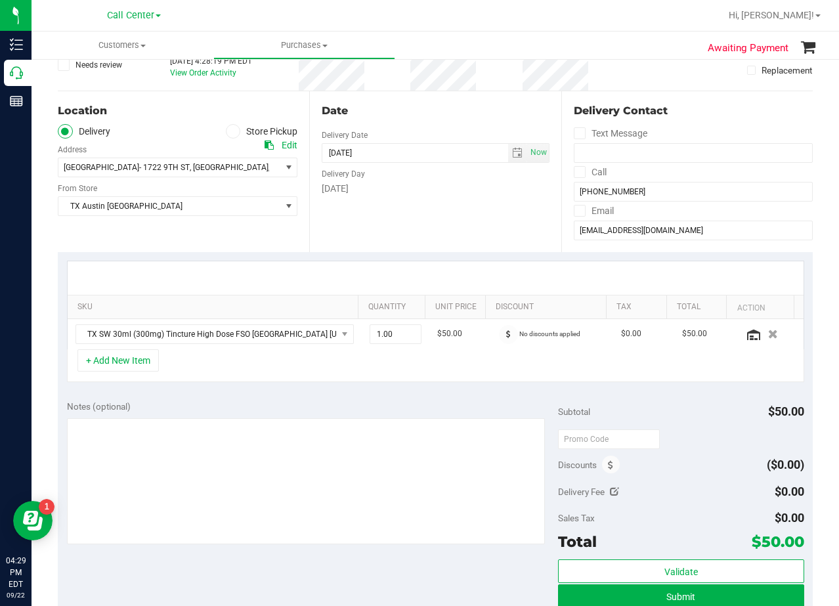
scroll to position [66, 0]
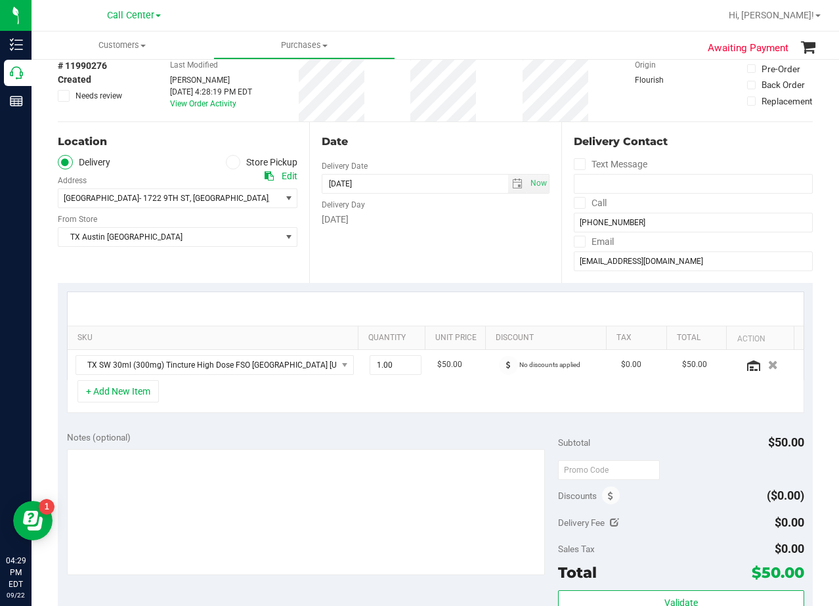
drag, startPoint x: 443, startPoint y: 146, endPoint x: 433, endPoint y: 156, distance: 14.4
click at [442, 148] on div "Date" at bounding box center [435, 142] width 227 height 16
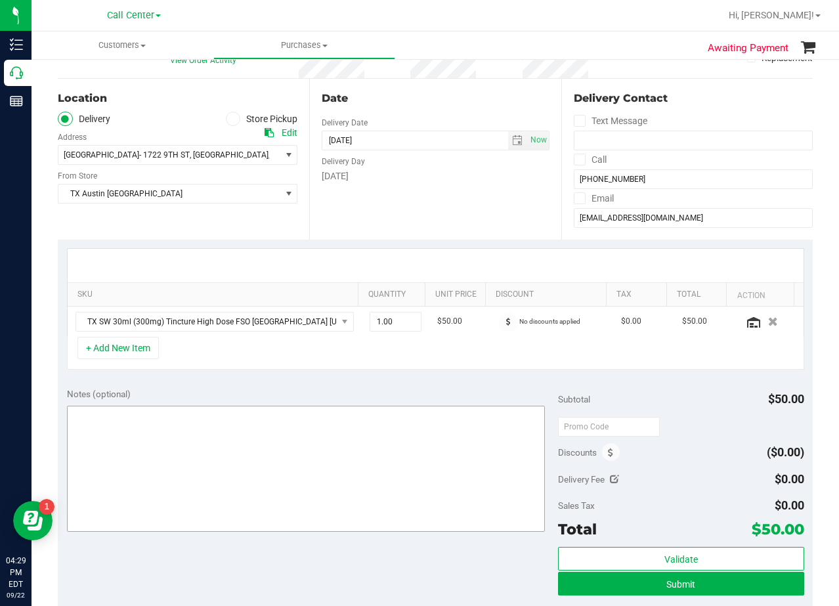
scroll to position [131, 0]
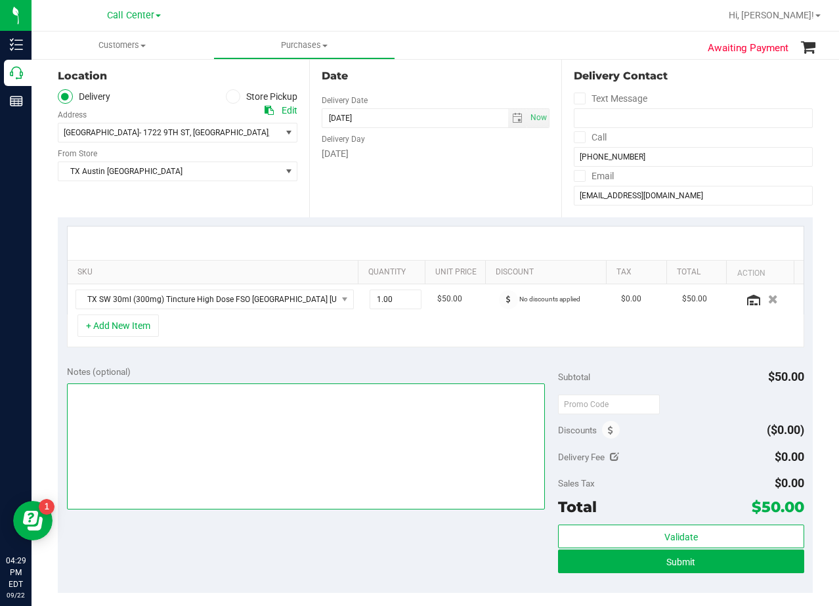
click at [463, 461] on textarea at bounding box center [306, 446] width 479 height 126
type textarea "pu 9/24 Wichita Falls. AL 9/22"
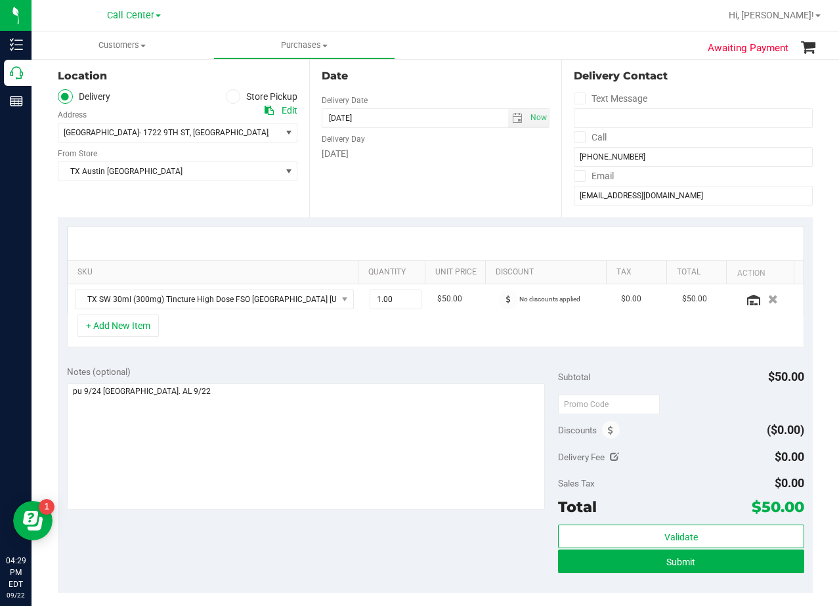
click at [473, 371] on div "Notes (optional)" at bounding box center [313, 371] width 492 height 13
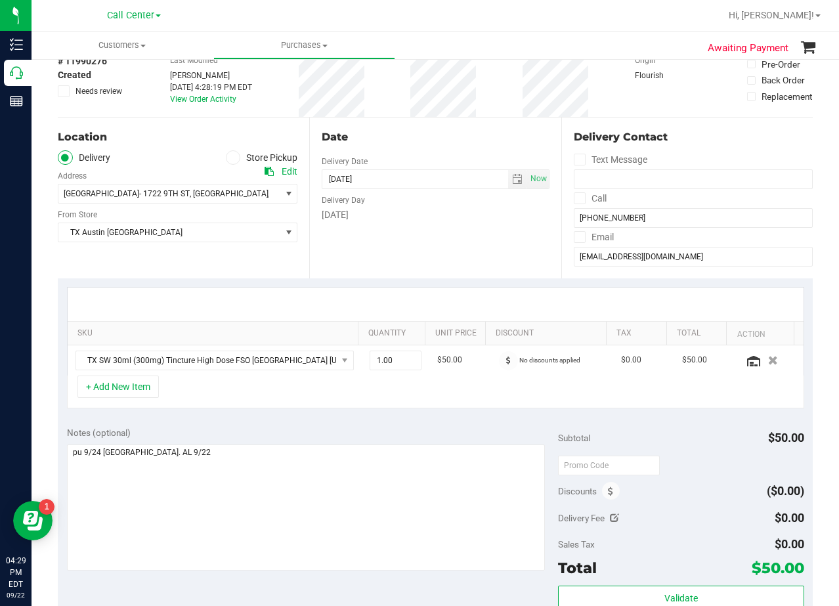
scroll to position [0, 0]
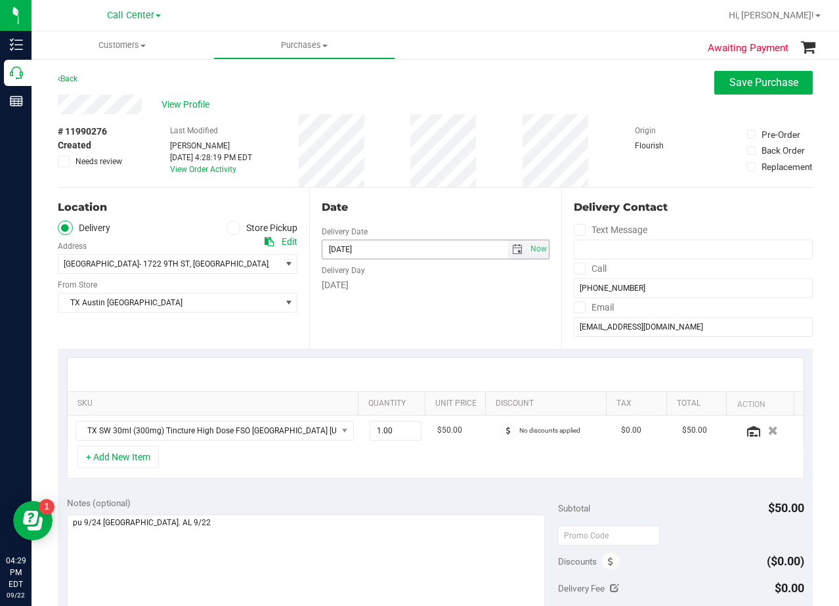
click at [512, 248] on span "select" at bounding box center [517, 249] width 11 height 11
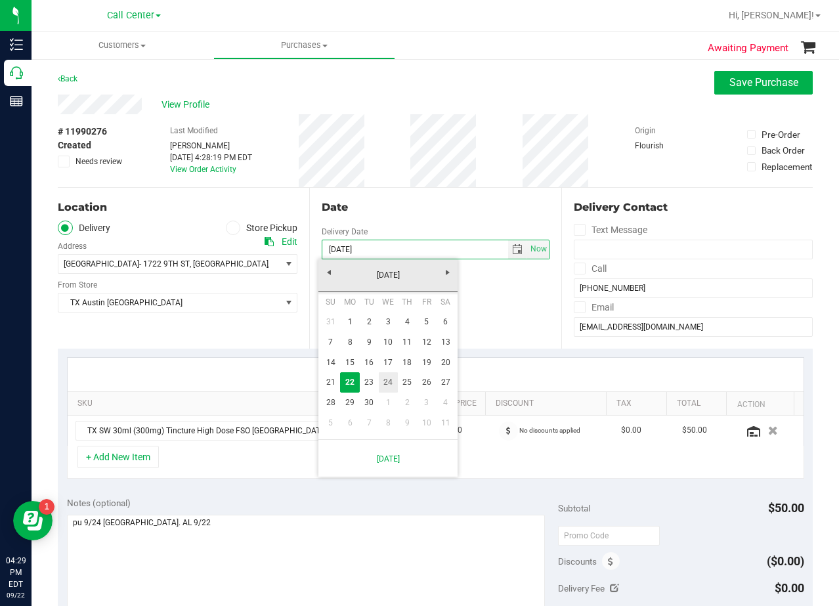
click at [395, 383] on link "24" at bounding box center [388, 382] width 19 height 20
type input "09/24/2025"
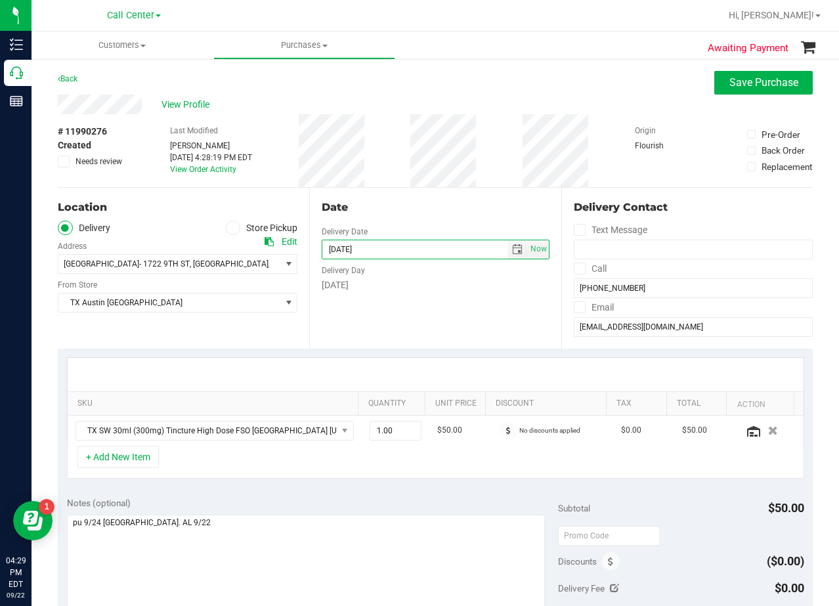
drag, startPoint x: 426, startPoint y: 299, endPoint x: 446, endPoint y: 238, distance: 64.8
click at [428, 296] on div "Date Delivery Date 09/24/2025 Now 09/24/2025 08:00 AM Now Delivery Day Wednesday" at bounding box center [434, 268] width 251 height 161
click at [452, 190] on div "Date Delivery Date 09/24/2025 Now 09/24/2025 08:00 AM Now Delivery Day Wednesday" at bounding box center [434, 268] width 251 height 161
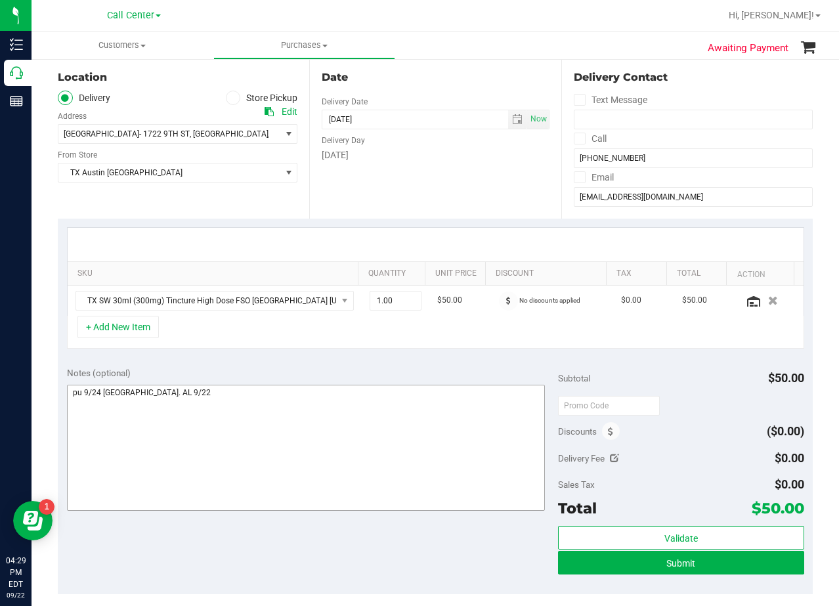
scroll to position [131, 0]
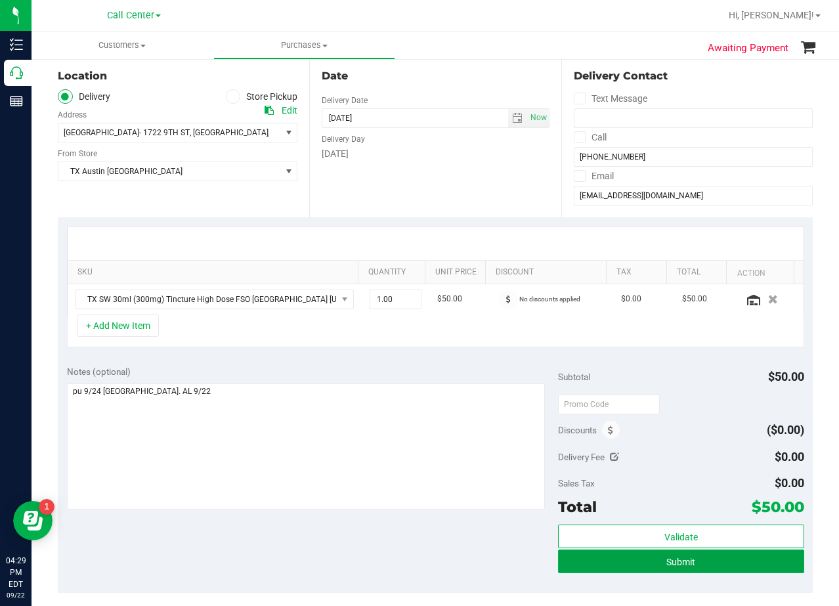
click at [565, 559] on button "Submit" at bounding box center [681, 562] width 246 height 24
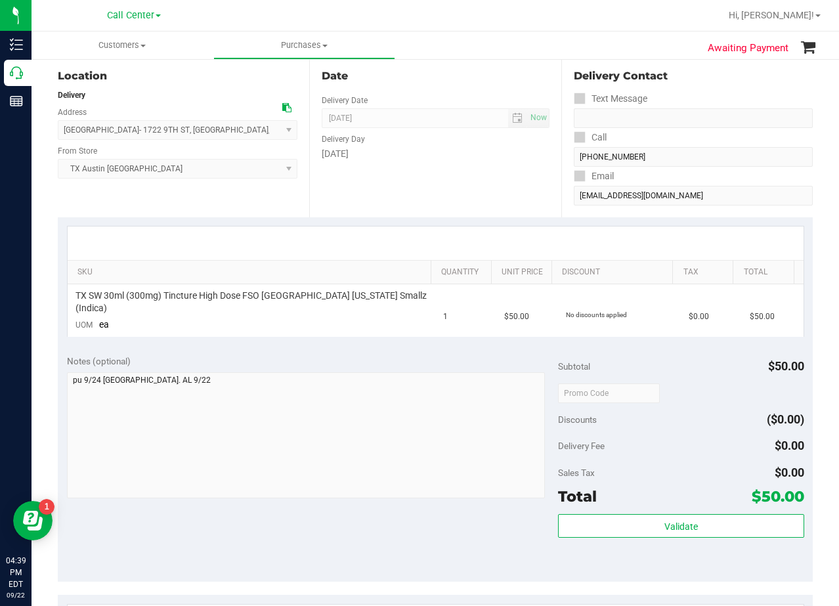
drag, startPoint x: 492, startPoint y: 181, endPoint x: 480, endPoint y: 191, distance: 15.8
click at [492, 181] on div "Date Delivery Date 09/24/2025 Now 09/24/2025 08:00 AM Now Delivery Day Wednesday" at bounding box center [434, 136] width 251 height 161
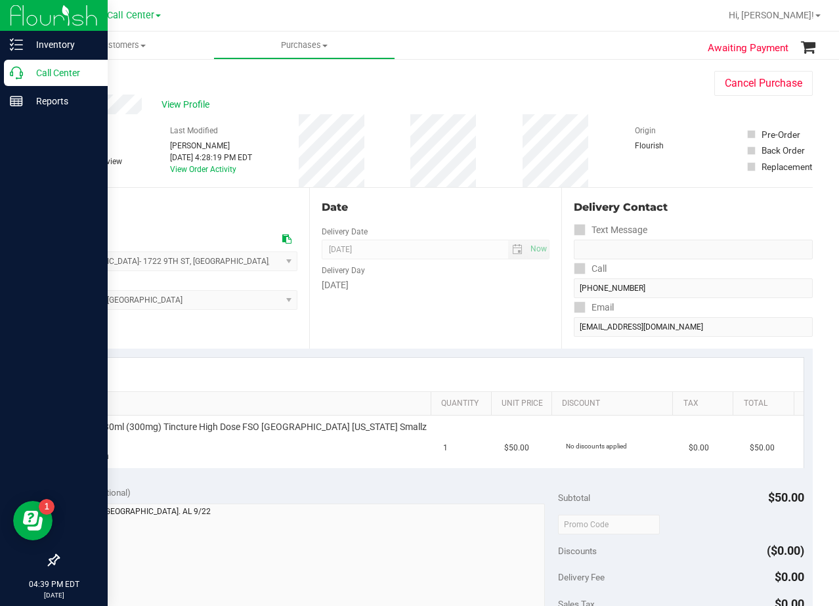
click at [26, 71] on p "Call Center" at bounding box center [62, 73] width 79 height 16
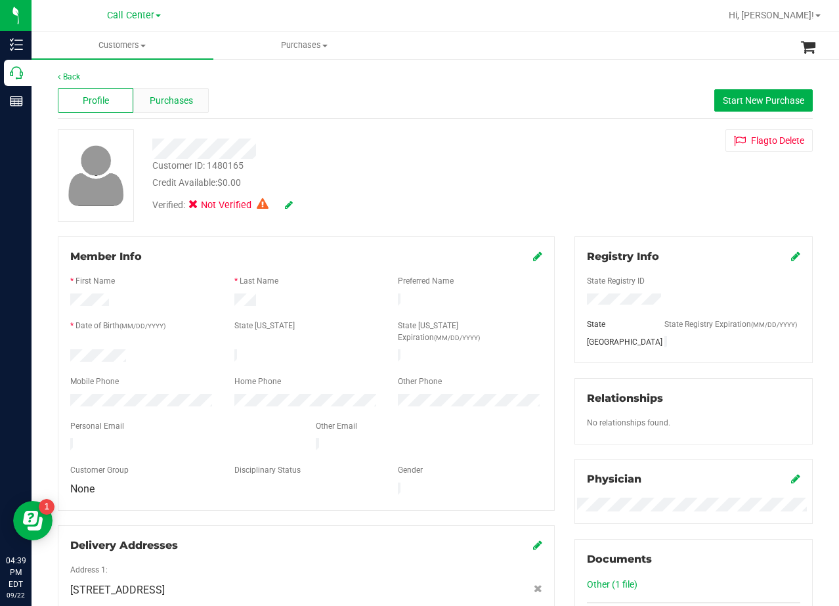
click at [180, 98] on span "Purchases" at bounding box center [171, 101] width 43 height 14
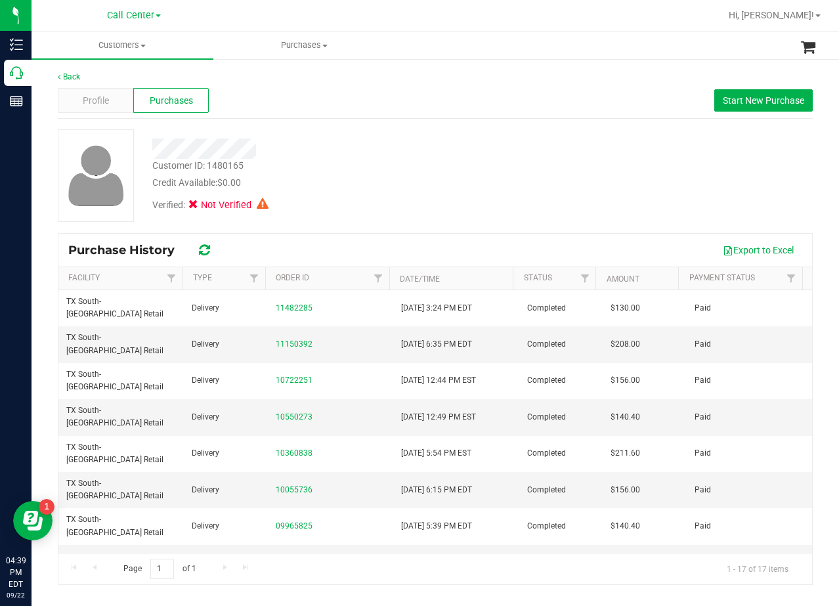
click at [533, 142] on div "Customer ID: 1480165 Credit Available: $0.00 Verified: Not Verified" at bounding box center [435, 175] width 775 height 93
drag, startPoint x: 607, startPoint y: 184, endPoint x: 117, endPoint y: 183, distance: 490.5
click at [602, 185] on div "Customer ID: 1480165 Credit Available: $0.00 Verified: Not Verified" at bounding box center [435, 175] width 775 height 93
click at [117, 106] on div "Profile" at bounding box center [96, 100] width 76 height 25
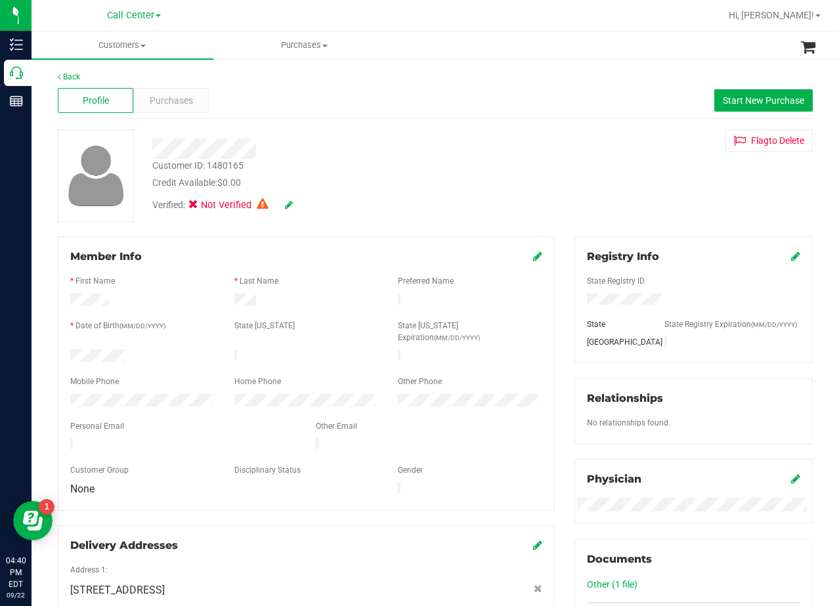
drag, startPoint x: 513, startPoint y: 131, endPoint x: 317, endPoint y: 126, distance: 196.4
click at [508, 131] on div at bounding box center [335, 144] width 387 height 30
click at [168, 109] on div "Purchases" at bounding box center [171, 100] width 76 height 25
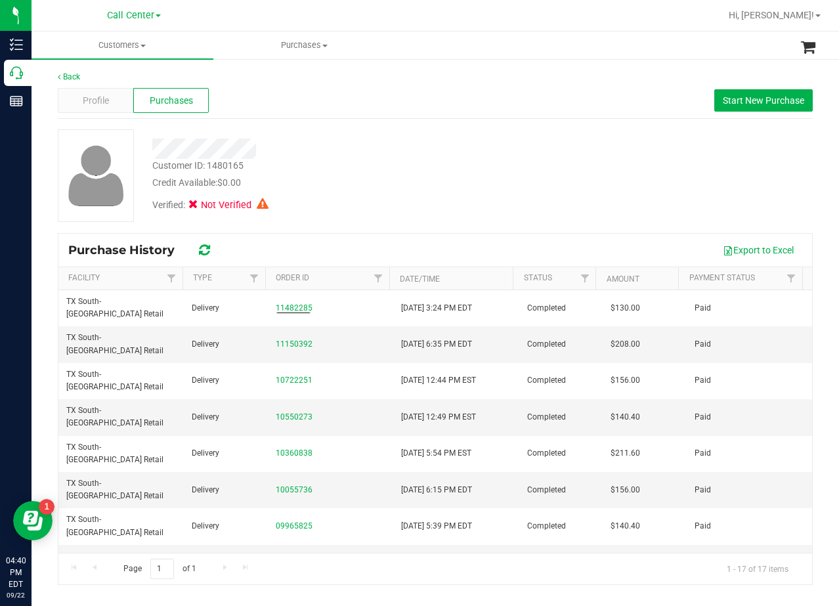
drag, startPoint x: 377, startPoint y: 231, endPoint x: 375, endPoint y: 223, distance: 8.8
click at [377, 230] on div "Customer ID: 1480165 Credit Available: $0.00 Verified: Not Verified" at bounding box center [435, 180] width 755 height 103
click at [405, 160] on div "Customer ID: 1480165 Credit Available: $0.00" at bounding box center [335, 174] width 387 height 31
click at [397, 163] on div "Customer ID: 1480165 Credit Available: $0.00" at bounding box center [335, 174] width 387 height 31
drag, startPoint x: 719, startPoint y: 92, endPoint x: 726, endPoint y: 92, distance: 7.2
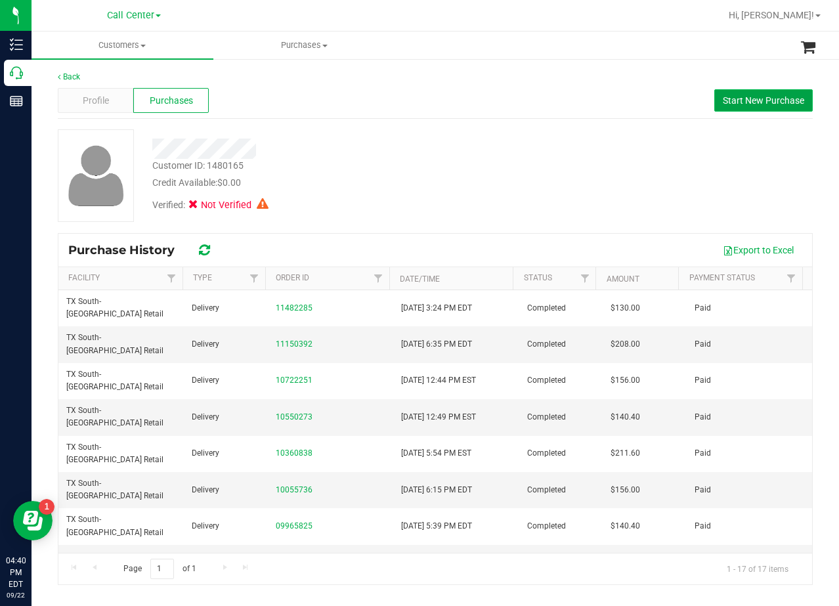
click at [720, 92] on button "Start New Purchase" at bounding box center [763, 100] width 98 height 22
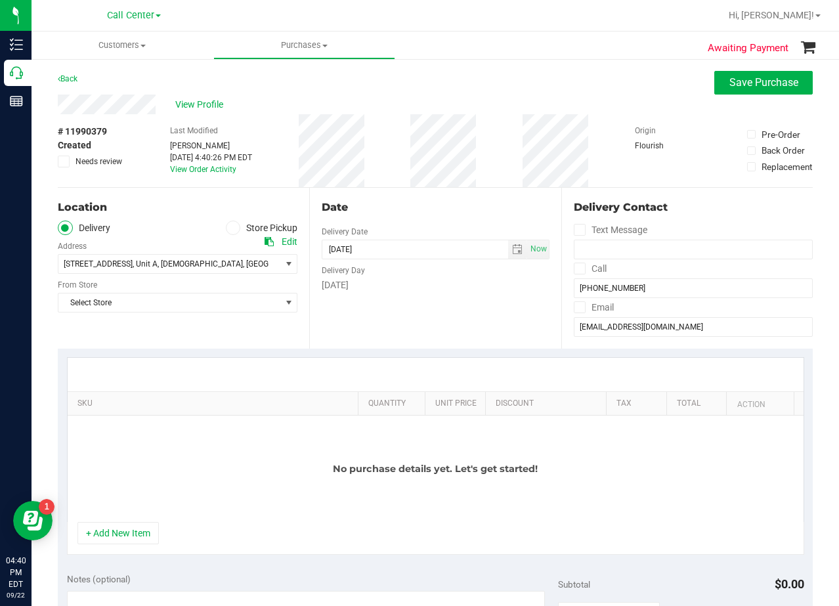
drag, startPoint x: 429, startPoint y: 100, endPoint x: 451, endPoint y: 107, distance: 23.5
click at [435, 100] on div "View Profile" at bounding box center [435, 105] width 755 height 20
drag, startPoint x: 215, startPoint y: 293, endPoint x: 216, endPoint y: 304, distance: 11.2
click at [215, 294] on span "Select Store" at bounding box center [178, 303] width 240 height 20
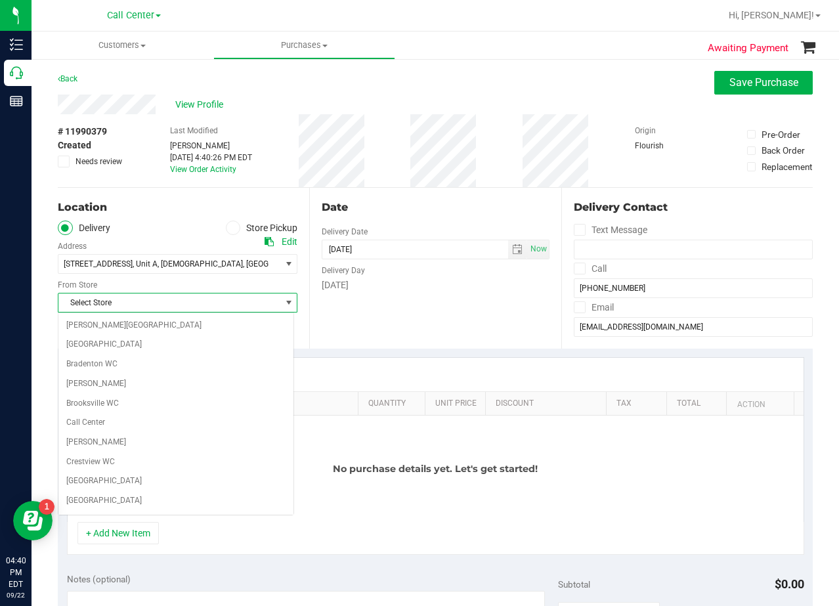
click at [216, 304] on span "Select Store" at bounding box center [169, 302] width 222 height 18
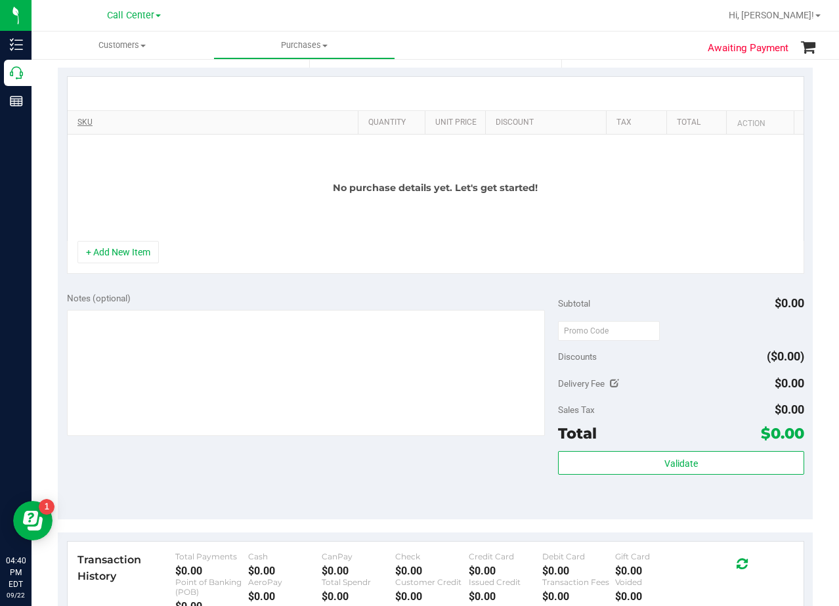
scroll to position [95, 0]
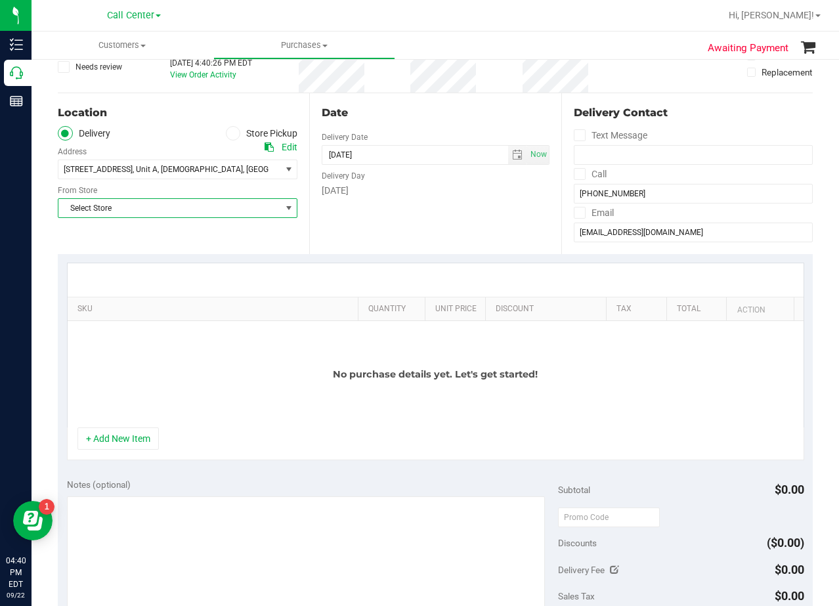
click at [180, 226] on div "Location Delivery Store Pickup Address Edit 479 Jackrabbit Lane , Unit A , Buda…" at bounding box center [183, 173] width 251 height 161
click at [184, 209] on span "Select Store" at bounding box center [169, 208] width 222 height 18
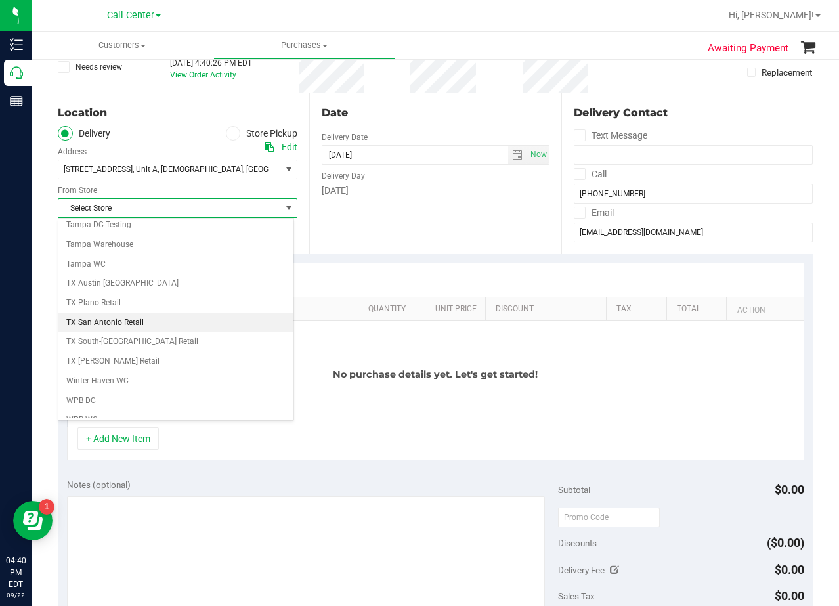
scroll to position [954, 0]
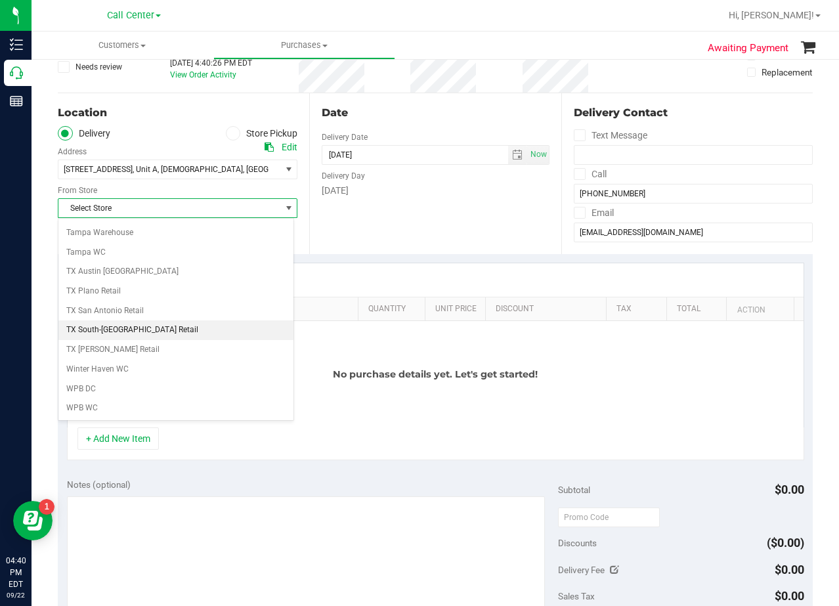
click at [144, 329] on li "TX South-[GEOGRAPHIC_DATA] Retail" at bounding box center [175, 330] width 235 height 20
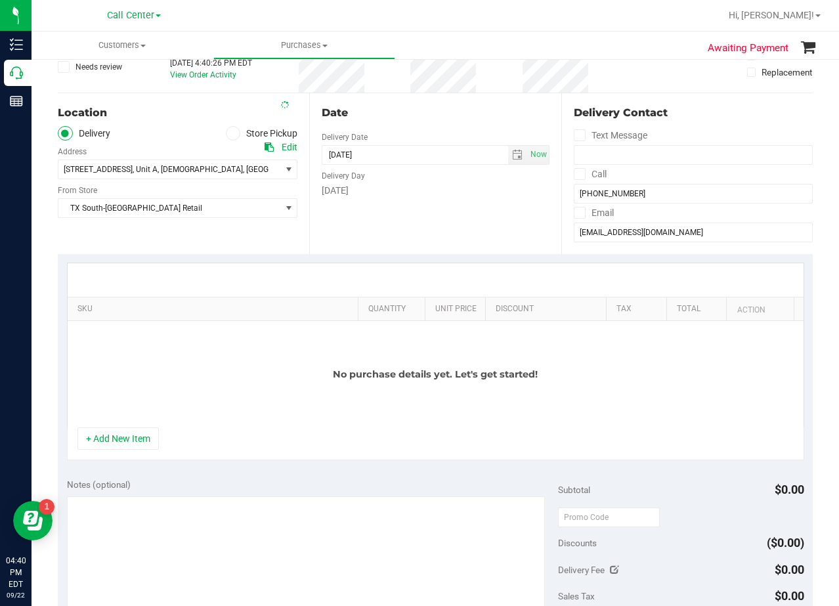
click at [360, 235] on div "Date Delivery Date 09/22/2025 Now 09/22/2025 04:40 PM Now Delivery Day Monday" at bounding box center [434, 173] width 251 height 161
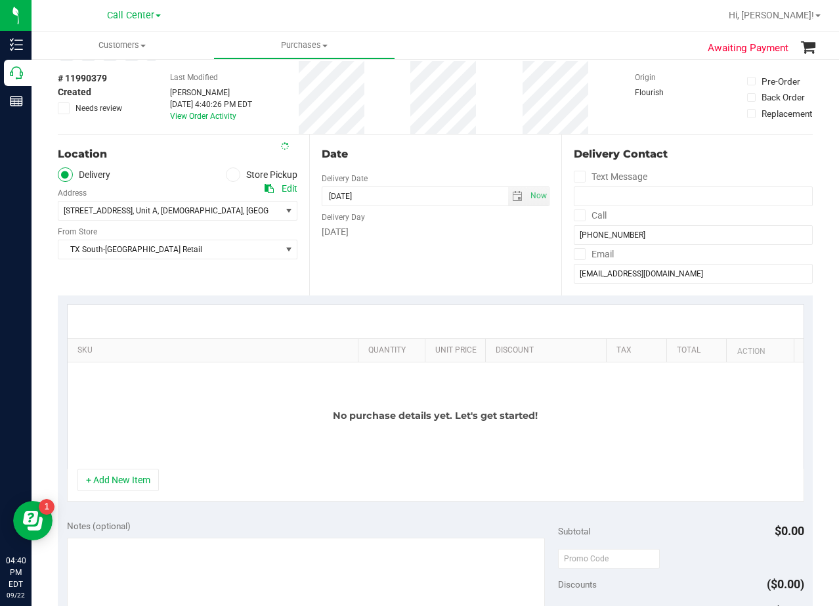
scroll to position [0, 0]
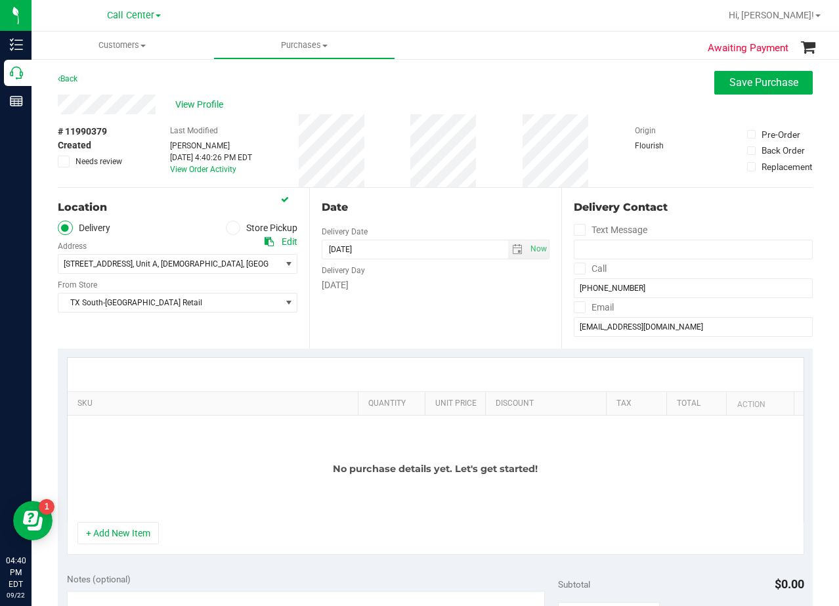
click at [391, 190] on div "Date Delivery Date 09/22/2025 Now 09/22/2025 04:40 PM Now Delivery Day Monday" at bounding box center [434, 268] width 251 height 161
click at [145, 531] on button "+ Add New Item" at bounding box center [117, 533] width 81 height 22
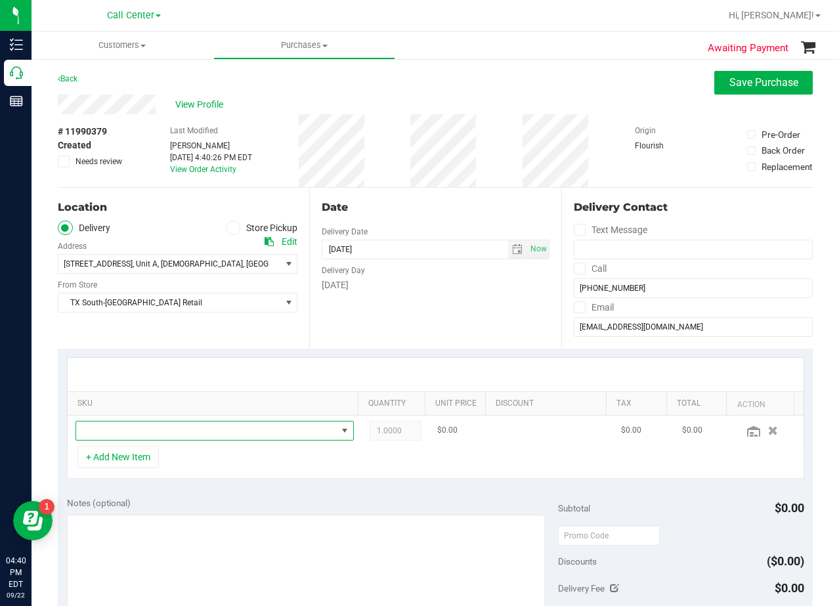
drag, startPoint x: 144, startPoint y: 429, endPoint x: 154, endPoint y: 423, distance: 11.5
click at [144, 429] on span "NO DATA FOUND" at bounding box center [206, 431] width 261 height 18
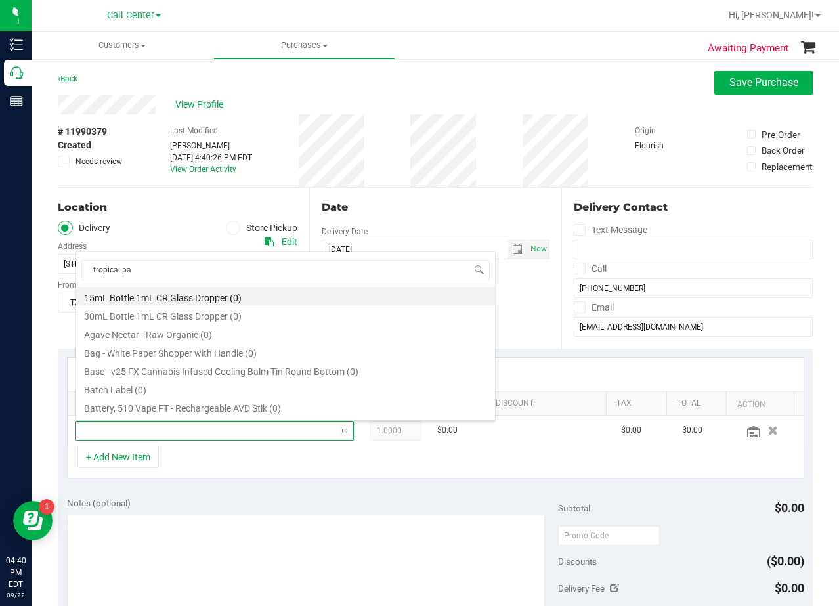
type input "tropical par"
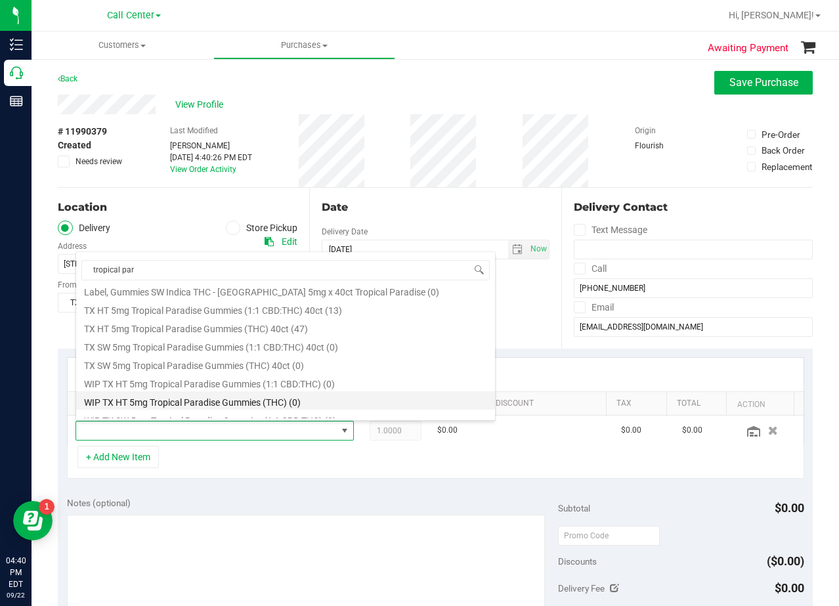
scroll to position [236, 0]
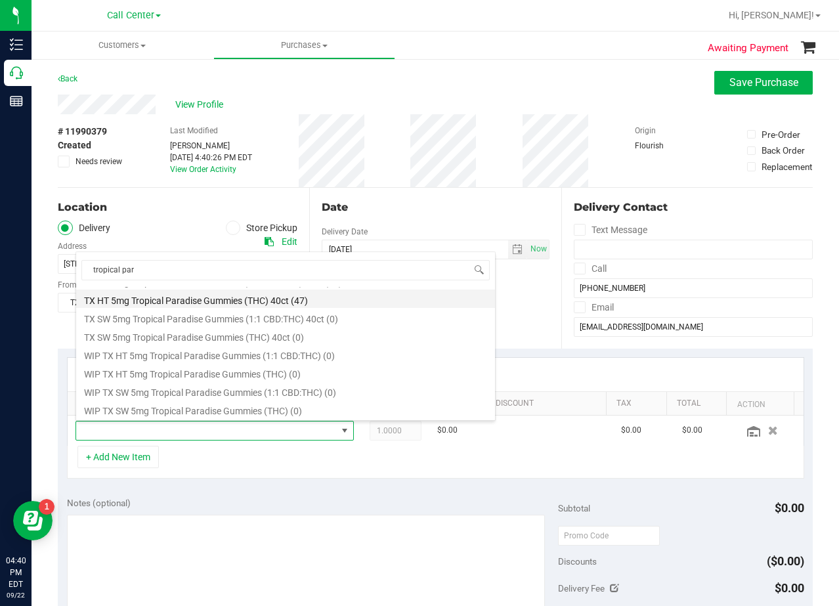
click at [210, 296] on li "TX HT 5mg Tropical Paradise Gummies (THC) 40ct (47)" at bounding box center [285, 299] width 419 height 18
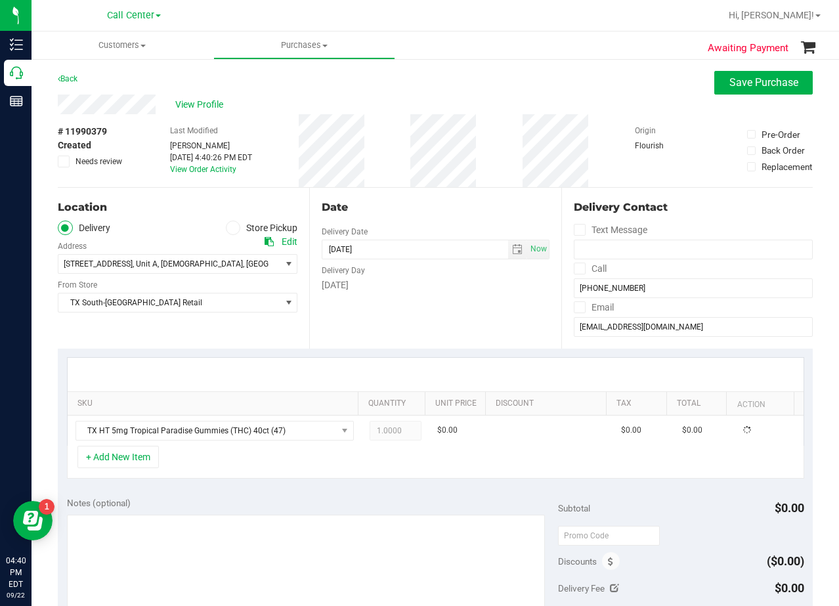
click at [451, 292] on div "Monday" at bounding box center [435, 285] width 227 height 14
click at [426, 196] on div "Date Delivery Date 09/22/2025 Now 09/22/2025 08:00 AM Now Delivery Day Monday" at bounding box center [434, 268] width 251 height 161
click at [452, 306] on div "Date Delivery Date 09/22/2025 Now 09/22/2025 08:00 AM Now Delivery Day Monday" at bounding box center [434, 268] width 251 height 161
click at [431, 217] on div "Date Delivery Date 09/22/2025 Now 09/22/2025 08:00 AM Now Delivery Day Monday" at bounding box center [434, 268] width 251 height 161
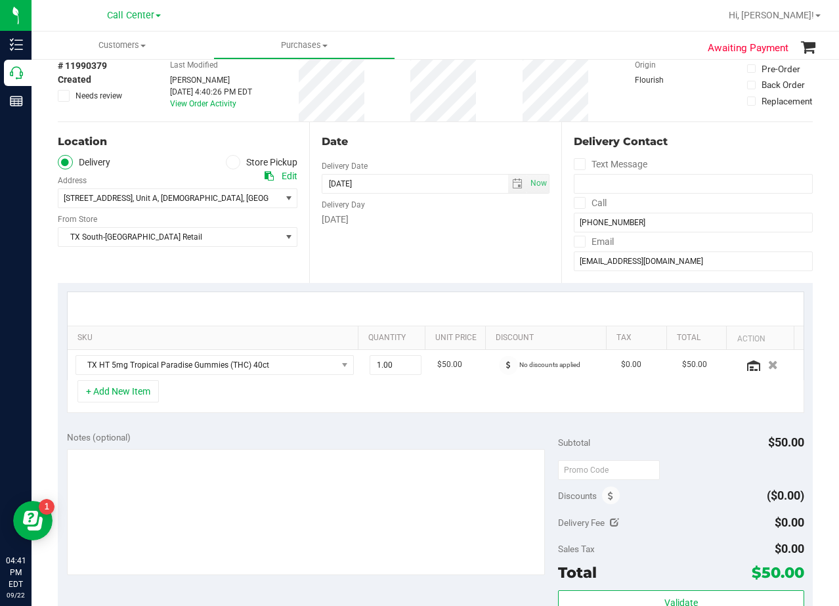
click at [431, 217] on div "Monday" at bounding box center [435, 220] width 227 height 14
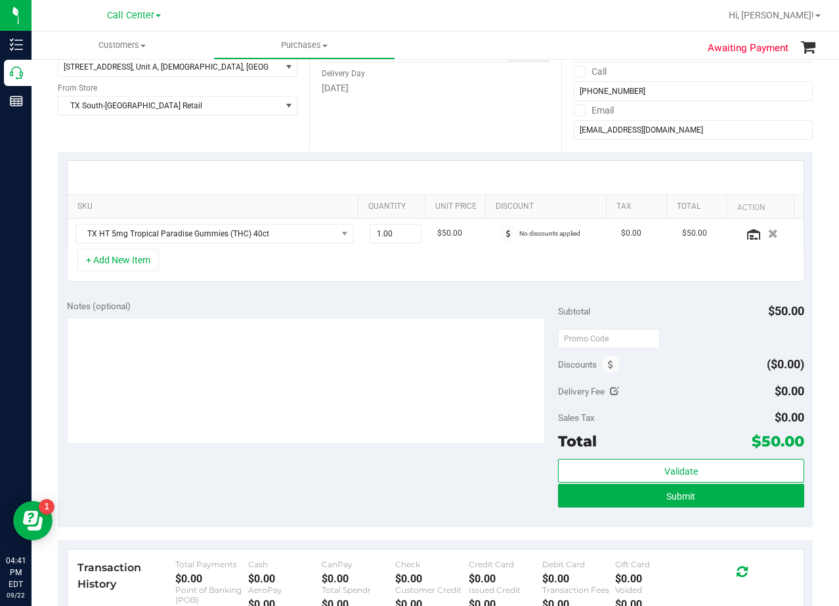
click at [461, 290] on div "SKU Quantity Unit Price Discount Tax Total Action TX HT 5mg Tropical Paradise G…" at bounding box center [435, 221] width 755 height 139
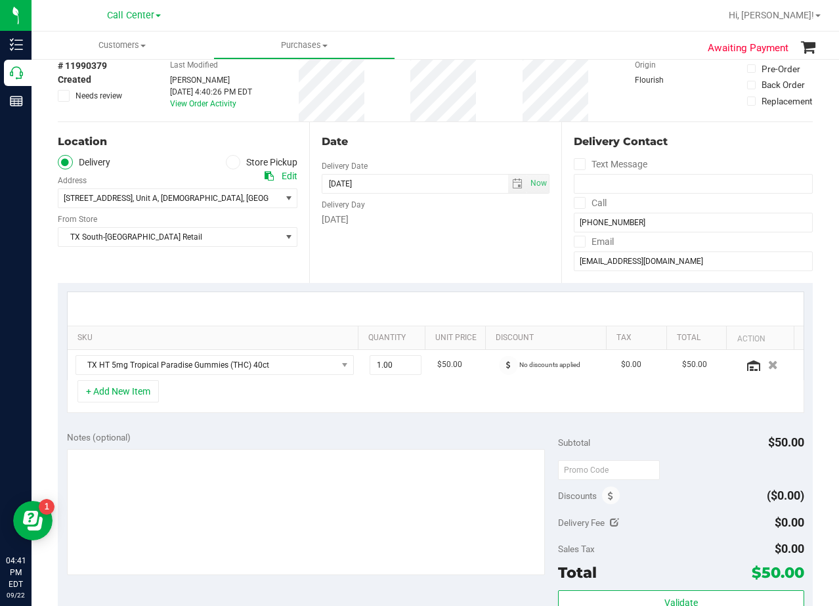
click at [460, 263] on div "Date Delivery Date 09/22/2025 Now 09/22/2025 08:00 AM Now Delivery Day Monday" at bounding box center [434, 202] width 251 height 161
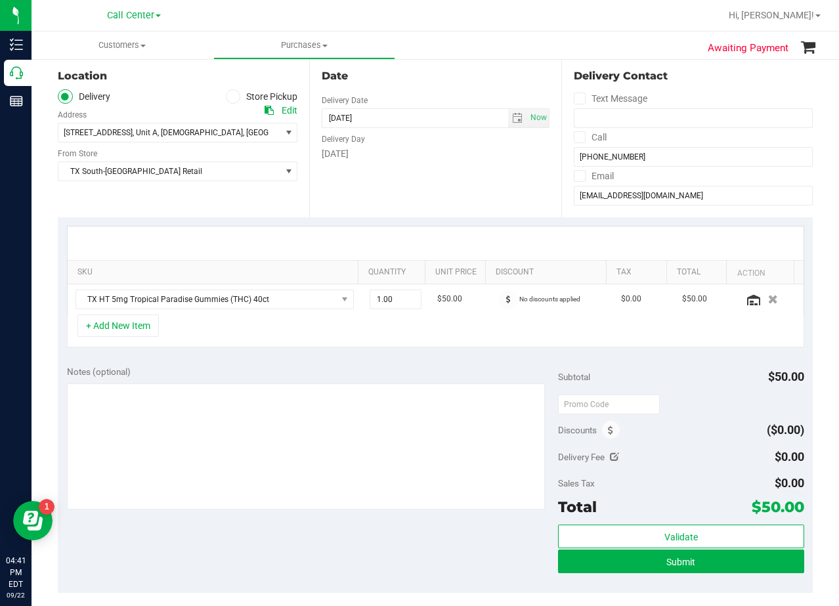
drag, startPoint x: 464, startPoint y: 240, endPoint x: 464, endPoint y: 234, distance: 6.6
click at [464, 238] on div at bounding box center [436, 243] width 736 height 33
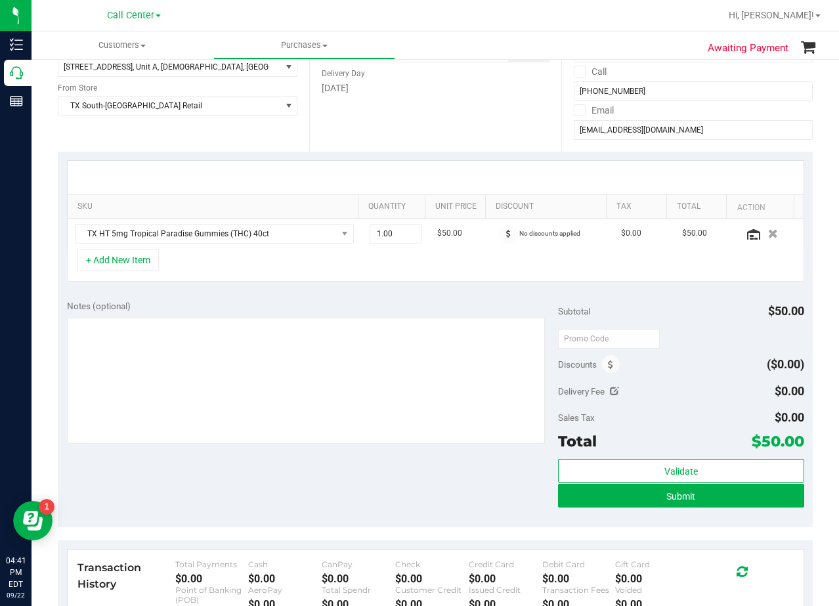
scroll to position [263, 0]
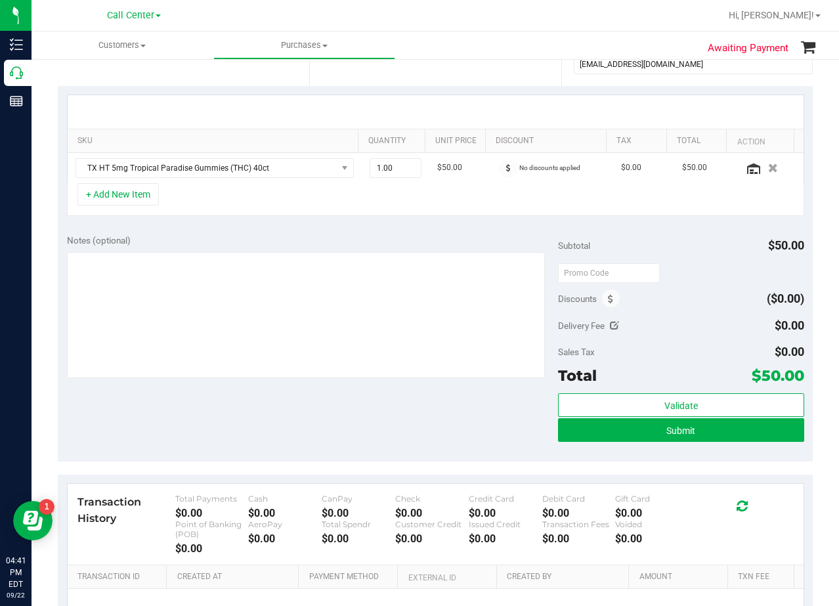
click at [466, 104] on div at bounding box center [436, 111] width 736 height 33
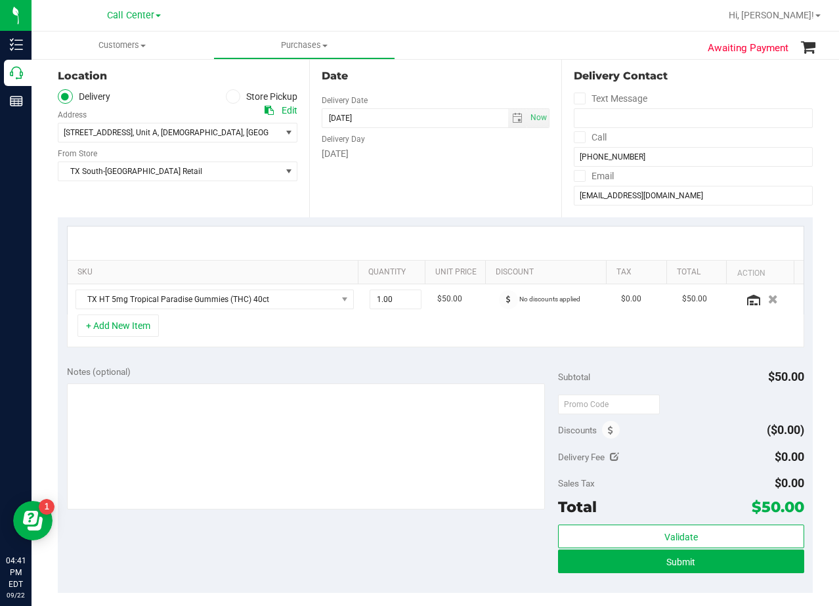
click at [469, 87] on div "Date Delivery Date 09/22/2025 Now 09/22/2025 08:00 AM Now Delivery Day Monday" at bounding box center [434, 136] width 251 height 161
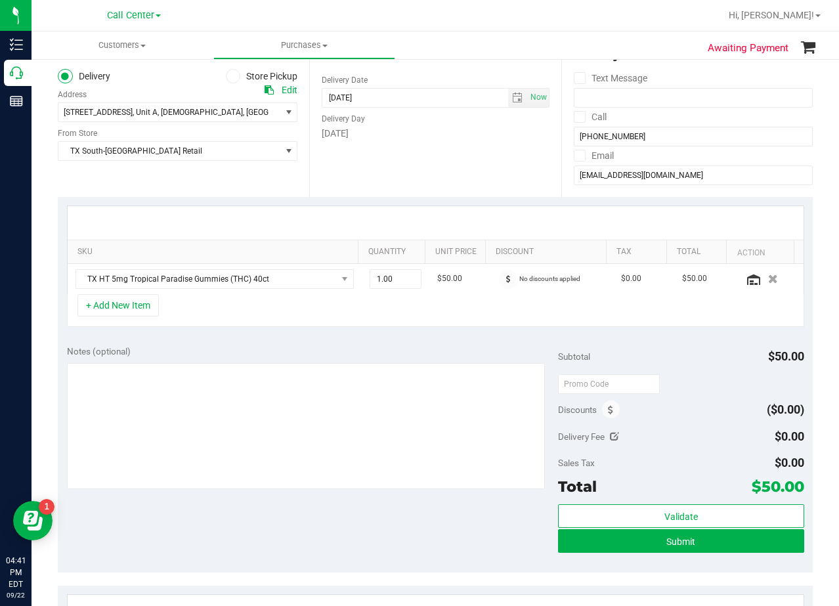
scroll to position [131, 0]
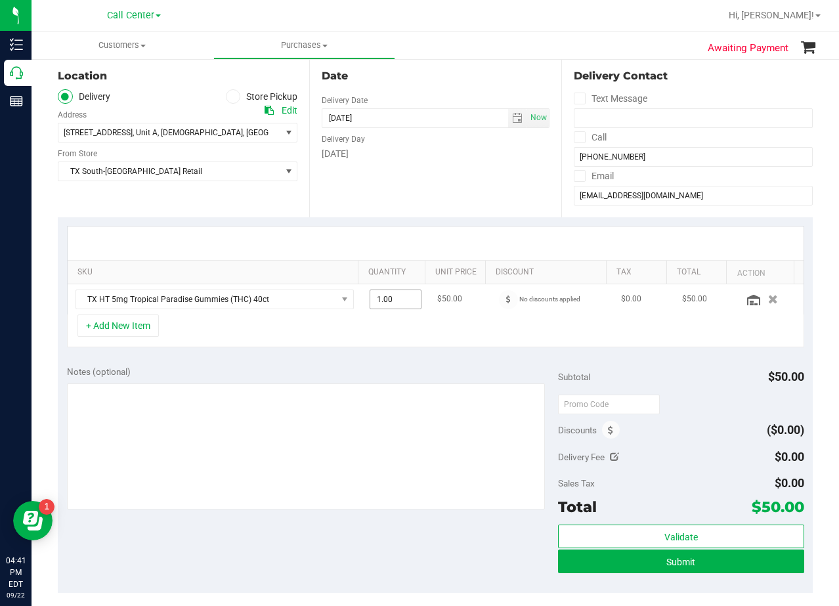
click at [370, 297] on span "1.00 1" at bounding box center [396, 300] width 52 height 20
click at [370, 297] on input "1" at bounding box center [395, 299] width 51 height 18
type input "2"
type input "2.00"
click at [380, 255] on div at bounding box center [436, 243] width 736 height 33
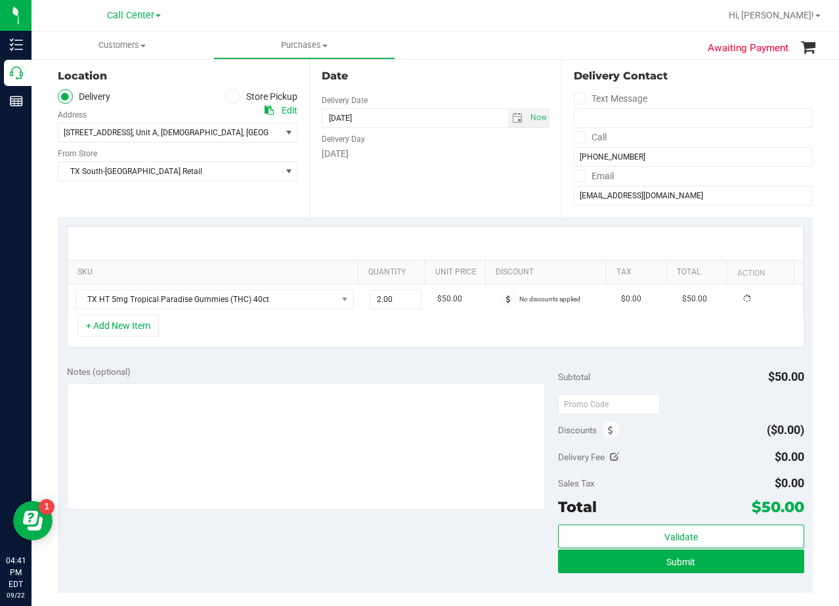
click at [447, 198] on div "Date Delivery Date 09/22/2025 Now 09/22/2025 08:00 AM Now Delivery Day Monday" at bounding box center [434, 136] width 251 height 161
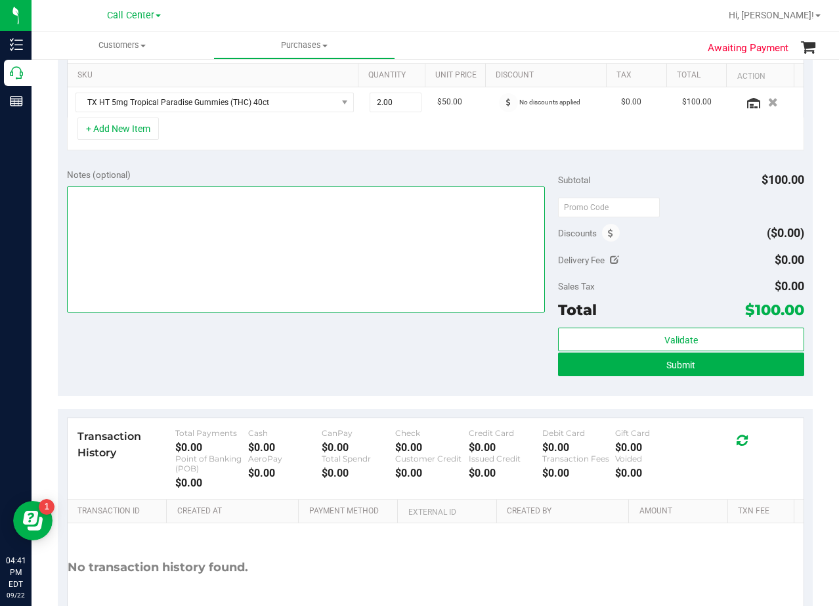
click at [443, 187] on textarea at bounding box center [306, 249] width 479 height 126
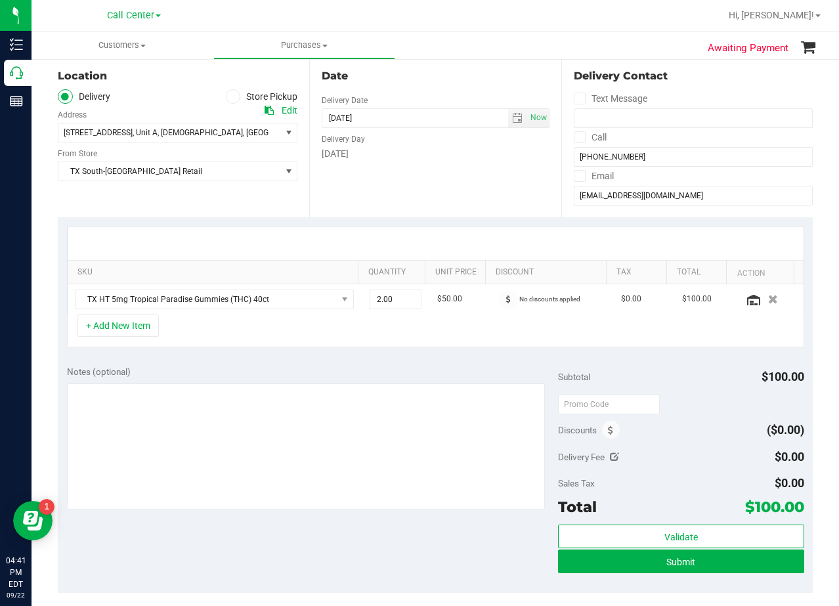
click at [445, 211] on div "Date Delivery Date 09/22/2025 Now 09/22/2025 08:00 AM Now Delivery Day Monday" at bounding box center [434, 136] width 251 height 161
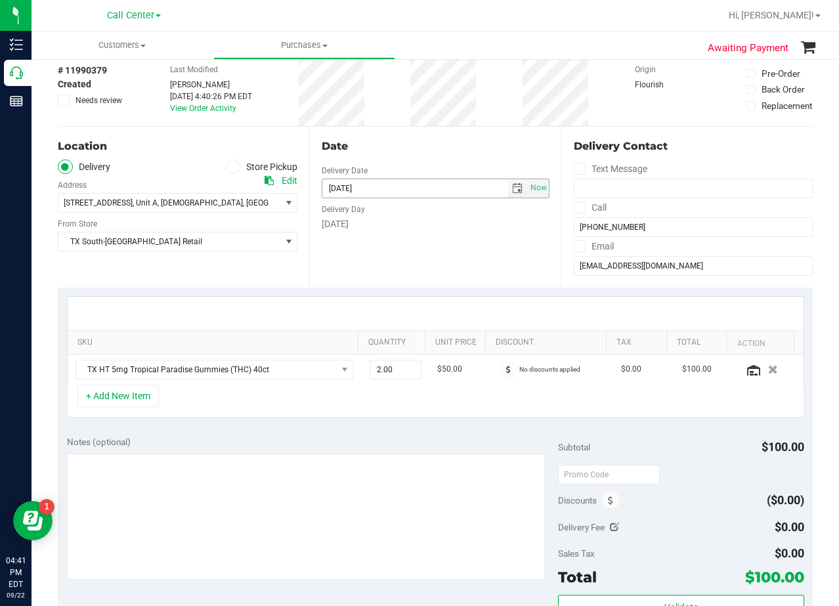
scroll to position [0, 0]
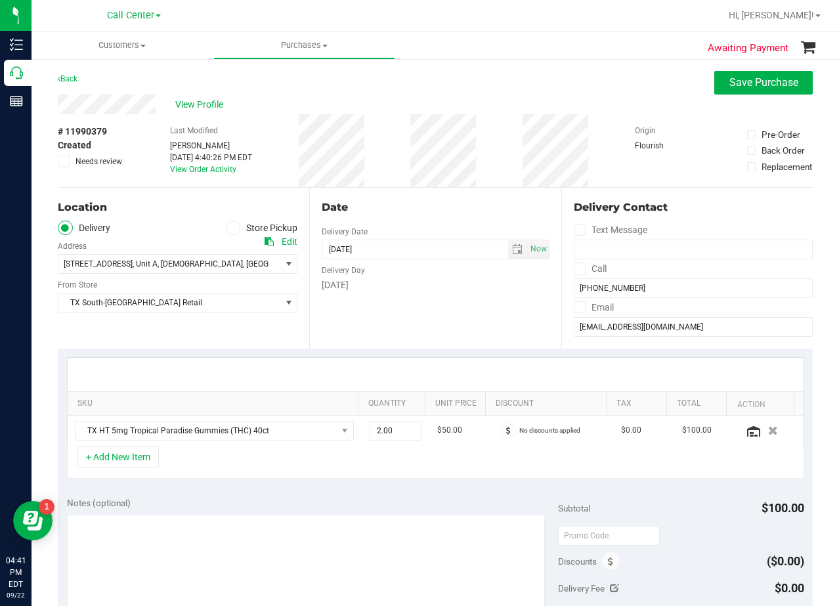
click at [441, 207] on div "Date" at bounding box center [435, 208] width 227 height 16
click at [508, 246] on span "select" at bounding box center [517, 249] width 19 height 18
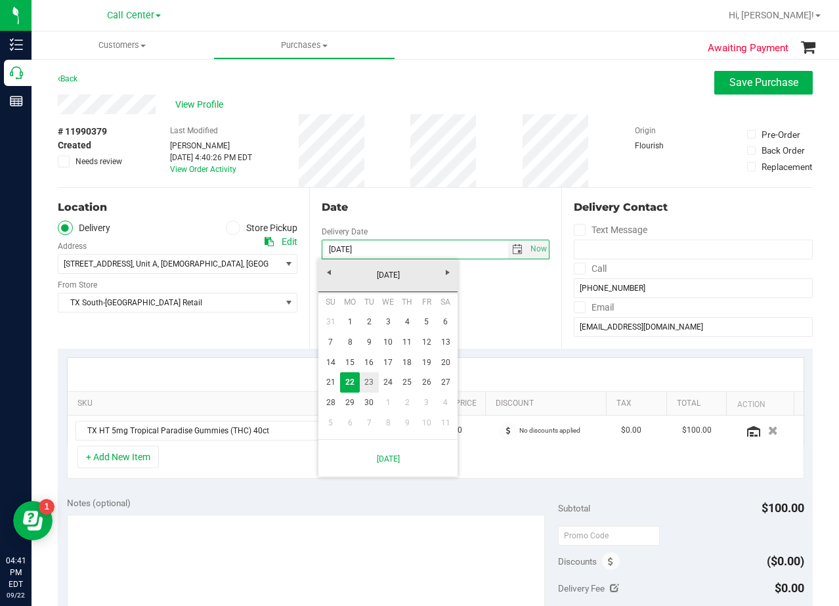
click at [364, 385] on link "23" at bounding box center [369, 382] width 19 height 20
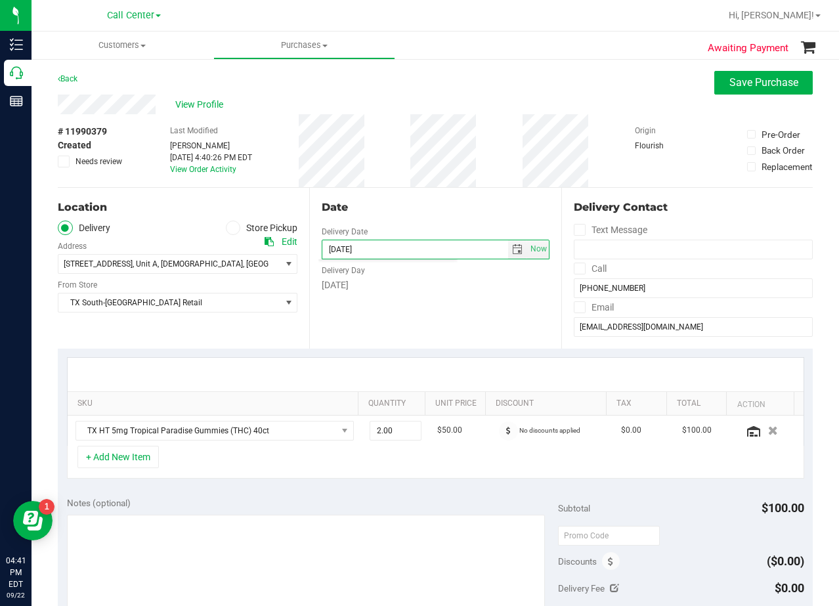
type input "09/23/2025"
click at [466, 316] on div "Date Delivery Date 09/23/2025 Now 09/23/2025 08:00 AM Now Delivery Day Tuesday" at bounding box center [434, 268] width 251 height 161
click at [437, 208] on div "Date" at bounding box center [435, 208] width 227 height 16
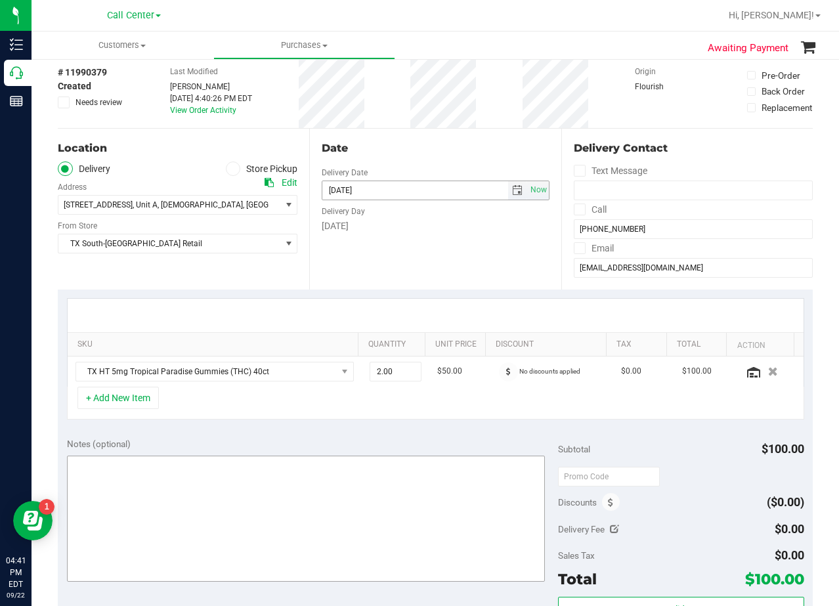
scroll to position [131, 0]
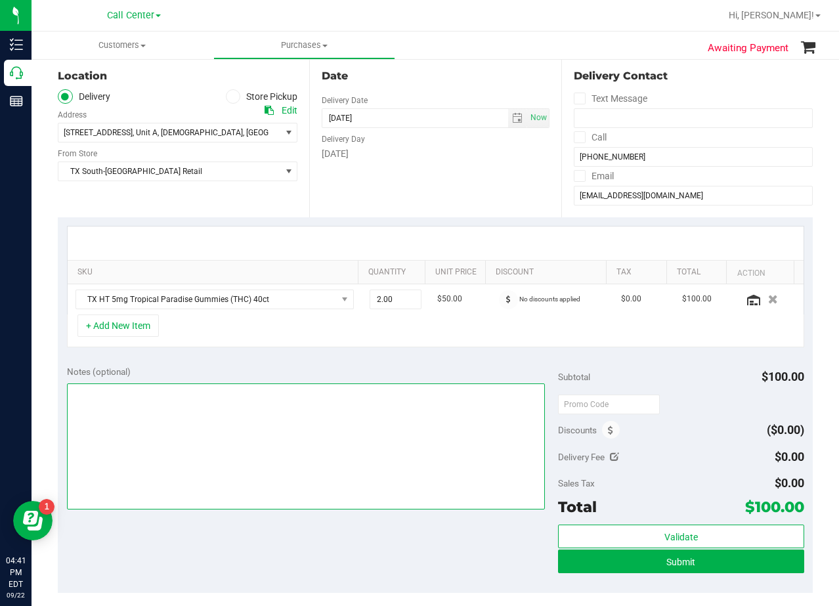
click at [374, 472] on textarea at bounding box center [306, 446] width 479 height 126
type textarea "pu 9/23 South Austin. AL 9/22"
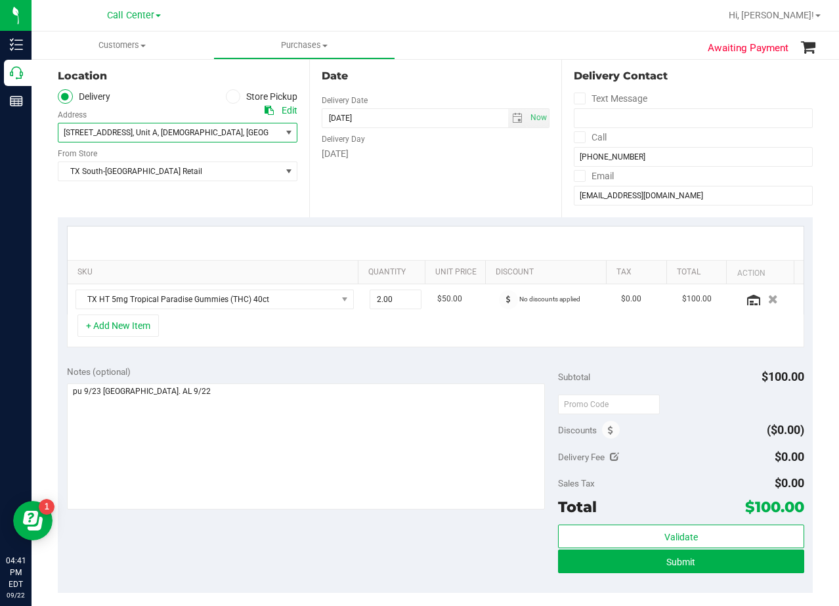
click at [268, 138] on span "479 Jackrabbit Lane , Unit A , Buda , TX 78610" at bounding box center [178, 133] width 240 height 20
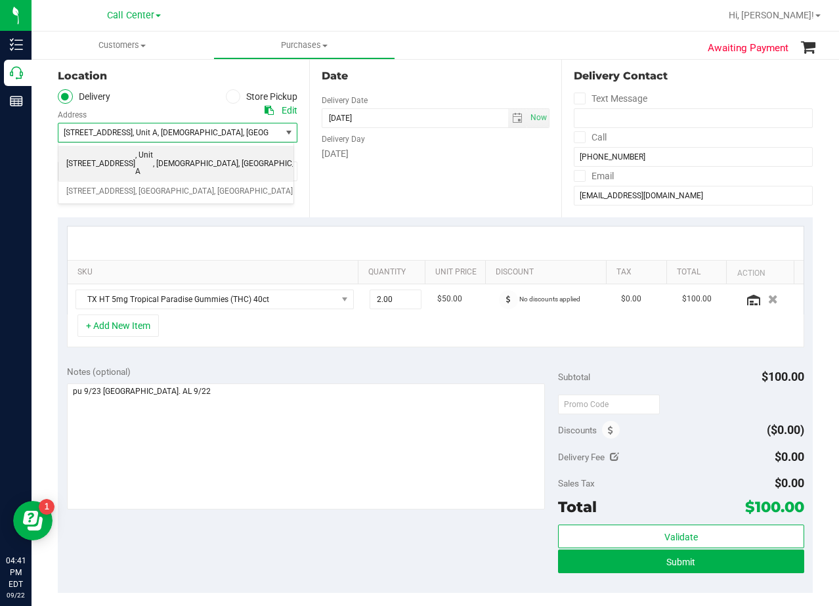
click at [221, 164] on li "479 Jackrabbit Lane , Unit A , Buda , TX 78610" at bounding box center [175, 164] width 235 height 36
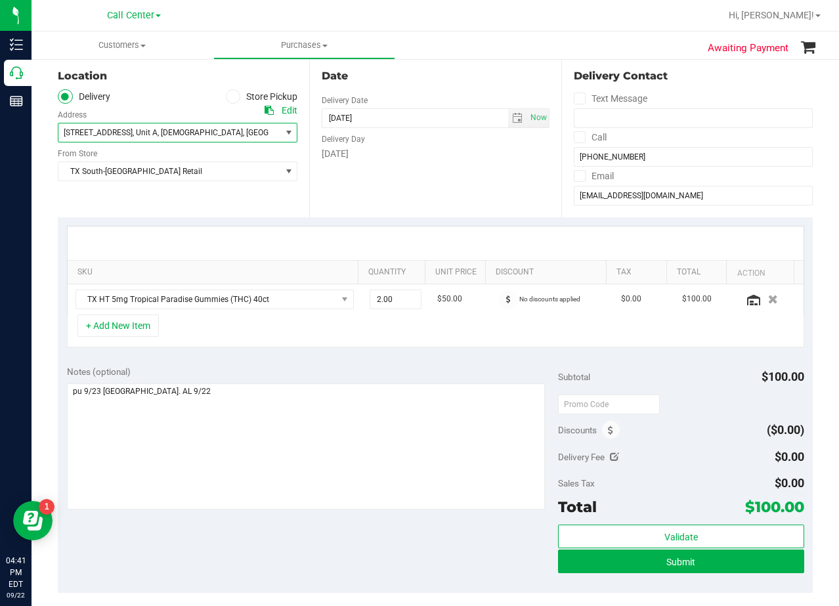
click at [163, 127] on span "479 Jackrabbit Lane , Unit A , Buda , TX 78610" at bounding box center [163, 132] width 211 height 18
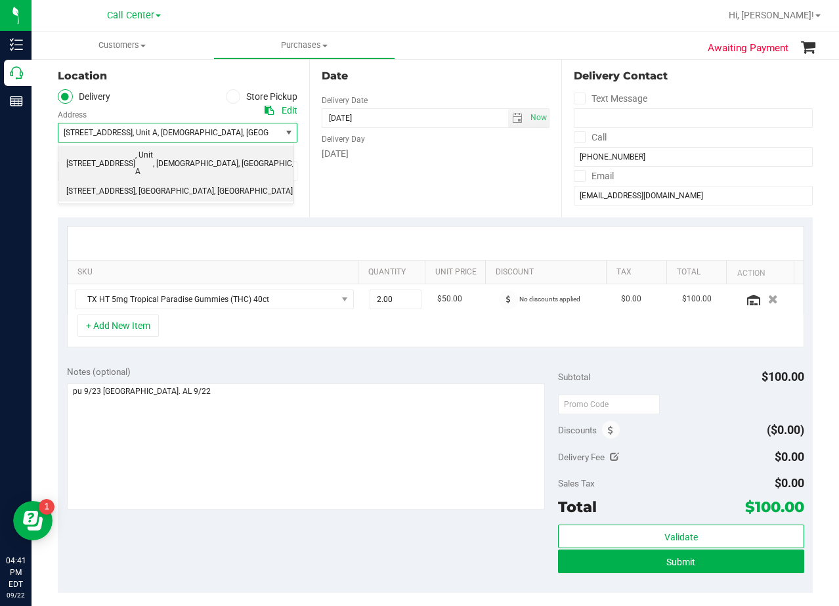
click at [214, 183] on span ", [GEOGRAPHIC_DATA]" at bounding box center [253, 191] width 79 height 17
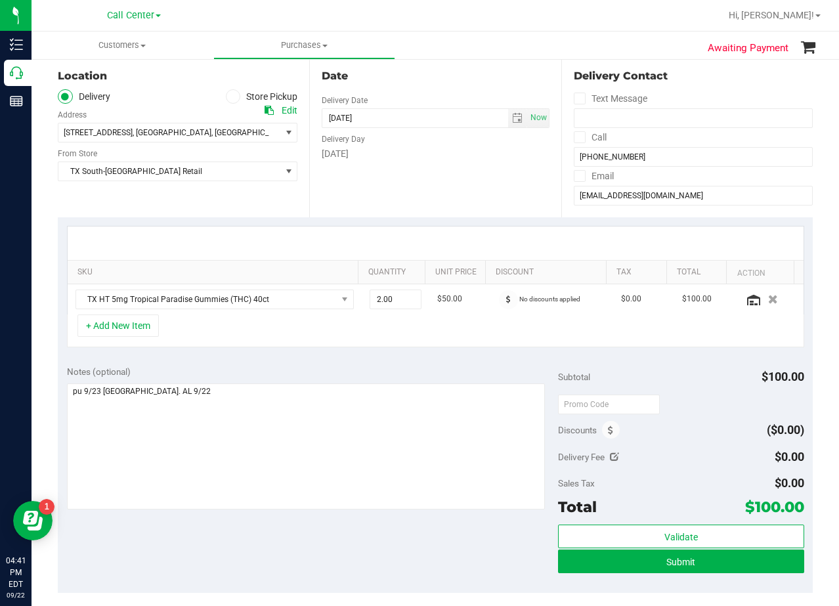
click at [393, 175] on div "Date Delivery Date 09/23/2025 Now 09/23/2025 08:00 AM Now Delivery Day Tuesday" at bounding box center [434, 136] width 251 height 161
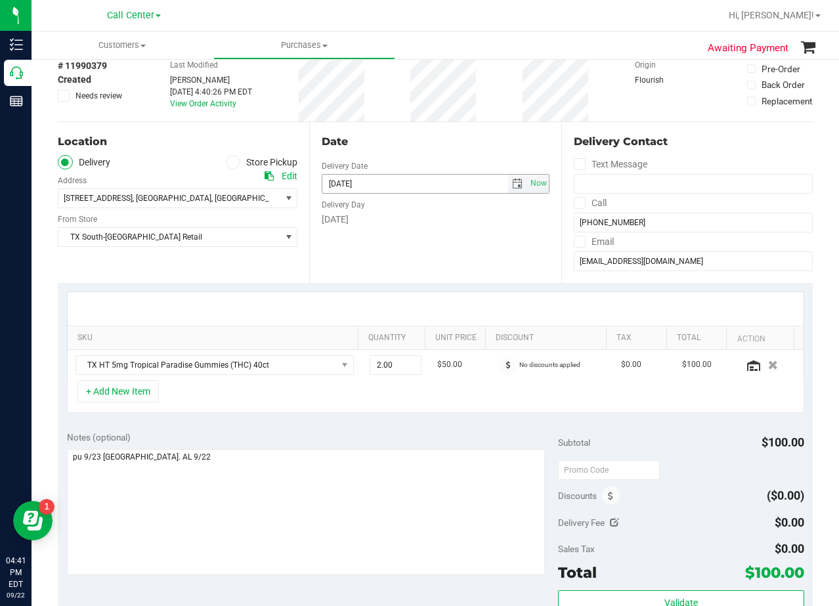
click at [401, 152] on div "Date Delivery Date 09/23/2025 Now 09/23/2025 08:00 AM Now Delivery Day Tuesday" at bounding box center [434, 202] width 251 height 161
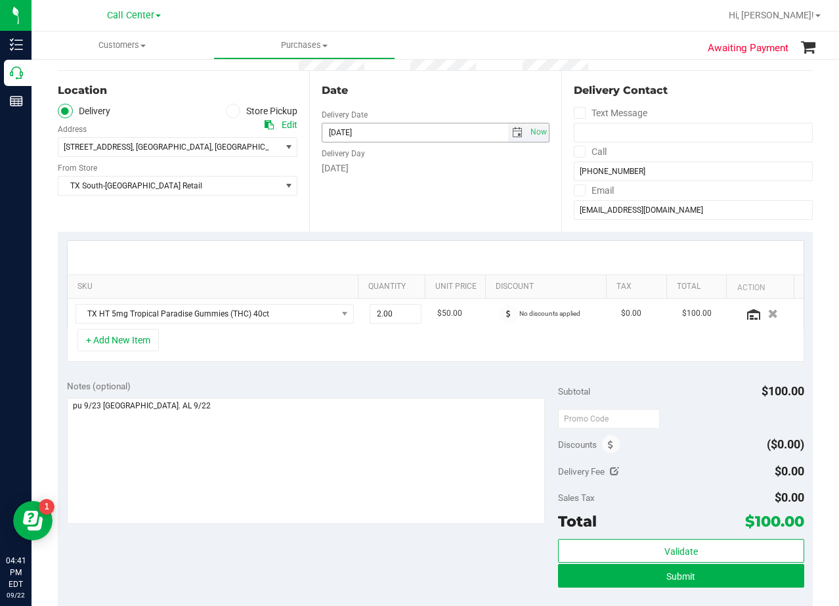
scroll to position [197, 0]
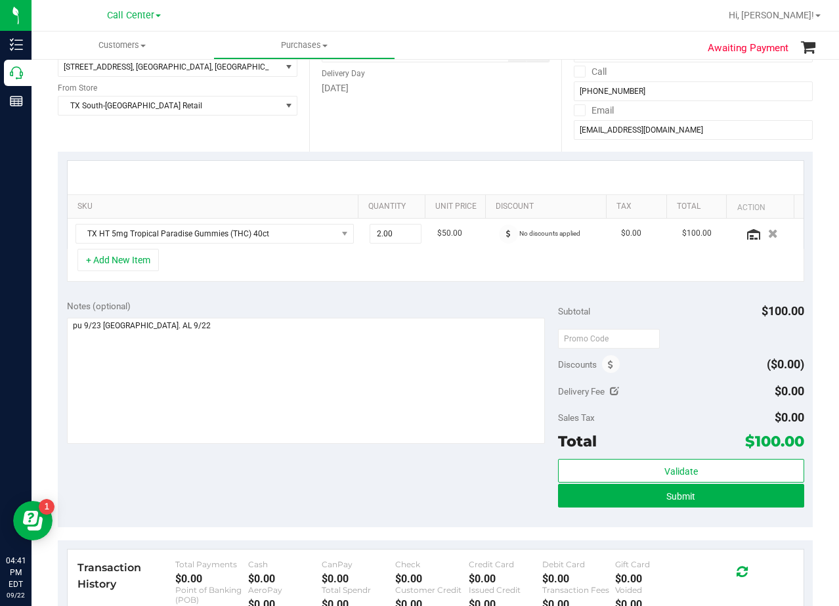
click at [450, 291] on div "Notes (optional) Subtotal $100.00 Discounts ($0.00) Delivery Fee $0.00 Sales Ta…" at bounding box center [435, 409] width 755 height 236
click at [479, 128] on div "Date Delivery Date 09/23/2025 Now 09/23/2025 08:00 AM Now Delivery Day Tuesday" at bounding box center [434, 71] width 251 height 161
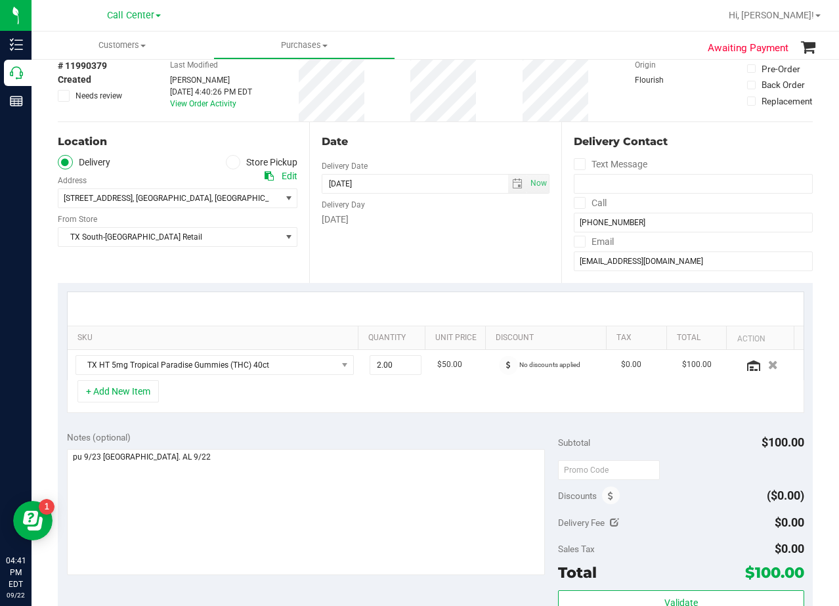
click at [462, 135] on div "Date" at bounding box center [435, 142] width 227 height 16
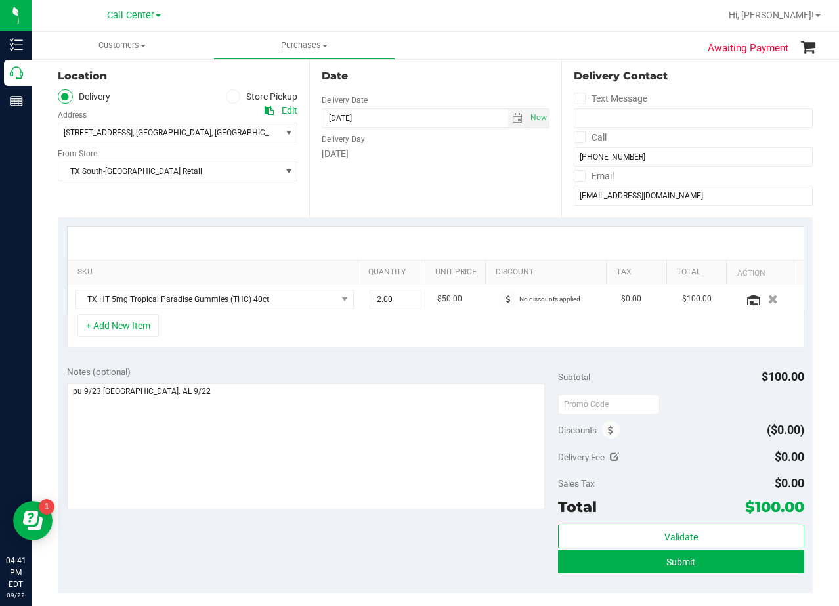
click at [453, 198] on div "Date Delivery Date 09/23/2025 Now 09/23/2025 08:00 AM Now Delivery Day Tuesday" at bounding box center [434, 136] width 251 height 161
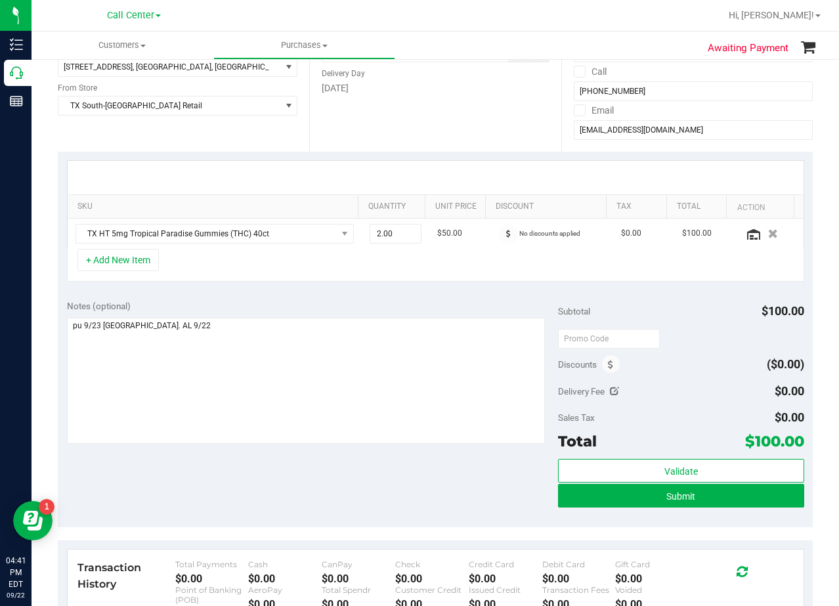
click at [455, 301] on div "Notes (optional)" at bounding box center [313, 305] width 492 height 13
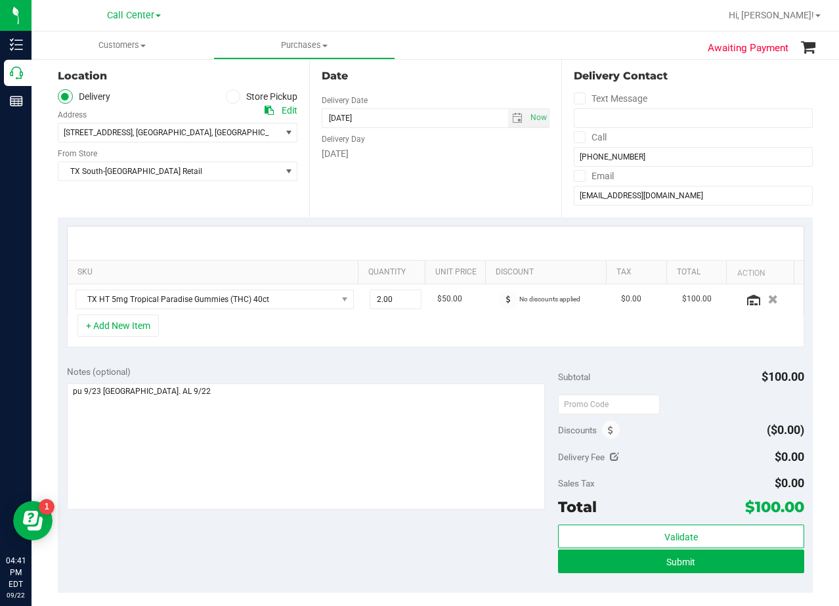
click at [447, 177] on div "Date Delivery Date 09/23/2025 Now 09/23/2025 08:00 AM Now Delivery Day Tuesday" at bounding box center [434, 136] width 251 height 161
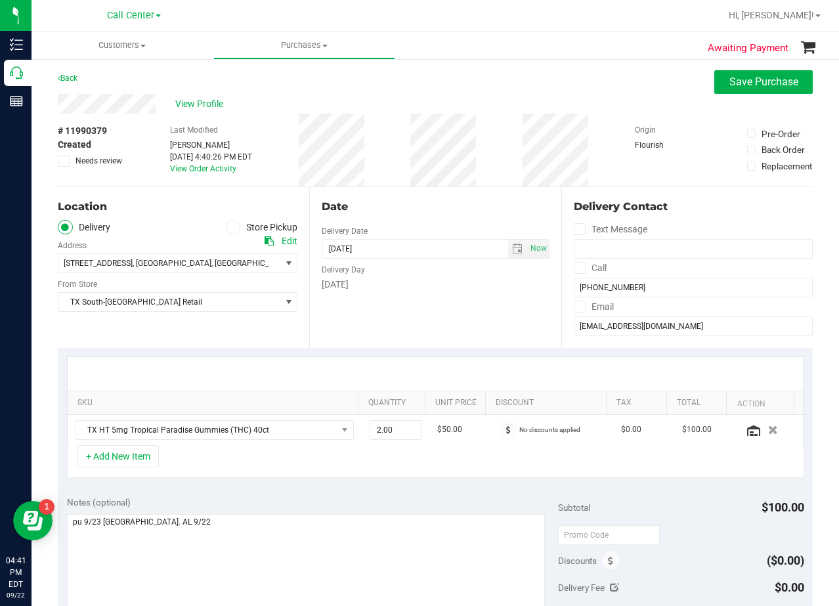
scroll to position [0, 0]
click at [501, 287] on div "Tuesday" at bounding box center [435, 285] width 227 height 14
click at [410, 214] on div "Date" at bounding box center [435, 208] width 227 height 16
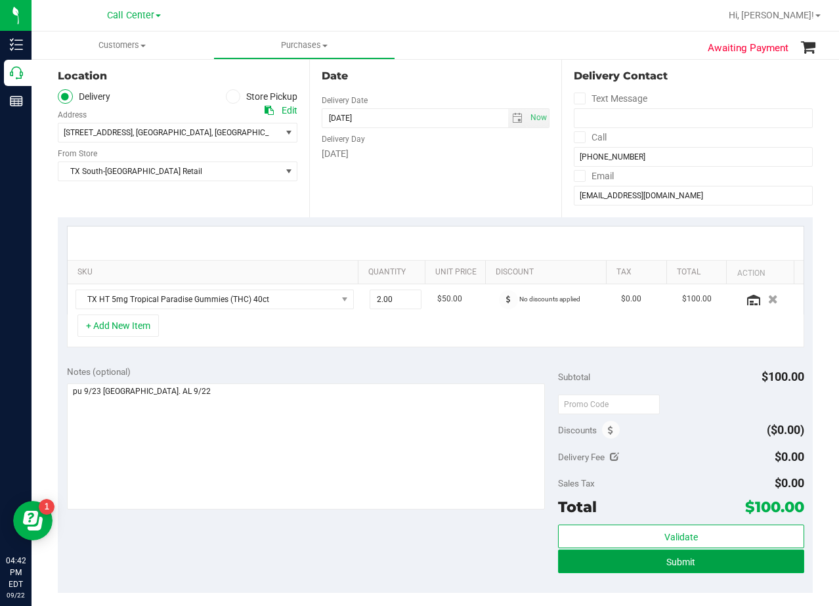
click at [565, 570] on button "Submit" at bounding box center [681, 562] width 246 height 24
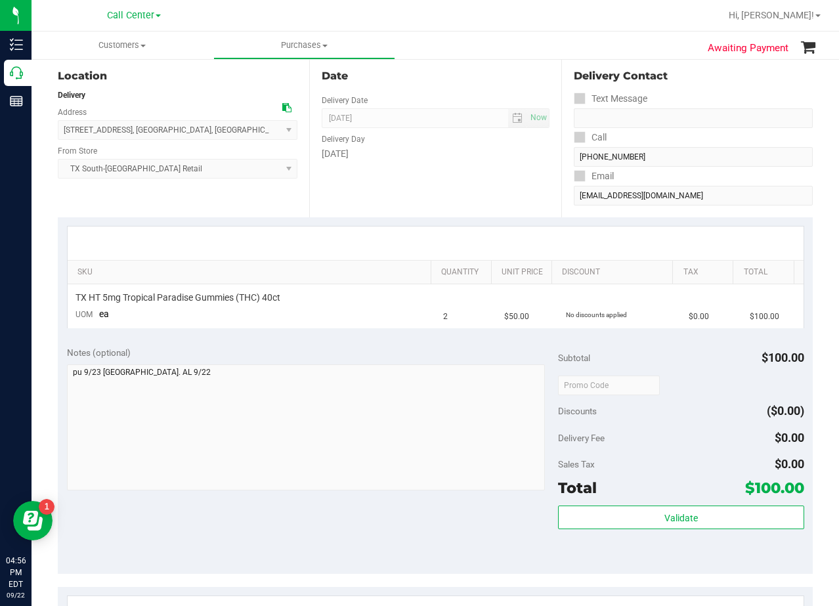
click at [515, 223] on div "SKU Quantity Unit Price Discount Tax Total TX HT 5mg Tropical Paradise Gummies …" at bounding box center [435, 277] width 755 height 120
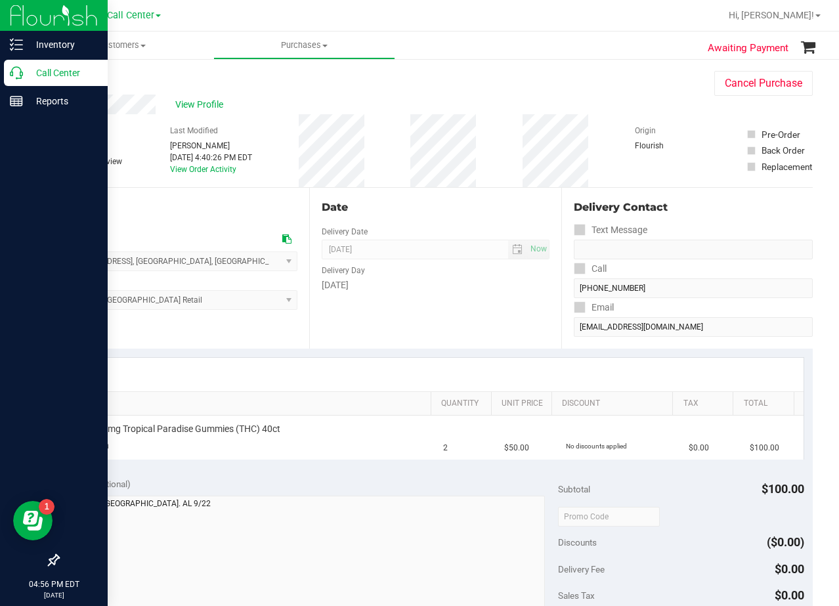
click at [28, 70] on p "Call Center" at bounding box center [62, 73] width 79 height 16
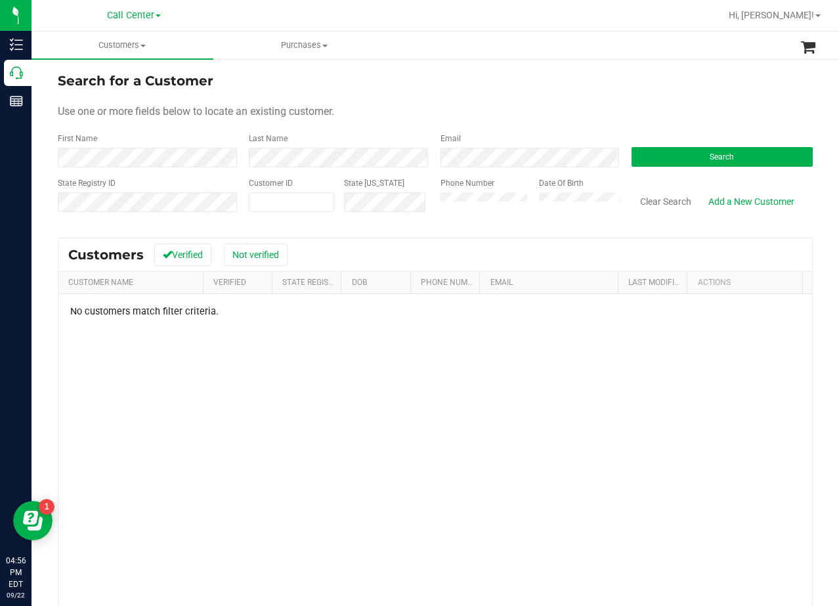
click at [540, 108] on div "Use one or more fields below to locate an existing customer." at bounding box center [435, 112] width 755 height 16
click at [669, 200] on button "Clear Search" at bounding box center [666, 201] width 68 height 22
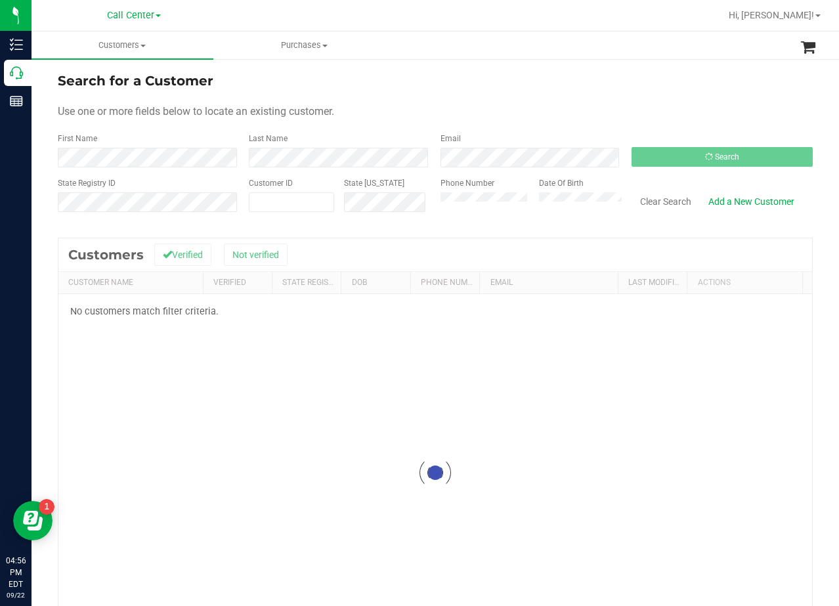
click at [514, 68] on div "Search for a Customer Use one or more fields below to locate an existing custom…" at bounding box center [436, 389] width 808 height 663
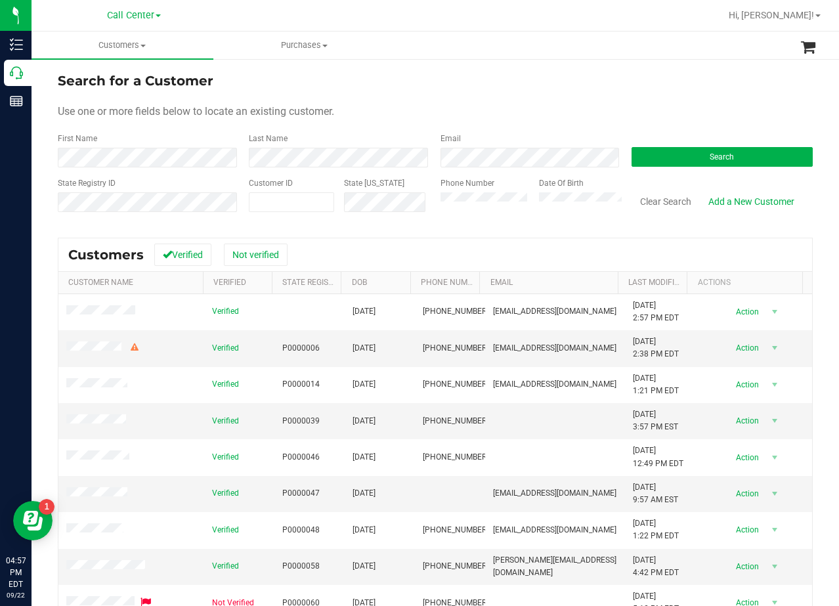
click at [580, 123] on form "Search for a Customer Use one or more fields below to locate an existing custom…" at bounding box center [435, 147] width 755 height 153
click at [456, 98] on form "Search for a Customer Use one or more fields below to locate an existing custom…" at bounding box center [435, 147] width 755 height 153
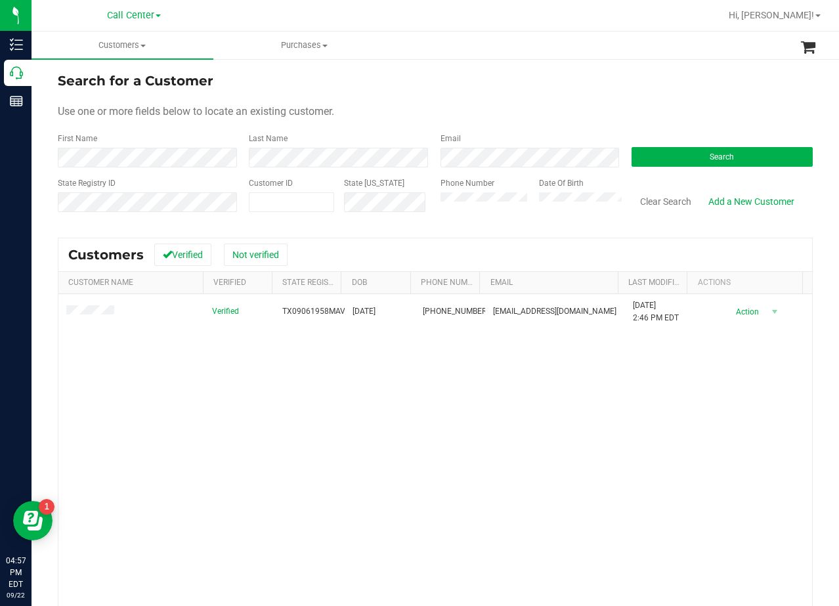
click at [430, 74] on div "Search for a Customer" at bounding box center [435, 81] width 755 height 20
click at [454, 102] on form "Search for a Customer Use one or more fields below to locate an existing custom…" at bounding box center [435, 147] width 755 height 153
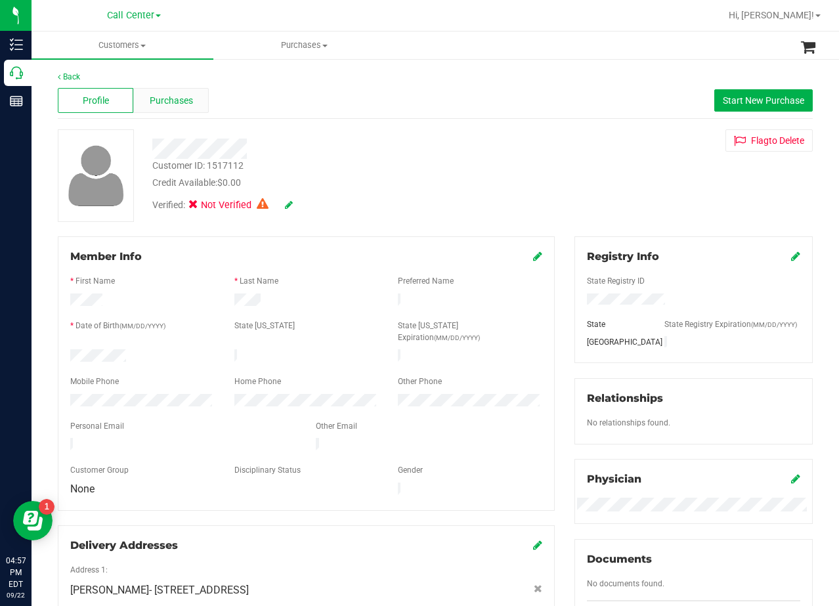
click at [173, 100] on span "Purchases" at bounding box center [171, 101] width 43 height 14
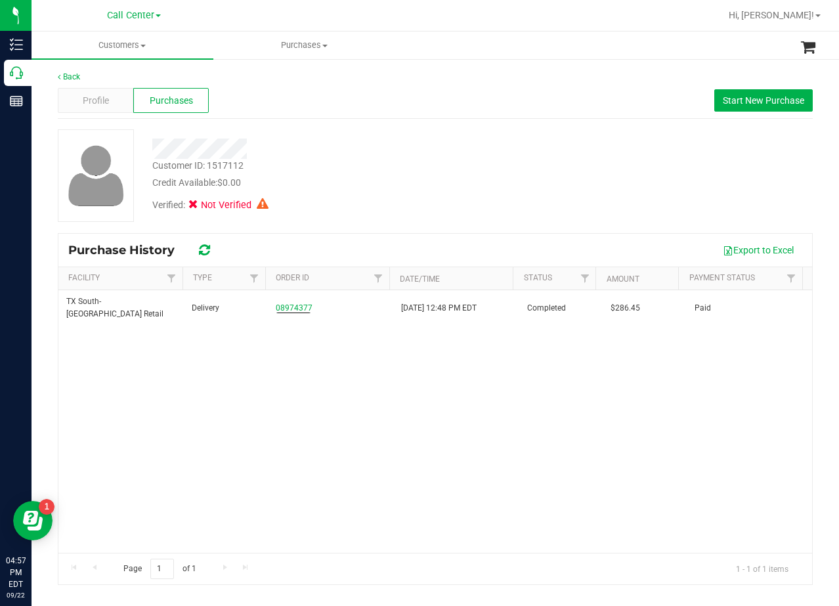
click at [411, 139] on div at bounding box center [335, 149] width 387 height 20
click at [119, 100] on div "Profile" at bounding box center [96, 100] width 76 height 25
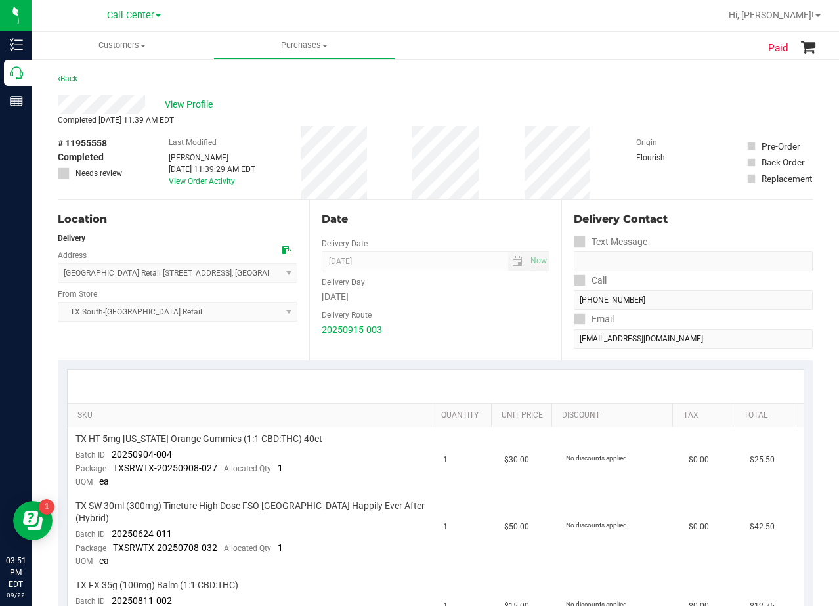
click at [504, 156] on div "# 11955558 Completed Needs review Last Modified [PERSON_NAME] [DATE] 11:39:29 A…" at bounding box center [435, 162] width 755 height 73
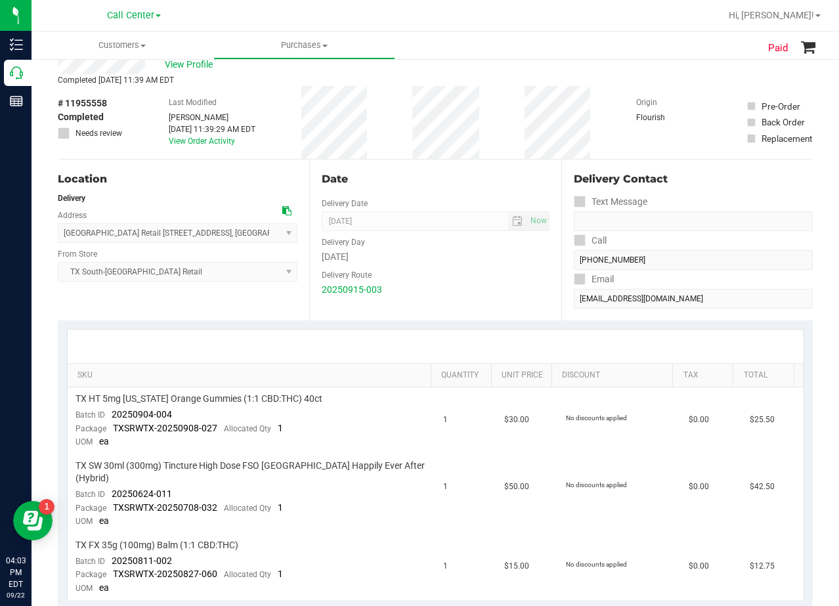
scroll to position [66, 0]
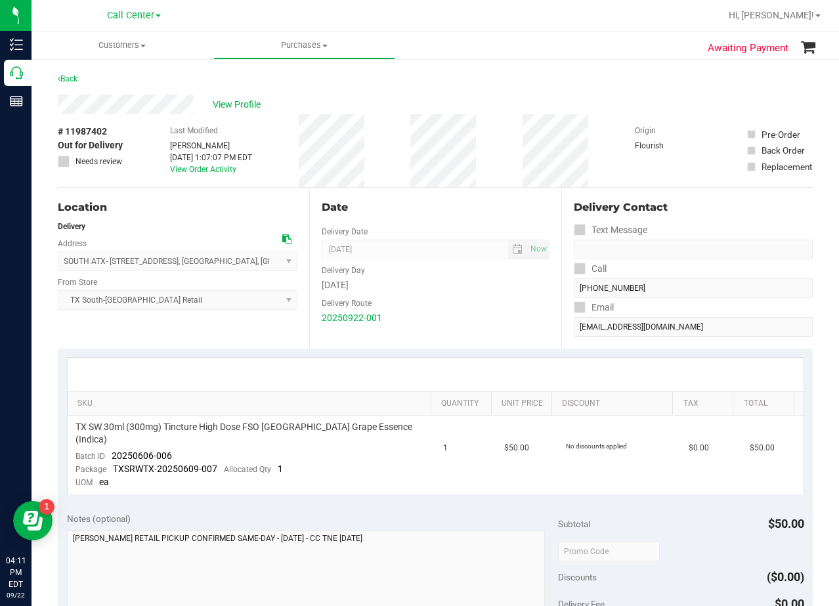
scroll to position [66, 0]
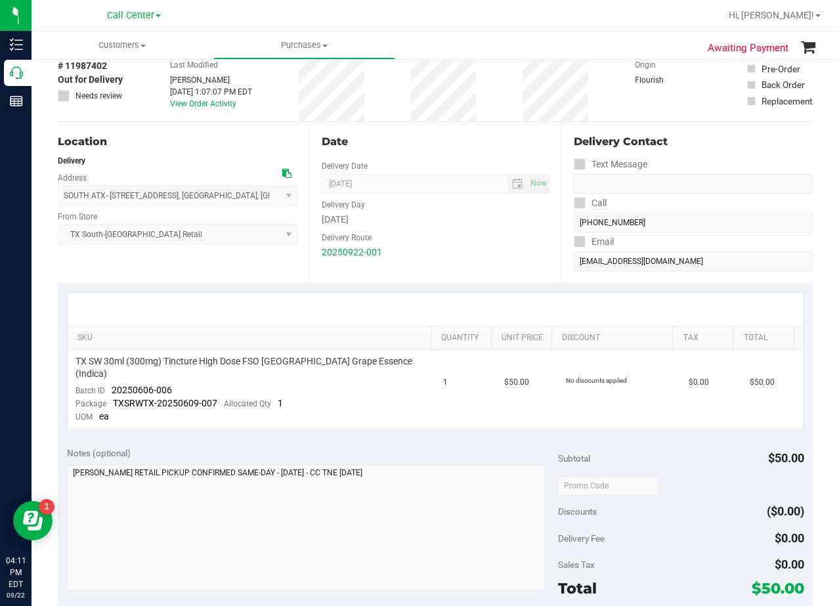
click at [470, 238] on div "Delivery Route" at bounding box center [435, 236] width 227 height 19
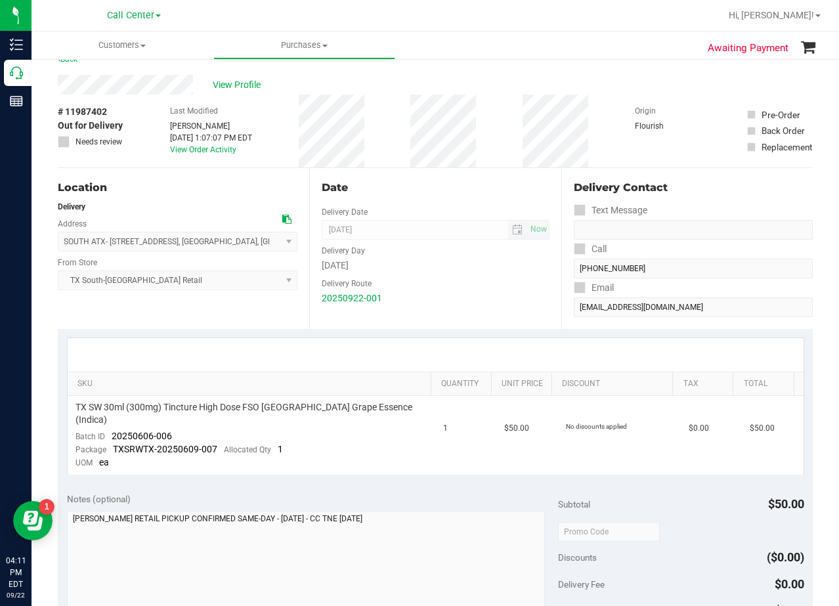
scroll to position [0, 0]
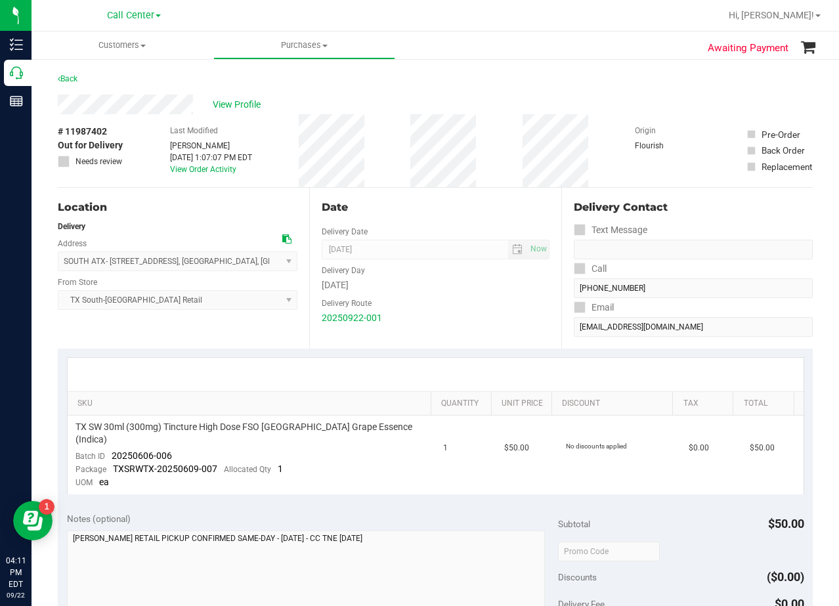
click at [440, 215] on div "Date Delivery Date [DATE] Now [DATE] 08:00 AM Now Delivery Day [DATE] Delivery …" at bounding box center [434, 268] width 251 height 161
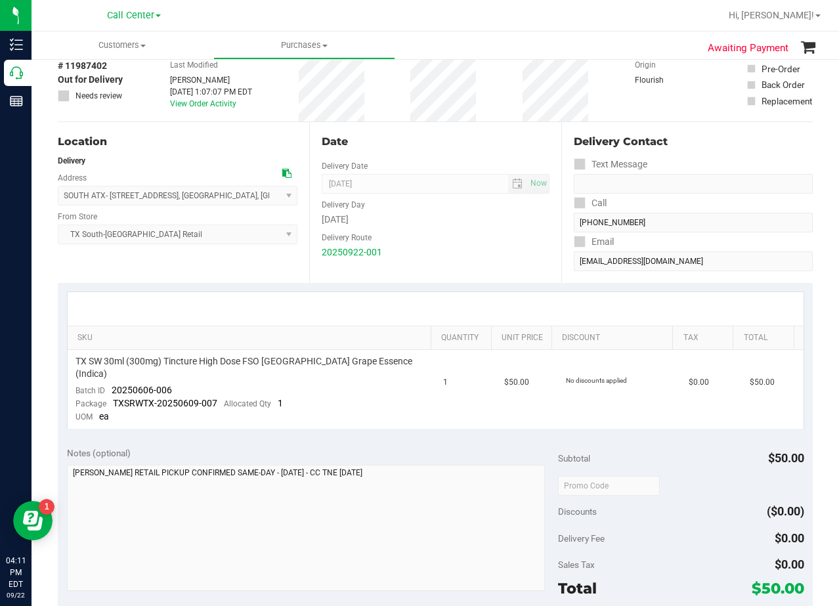
click at [458, 236] on div "Delivery Route" at bounding box center [435, 236] width 227 height 19
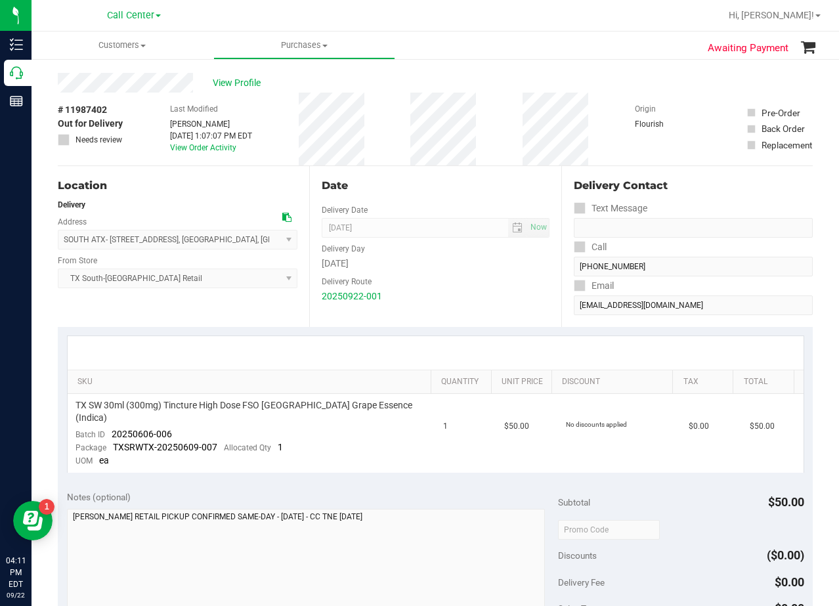
scroll to position [0, 0]
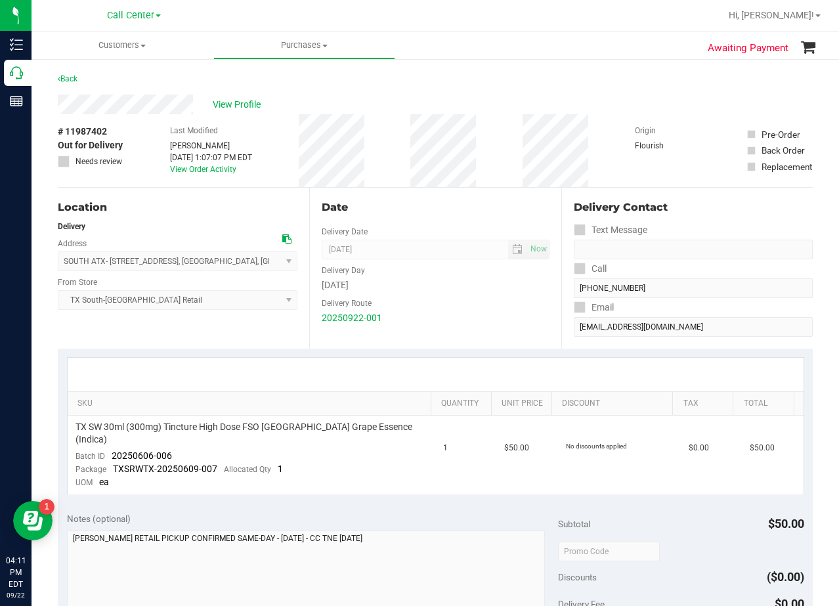
click at [453, 200] on div "Date" at bounding box center [435, 208] width 227 height 16
click at [443, 206] on div "Date" at bounding box center [435, 208] width 227 height 16
click at [438, 208] on div "Date" at bounding box center [435, 208] width 227 height 16
click at [431, 207] on div "Date" at bounding box center [435, 208] width 227 height 16
click at [423, 207] on div "Date" at bounding box center [435, 208] width 227 height 16
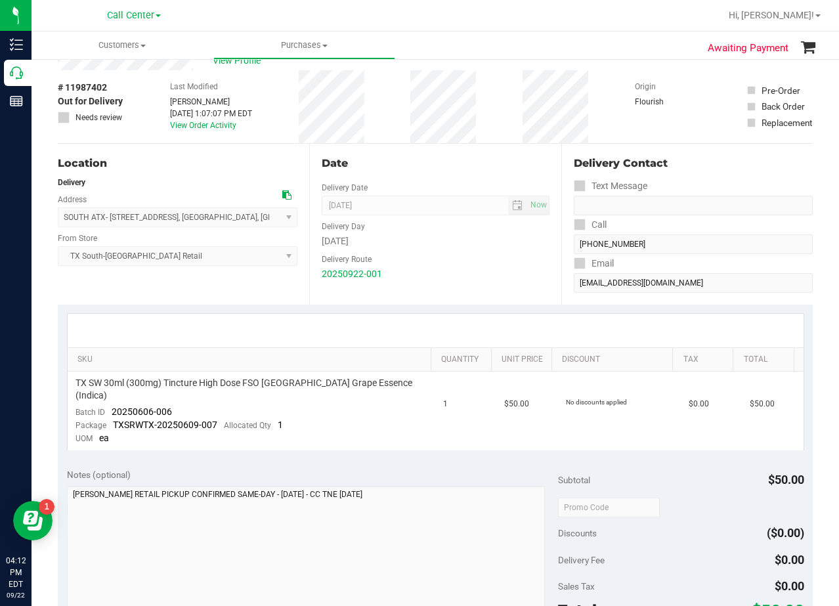
scroll to position [66, 0]
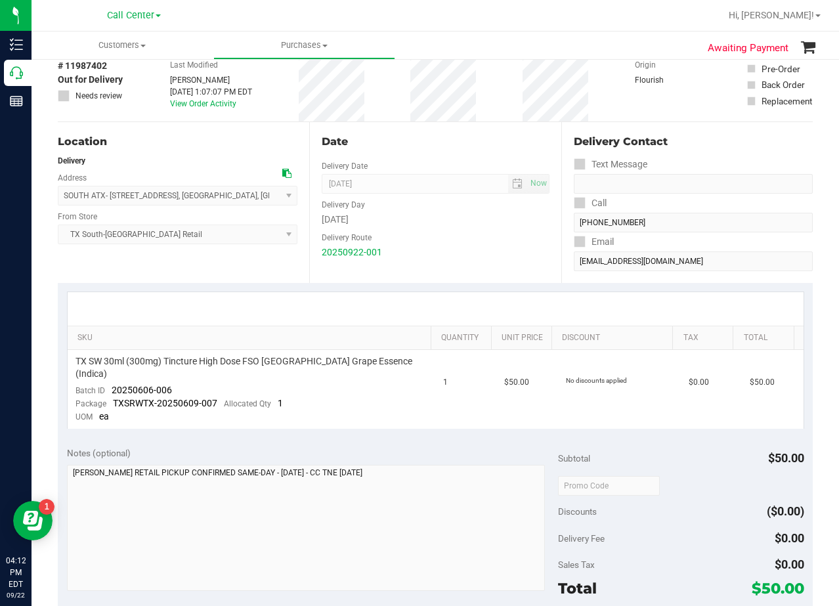
click at [443, 145] on div "Date" at bounding box center [435, 142] width 227 height 16
click at [451, 301] on div at bounding box center [436, 308] width 736 height 33
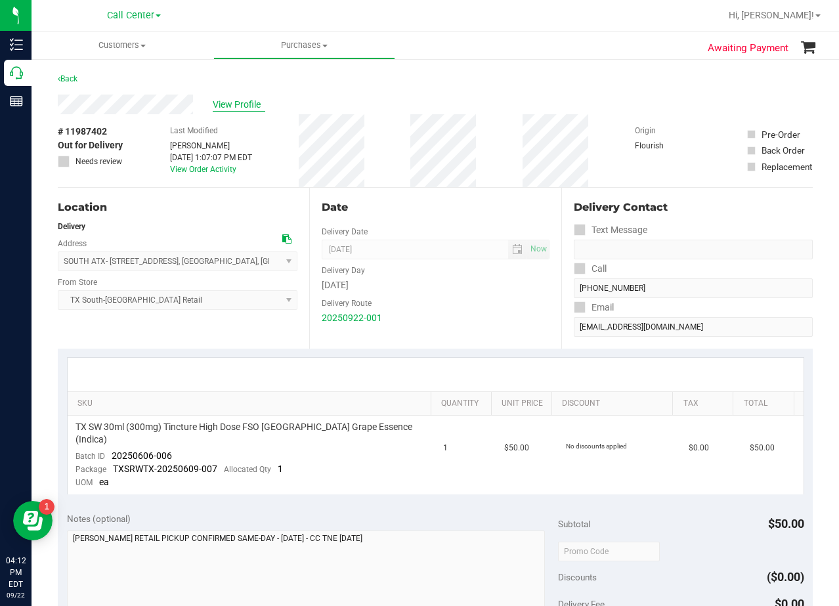
click at [230, 108] on span "View Profile" at bounding box center [239, 105] width 53 height 14
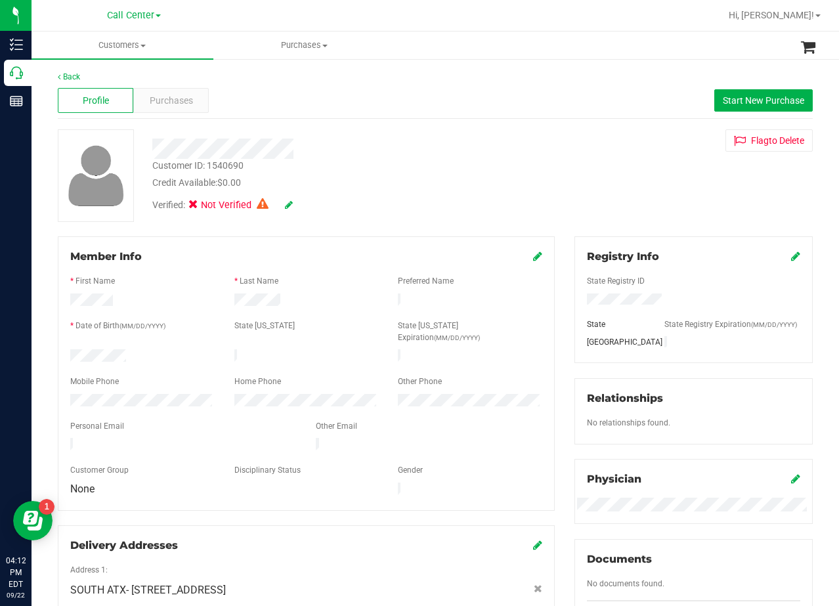
scroll to position [197, 0]
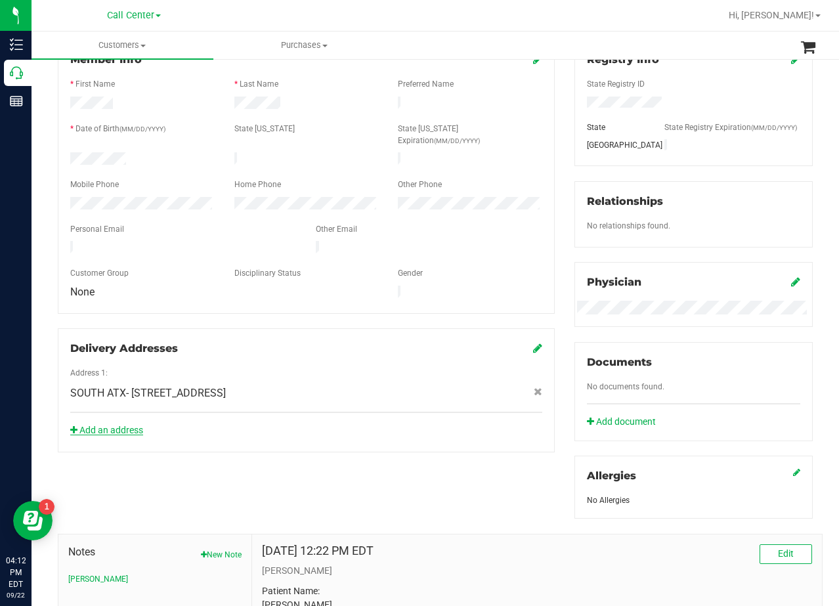
click at [119, 425] on link "Add an address" at bounding box center [106, 430] width 73 height 11
click at [498, 288] on div "Member Info * First Name * Last Name Preferred Name * Date of Birth (MM/DD/YYYY…" at bounding box center [306, 176] width 497 height 274
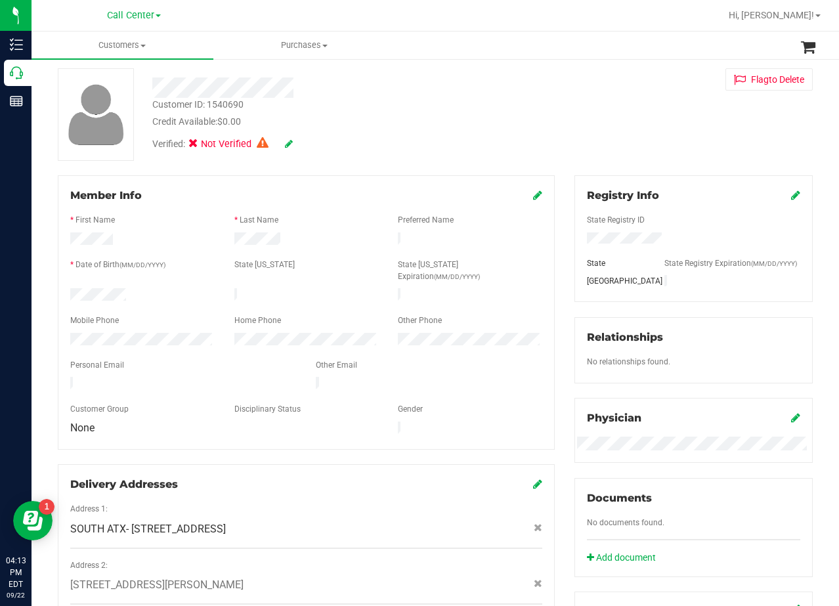
scroll to position [0, 0]
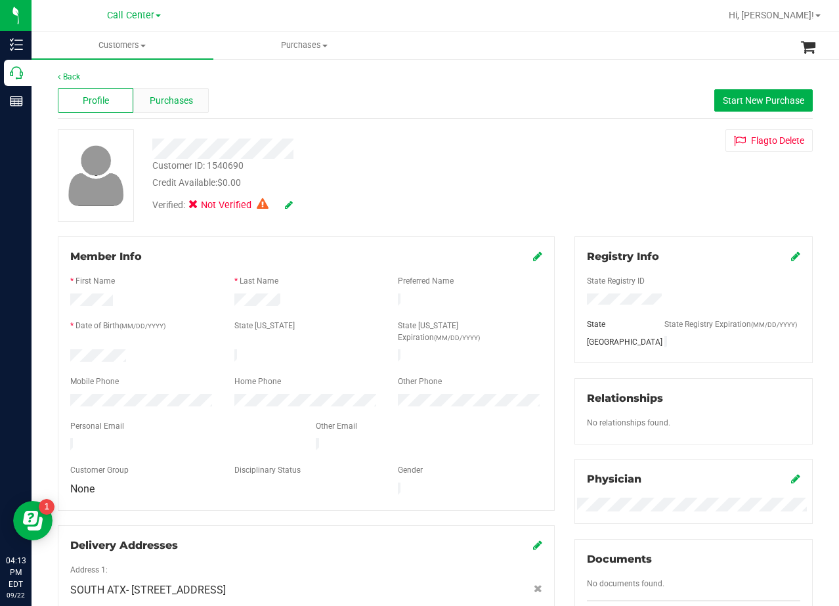
click at [167, 100] on span "Purchases" at bounding box center [171, 101] width 43 height 14
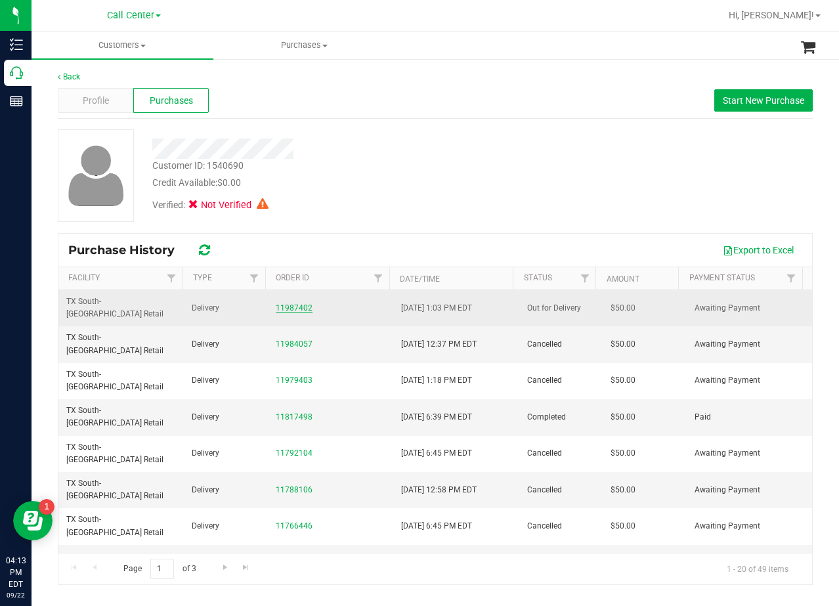
click at [286, 303] on link "11987402" at bounding box center [294, 307] width 37 height 9
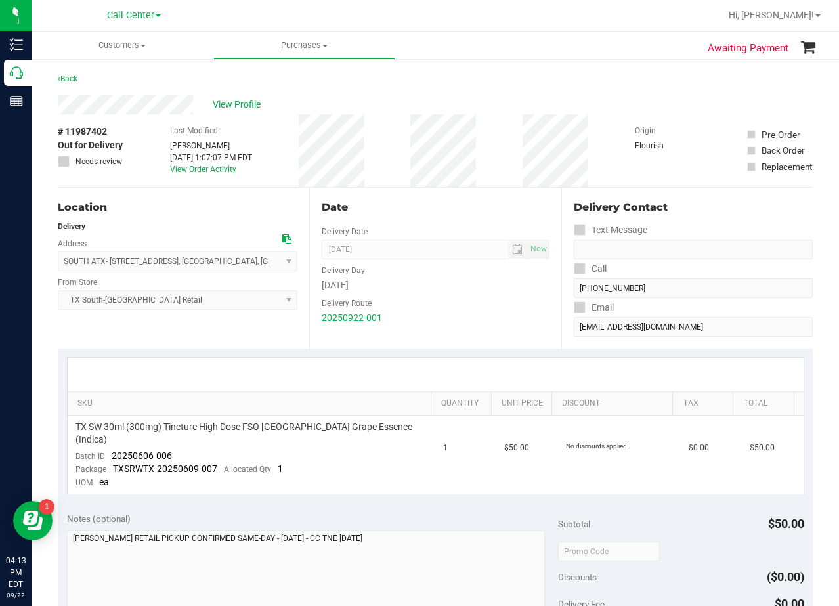
click at [425, 205] on div "Date" at bounding box center [435, 208] width 227 height 16
click at [426, 205] on div "Date" at bounding box center [435, 208] width 227 height 16
drag, startPoint x: 508, startPoint y: 276, endPoint x: 497, endPoint y: 282, distance: 12.9
click at [508, 276] on div "Delivery Day" at bounding box center [435, 268] width 227 height 19
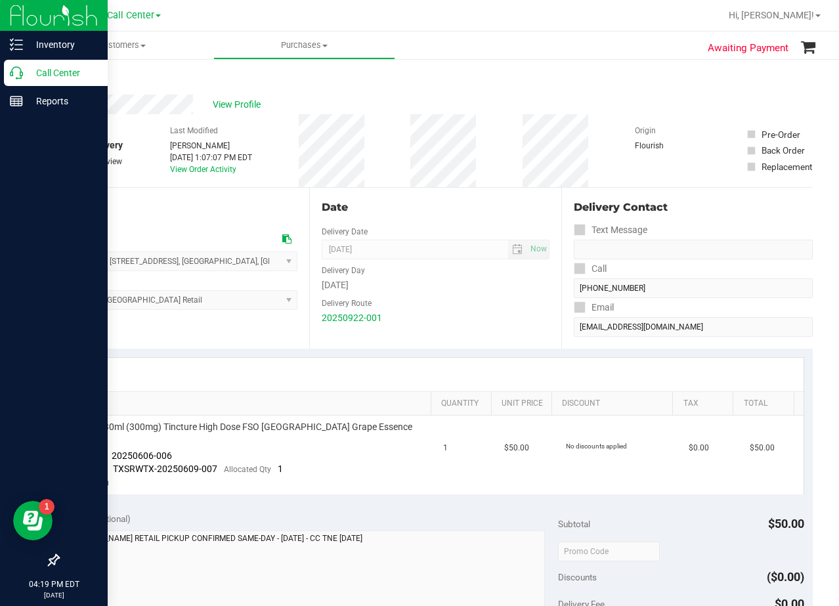
click at [13, 68] on icon at bounding box center [16, 72] width 13 height 13
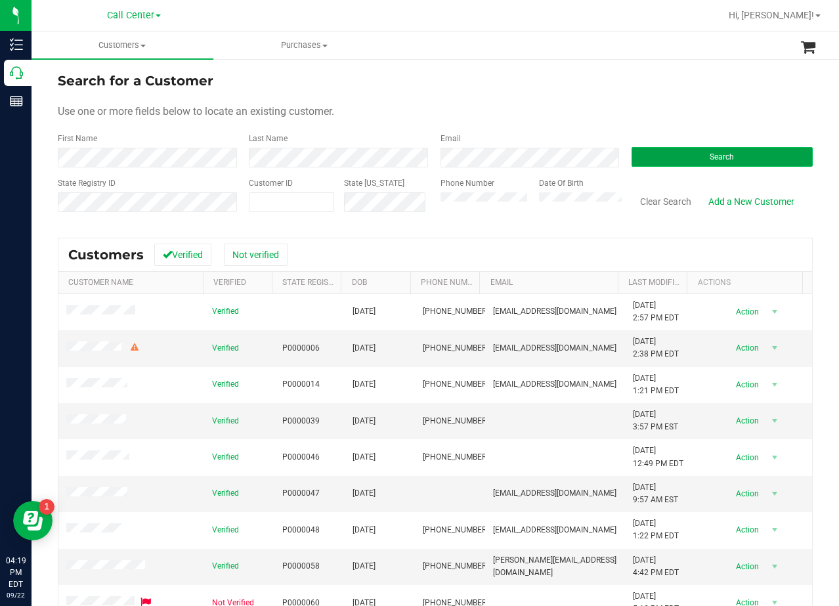
click at [715, 162] on button "Search" at bounding box center [722, 157] width 181 height 20
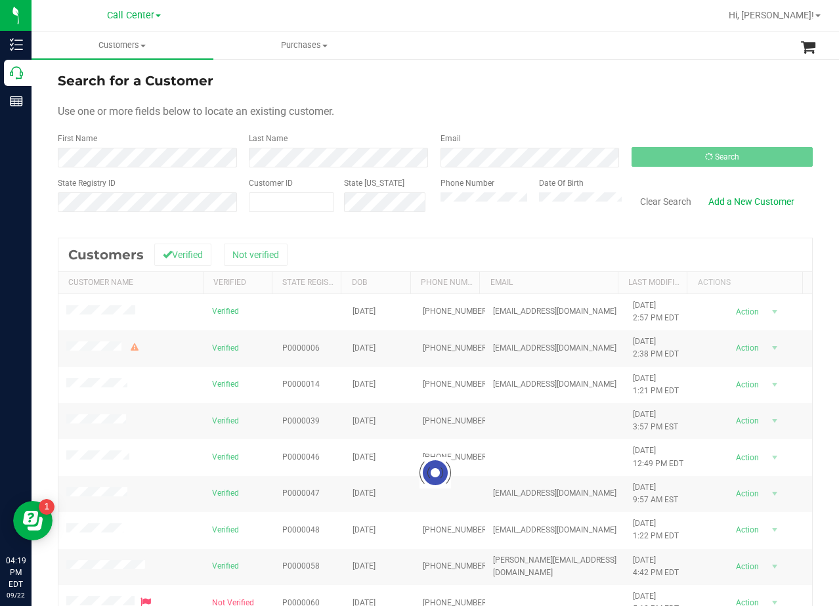
click at [577, 91] on form "Search for a Customer Use one or more fields below to locate an existing custom…" at bounding box center [435, 147] width 755 height 153
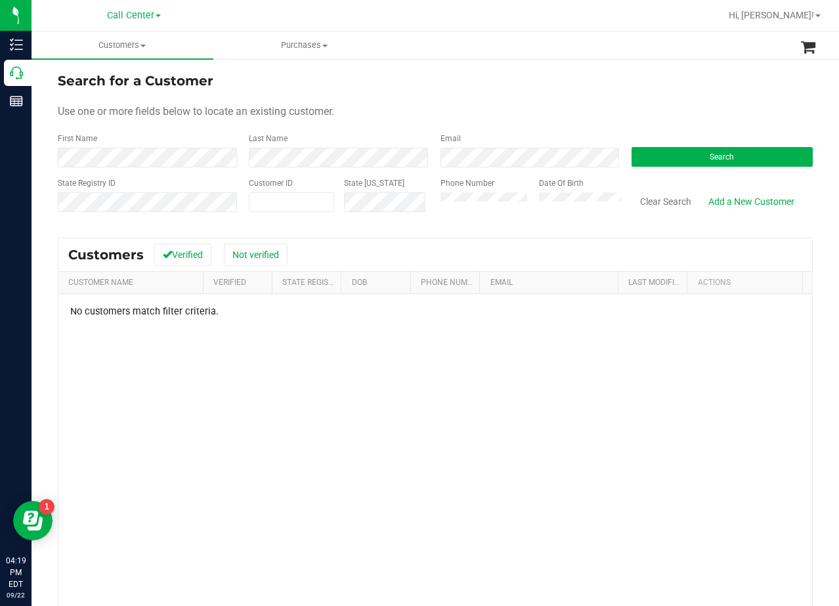
drag, startPoint x: 632, startPoint y: 110, endPoint x: 482, endPoint y: 146, distance: 154.0
click at [628, 110] on div "Use one or more fields below to locate an existing customer." at bounding box center [435, 112] width 755 height 16
click at [485, 212] on div "Phone Number" at bounding box center [485, 200] width 89 height 47
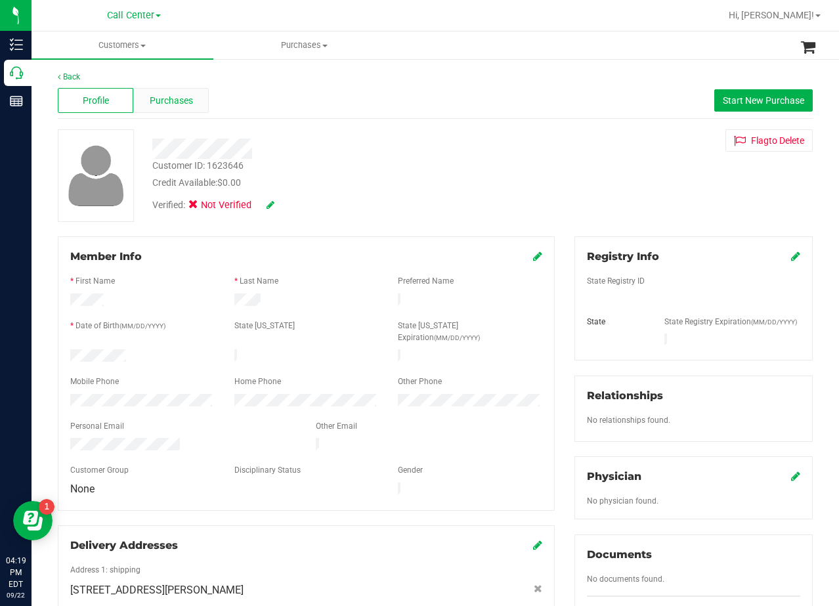
click at [196, 97] on div "Purchases" at bounding box center [171, 100] width 76 height 25
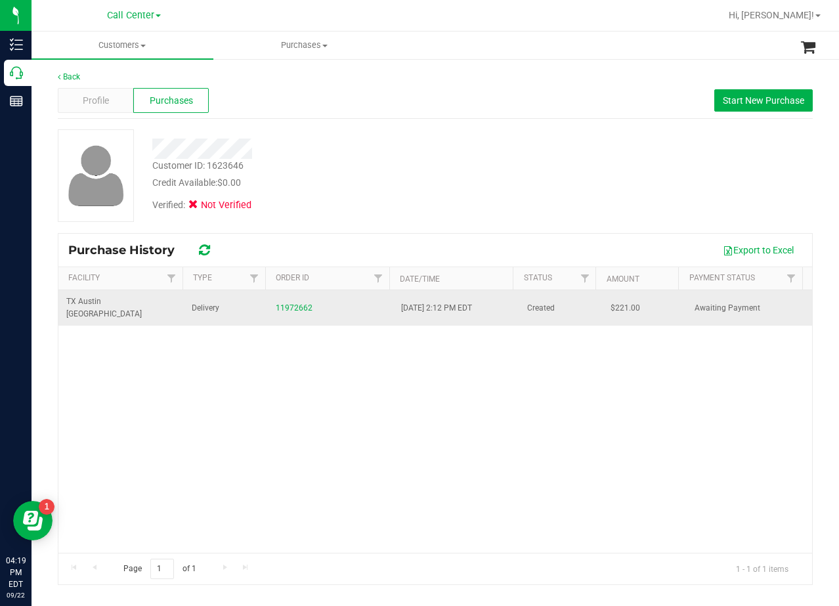
click at [327, 302] on div "11972662" at bounding box center [331, 308] width 110 height 12
click at [284, 303] on link "11972662" at bounding box center [294, 307] width 37 height 9
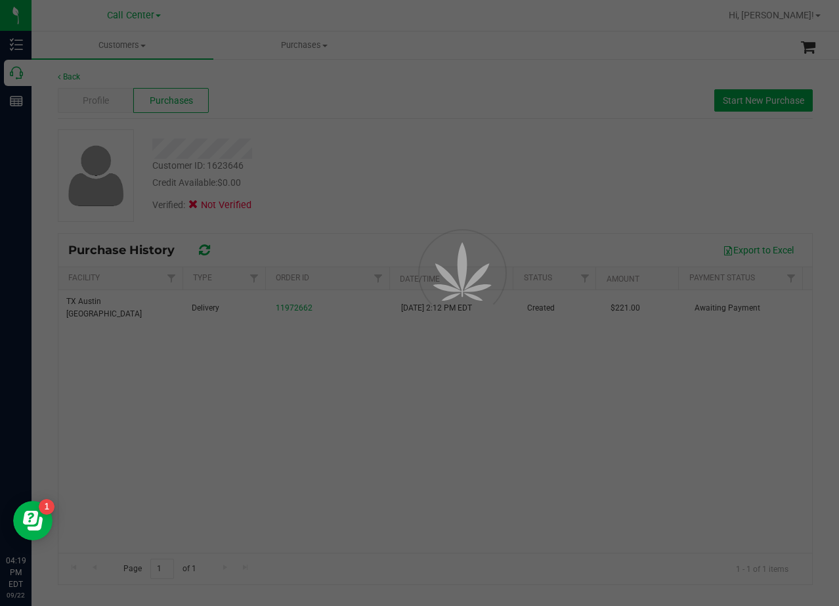
click at [360, 173] on div at bounding box center [419, 303] width 839 height 606
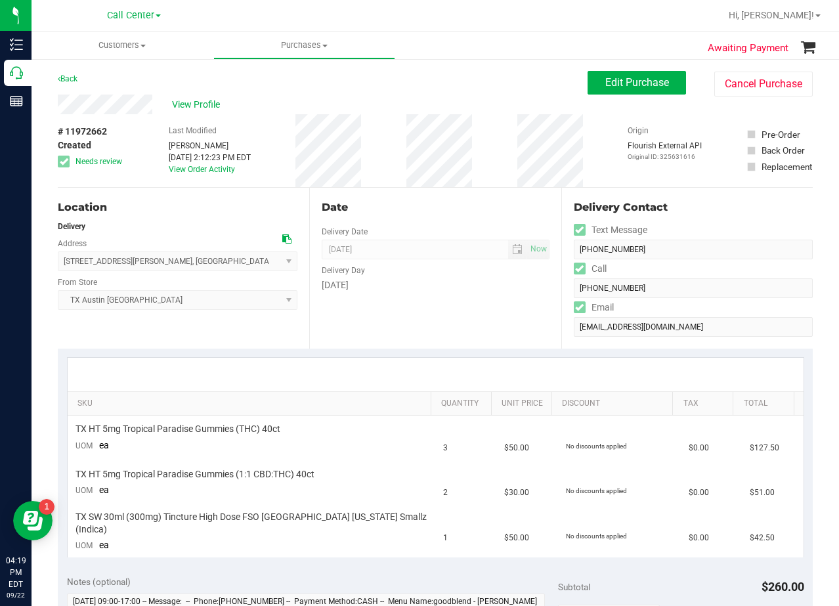
click at [515, 188] on div "Date Delivery Date 09/20/2025 Now 09/20/2025 08:00 AM Now Delivery Day Saturday" at bounding box center [434, 268] width 251 height 161
click at [502, 171] on div "# 11972662 Created Needs review Last Modified Dane Hawkins Sep 19, 2025 2:12:23…" at bounding box center [435, 150] width 755 height 73
click at [479, 109] on div "View Profile" at bounding box center [323, 105] width 530 height 20
drag, startPoint x: 445, startPoint y: 86, endPoint x: 456, endPoint y: 89, distance: 11.0
click at [446, 86] on div "Back Edit Purchase Cancel Purchase" at bounding box center [435, 83] width 755 height 24
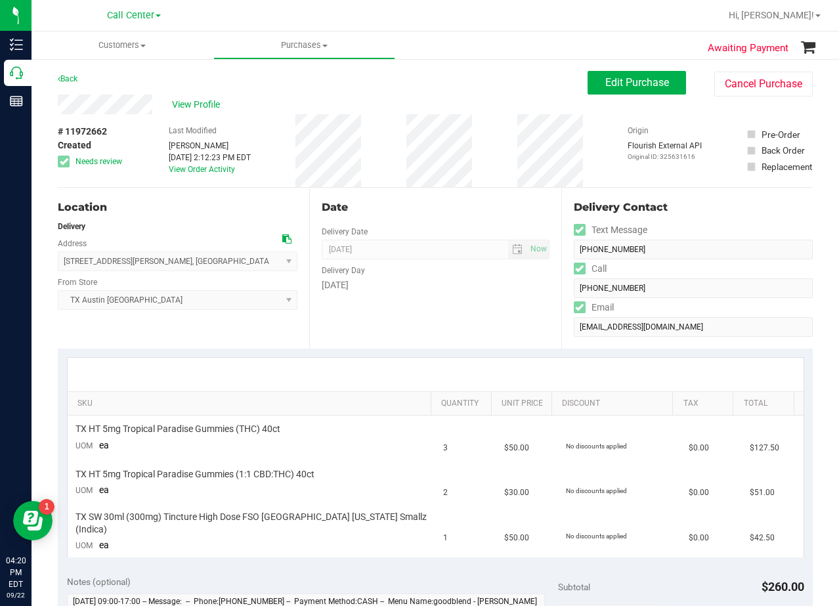
click at [485, 144] on div "# 11972662 Created Needs review Last Modified Dane Hawkins Sep 19, 2025 2:12:23…" at bounding box center [435, 150] width 755 height 73
click at [481, 196] on div "Date Delivery Date 09/20/2025 Now 09/20/2025 08:00 AM Now Delivery Day Saturday" at bounding box center [434, 268] width 251 height 161
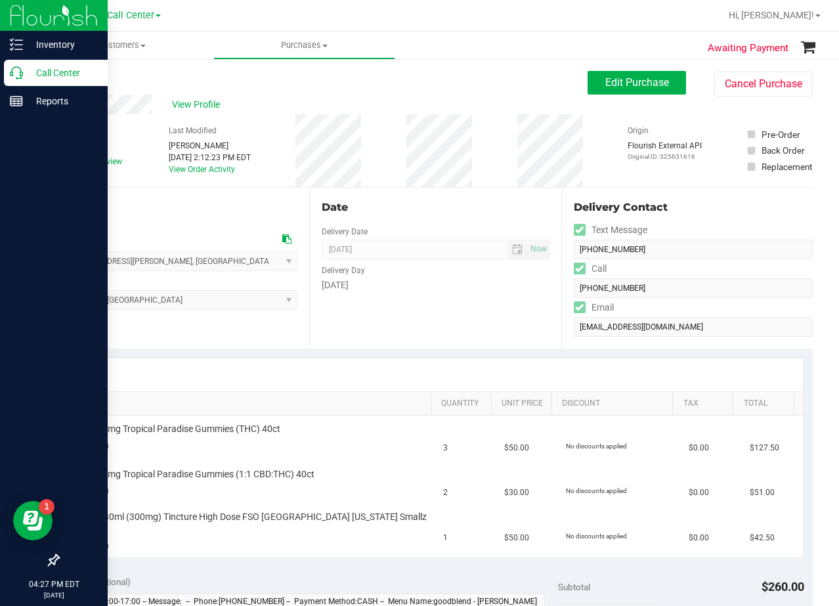
click at [18, 78] on icon at bounding box center [16, 72] width 13 height 13
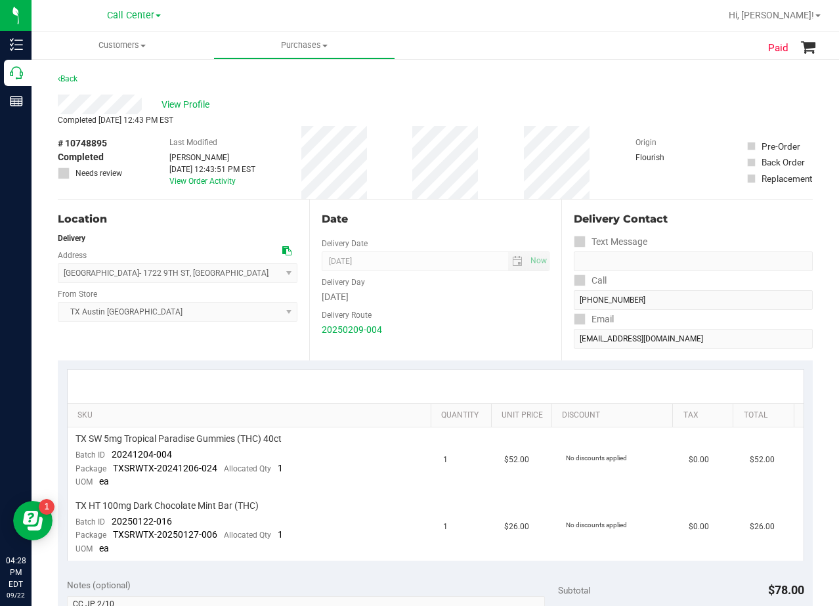
click at [484, 137] on div "# 10748895 Completed Needs review Last Modified [PERSON_NAME] [DATE] 12:43:51 P…" at bounding box center [435, 162] width 755 height 73
click at [505, 187] on div "# 10748895 Completed Needs review Last Modified [PERSON_NAME] [DATE] 12:43:51 P…" at bounding box center [435, 162] width 755 height 73
click at [196, 111] on span "View Profile" at bounding box center [188, 105] width 53 height 14
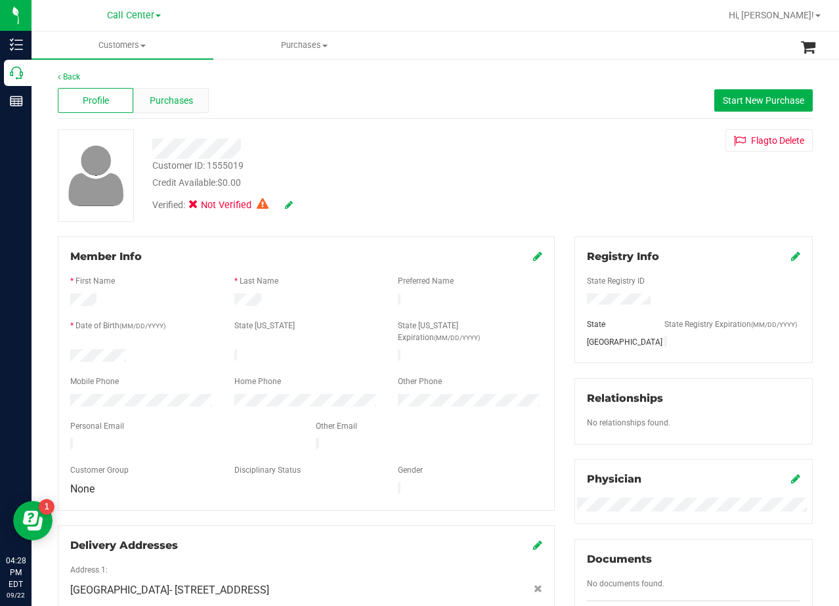
click at [181, 100] on span "Purchases" at bounding box center [171, 101] width 43 height 14
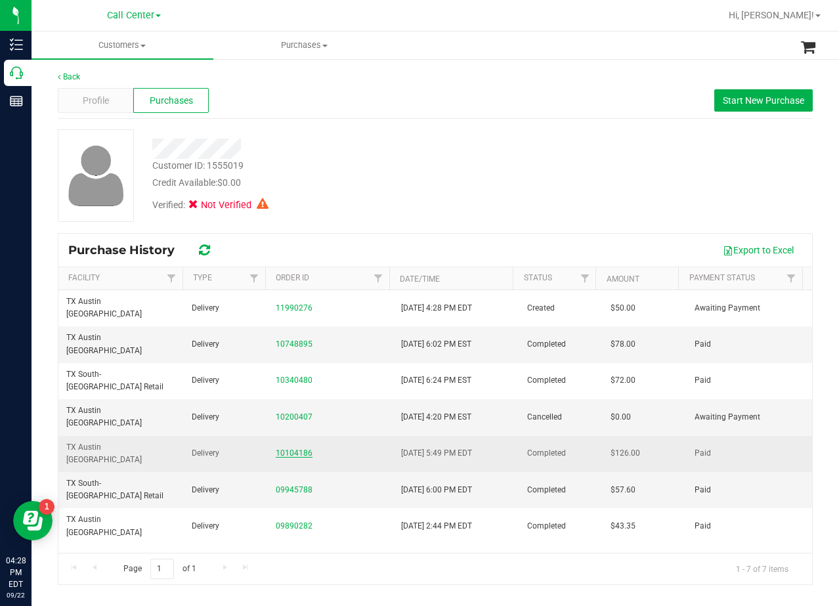
drag, startPoint x: 309, startPoint y: 392, endPoint x: 298, endPoint y: 397, distance: 11.7
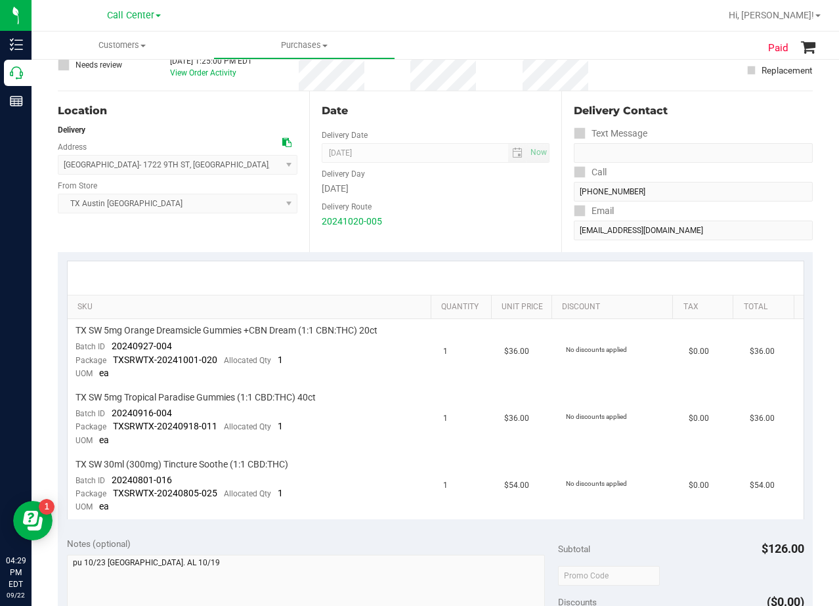
scroll to position [131, 0]
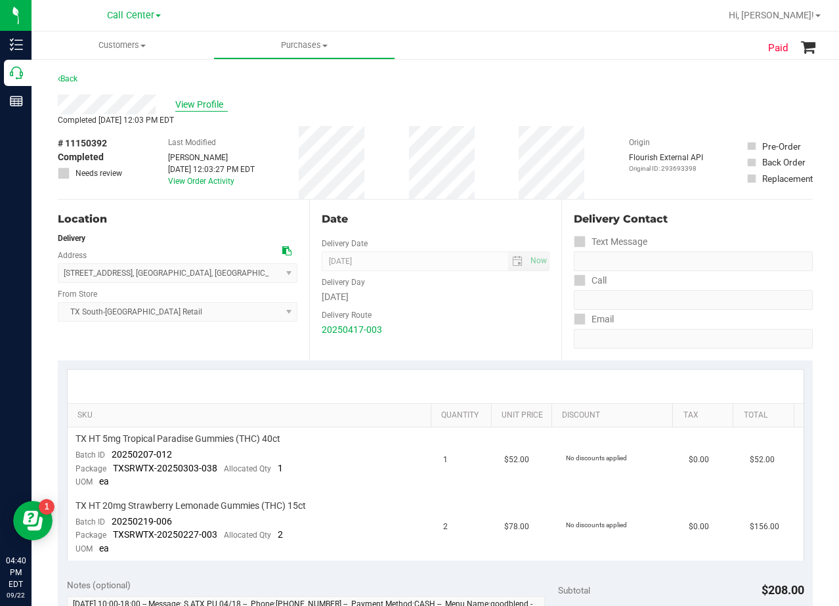
click at [204, 110] on span "View Profile" at bounding box center [201, 105] width 53 height 14
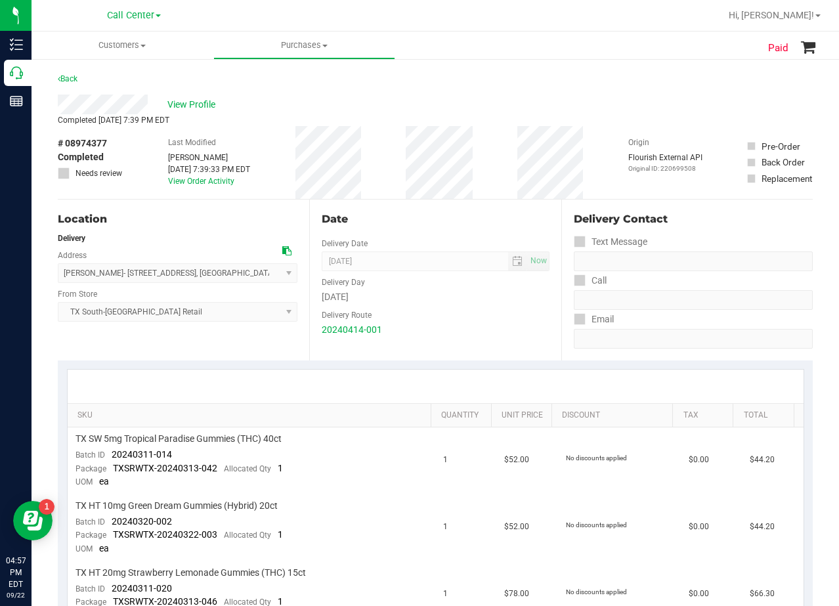
click at [452, 216] on div "Date" at bounding box center [435, 219] width 227 height 16
click at [439, 104] on div "View Profile" at bounding box center [435, 105] width 755 height 20
click at [209, 110] on span "View Profile" at bounding box center [193, 105] width 53 height 14
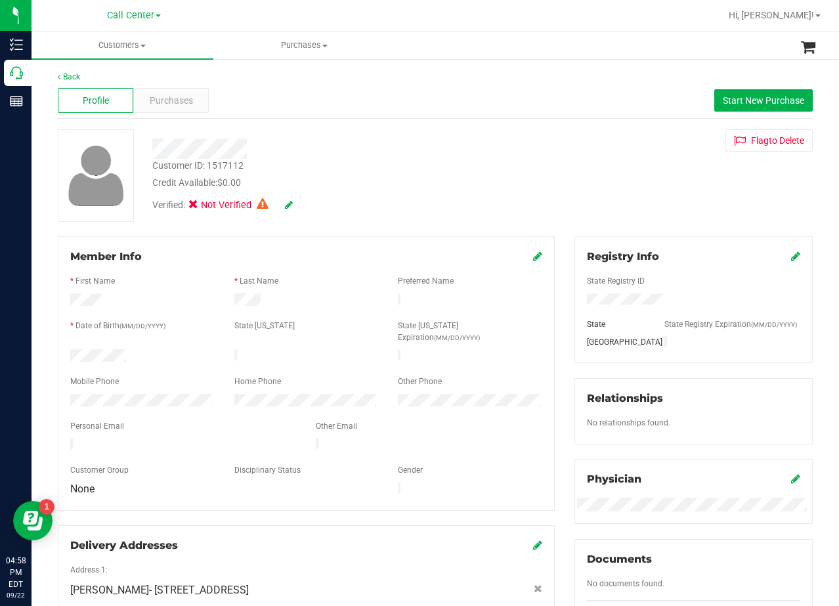
scroll to position [379, 0]
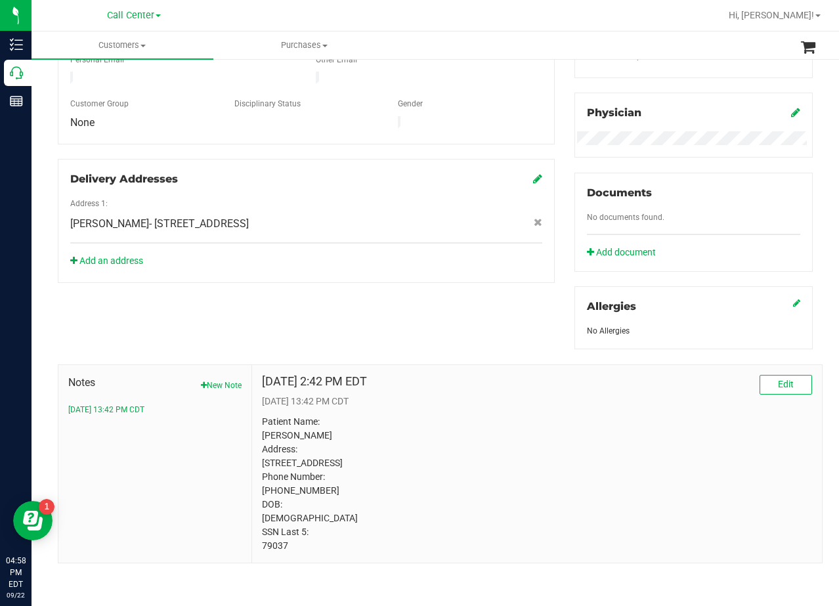
click at [267, 548] on p "Patient Name: [PERSON_NAME] Address: [STREET_ADDRESS] Phone Number: [PHONE_NUMB…" at bounding box center [537, 484] width 550 height 138
click at [267, 548] on p "Patient Name: MARZIA VOLPE Address: 7650 Trailside Estates Blvd Austin, TX, 787…" at bounding box center [537, 484] width 550 height 138
copy p "79037"
drag, startPoint x: 648, startPoint y: 358, endPoint x: 640, endPoint y: 358, distance: 8.6
click at [647, 365] on div "Apr 12, 2024 2:42 PM EDT Edit 4/12/2024 13:42 PM CDT Patient Name: MARZIA VOLPE…" at bounding box center [537, 464] width 570 height 198
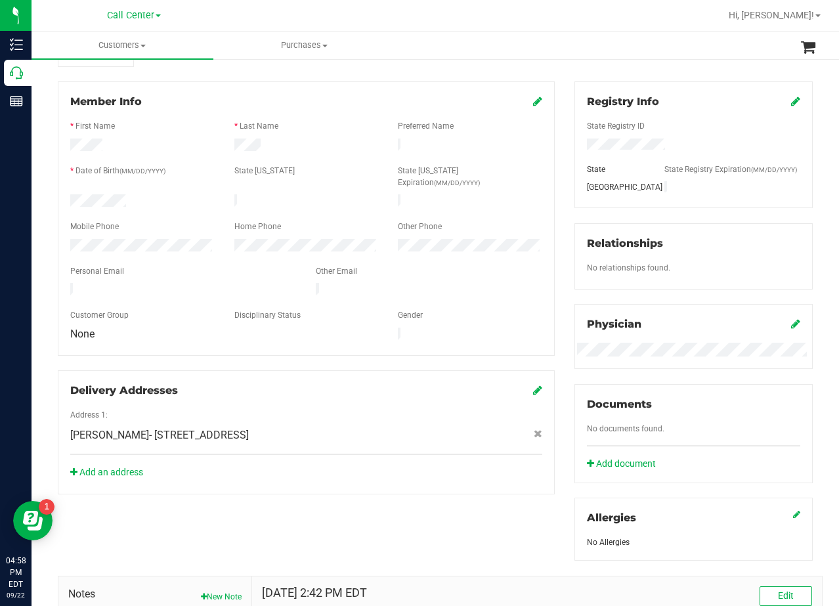
scroll to position [0, 0]
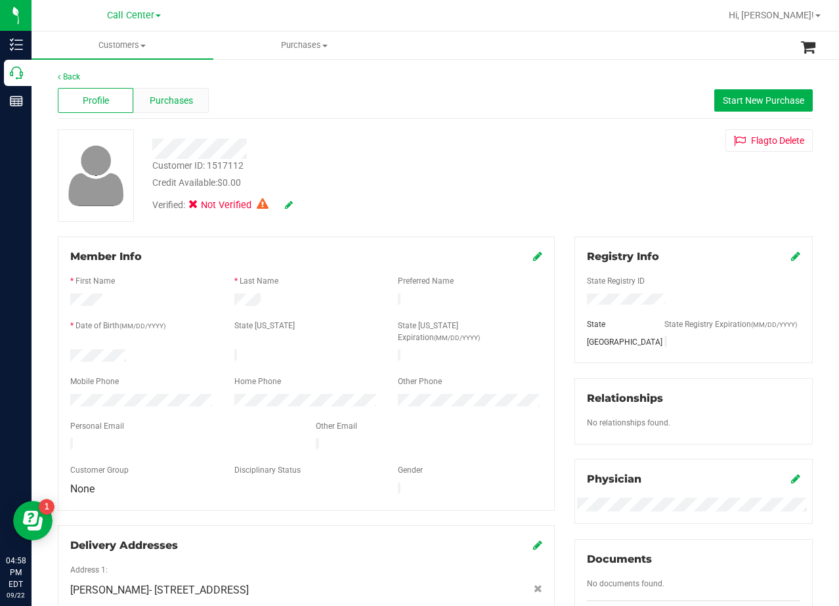
click at [183, 90] on div "Purchases" at bounding box center [171, 100] width 76 height 25
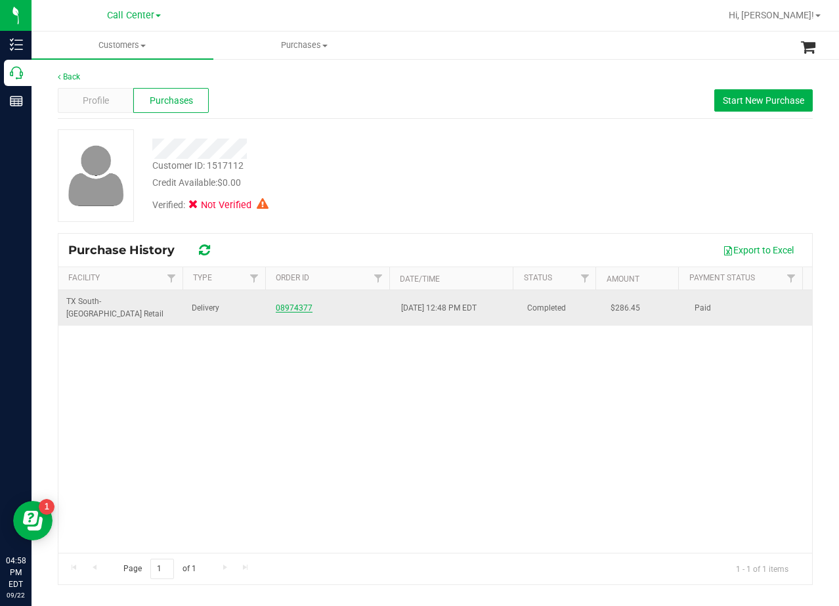
click at [276, 305] on link "08974377" at bounding box center [294, 307] width 37 height 9
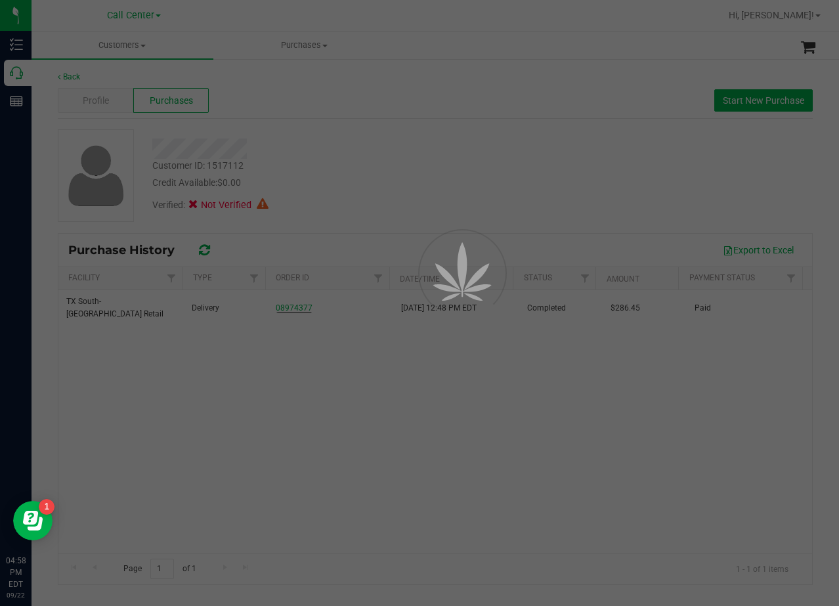
click at [425, 134] on div at bounding box center [419, 303] width 839 height 606
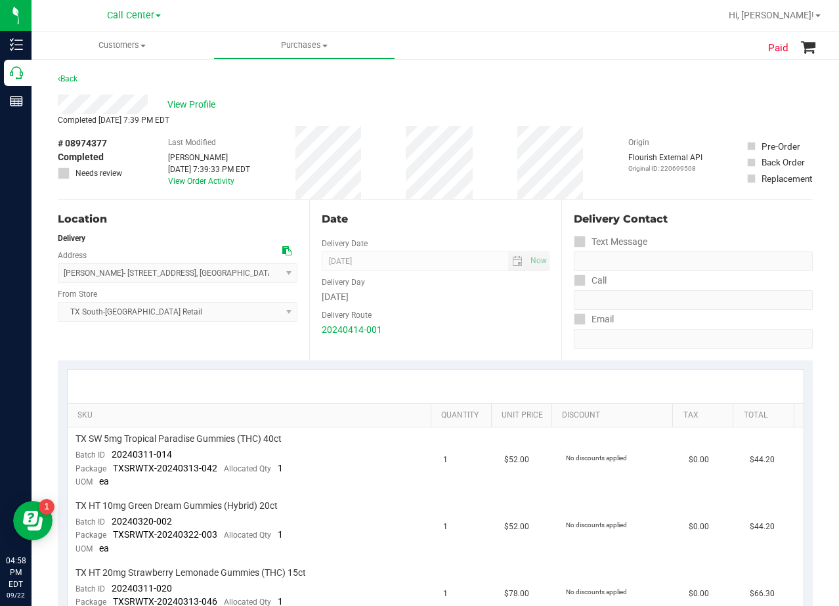
click at [429, 216] on div "Date" at bounding box center [435, 219] width 227 height 16
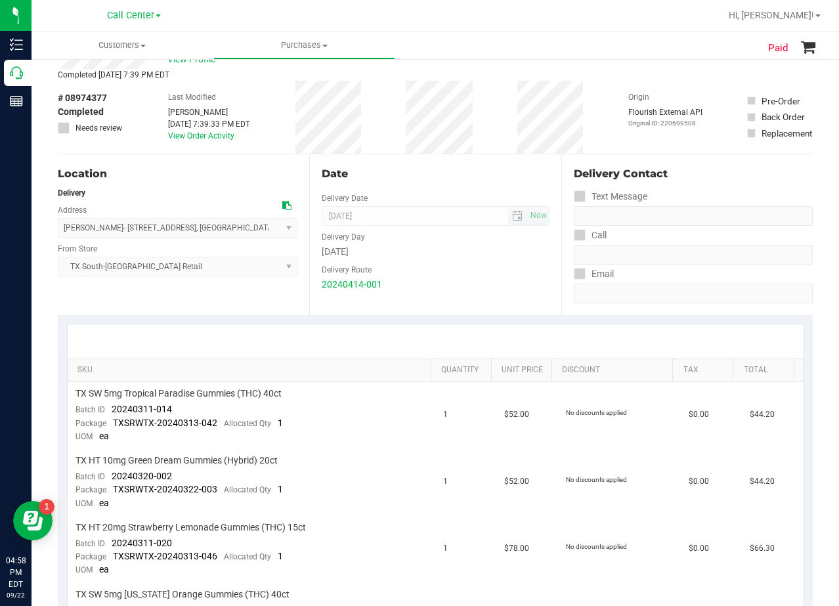
scroll to position [66, 0]
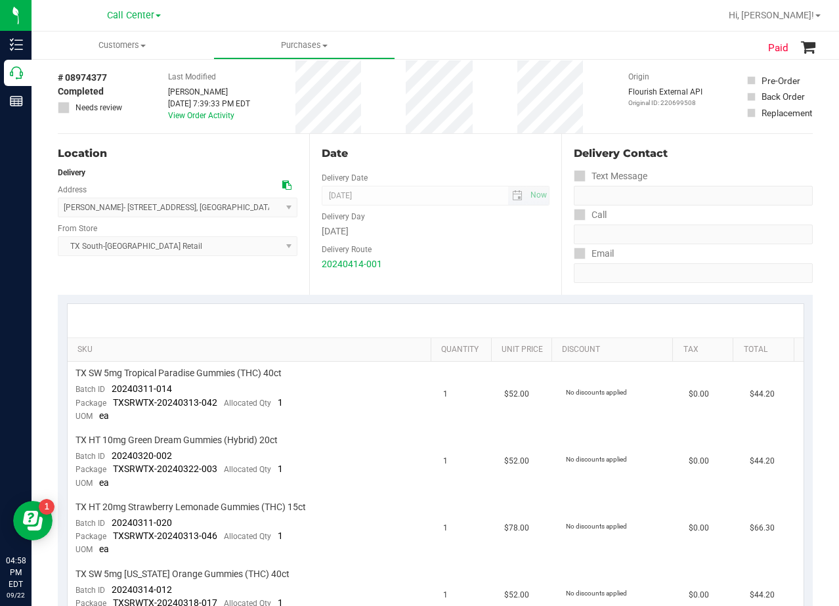
click at [440, 219] on div "Delivery Day" at bounding box center [435, 215] width 227 height 19
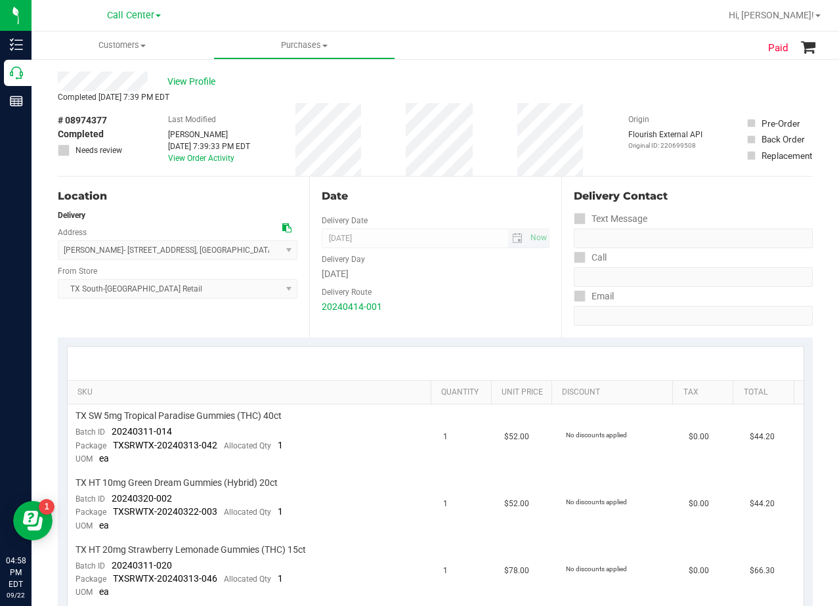
scroll to position [0, 0]
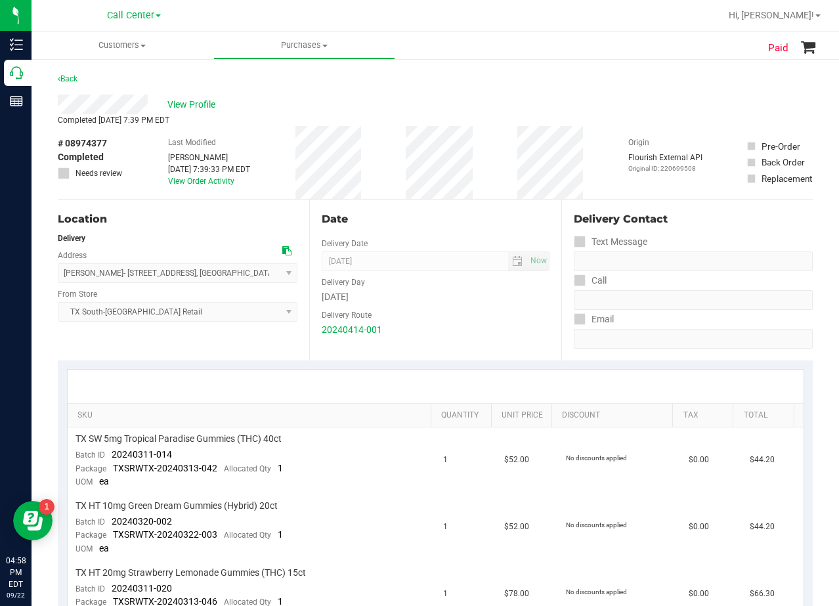
click at [427, 225] on div "Date" at bounding box center [435, 219] width 227 height 16
click at [439, 218] on div "Date" at bounding box center [435, 219] width 227 height 16
click at [427, 223] on div "Date" at bounding box center [435, 219] width 227 height 16
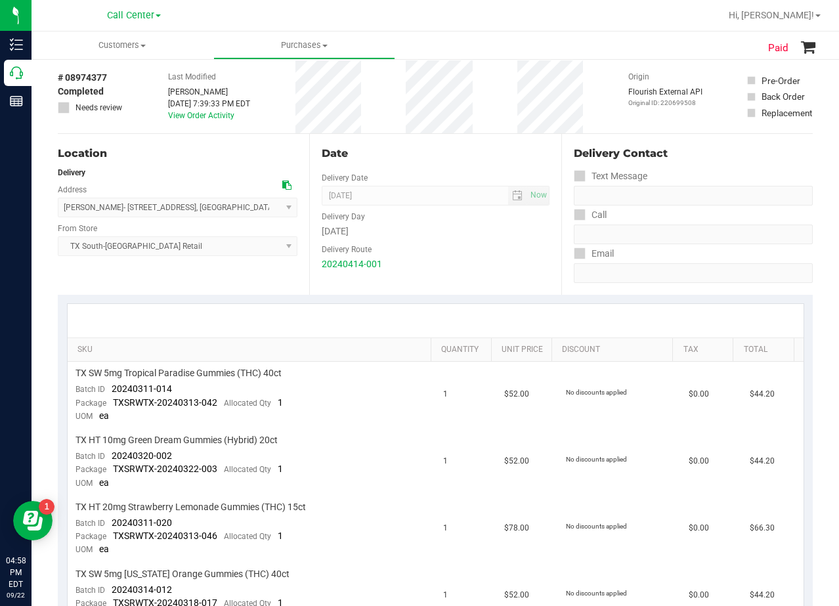
click at [427, 223] on div "Delivery Day" at bounding box center [435, 215] width 227 height 19
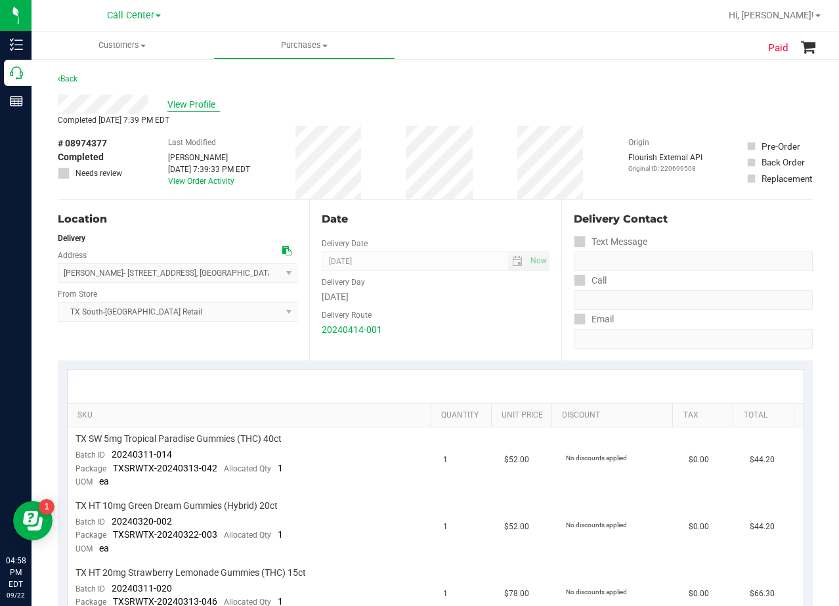
click at [202, 108] on span "View Profile" at bounding box center [193, 105] width 53 height 14
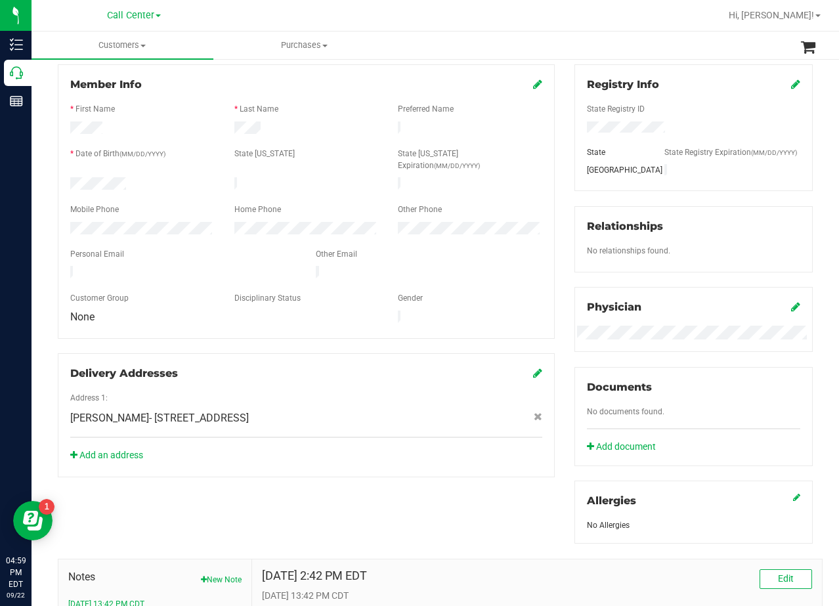
scroll to position [116, 0]
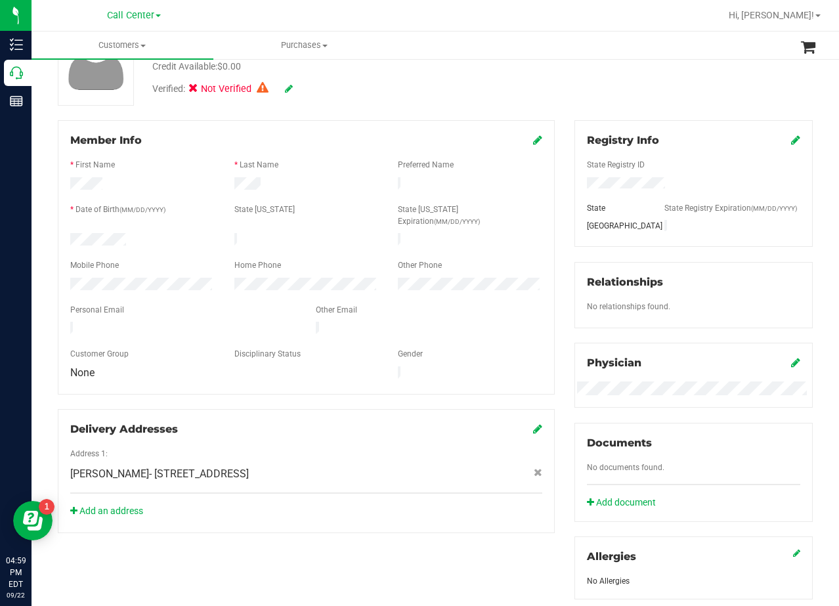
click at [791, 364] on icon at bounding box center [795, 362] width 9 height 11
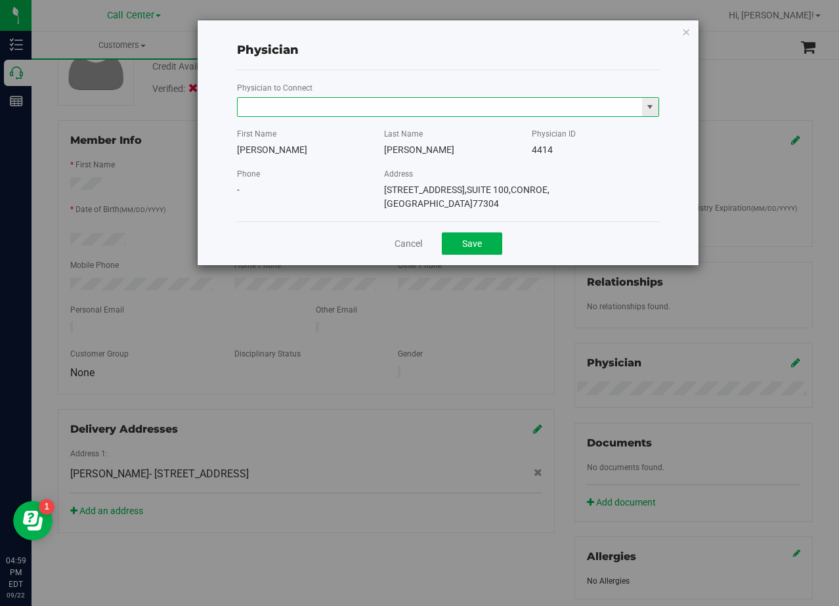
click at [433, 115] on input "text" at bounding box center [440, 107] width 404 height 18
click at [402, 122] on li "Lyra Sihra" at bounding box center [448, 129] width 421 height 20
type input "Lyra Sihra"
click at [463, 232] on button "Save" at bounding box center [472, 243] width 60 height 22
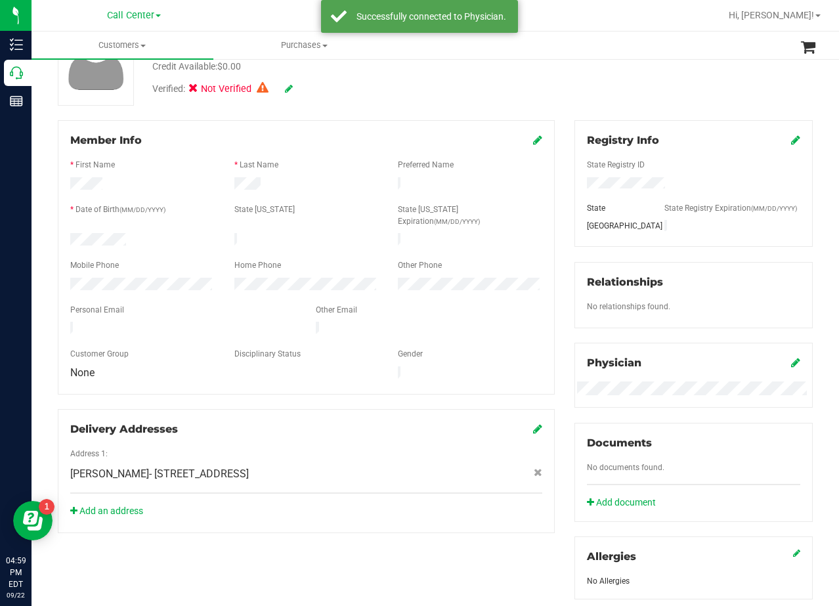
click at [565, 186] on div "Registry Info State Registry ID State State Registry Expiration (MM/DD/YYYY) TX…" at bounding box center [694, 359] width 258 height 479
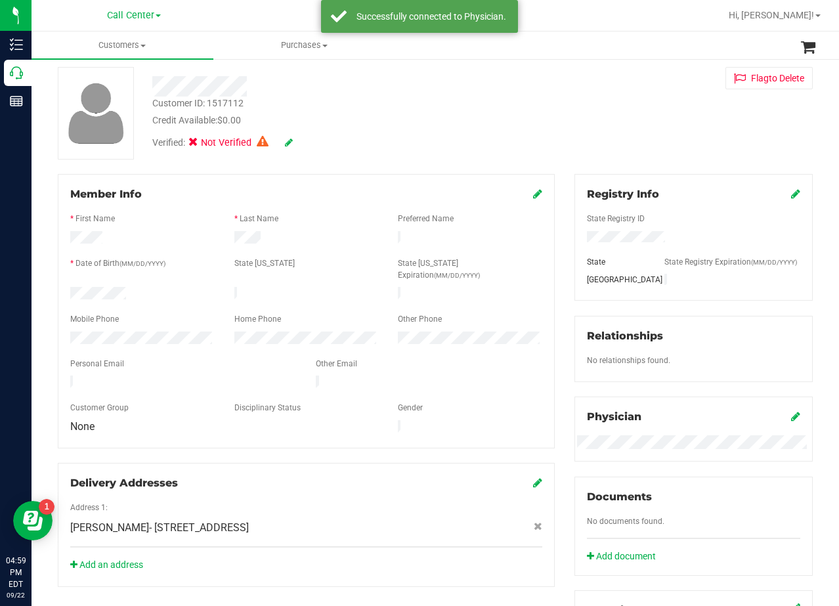
scroll to position [0, 0]
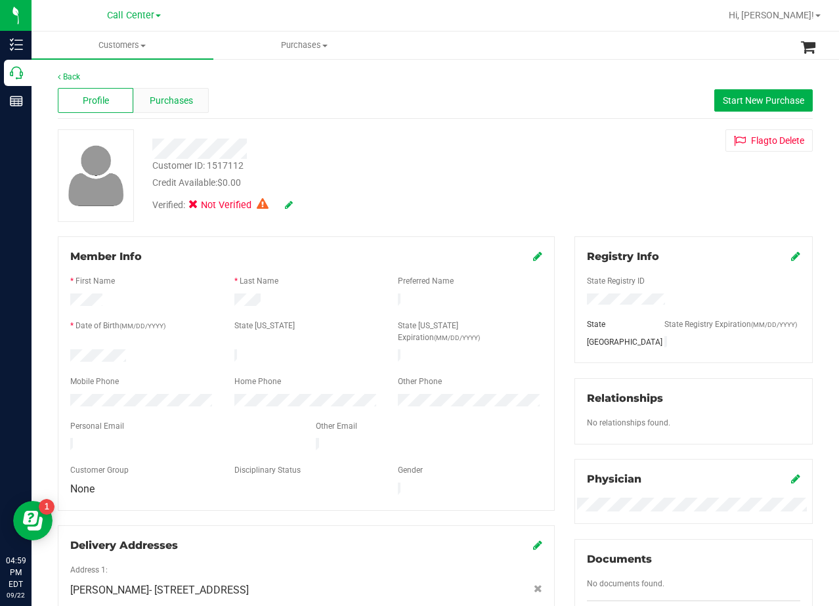
click at [172, 109] on div "Purchases" at bounding box center [171, 100] width 76 height 25
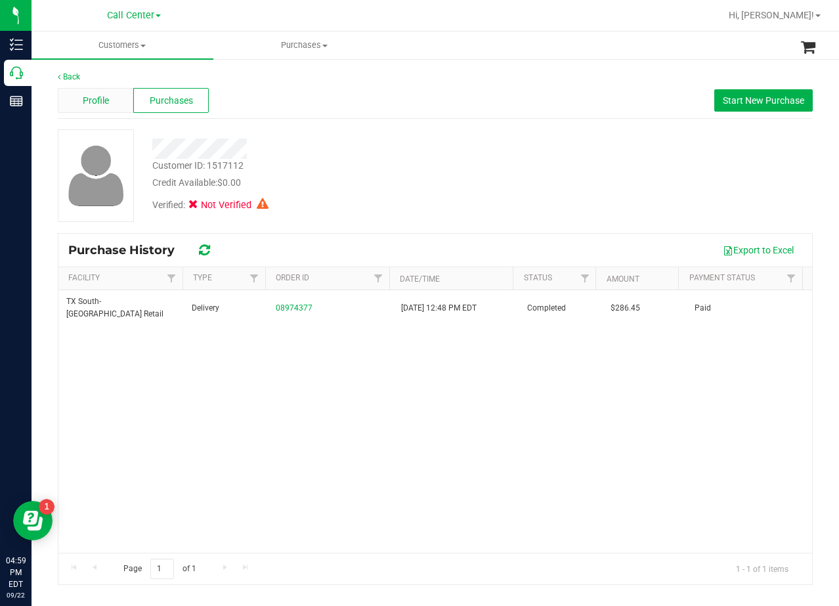
click at [109, 106] on div "Profile" at bounding box center [96, 100] width 76 height 25
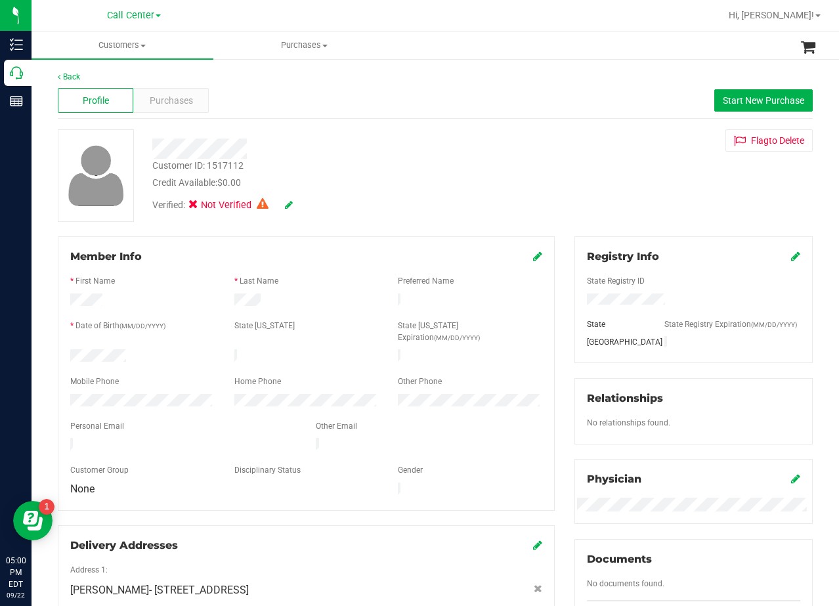
click at [456, 151] on div at bounding box center [335, 149] width 387 height 20
click at [573, 166] on div "Customer ID: 1517112 Credit Available: $0.00 Verified: Not Verified Flag to Del…" at bounding box center [435, 175] width 775 height 93
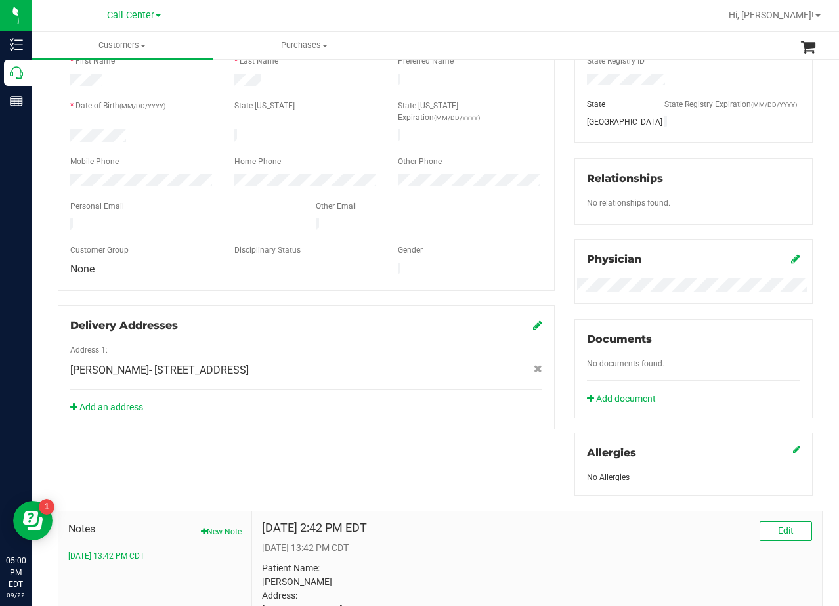
scroll to position [197, 0]
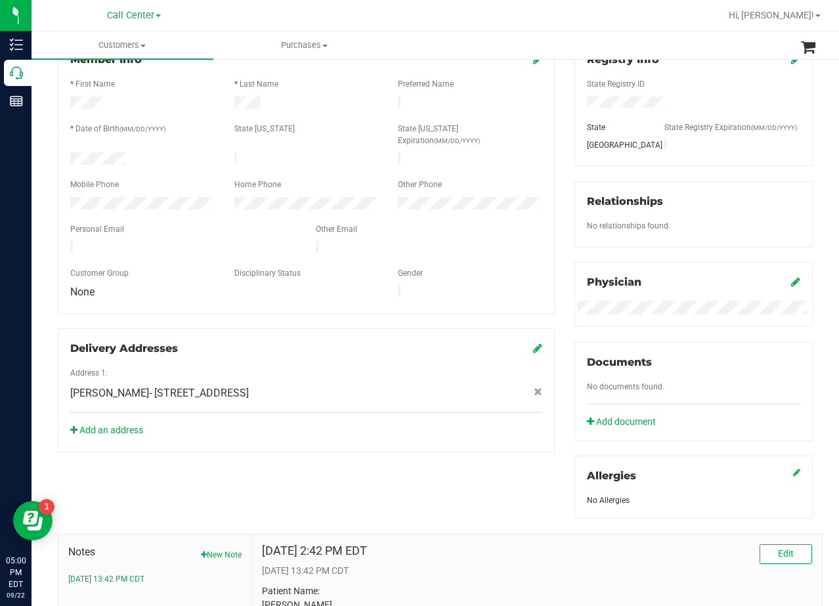
click at [554, 212] on div "Member Info * First Name * Last Name Preferred Name * Date of Birth (MM/DD/YYYY…" at bounding box center [306, 245] width 517 height 413
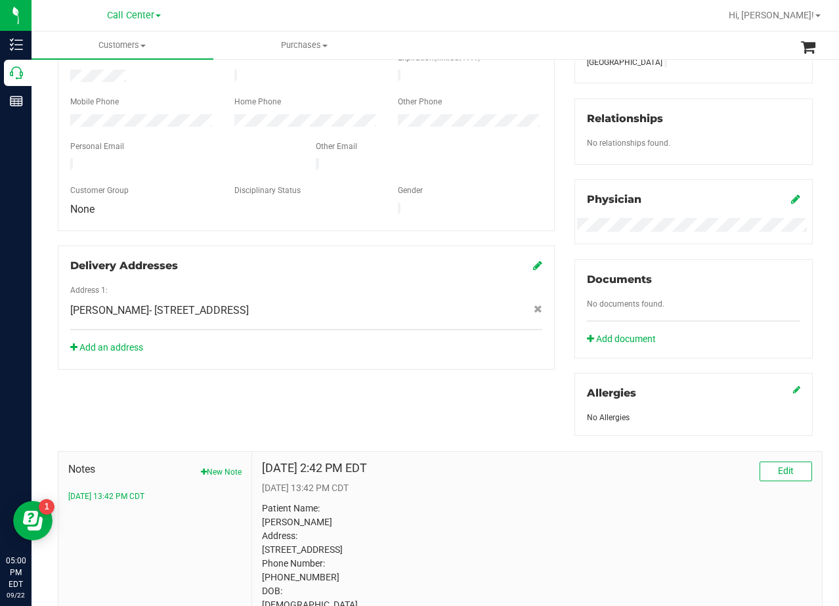
scroll to position [248, 0]
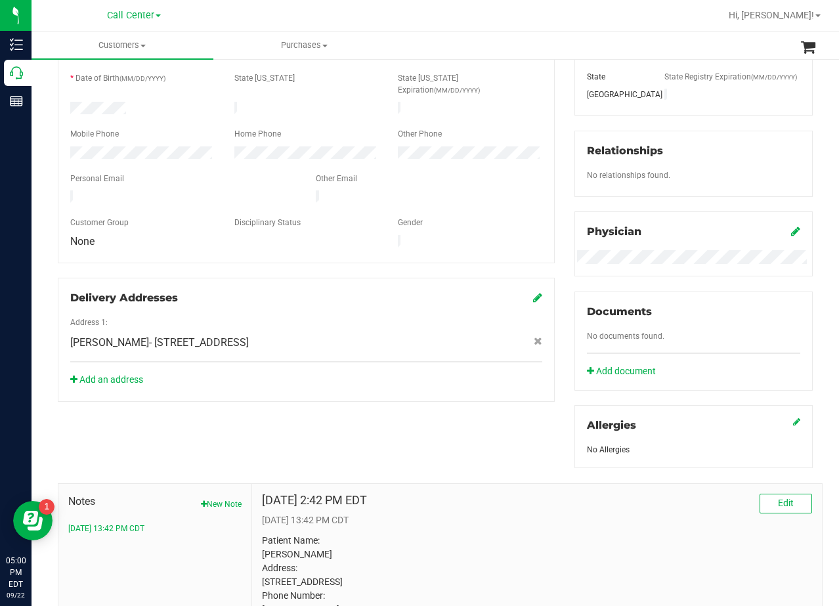
click at [551, 198] on div "Member Info * First Name * Last Name Preferred Name * Date of Birth (MM/DD/YYYY…" at bounding box center [306, 195] width 517 height 413
click at [791, 229] on icon at bounding box center [795, 231] width 9 height 11
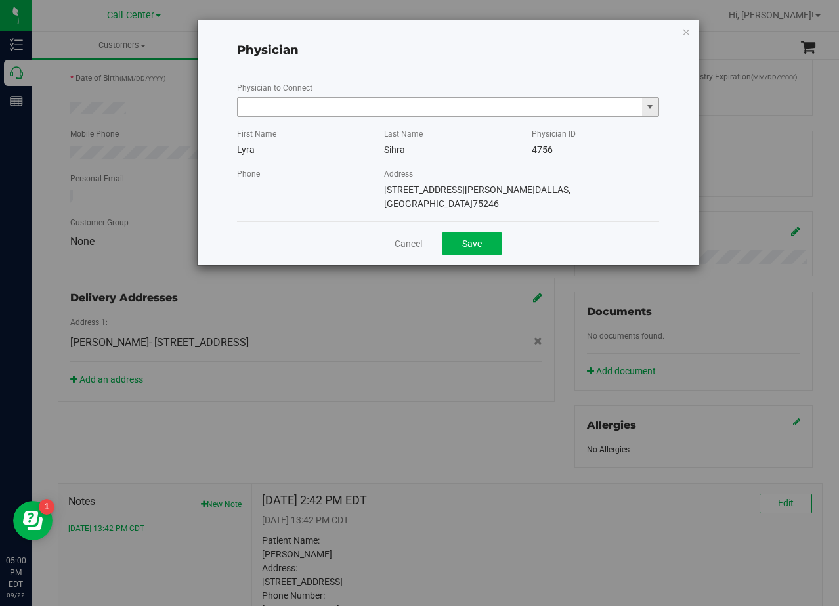
click at [376, 104] on input "text" at bounding box center [440, 107] width 404 height 18
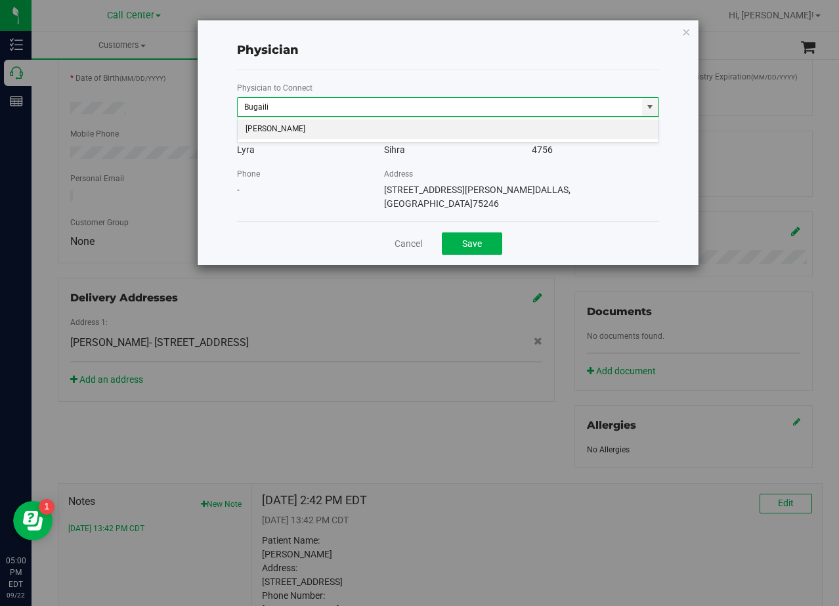
click at [368, 127] on li "[PERSON_NAME]" at bounding box center [448, 129] width 421 height 20
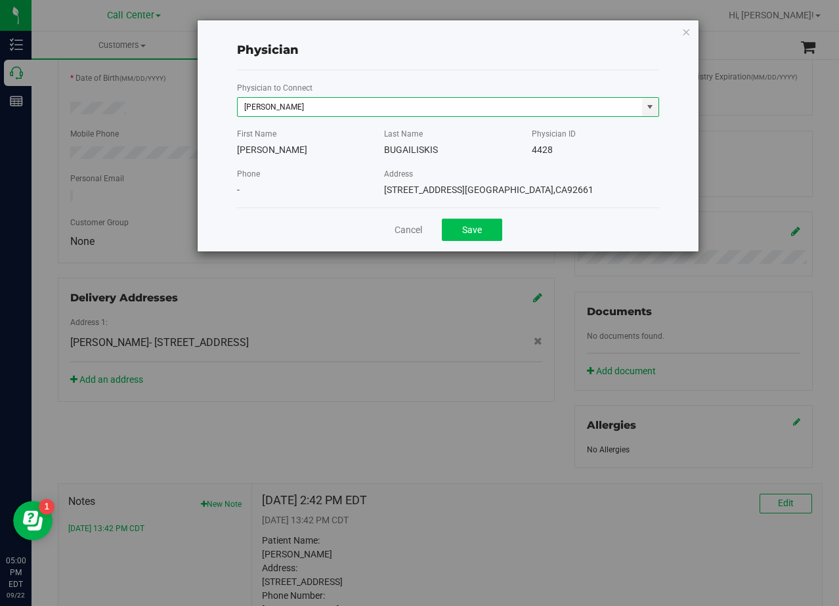
type input "[PERSON_NAME]"
click at [442, 238] on button "Save" at bounding box center [472, 230] width 60 height 22
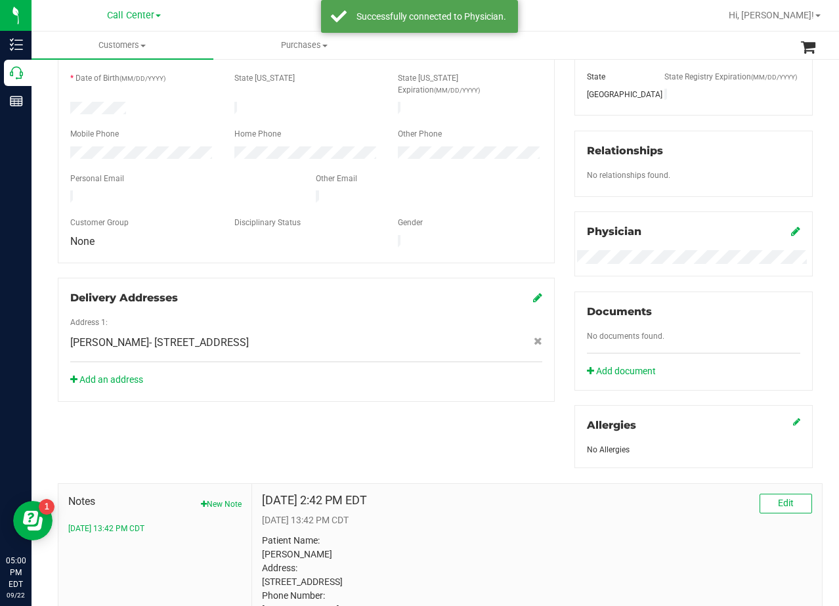
click at [565, 162] on div "Registry Info State Registry ID State State Registry Expiration (MM/DD/YYYY) TX…" at bounding box center [694, 228] width 258 height 479
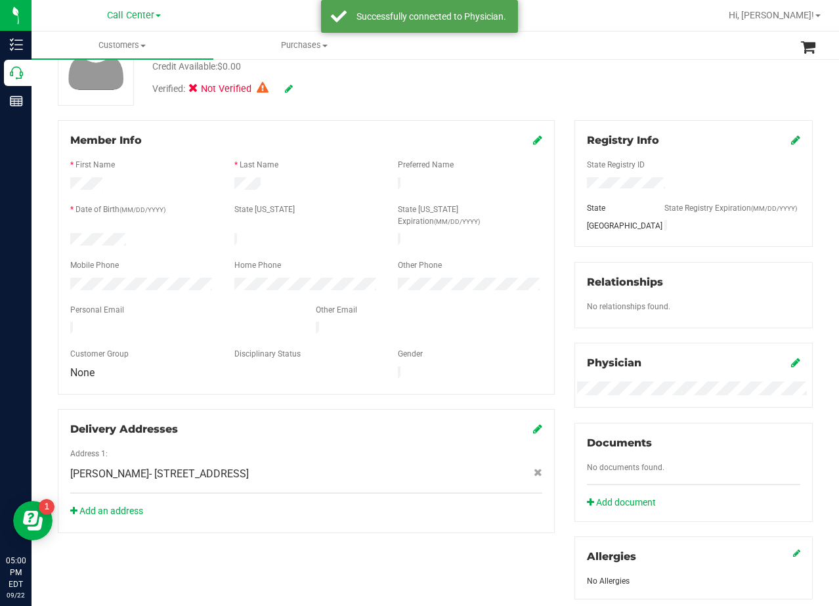
click at [557, 159] on div "Member Info * First Name * Last Name Preferred Name * Date of Birth (MM/DD/YYYY…" at bounding box center [306, 326] width 517 height 413
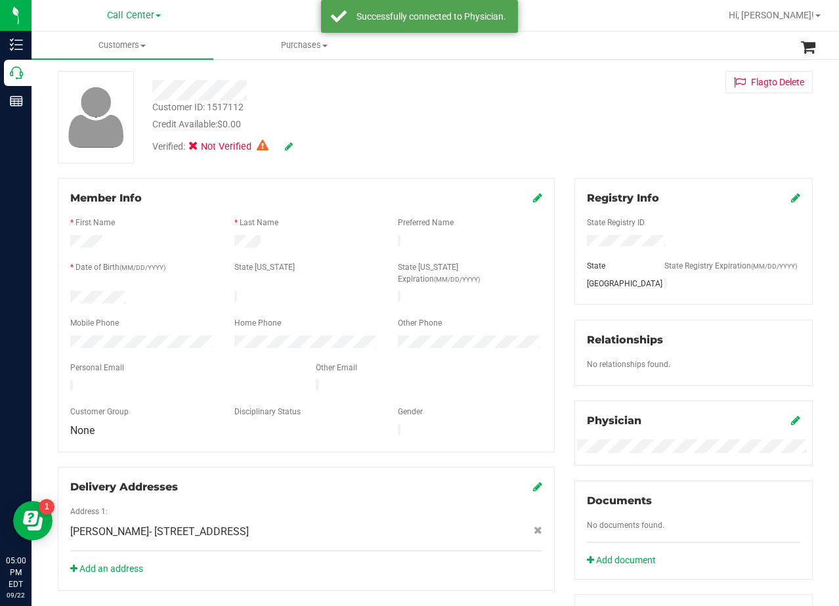
scroll to position [0, 0]
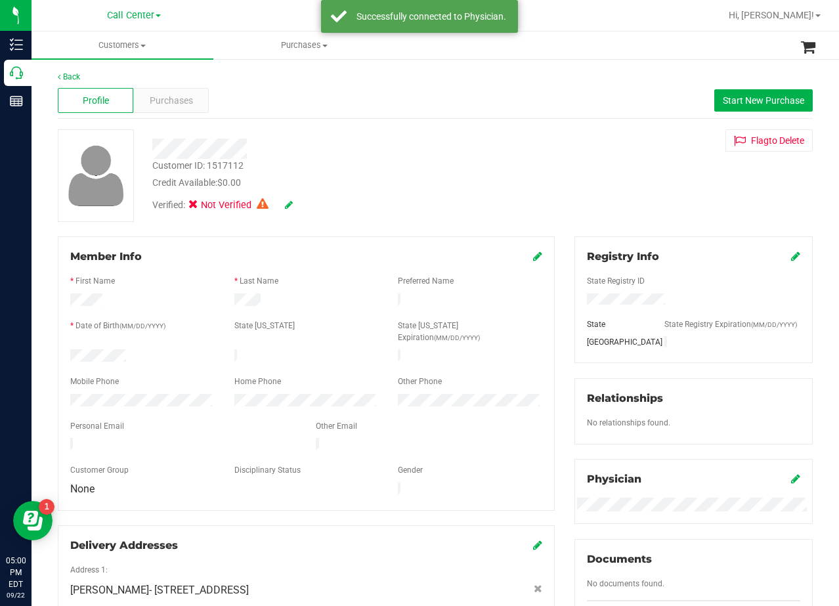
click at [554, 163] on div "Customer ID: 1517112 Credit Available: $0.00 Verified: Not Verified Flag to Del…" at bounding box center [435, 175] width 775 height 93
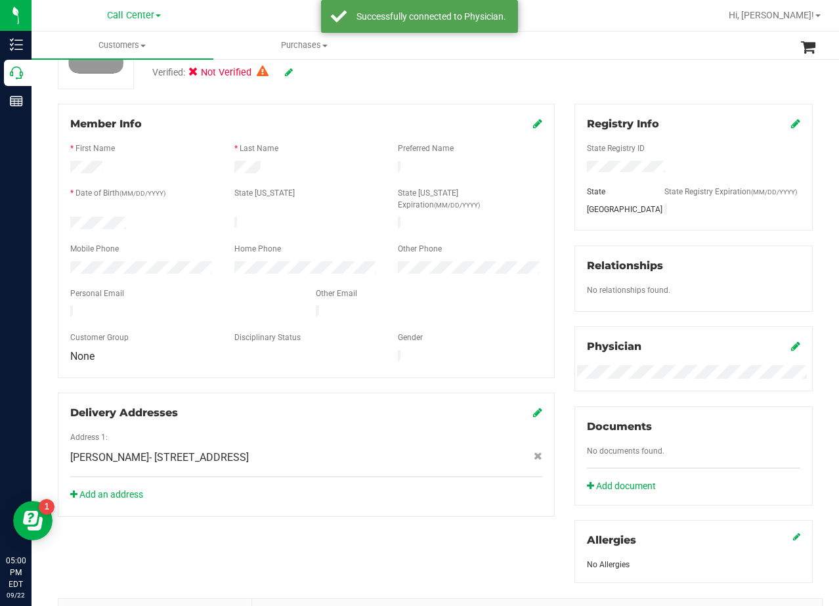
scroll to position [379, 0]
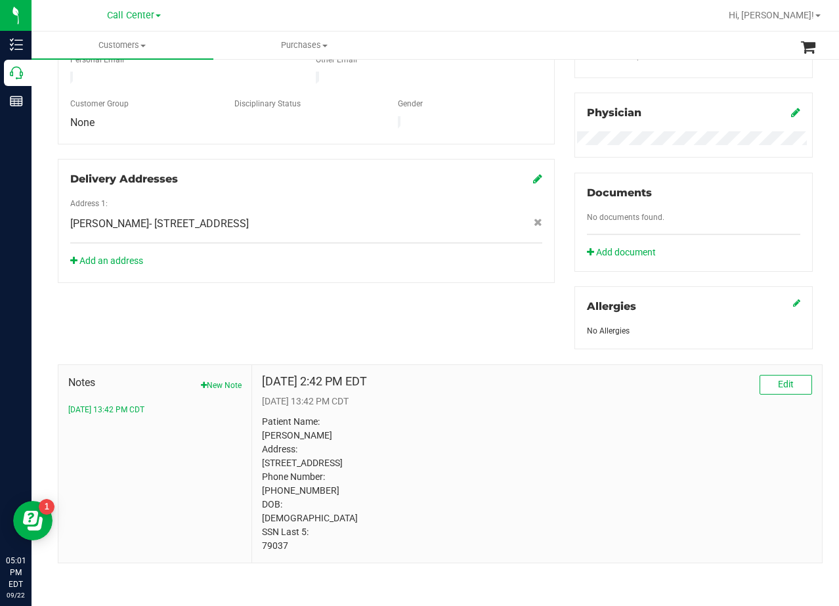
click at [486, 281] on div "Member Info * First Name * Last Name Preferred Name * Date of Birth (MM/DD/YYYY…" at bounding box center [435, 216] width 775 height 693
click at [225, 380] on button "New Note" at bounding box center [221, 386] width 41 height 12
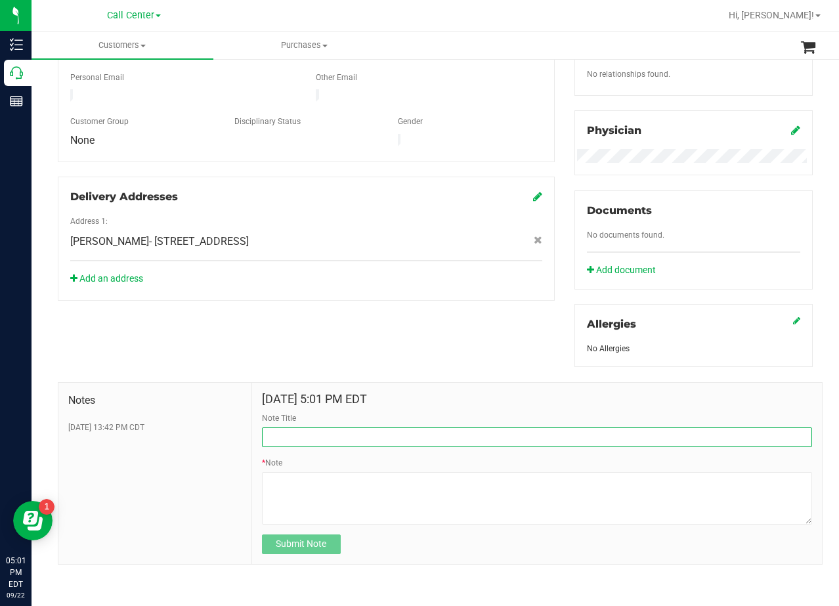
click at [324, 429] on input "Note Title" at bounding box center [537, 437] width 550 height 20
type input "[PERSON_NAME]"
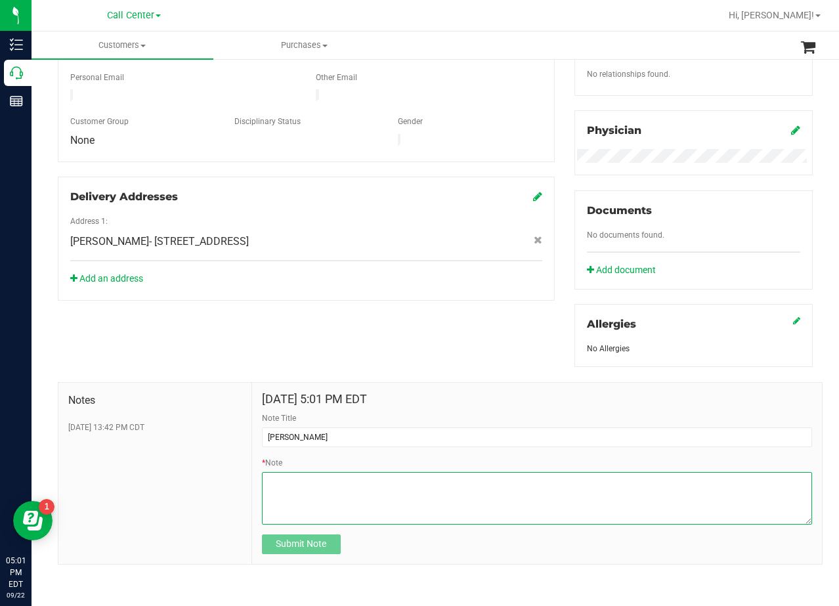
click at [553, 517] on textarea "* Note" at bounding box center [537, 498] width 550 height 53
paste textarea "Patient Name: marzia volpe Address: 7650 trailside estates blvd austin, TX, 787…"
type textarea "Patient Name: marzia volpe Address: 7650 trailside estates blvd austin, TX, 787…"
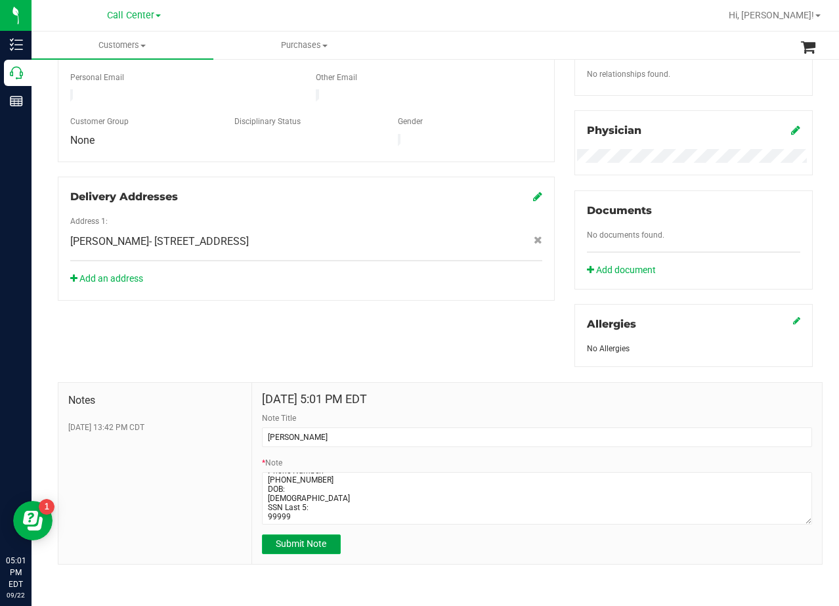
click at [282, 547] on span "Submit Note" at bounding box center [301, 543] width 51 height 11
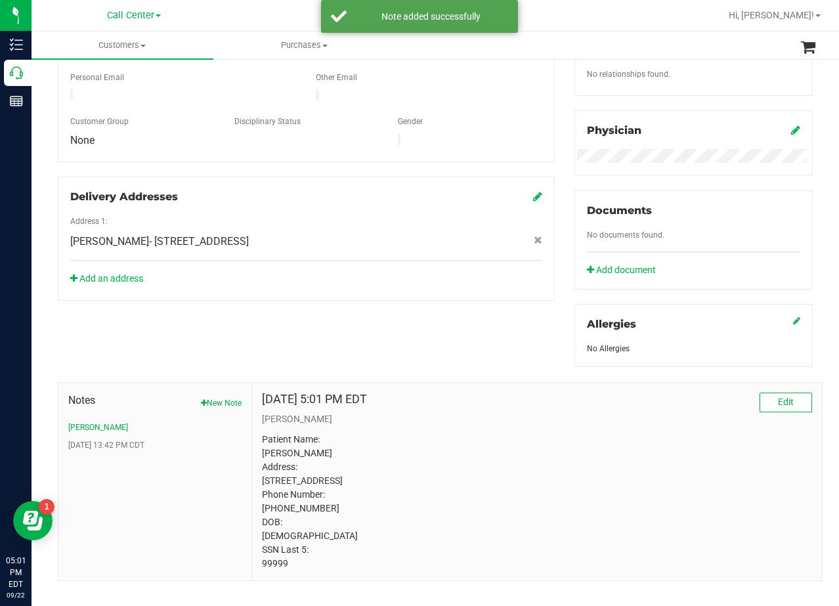
click at [424, 299] on div "Member Info * First Name * Last Name Preferred Name * Date of Birth (MM/DD/YYYY…" at bounding box center [435, 234] width 775 height 693
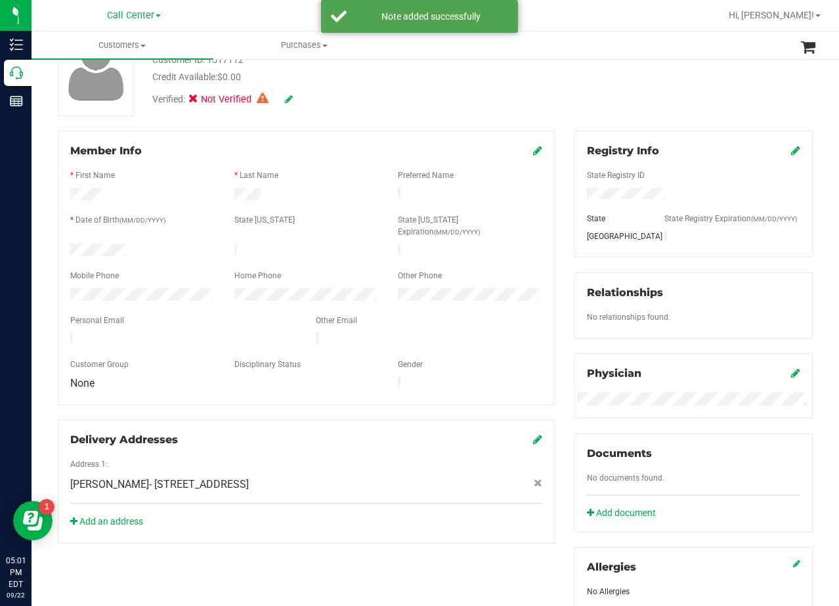
scroll to position [0, 0]
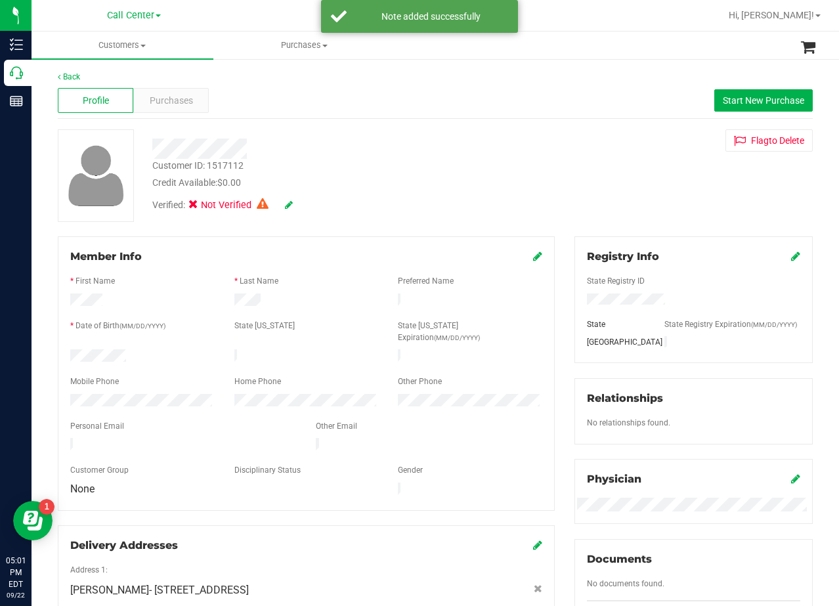
click at [443, 190] on div "Verified: Not Verified" at bounding box center [335, 204] width 387 height 29
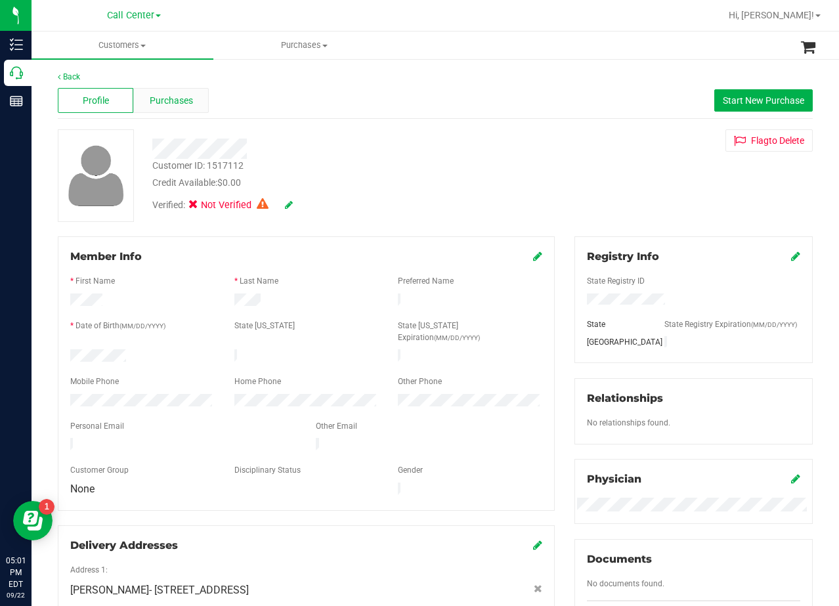
click at [140, 96] on div "Purchases" at bounding box center [171, 100] width 76 height 25
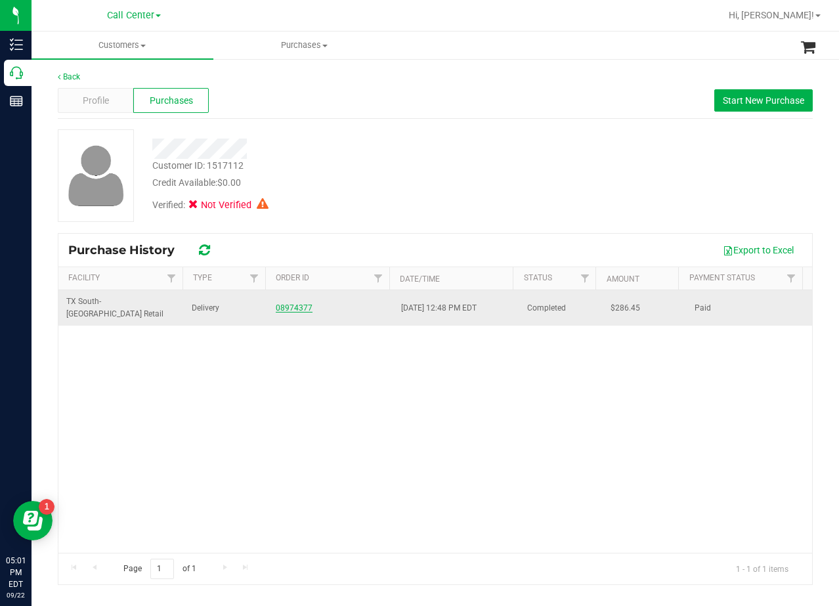
click at [291, 303] on link "08974377" at bounding box center [294, 307] width 37 height 9
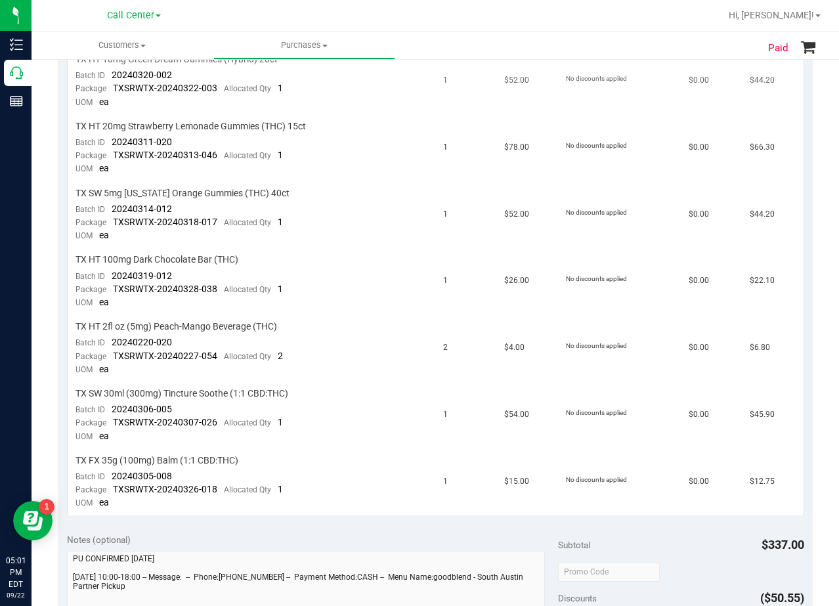
scroll to position [460, 0]
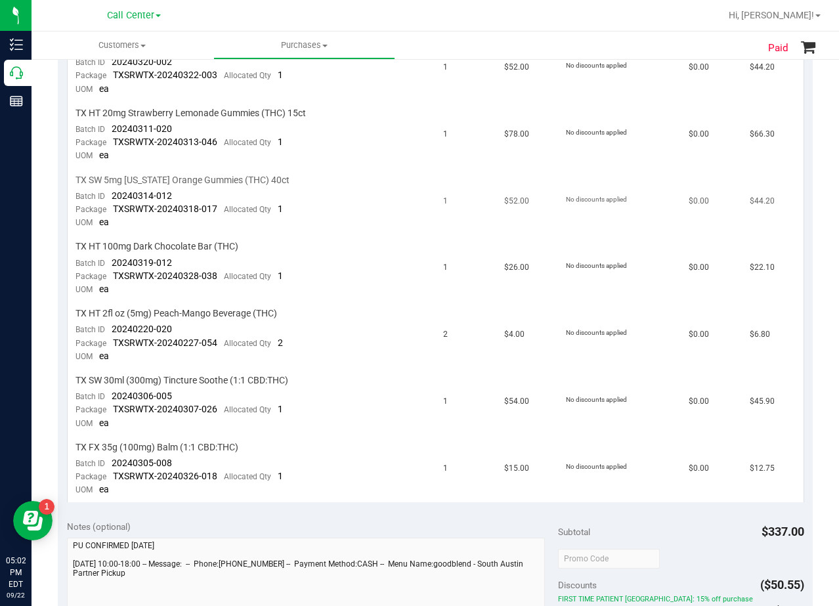
drag, startPoint x: 492, startPoint y: 218, endPoint x: 481, endPoint y: 226, distance: 14.2
click at [496, 218] on td "$52.00" at bounding box center [526, 202] width 61 height 67
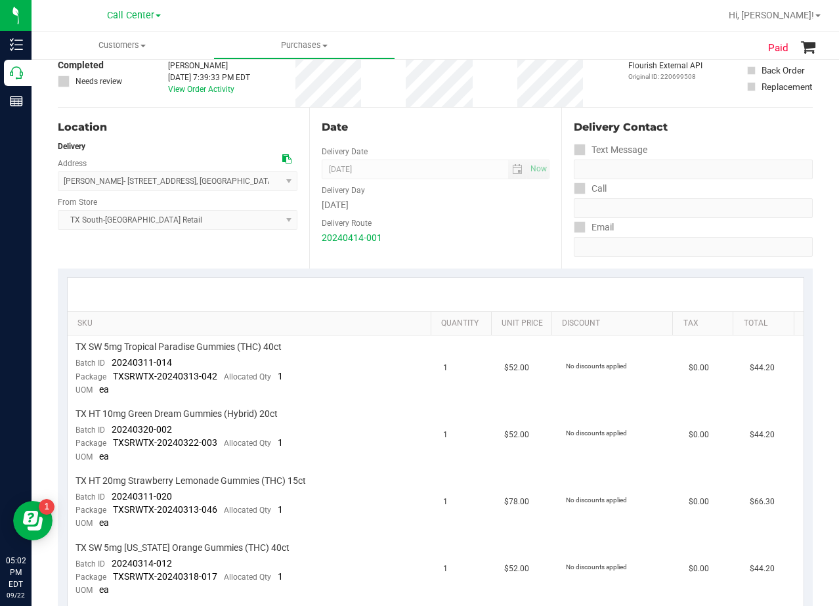
scroll to position [66, 0]
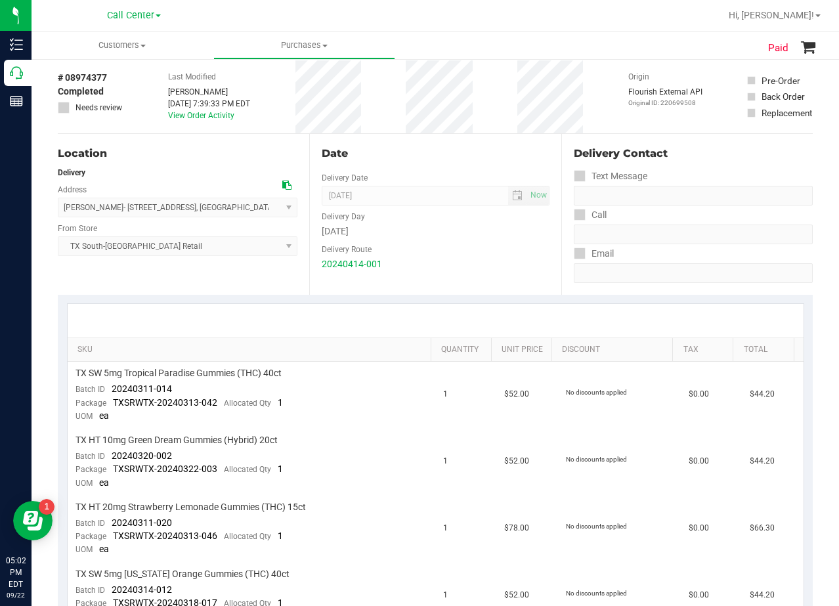
click at [467, 238] on div "Delivery Route" at bounding box center [435, 247] width 227 height 19
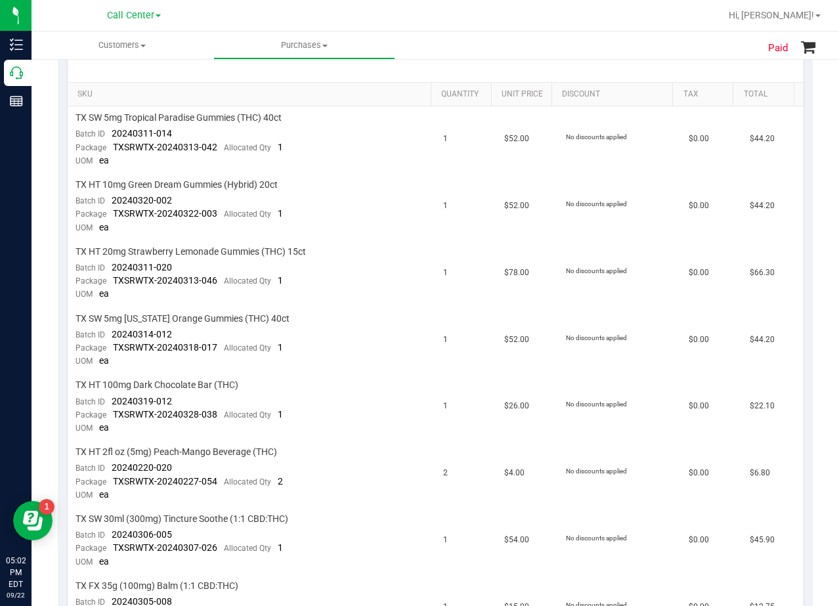
scroll to position [328, 0]
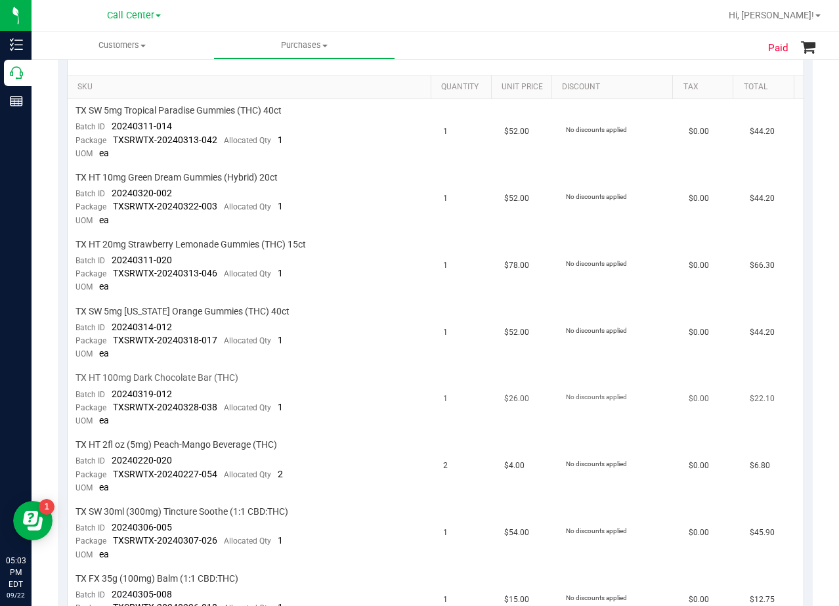
click at [467, 420] on td "1" at bounding box center [465, 399] width 61 height 67
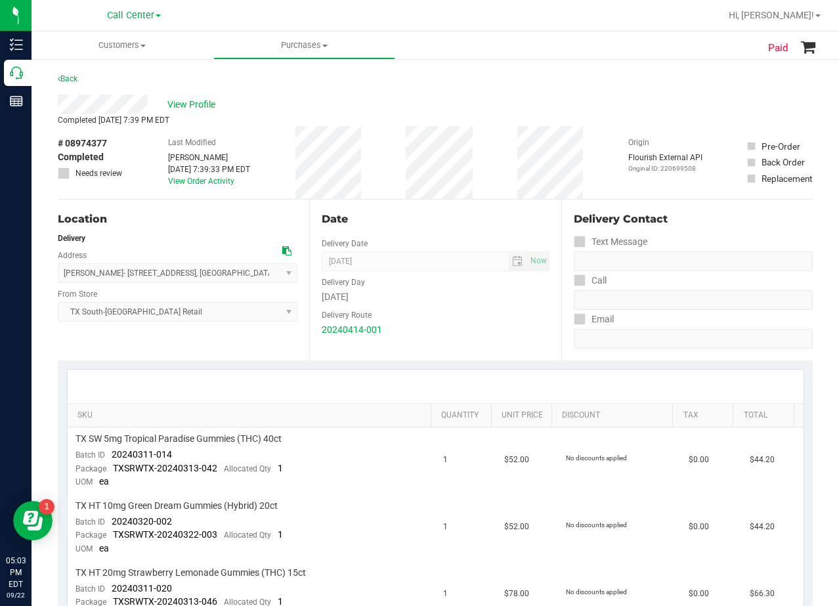
click at [200, 93] on div "Back" at bounding box center [435, 83] width 755 height 24
click at [202, 102] on span "View Profile" at bounding box center [193, 105] width 53 height 14
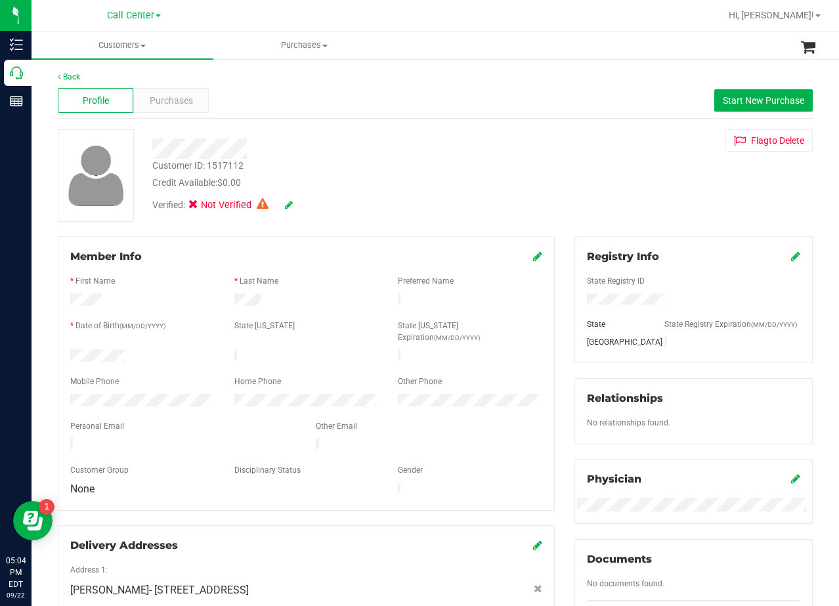
click at [491, 177] on div "Credit Available: $0.00" at bounding box center [336, 183] width 368 height 14
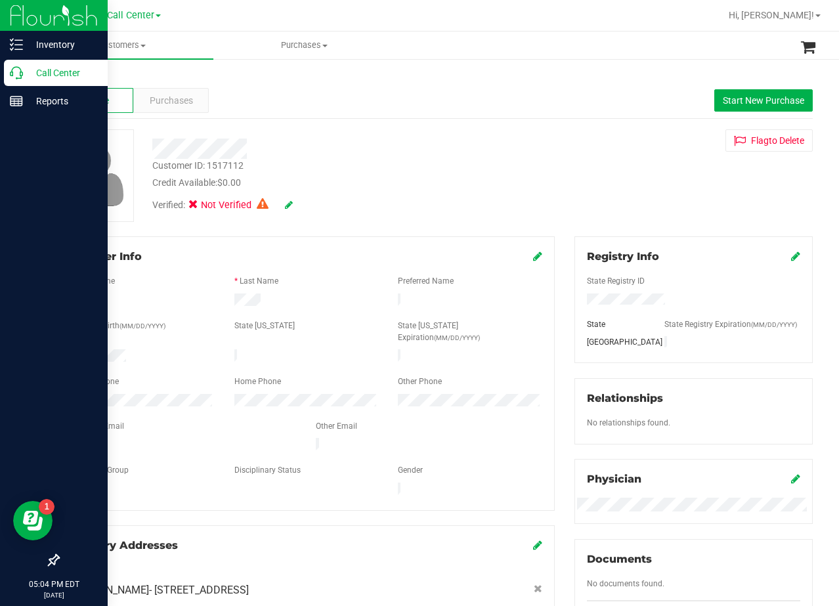
click at [19, 76] on icon at bounding box center [16, 72] width 13 height 13
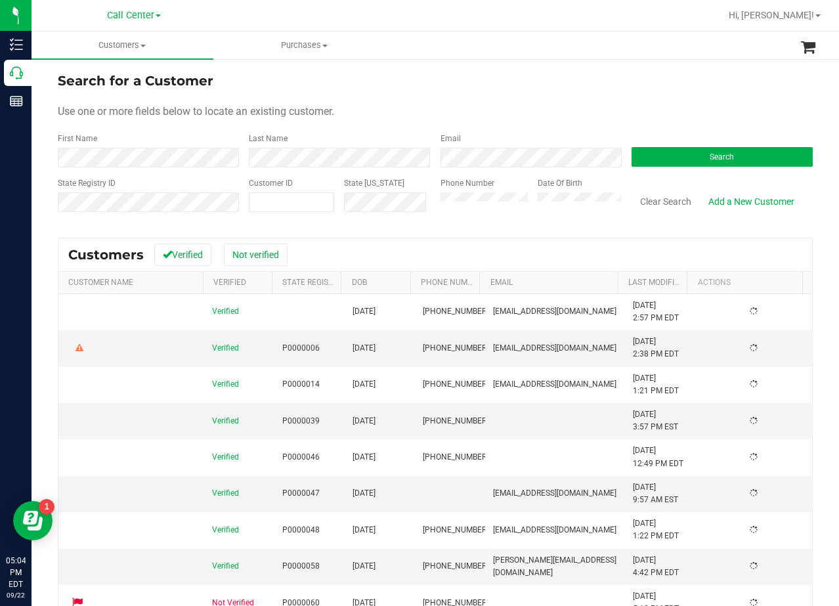
click at [148, 153] on div "First Name" at bounding box center [148, 150] width 181 height 35
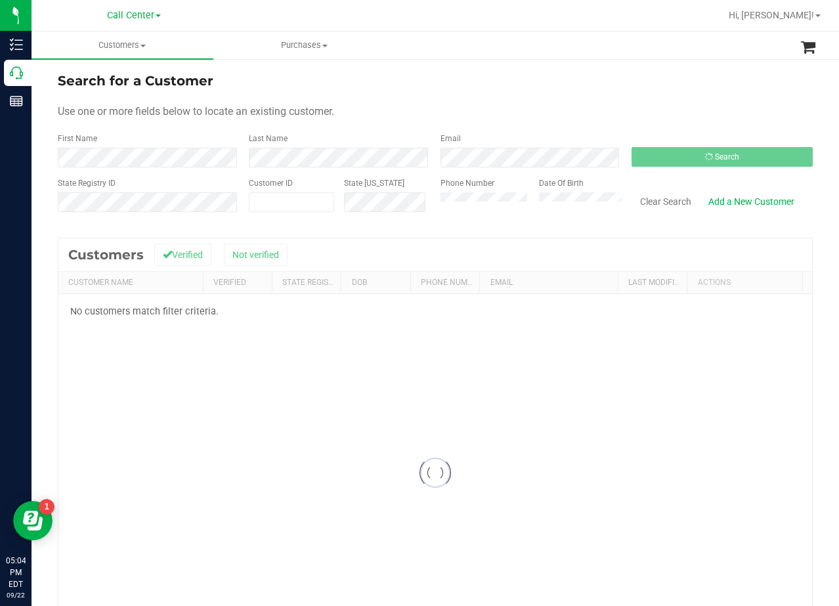
click at [493, 83] on div "Search for a Customer" at bounding box center [435, 81] width 755 height 20
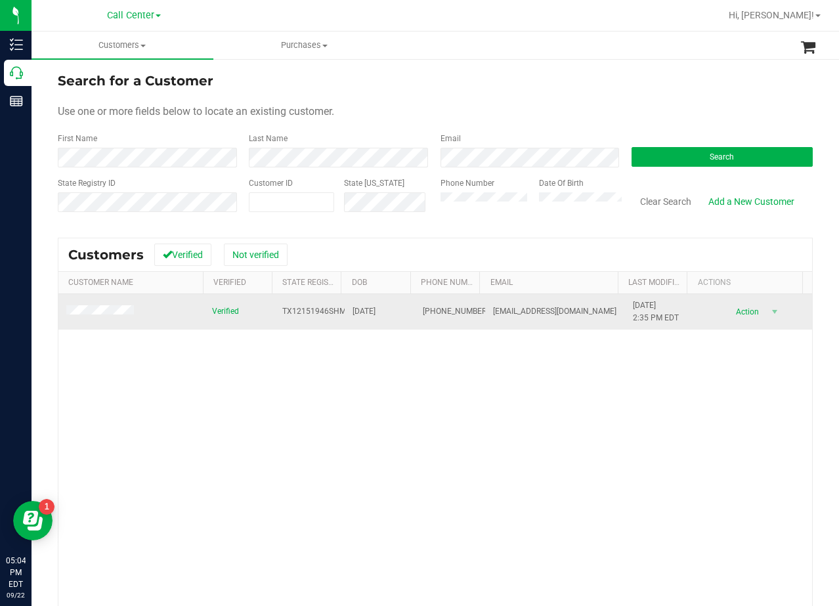
click at [94, 306] on span at bounding box center [102, 311] width 72 height 13
click at [136, 318] on td at bounding box center [131, 311] width 146 height 35
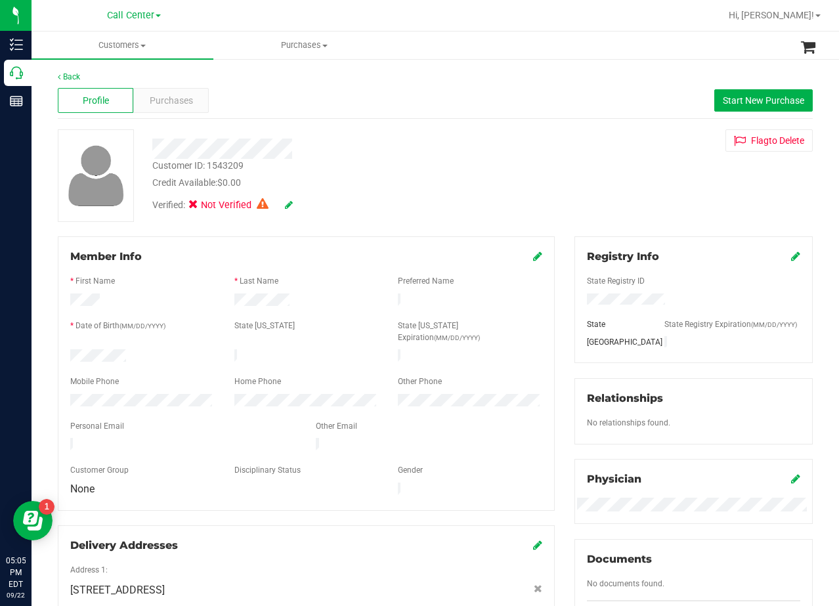
click at [587, 167] on div "Customer ID: 1543209 Credit Available: $0.00 Verified: Not Verified Flag to Del…" at bounding box center [435, 175] width 775 height 93
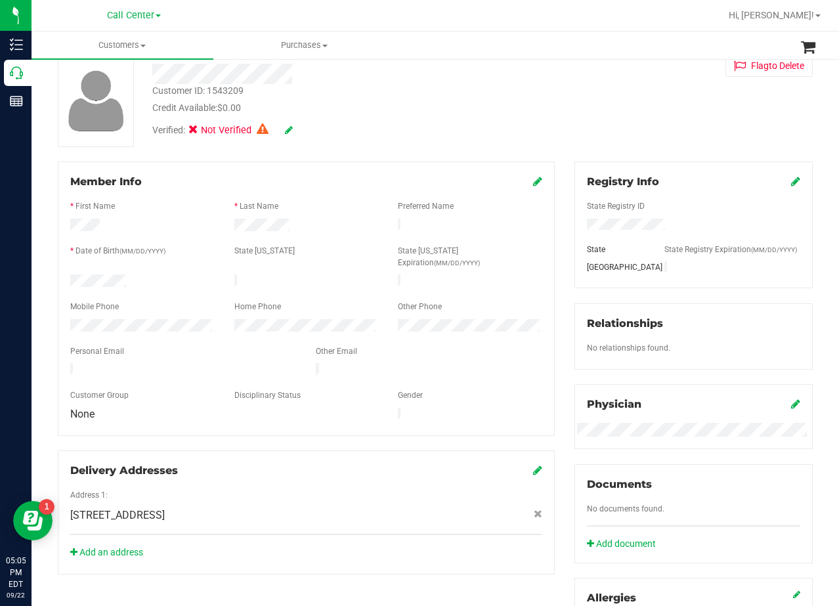
scroll to position [434, 0]
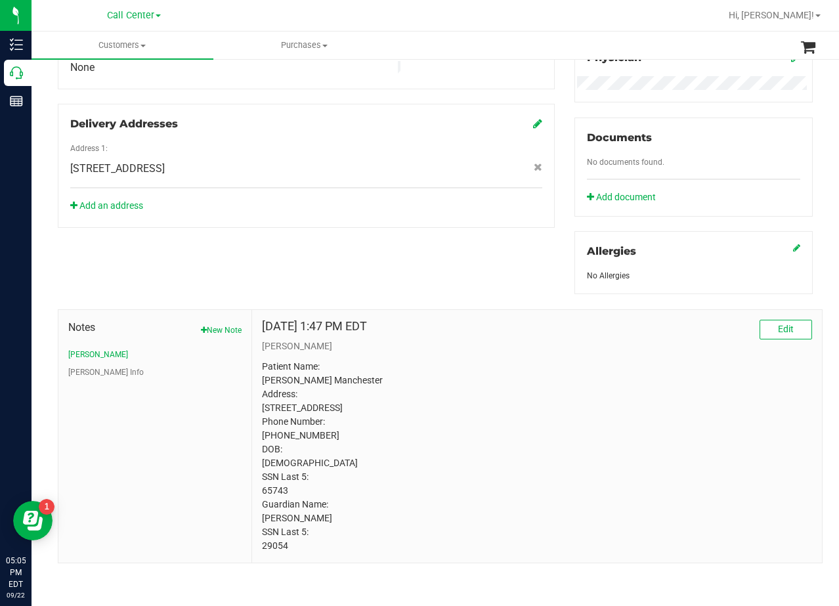
click at [565, 237] on div "Registry Info State Registry ID State State Registry Expiration (MM/DD/YYYY) TX…" at bounding box center [694, 54] width 258 height 479
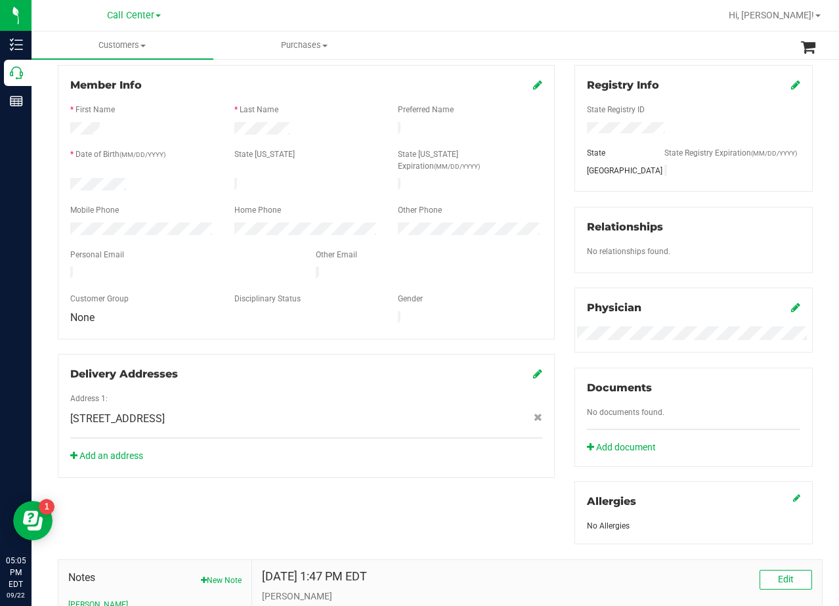
click at [565, 237] on div "Registry Info State Registry ID State State Registry Expiration (MM/DD/YYYY) TX…" at bounding box center [694, 304] width 258 height 479
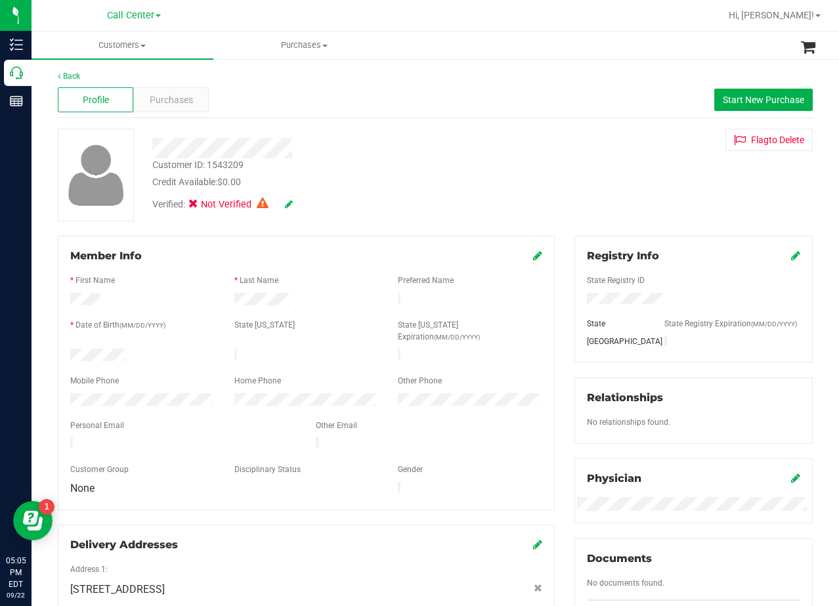
scroll to position [0, 0]
click at [565, 237] on div "Registry Info State Registry ID State State Registry Expiration (MM/DD/YYYY) TX…" at bounding box center [694, 475] width 258 height 479
click at [163, 112] on div "Purchases" at bounding box center [171, 100] width 76 height 25
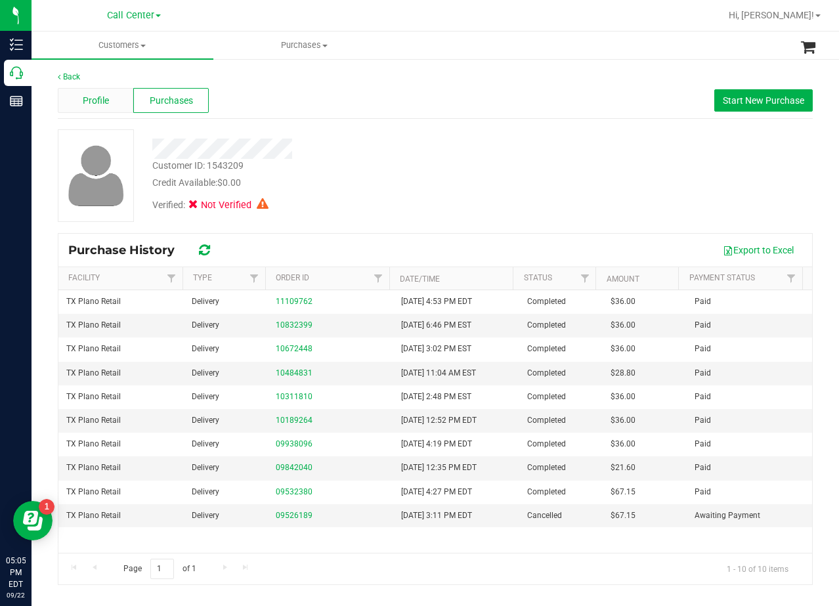
click at [112, 106] on div "Profile" at bounding box center [96, 100] width 76 height 25
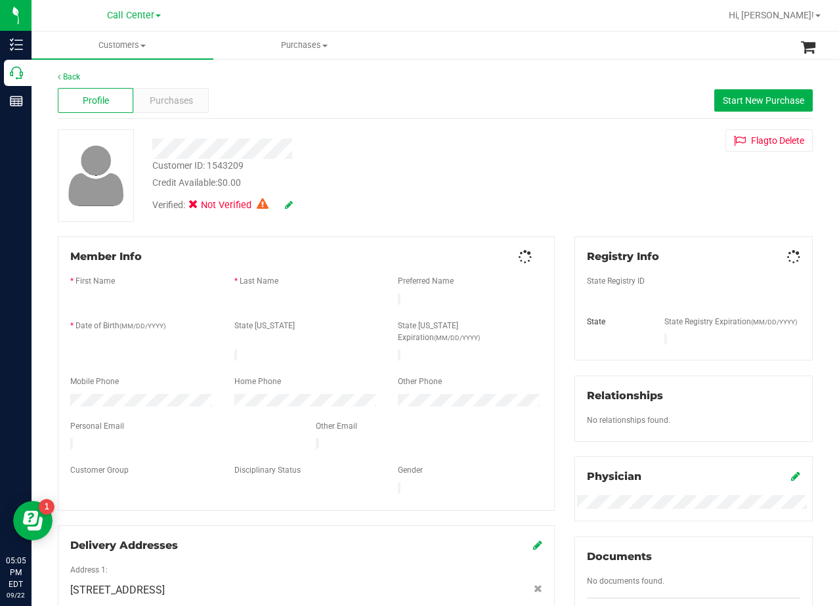
click at [439, 176] on div "Credit Available: $0.00" at bounding box center [336, 183] width 368 height 14
drag, startPoint x: 445, startPoint y: 180, endPoint x: 772, endPoint y: 76, distance: 343.0
click at [449, 177] on div "Credit Available: $0.00" at bounding box center [336, 183] width 368 height 14
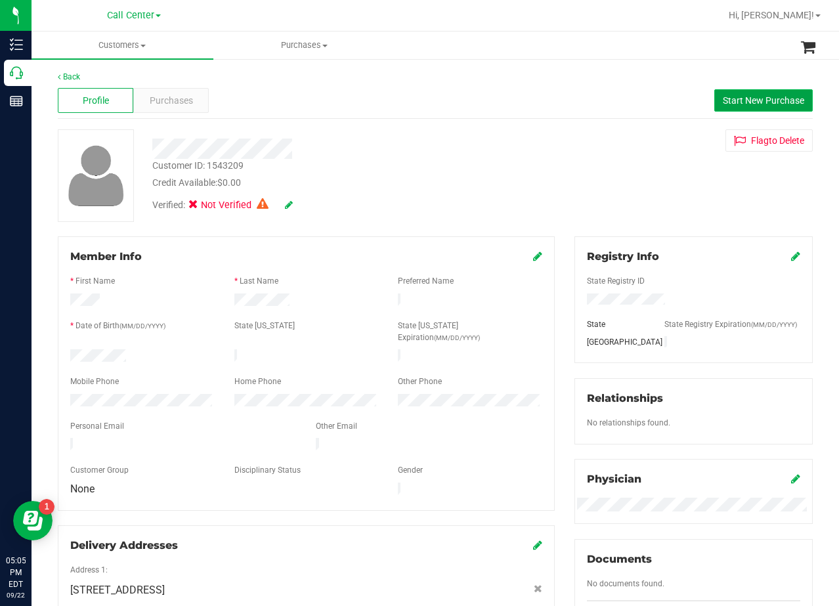
click at [766, 98] on span "Start New Purchase" at bounding box center [763, 100] width 81 height 11
click at [437, 97] on div "Profile Purchases Start New Purchase" at bounding box center [435, 101] width 755 height 36
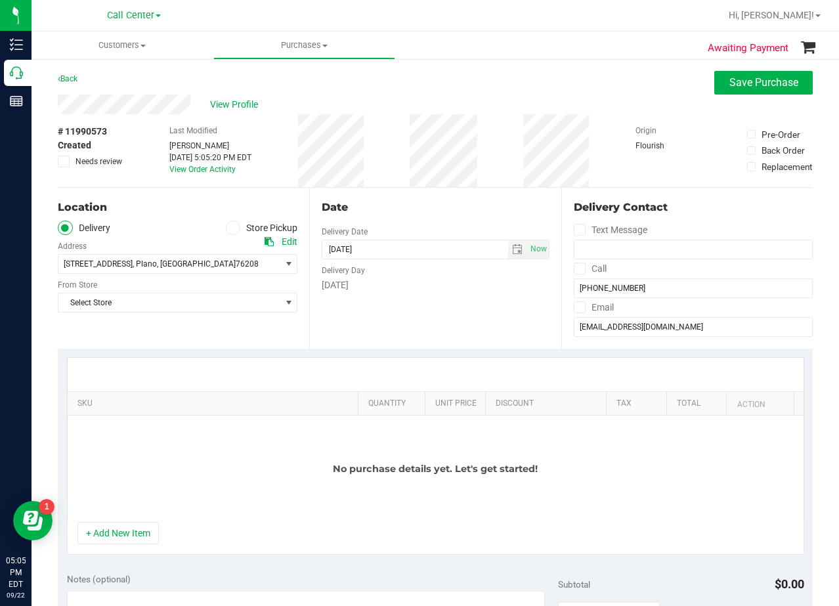
click at [493, 108] on div "View Profile" at bounding box center [435, 105] width 755 height 20
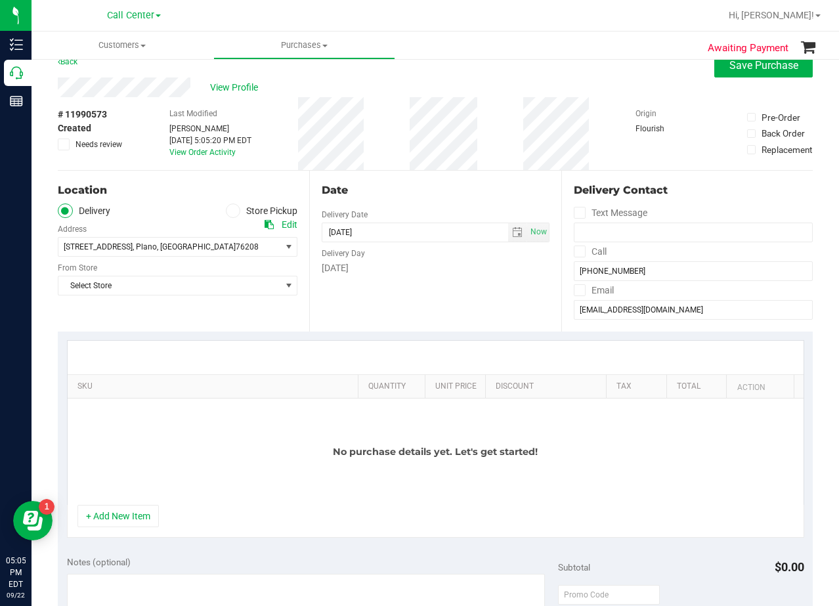
scroll to position [66, 0]
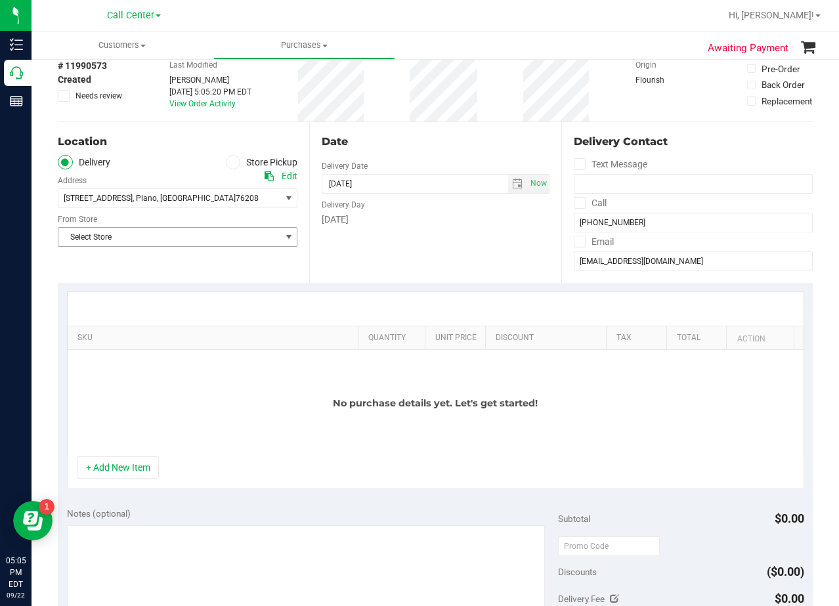
click at [209, 240] on span "Select Store" at bounding box center [169, 237] width 222 height 18
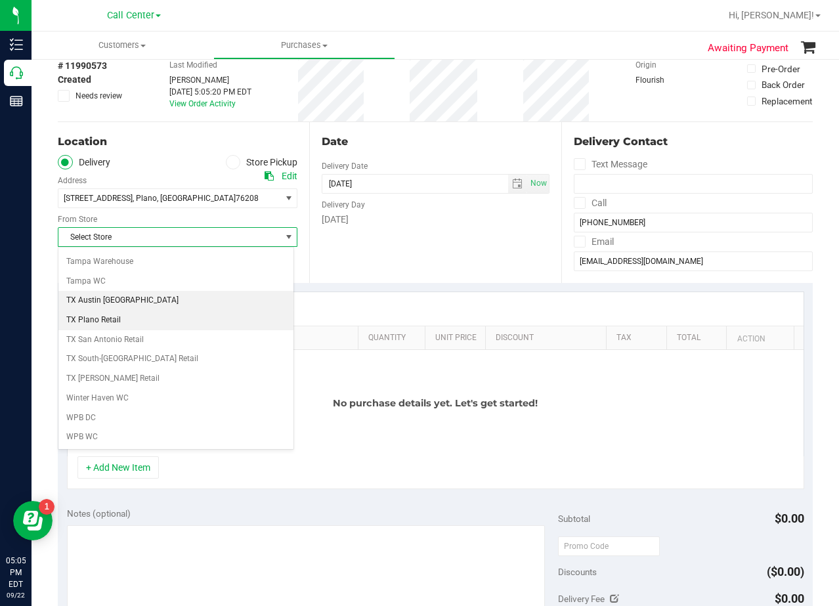
scroll to position [460, 0]
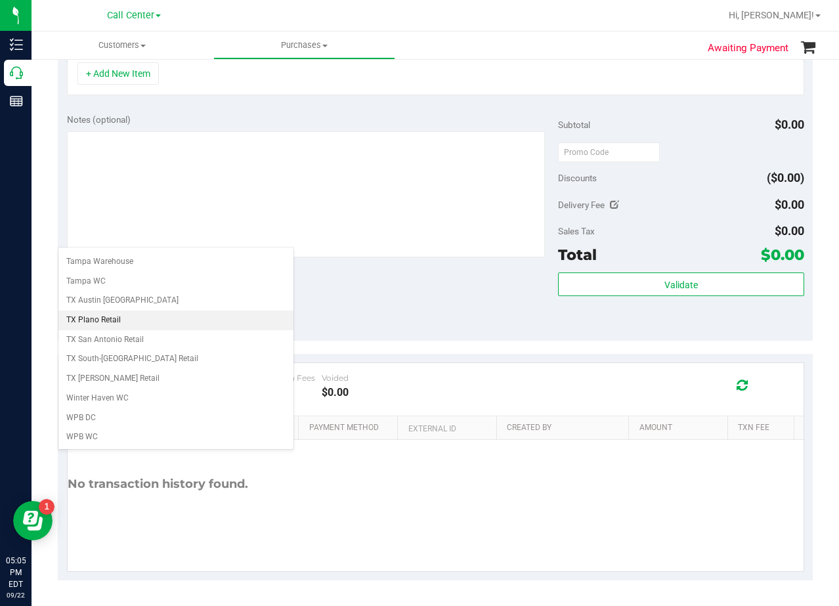
click at [118, 320] on li "TX Plano Retail" at bounding box center [175, 321] width 235 height 20
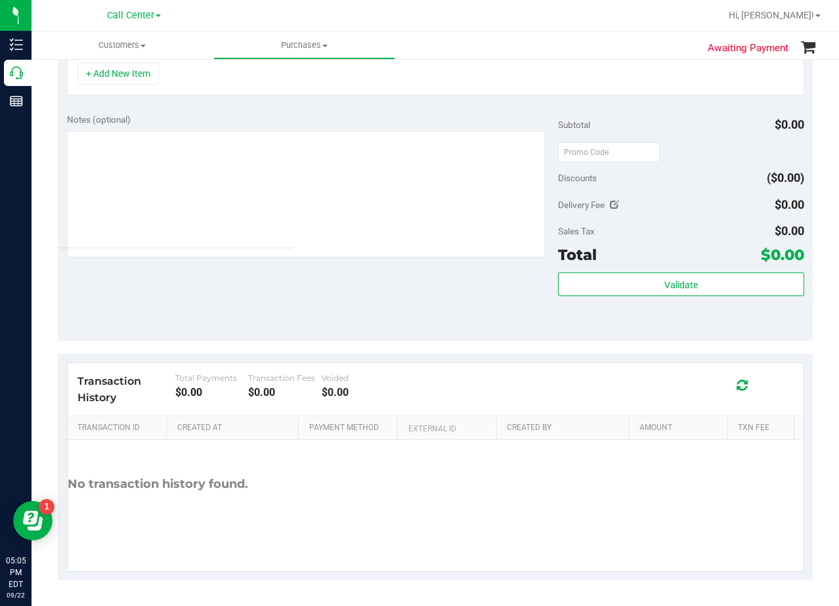
click at [265, 270] on div "Notes (optional) Subtotal $0.00 Discounts ($0.00) Delivery Fee $0.00 Sales Tax …" at bounding box center [435, 222] width 755 height 236
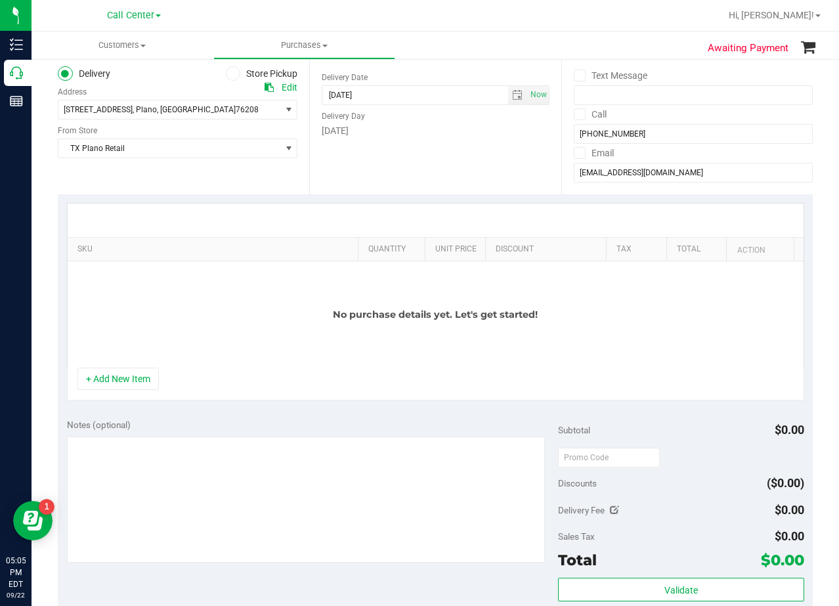
scroll to position [0, 0]
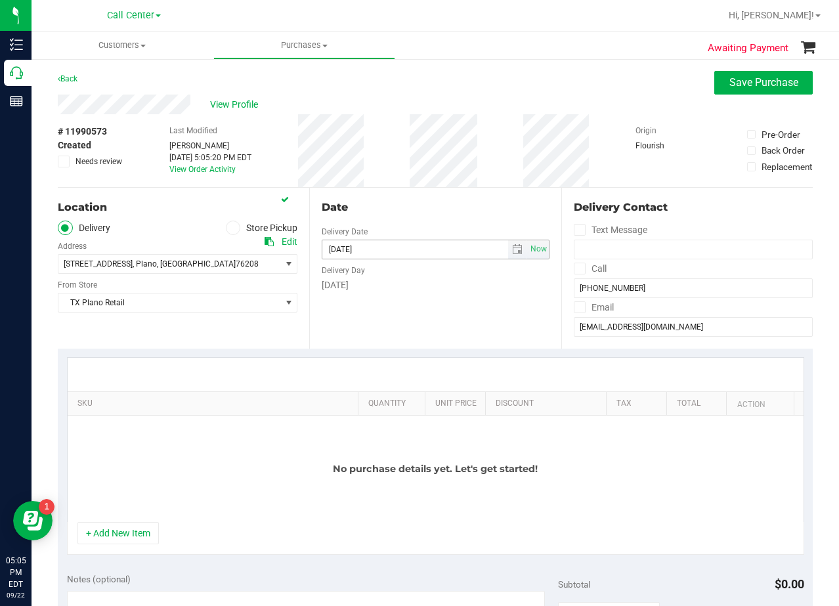
drag, startPoint x: 418, startPoint y: 204, endPoint x: 476, endPoint y: 248, distance: 72.2
click at [419, 204] on div "Date" at bounding box center [435, 208] width 227 height 16
click at [512, 249] on span "select" at bounding box center [517, 249] width 11 height 11
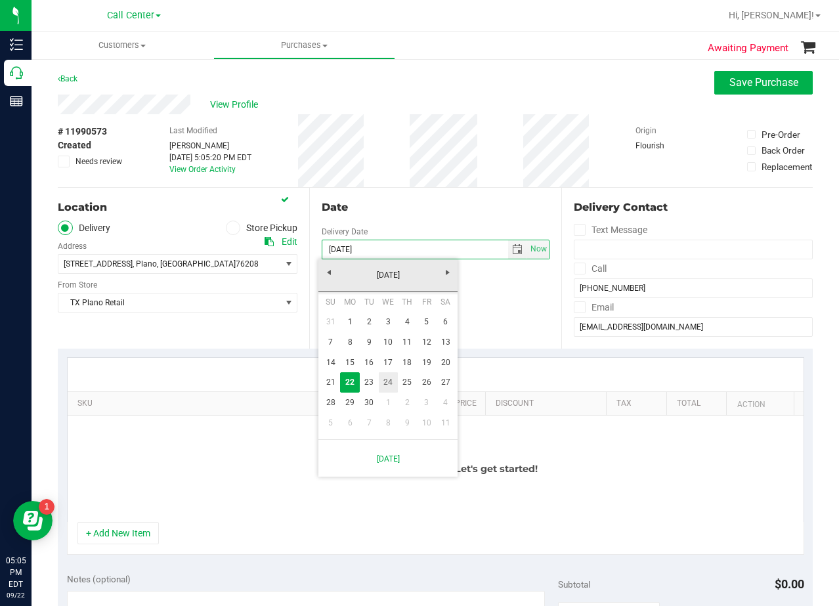
click at [376, 376] on link "23" at bounding box center [369, 382] width 19 height 20
type input "[DATE]"
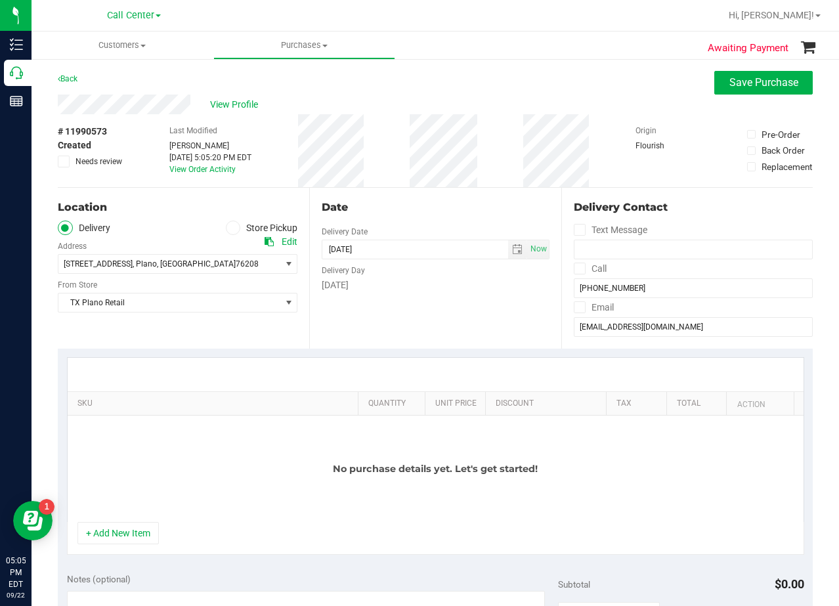
click at [382, 328] on div "Date Delivery Date 09/23/2025 Now 09/23/2025 05:05 PM Now Delivery Day Tuesday" at bounding box center [434, 268] width 251 height 161
click at [428, 188] on purchase-details "Back Save Purchase View Profile # 11990573 Created Needs review Last Modified A…" at bounding box center [435, 555] width 755 height 969
click at [432, 196] on div "Date Delivery Date 09/23/2025 Now 09/23/2025 05:05 PM Now Delivery Day Tuesday" at bounding box center [434, 268] width 251 height 161
click at [230, 102] on span "View Profile" at bounding box center [236, 105] width 53 height 14
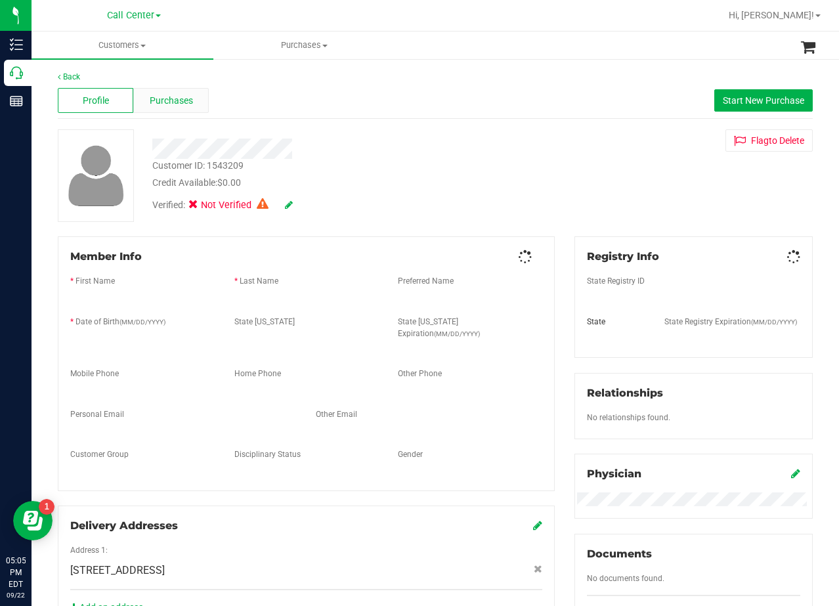
click at [183, 102] on span "Purchases" at bounding box center [171, 101] width 43 height 14
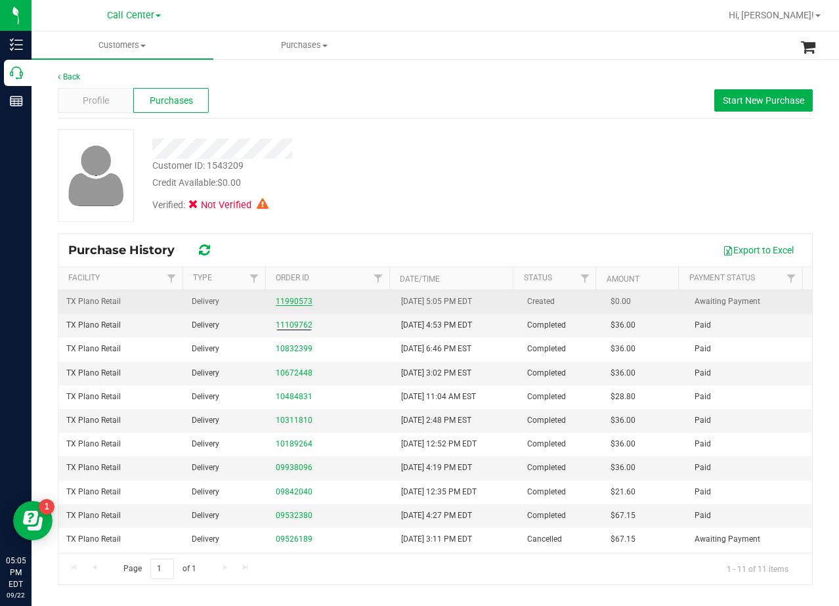
click at [292, 303] on link "11990573" at bounding box center [294, 301] width 37 height 9
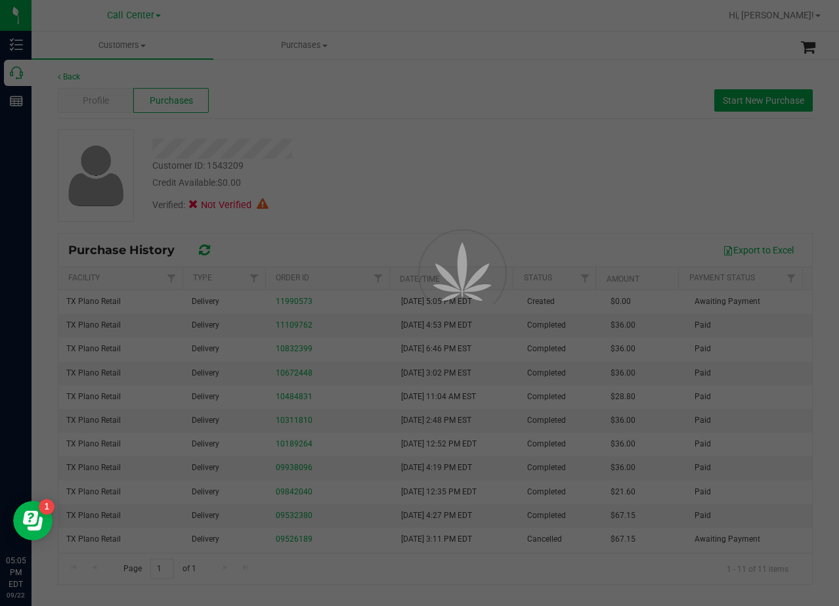
click at [368, 150] on div at bounding box center [419, 303] width 839 height 606
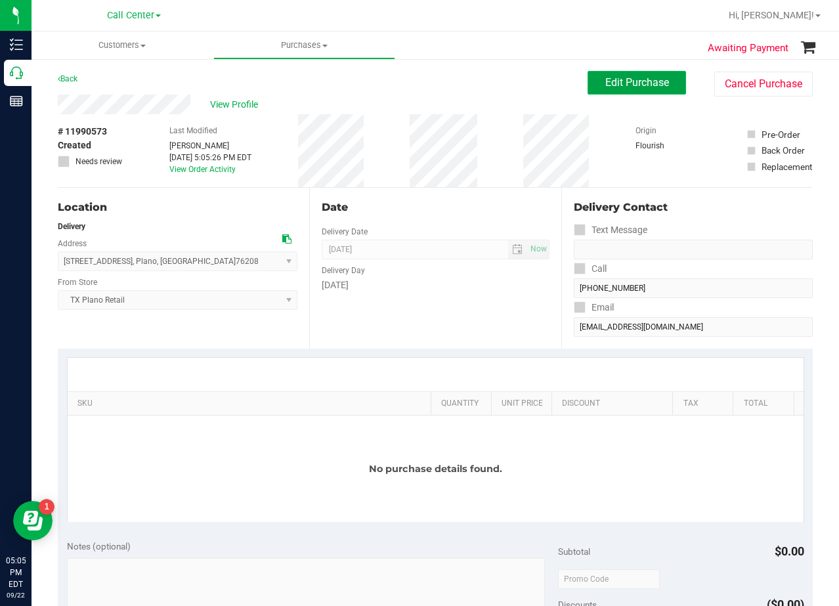
click at [605, 85] on span "Edit Purchase" at bounding box center [637, 82] width 64 height 12
click at [509, 107] on div "View Profile" at bounding box center [323, 105] width 530 height 20
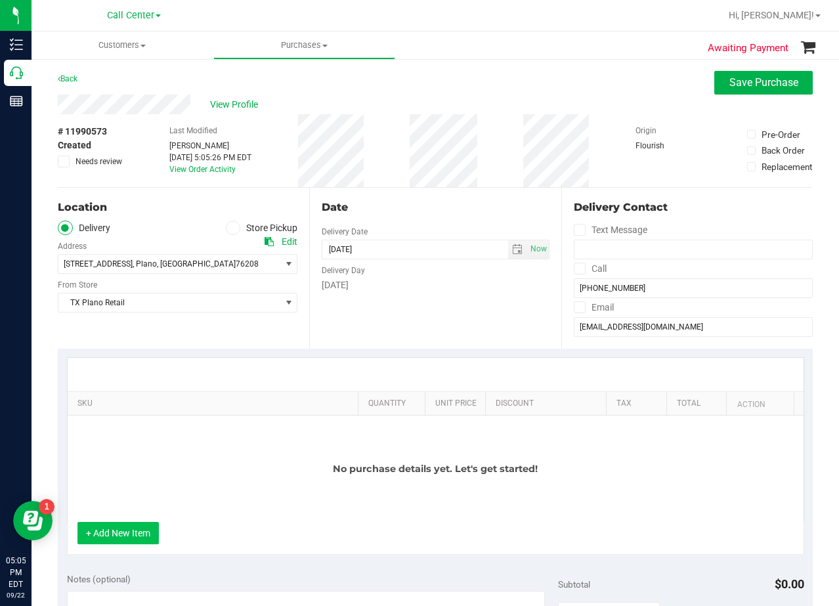
click at [140, 544] on button "+ Add New Item" at bounding box center [117, 533] width 81 height 22
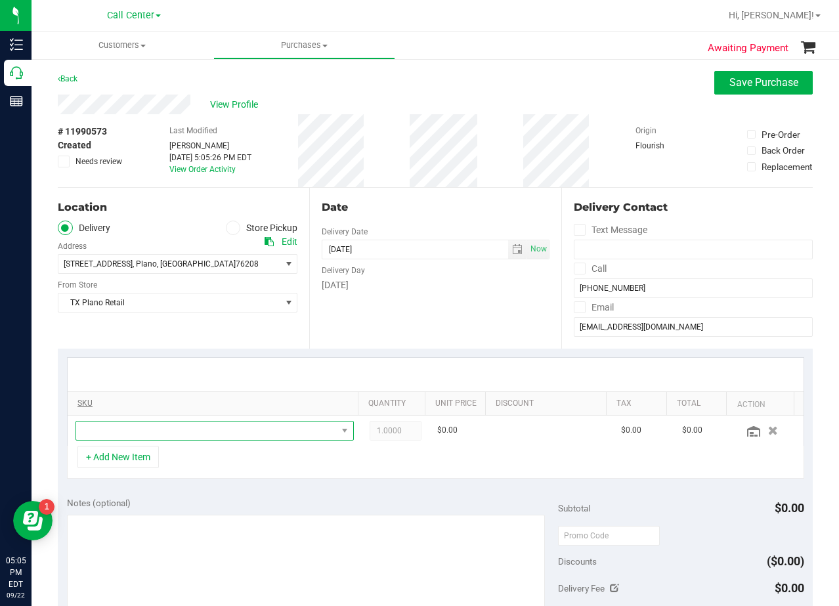
click at [156, 432] on span "NO DATA FOUND" at bounding box center [206, 431] width 261 height 18
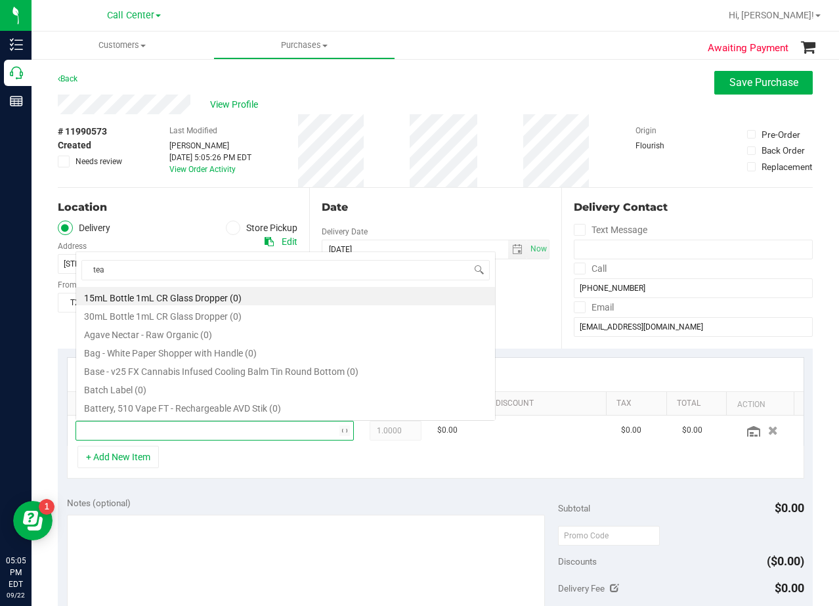
scroll to position [20, 264]
type input "[US_STATE] orange"
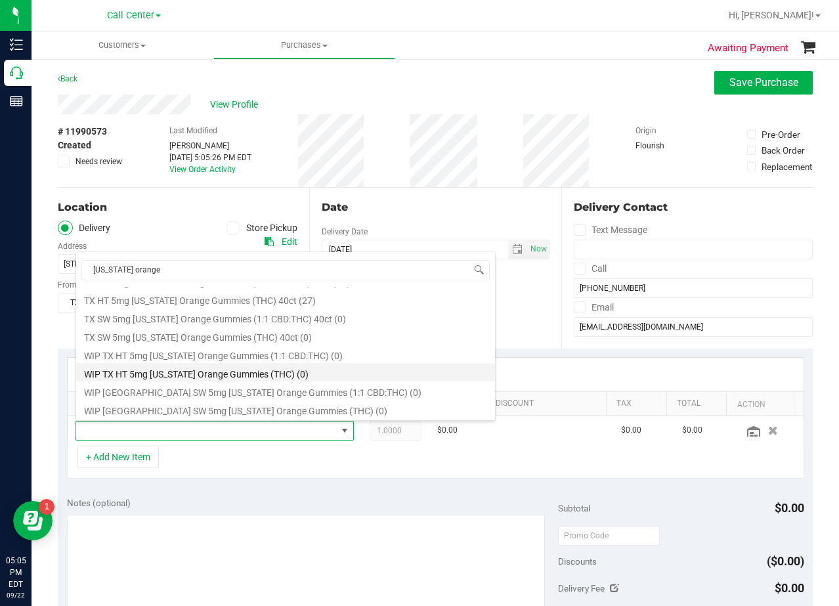
scroll to position [152, 0]
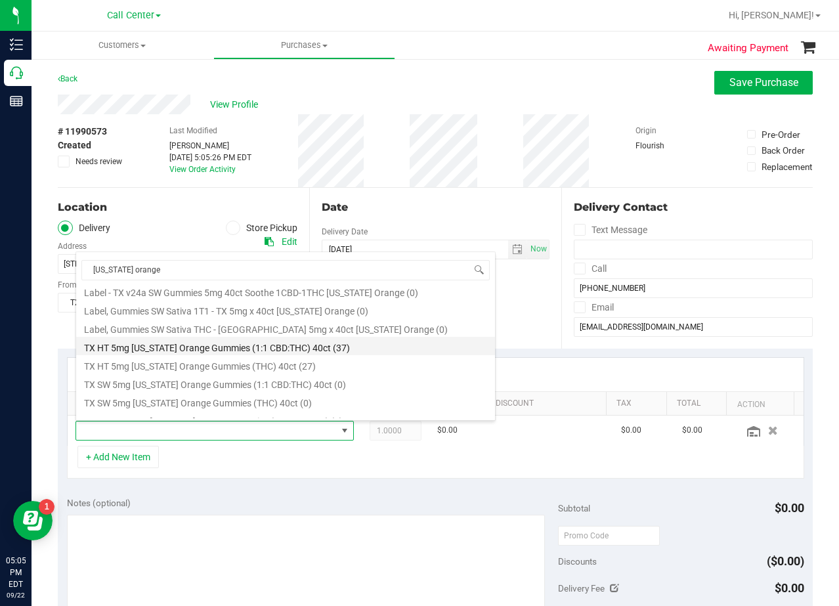
click at [304, 345] on li "TX HT 5mg [US_STATE] Orange Gummies (1:1 CBD:THC) 40ct (37)" at bounding box center [285, 346] width 419 height 18
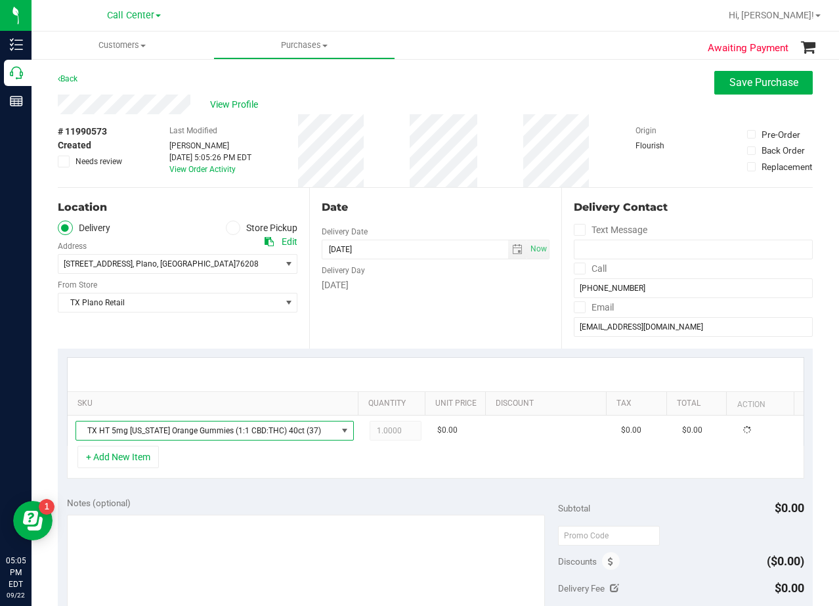
drag, startPoint x: 372, startPoint y: 332, endPoint x: 391, endPoint y: 302, distance: 35.5
click at [373, 331] on div "Date Delivery Date 09/22/2025 Now 09/22/2025 08:00 AM Now Delivery Day Monday" at bounding box center [434, 268] width 251 height 161
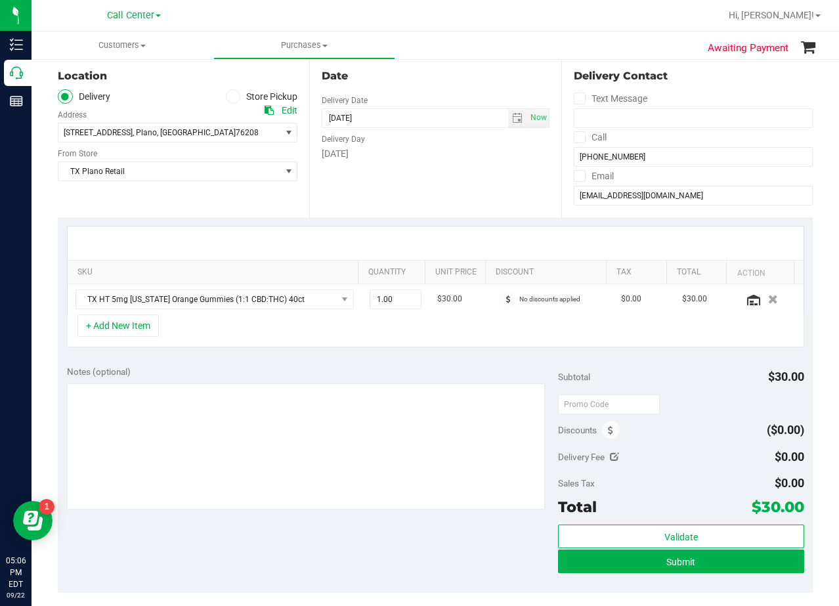
click at [398, 181] on div "Date Delivery Date 09/22/2025 Now 09/22/2025 08:00 AM Now Delivery Day Monday" at bounding box center [434, 136] width 251 height 161
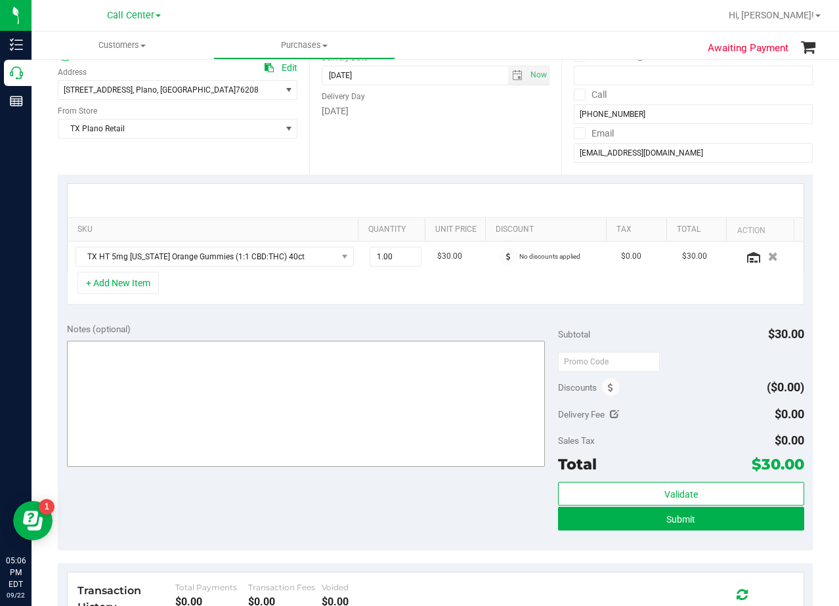
scroll to position [197, 0]
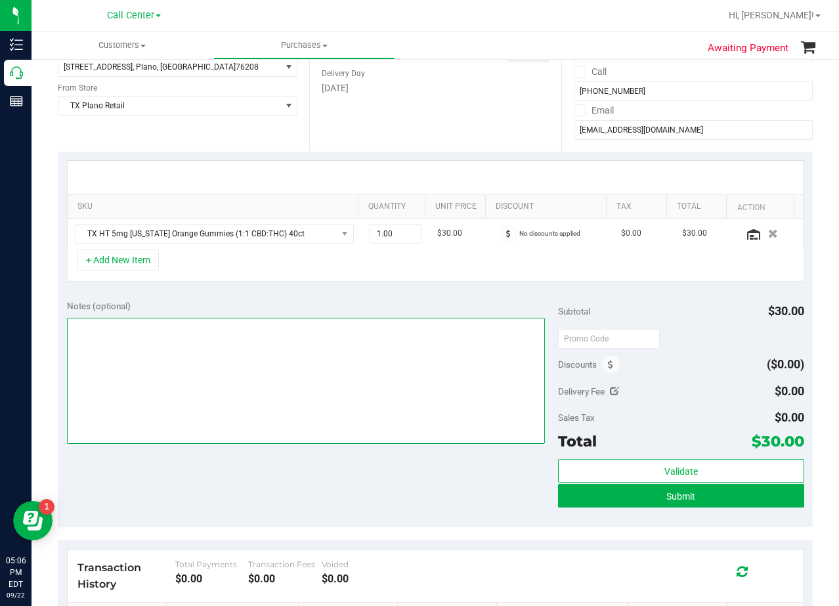
click at [406, 349] on textarea at bounding box center [306, 381] width 479 height 126
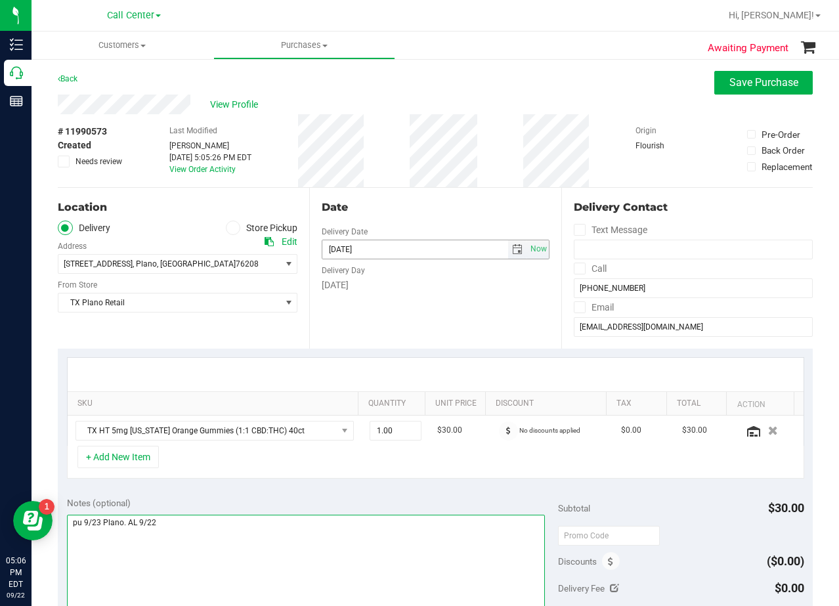
click at [512, 248] on span "select" at bounding box center [517, 249] width 11 height 11
type textarea "pu 9/23 Plano. AL 9/22"
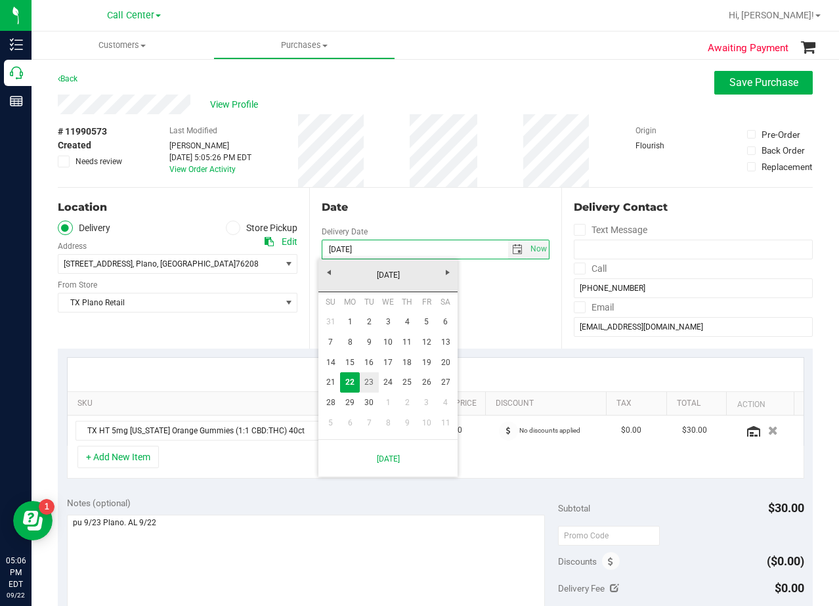
click at [364, 387] on link "23" at bounding box center [369, 382] width 19 height 20
type input "[DATE]"
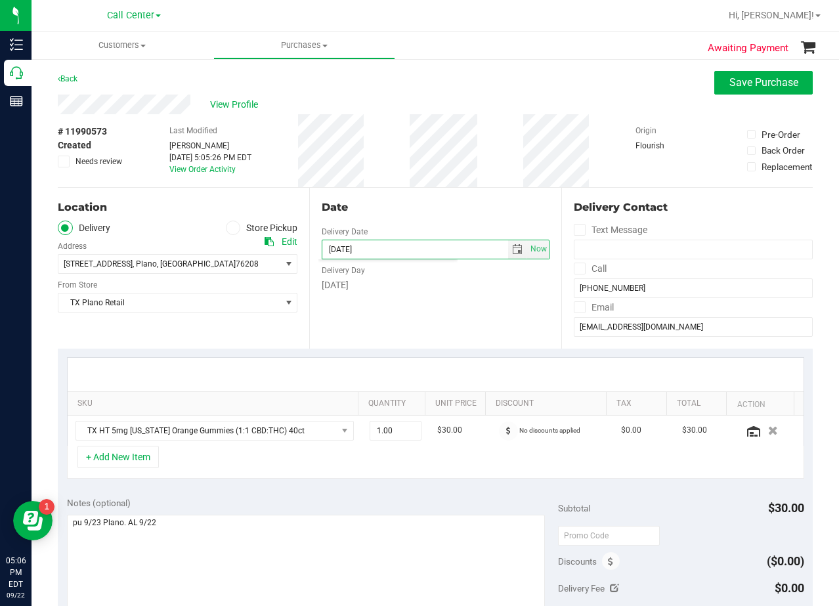
click at [394, 325] on div "Date Delivery Date [DATE] Now [DATE] 08:00 AM Now Delivery Day [DATE]" at bounding box center [434, 268] width 251 height 161
click at [423, 220] on div "Date Delivery Date [DATE] Now [DATE] 08:00 AM Now Delivery Day [DATE]" at bounding box center [434, 268] width 251 height 161
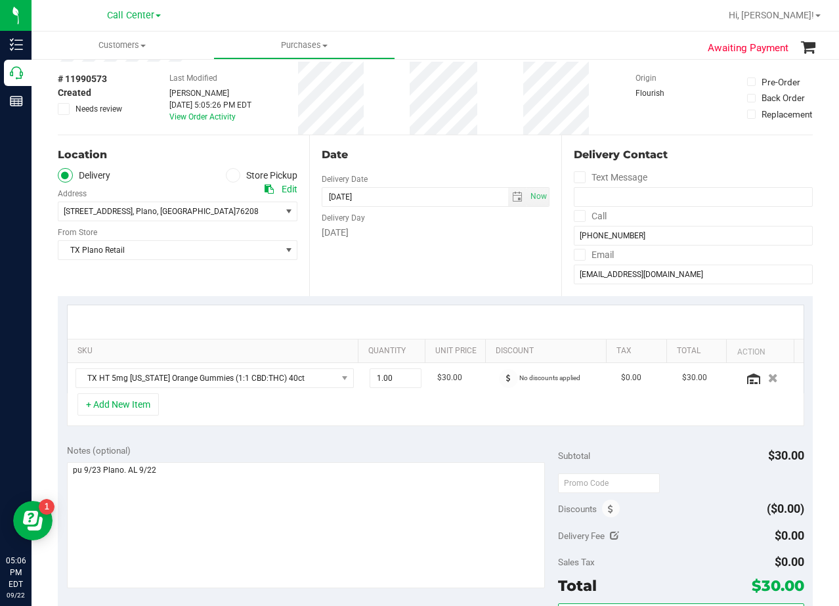
scroll to position [131, 0]
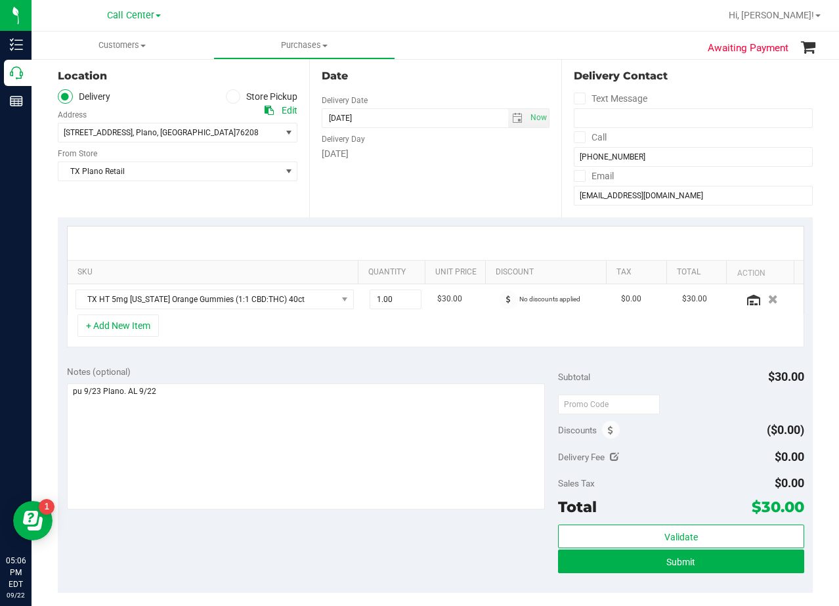
click at [430, 221] on div "SKU Quantity Unit Price Discount Tax Total Action TX HT 5mg Texas Orange Gummie…" at bounding box center [435, 286] width 755 height 139
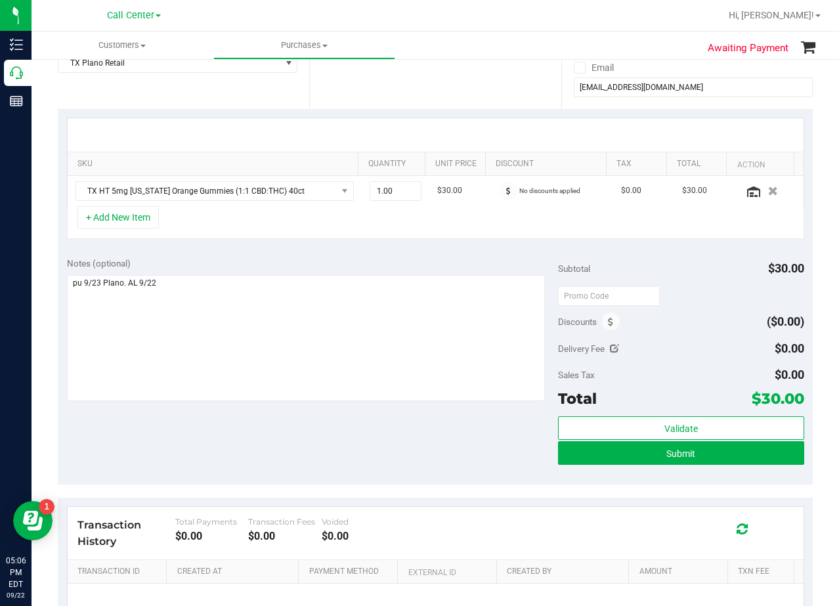
scroll to position [263, 0]
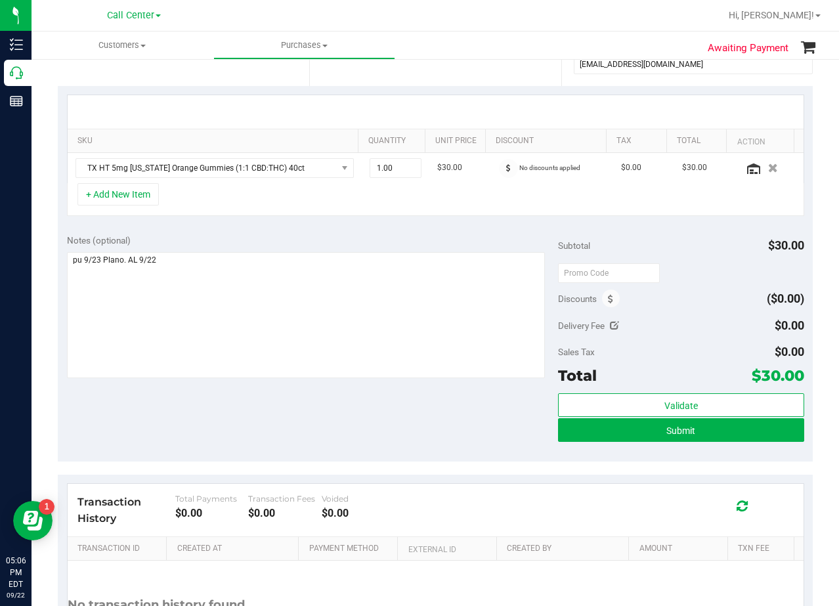
click at [455, 234] on div "Notes (optional)" at bounding box center [313, 240] width 492 height 13
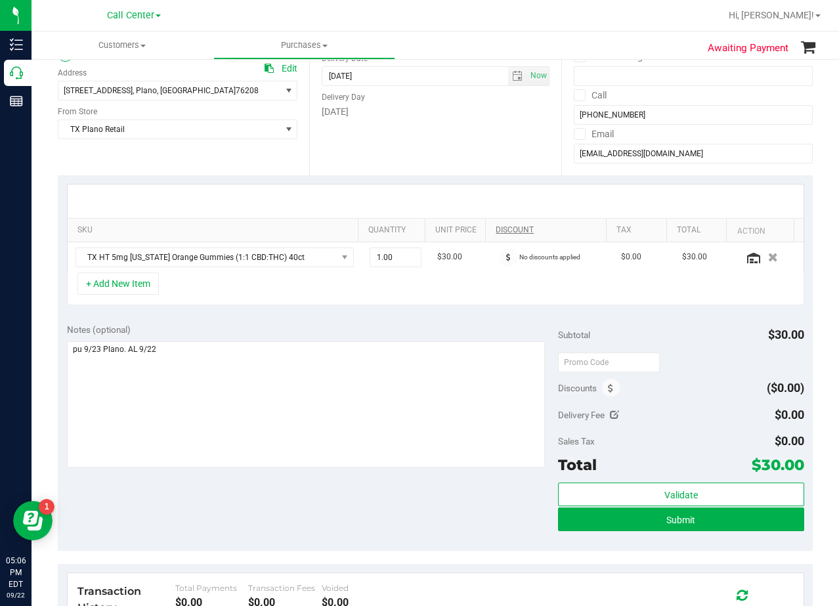
scroll to position [197, 0]
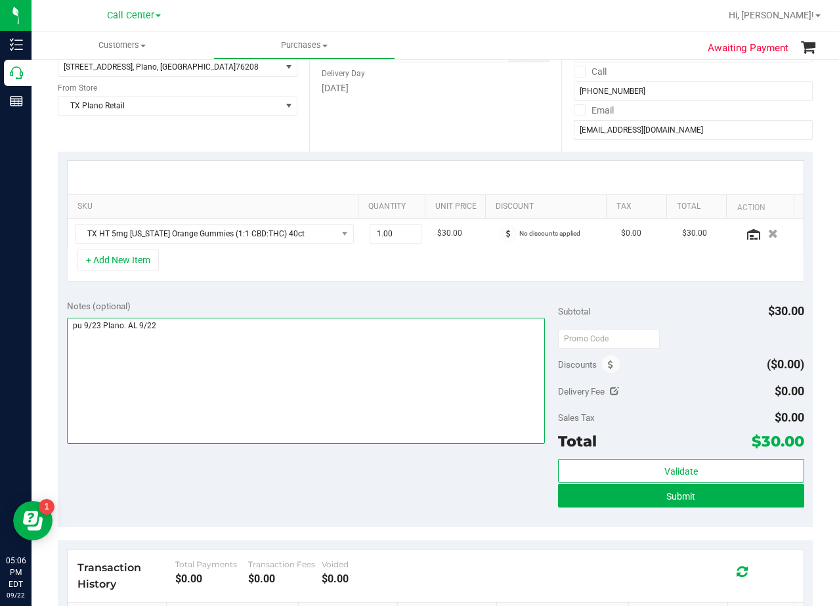
click at [487, 396] on textarea at bounding box center [306, 381] width 479 height 126
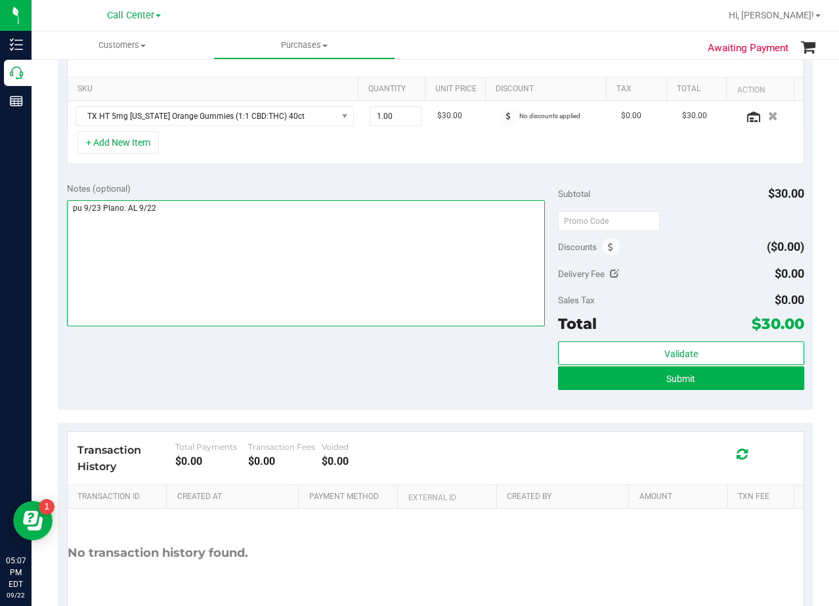
scroll to position [328, 0]
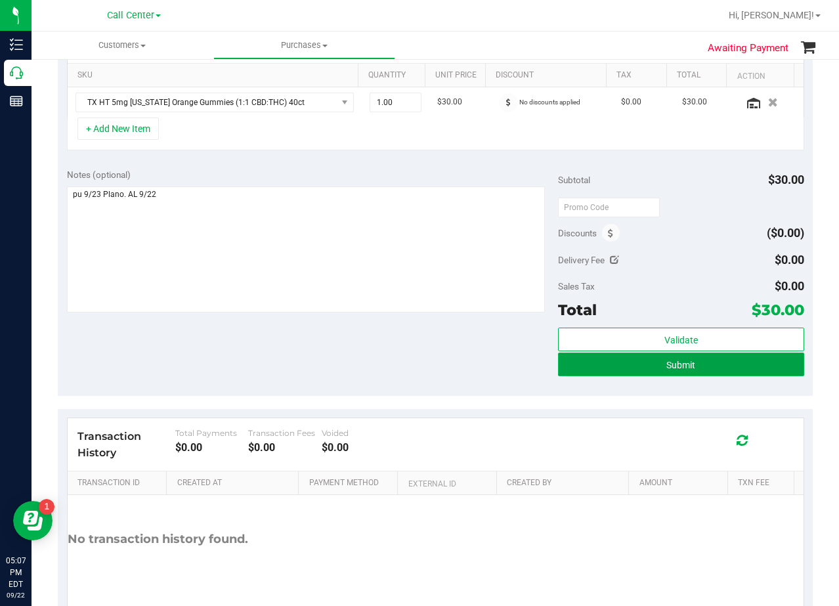
click at [572, 369] on button "Submit" at bounding box center [681, 365] width 246 height 24
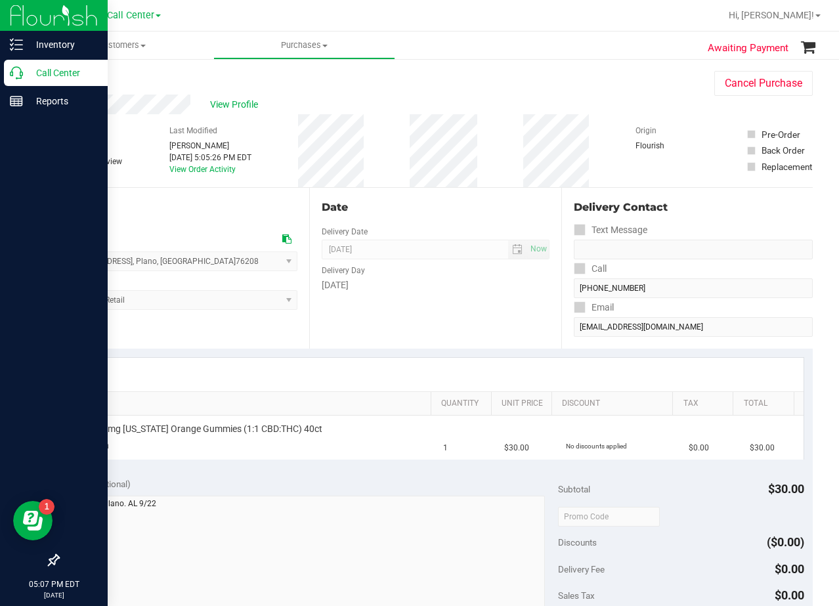
click at [19, 74] on icon at bounding box center [16, 72] width 13 height 13
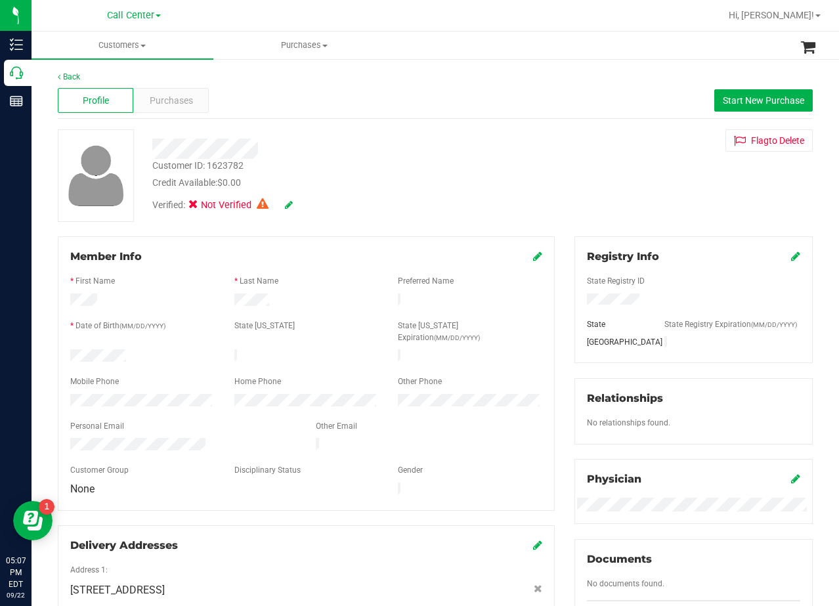
click at [160, 134] on div at bounding box center [335, 144] width 387 height 30
drag, startPoint x: 157, startPoint y: 85, endPoint x: 167, endPoint y: 97, distance: 15.4
click at [157, 86] on div "Profile Purchases Start New Purchase" at bounding box center [435, 101] width 755 height 36
click at [169, 98] on span "Purchases" at bounding box center [171, 101] width 43 height 14
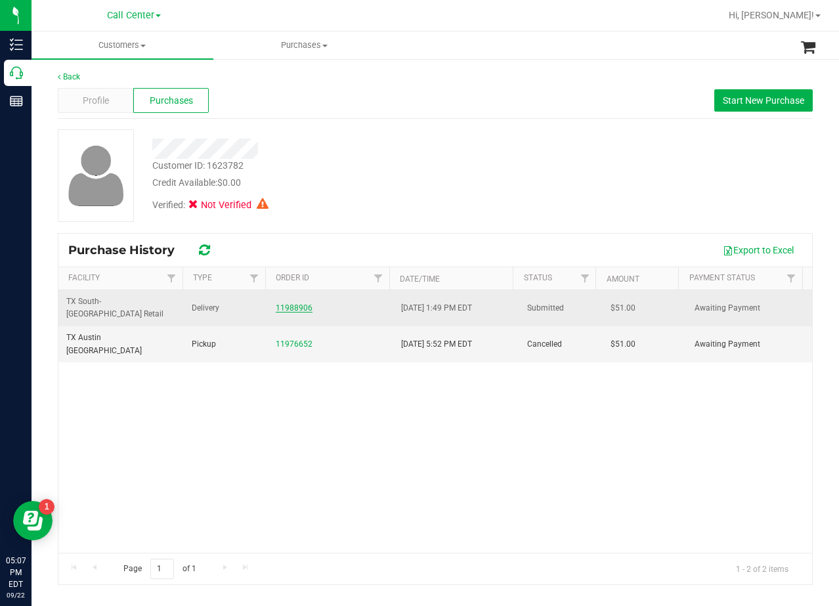
click at [292, 303] on link "11988906" at bounding box center [294, 307] width 37 height 9
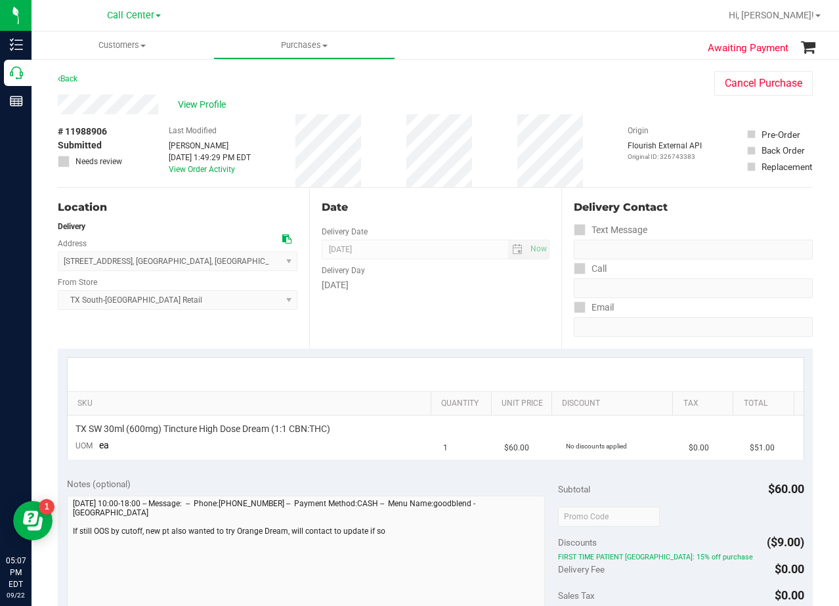
click at [479, 105] on div "View Profile" at bounding box center [373, 105] width 630 height 20
click at [142, 88] on div "Back Cancel Purchase" at bounding box center [435, 83] width 755 height 24
click at [185, 116] on div "Last Modified Lauren Myers Sep 22, 2025 1:49:29 PM EDT View Order Activity" at bounding box center [210, 150] width 82 height 73
click at [186, 115] on div "Last Modified Lauren Myers Sep 22, 2025 1:49:29 PM EDT View Order Activity" at bounding box center [210, 150] width 82 height 73
click at [192, 108] on span "View Profile" at bounding box center [204, 105] width 53 height 14
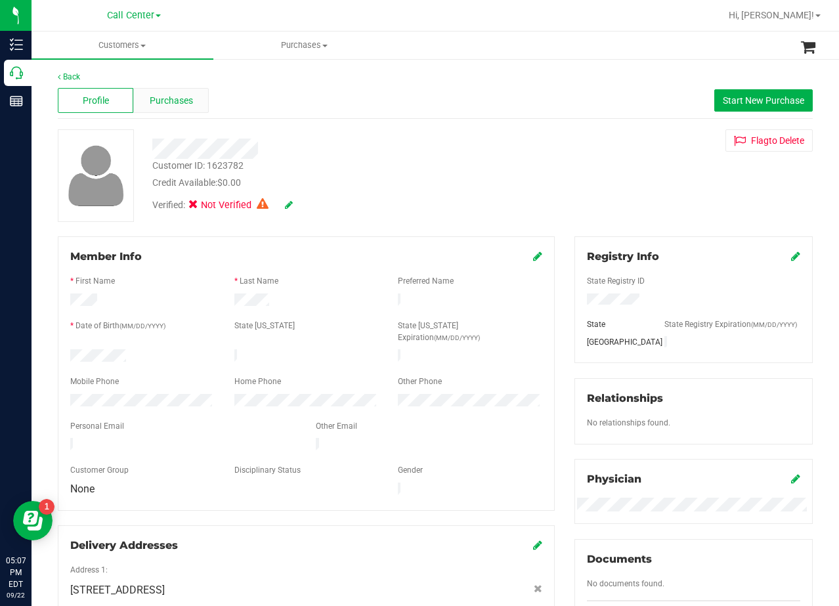
click at [170, 107] on span "Purchases" at bounding box center [171, 101] width 43 height 14
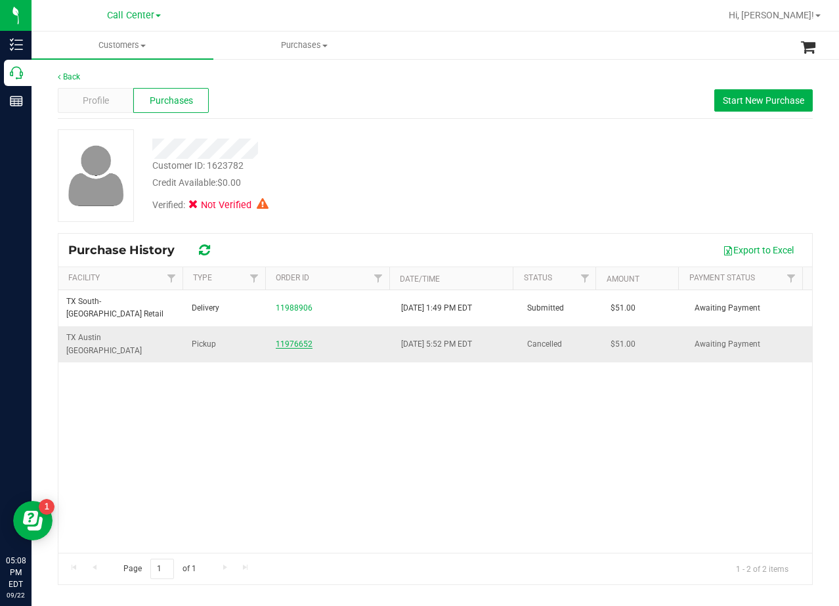
click at [291, 339] on link "11976652" at bounding box center [294, 343] width 37 height 9
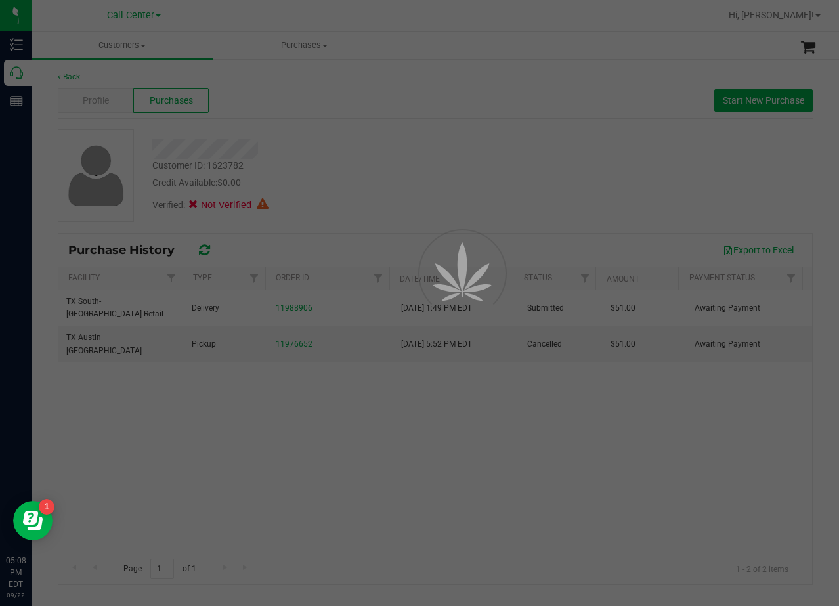
click at [381, 141] on div at bounding box center [419, 303] width 839 height 606
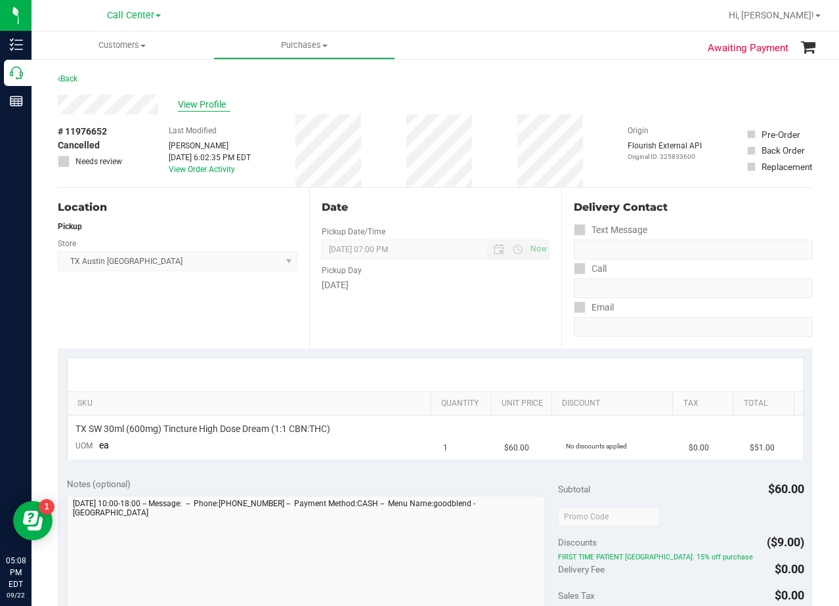
click at [207, 110] on span "View Profile" at bounding box center [204, 105] width 53 height 14
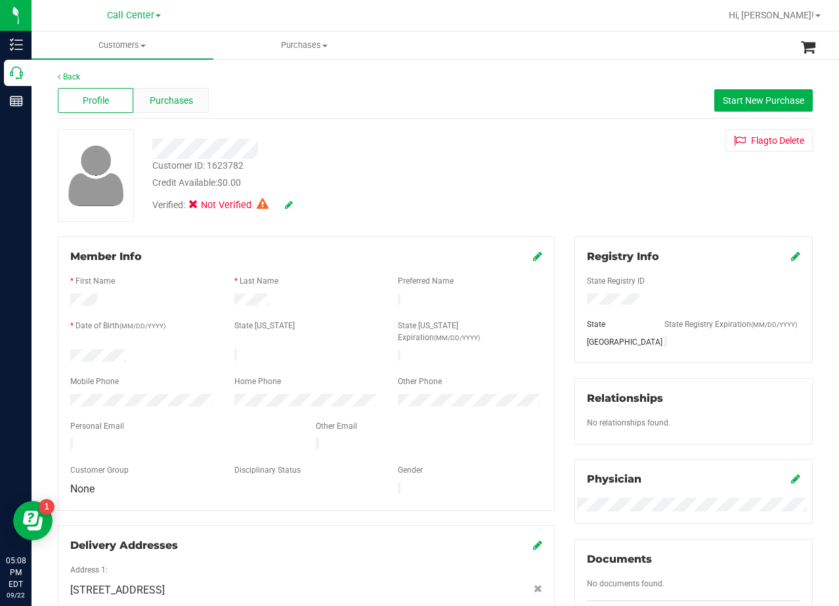
click at [190, 102] on span "Purchases" at bounding box center [171, 101] width 43 height 14
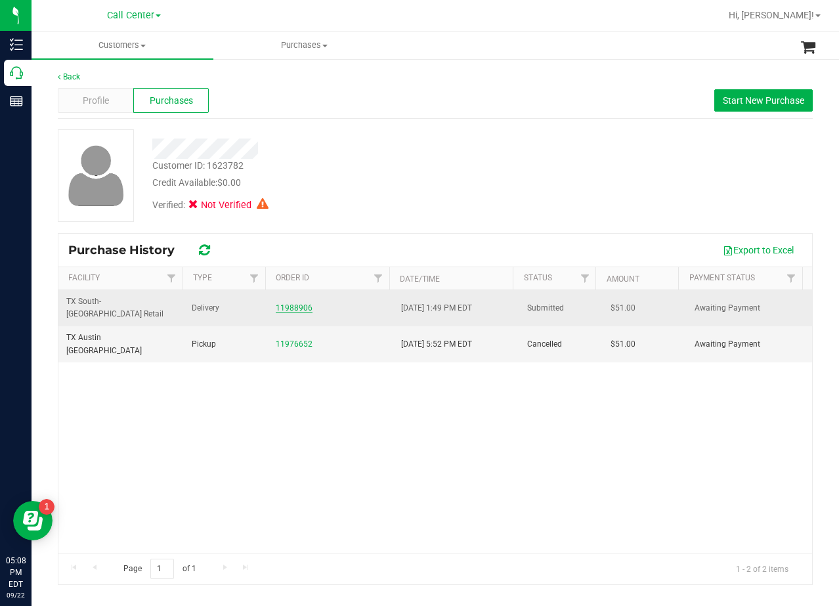
click at [297, 305] on link "11988906" at bounding box center [294, 307] width 37 height 9
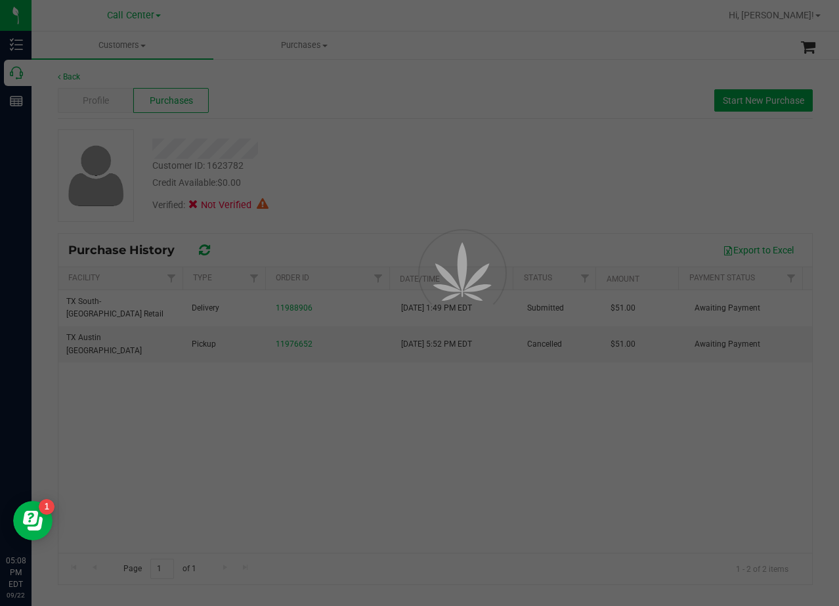
click at [315, 180] on div at bounding box center [419, 303] width 839 height 606
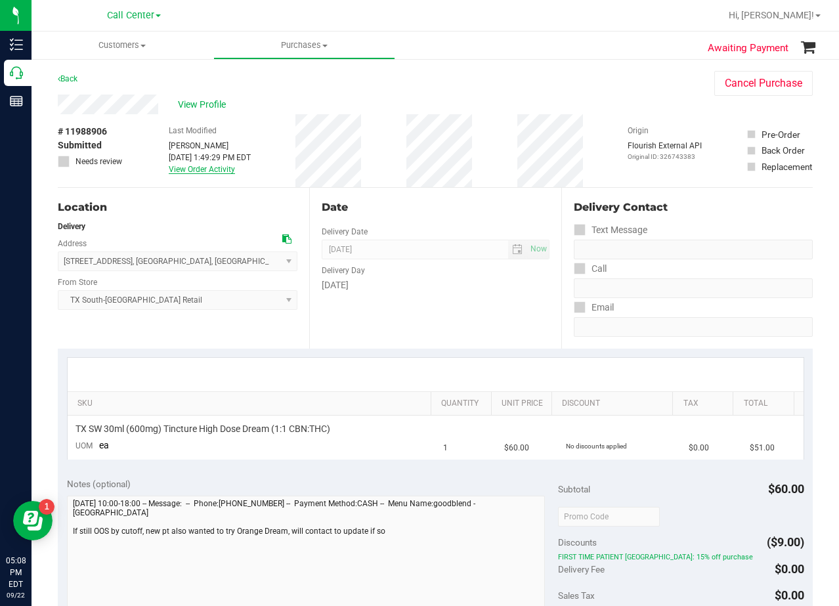
click at [213, 171] on link "View Order Activity" at bounding box center [202, 169] width 66 height 9
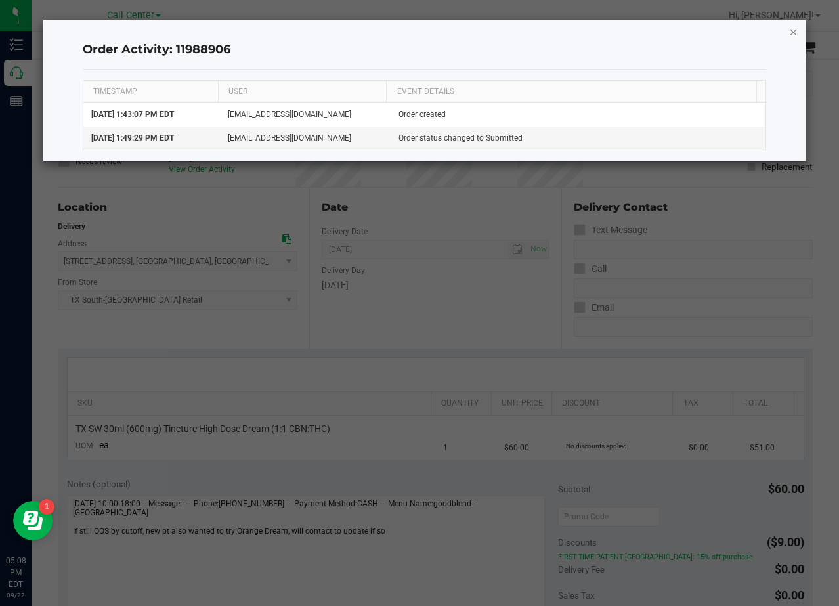
click at [790, 33] on icon "button" at bounding box center [793, 32] width 9 height 16
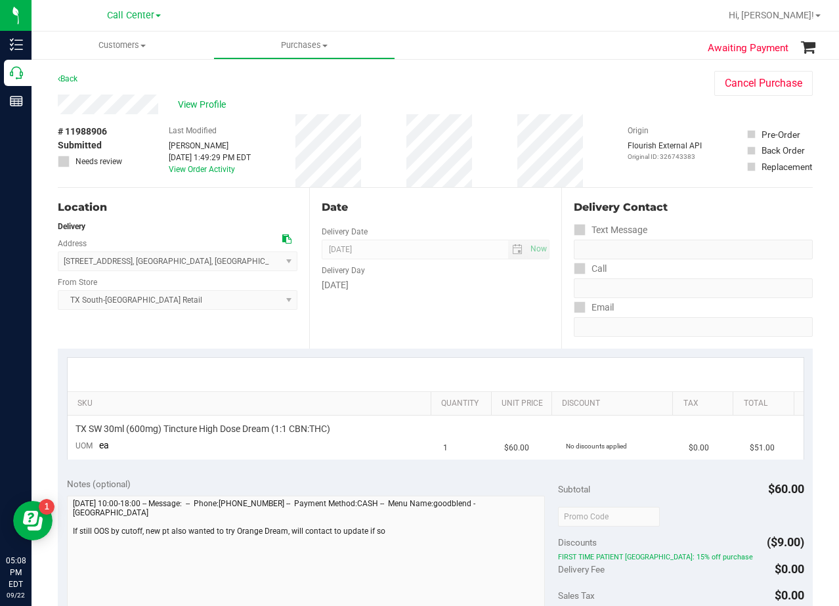
click at [531, 105] on div "View Profile" at bounding box center [373, 105] width 630 height 20
click at [492, 204] on div "Date" at bounding box center [435, 208] width 227 height 16
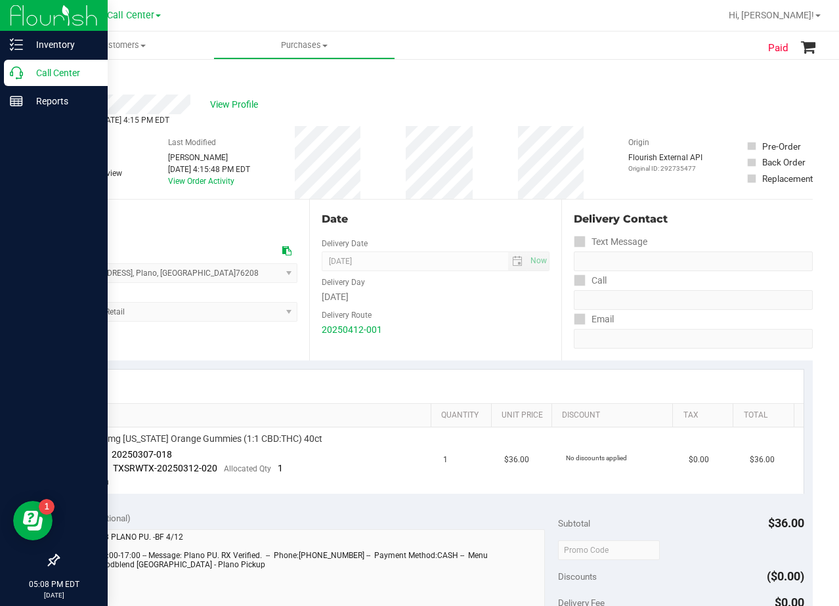
click at [20, 72] on icon at bounding box center [16, 72] width 13 height 13
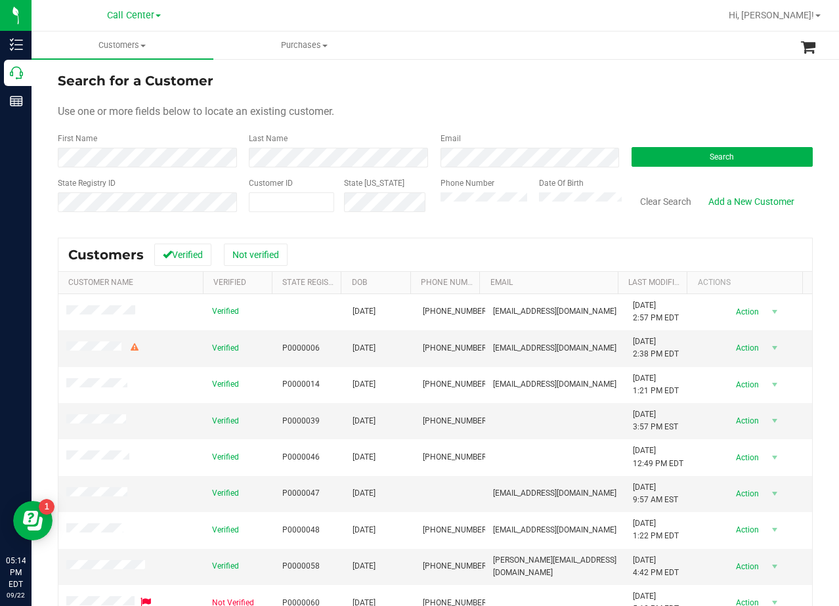
click at [514, 89] on div "Search for a Customer" at bounding box center [435, 81] width 755 height 20
click at [685, 158] on button "Search" at bounding box center [722, 157] width 181 height 20
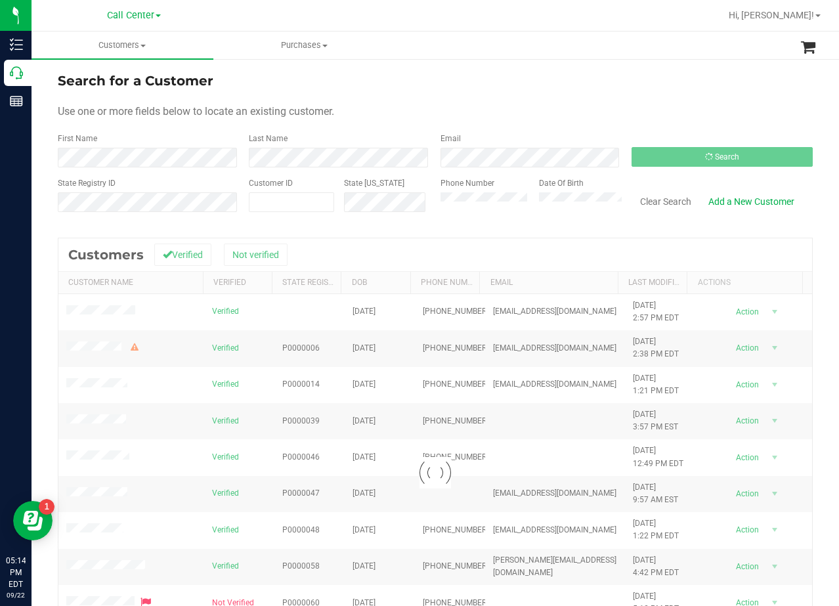
click at [550, 102] on form "Search for a Customer Use one or more fields below to locate an existing custom…" at bounding box center [435, 147] width 755 height 153
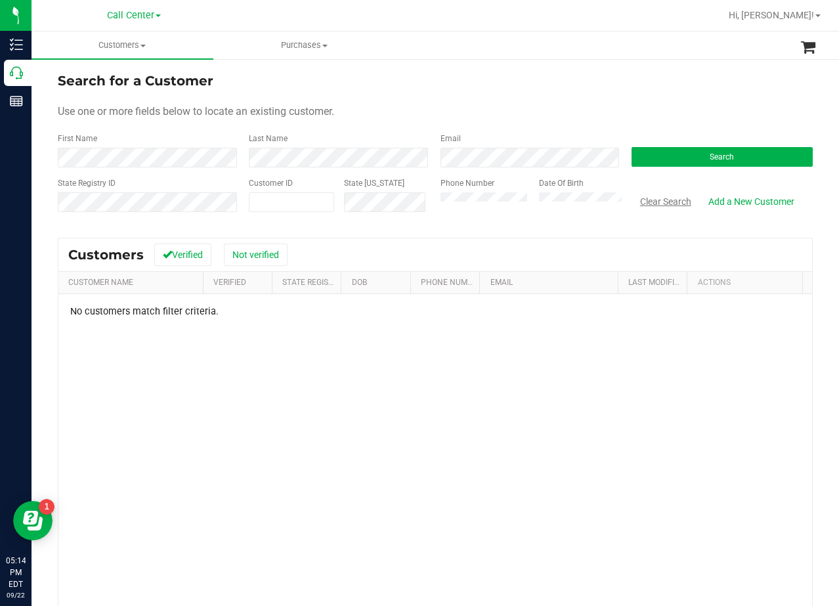
click at [676, 209] on button "Clear Search" at bounding box center [666, 201] width 68 height 22
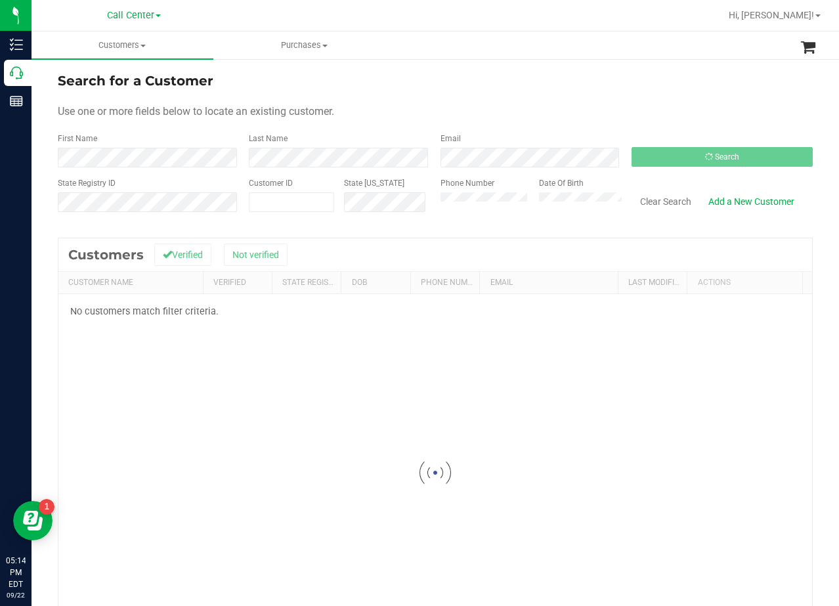
click at [534, 93] on form "Search for a Customer Use one or more fields below to locate an existing custom…" at bounding box center [435, 147] width 755 height 153
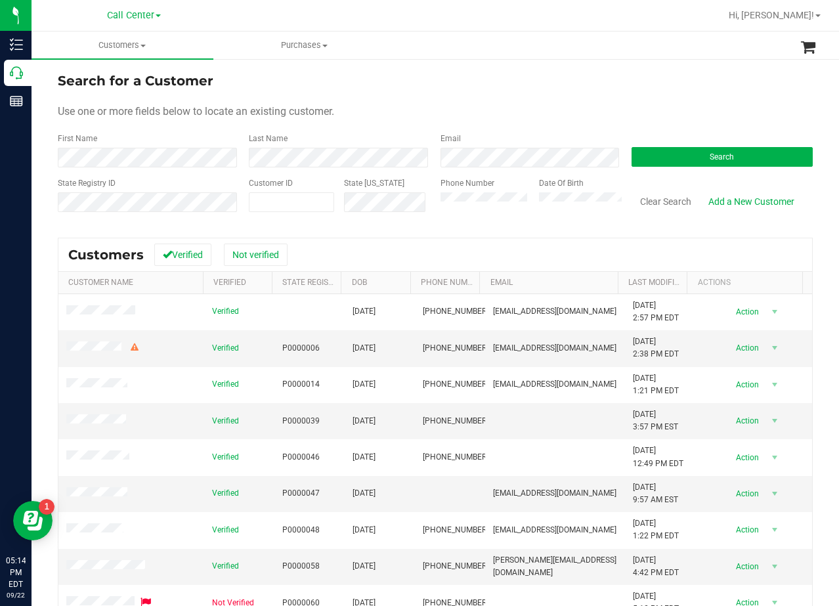
click at [537, 70] on div "Search for a Customer Use one or more fields below to locate an existing custom…" at bounding box center [436, 389] width 808 height 663
click at [511, 95] on form "Search for a Customer Use one or more fields below to locate an existing custom…" at bounding box center [435, 147] width 755 height 153
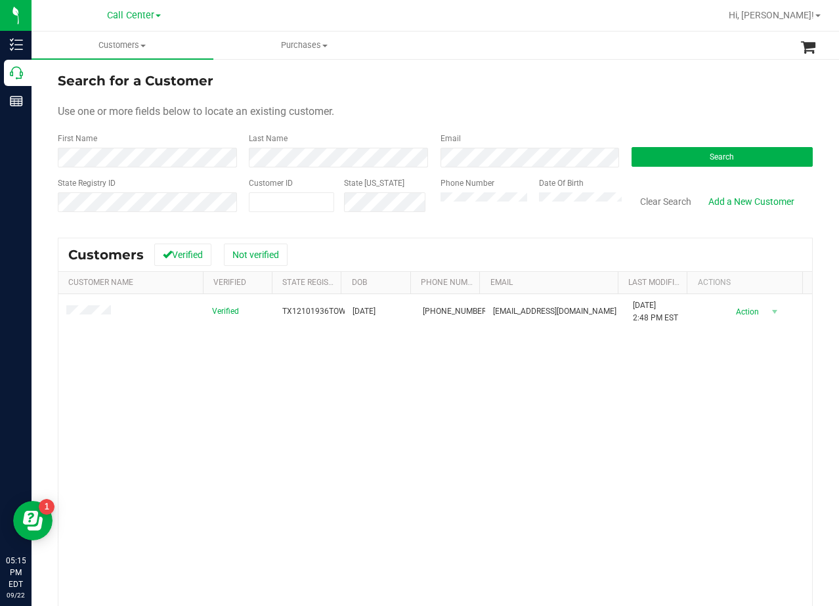
click at [517, 106] on div "Use one or more fields below to locate an existing customer." at bounding box center [435, 112] width 755 height 16
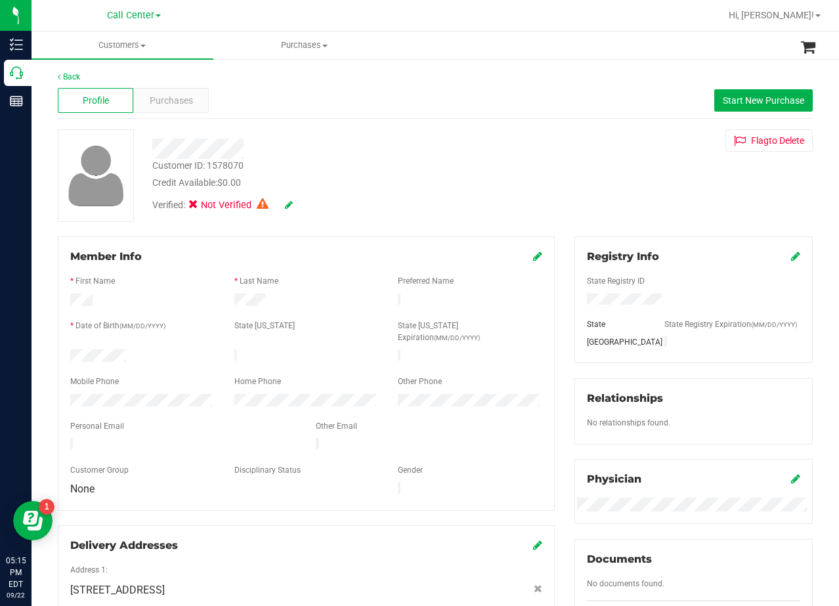
drag, startPoint x: 369, startPoint y: 234, endPoint x: 357, endPoint y: 337, distance: 103.1
click at [369, 235] on div "Back Profile Purchases Start New Purchase Customer ID: 1578070 Credit Available…" at bounding box center [435, 500] width 755 height 859
click at [183, 104] on span "Purchases" at bounding box center [171, 101] width 43 height 14
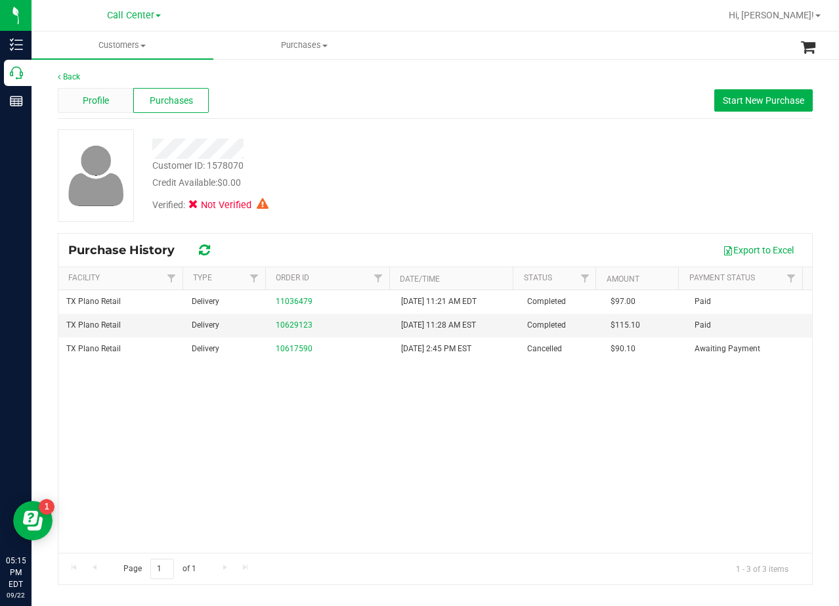
click at [101, 102] on span "Profile" at bounding box center [96, 101] width 26 height 14
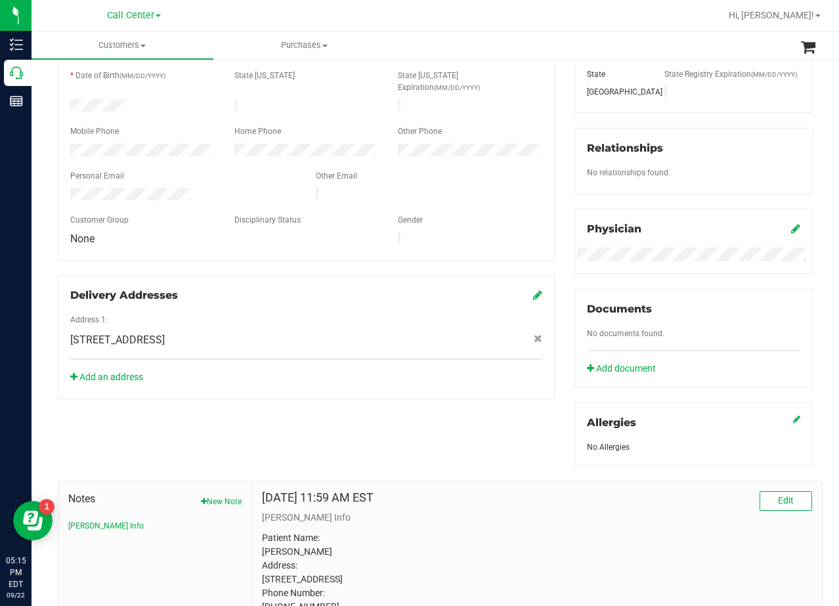
scroll to position [379, 0]
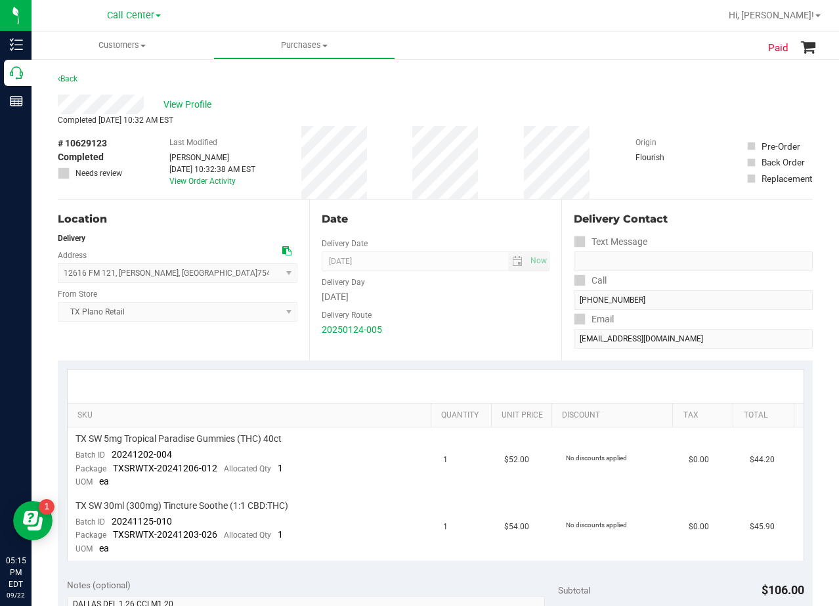
click at [498, 156] on div "# 10629123 Completed Needs review Last Modified [PERSON_NAME] [DATE] 10:32:38 A…" at bounding box center [435, 162] width 755 height 73
click at [484, 200] on div "Date Delivery Date [DATE] Now [DATE] 07:00 AM Now Delivery Day [DATE] Delivery …" at bounding box center [434, 280] width 251 height 161
click at [479, 91] on div "Back" at bounding box center [435, 83] width 755 height 24
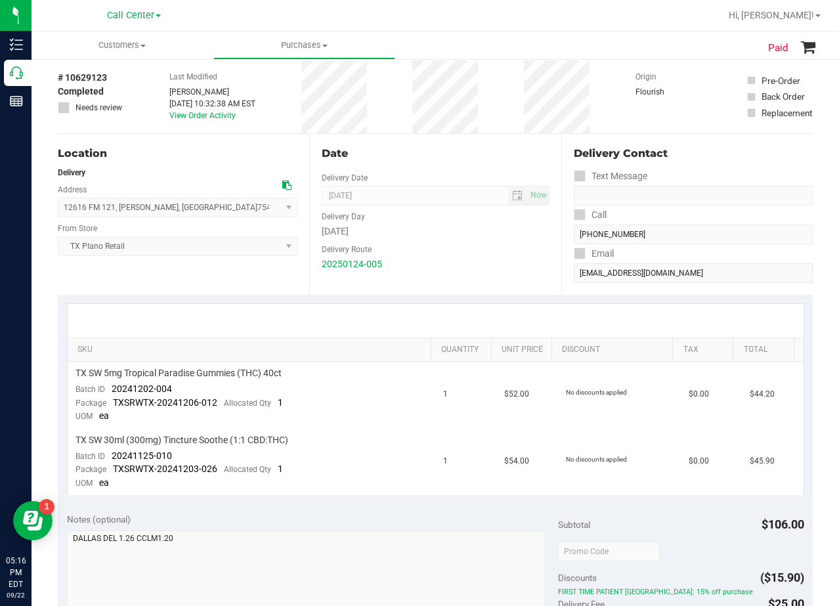
click at [284, 188] on icon at bounding box center [286, 185] width 9 height 9
click at [445, 165] on div "Date Delivery Date [DATE] Now [DATE] 07:00 AM Now Delivery Day [DATE] Delivery …" at bounding box center [434, 214] width 251 height 161
click at [467, 148] on div "Date" at bounding box center [435, 154] width 227 height 16
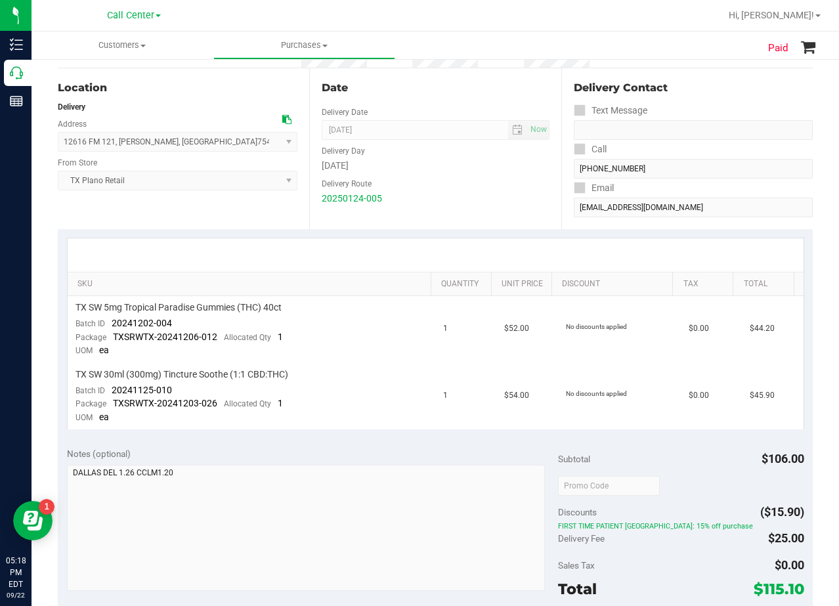
click at [448, 150] on div "Delivery Day" at bounding box center [435, 149] width 227 height 19
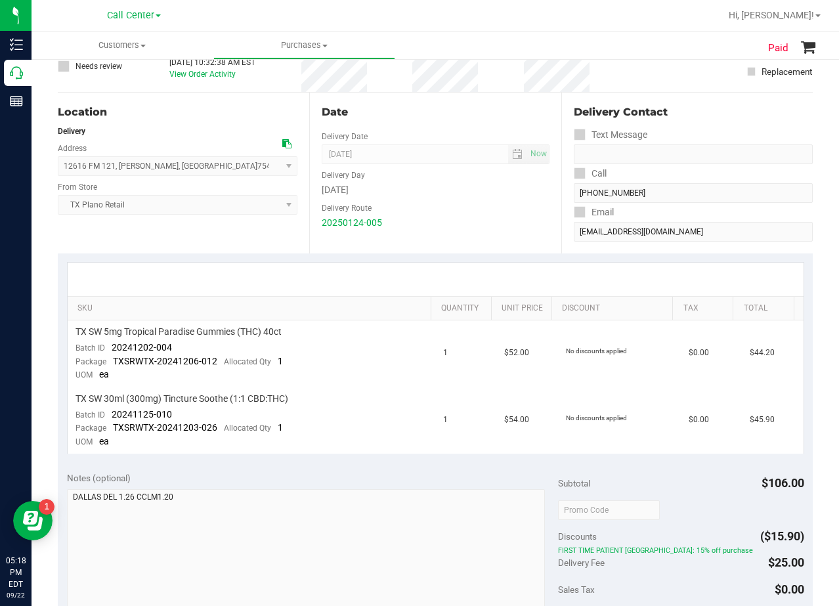
scroll to position [66, 0]
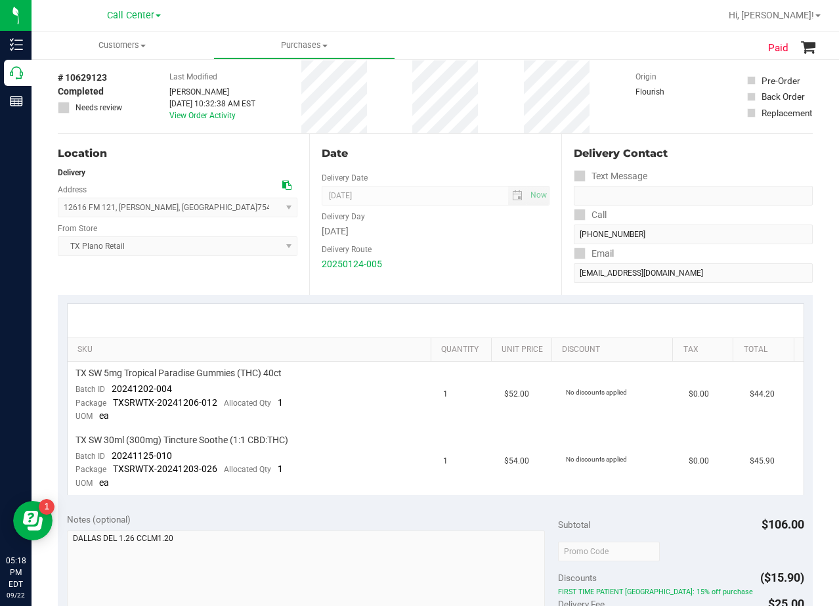
click at [433, 161] on div "Date" at bounding box center [435, 154] width 227 height 16
click at [488, 154] on div "Date" at bounding box center [435, 154] width 227 height 16
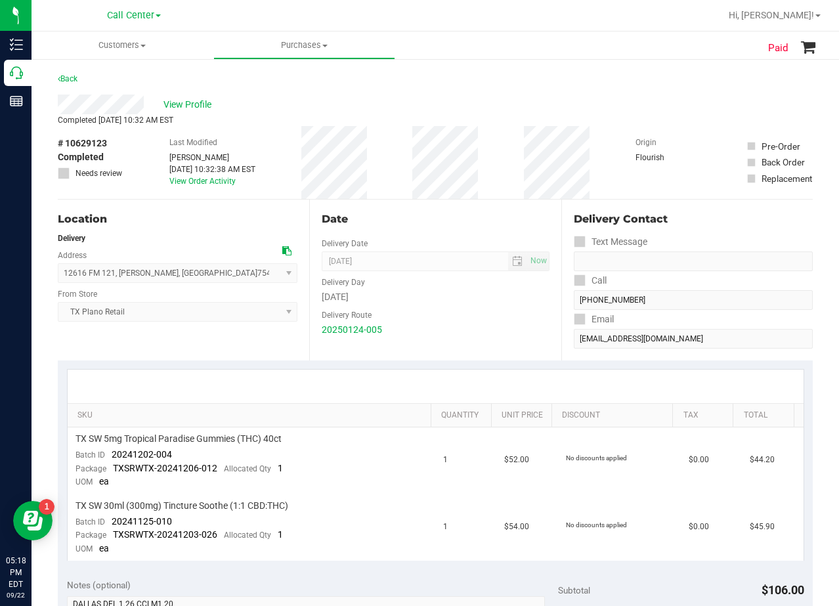
click at [447, 112] on div "View Profile" at bounding box center [435, 105] width 755 height 20
click at [192, 101] on span "View Profile" at bounding box center [189, 105] width 53 height 14
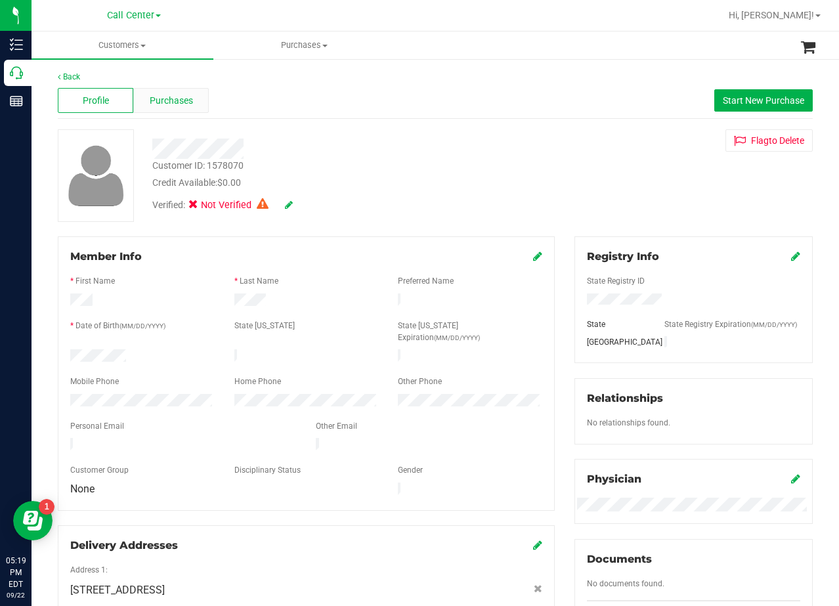
click at [200, 104] on div "Purchases" at bounding box center [171, 100] width 76 height 25
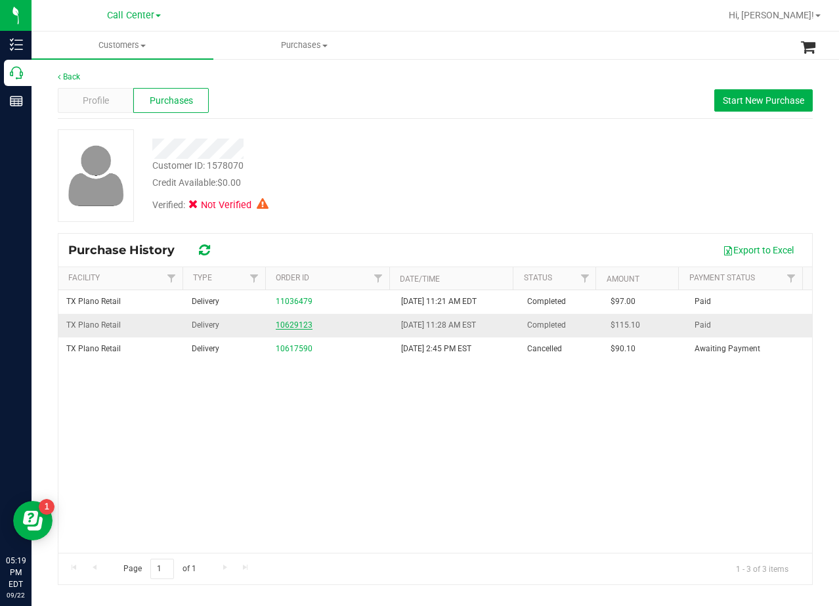
drag, startPoint x: 288, startPoint y: 351, endPoint x: 290, endPoint y: 326, distance: 24.4
click at [353, 154] on div at bounding box center [335, 149] width 387 height 20
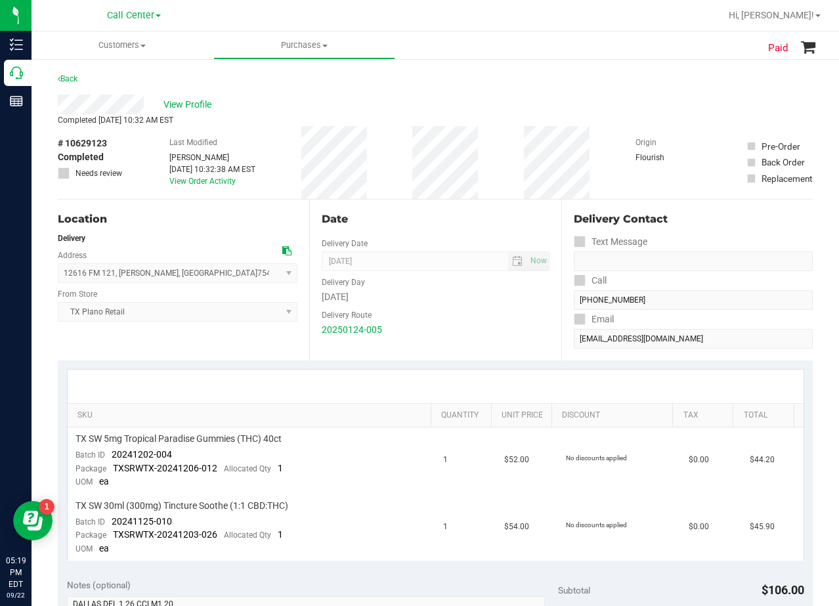
click at [443, 223] on div "Date" at bounding box center [435, 219] width 227 height 16
click at [433, 223] on div "Date" at bounding box center [435, 219] width 227 height 16
click at [489, 154] on div "# 10629123 Completed Needs review Last Modified [PERSON_NAME] [DATE] 10:32:38 A…" at bounding box center [435, 162] width 755 height 73
click at [509, 164] on div "# 10629123 Completed Needs review Last Modified [PERSON_NAME] [DATE] 10:32:38 A…" at bounding box center [435, 162] width 755 height 73
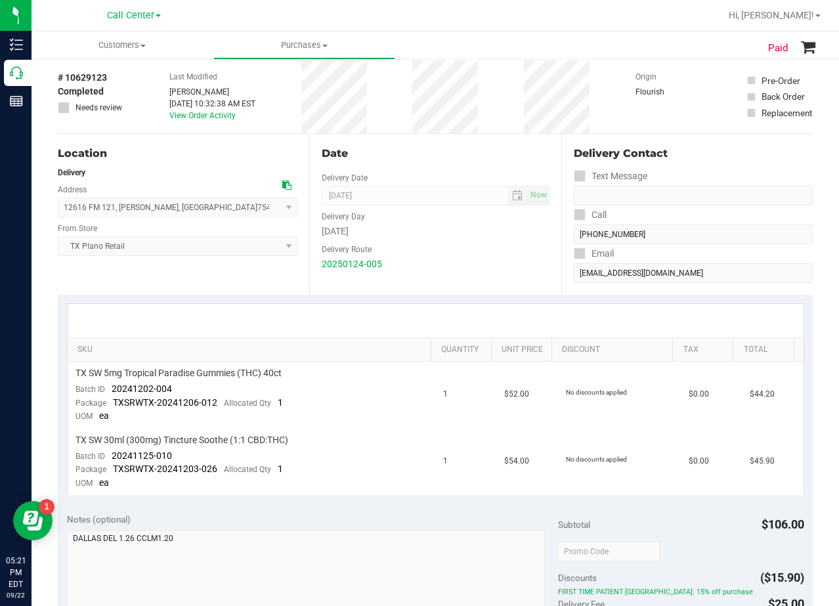
click at [423, 148] on div "Date" at bounding box center [435, 154] width 227 height 16
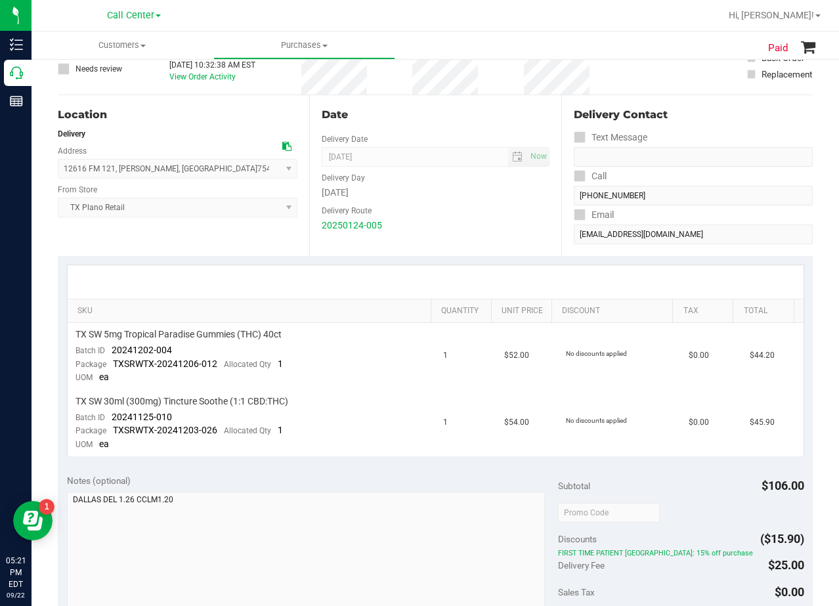
scroll to position [66, 0]
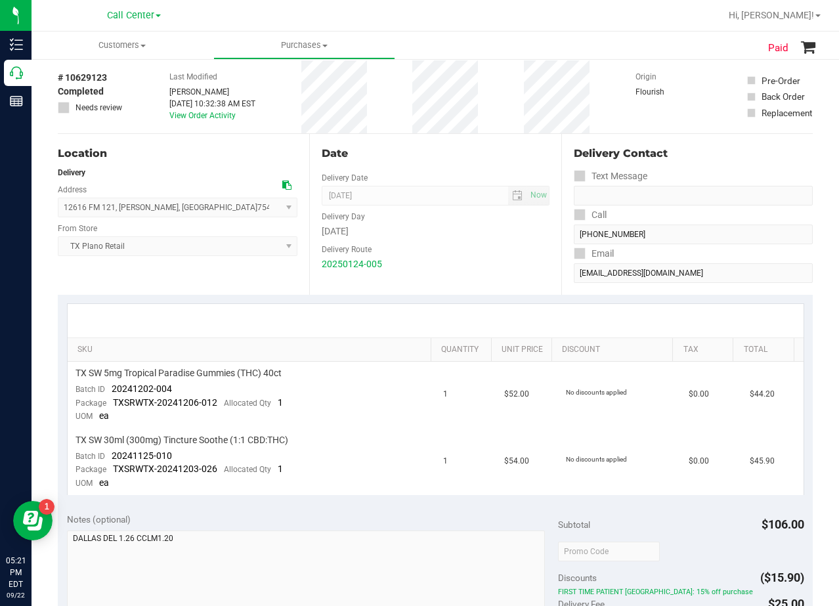
click at [437, 155] on div "Date" at bounding box center [435, 154] width 227 height 16
click at [491, 130] on div "# 10629123 Completed Needs review Last Modified [PERSON_NAME] [DATE] 10:32:38 A…" at bounding box center [435, 96] width 755 height 73
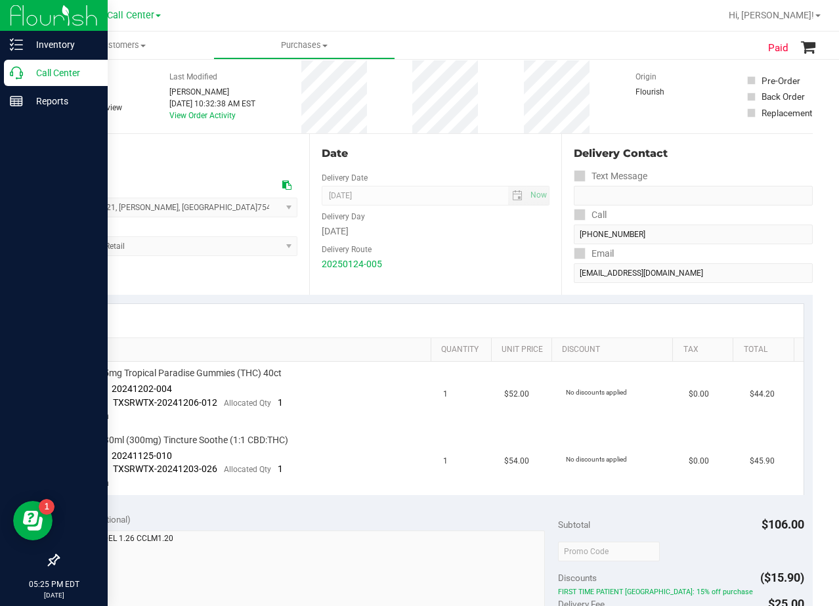
click at [26, 78] on p "Call Center" at bounding box center [62, 73] width 79 height 16
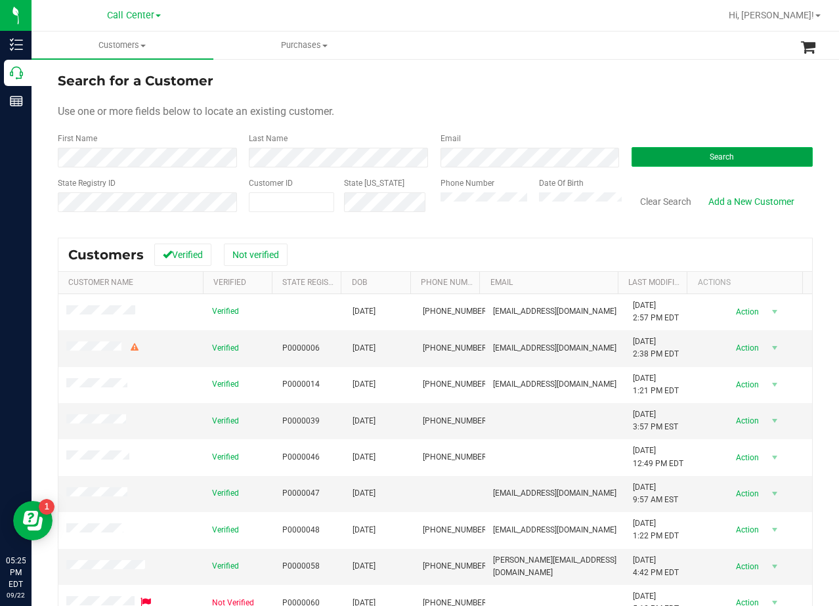
click at [723, 150] on button "Search" at bounding box center [722, 157] width 181 height 20
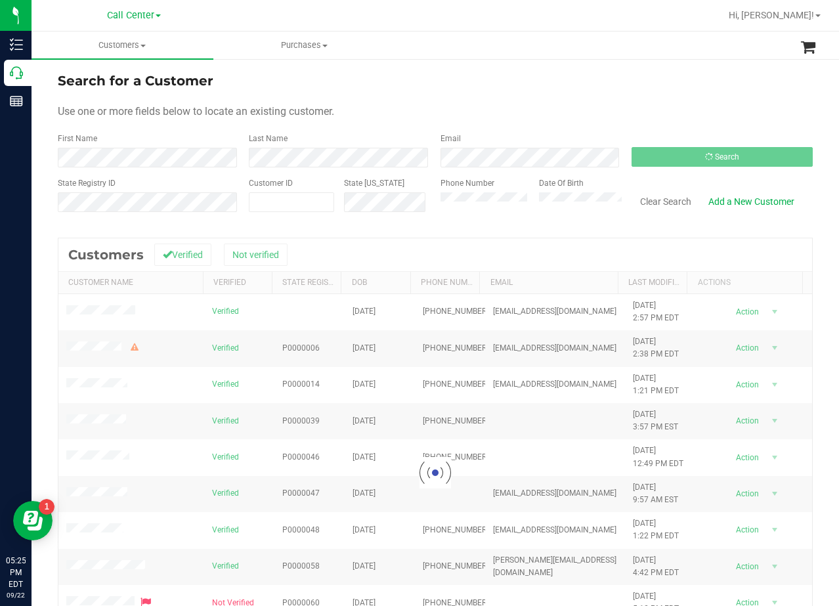
click at [540, 76] on div "Search for a Customer" at bounding box center [435, 81] width 755 height 20
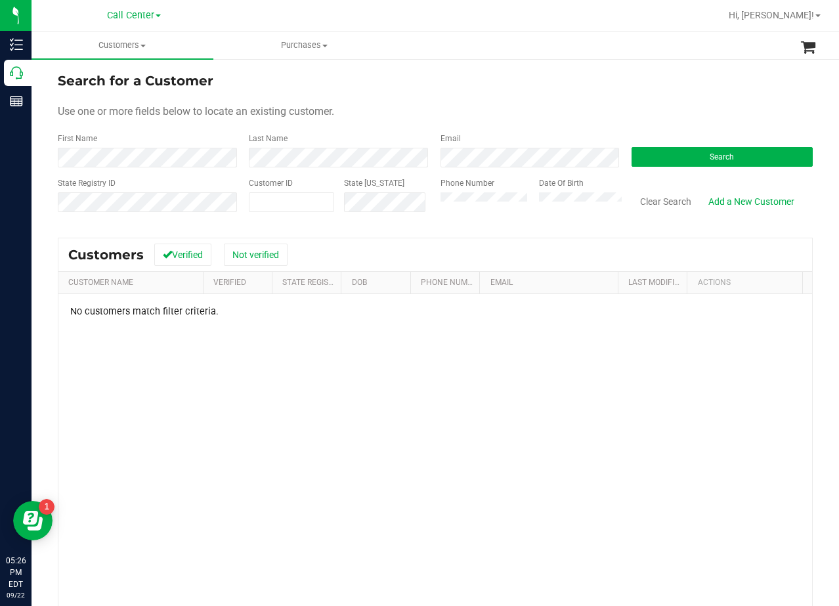
click at [473, 104] on div "Use one or more fields below to locate an existing customer." at bounding box center [435, 112] width 755 height 16
click at [649, 70] on div "Search for a Customer Use one or more fields below to locate an existing custom…" at bounding box center [436, 389] width 808 height 663
click at [743, 198] on link "Add a New Customer" at bounding box center [751, 201] width 103 height 22
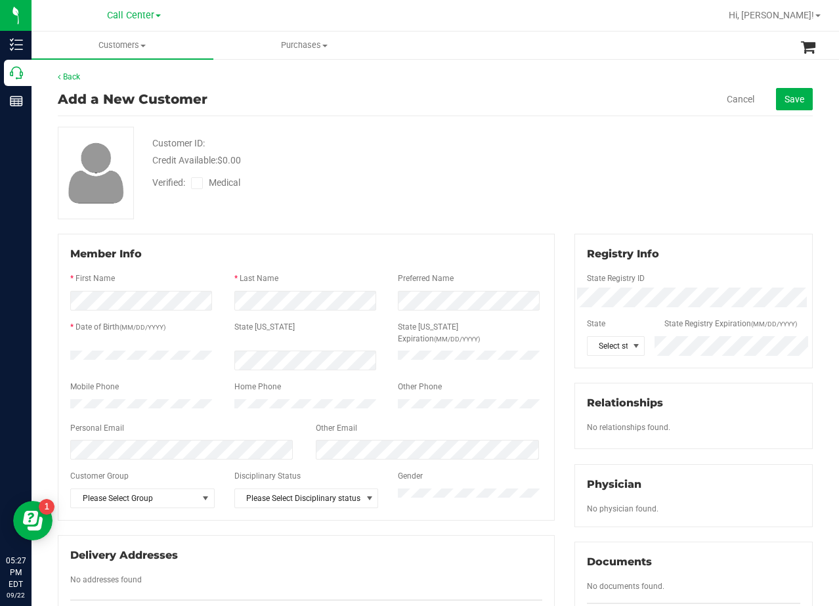
click at [527, 139] on div "Customer ID: Credit Available: $0.00 Verified: Medical" at bounding box center [435, 173] width 775 height 93
click at [324, 183] on div "Verified: Medical" at bounding box center [335, 181] width 387 height 29
click at [546, 148] on div "Customer ID: Credit Available: $0.00 Verified: Medical" at bounding box center [435, 173] width 775 height 93
click at [337, 171] on div "Verified: Medical" at bounding box center [335, 181] width 387 height 29
click at [624, 163] on div "Customer ID: Credit Available: $0.00 Verified: Medical" at bounding box center [435, 173] width 775 height 93
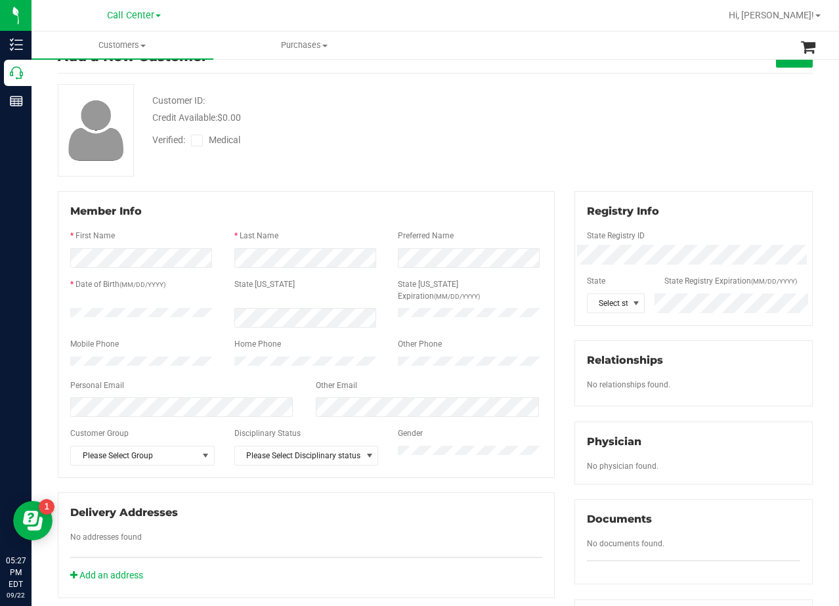
scroll to position [66, 0]
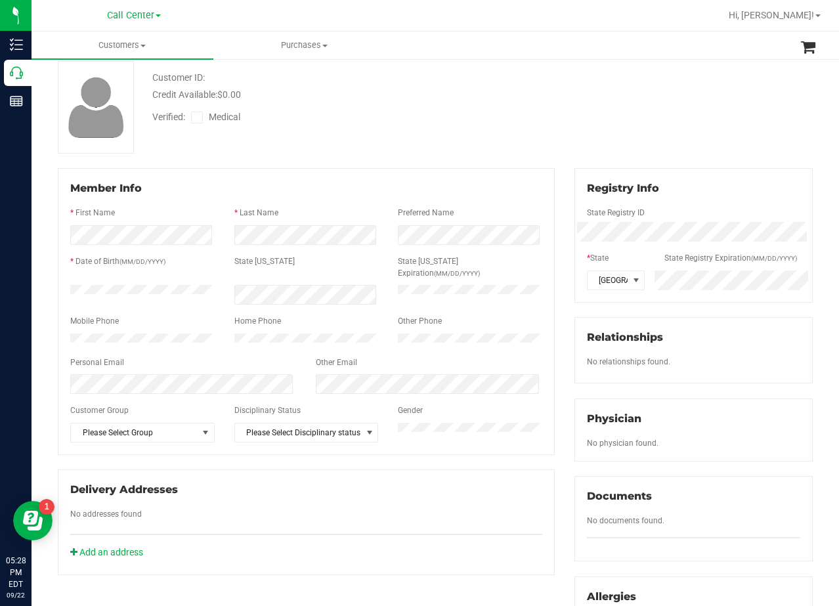
click at [193, 110] on label "Medical" at bounding box center [218, 117] width 55 height 14
click at [0, 0] on input "Medical" at bounding box center [0, 0] width 0 height 0
click at [300, 129] on div "Customer ID: Credit Available: $0.00 Verified: Medical" at bounding box center [435, 107] width 775 height 93
click at [554, 115] on div "Customer ID: Credit Available: $0.00 Verified: Medical" at bounding box center [435, 107] width 775 height 93
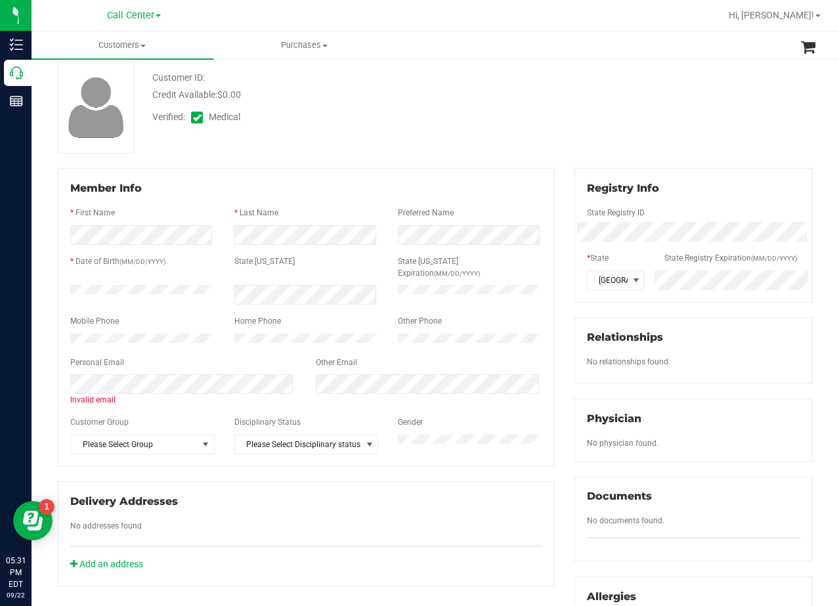
click at [492, 97] on div "Credit Available: $0.00" at bounding box center [336, 95] width 368 height 14
click at [508, 117] on div "Verified: Medical" at bounding box center [335, 116] width 387 height 29
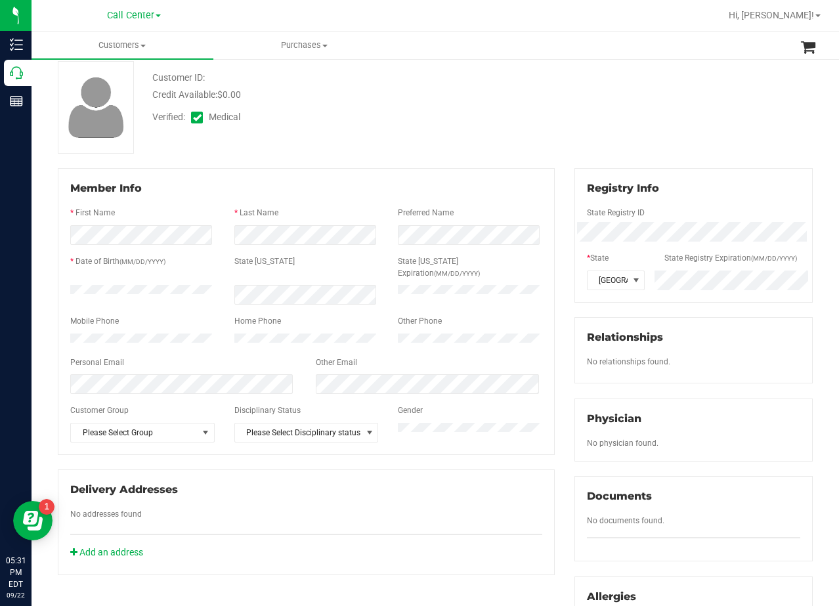
click at [467, 175] on div "Member Info * First Name * Last Name Preferred Name * Date of Birth (MM/DD/YYYY…" at bounding box center [306, 311] width 497 height 287
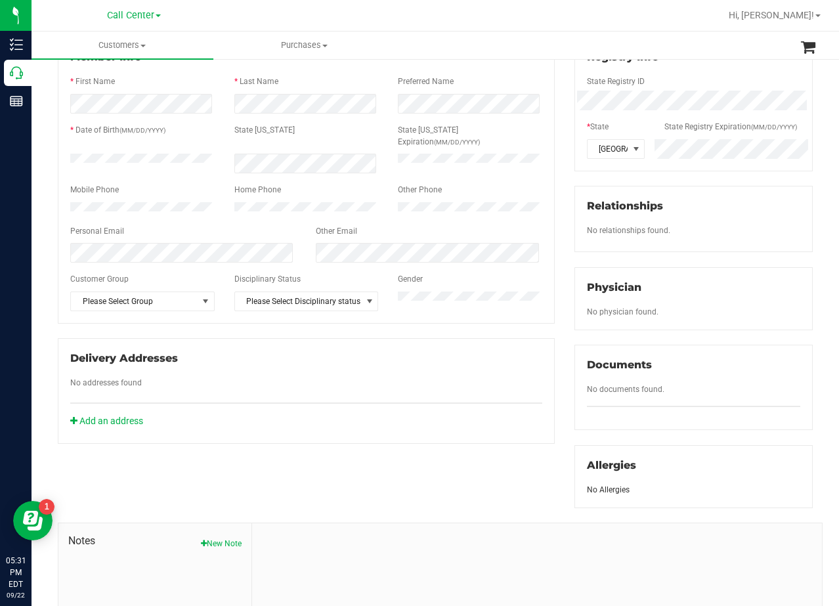
click at [565, 223] on div "Registry Info State Registry ID * State State Registry Expiration (MM/DD/YYYY) …" at bounding box center [694, 272] width 258 height 471
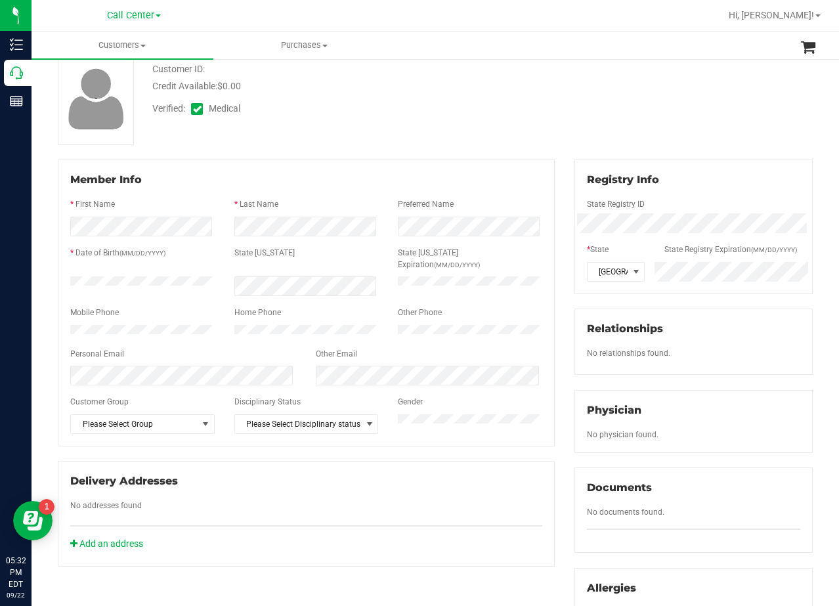
scroll to position [0, 0]
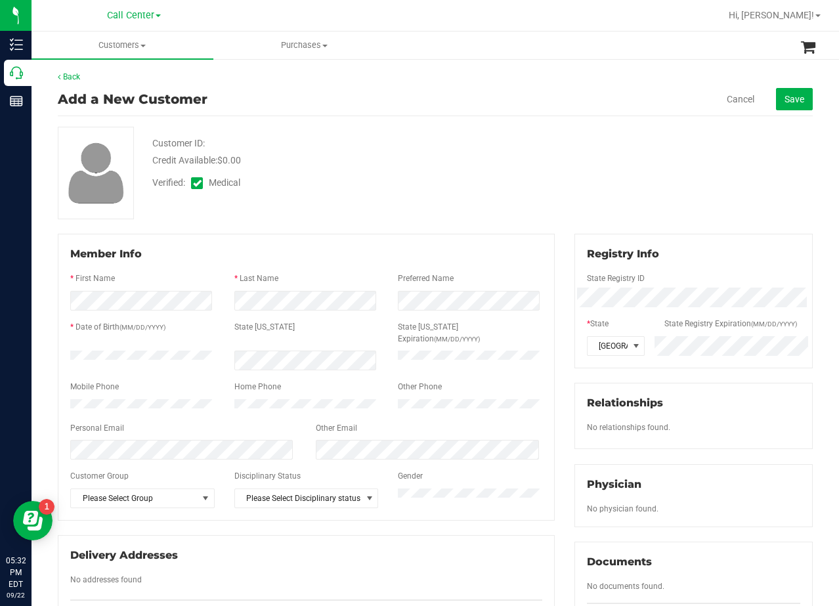
click at [558, 190] on div "Customer ID: Credit Available: $0.00 Verified: Medical" at bounding box center [435, 173] width 775 height 93
click at [500, 190] on div "Verified: Medical" at bounding box center [335, 181] width 387 height 29
click at [518, 151] on div "Customer ID: Credit Available: $0.00" at bounding box center [335, 152] width 387 height 31
click at [791, 96] on span "Save" at bounding box center [795, 99] width 20 height 11
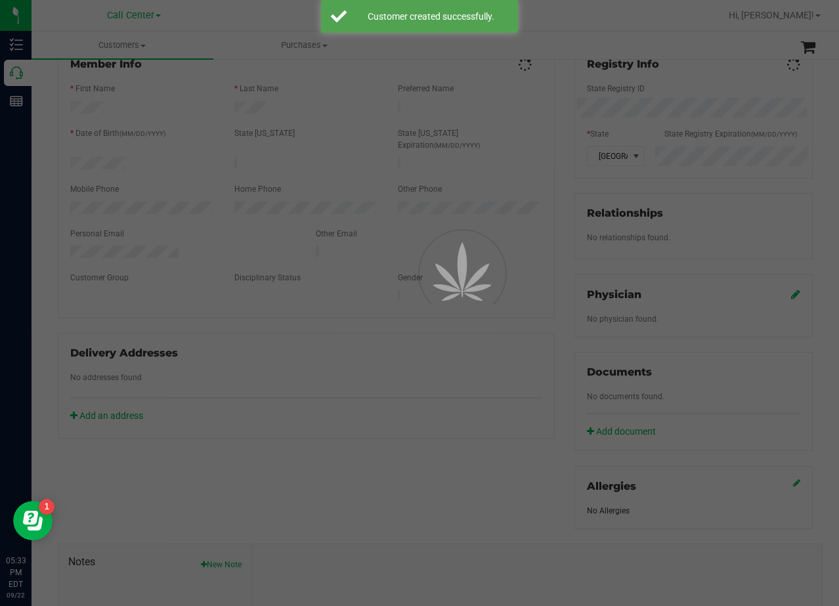
scroll to position [263, 0]
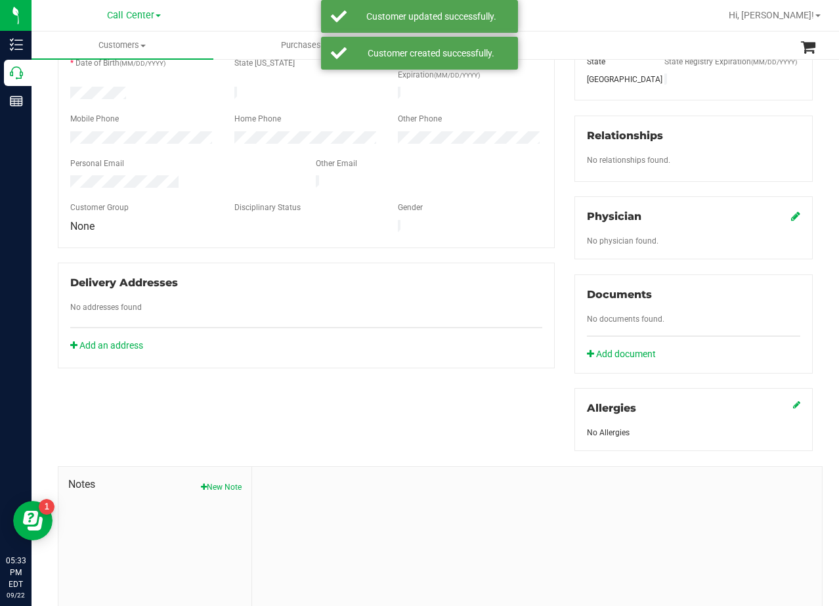
click at [791, 215] on icon at bounding box center [795, 216] width 9 height 11
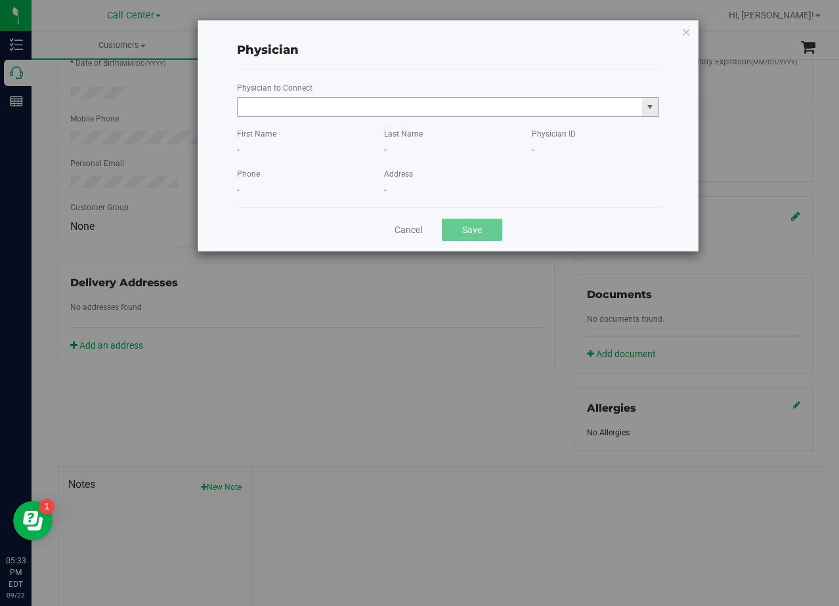
click at [471, 98] on span at bounding box center [448, 107] width 422 height 20
click at [475, 108] on input "text" at bounding box center [440, 107] width 404 height 18
type input "T"
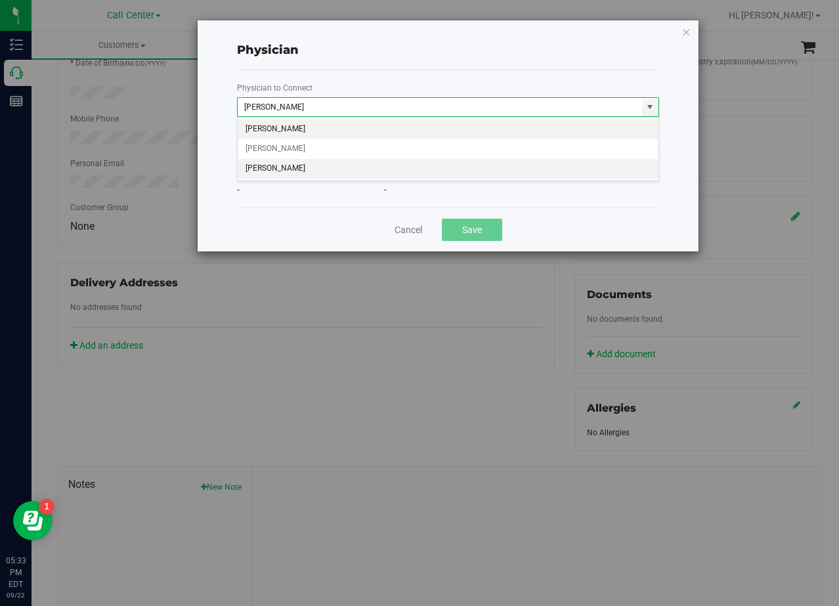
click at [389, 169] on li "[PERSON_NAME]" at bounding box center [448, 169] width 421 height 20
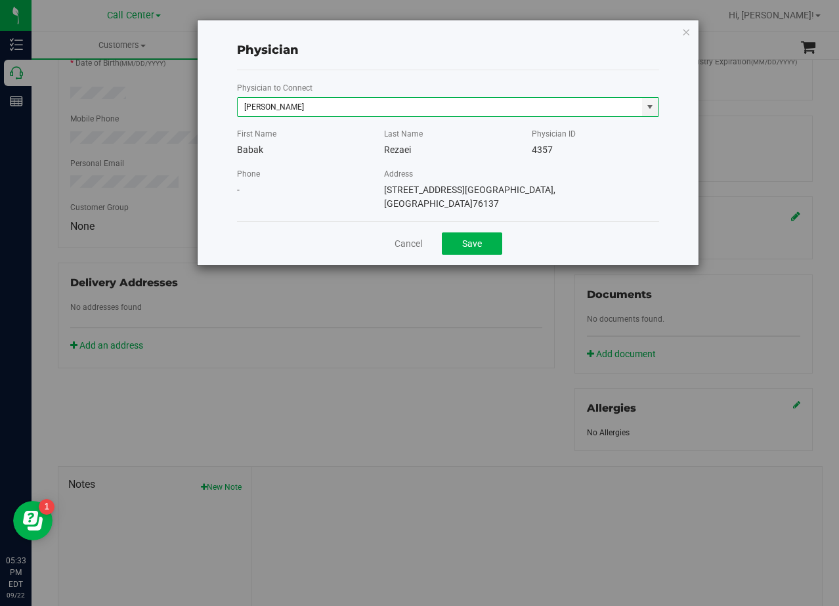
type input "[PERSON_NAME]"
click at [487, 242] on div "Cancel Save" at bounding box center [448, 243] width 422 height 44
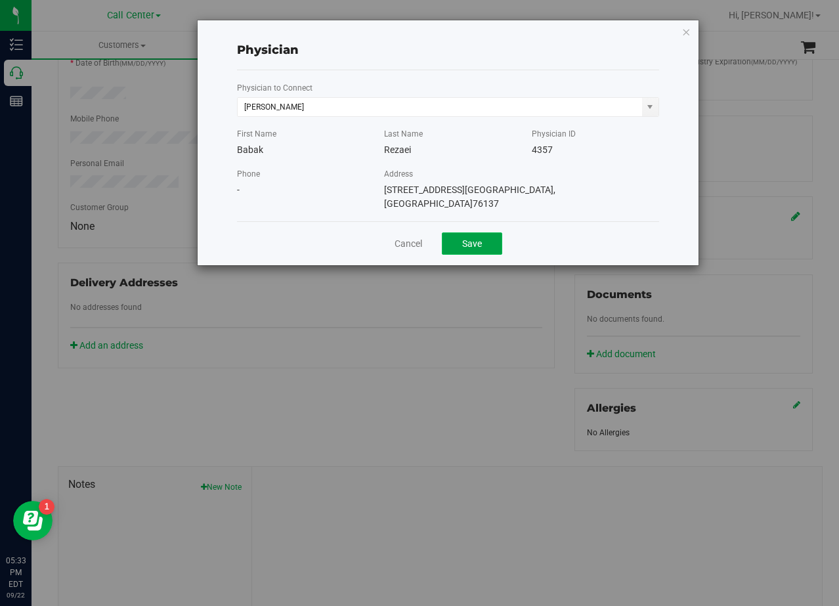
click at [477, 232] on button "Save" at bounding box center [472, 243] width 60 height 22
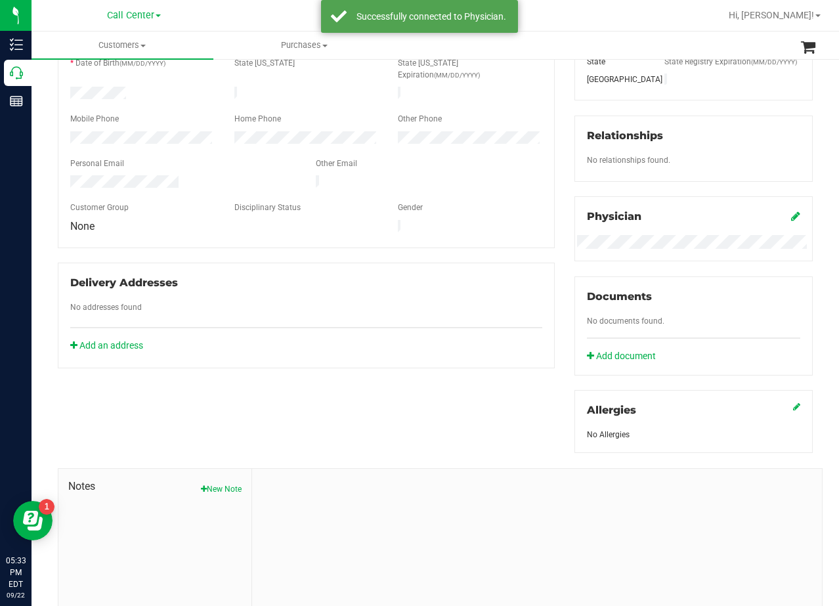
click at [485, 376] on div "Member Info * First Name * Last Name Preferred Name * Date of Birth (MM/DD/YYYY…" at bounding box center [435, 310] width 775 height 672
click at [228, 490] on button "New Note" at bounding box center [221, 489] width 41 height 12
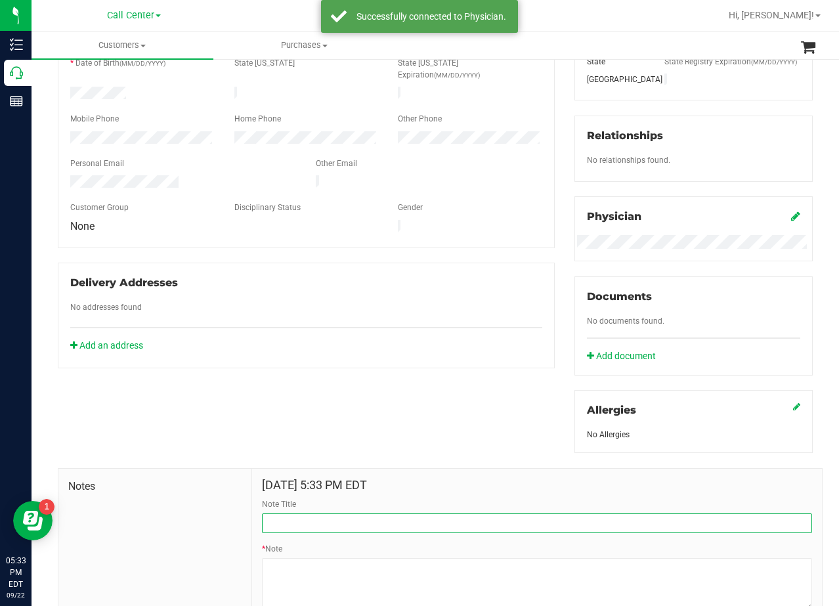
click at [326, 514] on input "Note Title" at bounding box center [537, 523] width 550 height 20
type input "[PERSON_NAME]"
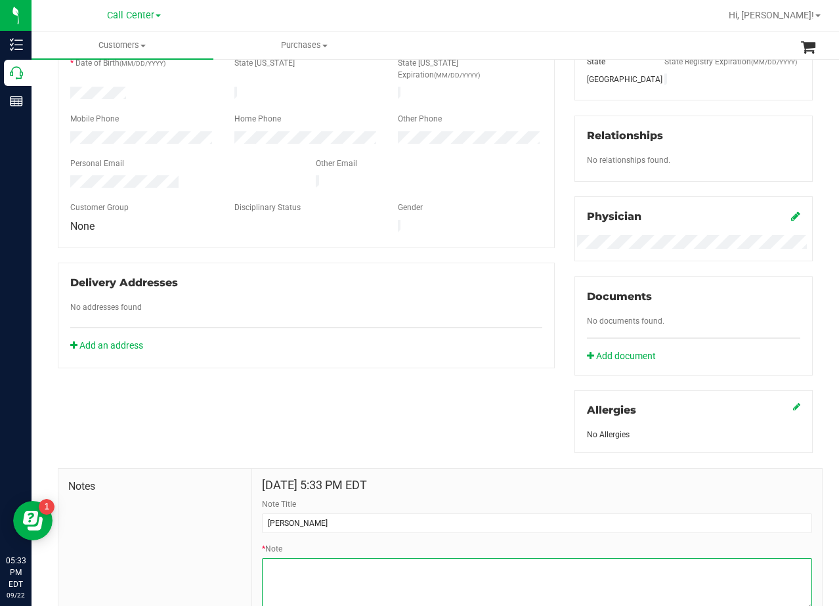
click at [500, 583] on textarea "* Note" at bounding box center [537, 584] width 550 height 53
paste textarea "Patient Name: [PERSON_NAME] Address: [STREET_ADDRESS][PERSON_NAME] Phone Number…"
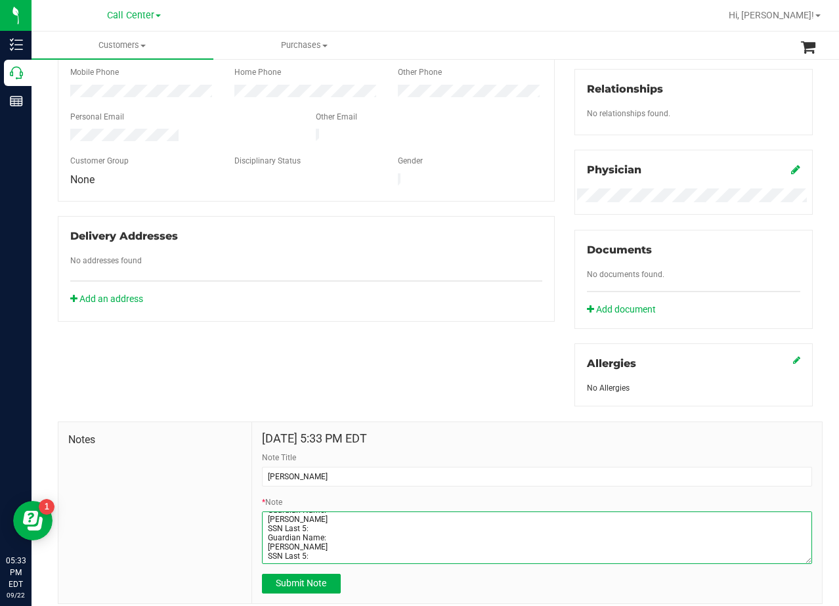
scroll to position [349, 0]
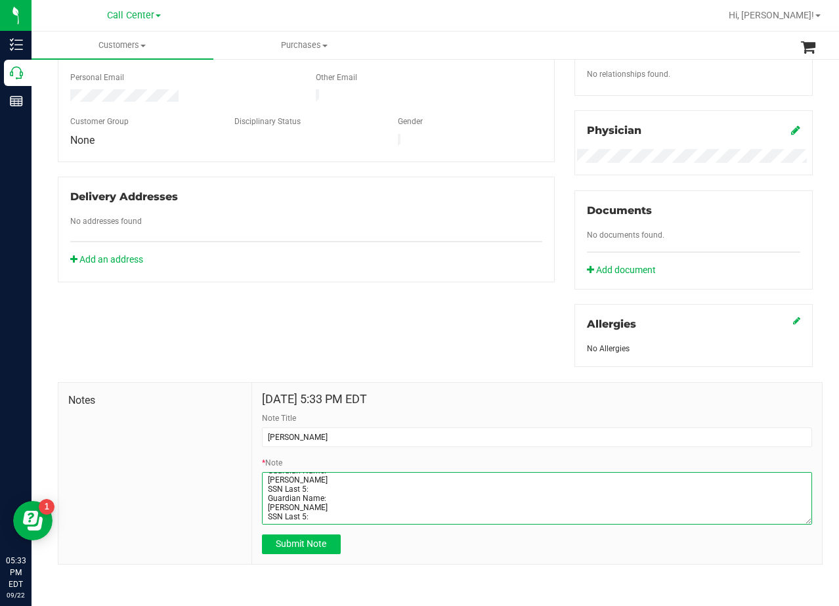
type textarea "Patient Name: [PERSON_NAME] Address: [STREET_ADDRESS][PERSON_NAME] Phone Number…"
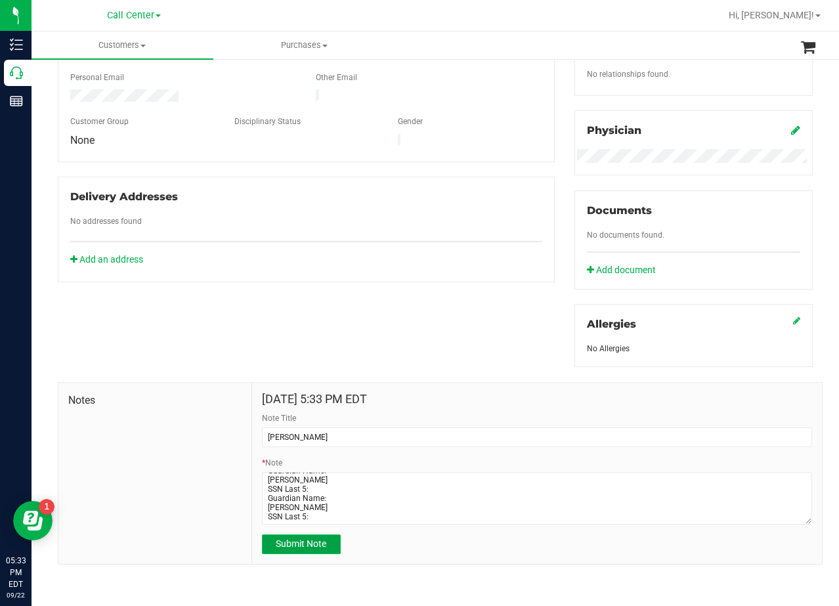
click at [297, 546] on span "Submit Note" at bounding box center [301, 543] width 51 height 11
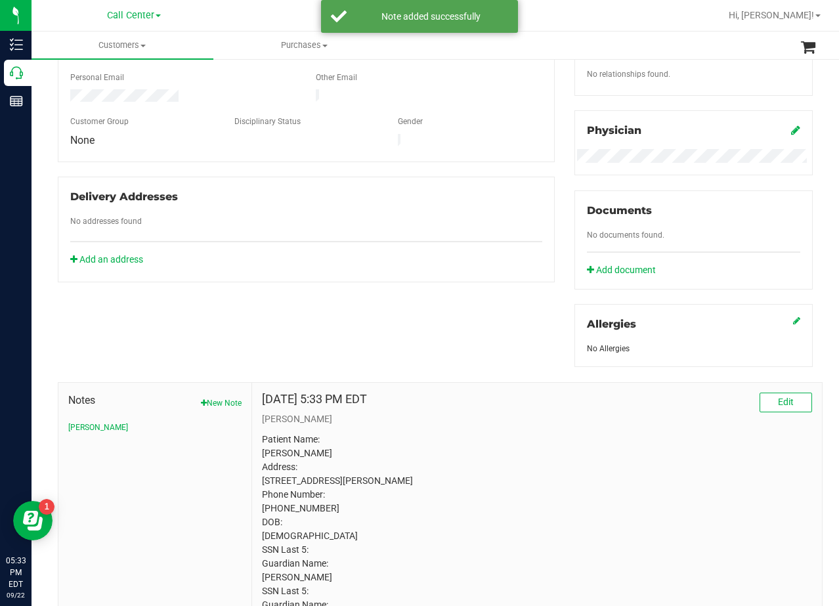
click at [423, 271] on div "Member Info * First Name * Last Name Preferred Name * Date of Birth (MM/DD/YYYY…" at bounding box center [435, 269] width 775 height 762
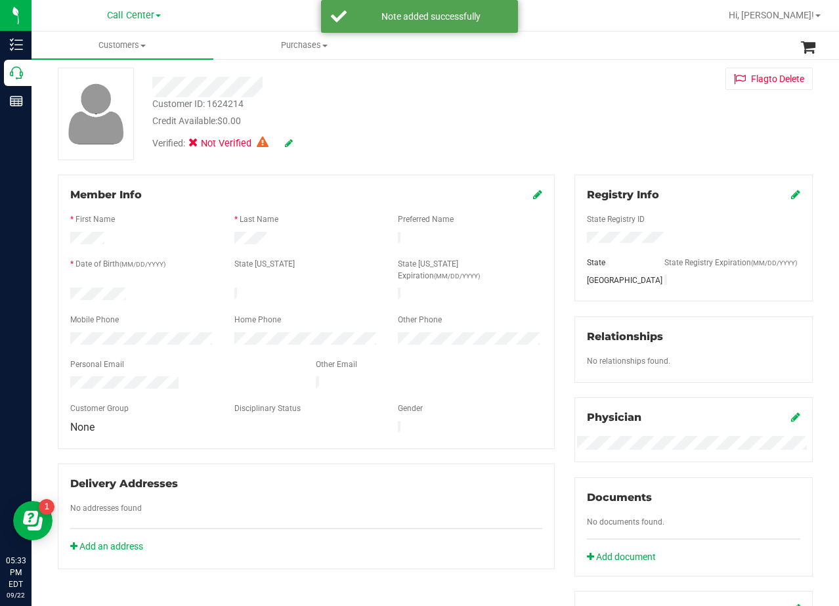
scroll to position [0, 0]
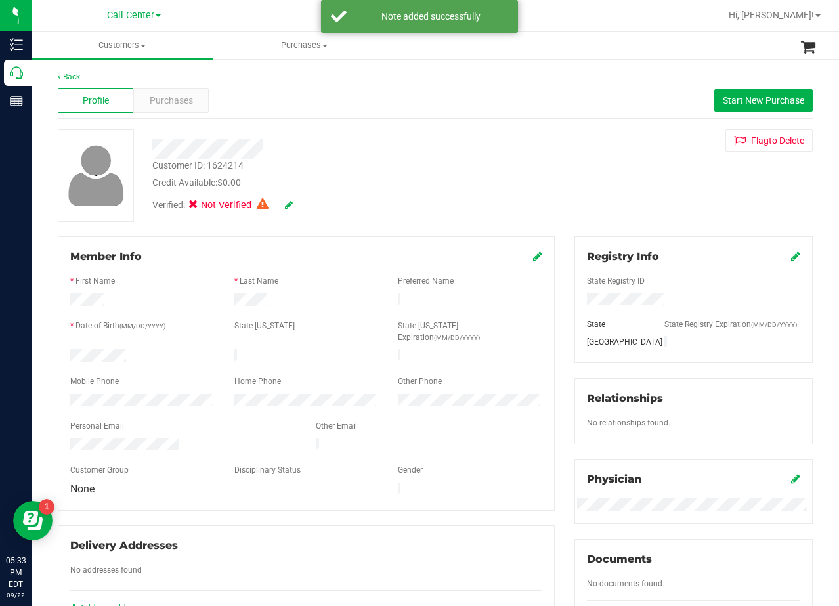
click at [286, 200] on span at bounding box center [289, 205] width 8 height 14
click at [286, 204] on icon at bounding box center [289, 204] width 8 height 9
click at [296, 204] on div "Verified: Medical" at bounding box center [335, 206] width 387 height 32
click at [293, 204] on icon at bounding box center [288, 205] width 11 height 9
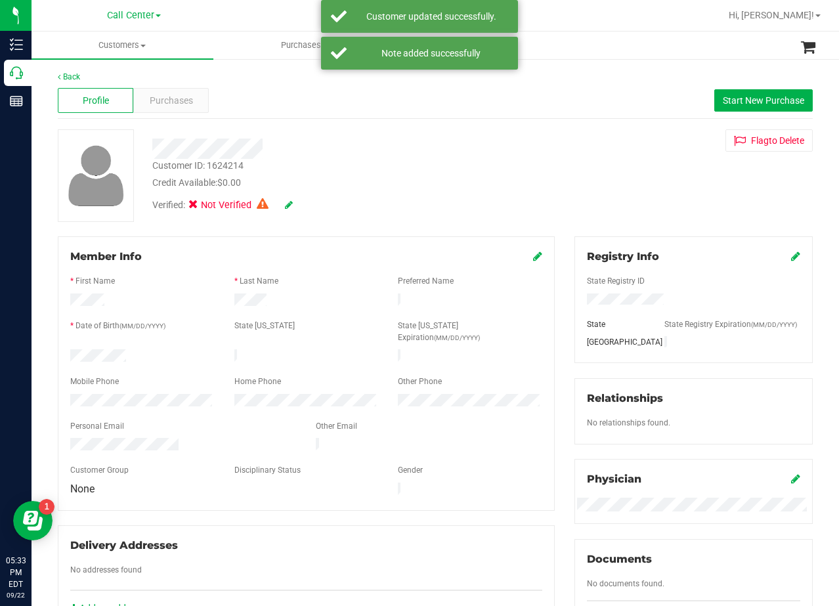
click at [392, 194] on div "Verified: Not Verified" at bounding box center [335, 204] width 387 height 29
drag, startPoint x: 514, startPoint y: 196, endPoint x: 520, endPoint y: 200, distance: 7.5
click at [516, 199] on div "Verified: Not Verified" at bounding box center [335, 204] width 387 height 29
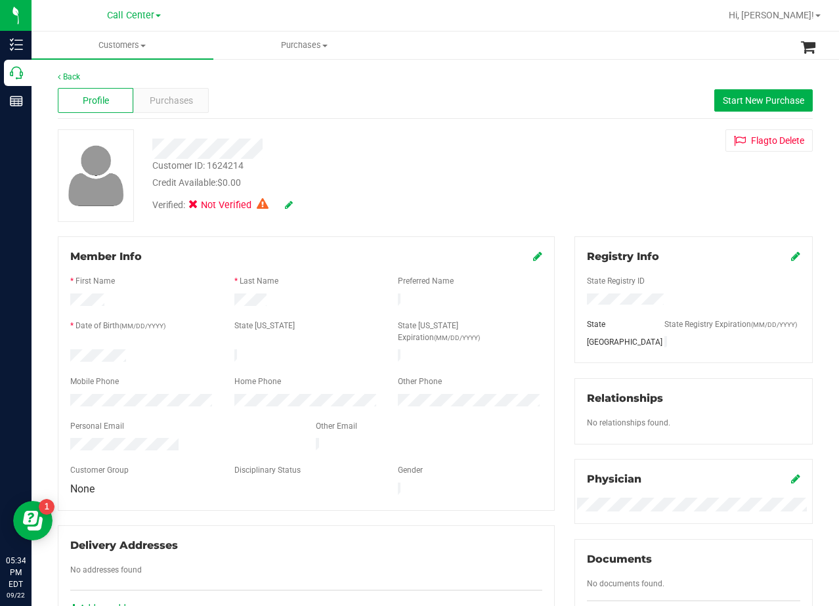
click at [456, 178] on div "Credit Available: $0.00" at bounding box center [336, 183] width 368 height 14
click at [506, 206] on div "Verified: Not Verified" at bounding box center [335, 204] width 387 height 29
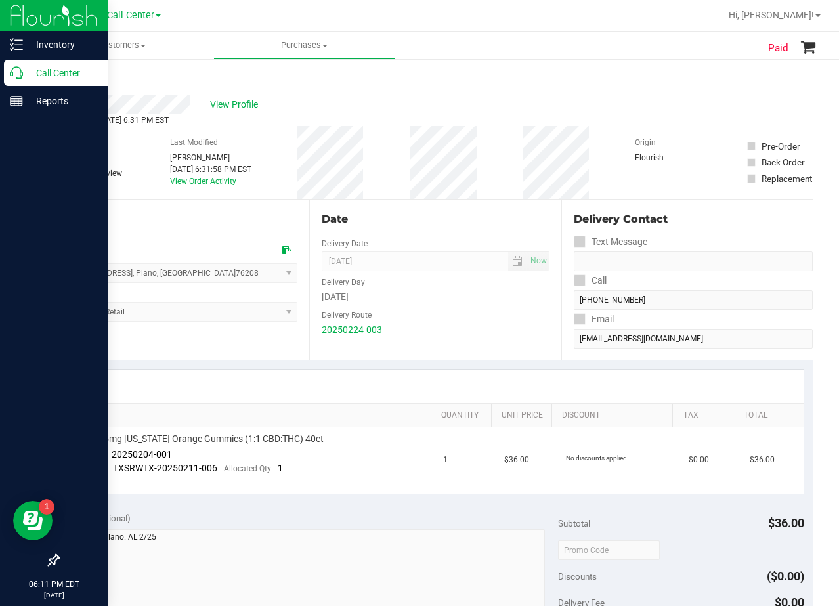
click at [18, 74] on icon at bounding box center [16, 72] width 13 height 13
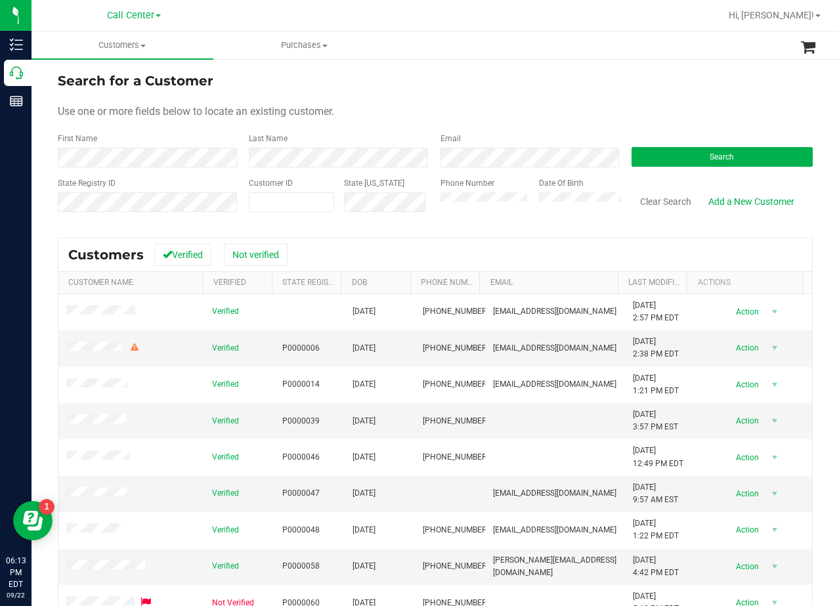
drag, startPoint x: 479, startPoint y: 118, endPoint x: 434, endPoint y: 137, distance: 48.3
click at [479, 118] on div "Use one or more fields below to locate an existing customer." at bounding box center [435, 112] width 755 height 16
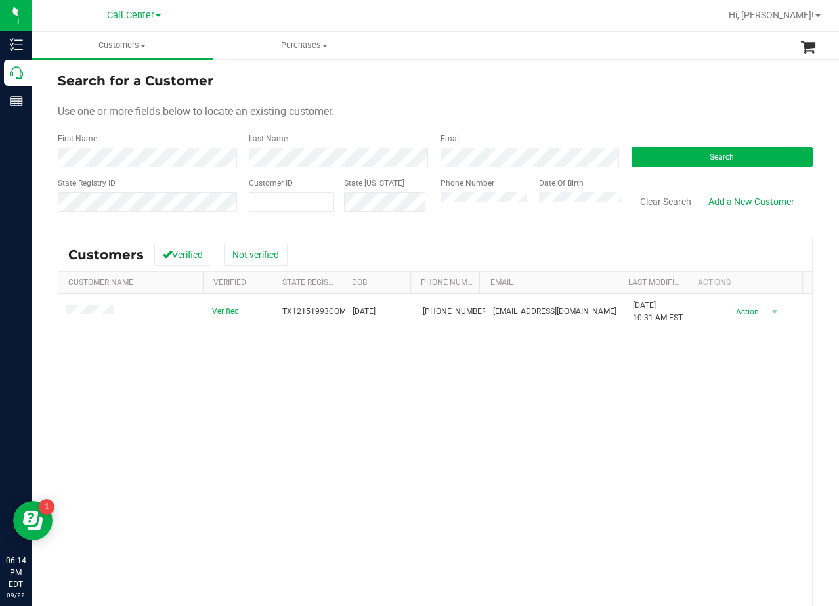
click at [492, 89] on div "Search for a Customer" at bounding box center [435, 81] width 755 height 20
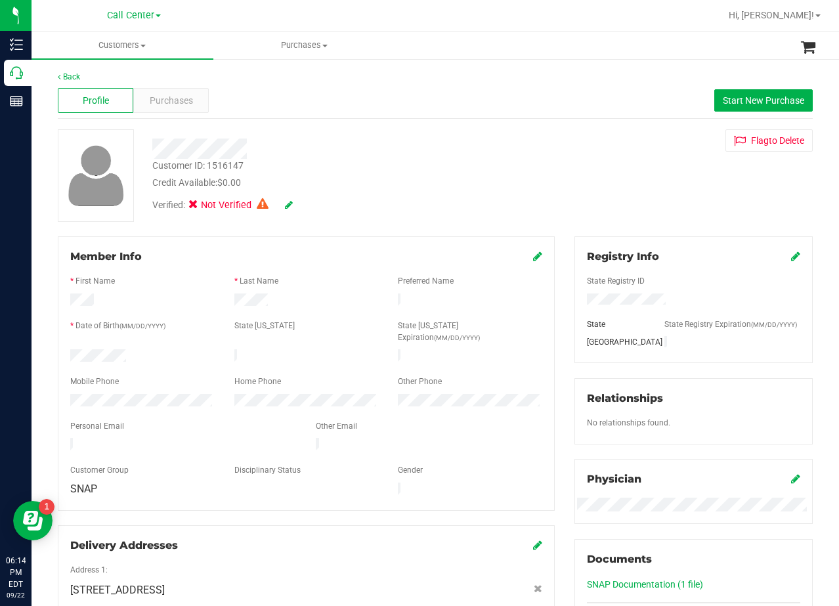
click at [538, 204] on div "Customer ID: 1516147 Credit Available: $0.00 Verified: Not Verified Flag to [GE…" at bounding box center [435, 175] width 775 height 93
click at [494, 129] on div at bounding box center [335, 144] width 387 height 30
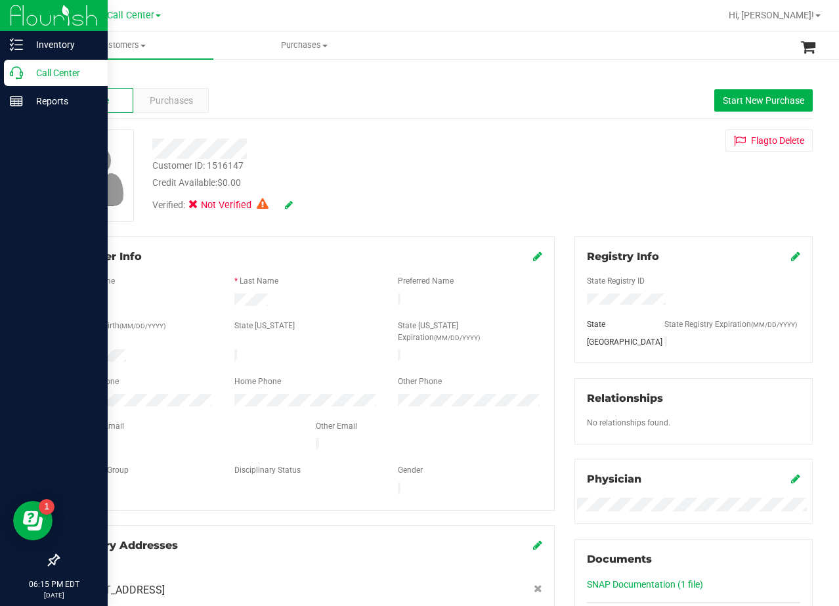
click at [24, 74] on p "Call Center" at bounding box center [62, 73] width 79 height 16
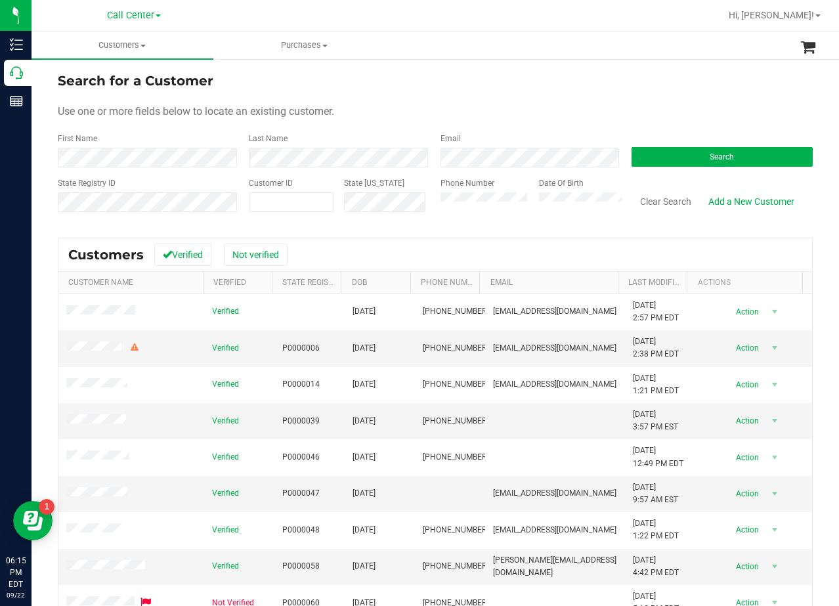
click at [498, 107] on div "Use one or more fields below to locate an existing customer." at bounding box center [435, 112] width 755 height 16
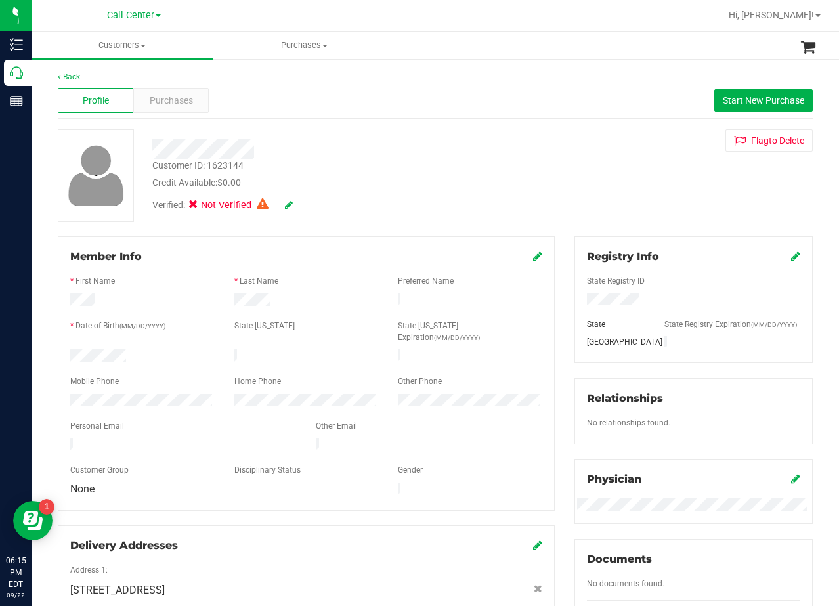
drag, startPoint x: 609, startPoint y: 140, endPoint x: 532, endPoint y: 149, distance: 78.0
click at [607, 140] on div "Flag to [GEOGRAPHIC_DATA]" at bounding box center [694, 140] width 258 height 22
click at [151, 102] on span "Purchases" at bounding box center [171, 101] width 43 height 14
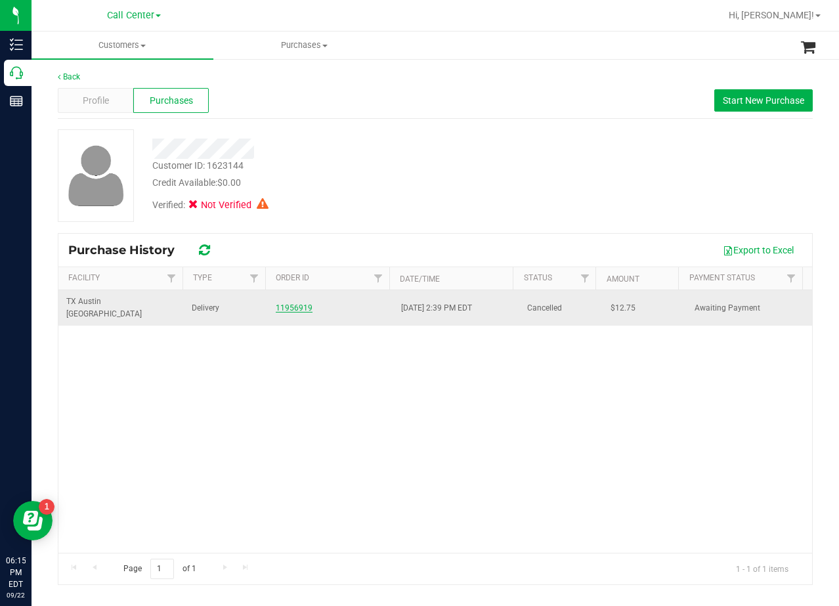
click at [294, 303] on link "11956919" at bounding box center [294, 307] width 37 height 9
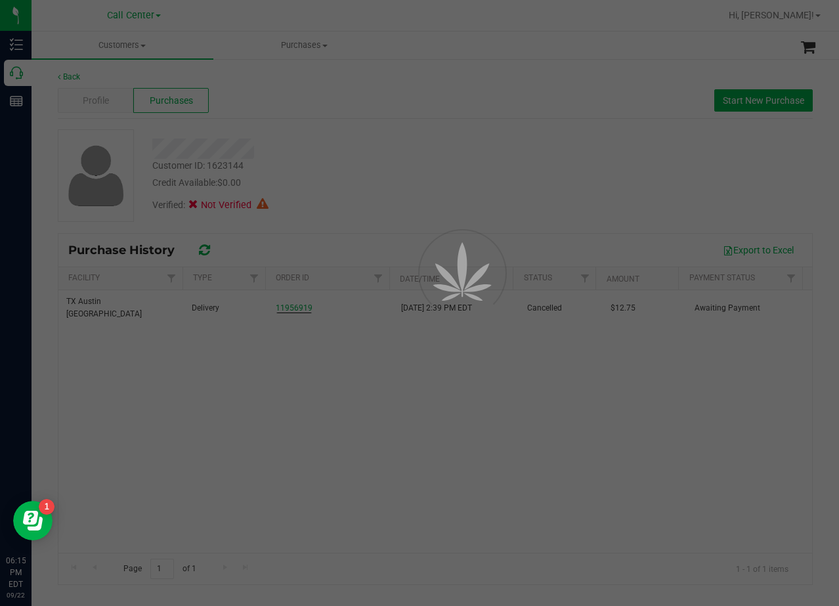
click at [360, 150] on div at bounding box center [419, 303] width 839 height 606
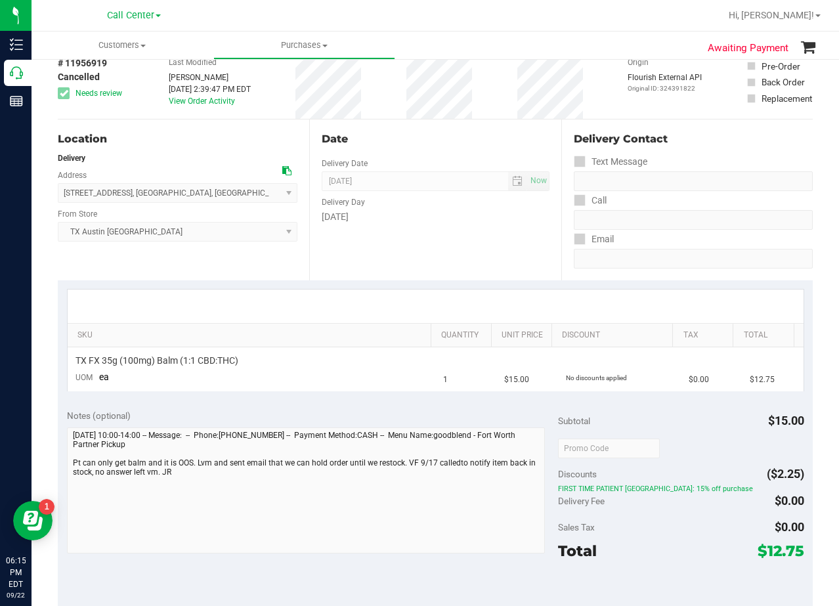
scroll to position [131, 0]
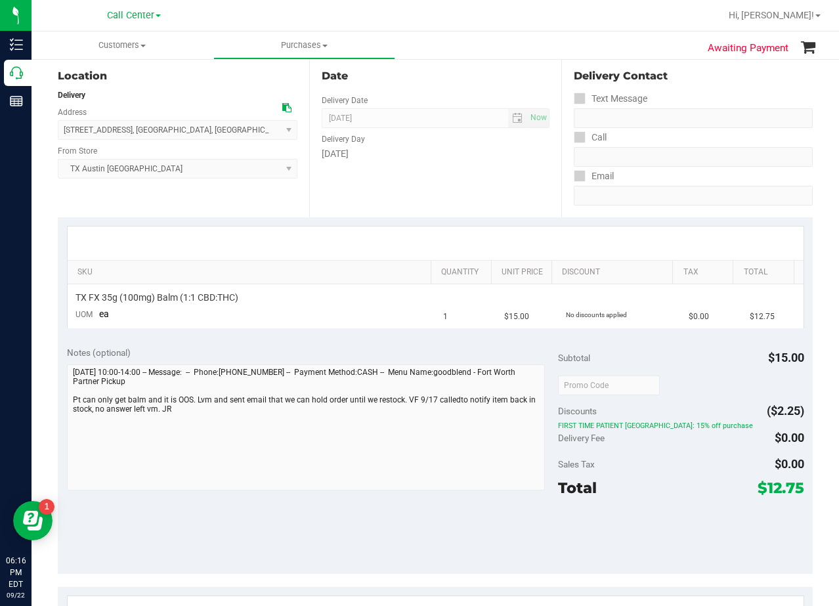
click at [441, 153] on div "[DATE]" at bounding box center [435, 154] width 227 height 14
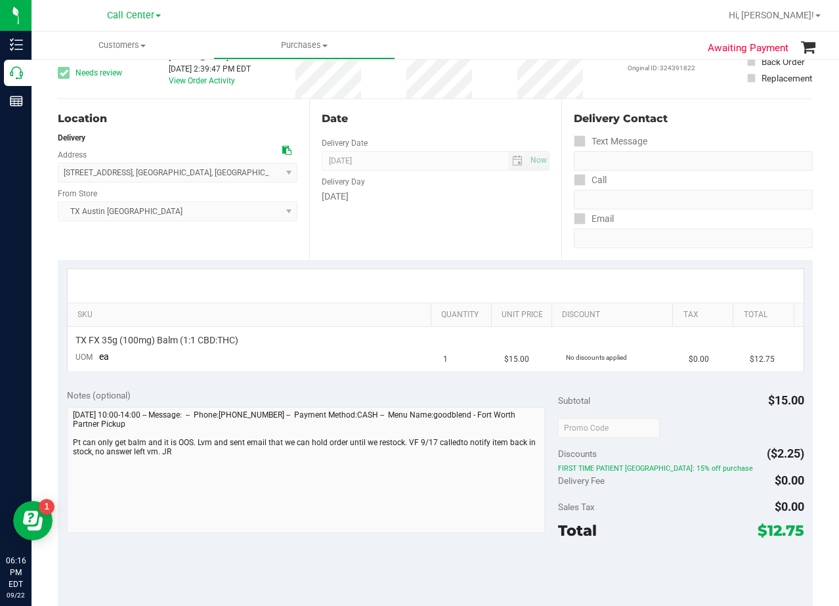
scroll to position [66, 0]
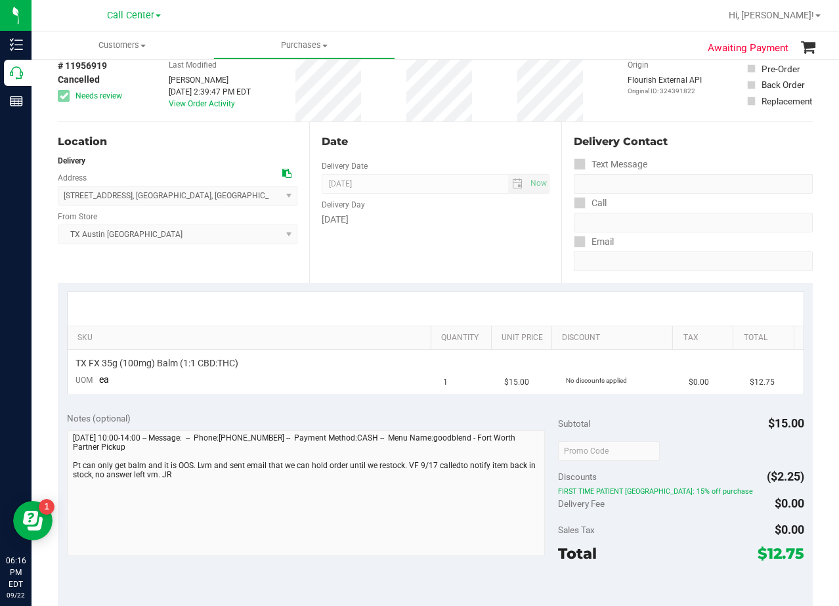
click at [488, 267] on div "Date Delivery Date [DATE] Now [DATE] 08:00 AM Now Delivery Day [DATE]" at bounding box center [434, 202] width 251 height 161
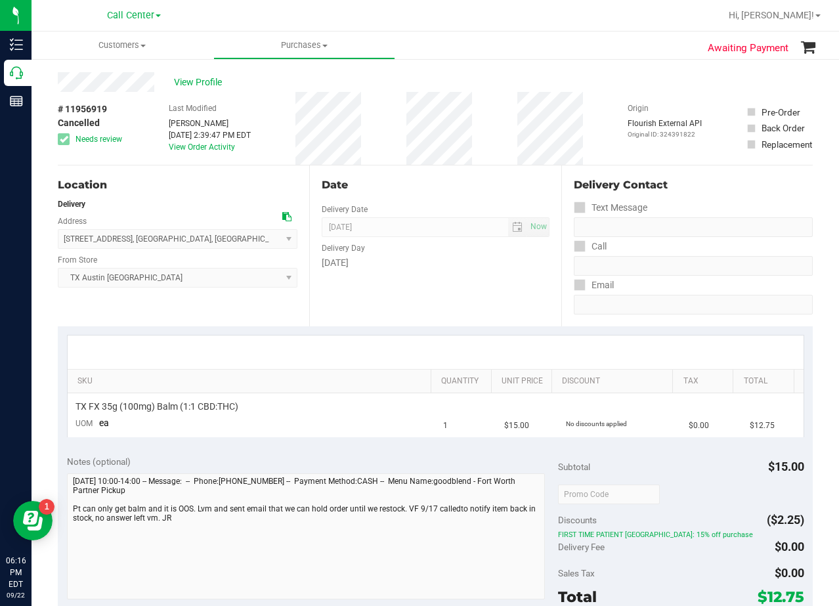
scroll to position [0, 0]
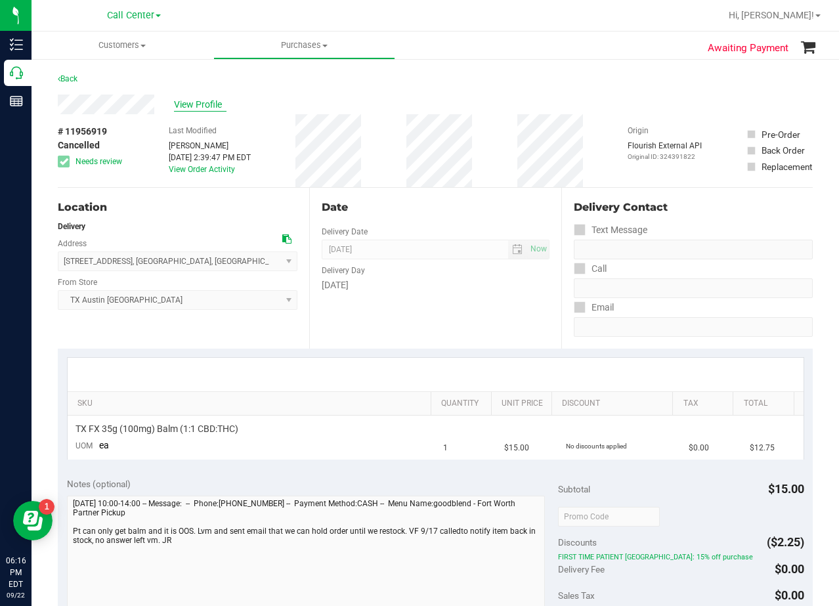
click at [203, 106] on span "View Profile" at bounding box center [200, 105] width 53 height 14
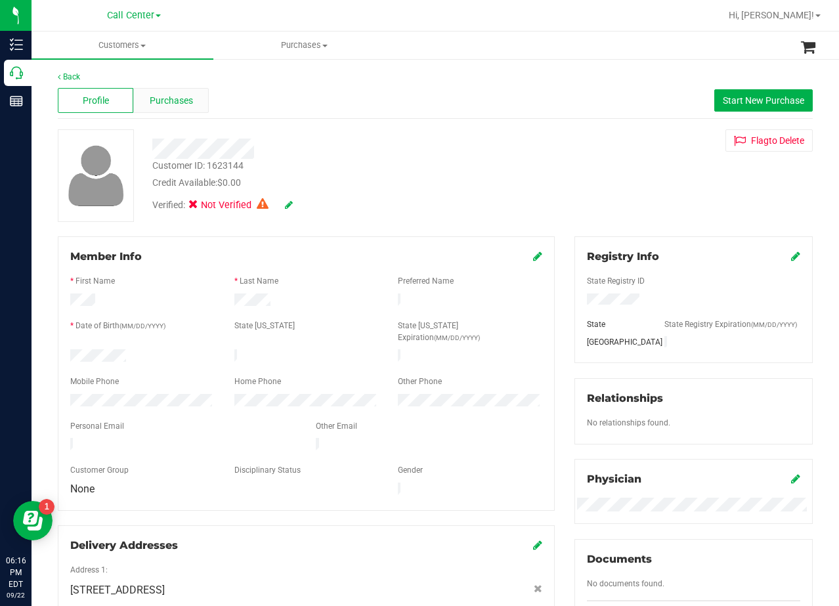
click at [167, 105] on span "Purchases" at bounding box center [171, 101] width 43 height 14
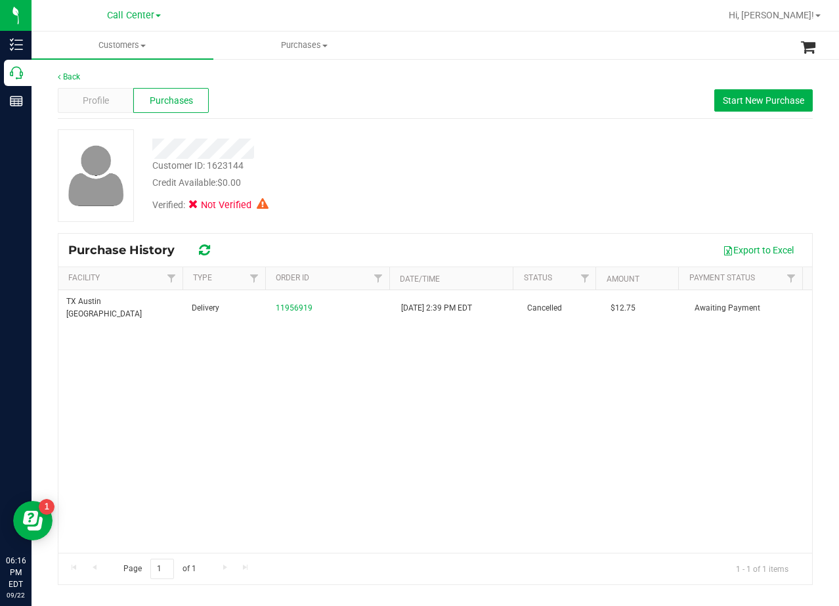
click at [739, 114] on div "Profile Purchases Start New Purchase" at bounding box center [435, 101] width 755 height 36
click at [741, 98] on span "Start New Purchase" at bounding box center [763, 100] width 81 height 11
click at [408, 158] on div "Customers All customers Add a new customer All physicians Purchases All purchas…" at bounding box center [436, 319] width 808 height 575
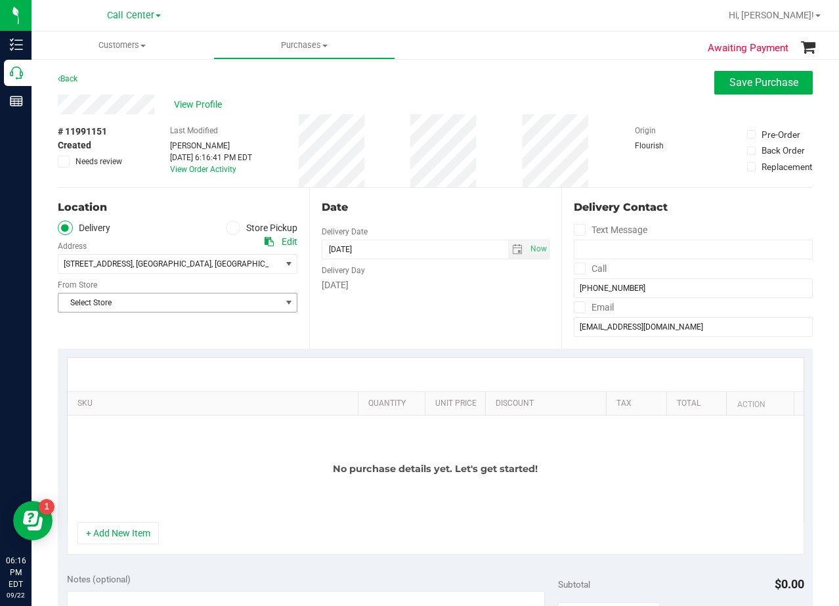
click at [209, 299] on span "Select Store" at bounding box center [169, 302] width 222 height 18
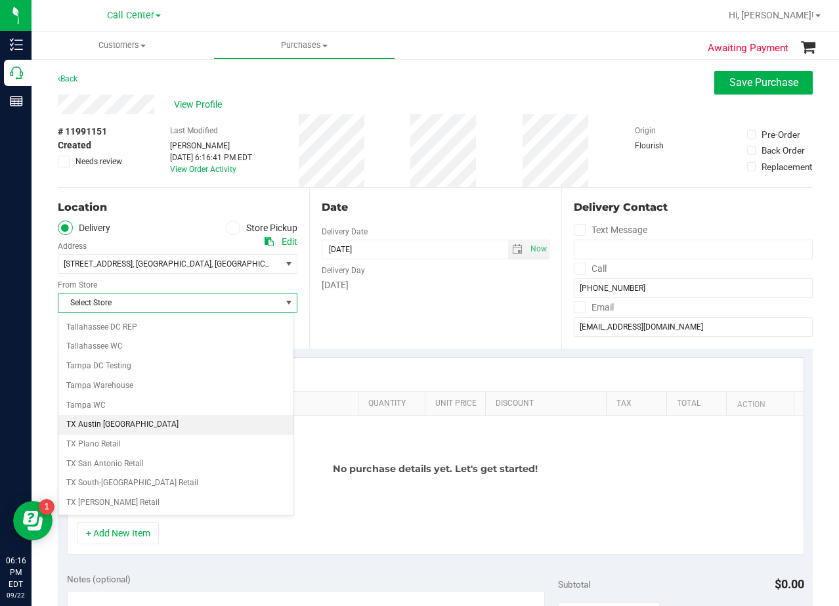
scroll to position [954, 0]
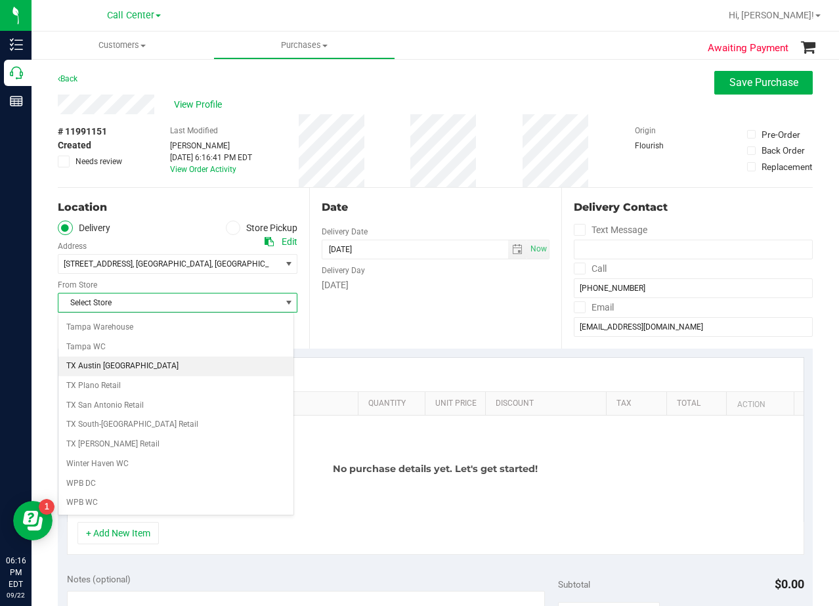
click at [199, 364] on li "TX Austin [GEOGRAPHIC_DATA]" at bounding box center [175, 367] width 235 height 20
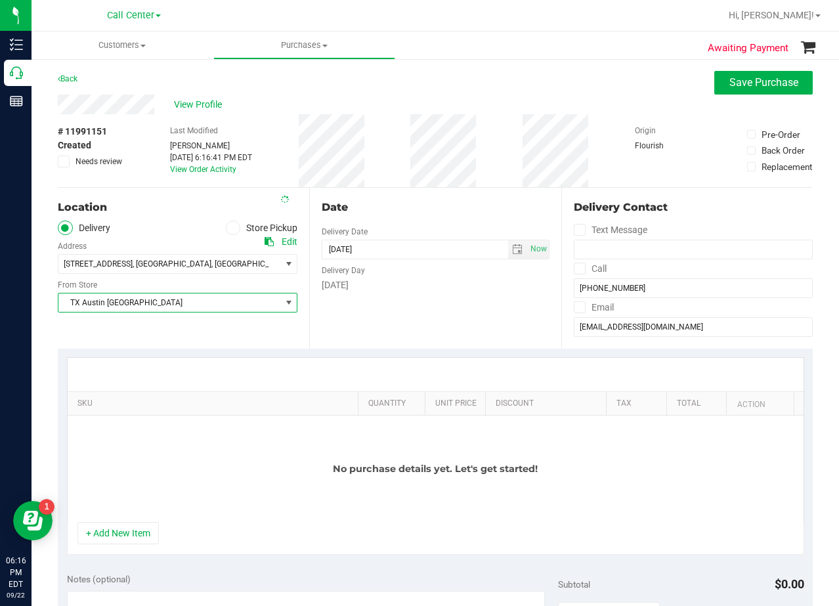
click at [385, 303] on div "Date Delivery Date [DATE] Now [DATE] 06:16 PM Now Delivery Day [DATE]" at bounding box center [434, 268] width 251 height 161
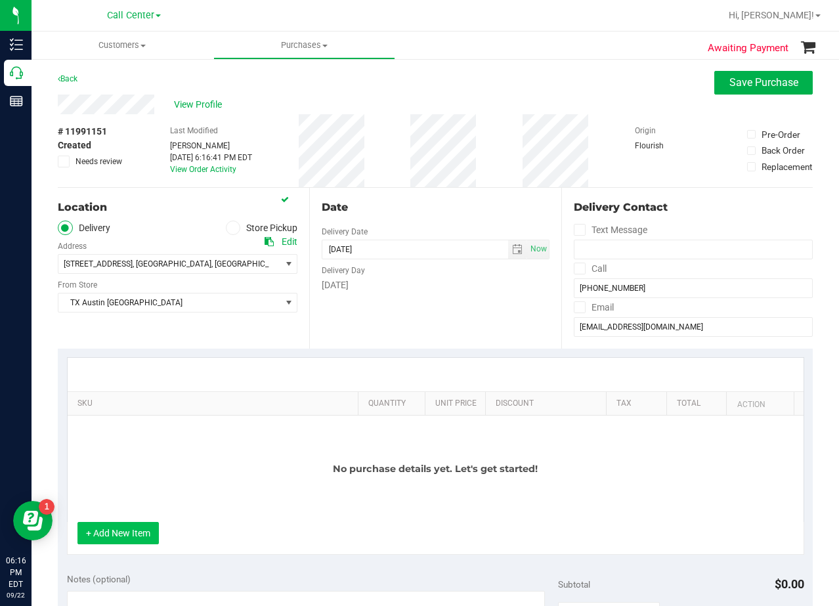
click at [107, 525] on button "+ Add New Item" at bounding box center [117, 533] width 81 height 22
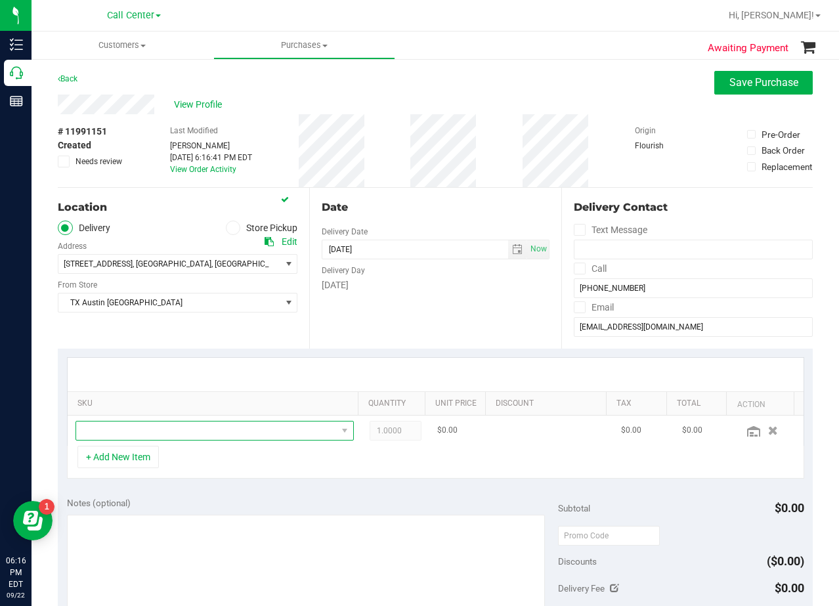
click at [163, 433] on span "NO DATA FOUND" at bounding box center [206, 431] width 261 height 18
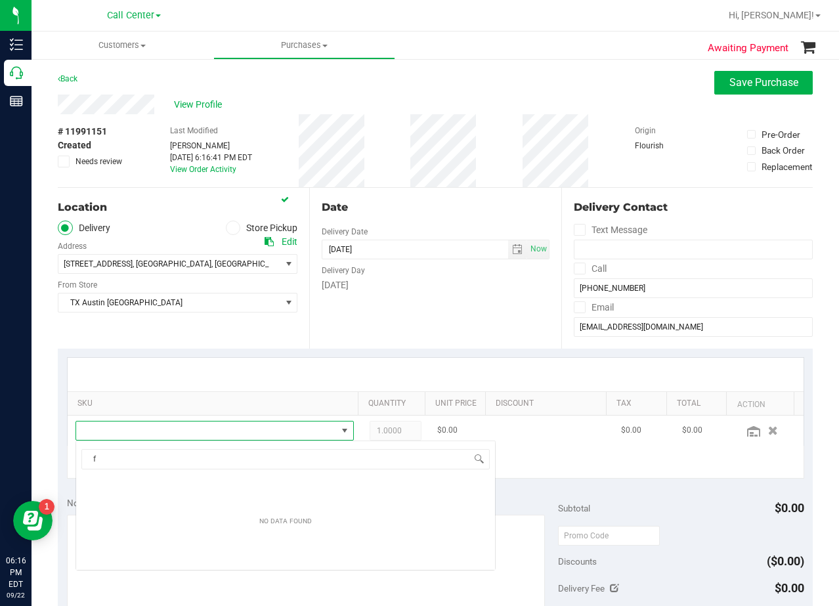
scroll to position [65639, 65388]
type input "fx"
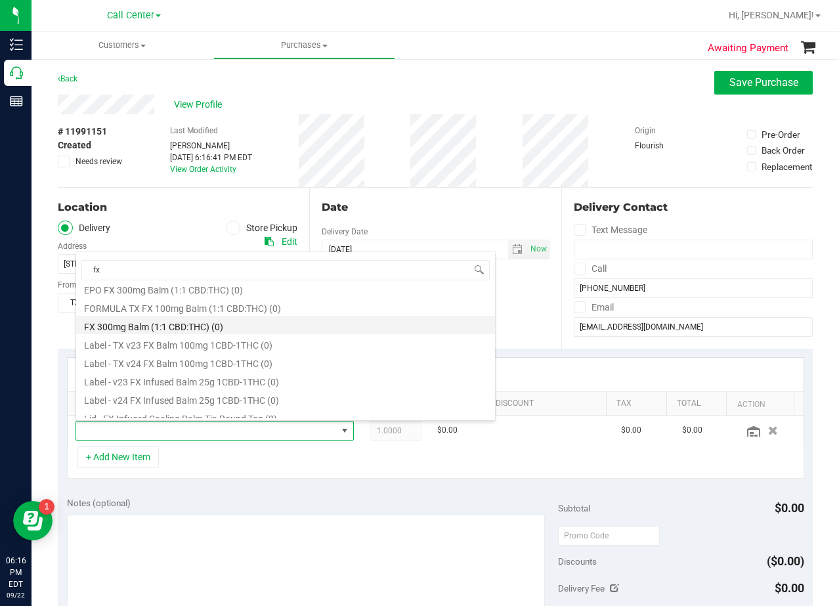
scroll to position [89, 0]
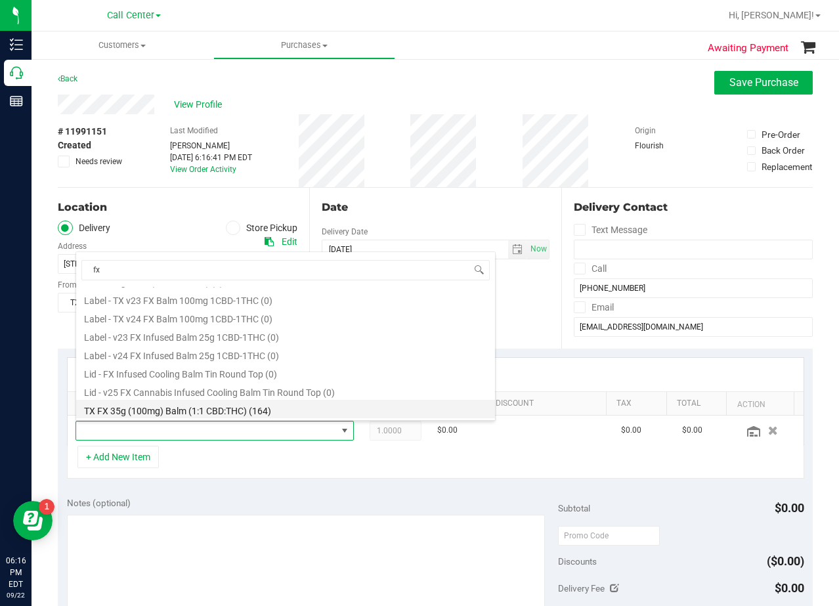
click at [301, 405] on li "TX FX 35g (100mg) Balm (1:1 CBD:THC) (164)" at bounding box center [285, 409] width 419 height 18
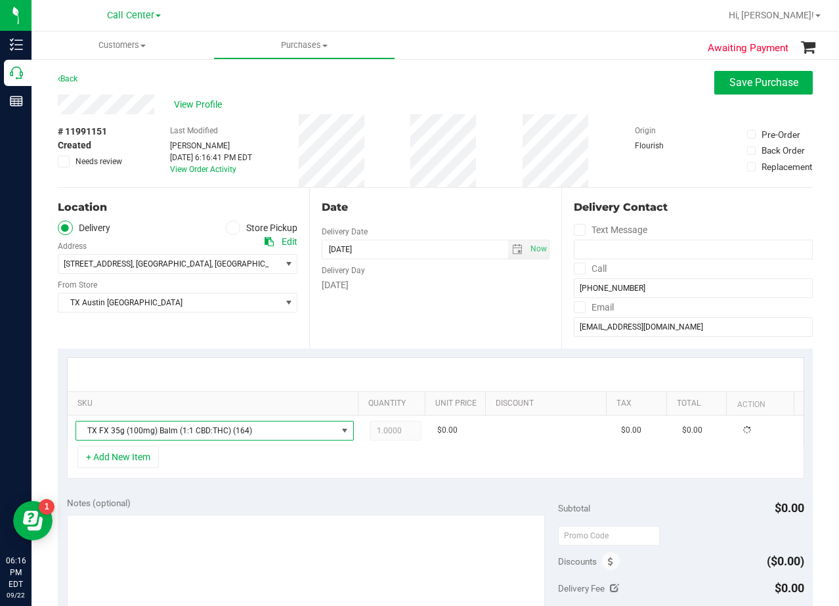
click at [422, 295] on div "Date Delivery Date [DATE] Now [DATE] 06:16 PM Now Delivery Day [DATE]" at bounding box center [434, 268] width 251 height 161
click at [445, 211] on div "Date" at bounding box center [435, 208] width 227 height 16
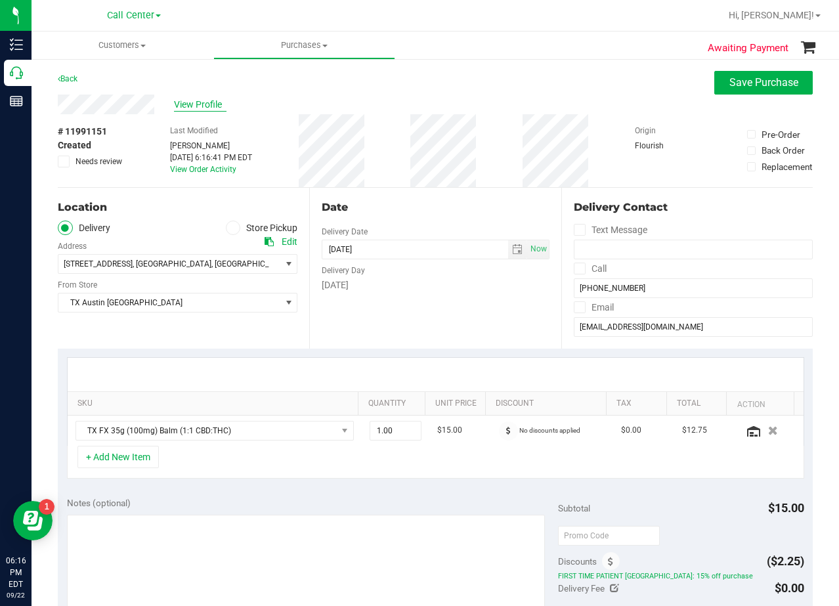
click at [209, 106] on span "View Profile" at bounding box center [200, 105] width 53 height 14
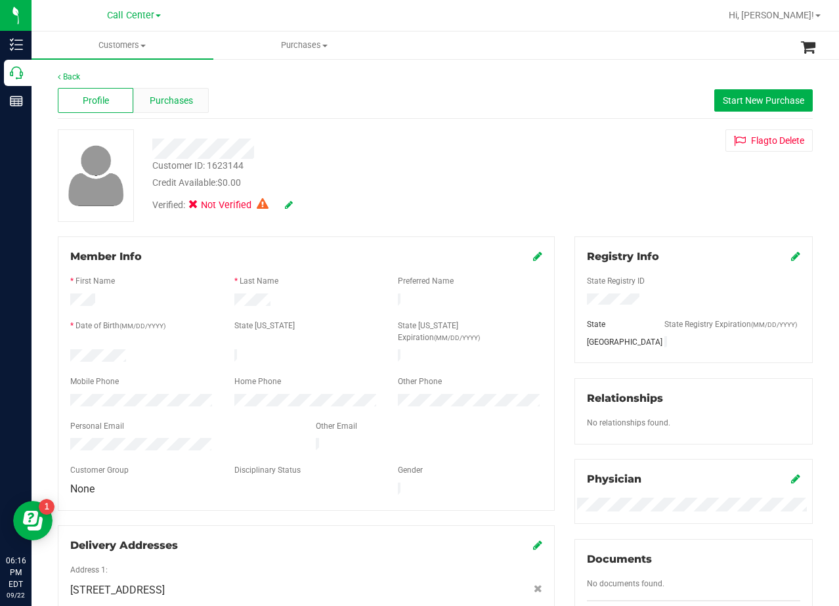
click at [170, 100] on span "Purchases" at bounding box center [171, 101] width 43 height 14
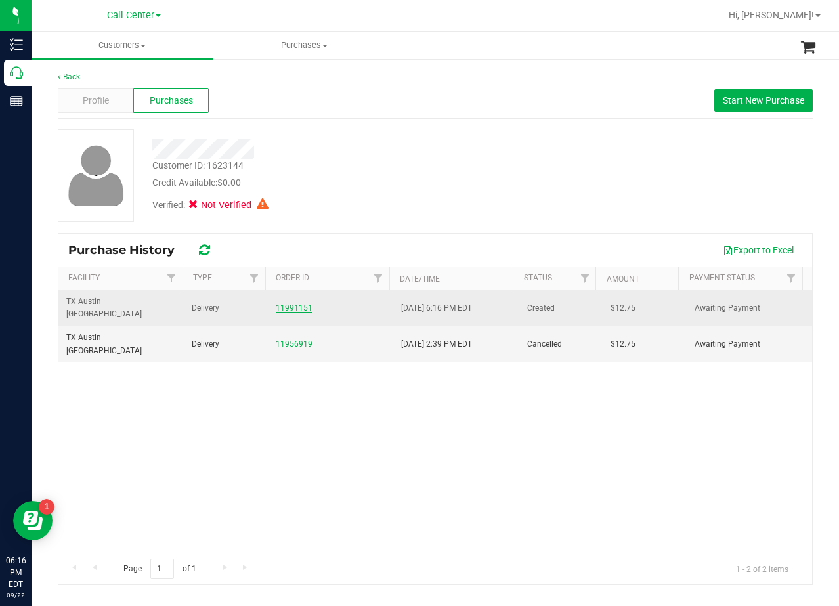
click at [291, 303] on link "11991151" at bounding box center [294, 307] width 37 height 9
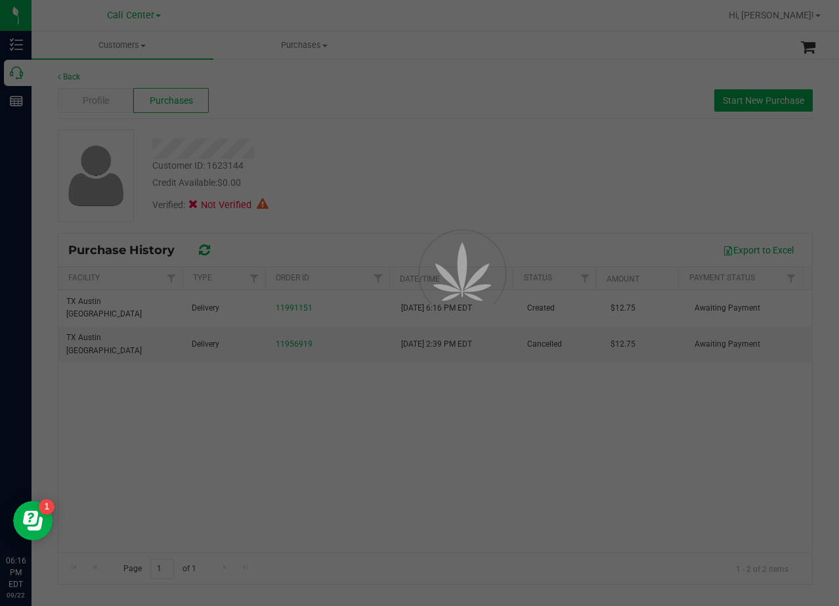
click at [348, 183] on div at bounding box center [419, 303] width 839 height 606
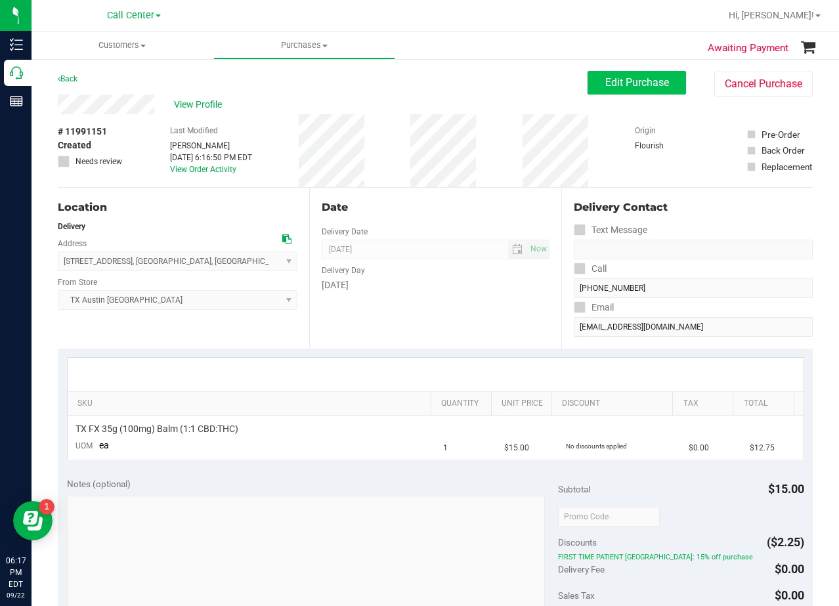
drag, startPoint x: 595, startPoint y: 66, endPoint x: 596, endPoint y: 90, distance: 24.3
click at [596, 68] on div "Awaiting Payment Back Edit Purchase Cancel Purchase View Profile # 11991151 Cre…" at bounding box center [436, 515] width 808 height 914
click at [596, 90] on button "Edit Purchase" at bounding box center [637, 83] width 98 height 24
drag, startPoint x: 416, startPoint y: 87, endPoint x: 407, endPoint y: 88, distance: 8.6
click at [409, 88] on div "Back Edit Purchase Cancel Purchase" at bounding box center [435, 83] width 755 height 24
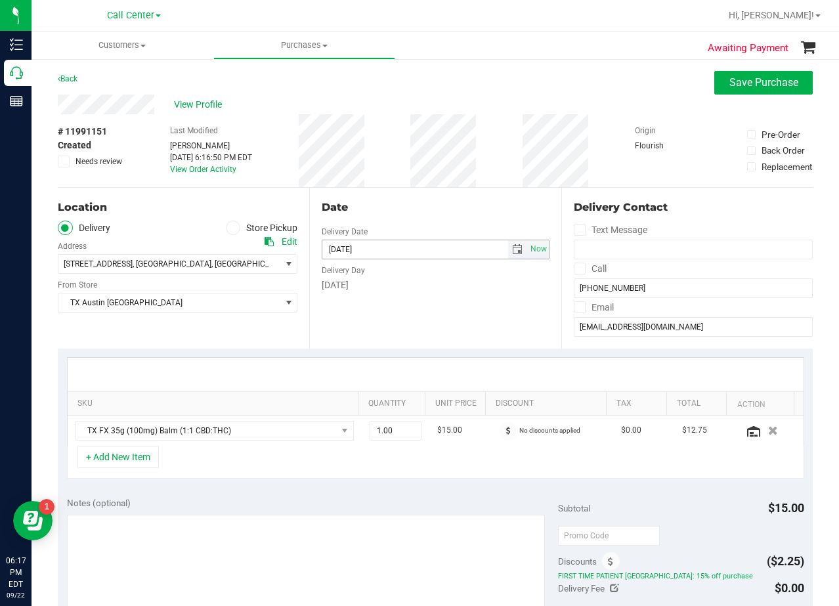
click at [512, 249] on span "select" at bounding box center [517, 249] width 11 height 11
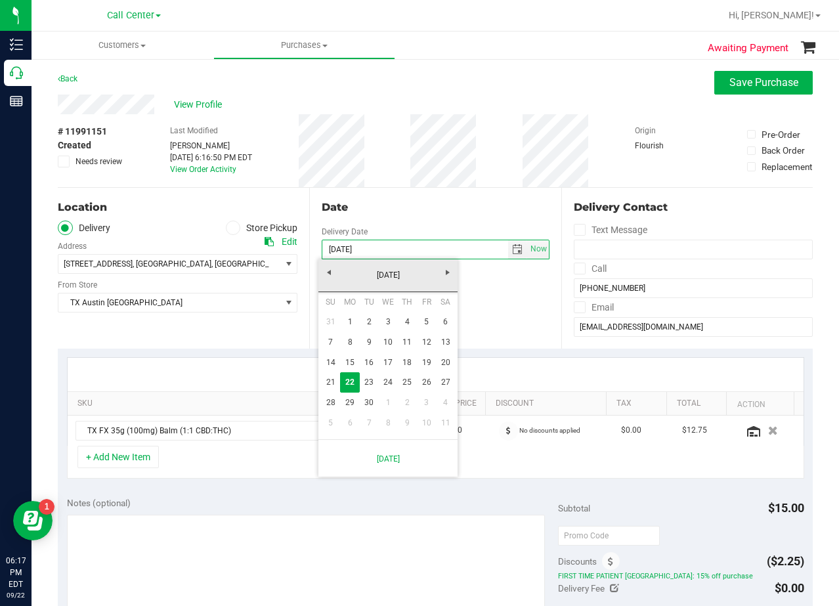
click at [425, 213] on div "Date" at bounding box center [435, 208] width 227 height 16
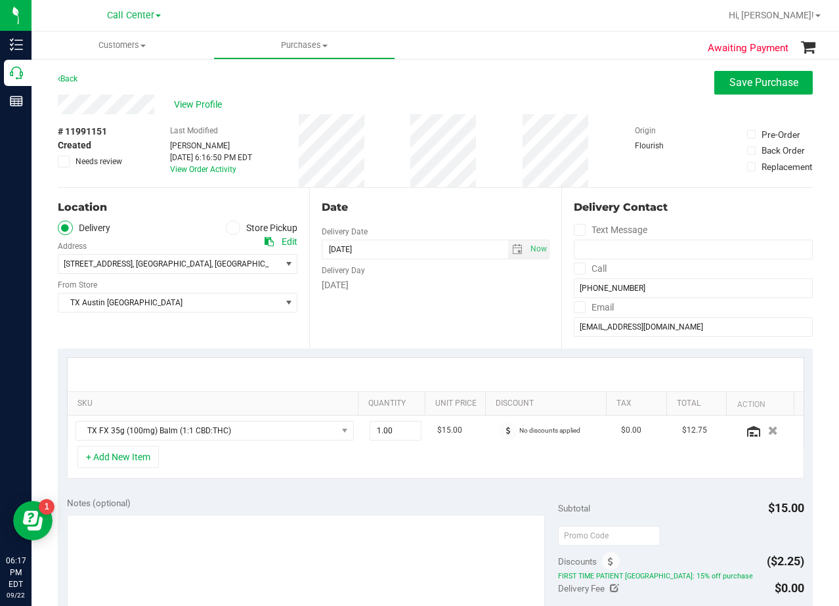
click at [485, 180] on div "# 11991151 Created Needs review Last Modified [PERSON_NAME] [DATE] 6:16:50 PM E…" at bounding box center [435, 150] width 755 height 73
click at [511, 255] on span "select" at bounding box center [517, 249] width 19 height 18
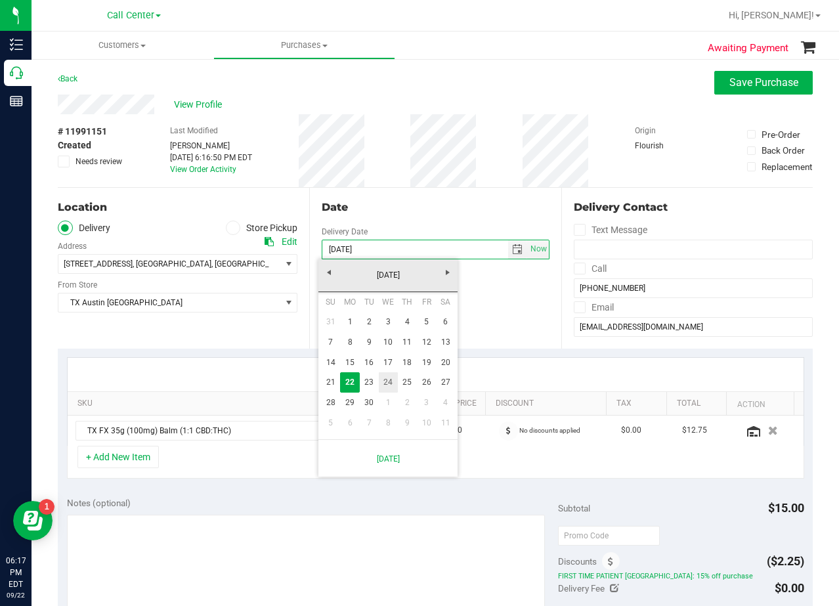
click at [390, 387] on link "24" at bounding box center [388, 382] width 19 height 20
type input "[DATE]"
click at [397, 357] on div "SKU Quantity Unit Price Discount Tax Total Action TX FX 35g (100mg) Balm (1:1 C…" at bounding box center [435, 418] width 755 height 139
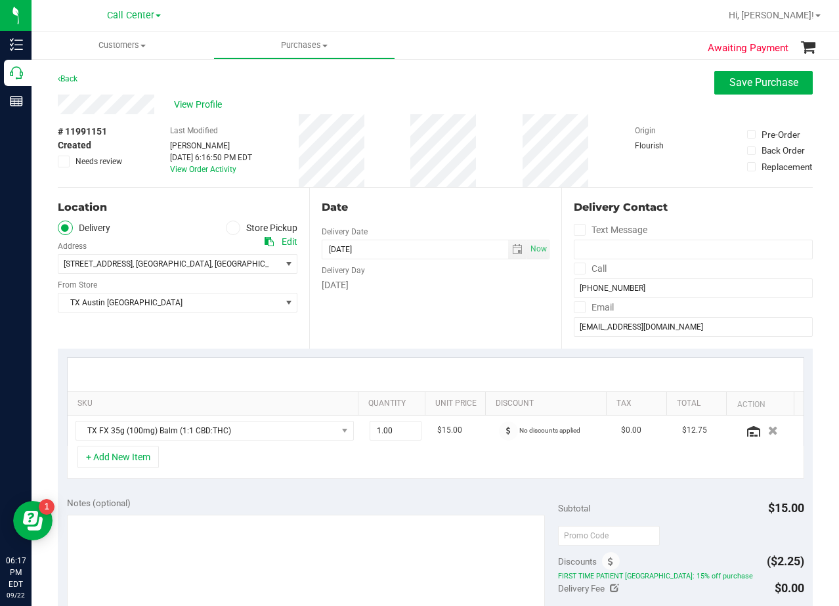
click at [435, 213] on div "Date" at bounding box center [435, 208] width 227 height 16
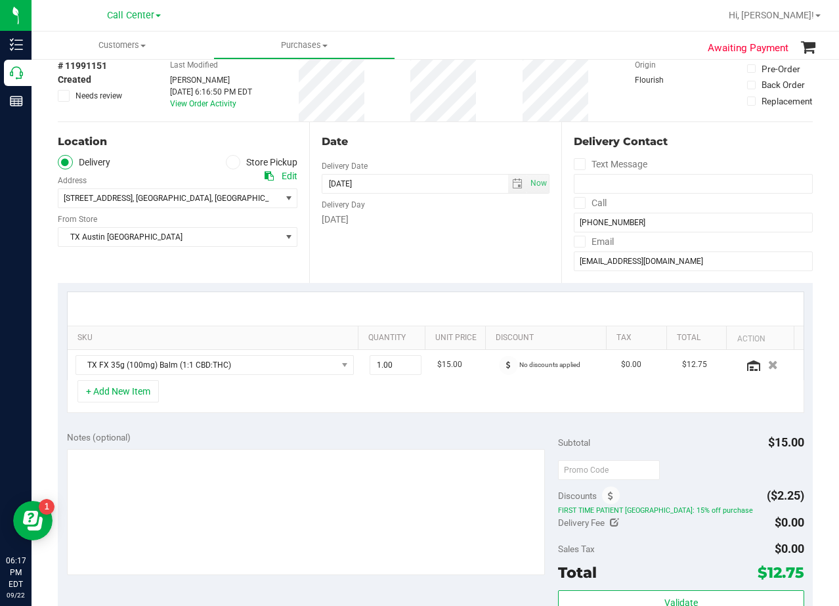
scroll to position [131, 0]
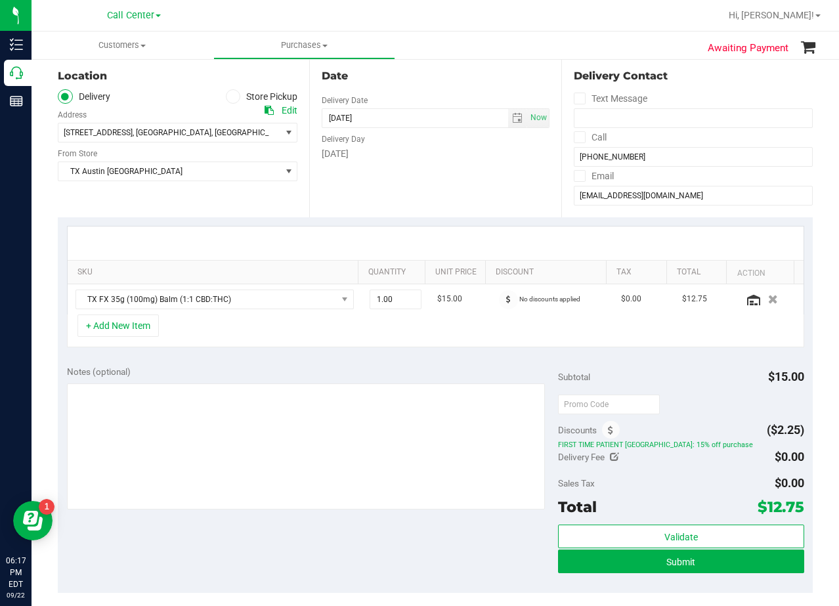
click at [461, 231] on div at bounding box center [436, 243] width 736 height 33
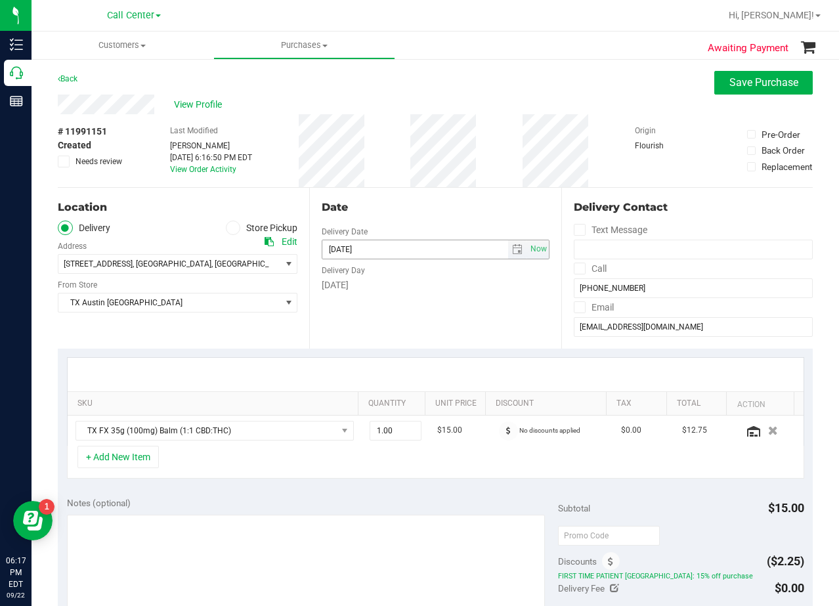
scroll to position [66, 0]
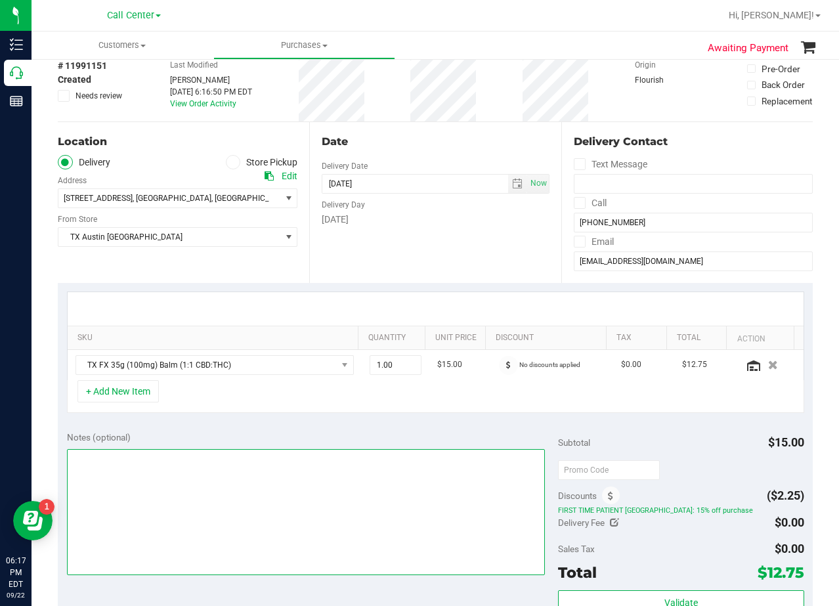
click at [418, 505] on textarea at bounding box center [306, 512] width 479 height 126
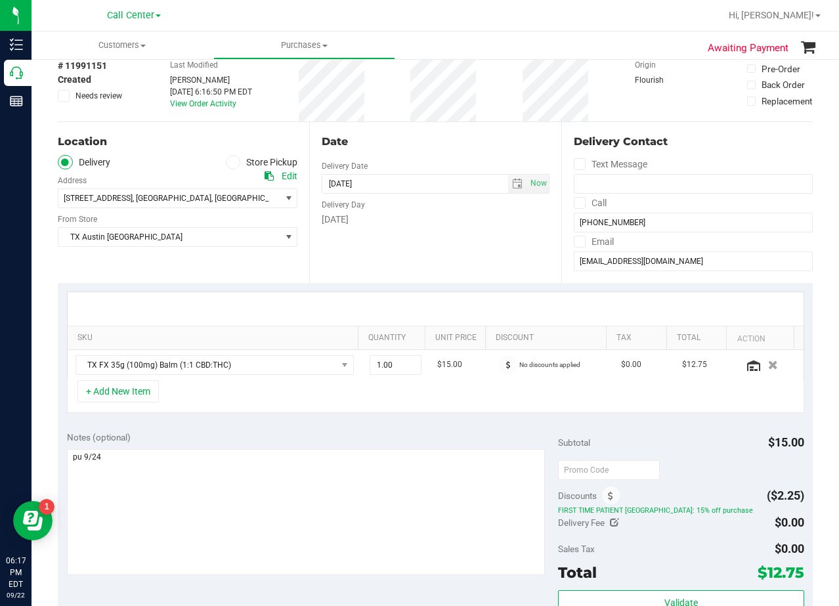
click at [461, 211] on div "Delivery Day" at bounding box center [435, 203] width 227 height 19
click at [500, 364] on span at bounding box center [508, 365] width 19 height 19
click at [479, 279] on div "Date Delivery Date [DATE] Now [DATE] 08:00 AM Now Delivery Day [DATE]" at bounding box center [434, 202] width 251 height 161
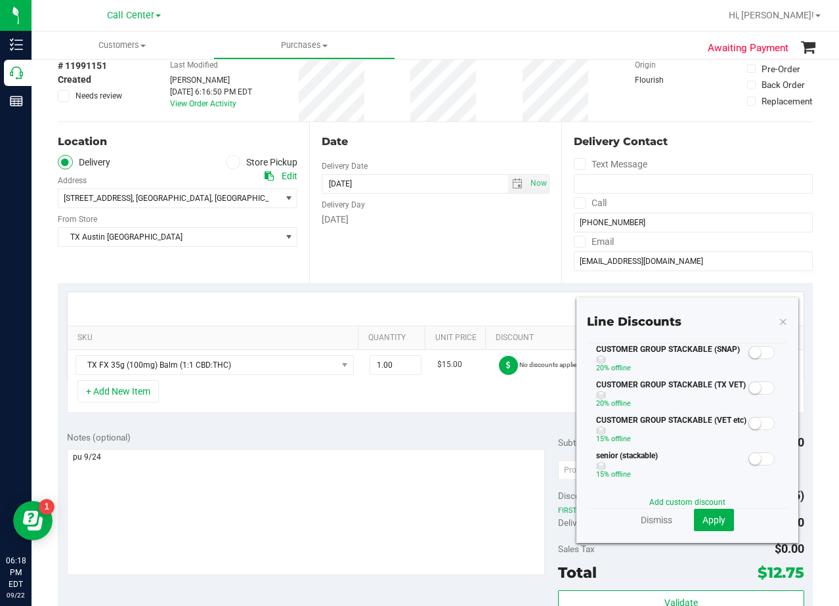
click at [749, 358] on small at bounding box center [755, 353] width 12 height 12
click at [710, 522] on span "Apply" at bounding box center [714, 520] width 23 height 11
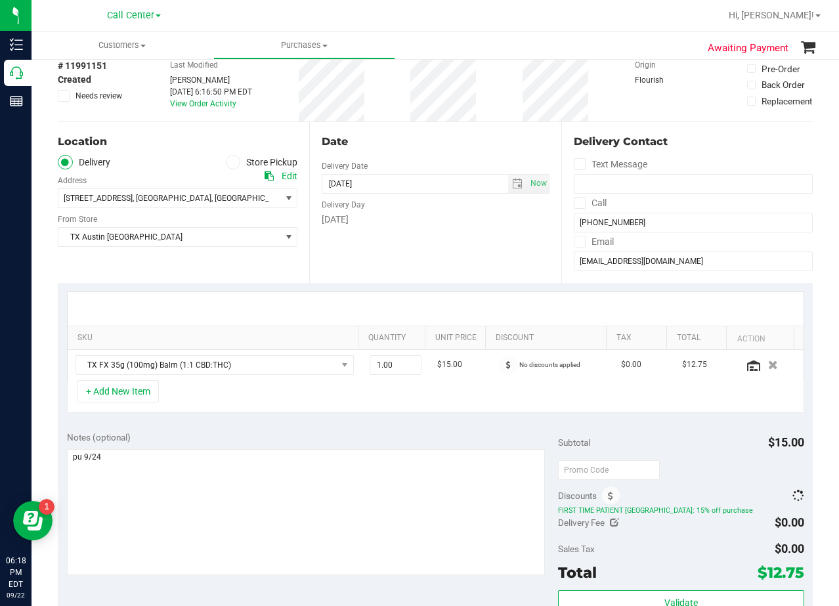
click at [511, 288] on div "SKU Quantity Unit Price Discount Tax Total Action TX FX 35g (100mg) Balm (1:1 C…" at bounding box center [435, 352] width 755 height 139
click at [623, 420] on div "SKU Quantity Unit Price Discount Tax Total Action TX FX 35g (100mg) Balm (1:1 C…" at bounding box center [435, 352] width 755 height 139
click at [608, 500] on icon at bounding box center [610, 496] width 5 height 9
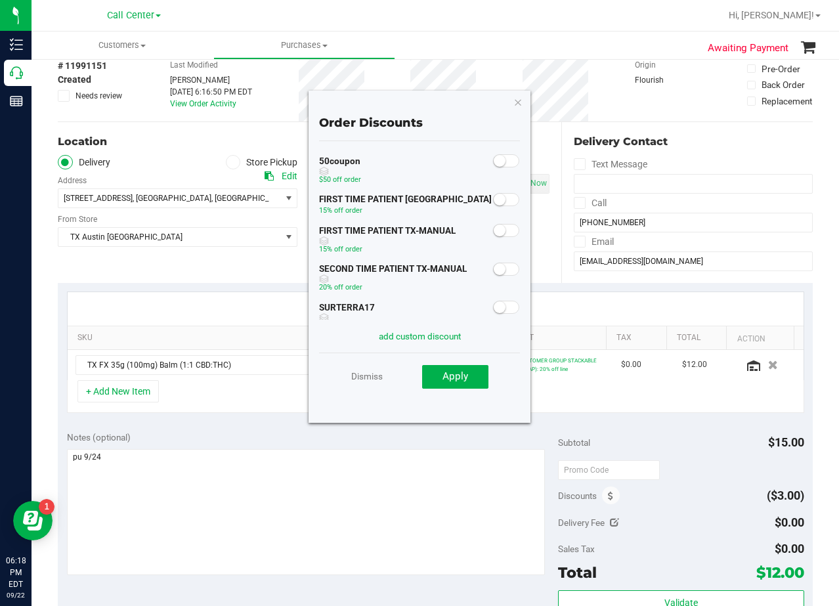
click at [494, 230] on small at bounding box center [500, 231] width 12 height 12
click at [469, 379] on button "Apply" at bounding box center [455, 377] width 66 height 24
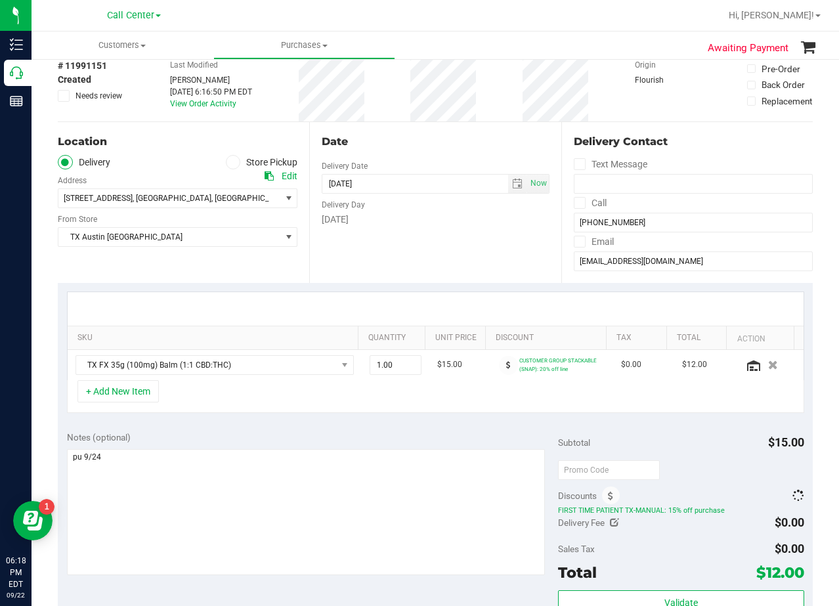
click at [473, 275] on div "Date Delivery Date [DATE] Now [DATE] 08:00 AM Now Delivery Day [DATE]" at bounding box center [434, 202] width 251 height 161
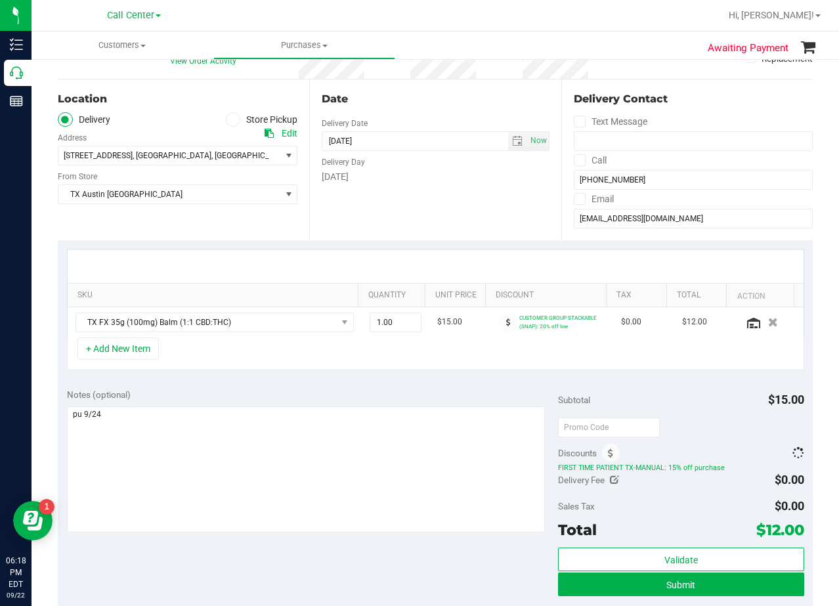
scroll to position [131, 0]
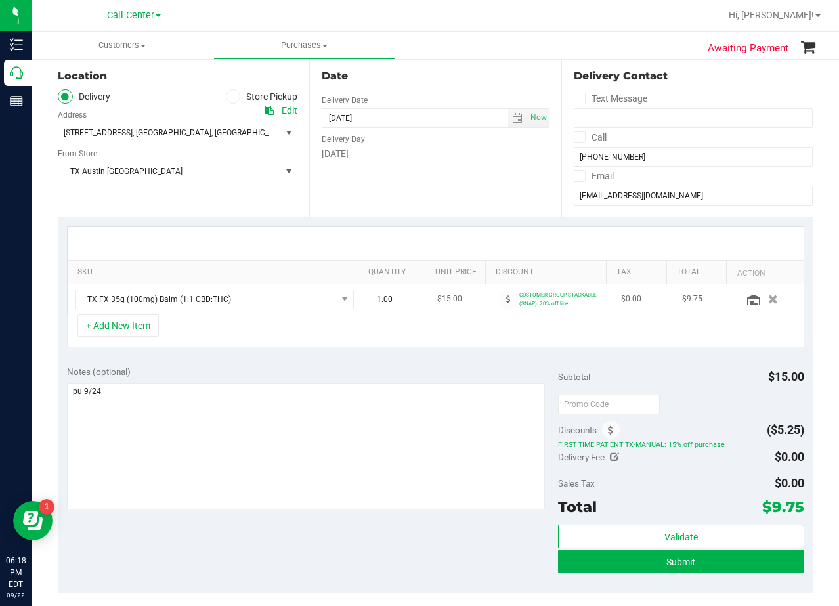
click at [468, 307] on td "$15.00" at bounding box center [459, 299] width 61 height 30
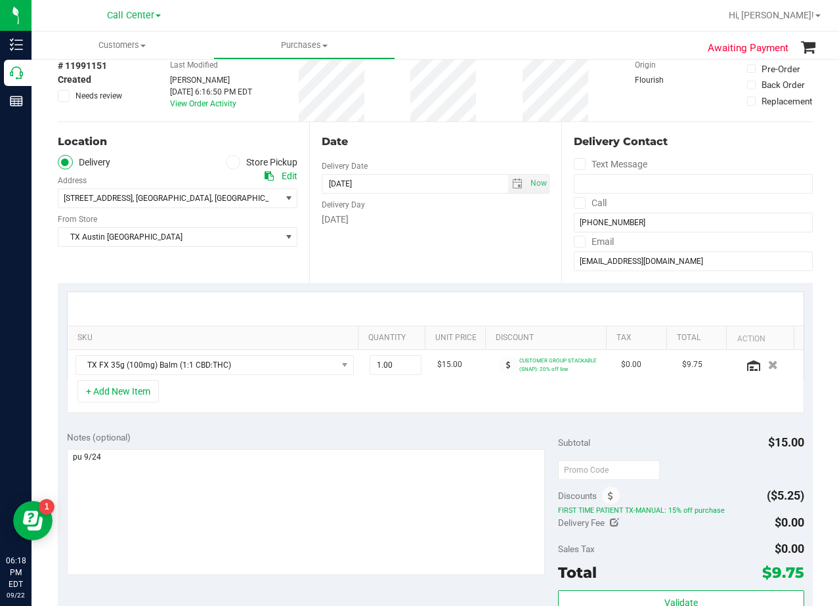
click at [468, 298] on div at bounding box center [436, 308] width 736 height 33
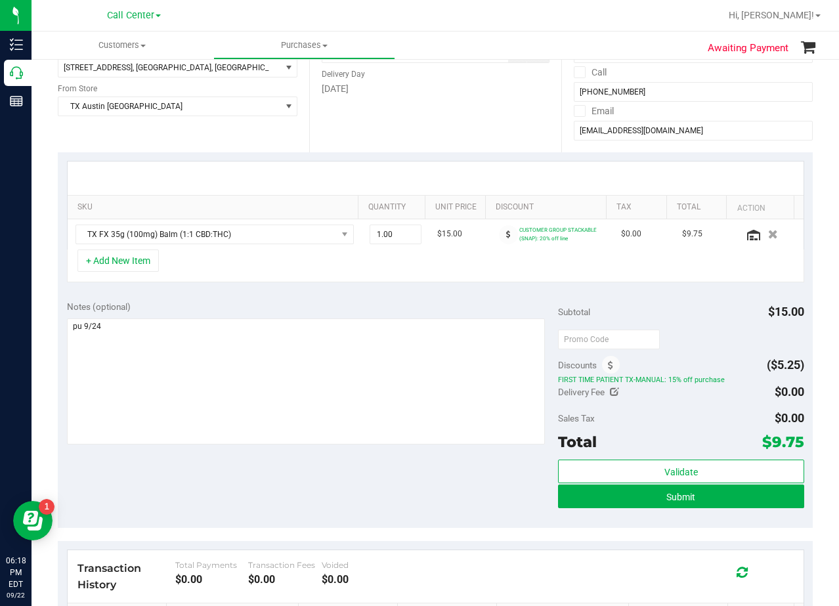
scroll to position [197, 0]
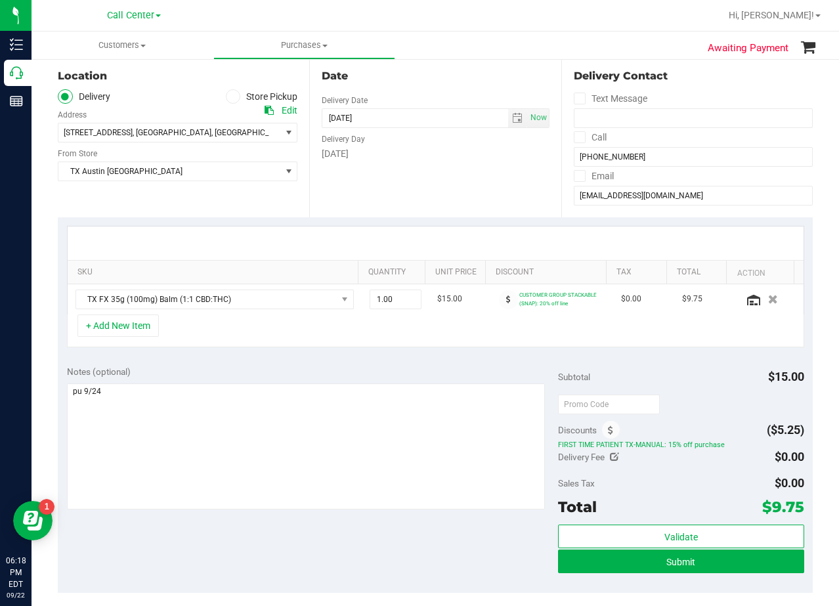
click at [469, 236] on div at bounding box center [436, 243] width 736 height 33
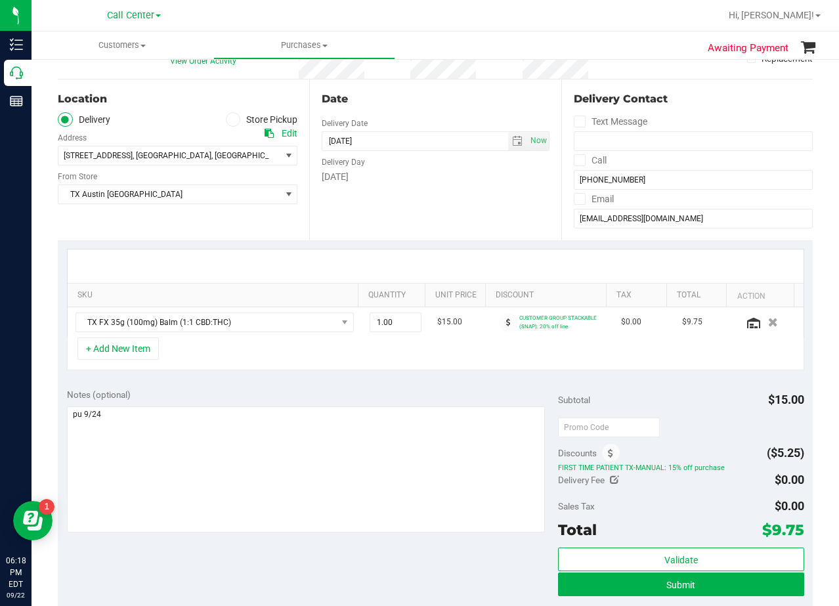
scroll to position [131, 0]
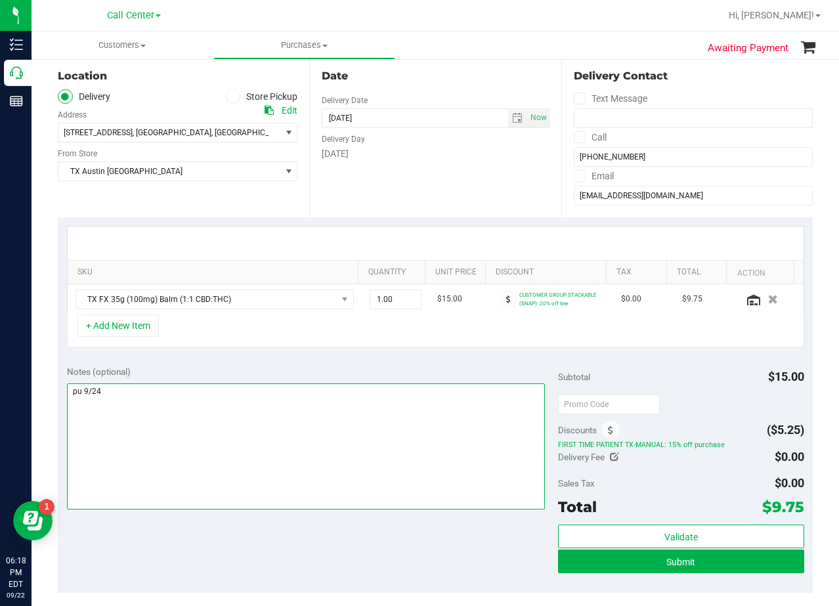
click at [428, 391] on textarea at bounding box center [306, 446] width 479 height 126
type textarea "pu 9/24 [GEOGRAPHIC_DATA]. AL 9/22"
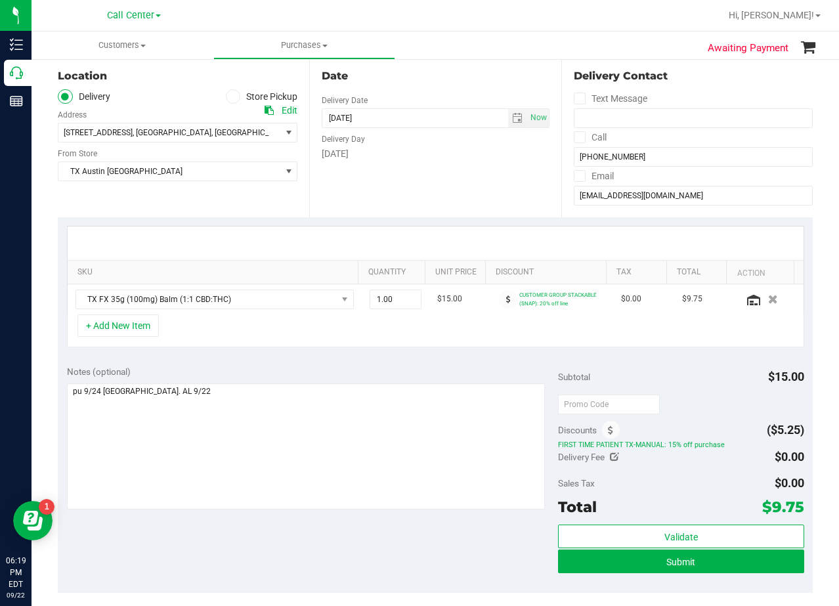
click at [452, 362] on div "Notes (optional) Subtotal $15.00 Discounts ($5.25) FIRST TIME PATIENT TX-MANUAL…" at bounding box center [435, 475] width 755 height 236
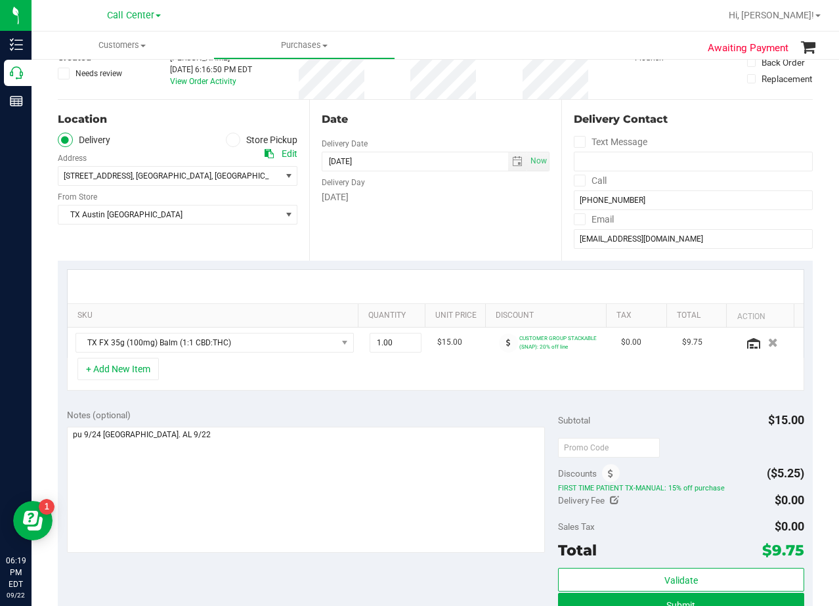
scroll to position [66, 0]
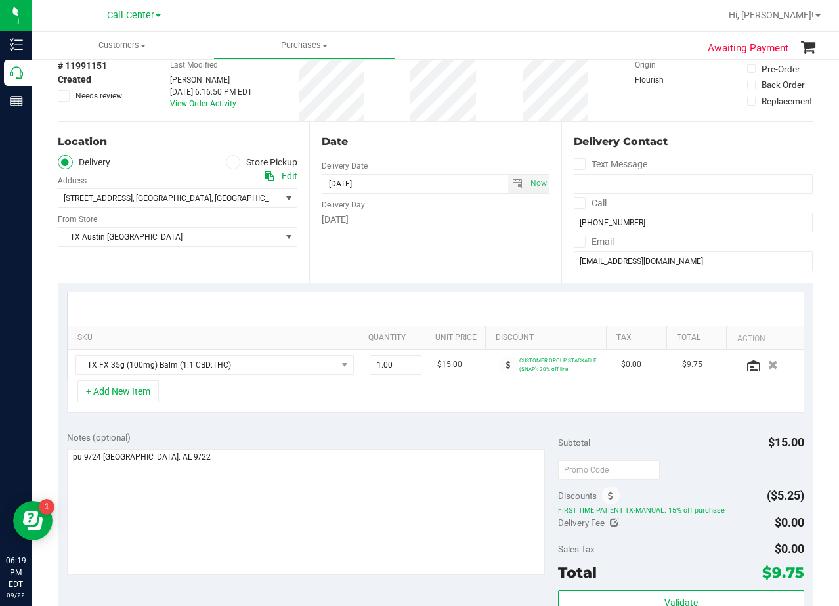
click at [471, 259] on div "Date Delivery Date [DATE] Now [DATE] 08:00 AM Now Delivery Day [DATE]" at bounding box center [434, 202] width 251 height 161
click at [483, 117] on div "# 11991151 Created Needs review Last Modified [PERSON_NAME] [DATE] 6:16:50 PM E…" at bounding box center [435, 85] width 755 height 73
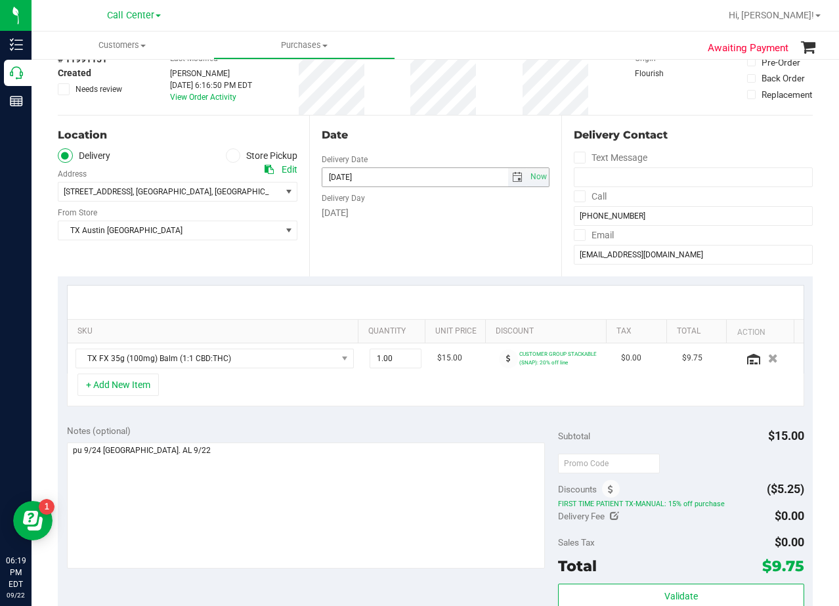
scroll to position [0, 0]
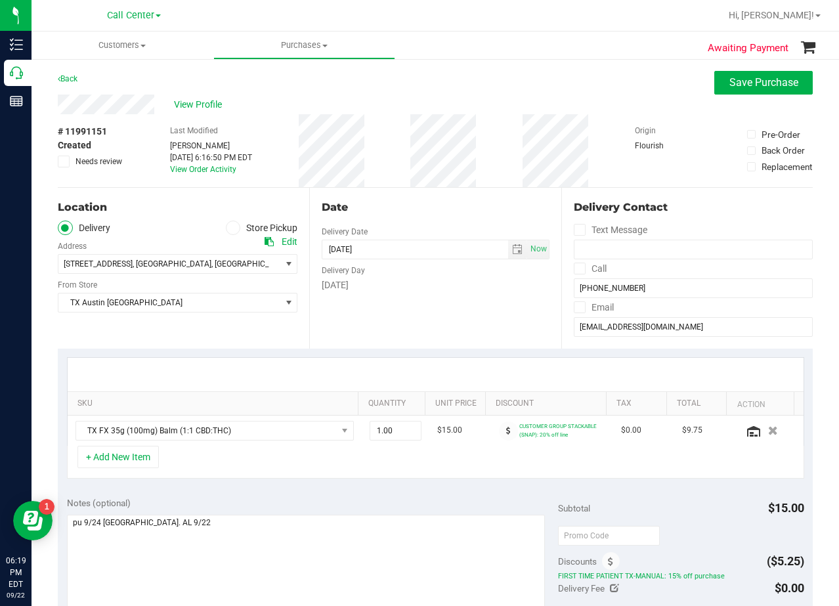
click at [450, 202] on div "Date" at bounding box center [435, 208] width 227 height 16
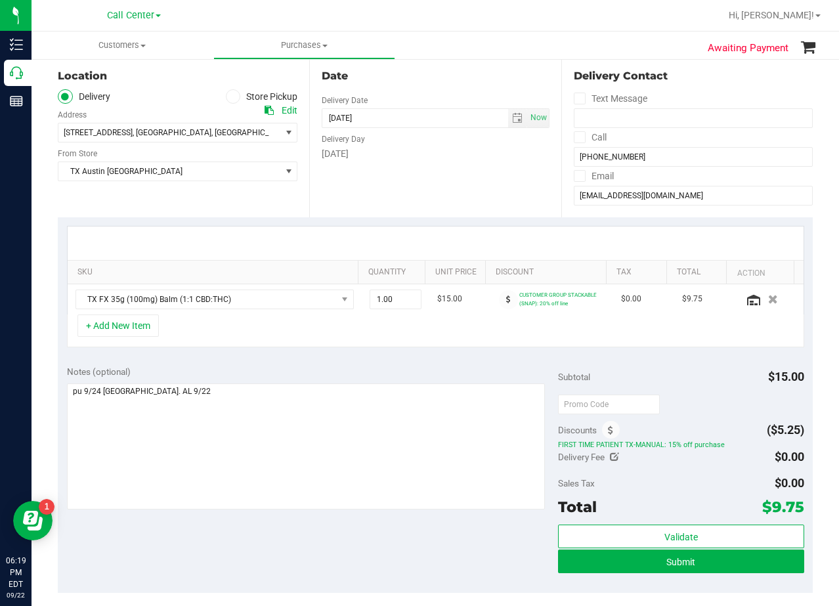
click at [449, 173] on div "Date Delivery Date [DATE] Now [DATE] 08:00 AM Now Delivery Day [DATE]" at bounding box center [434, 136] width 251 height 161
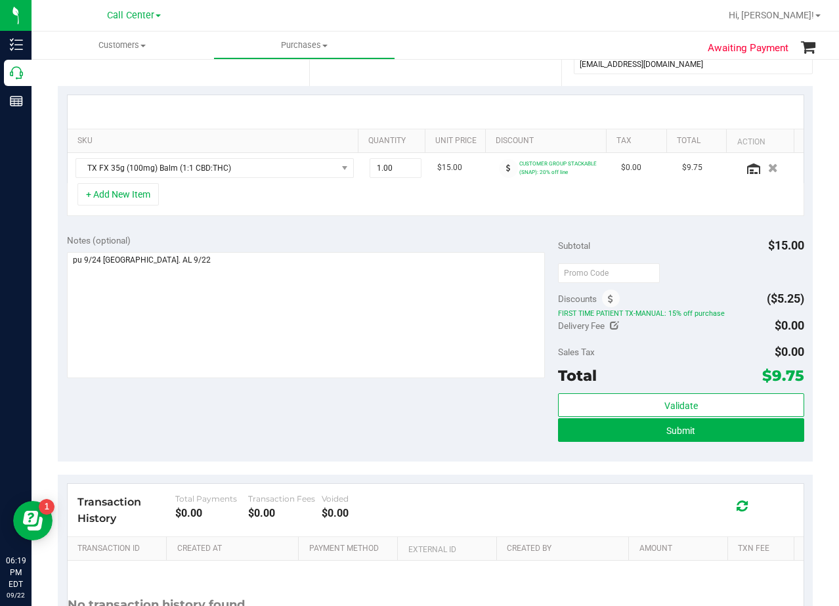
click at [450, 227] on div "Notes (optional) Subtotal $15.00 Discounts ($5.25) FIRST TIME PATIENT TX-MANUAL…" at bounding box center [435, 343] width 755 height 236
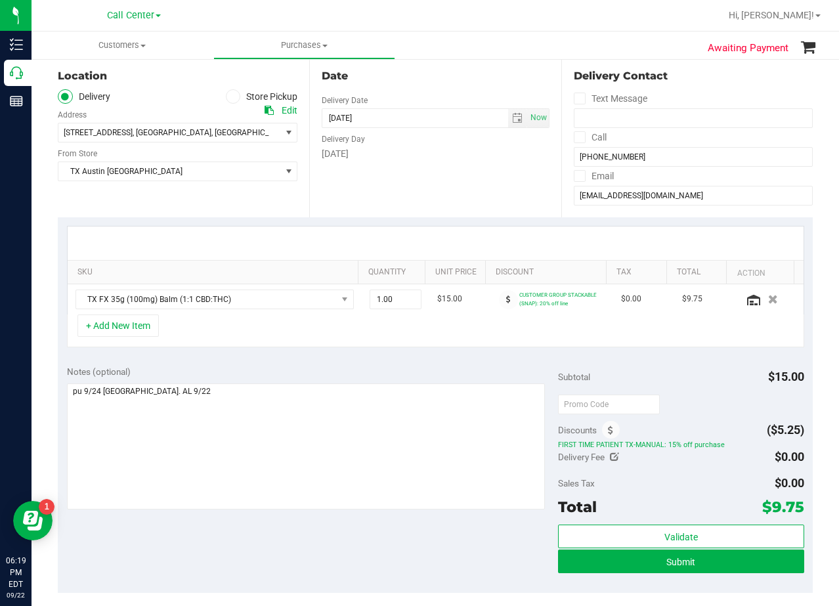
click at [443, 197] on div "Date Delivery Date [DATE] Now [DATE] 08:00 AM Now Delivery Day [DATE]" at bounding box center [434, 136] width 251 height 161
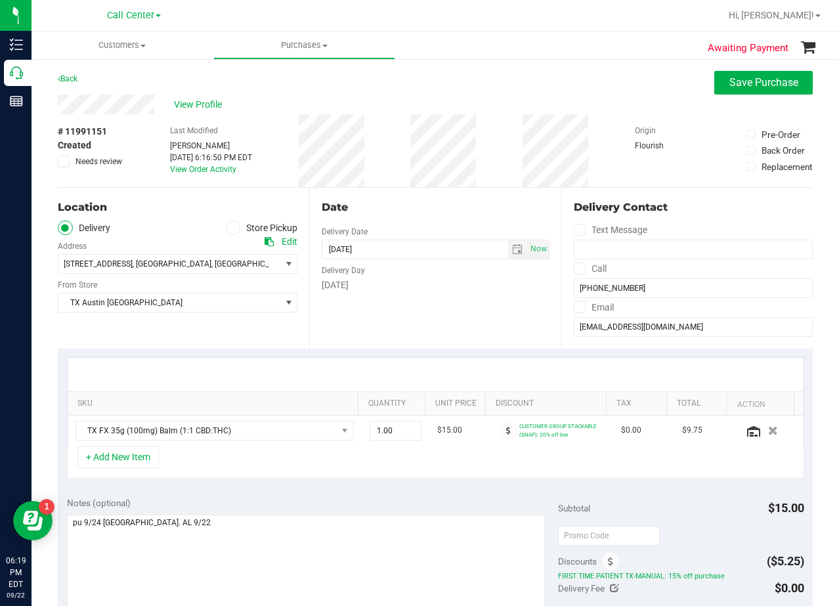
click at [467, 189] on div "Date Delivery Date [DATE] Now [DATE] 08:00 AM Now Delivery Day [DATE]" at bounding box center [434, 268] width 251 height 161
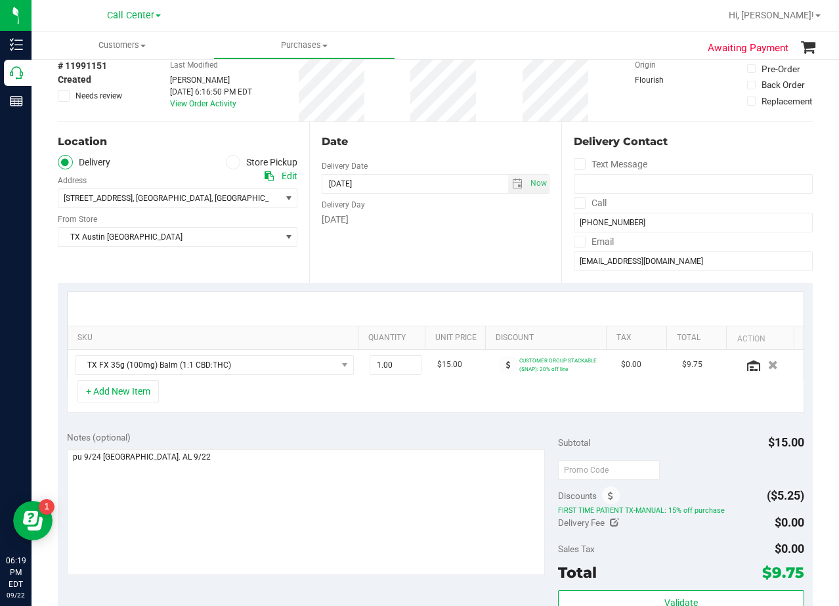
click at [432, 240] on div "Date Delivery Date [DATE] Now [DATE] 08:00 AM Now Delivery Day [DATE]" at bounding box center [434, 202] width 251 height 161
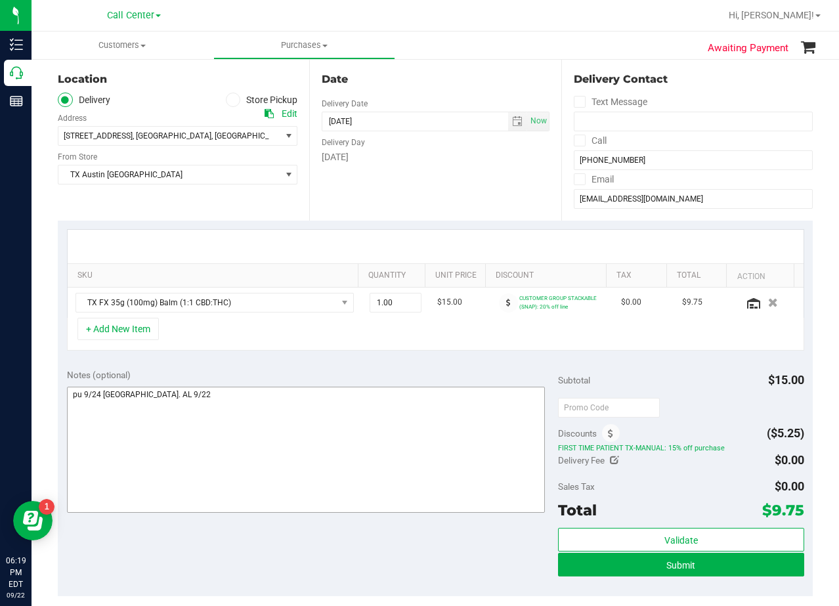
scroll to position [263, 0]
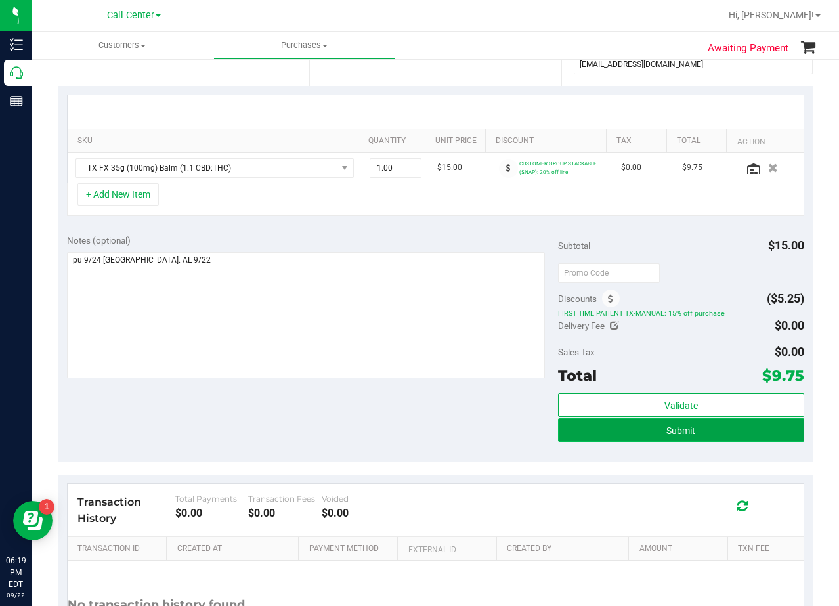
click at [578, 439] on button "Submit" at bounding box center [681, 430] width 246 height 24
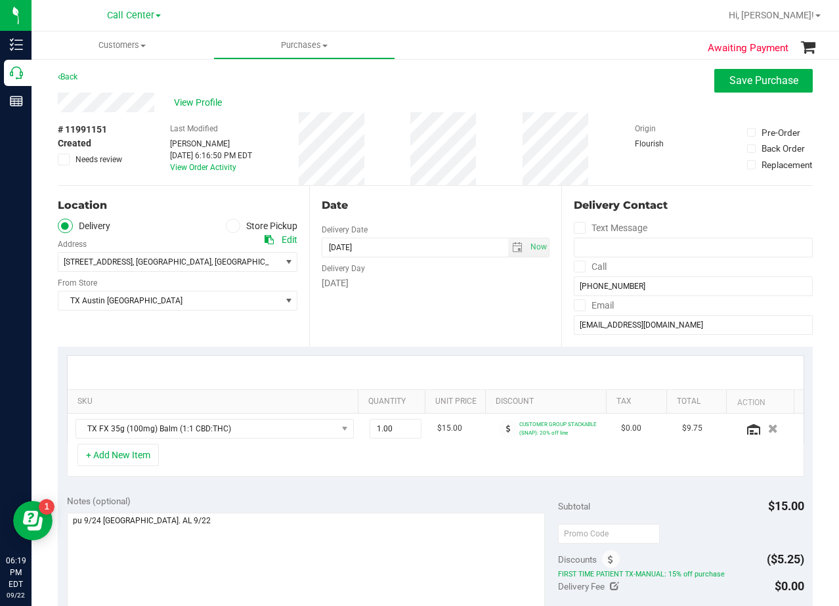
scroll to position [0, 0]
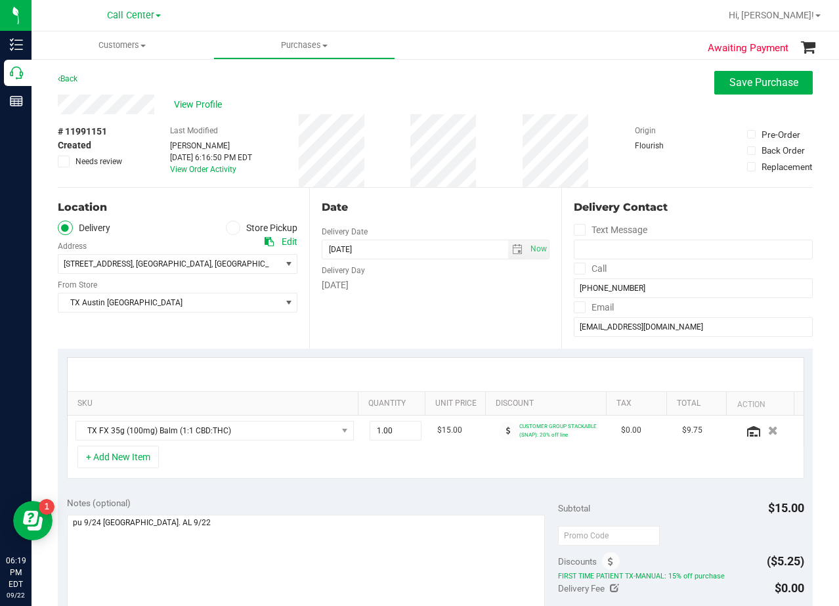
click at [439, 329] on div "Date Delivery Date [DATE] Now [DATE] 08:00 AM Now Delivery Day [DATE]" at bounding box center [434, 268] width 251 height 161
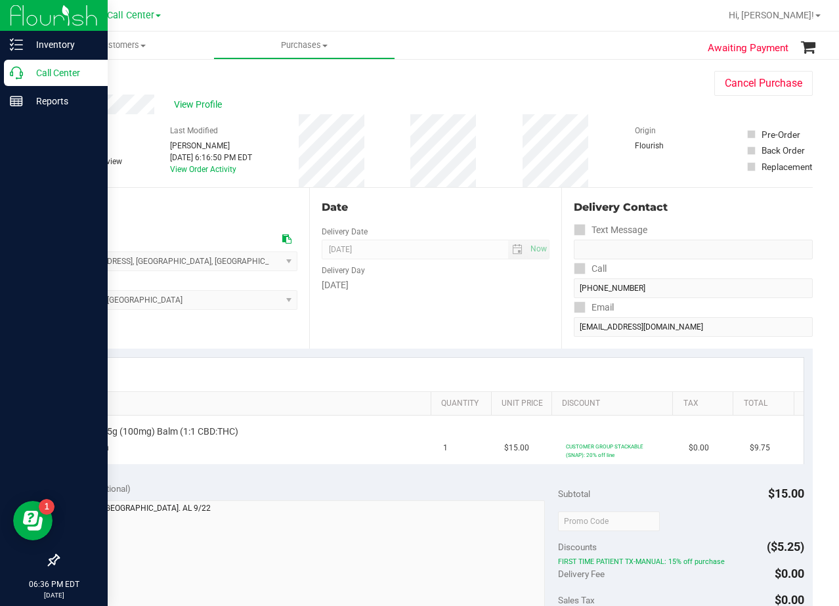
click at [23, 70] on p "Call Center" at bounding box center [62, 73] width 79 height 16
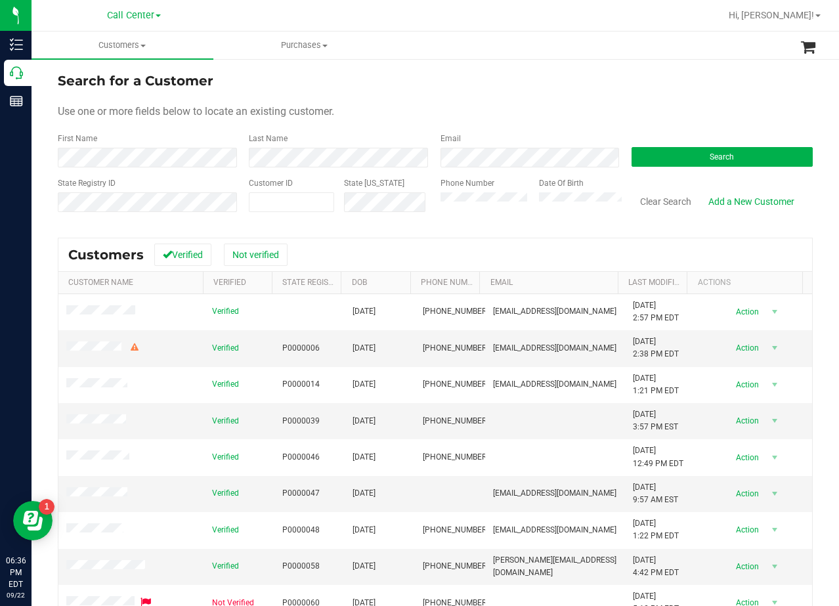
click at [569, 100] on form "Search for a Customer Use one or more fields below to locate an existing custom…" at bounding box center [435, 147] width 755 height 153
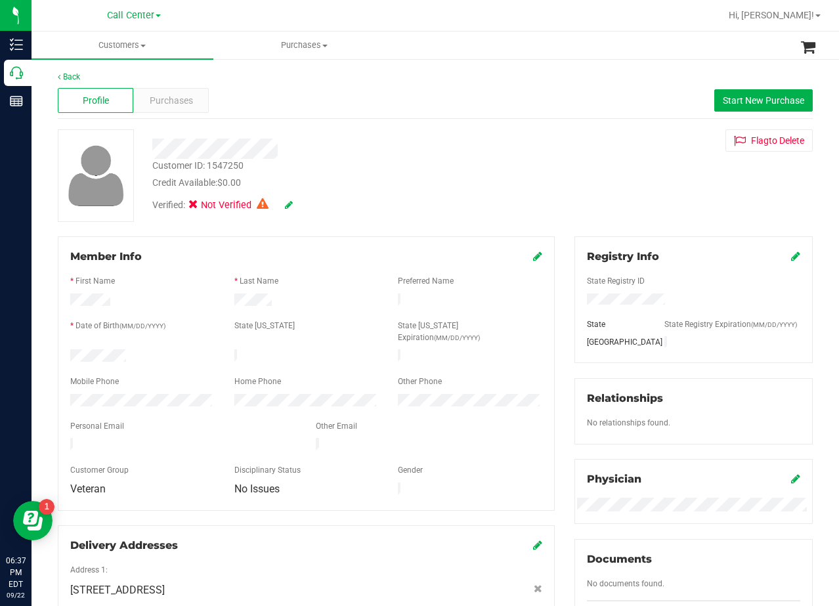
click at [571, 162] on div "Customer ID: 1547250 Credit Available: $0.00 Verified: Not Verified Flag to Del…" at bounding box center [435, 175] width 775 height 93
click at [550, 165] on div "Customer ID: 1547250 Credit Available: $0.00 Verified: Not Verified Flag to Del…" at bounding box center [435, 175] width 775 height 93
drag, startPoint x: 490, startPoint y: 138, endPoint x: 594, endPoint y: 121, distance: 104.5
click at [492, 137] on div at bounding box center [335, 144] width 387 height 30
click at [727, 90] on button "Start New Purchase" at bounding box center [763, 100] width 98 height 22
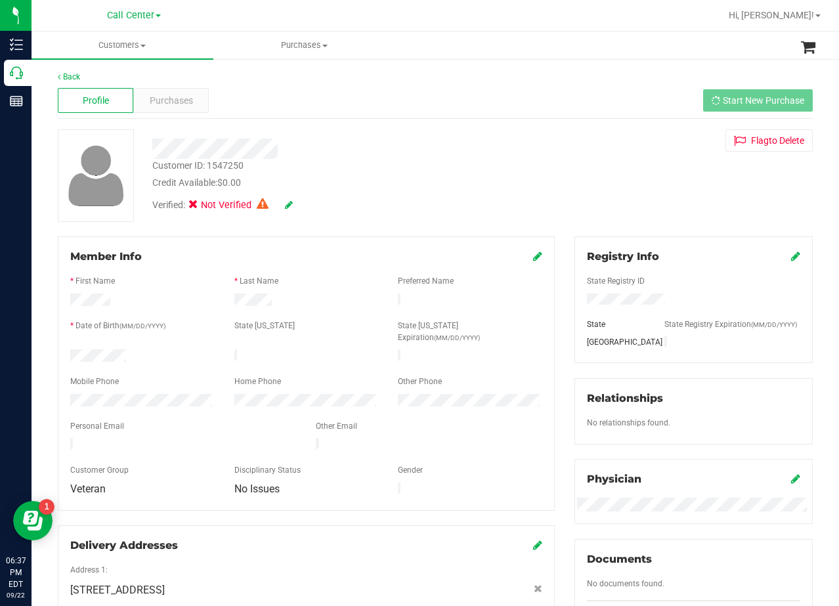
click at [536, 152] on div "Customer ID: 1547250 Credit Available: $0.00 Verified: Not Verified Flag to Del…" at bounding box center [435, 175] width 775 height 93
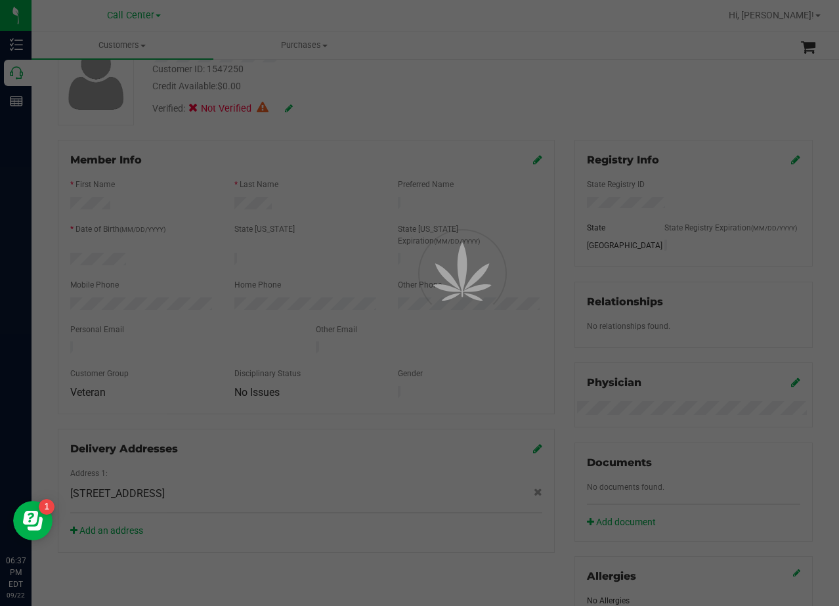
scroll to position [197, 0]
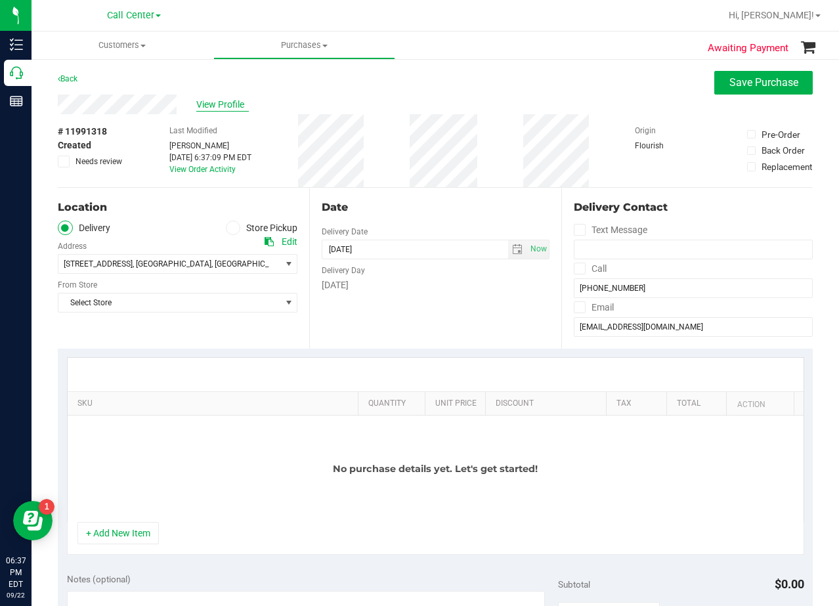
click at [209, 108] on span "View Profile" at bounding box center [222, 105] width 53 height 14
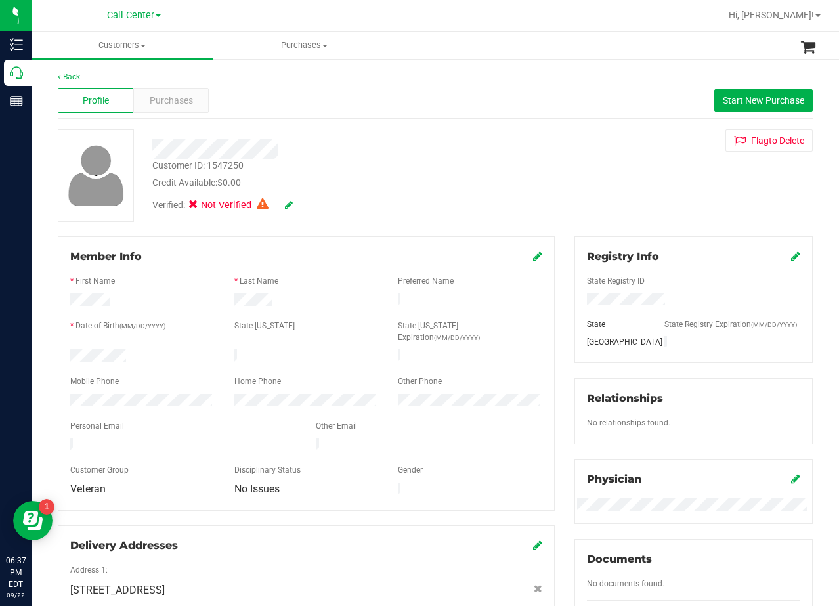
click at [169, 114] on div "Profile Purchases Start New Purchase" at bounding box center [435, 101] width 755 height 36
click at [179, 103] on span "Purchases" at bounding box center [171, 101] width 43 height 14
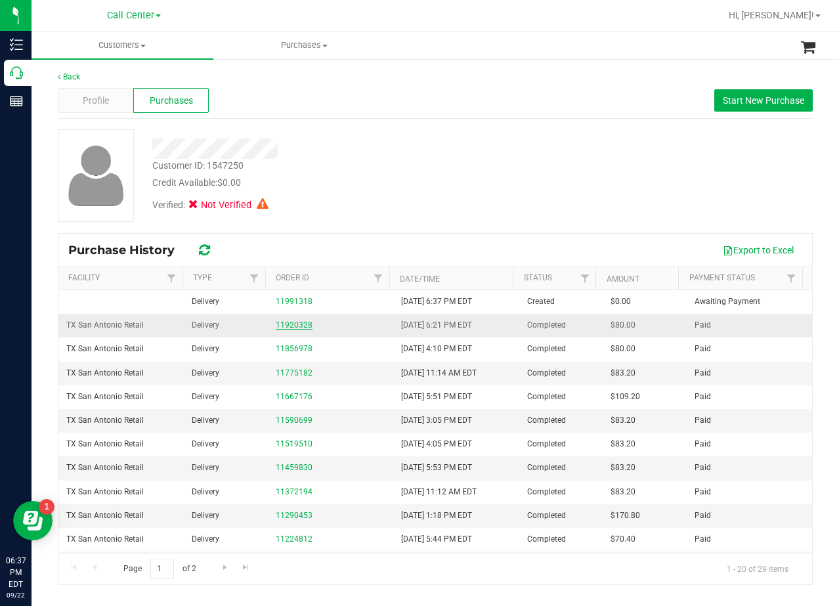
drag, startPoint x: 293, startPoint y: 316, endPoint x: 288, endPoint y: 321, distance: 7.4
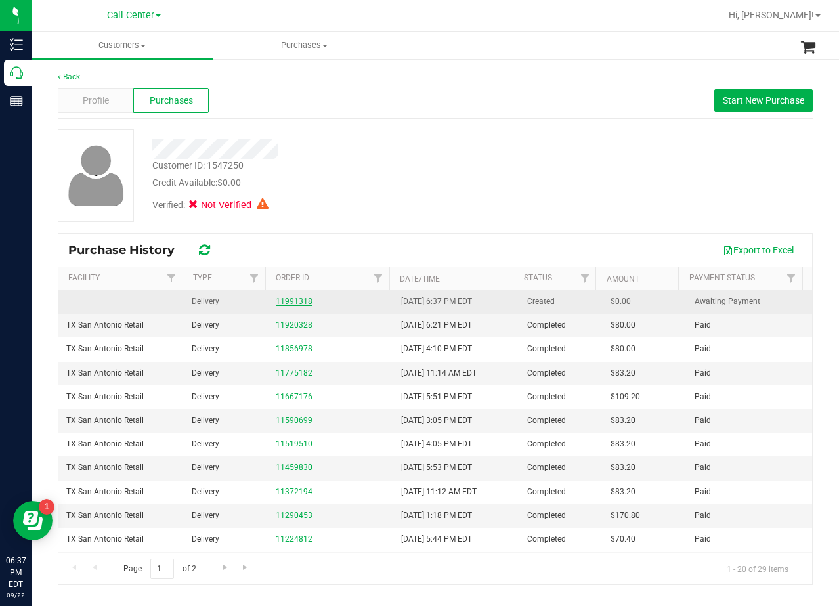
click at [293, 301] on link "11991318" at bounding box center [294, 301] width 37 height 9
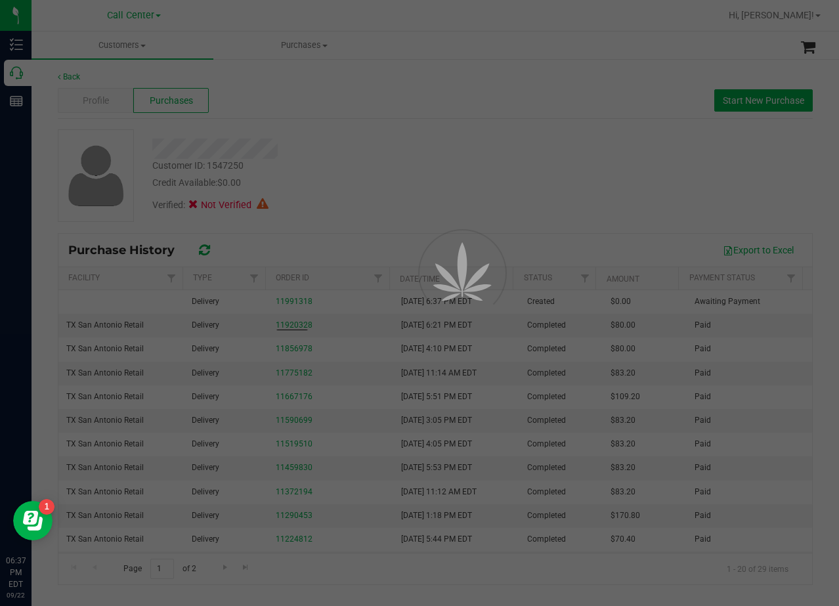
click at [391, 165] on div at bounding box center [419, 303] width 839 height 606
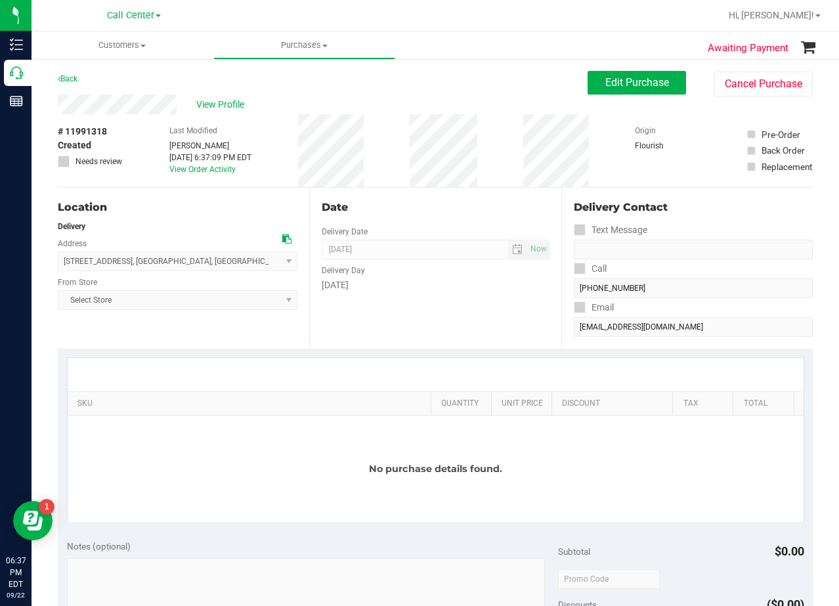
drag, startPoint x: 483, startPoint y: 79, endPoint x: 578, endPoint y: 77, distance: 95.2
click at [485, 79] on div "Back Edit Purchase Cancel Purchase" at bounding box center [435, 83] width 755 height 24
click at [592, 75] on button "Edit Purchase" at bounding box center [637, 83] width 98 height 24
click at [497, 74] on div "Back Edit Purchase Cancel Purchase" at bounding box center [435, 83] width 755 height 24
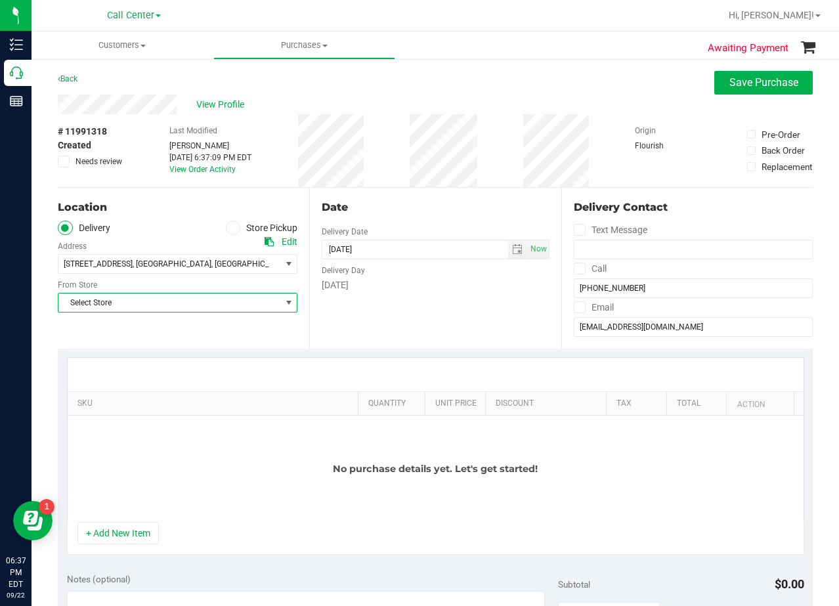
click at [263, 300] on span "Select Store" at bounding box center [169, 302] width 222 height 18
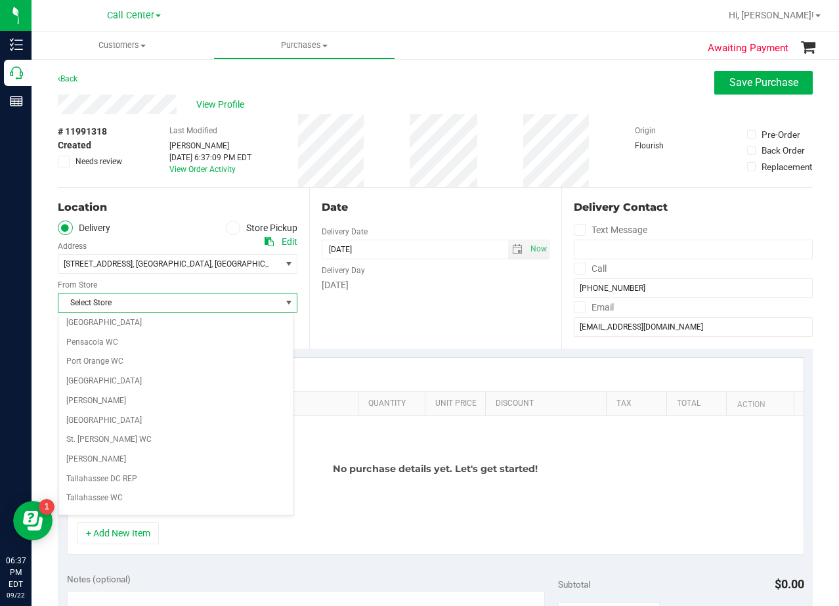
scroll to position [954, 0]
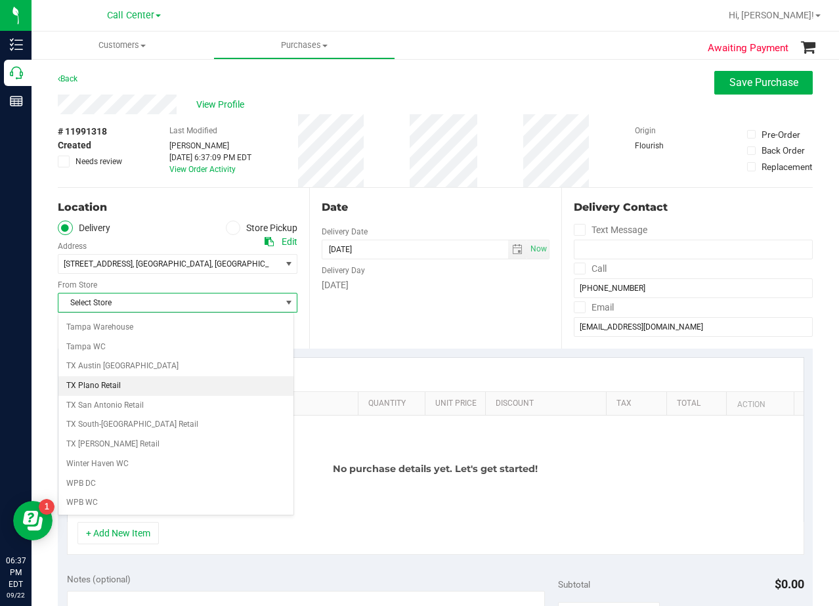
click at [204, 381] on li "TX Plano Retail" at bounding box center [175, 386] width 235 height 20
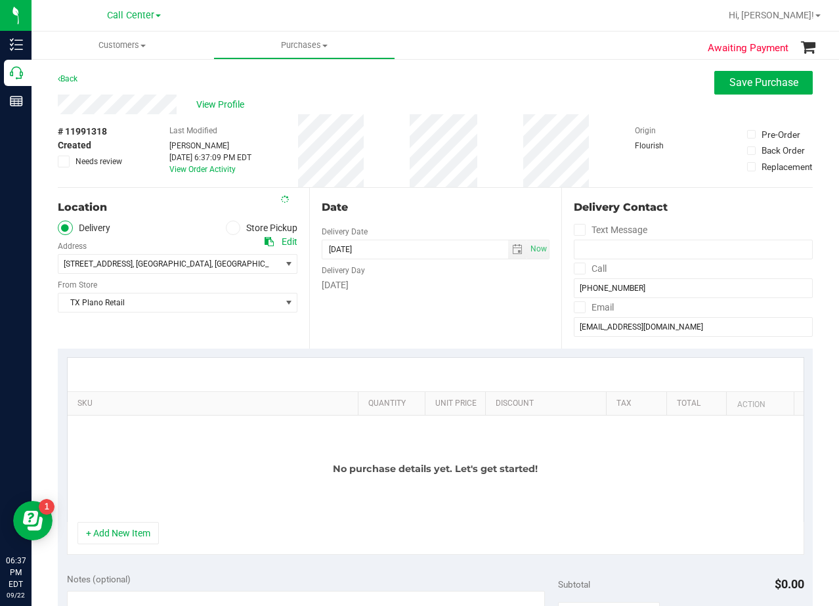
drag, startPoint x: 410, startPoint y: 335, endPoint x: 431, endPoint y: 299, distance: 40.9
click at [413, 335] on div "Date Delivery Date 09/22/2025 Now 09/22/2025 06:37 PM Now Delivery Day Monday" at bounding box center [434, 268] width 251 height 161
click at [512, 249] on span "select" at bounding box center [517, 249] width 11 height 11
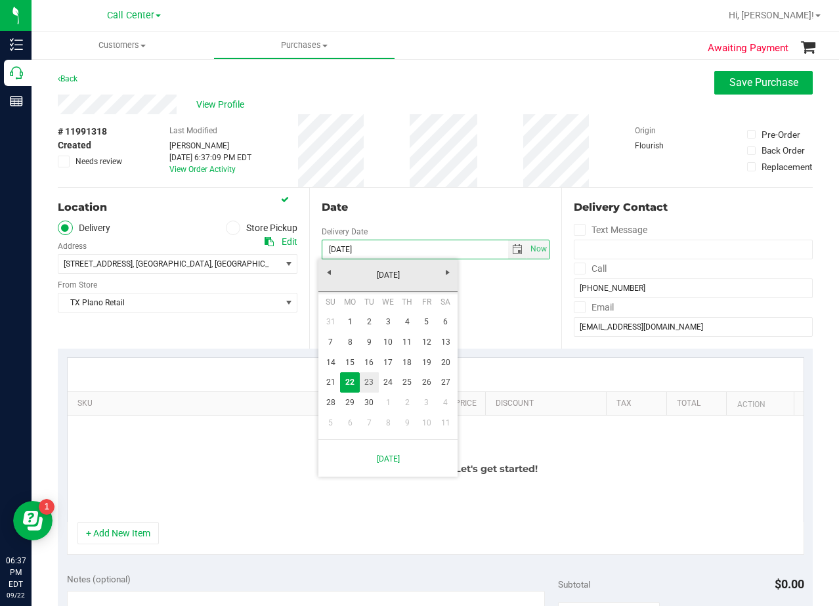
click at [371, 379] on link "23" at bounding box center [369, 382] width 19 height 20
type input "09/23/2025"
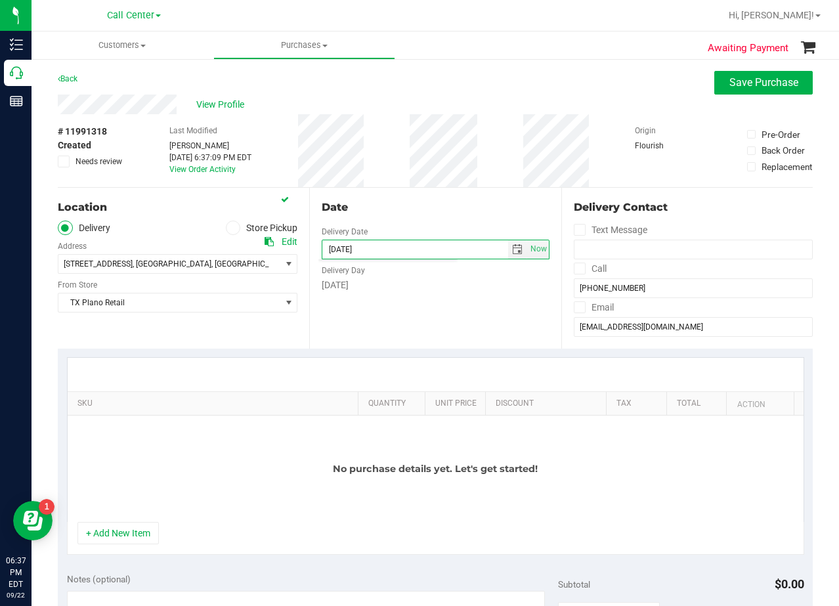
click at [408, 320] on div "Date Delivery Date 09/23/2025 Now 09/23/2025 06:37 PM Now Delivery Day Tuesday" at bounding box center [434, 268] width 251 height 161
click at [439, 212] on div "Date" at bounding box center [435, 208] width 227 height 16
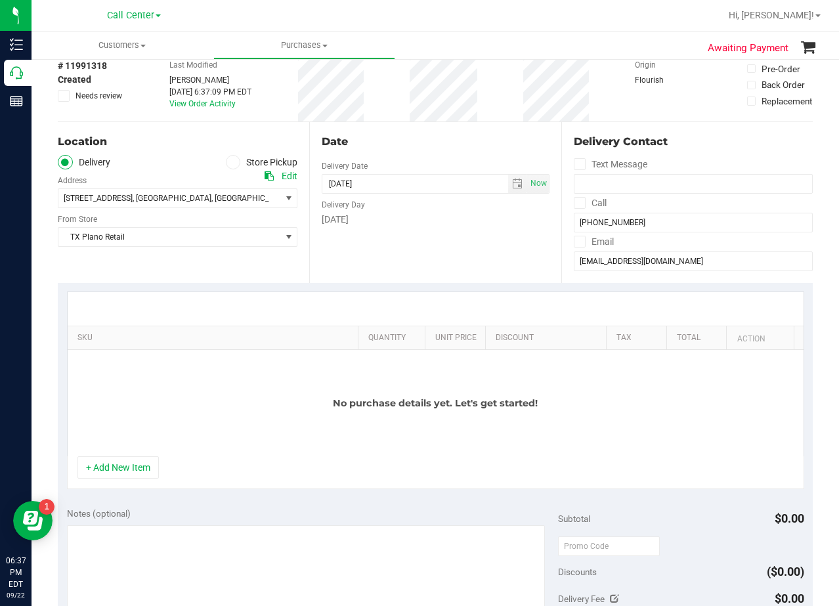
scroll to position [0, 0]
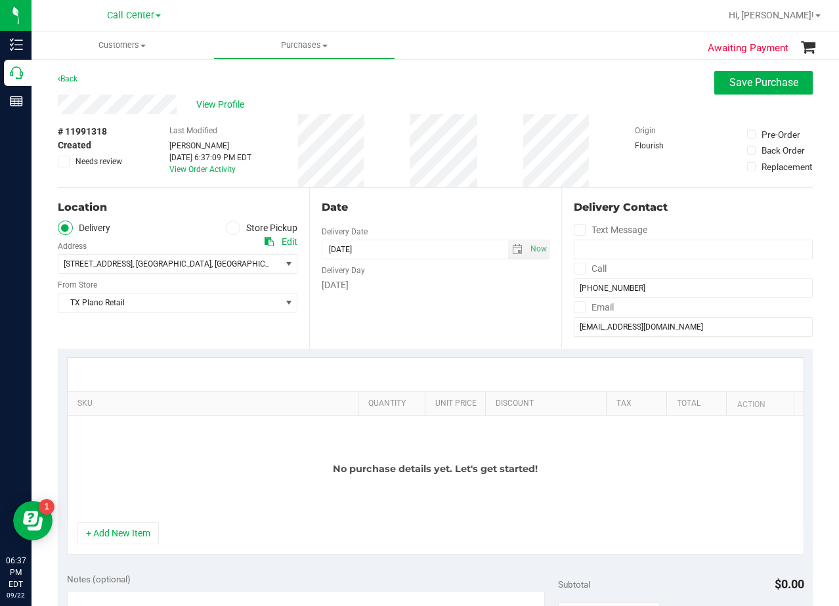
click at [423, 207] on div "Date" at bounding box center [435, 208] width 227 height 16
click at [629, 326] on input "[EMAIL_ADDRESS][DOMAIN_NAME]" at bounding box center [693, 327] width 239 height 20
click at [510, 111] on div "View Profile" at bounding box center [435, 105] width 755 height 20
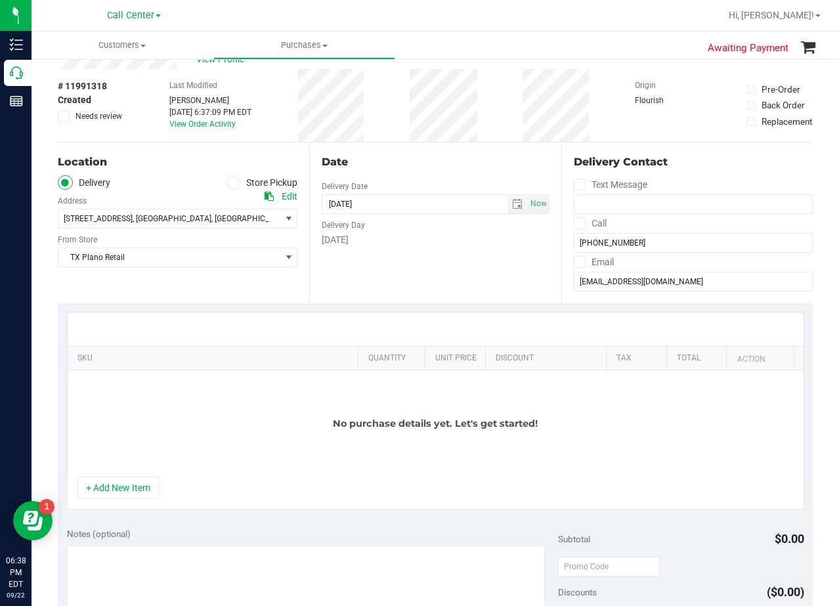
scroll to position [66, 0]
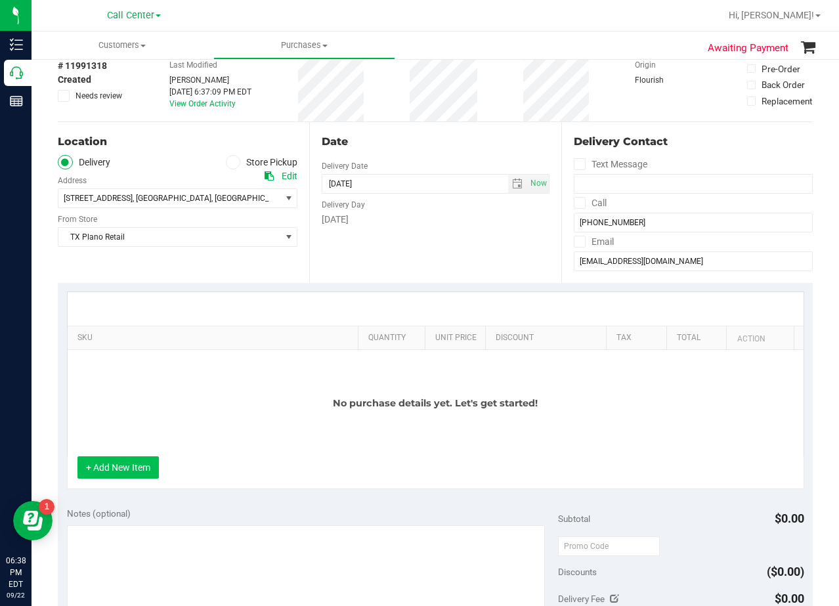
click at [123, 471] on button "+ Add New Item" at bounding box center [117, 467] width 81 height 22
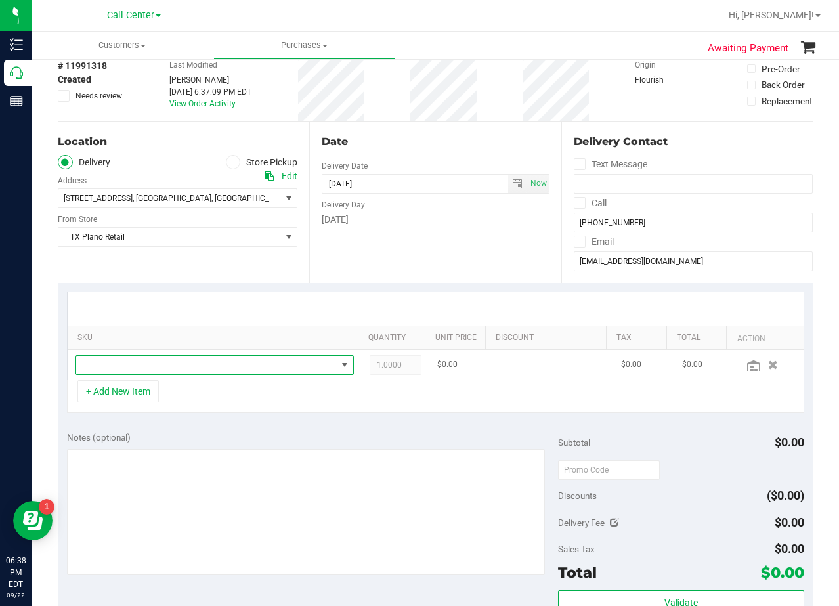
click at [179, 367] on span "NO DATA FOUND" at bounding box center [206, 365] width 261 height 18
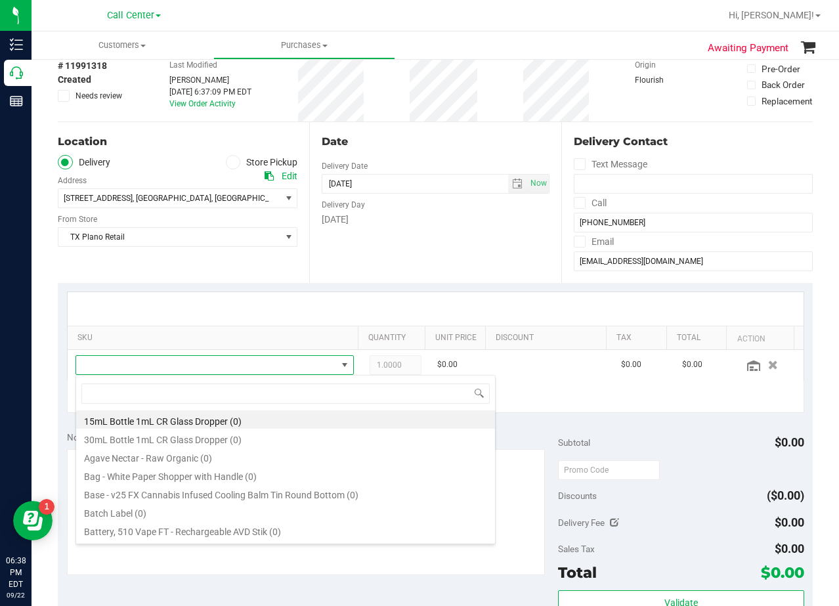
scroll to position [20, 264]
type input "texas orange"
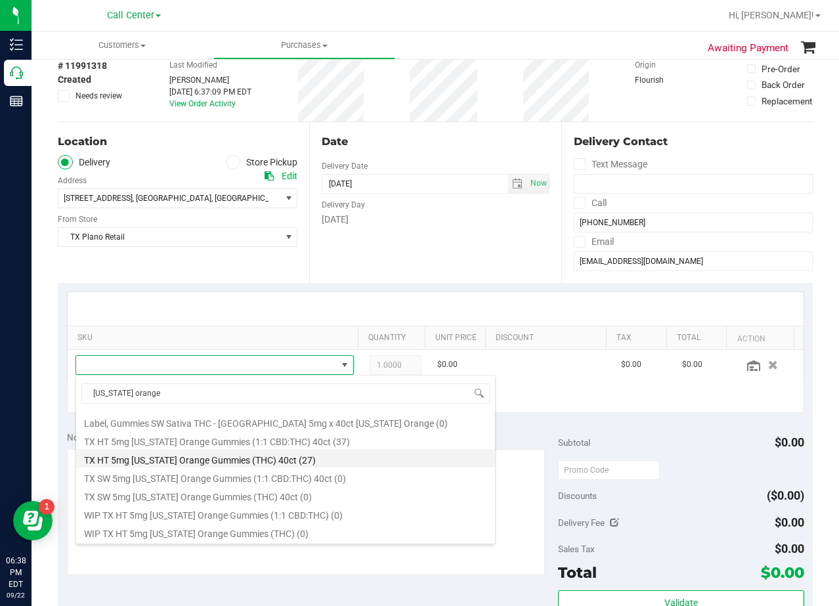
scroll to position [152, 0]
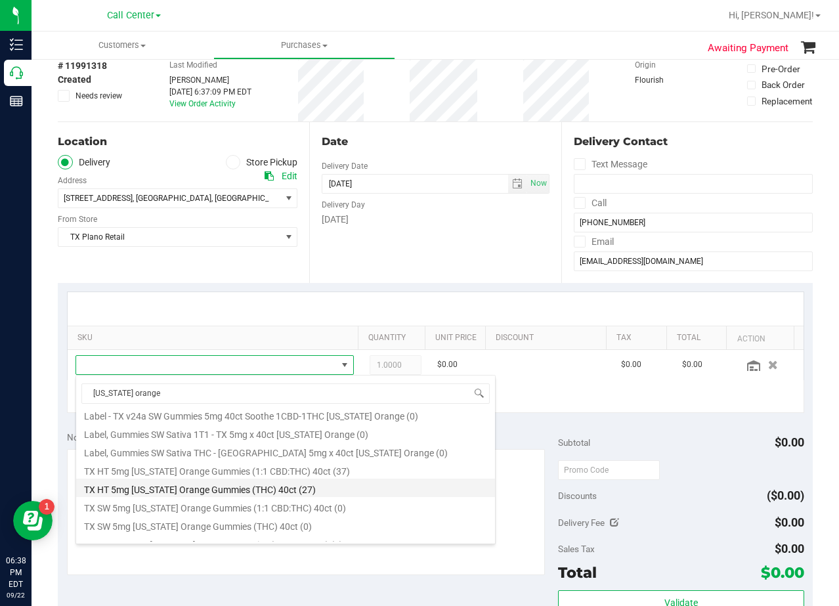
click at [347, 488] on li "TX HT 5mg Texas Orange Gummies (THC) 40ct (27)" at bounding box center [285, 488] width 419 height 18
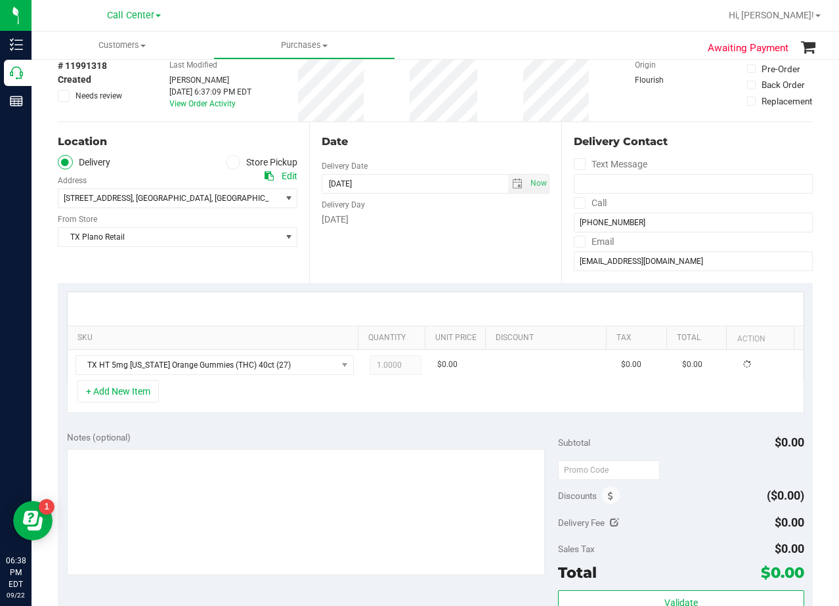
click at [310, 424] on div "Notes (optional) Subtotal $0.00 Discounts ($0.00) Delivery Fee $0.00 Sales Tax …" at bounding box center [435, 540] width 755 height 236
click at [394, 366] on span "1.00 1" at bounding box center [396, 365] width 52 height 20
click at [394, 365] on input "1" at bounding box center [395, 365] width 51 height 18
type input "2"
type input "2.00"
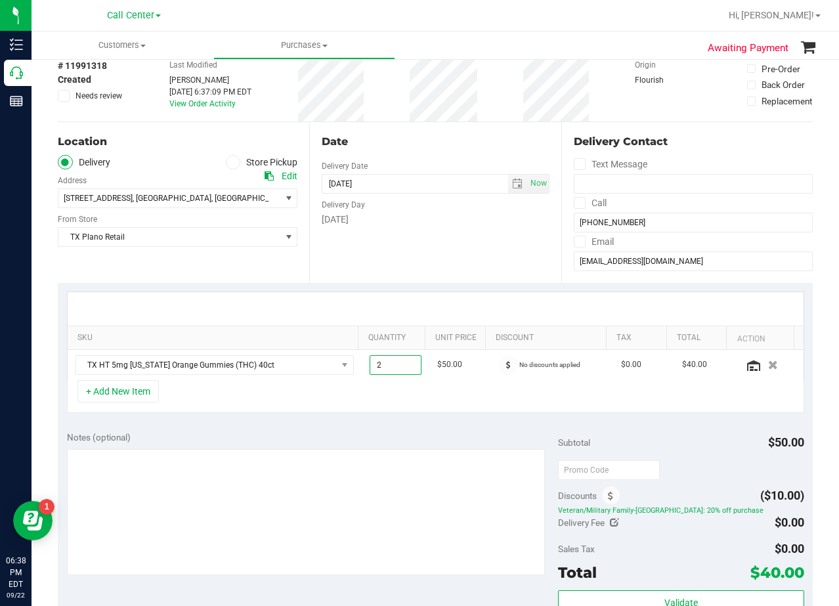
click at [388, 263] on div "Date Delivery Date 09/23/2025 Now 09/23/2025 08:00 AM Now Delivery Day Tuesday" at bounding box center [434, 202] width 251 height 161
click at [470, 210] on div "Delivery Day" at bounding box center [435, 203] width 227 height 19
click at [418, 126] on div "Date Delivery Date 09/23/2025 Now 09/23/2025 08:00 AM Now Delivery Day Tuesday" at bounding box center [434, 202] width 251 height 161
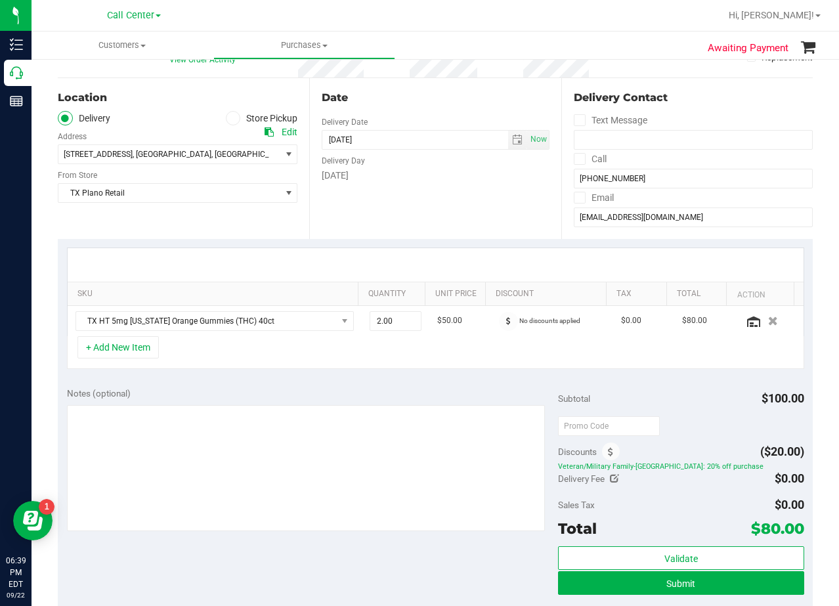
scroll to position [131, 0]
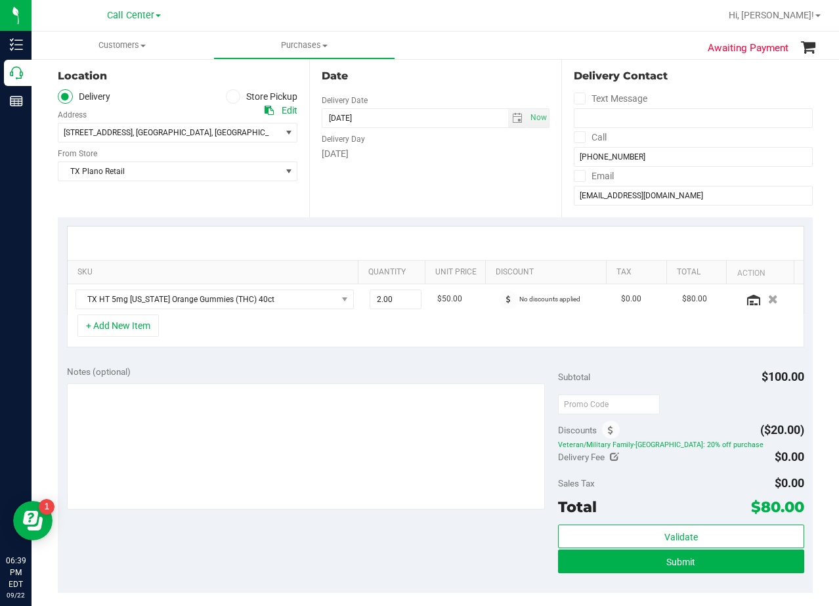
click at [418, 144] on div "Delivery Day" at bounding box center [435, 137] width 227 height 19
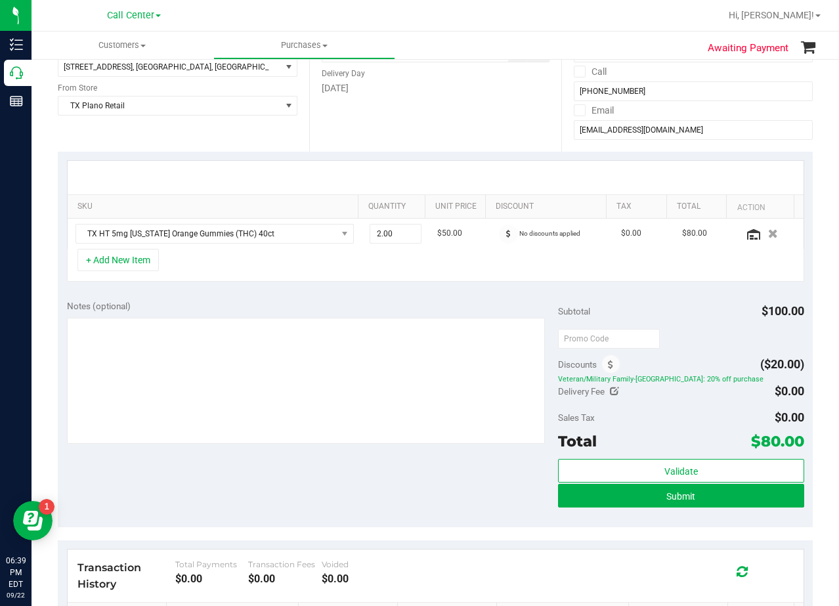
click at [465, 169] on div at bounding box center [436, 177] width 736 height 33
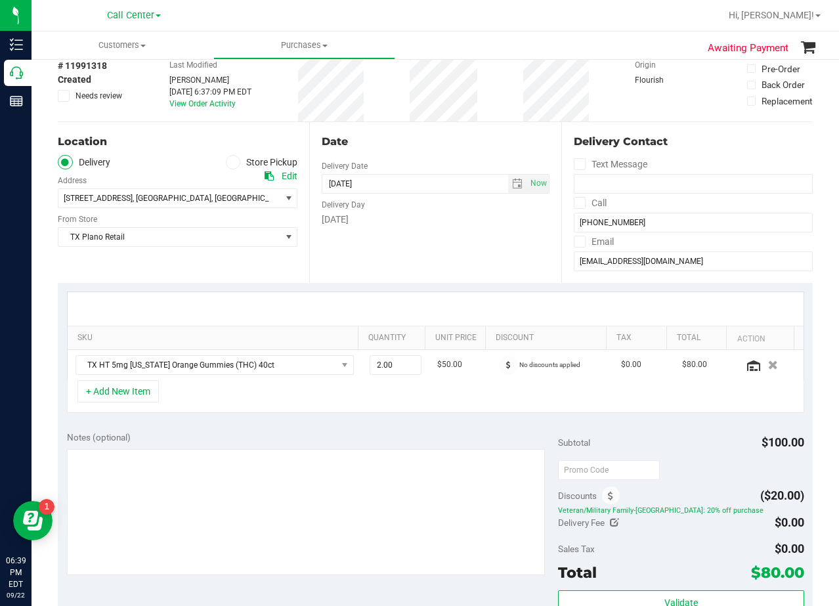
click at [443, 150] on div "Date Delivery Date 09/23/2025 Now 09/23/2025 08:00 AM Now Delivery Day Tuesday" at bounding box center [434, 202] width 251 height 161
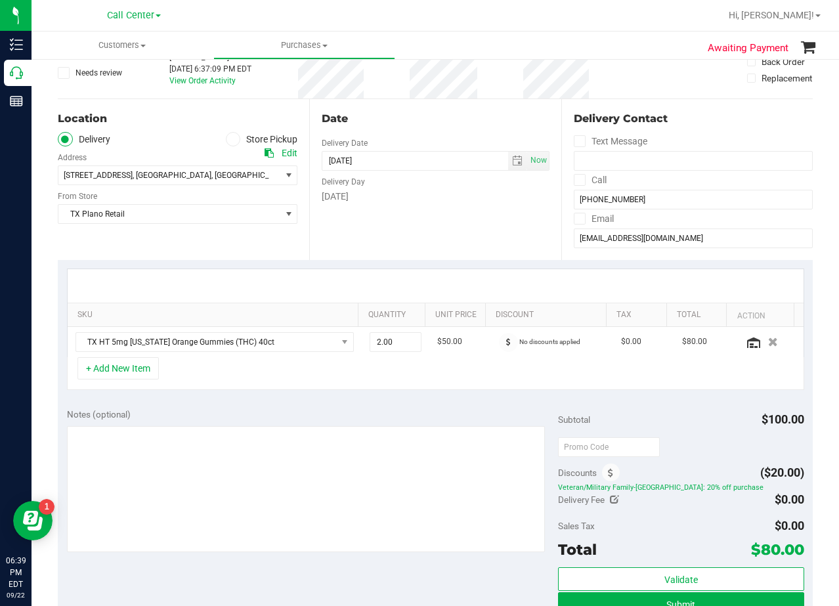
scroll to position [66, 0]
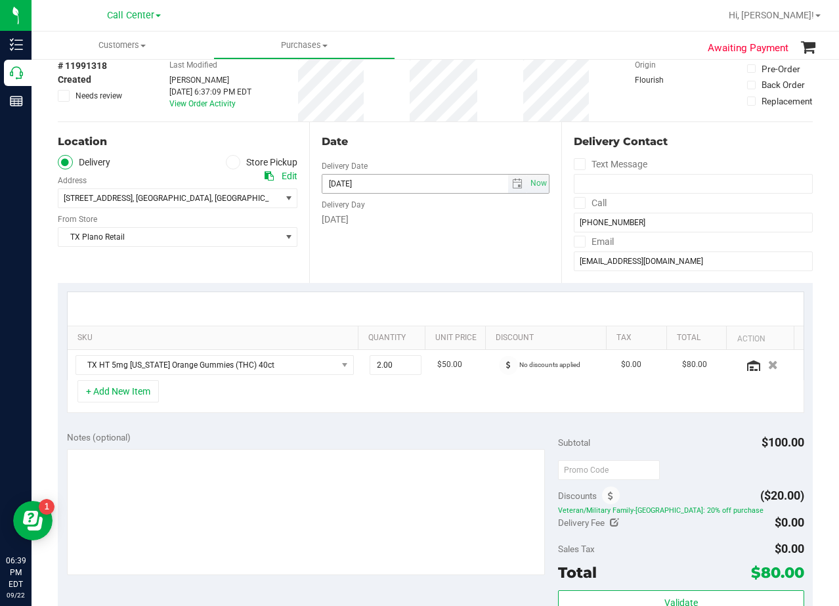
click at [508, 189] on span "select" at bounding box center [517, 184] width 19 height 18
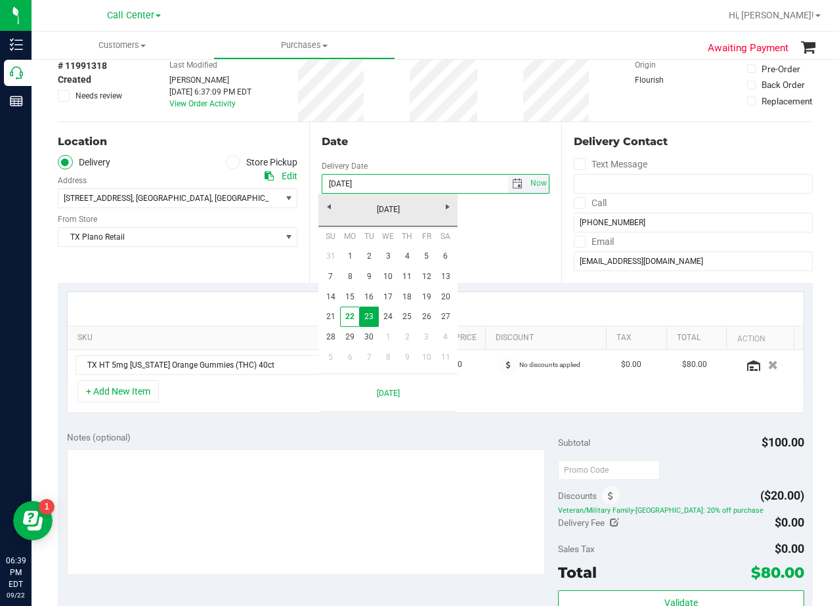
click at [463, 141] on div "Date" at bounding box center [435, 142] width 227 height 16
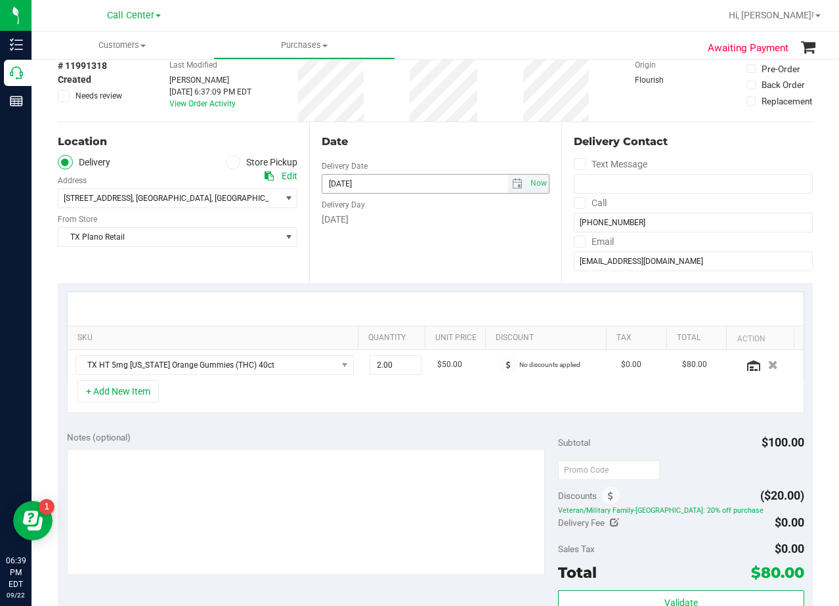
click at [517, 191] on span "select" at bounding box center [517, 184] width 19 height 18
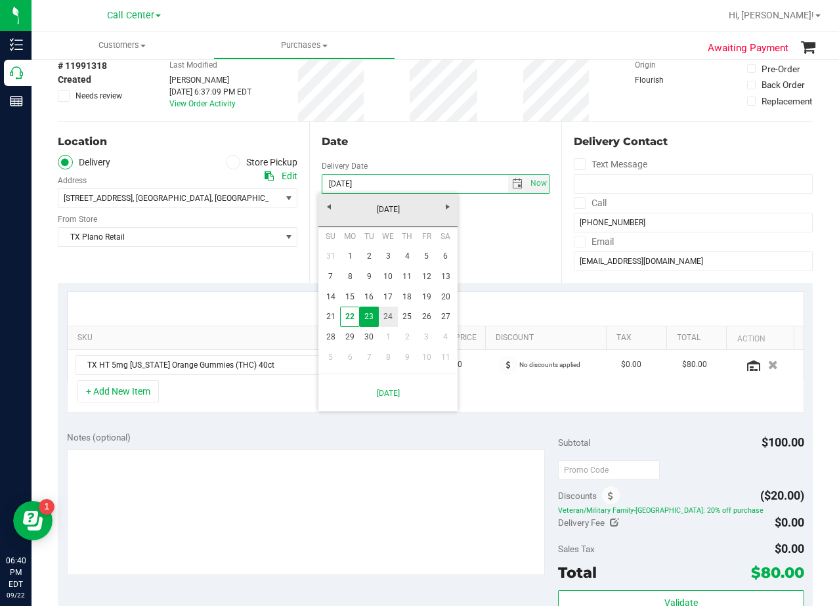
click at [391, 318] on link "24" at bounding box center [388, 317] width 19 height 20
type input "09/24/2025"
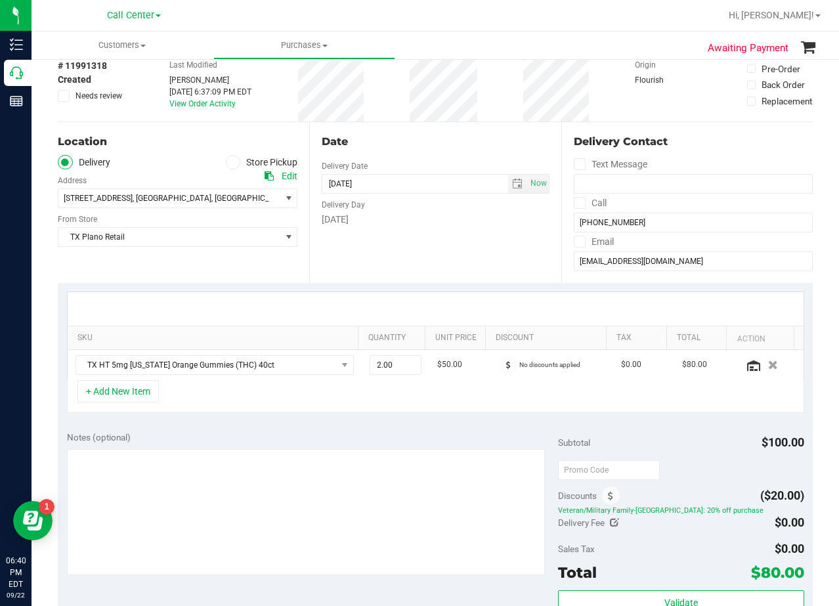
click at [427, 262] on div "Date Delivery Date 09/24/2025 Now 09/24/2025 08:00 AM Now Delivery Day Wednesday" at bounding box center [434, 202] width 251 height 161
click at [420, 181] on input "09/24/2025" at bounding box center [415, 184] width 186 height 18
click at [418, 158] on div "Date Delivery Date 09/24/2025 Now 09/24/2025 08:00 AM Now Delivery Day Wednesday" at bounding box center [434, 202] width 251 height 161
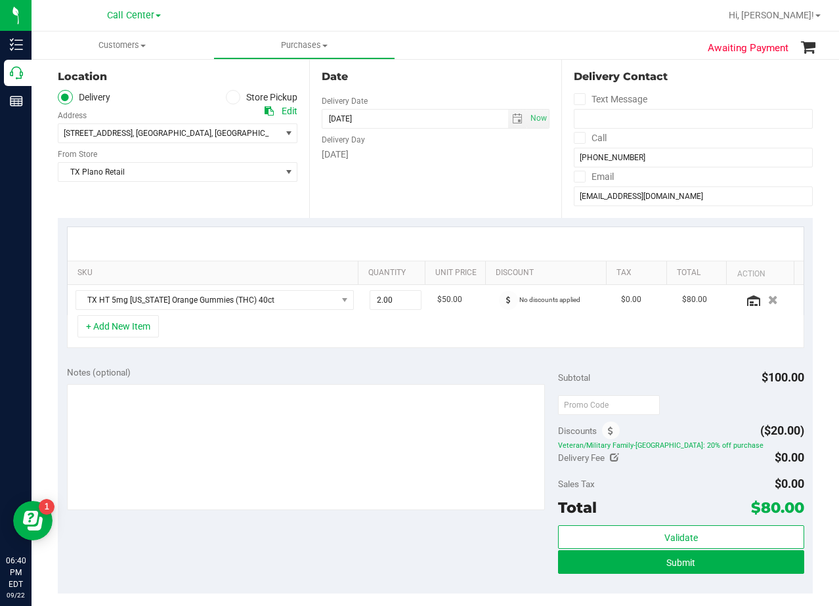
scroll to position [131, 0]
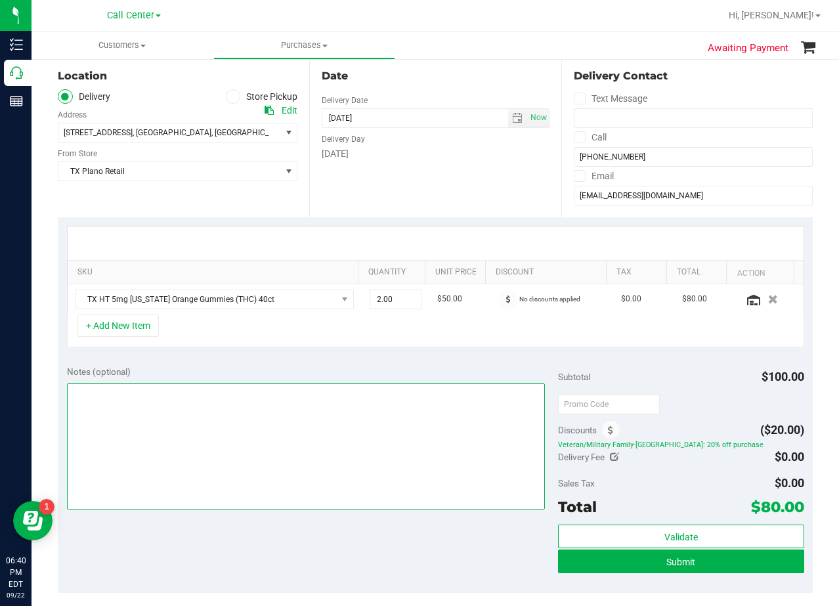
click at [320, 406] on textarea at bounding box center [306, 446] width 479 height 126
type textarea "pu 9/24 San Antonio. AL 9/22"
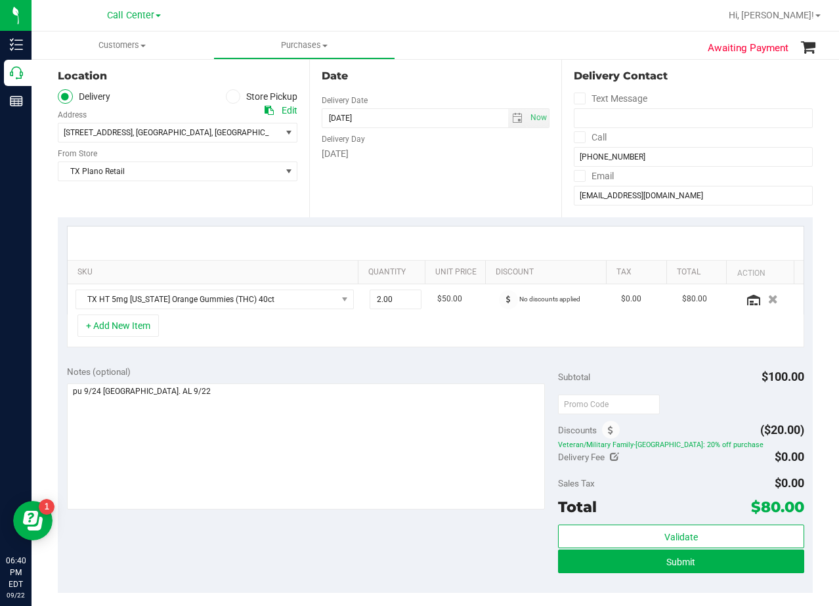
click at [435, 342] on div "+ Add New Item" at bounding box center [435, 331] width 737 height 33
click at [466, 236] on div at bounding box center [436, 243] width 736 height 33
click at [173, 173] on span "TX Plano Retail" at bounding box center [169, 171] width 222 height 18
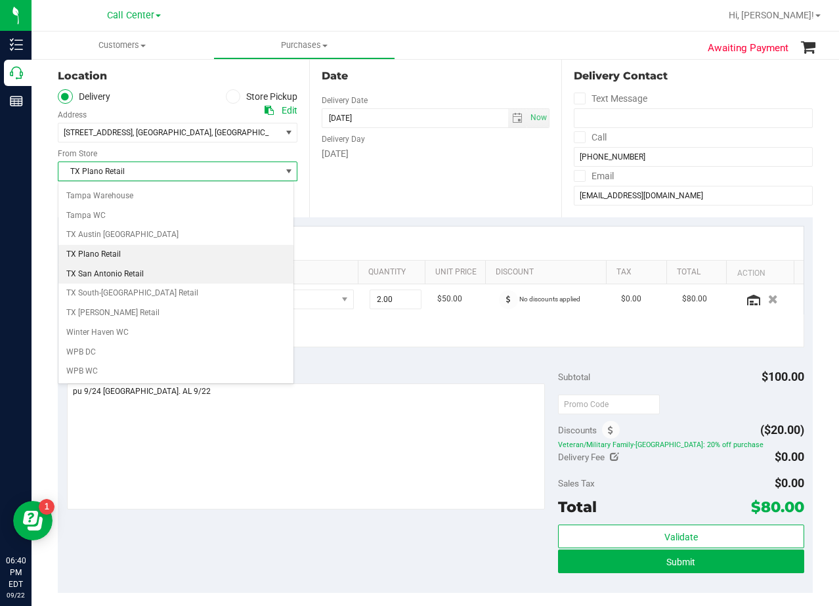
click at [161, 269] on li "TX San Antonio Retail" at bounding box center [175, 275] width 235 height 20
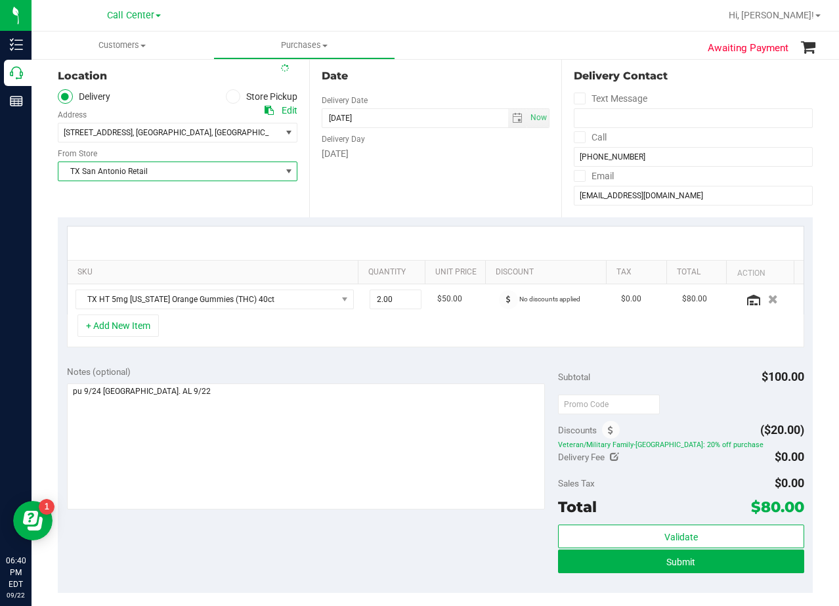
click at [479, 175] on div "Date Delivery Date 09/24/2025 Now 09/24/2025 08:00 AM Now Delivery Day Wednesday" at bounding box center [434, 136] width 251 height 161
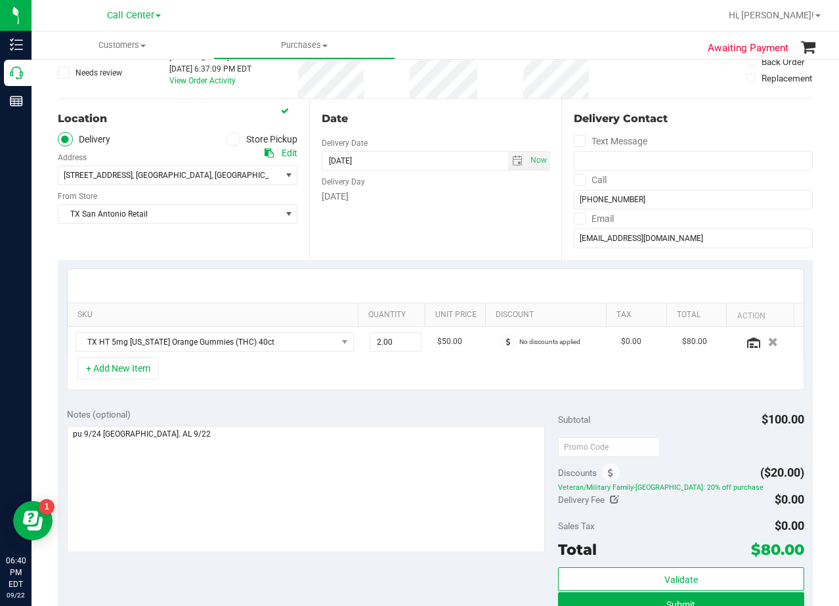
scroll to position [66, 0]
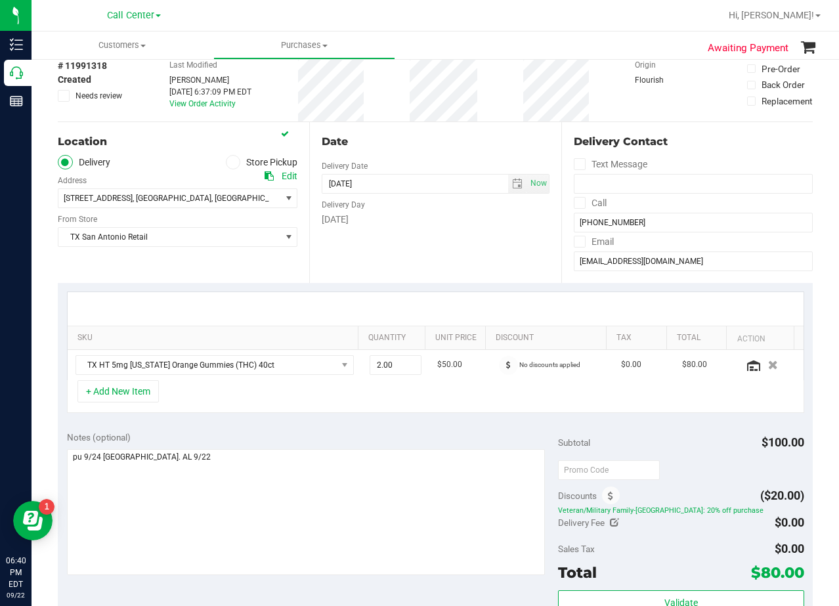
click at [431, 140] on div "Date" at bounding box center [435, 142] width 227 height 16
click at [467, 241] on div "Date Delivery Date 09/24/2025 Now 09/24/2025 08:00 AM Now Delivery Day Wednesday" at bounding box center [434, 202] width 251 height 161
click at [467, 148] on div "Date" at bounding box center [435, 142] width 227 height 16
click at [421, 136] on div "Date" at bounding box center [435, 142] width 227 height 16
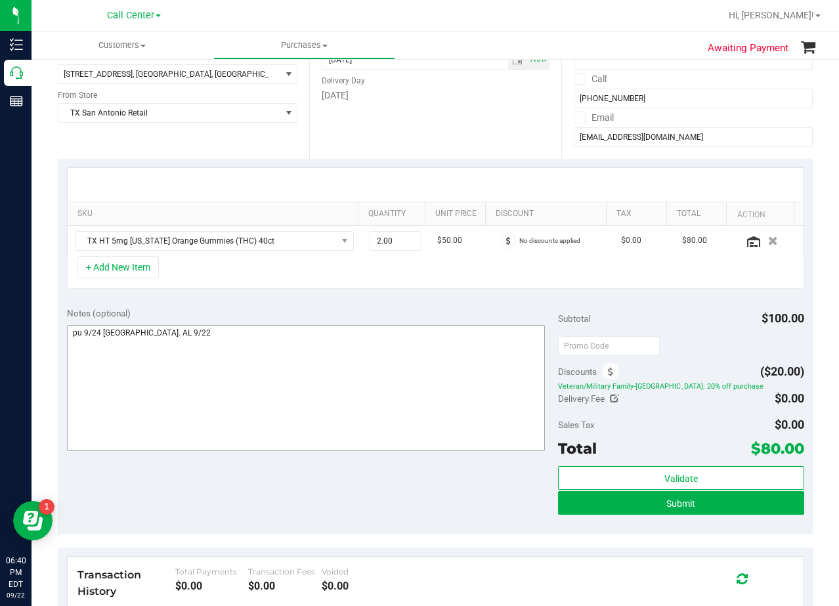
scroll to position [197, 0]
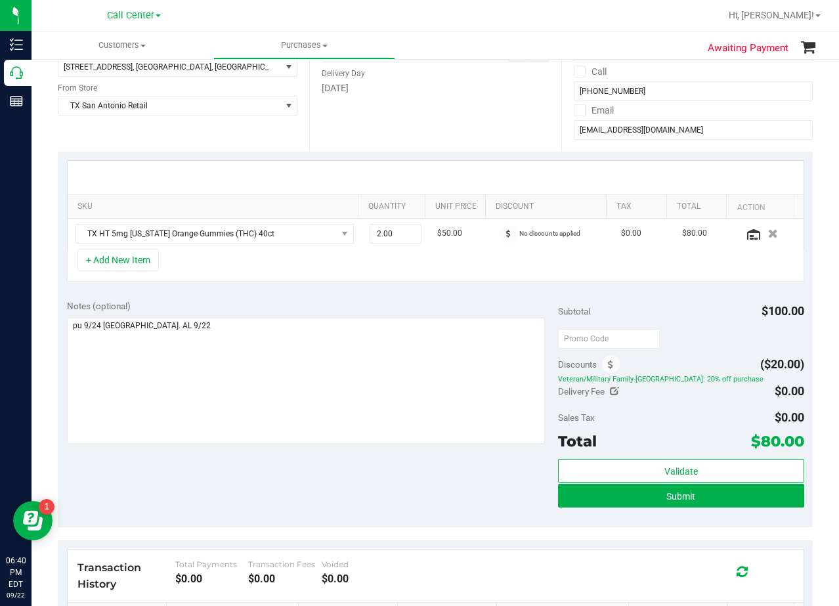
click at [427, 292] on div "Notes (optional) Subtotal $100.00 Discounts ($20.00) Veteran/Military Family-TX…" at bounding box center [435, 409] width 755 height 236
click at [474, 244] on td "$50.00" at bounding box center [459, 234] width 61 height 30
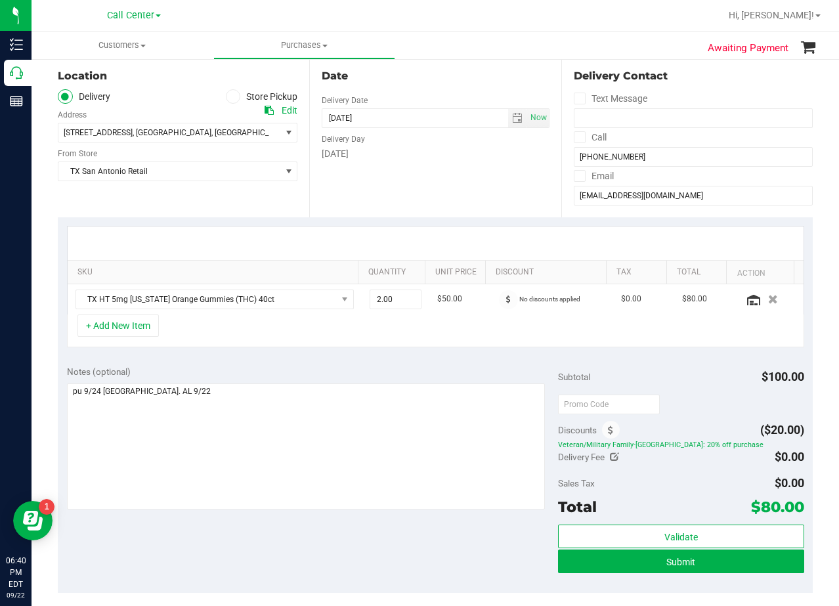
click at [445, 238] on div at bounding box center [436, 243] width 736 height 33
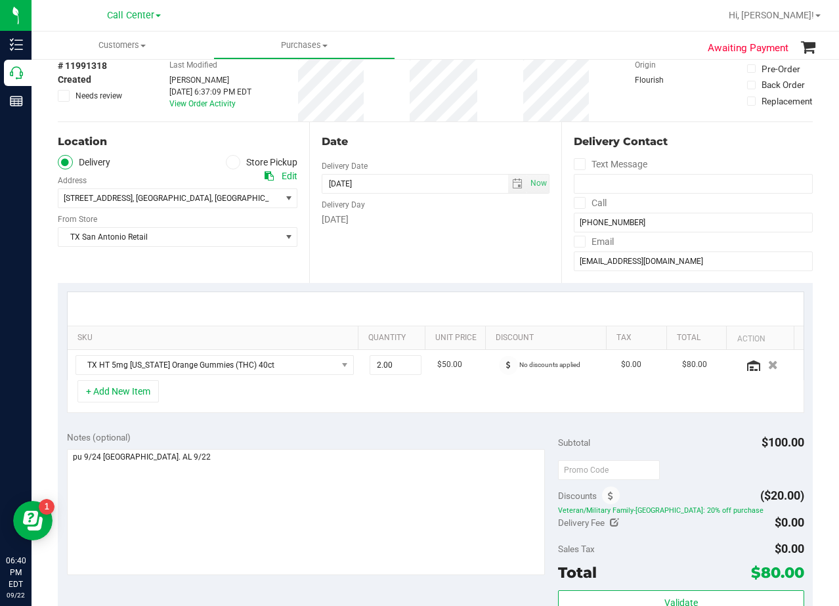
scroll to position [131, 0]
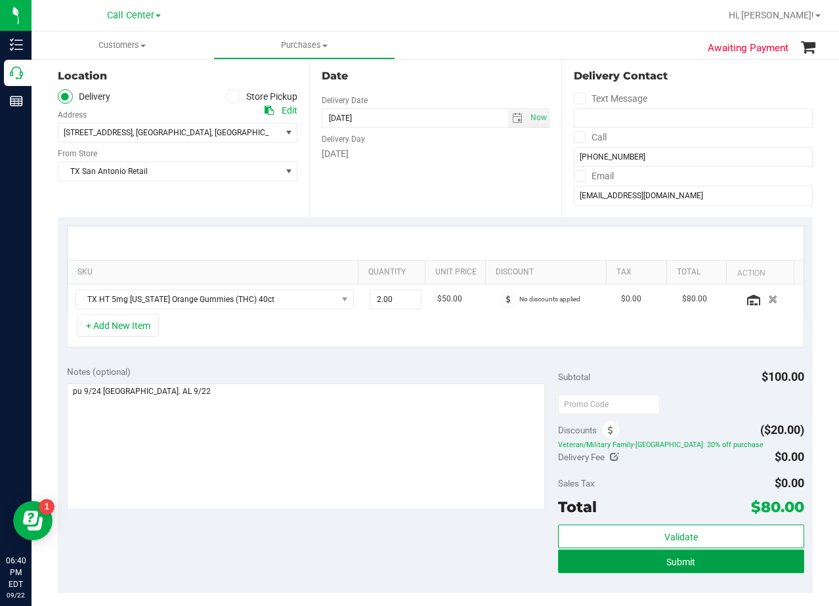
click at [575, 568] on button "Submit" at bounding box center [681, 562] width 246 height 24
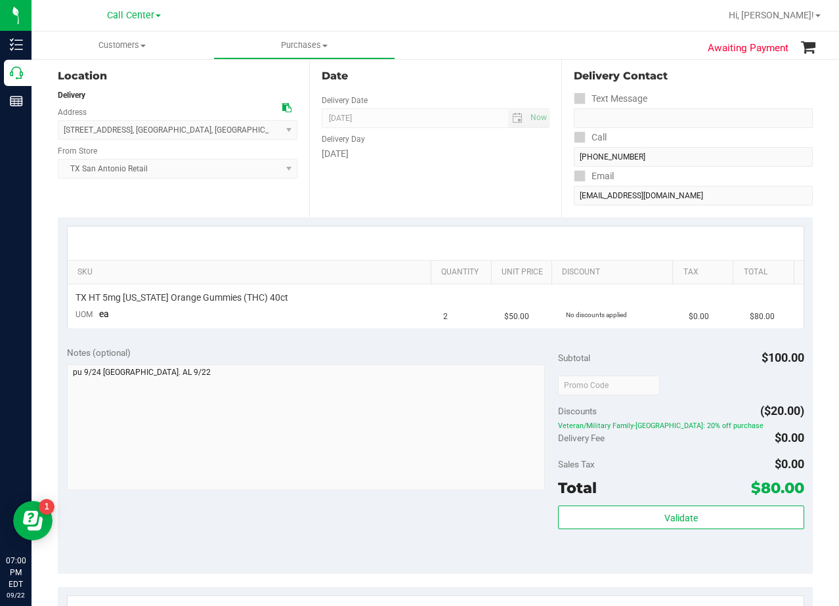
click at [522, 190] on div "Date Delivery Date 09/24/2025 Now 09/24/2025 08:00 AM Now Delivery Day Wednesday" at bounding box center [434, 136] width 251 height 161
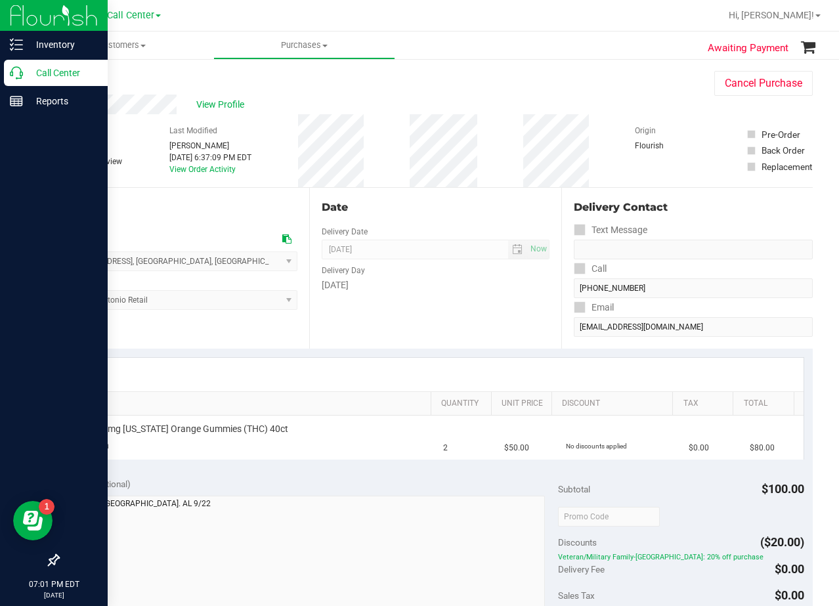
click at [11, 71] on icon at bounding box center [16, 72] width 13 height 13
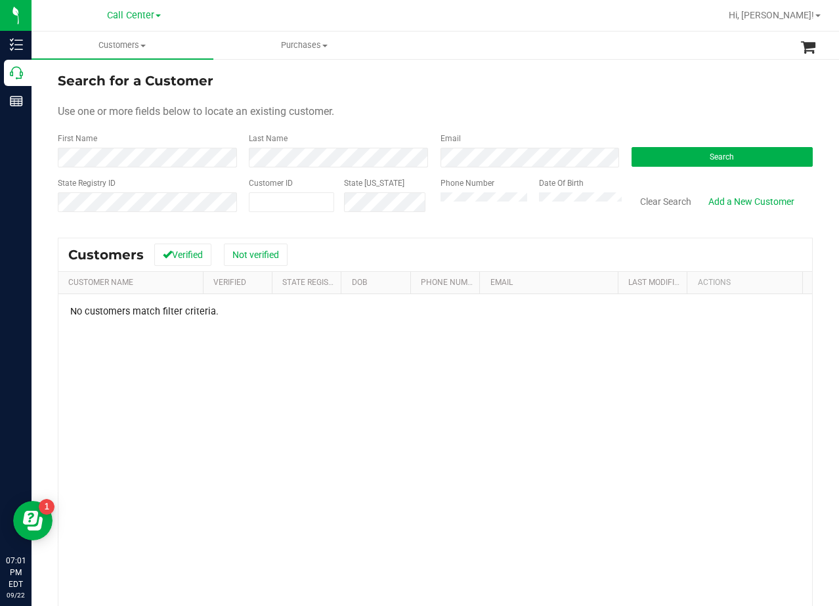
click at [587, 97] on form "Search for a Customer Use one or more fields below to locate an existing custom…" at bounding box center [435, 147] width 755 height 153
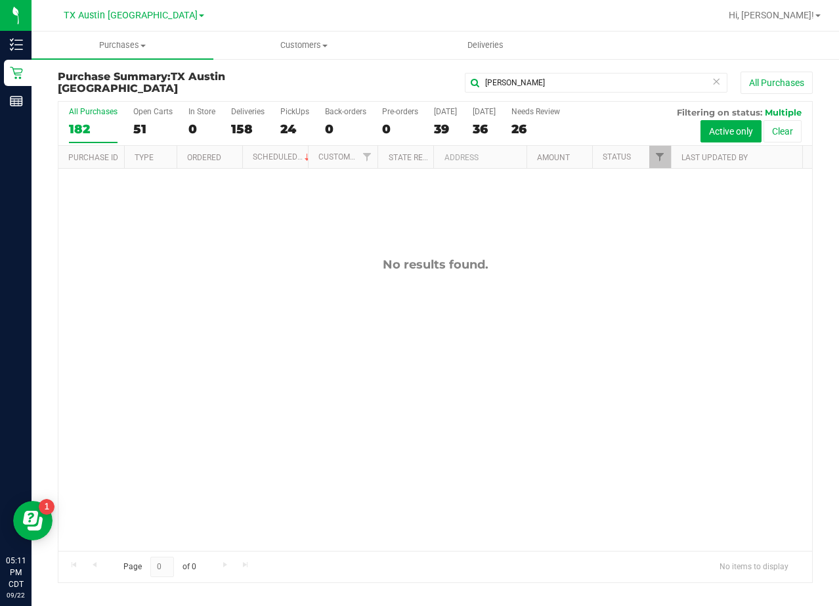
click at [713, 79] on icon at bounding box center [716, 81] width 9 height 16
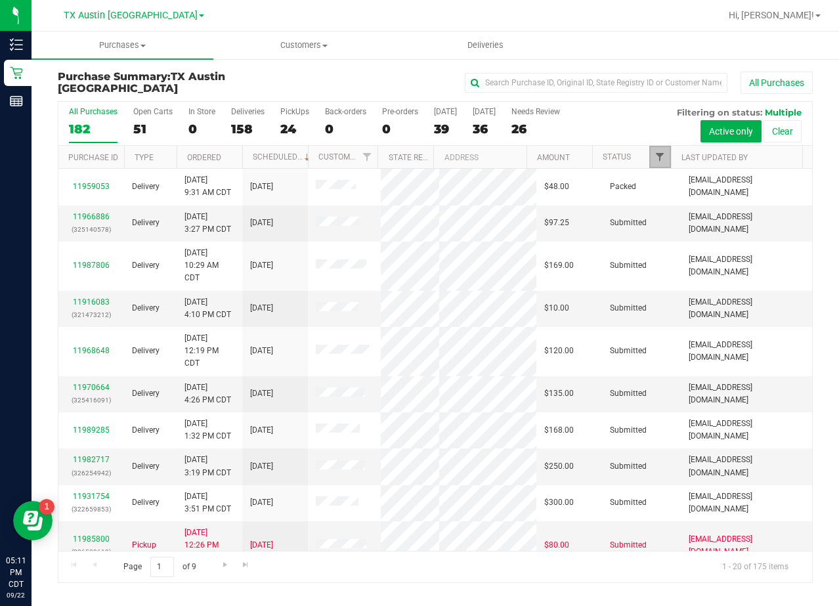
click at [664, 157] on span "Filter" at bounding box center [660, 157] width 11 height 11
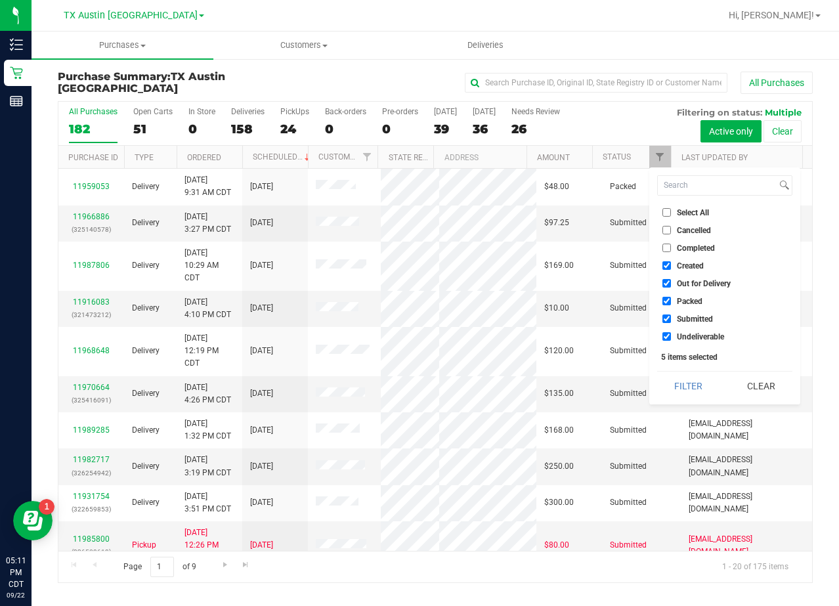
click at [686, 286] on span "Out for Delivery" at bounding box center [704, 284] width 54 height 8
click at [671, 286] on input "Out for Delivery" at bounding box center [666, 283] width 9 height 9
checkbox input "false"
click at [685, 297] on span "Packed" at bounding box center [690, 301] width 26 height 8
click at [671, 297] on input "Packed" at bounding box center [666, 301] width 9 height 9
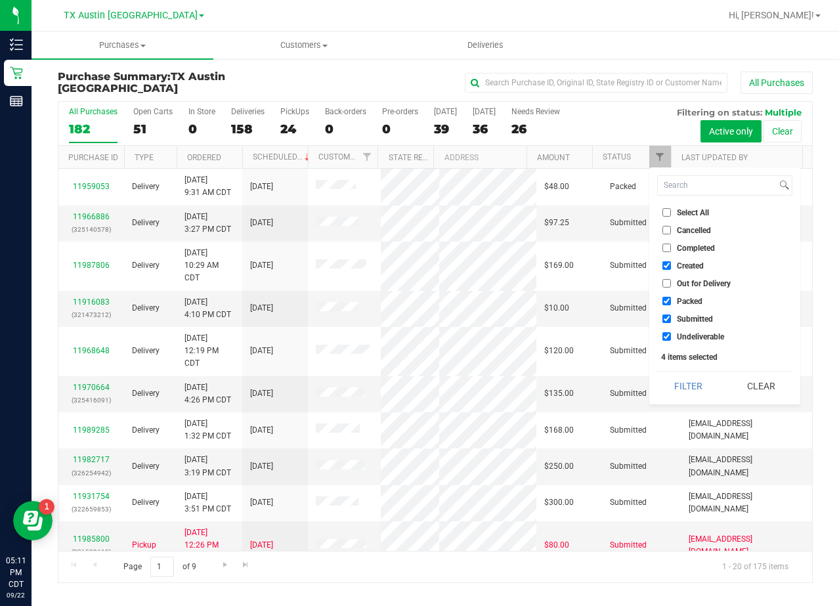
checkbox input "false"
click at [687, 316] on span "Submitted" at bounding box center [695, 319] width 36 height 8
click at [671, 316] on input "Submitted" at bounding box center [666, 319] width 9 height 9
checkbox input "false"
click at [687, 333] on span "Undeliverable" at bounding box center [700, 337] width 47 height 8
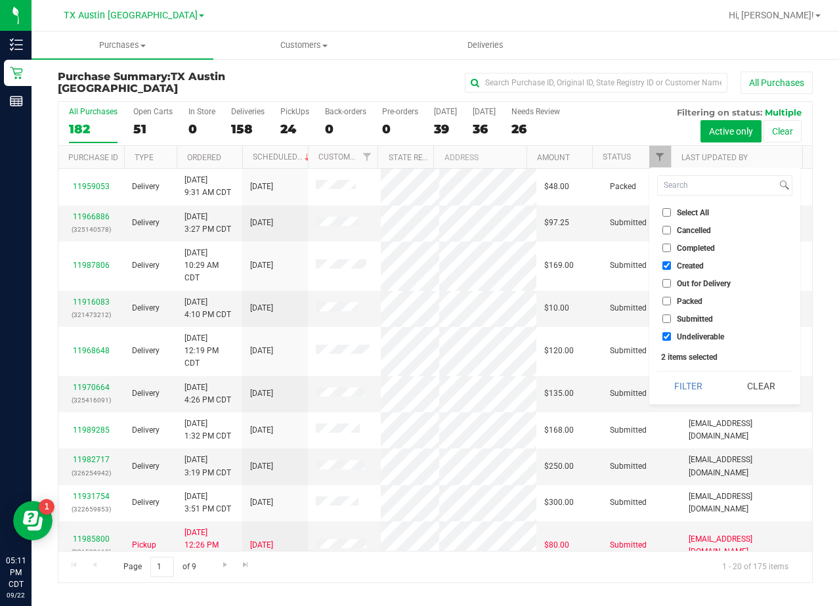
click at [671, 332] on input "Undeliverable" at bounding box center [666, 336] width 9 height 9
checkbox input "false"
click at [685, 387] on button "Filter" at bounding box center [688, 386] width 63 height 29
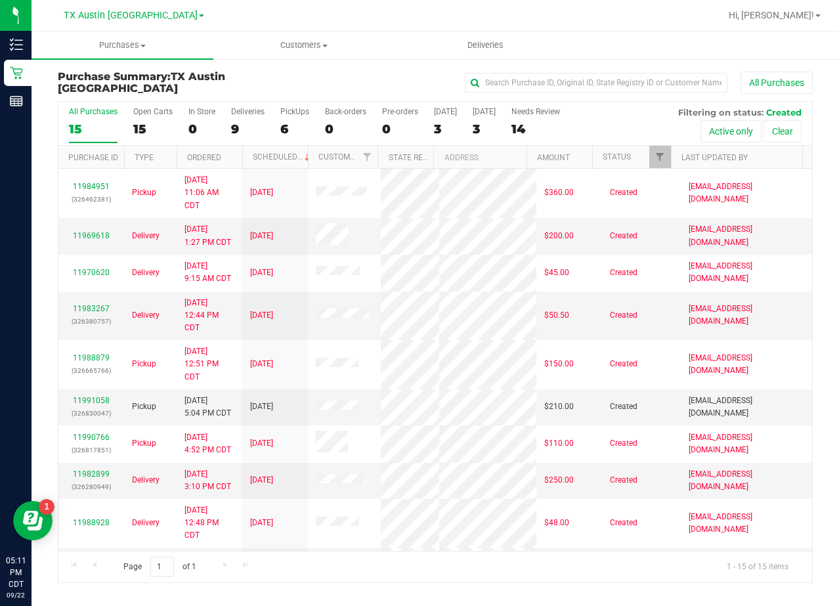
click at [429, 132] on div "All Purchases 15 Open Carts 15 In Store 0 Deliveries 9 PickUps 6 Back-orders 0 …" at bounding box center [435, 124] width 754 height 44
click at [477, 123] on div "3" at bounding box center [484, 128] width 23 height 15
click at [0, 0] on input "Tomorrow 3" at bounding box center [0, 0] width 0 height 0
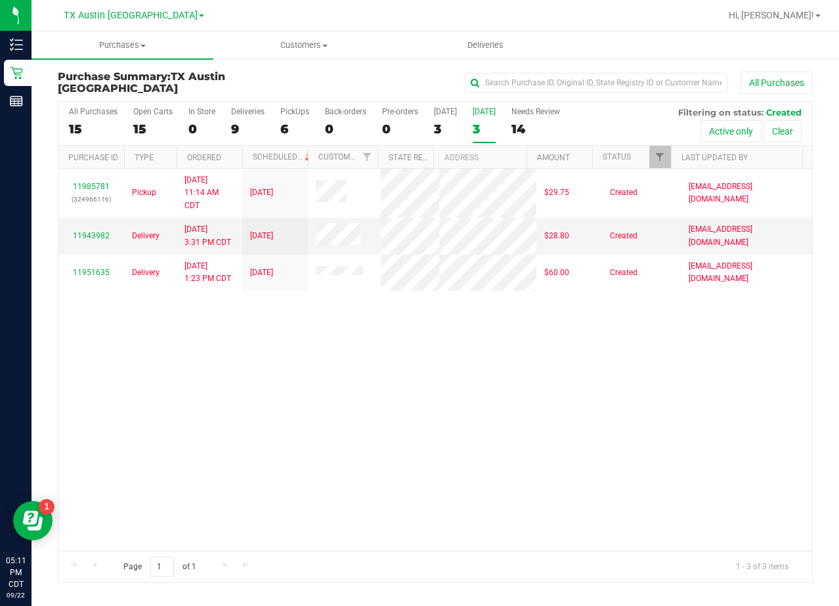
click at [127, 7] on div "TX Austin DC Call Center TX Austin DC TX Plano Retail TX San Antonio Retail TX …" at bounding box center [134, 15] width 141 height 16
click at [127, 11] on span "TX Austin [GEOGRAPHIC_DATA]" at bounding box center [131, 16] width 134 height 12
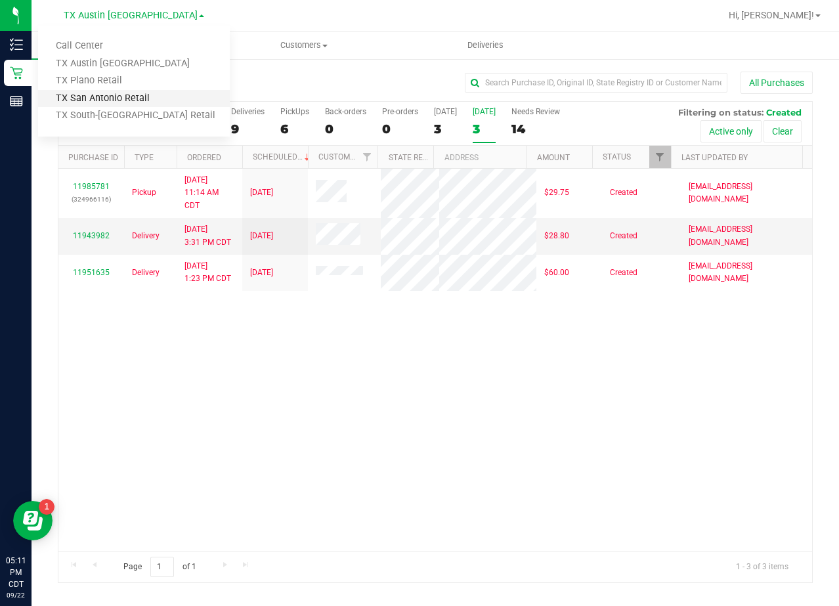
click at [129, 98] on link "TX San Antonio Retail" at bounding box center [134, 99] width 192 height 18
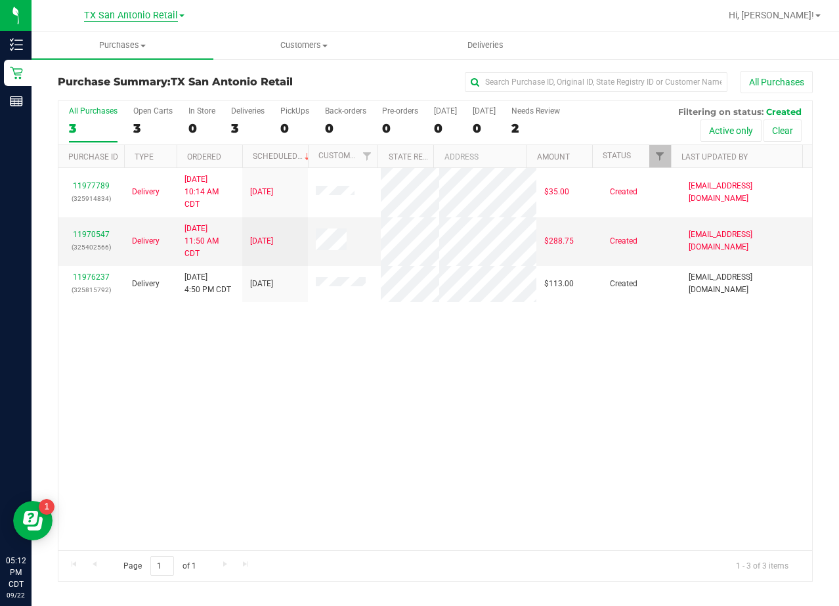
click at [146, 17] on span "TX San Antonio Retail" at bounding box center [131, 16] width 94 height 12
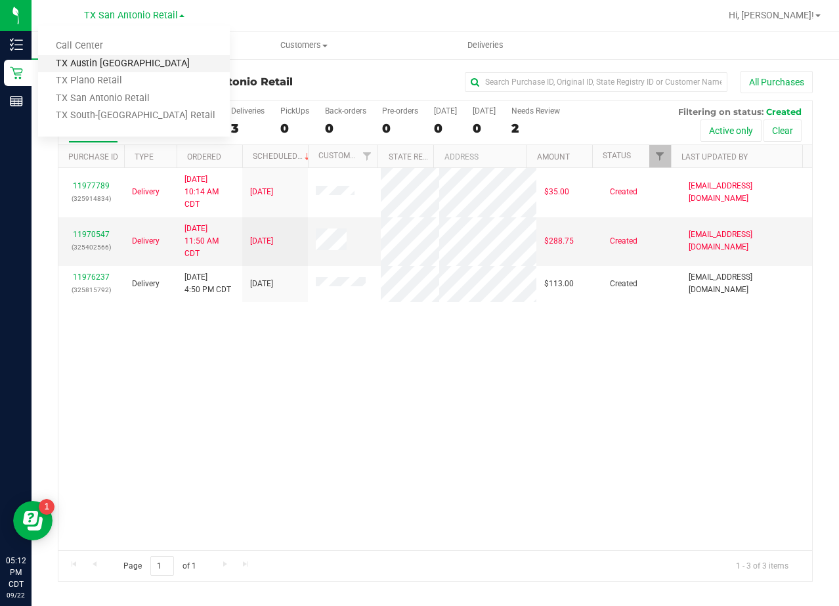
click at [123, 64] on link "TX Austin [GEOGRAPHIC_DATA]" at bounding box center [134, 64] width 192 height 18
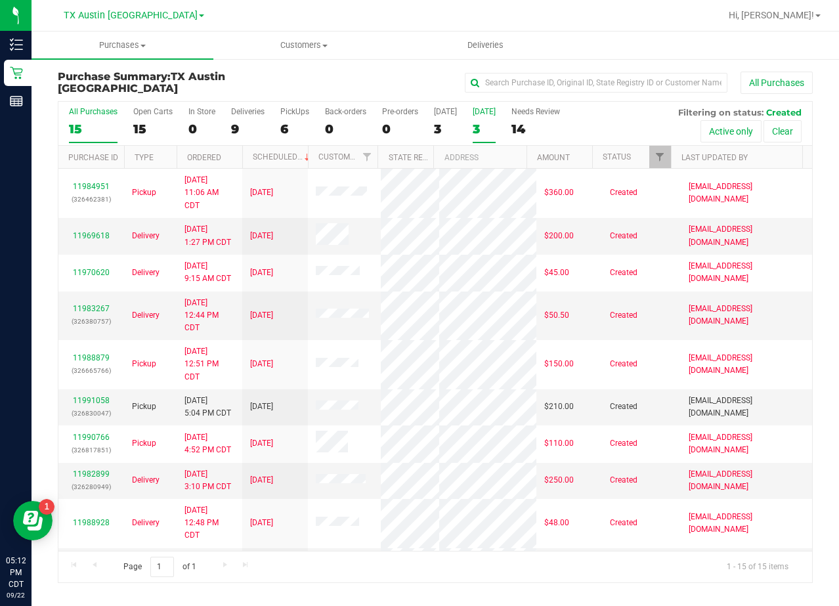
click at [479, 123] on div "3" at bounding box center [484, 128] width 23 height 15
click at [0, 0] on input "Tomorrow 3" at bounding box center [0, 0] width 0 height 0
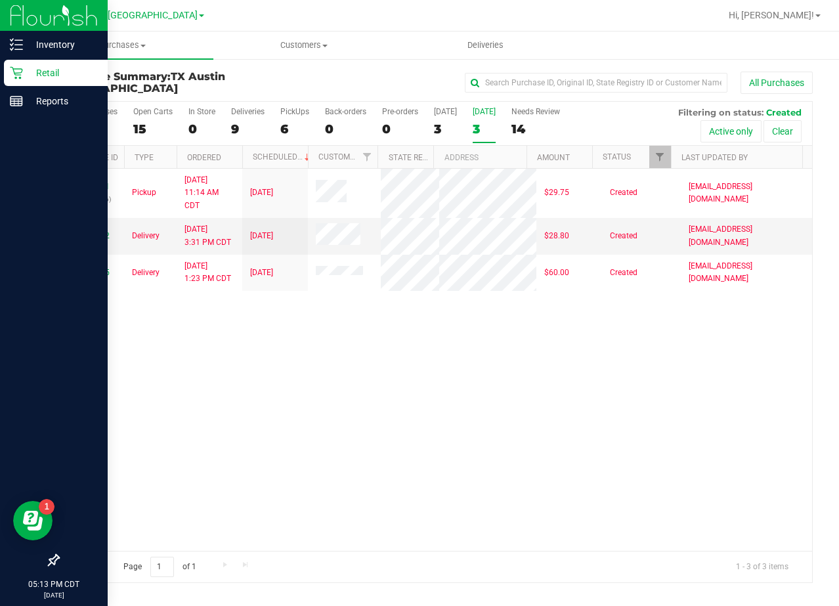
click at [54, 77] on p "Retail" at bounding box center [62, 73] width 79 height 16
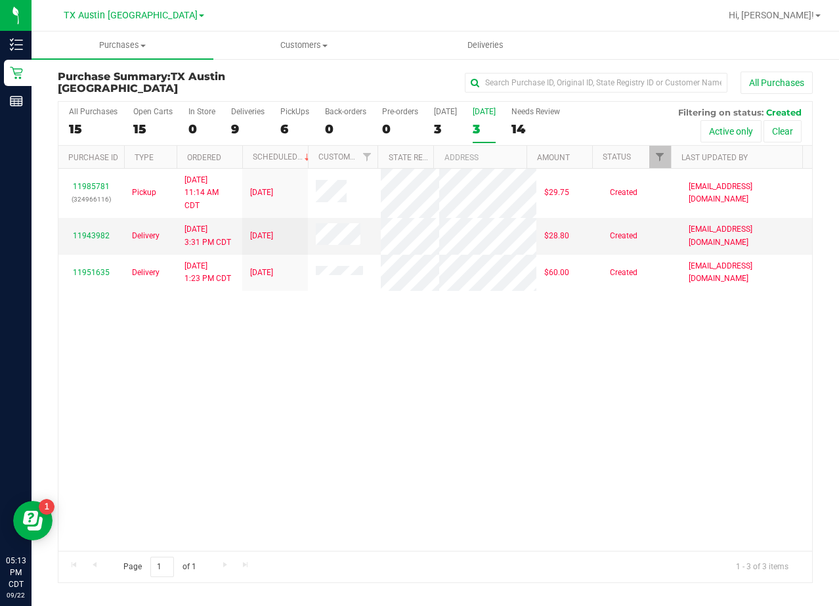
click at [557, 423] on div "11985781 (324966116) Pickup 9/22/2025 11:14 AM CDT 9/23/2025 $29.75 Created lwa…" at bounding box center [435, 359] width 754 height 381
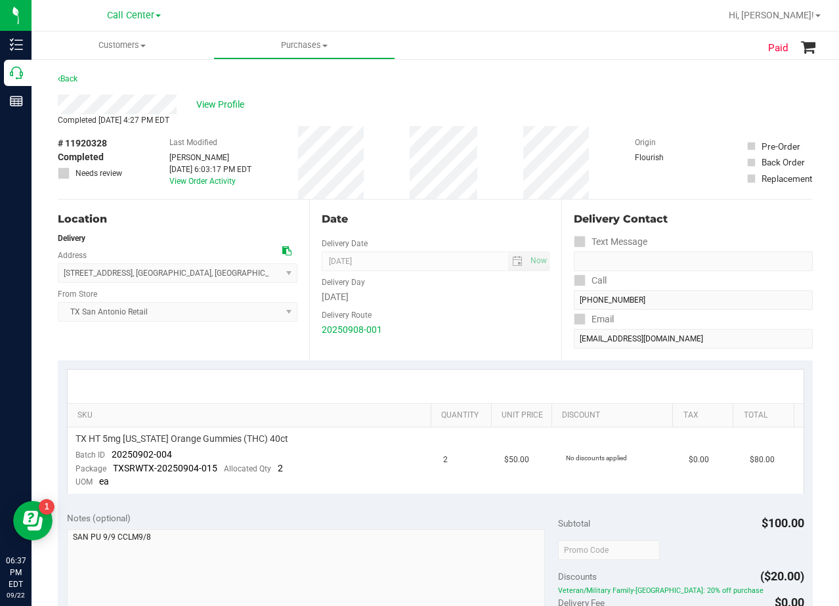
click at [469, 230] on div "Date Delivery Date [DATE] Now [DATE] 08:00 AM Now Delivery Day [DATE] Delivery …" at bounding box center [434, 280] width 251 height 161
click at [220, 104] on span "View Profile" at bounding box center [222, 105] width 53 height 14
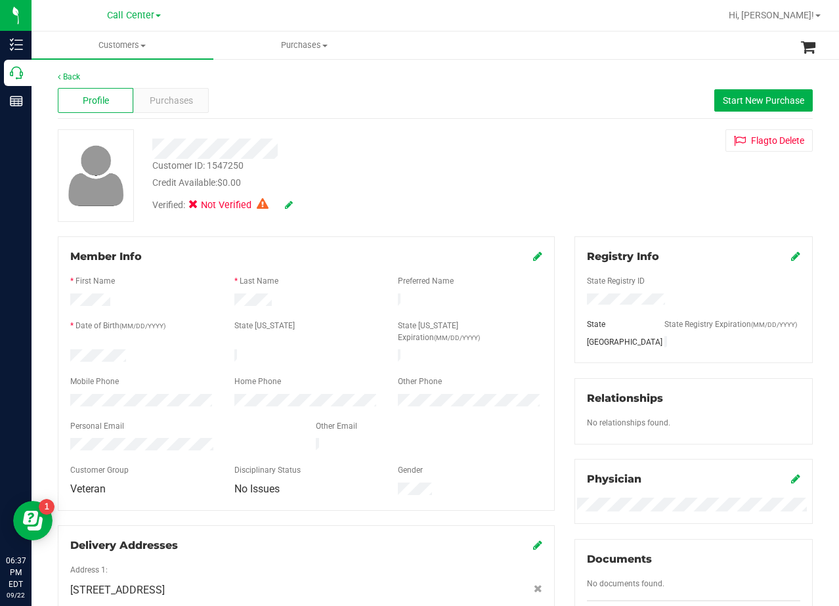
click at [179, 113] on div "Profile Purchases Start New Purchase" at bounding box center [435, 101] width 755 height 36
click at [175, 100] on span "Purchases" at bounding box center [171, 101] width 43 height 14
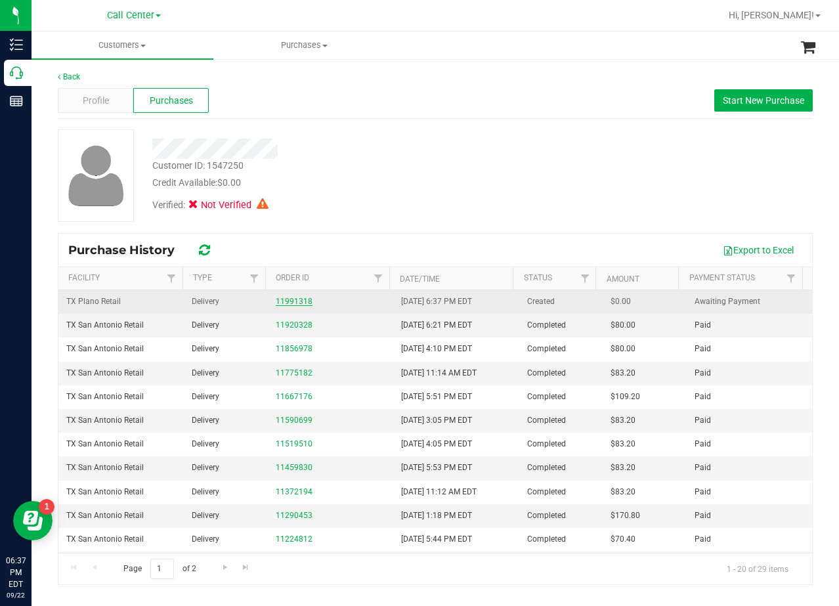
click at [284, 301] on link "11991318" at bounding box center [294, 301] width 37 height 9
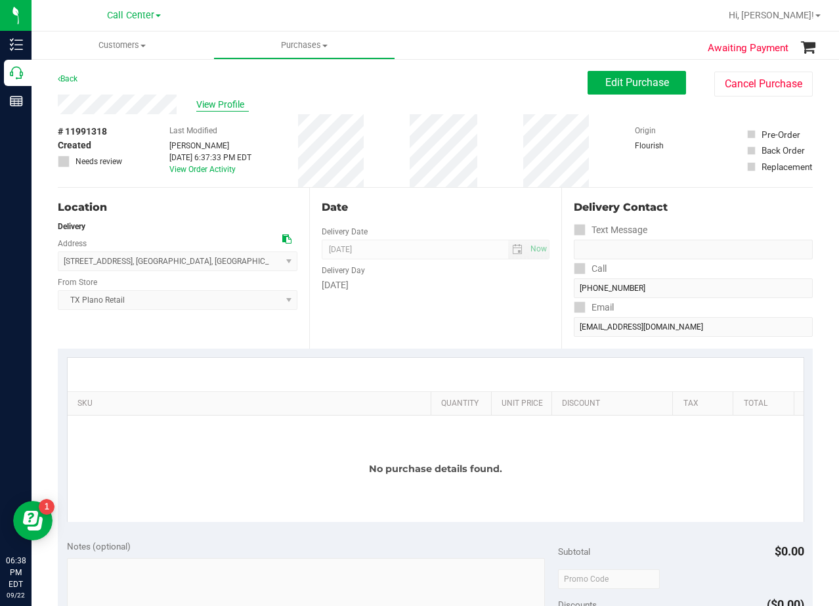
click at [223, 109] on span "View Profile" at bounding box center [222, 105] width 53 height 14
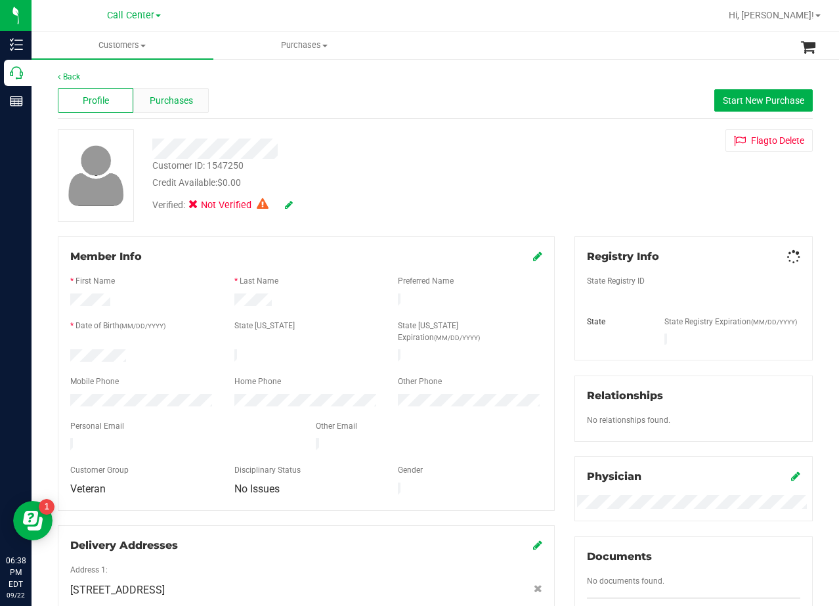
click at [182, 91] on div "Purchases" at bounding box center [171, 100] width 76 height 25
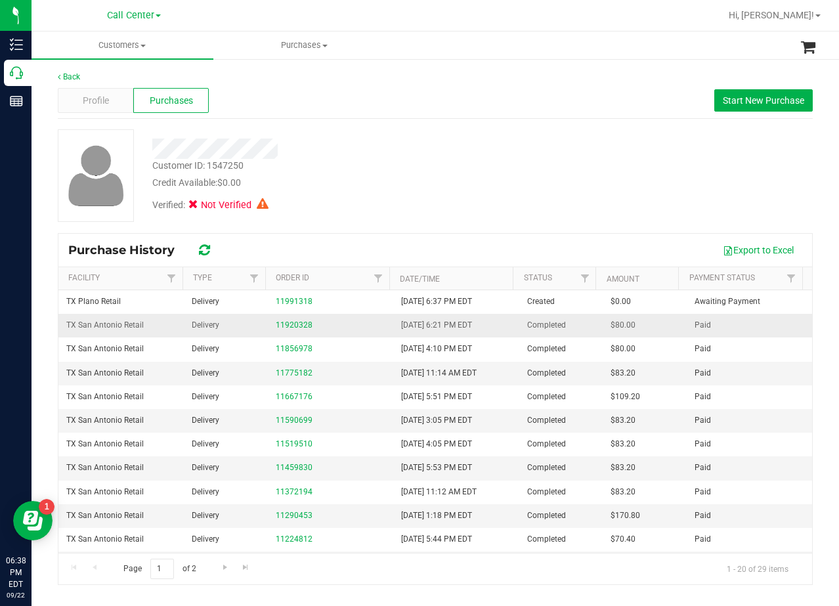
click at [288, 320] on div "11920328" at bounding box center [331, 325] width 110 height 12
click at [297, 325] on link "11920328" at bounding box center [294, 324] width 37 height 9
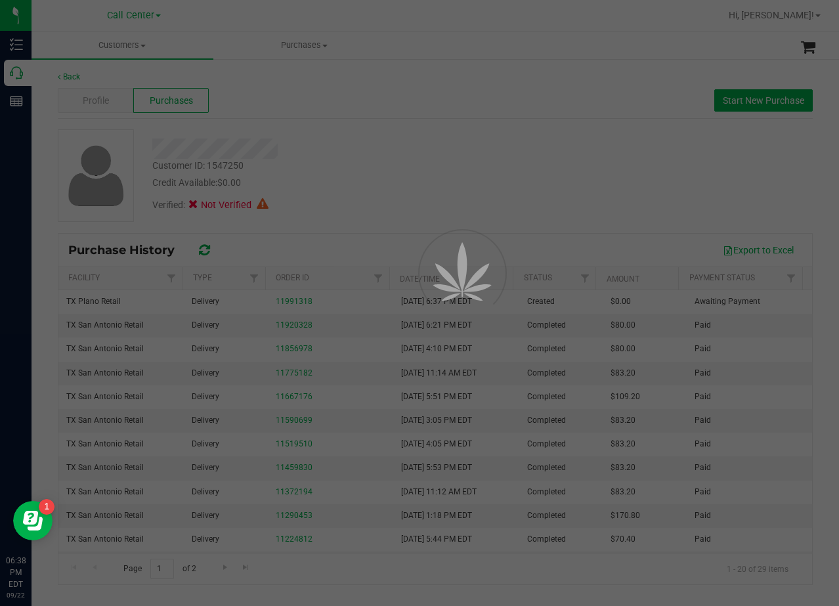
click at [347, 148] on div at bounding box center [419, 303] width 839 height 606
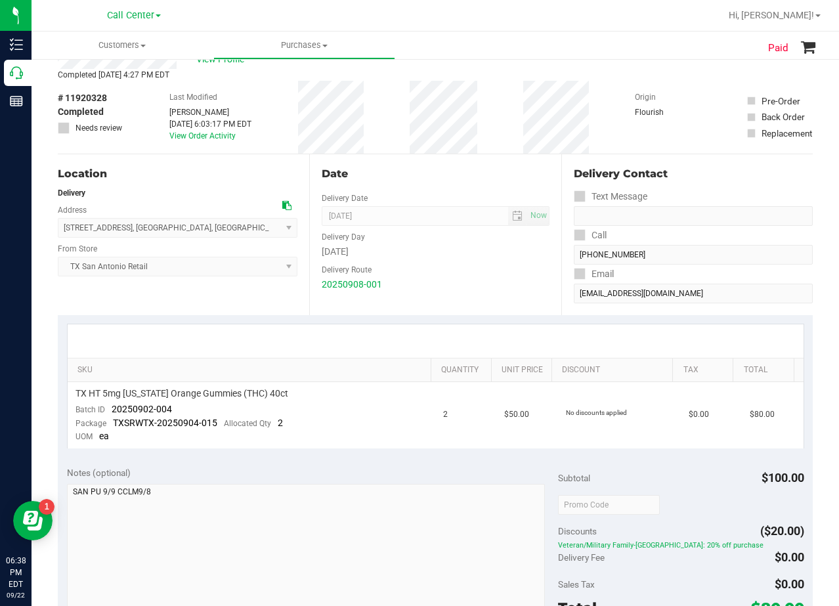
scroll to position [131, 0]
